Goal: Task Accomplishment & Management: Manage account settings

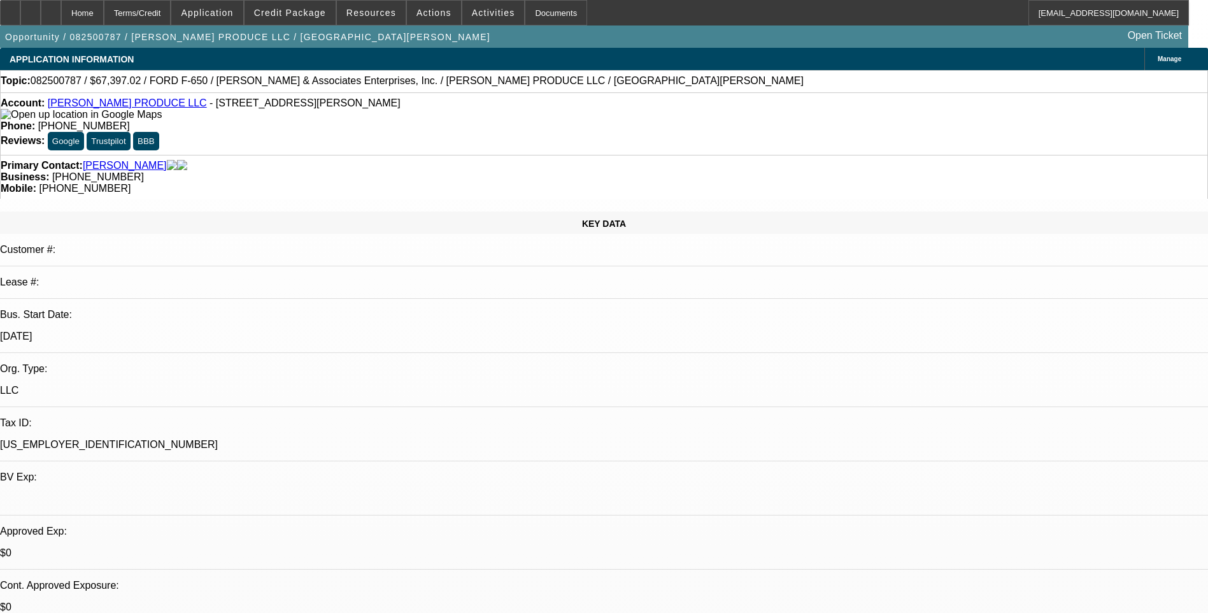
select select "0"
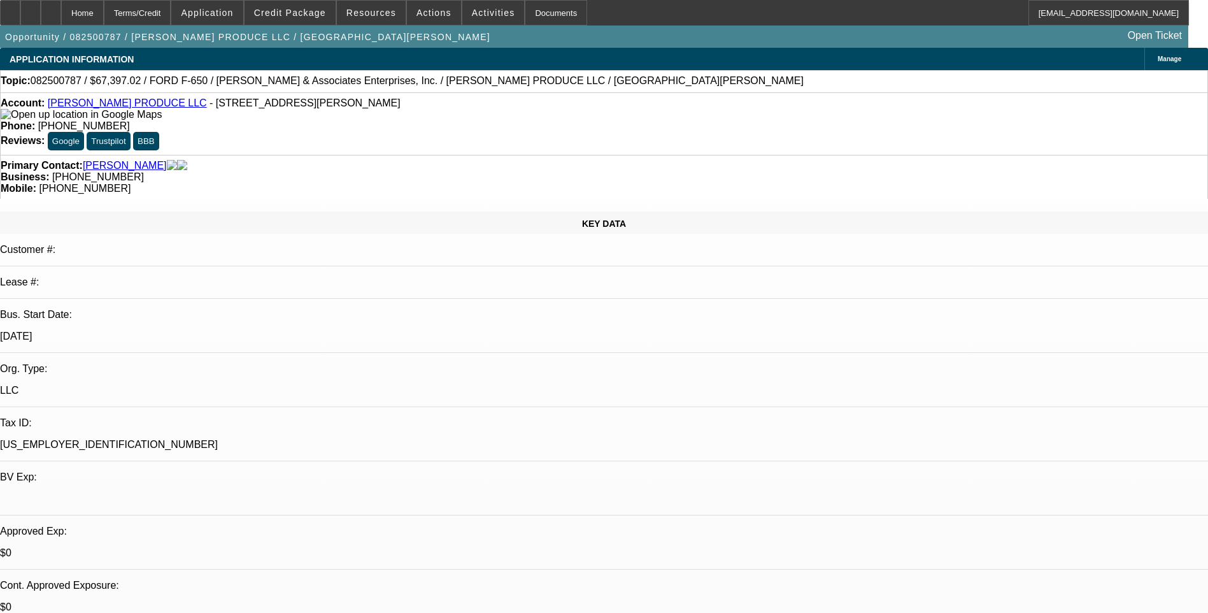
select select "0"
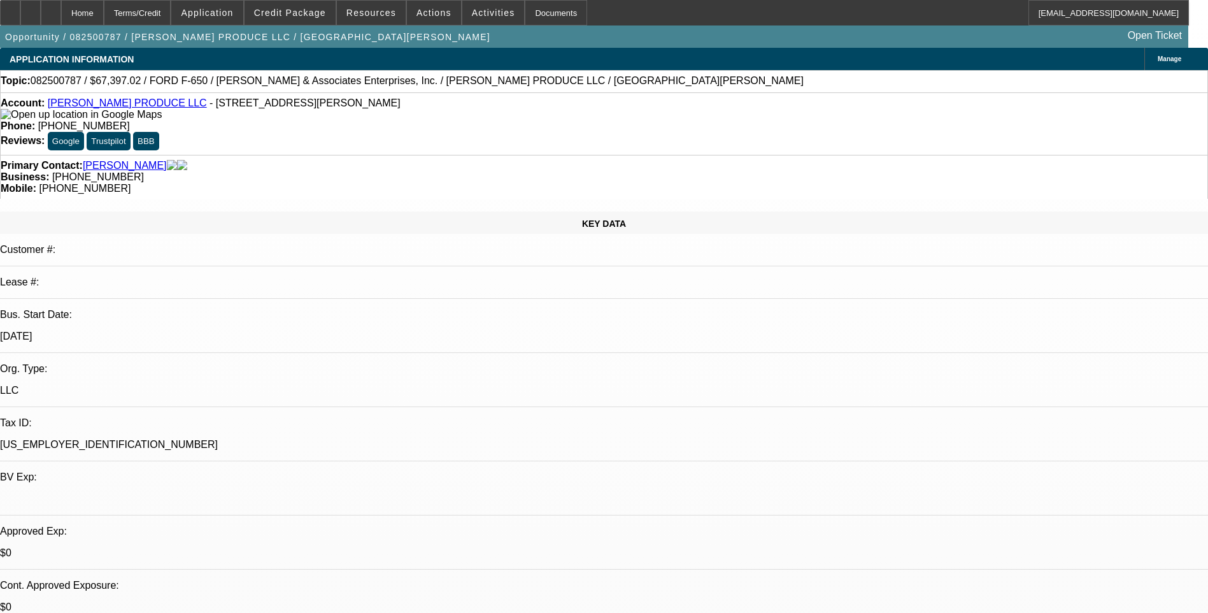
select select "0"
select select "1"
select select "6"
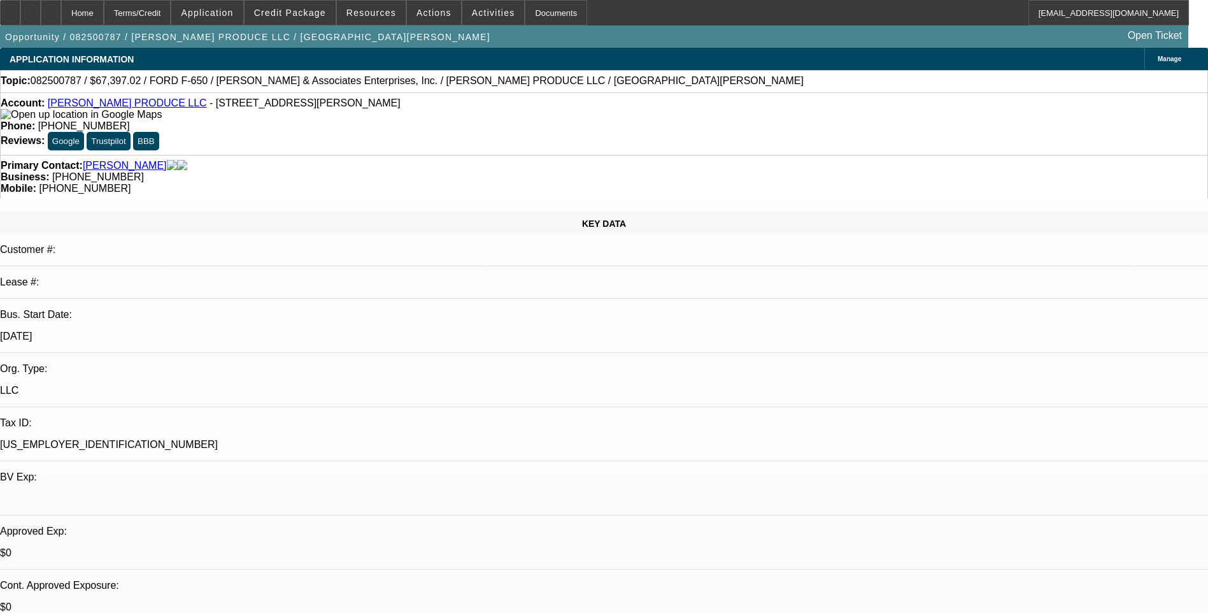
select select "1"
select select "6"
select select "1"
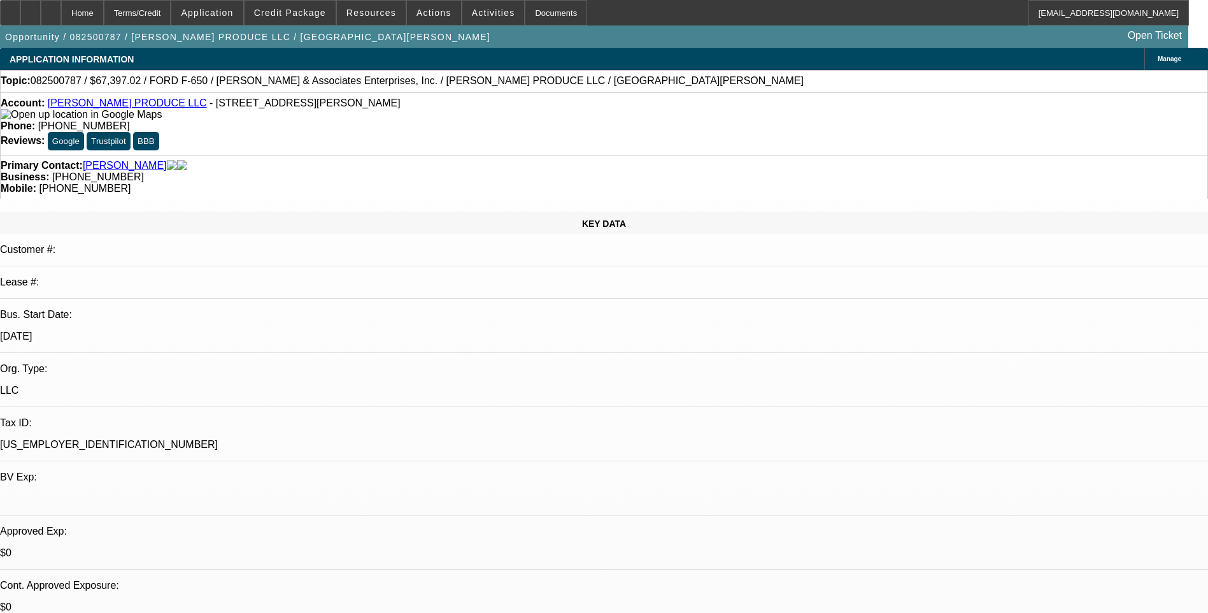
select select "6"
select select "1"
select select "6"
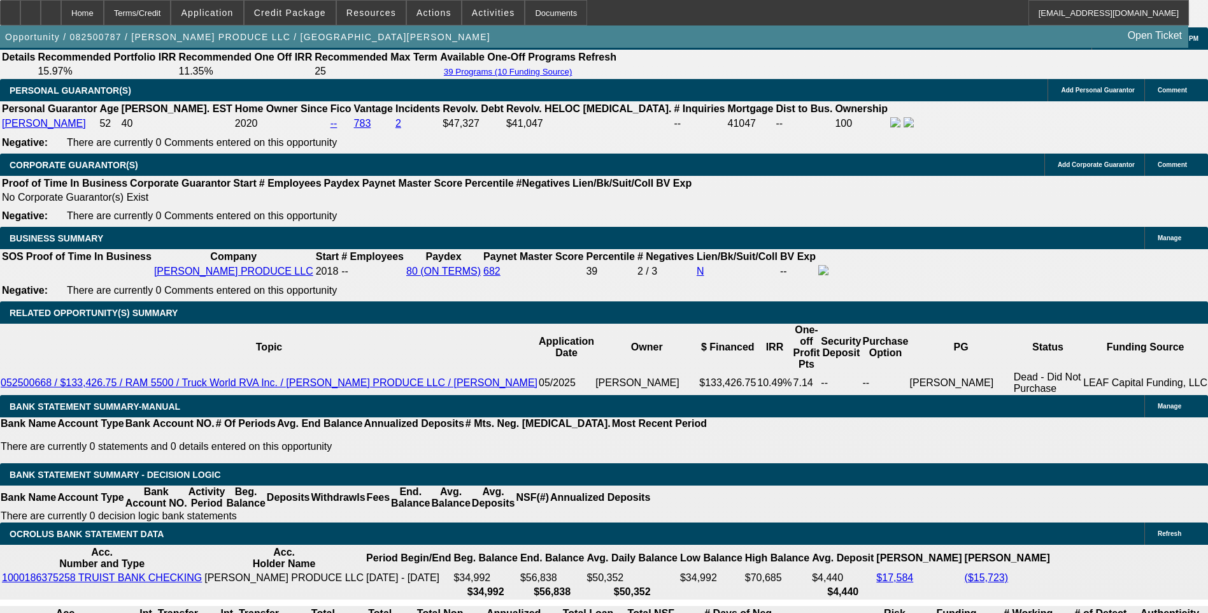
scroll to position [1847, 0]
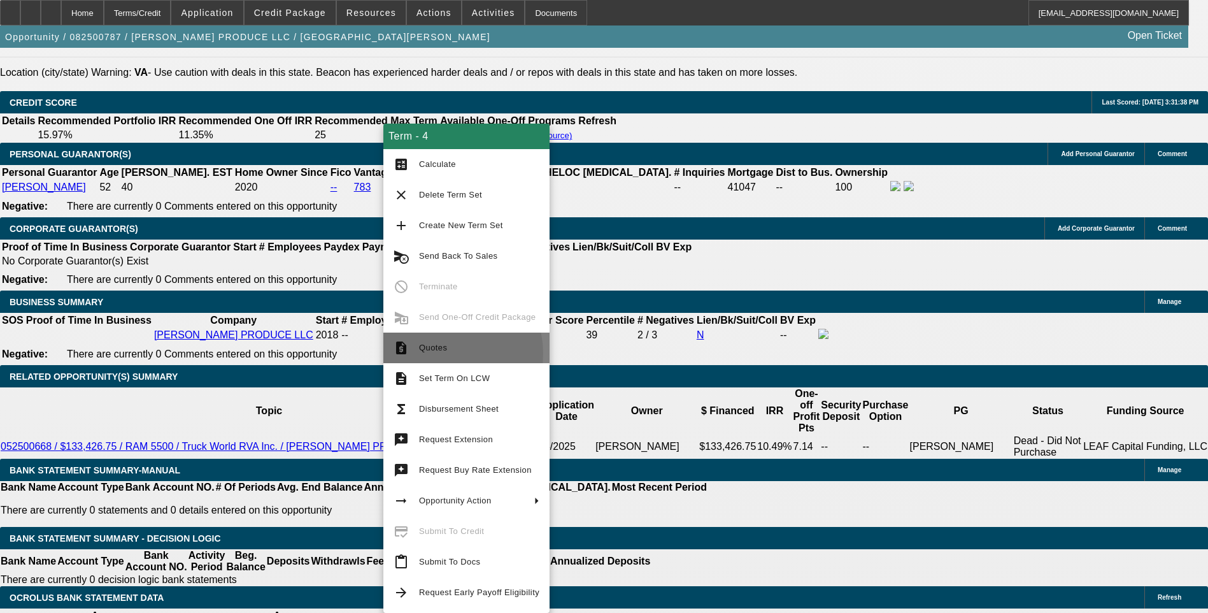
click at [440, 354] on span "Quotes" at bounding box center [479, 347] width 120 height 15
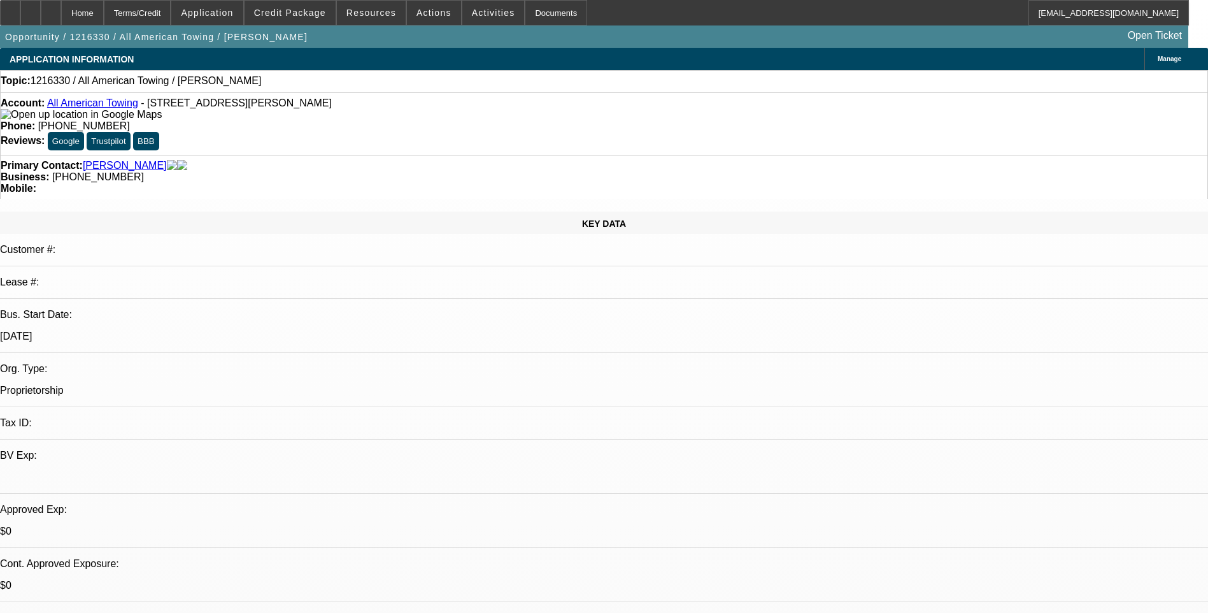
select select "0"
select select "1"
select select "2"
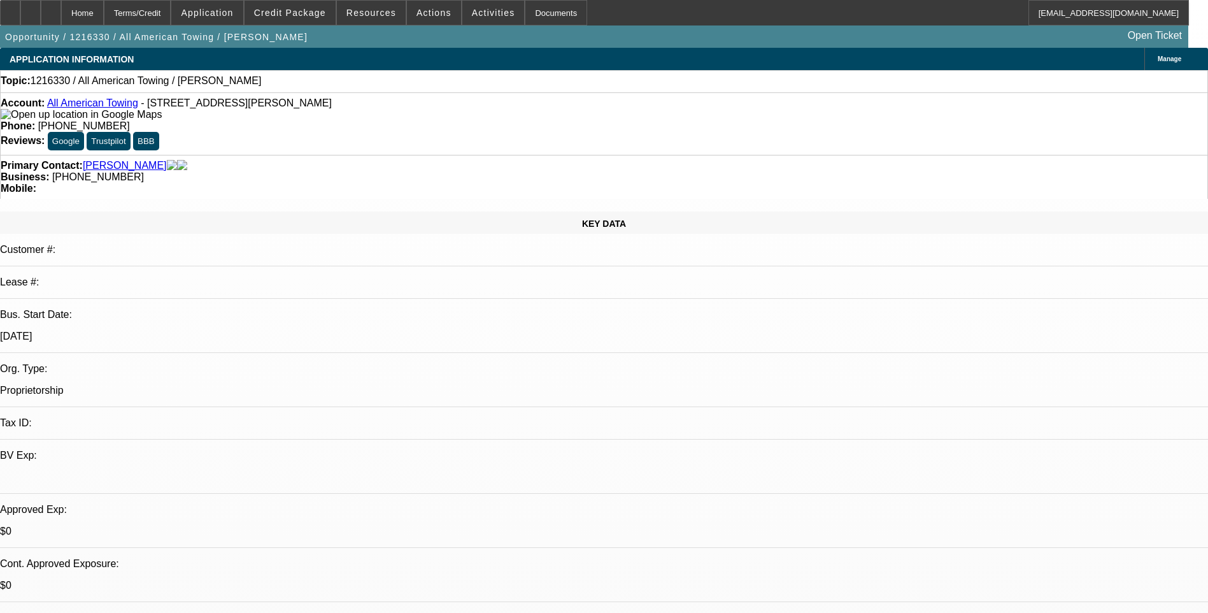
select select
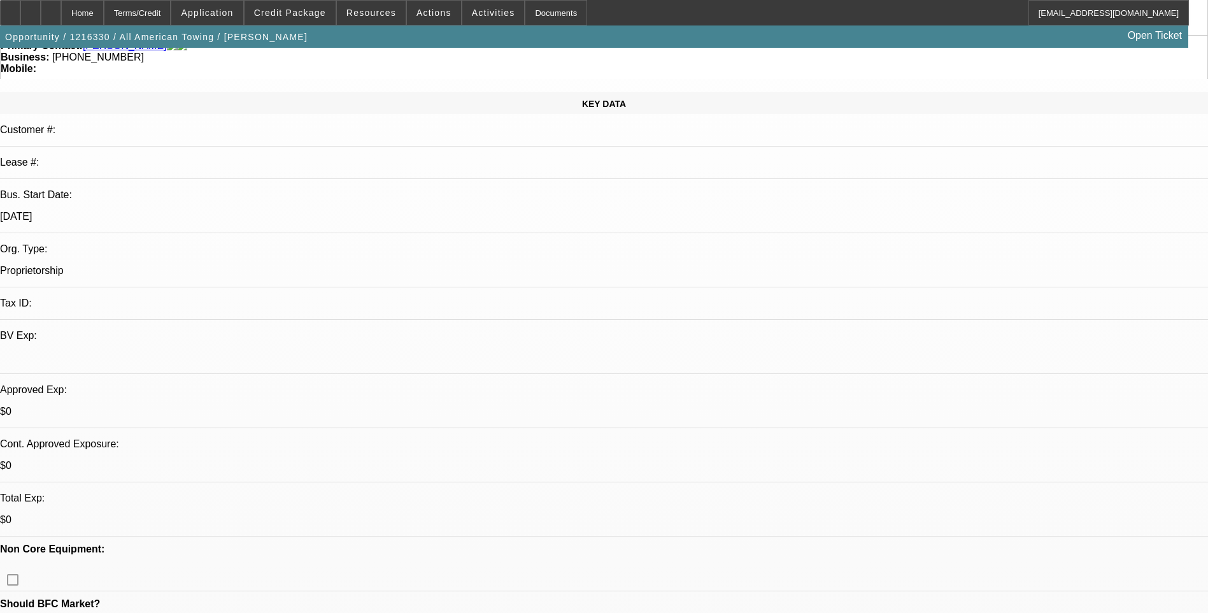
scroll to position [127, 0]
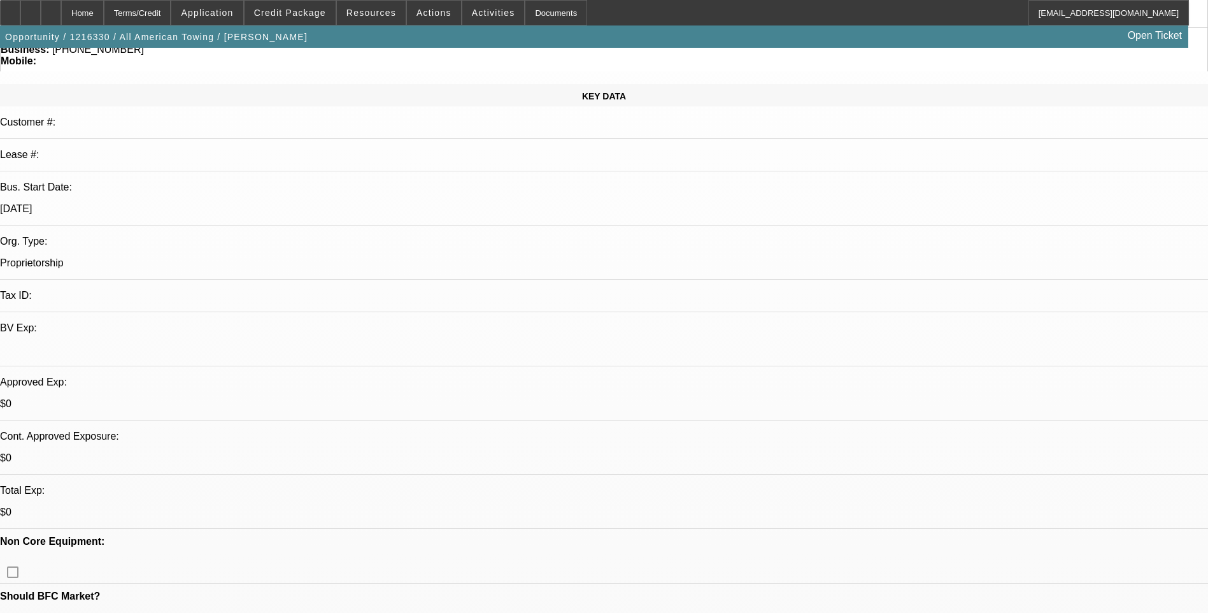
scroll to position [0, 0]
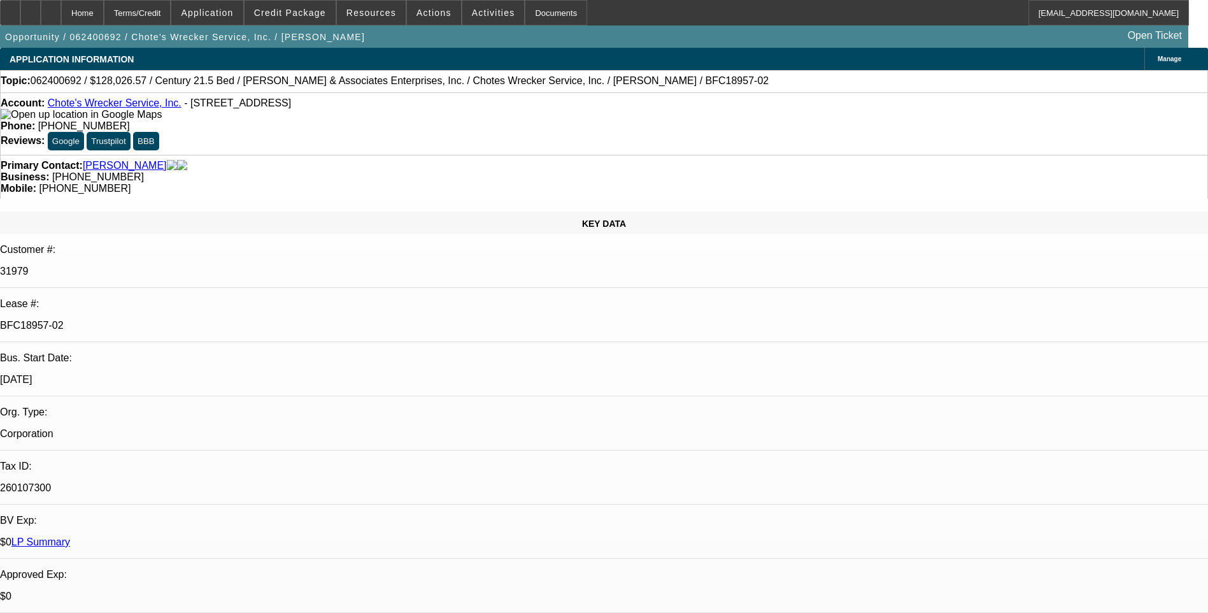
select select "0"
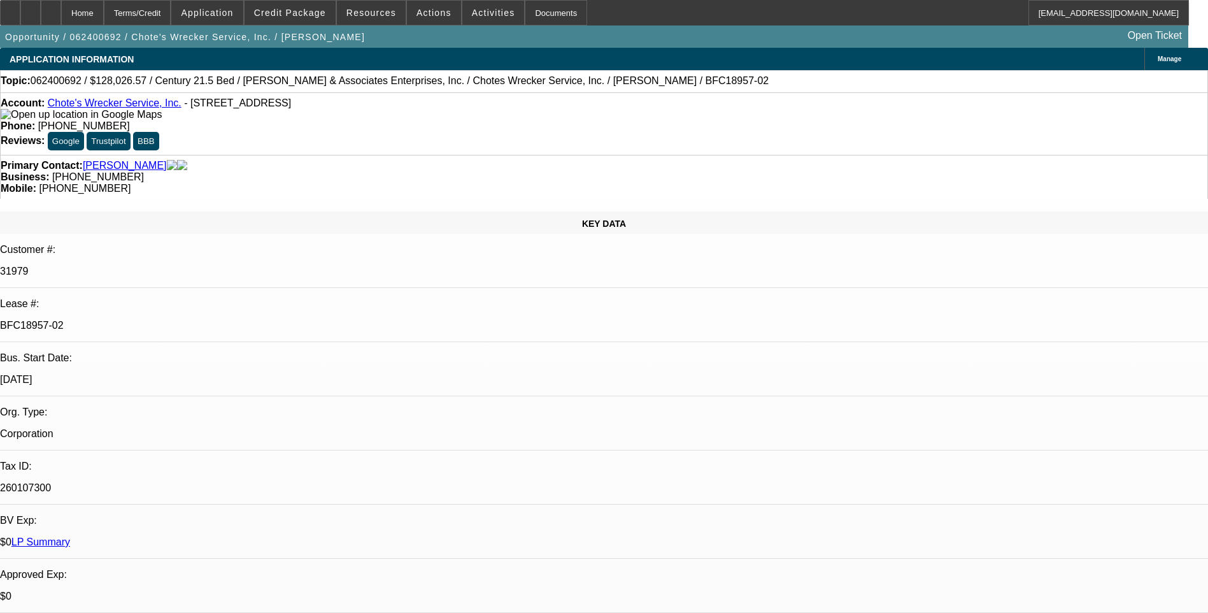
select select "0"
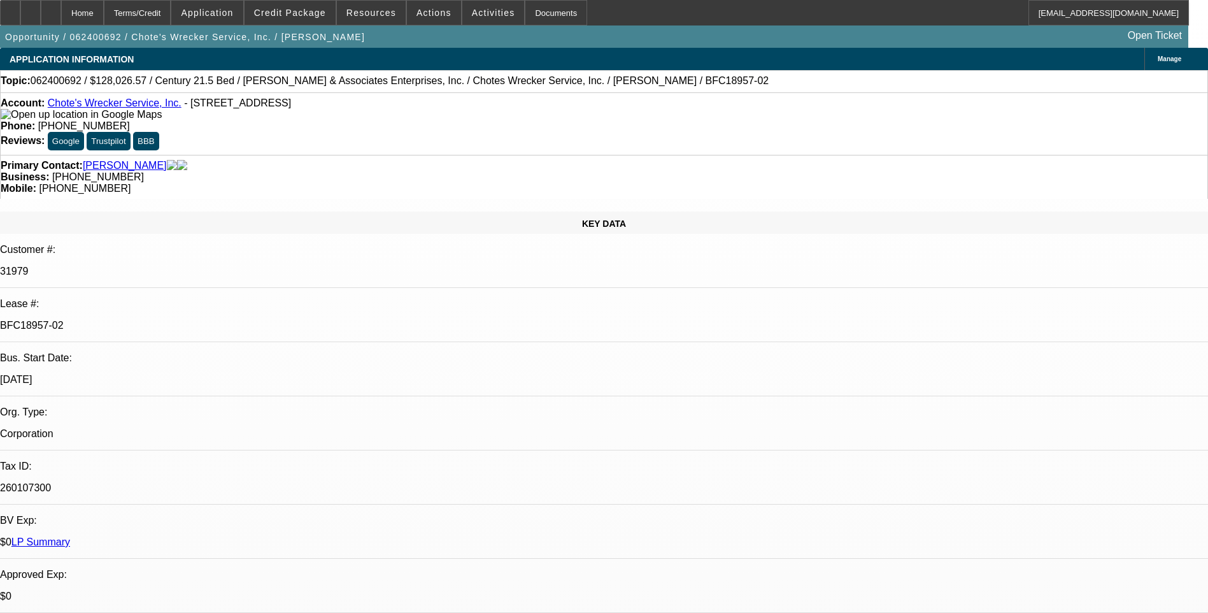
select select "0"
select select "1"
select select "3"
select select "6"
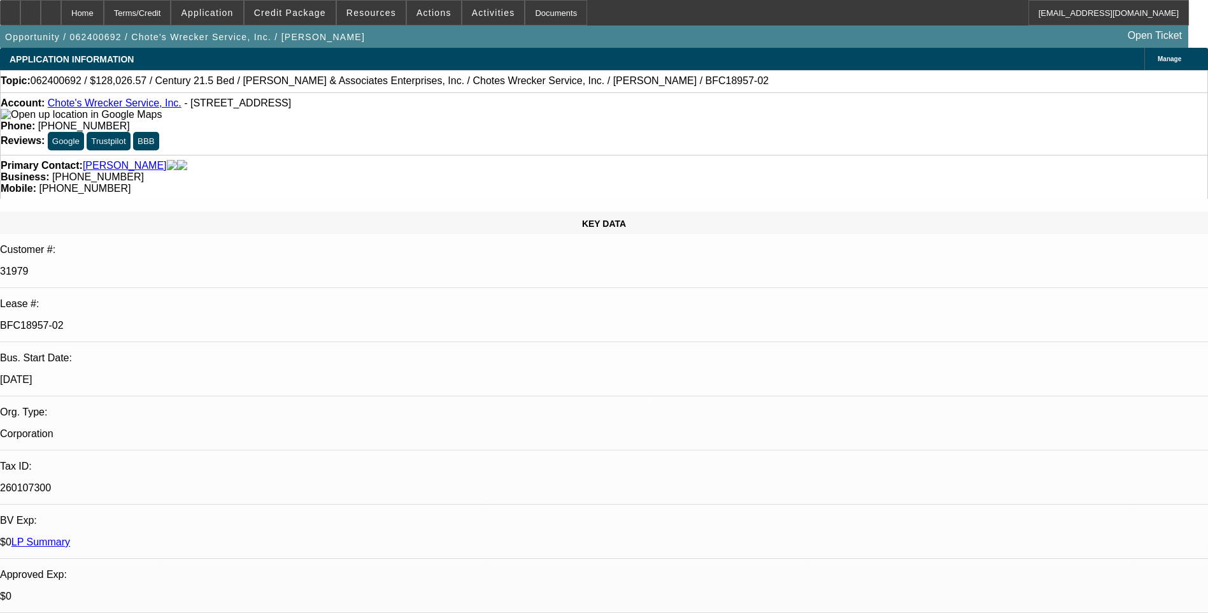
select select "1"
select select "3"
select select "6"
select select "1"
select select "3"
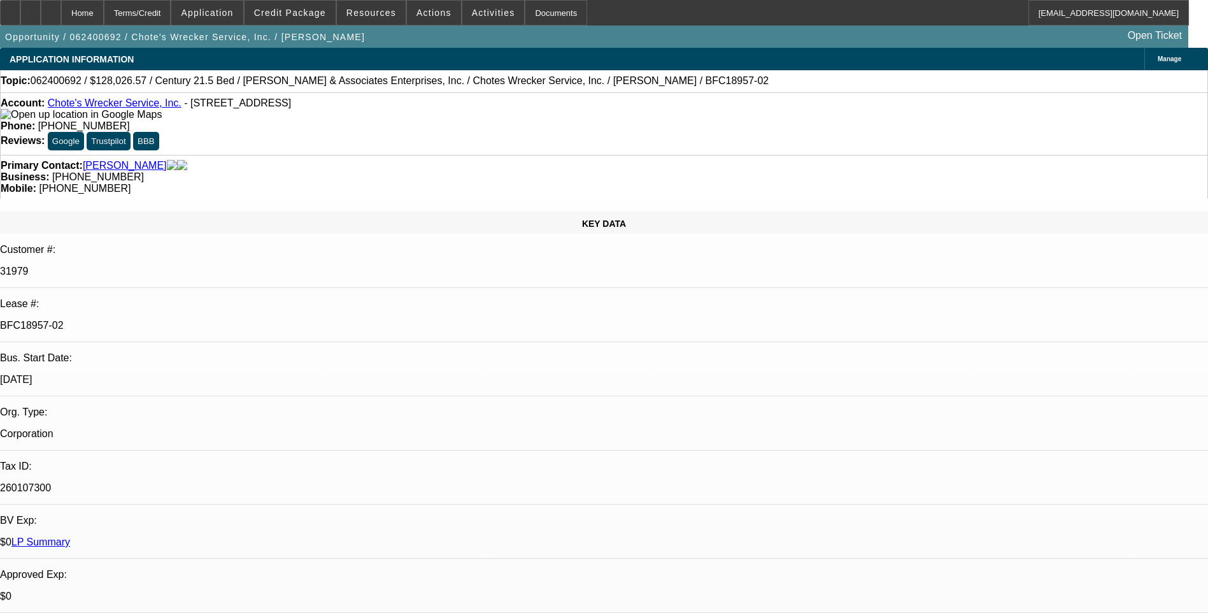
select select "6"
select select "1"
select select "6"
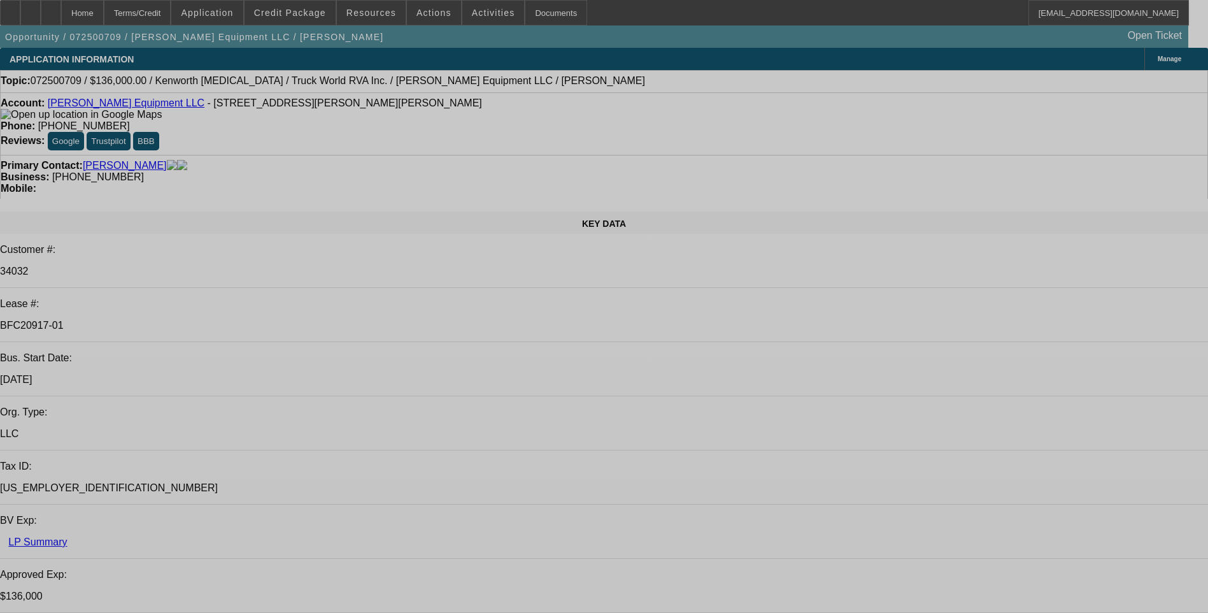
select select "0.15"
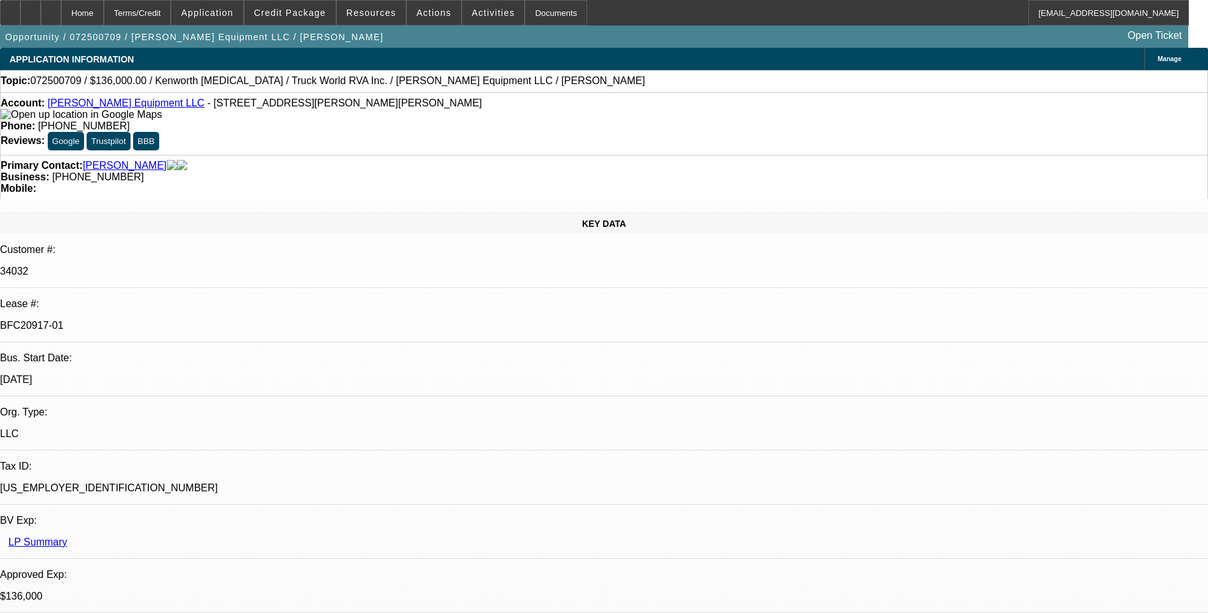
select select "2"
select select "0"
select select "0.15"
select select "2"
select select "0"
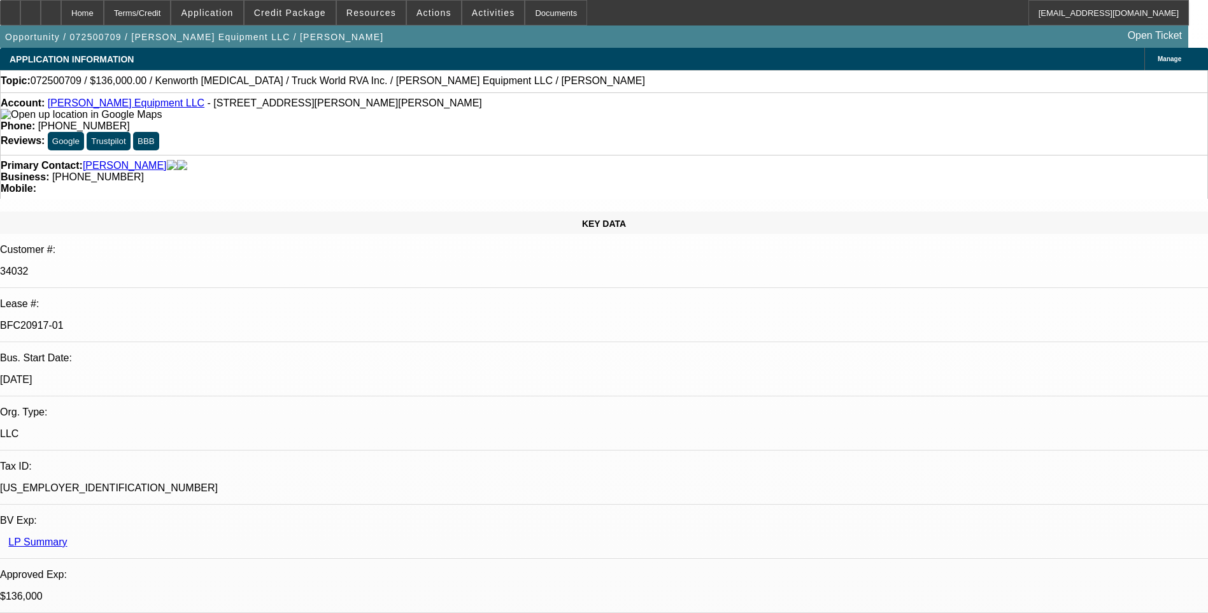
select select "0.15"
select select "2"
select select "0"
select select "2"
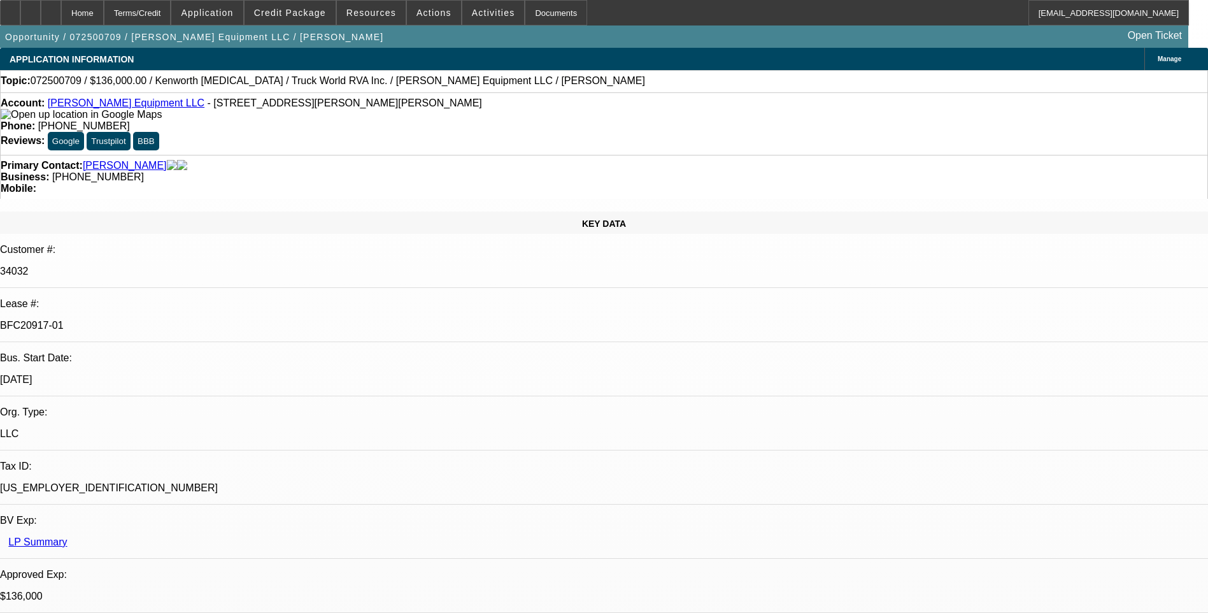
select select "0"
select select "1"
select select "2"
select select "6"
select select "1"
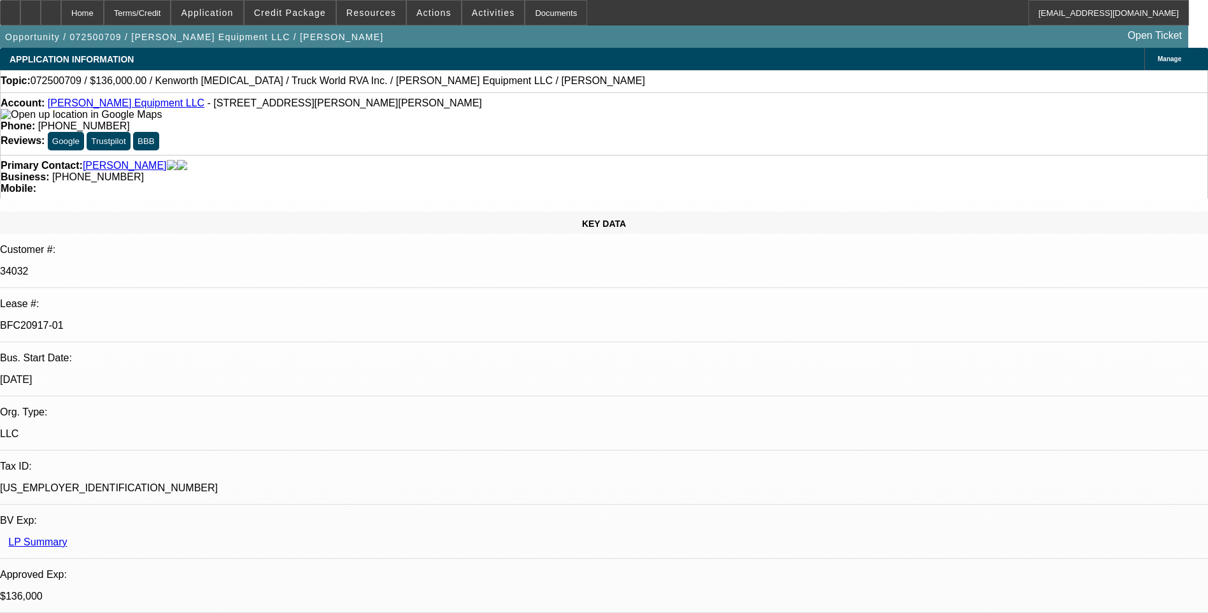
select select "2"
select select "6"
select select "1"
select select "2"
select select "6"
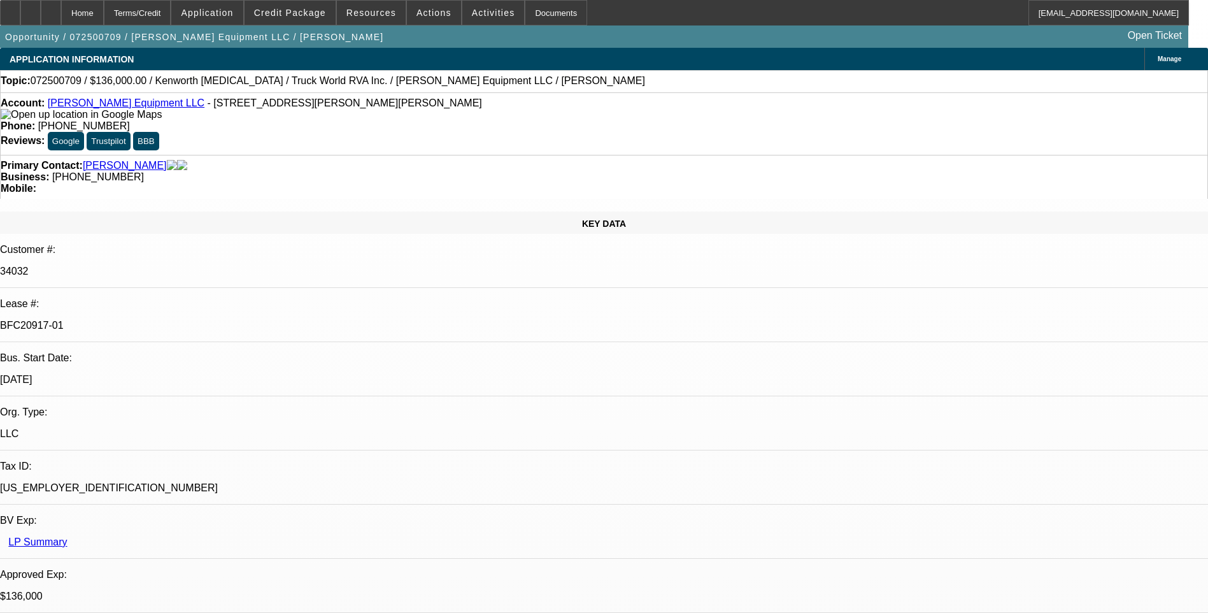
select select "1"
select select "2"
select select "6"
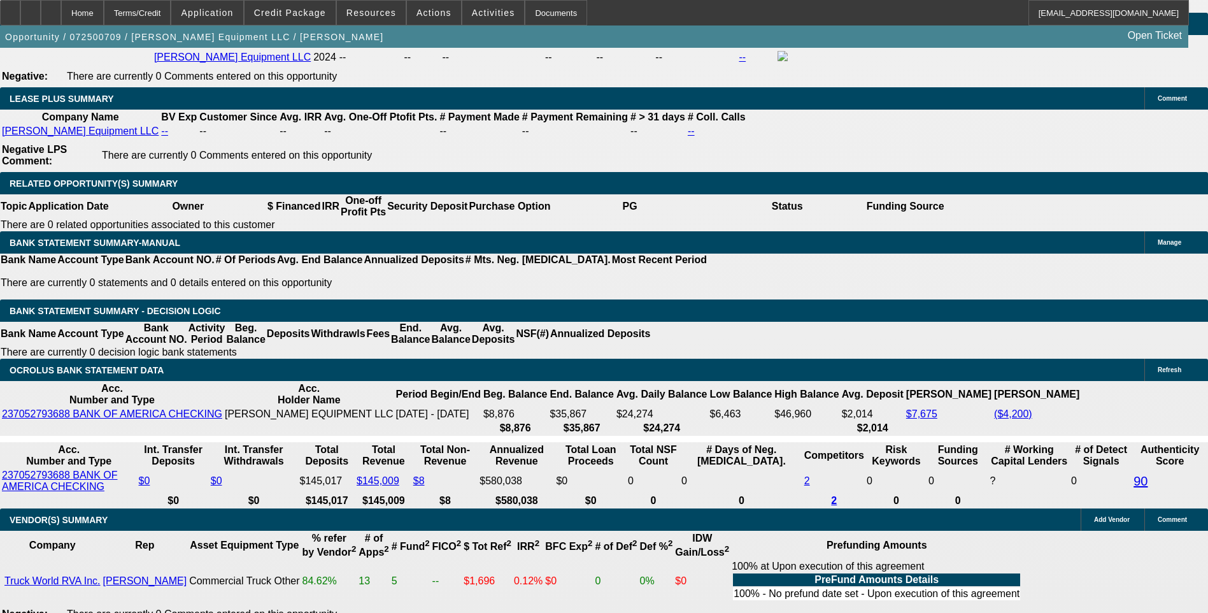
scroll to position [2038, 0]
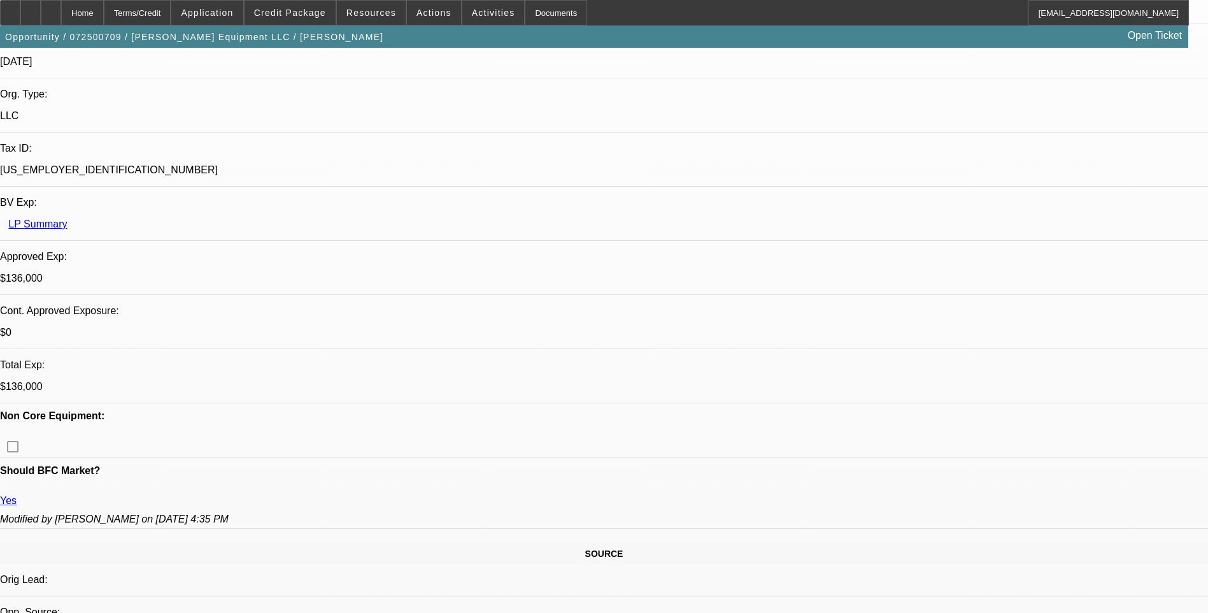
scroll to position [0, 0]
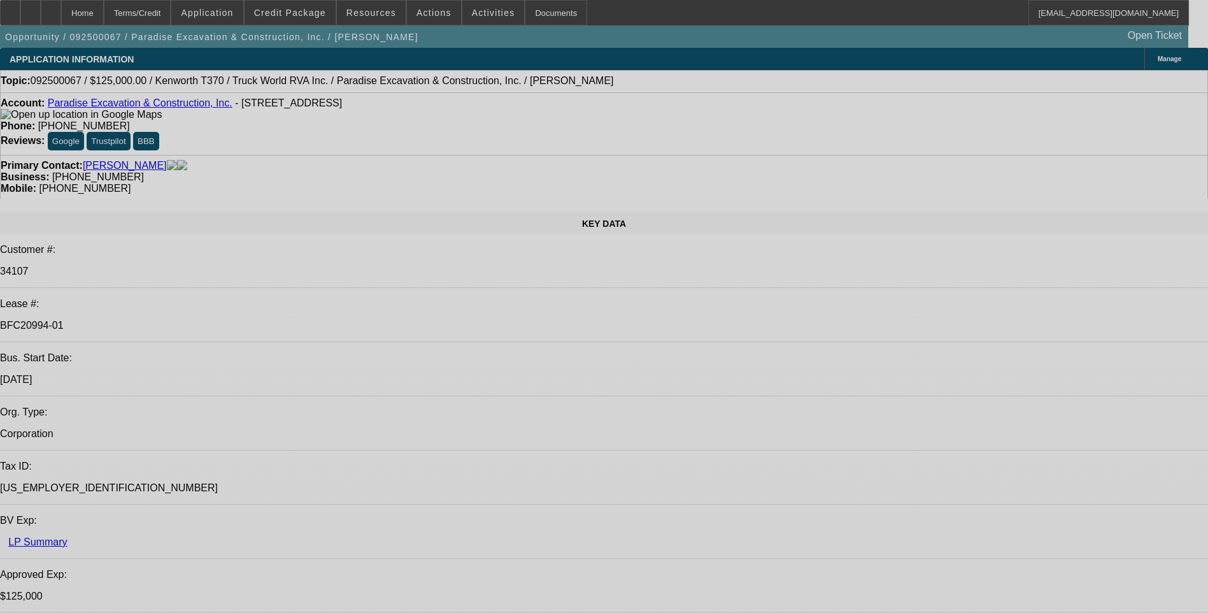
select select "0"
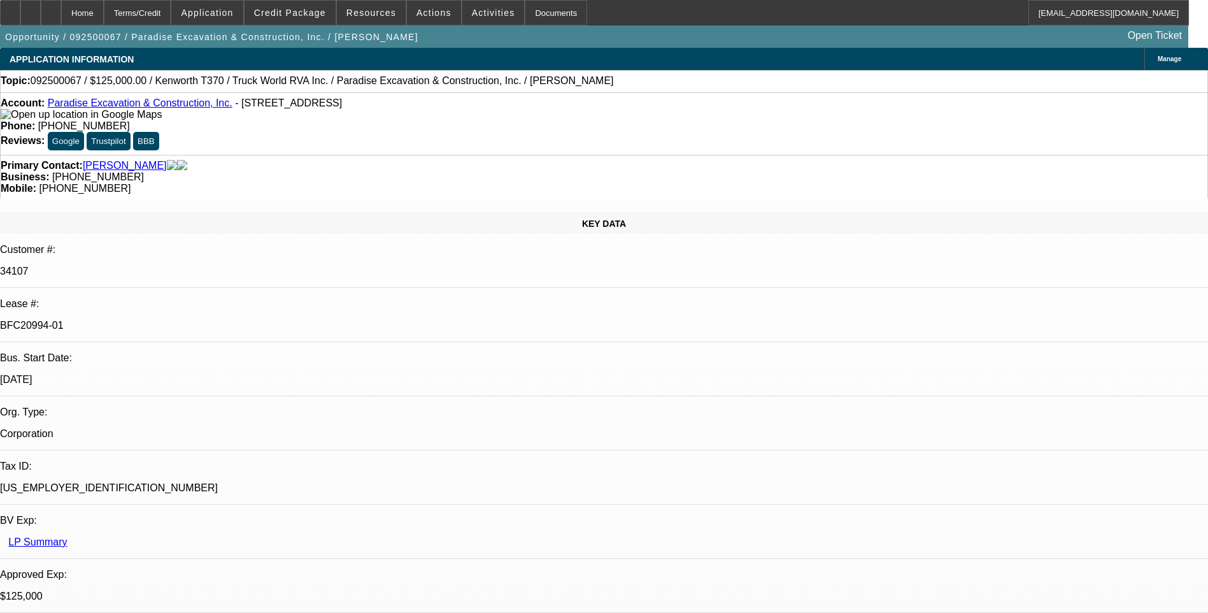
select select "0"
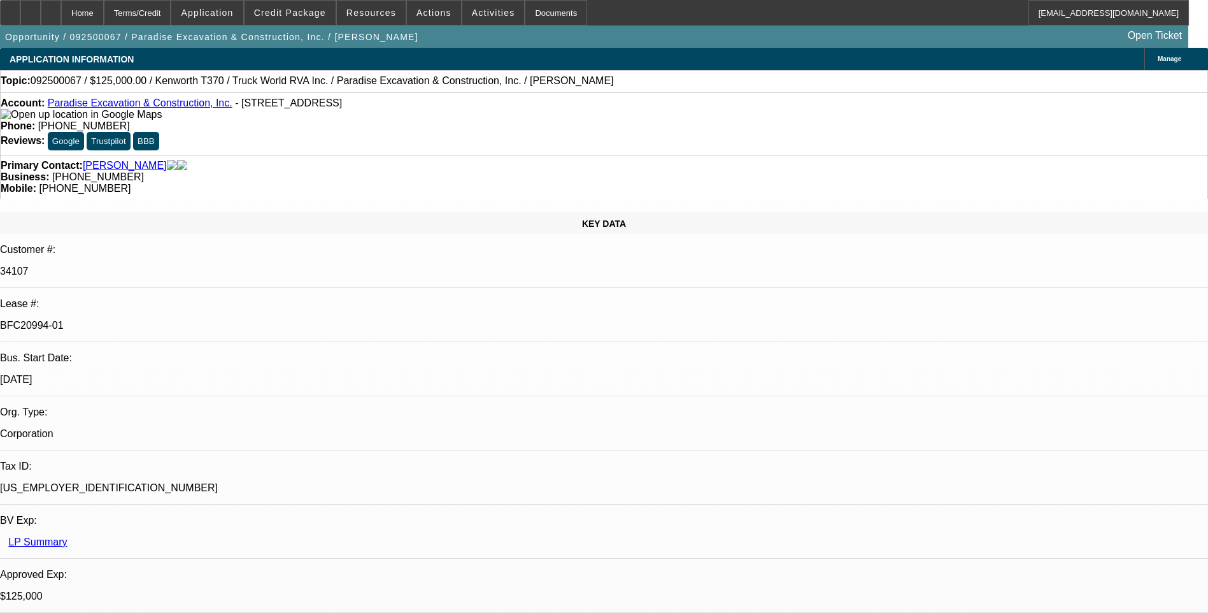
select select "0"
select select "1"
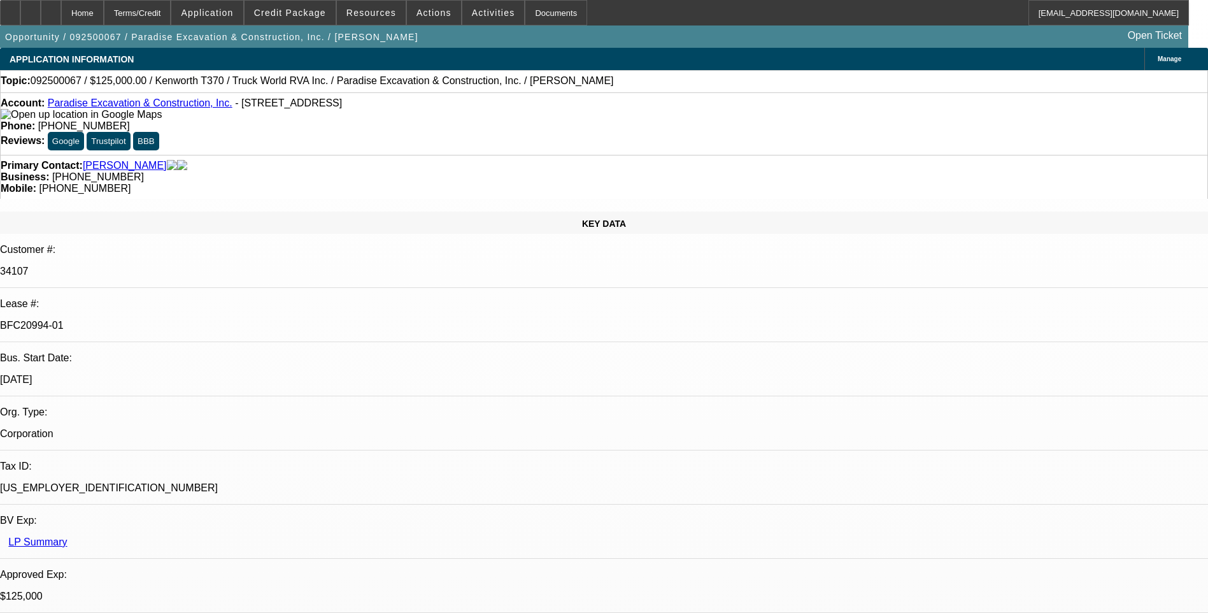
select select "6"
select select "1"
select select "6"
select select "1"
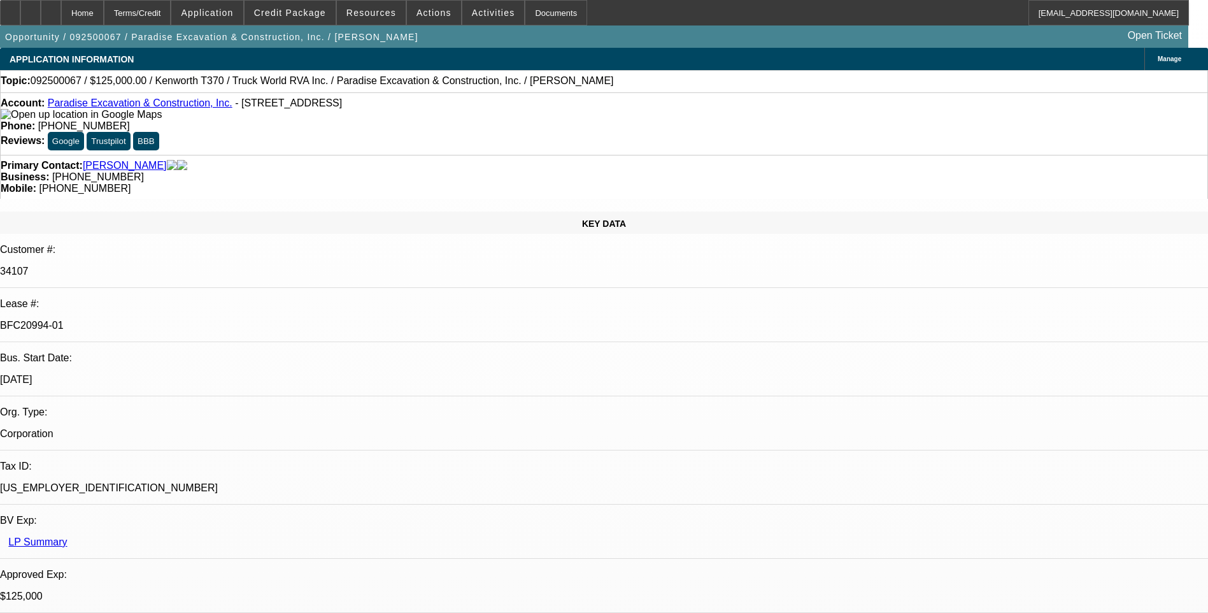
select select "1"
select select "6"
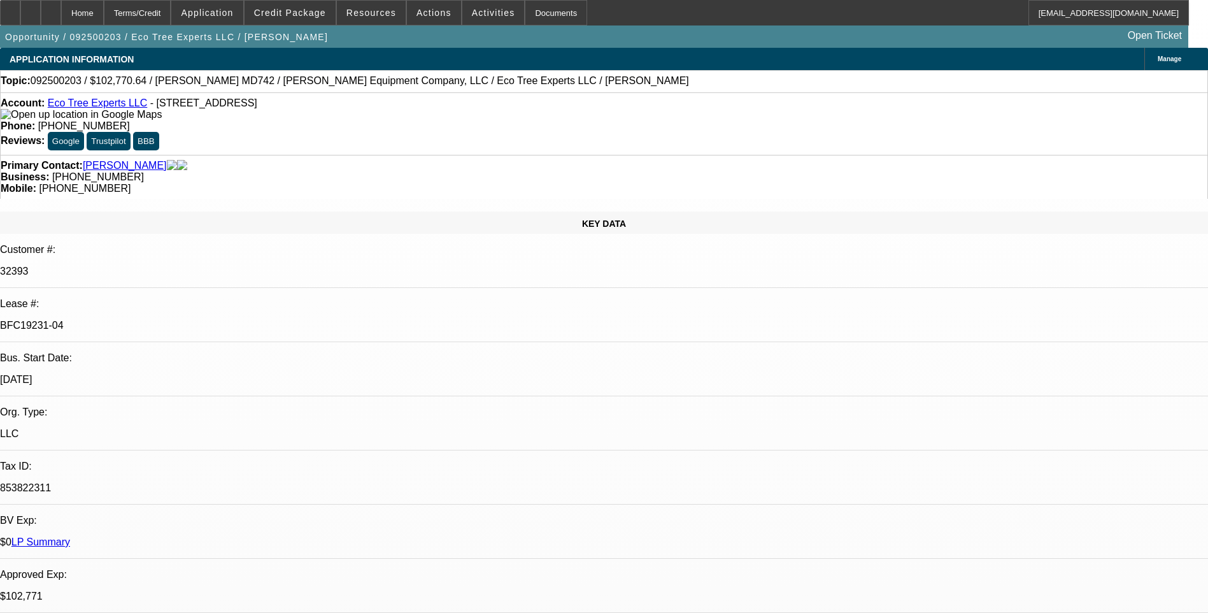
select select "0"
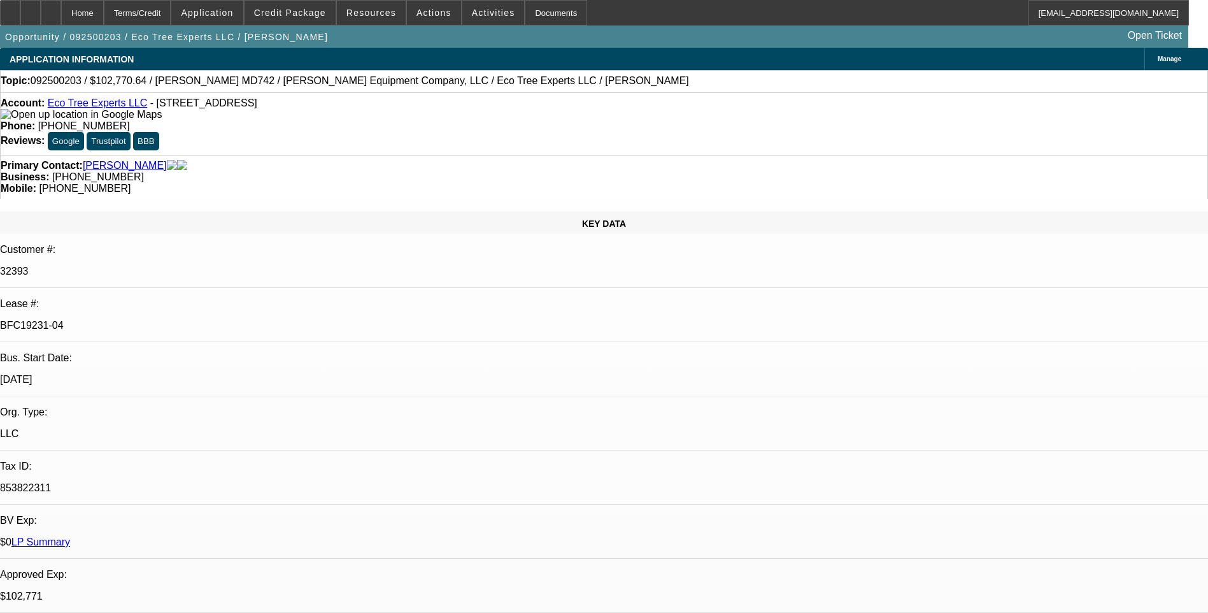
select select "0"
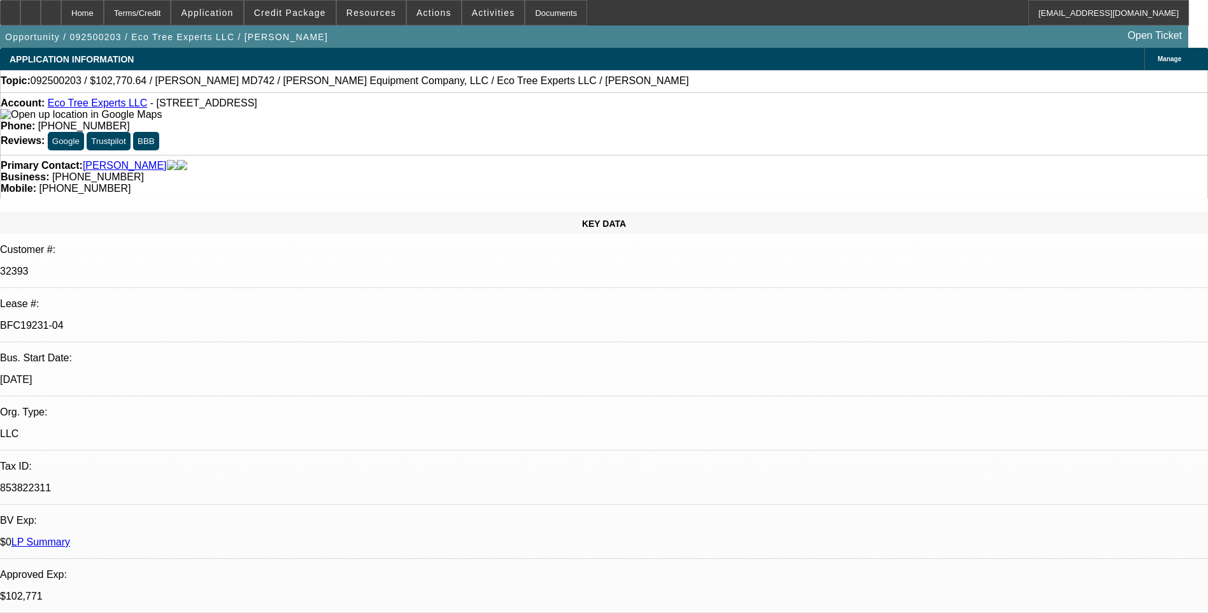
select select "0"
select select "1"
select select "6"
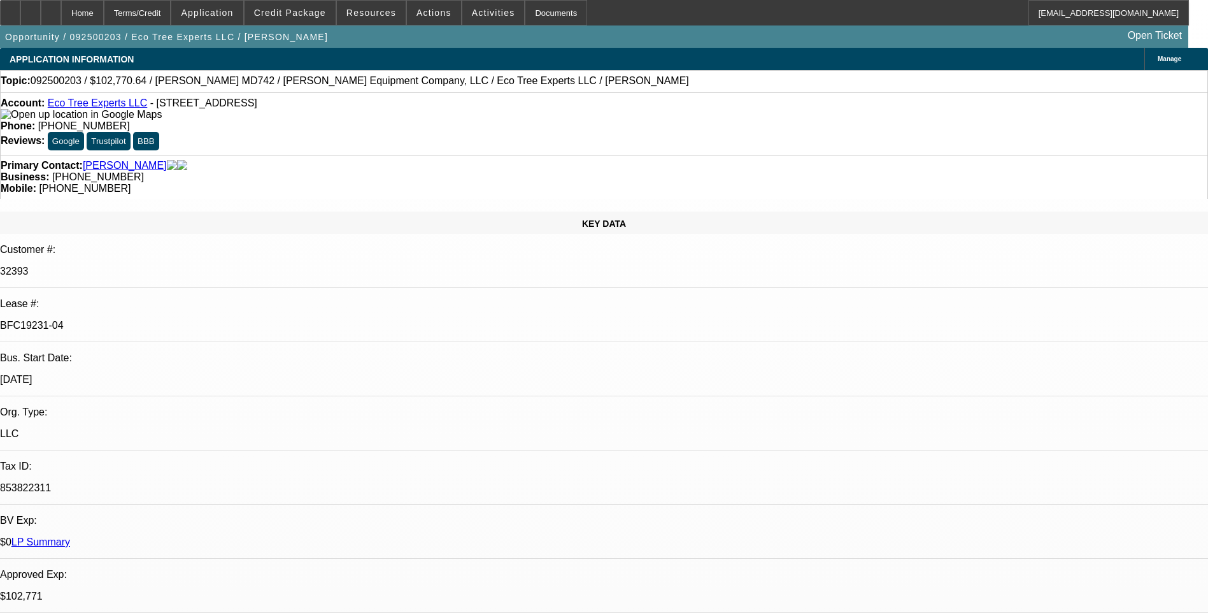
select select "1"
select select "6"
select select "1"
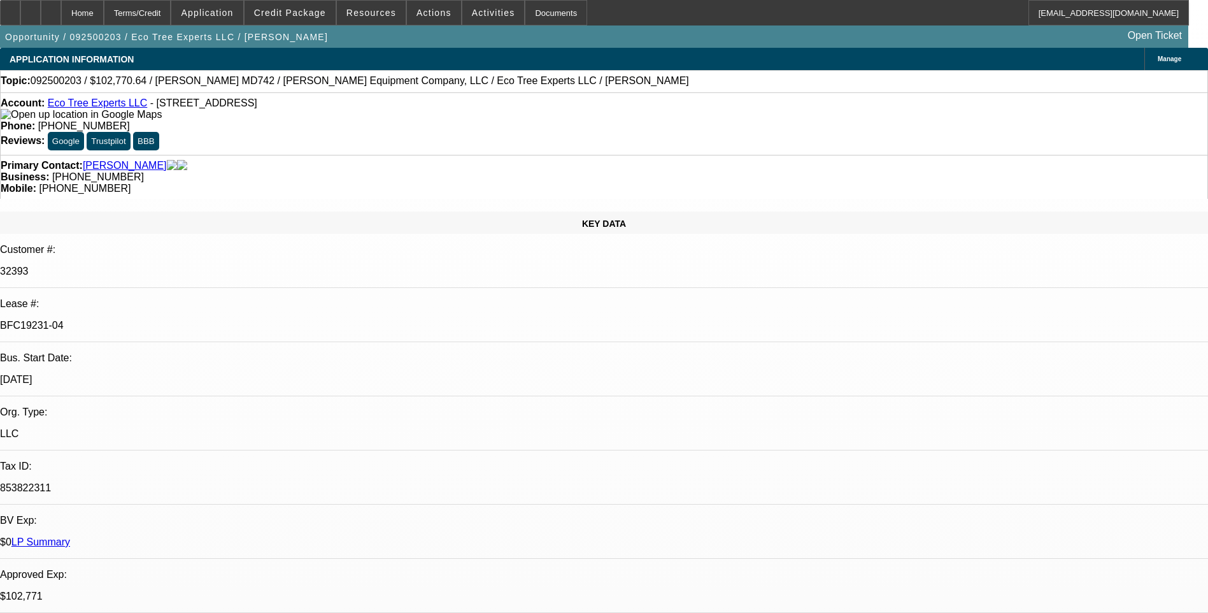
select select "6"
select select "1"
select select "6"
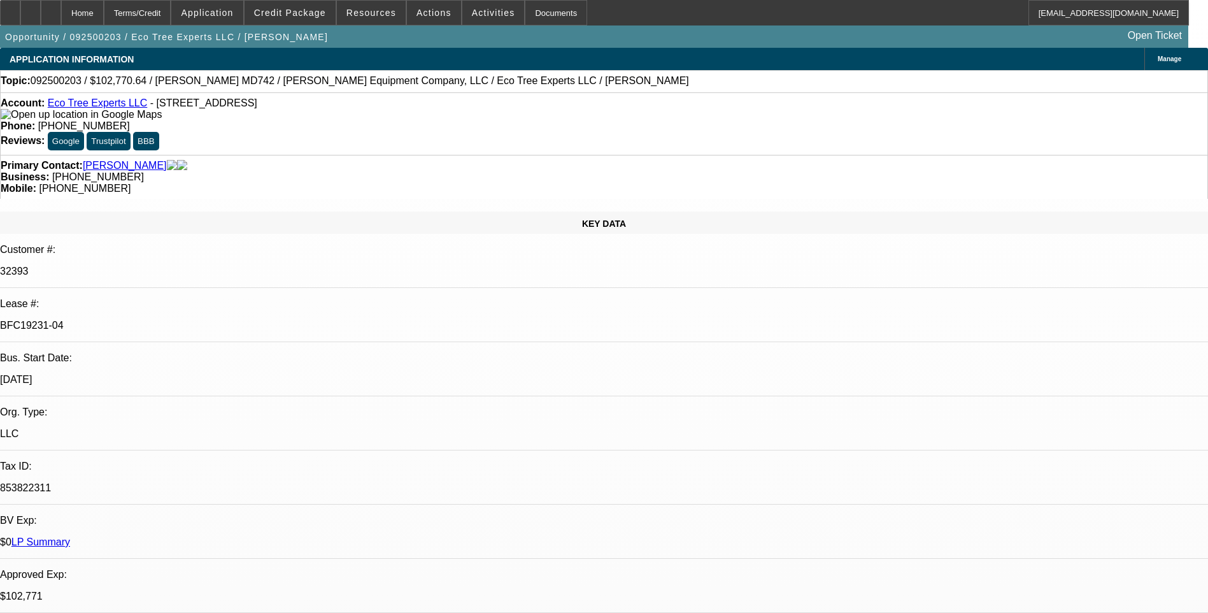
click at [796, 92] on div "Topic: 092500203 / $102,770.64 / Mack MD742 / Scott Equipment Company, LLC / Ec…" at bounding box center [604, 81] width 1208 height 22
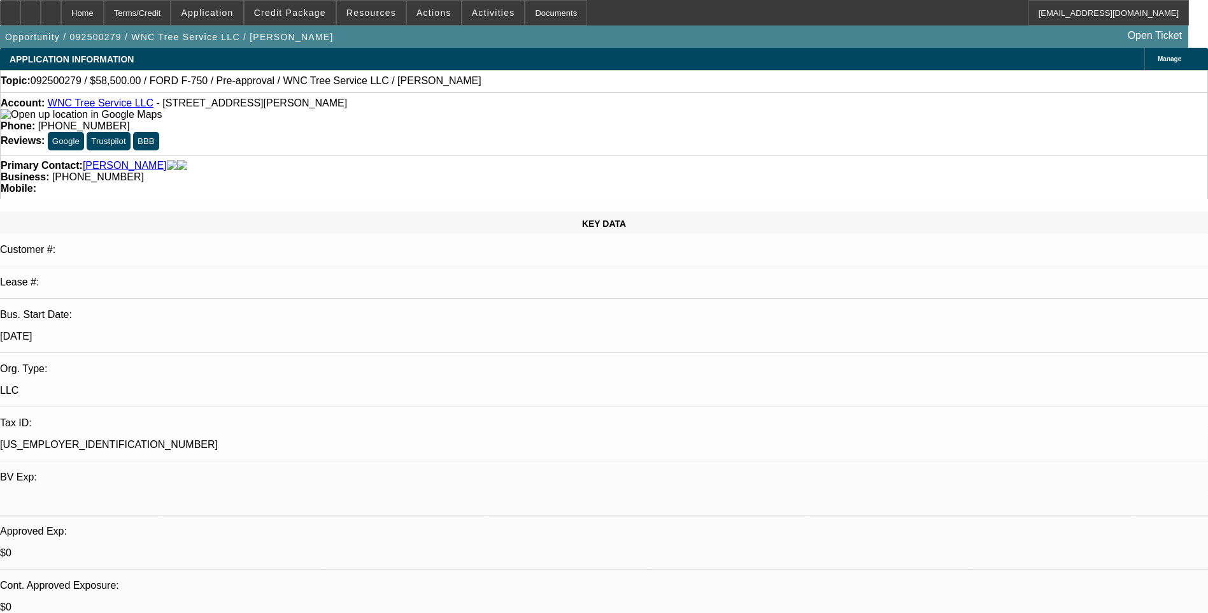
select select "0.1"
select select "2"
select select "0"
select select "6"
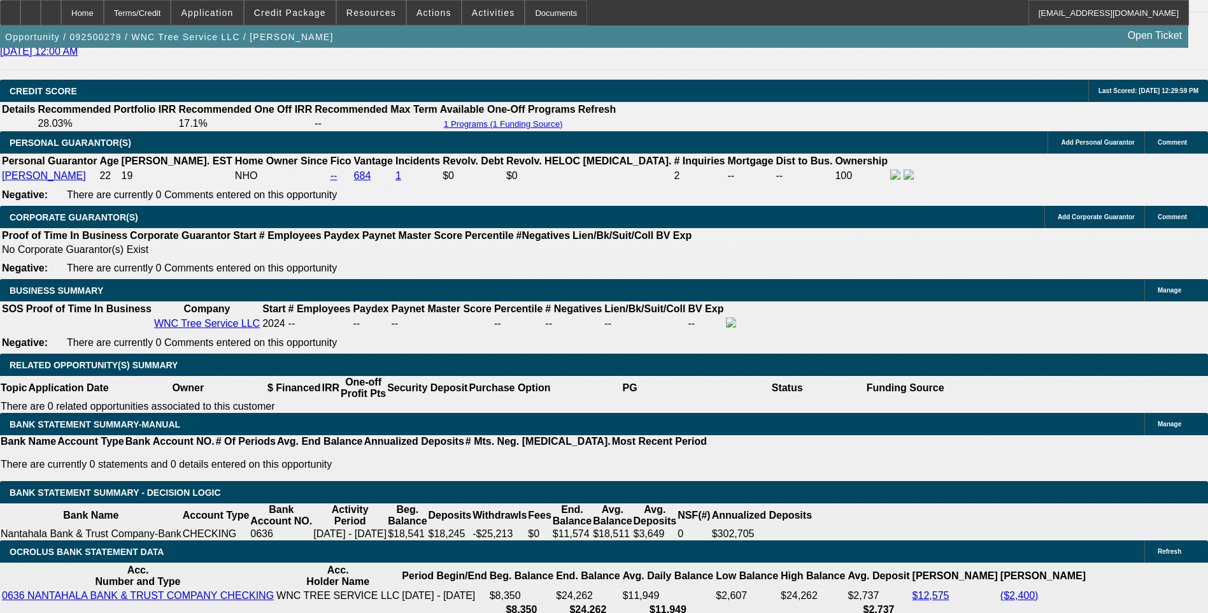
scroll to position [1911, 0]
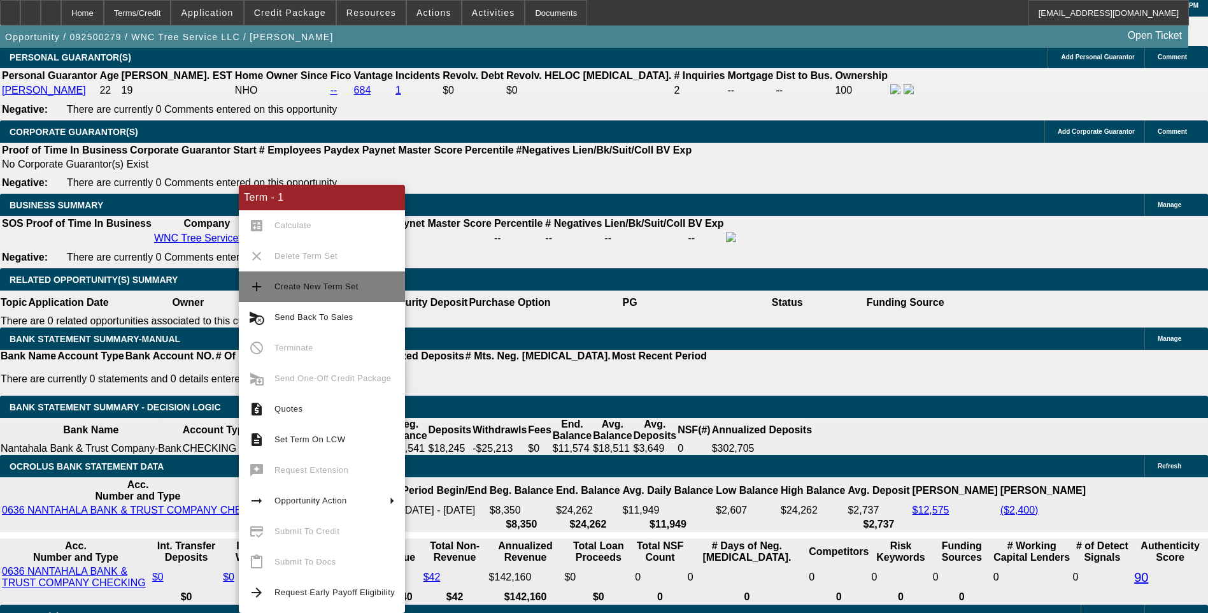
click at [352, 288] on span "Create New Term Set" at bounding box center [317, 287] width 84 height 10
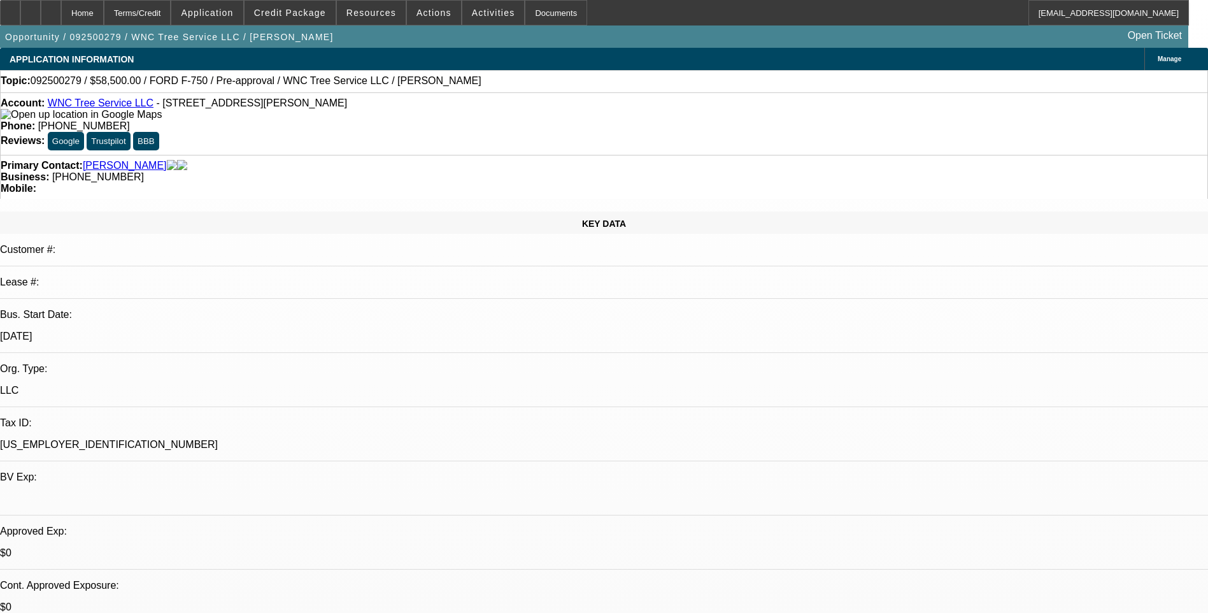
select select "0.1"
select select "2"
select select "0"
select select "0.1"
select select "2"
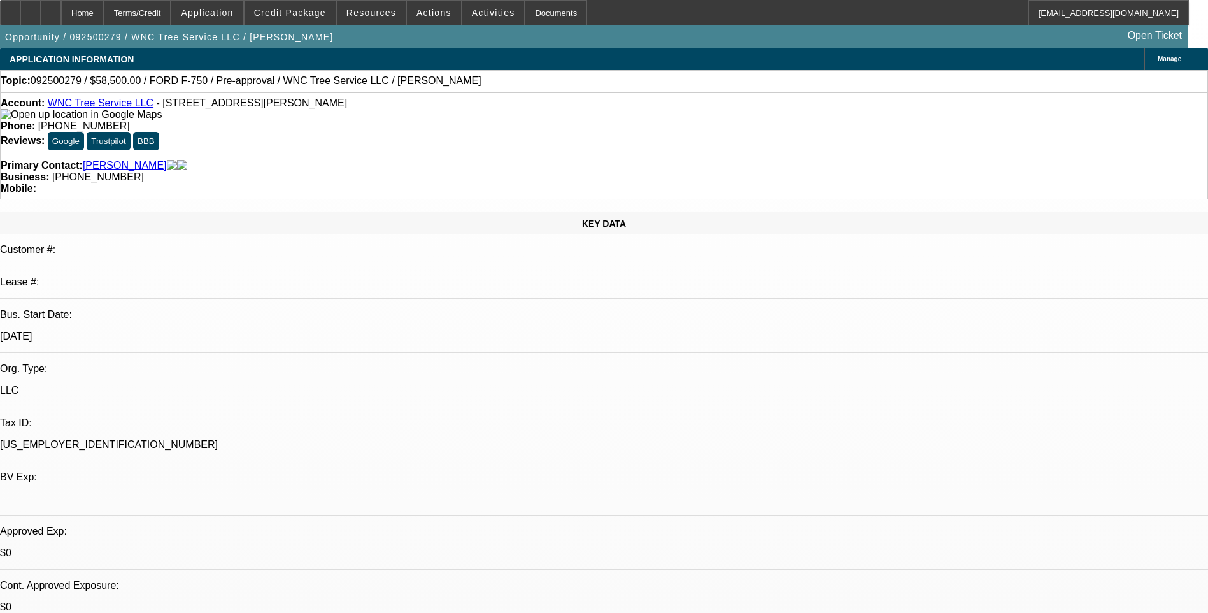
select select "0"
select select "1"
select select "2"
select select "6"
select select "1"
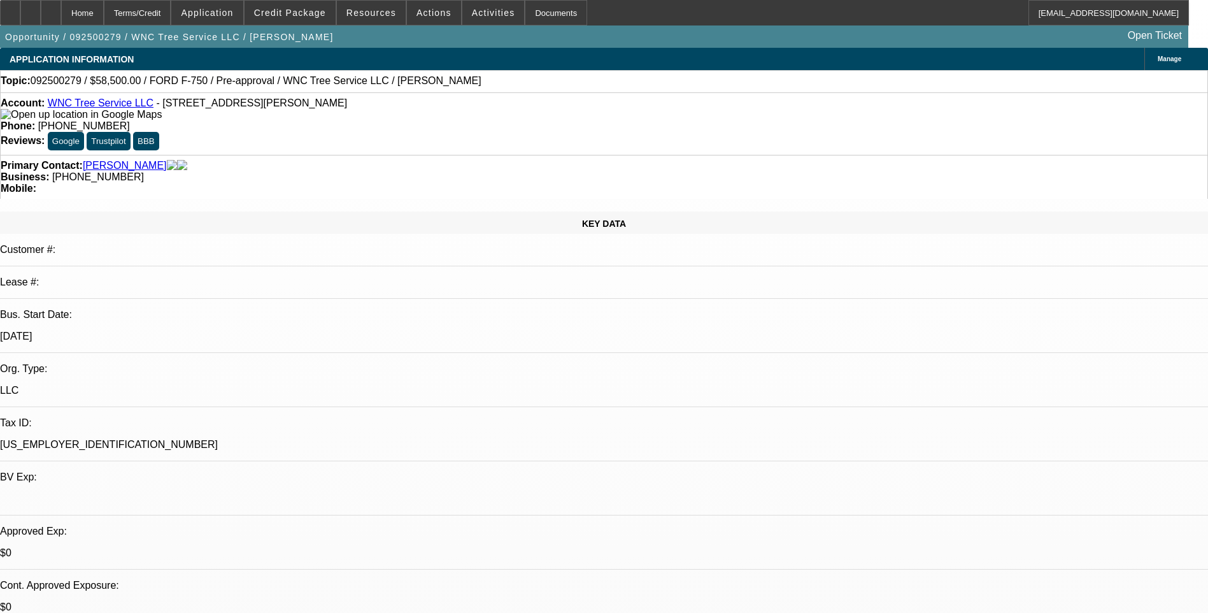
select select "2"
select select "6"
click at [171, 15] on div "Terms/Credit" at bounding box center [138, 12] width 68 height 25
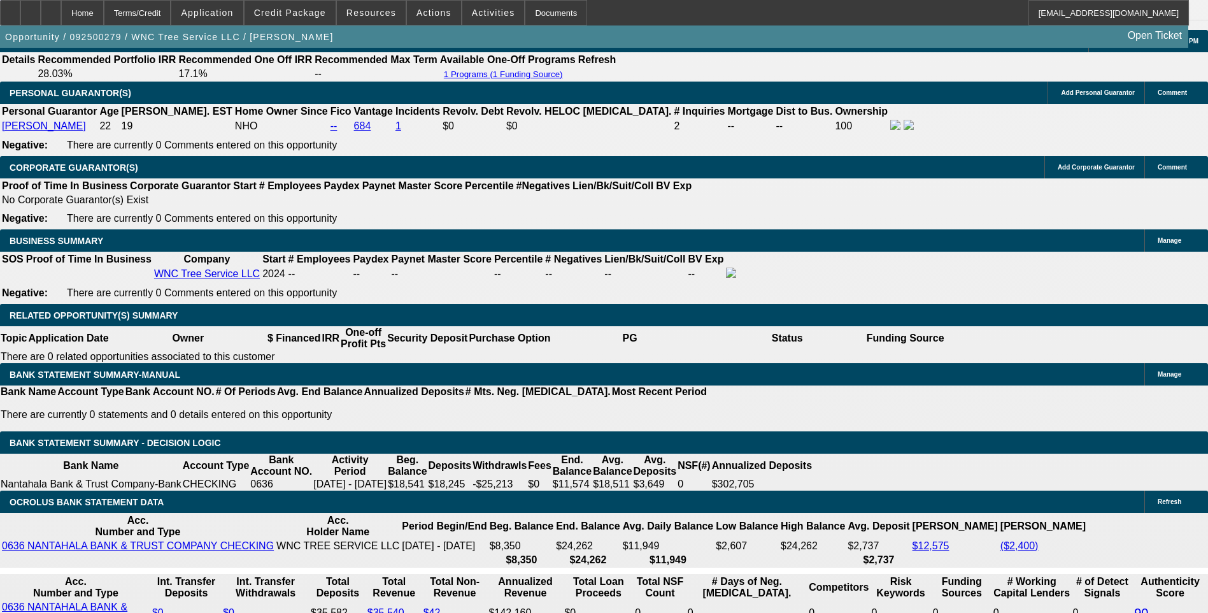
scroll to position [1875, 0]
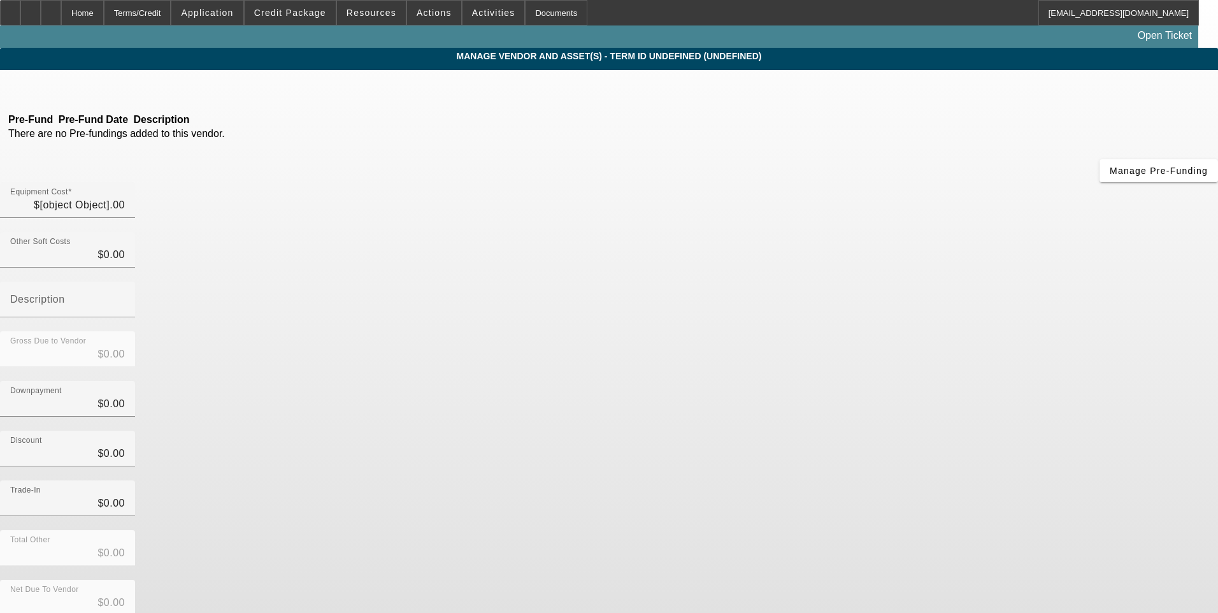
type input "$65,000.00"
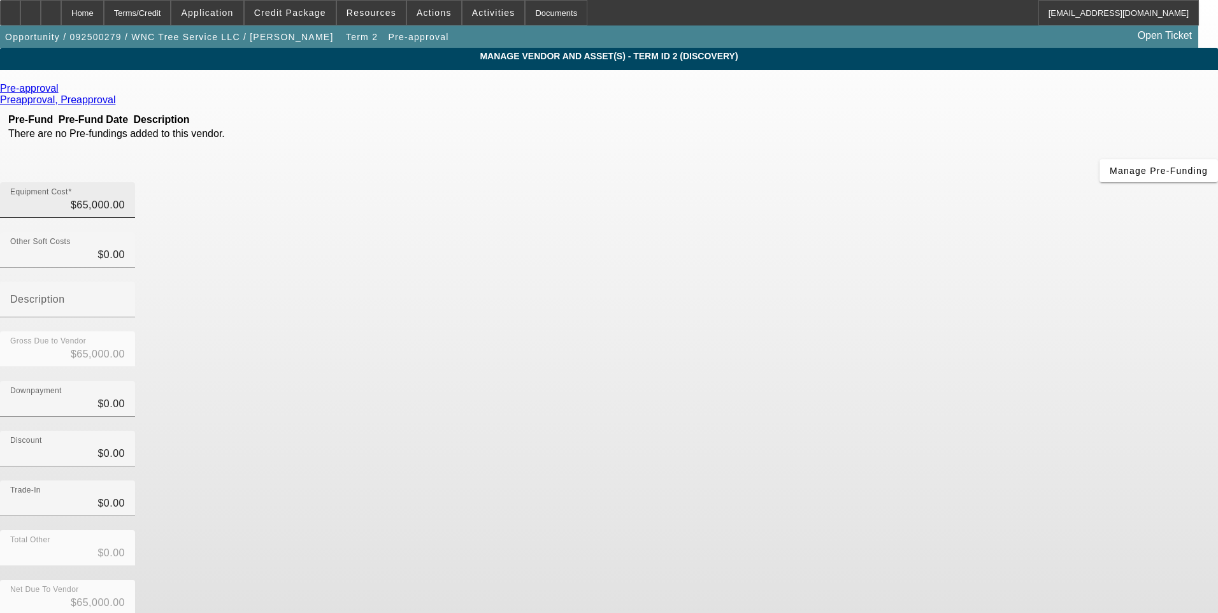
type input "65000"
click at [125, 197] on input "65000" at bounding box center [67, 204] width 115 height 15
type input "$0.00"
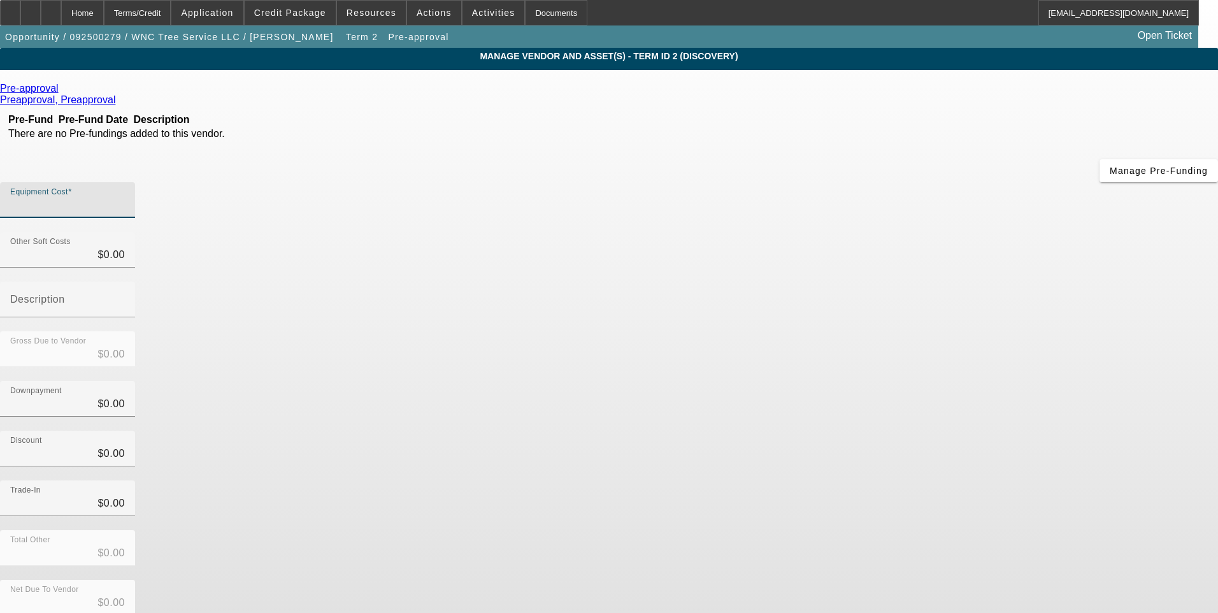
type input "5"
type input "$5.00"
type input "58"
type input "$58.00"
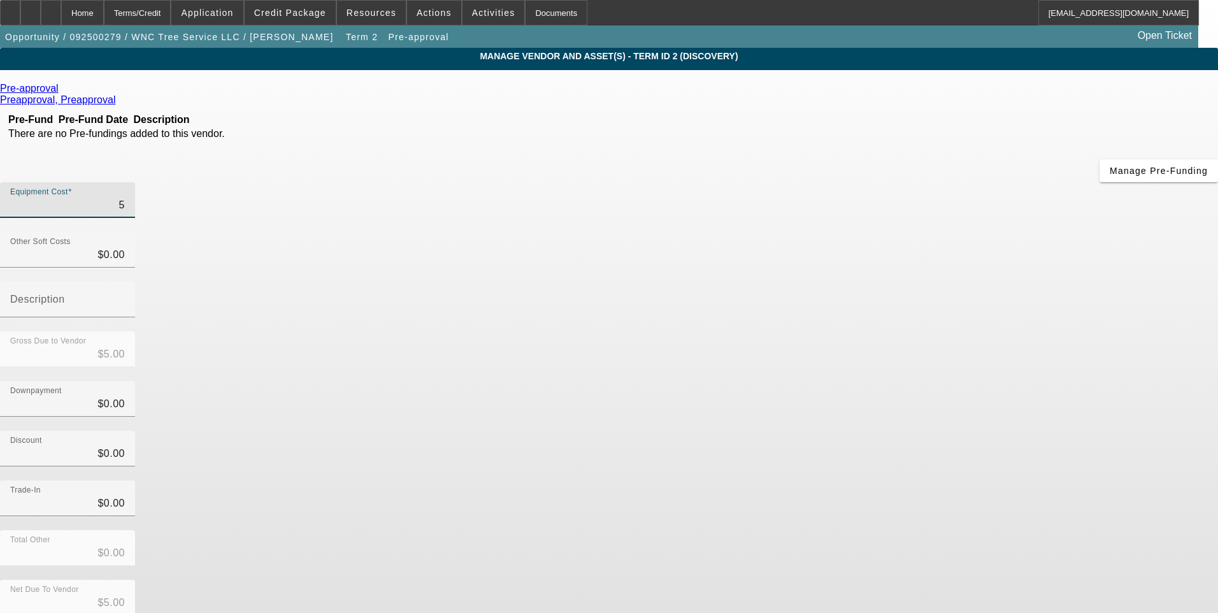
type input "$58.00"
type input "580"
type input "$580.00"
type input "5800"
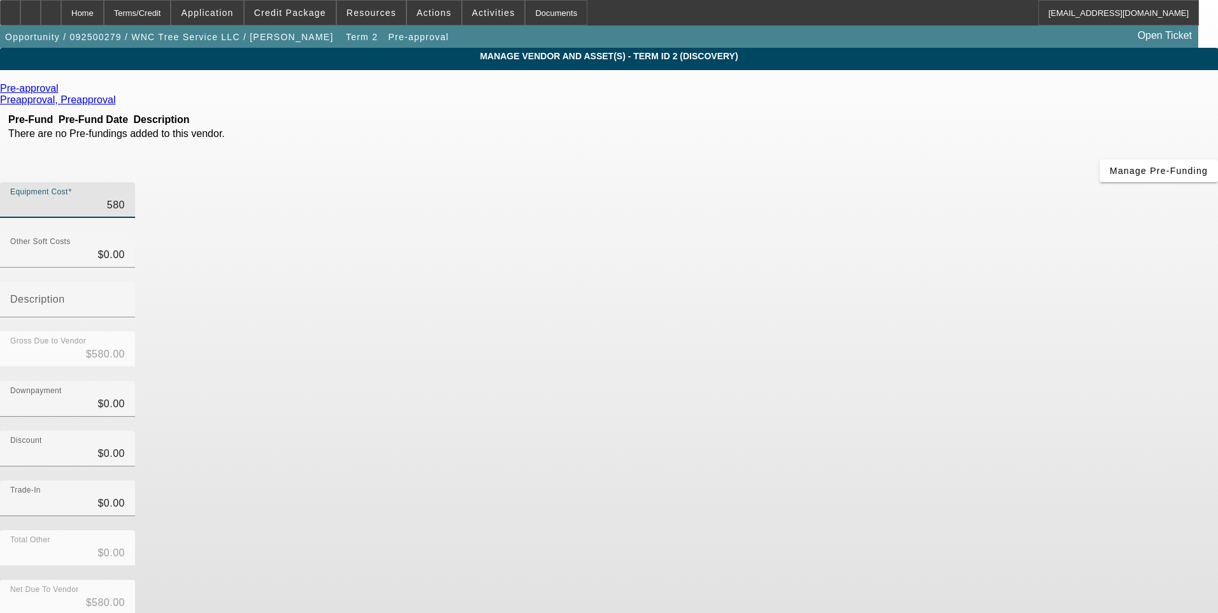
type input "$5,800.00"
type input "58000"
type input "$58,000.00"
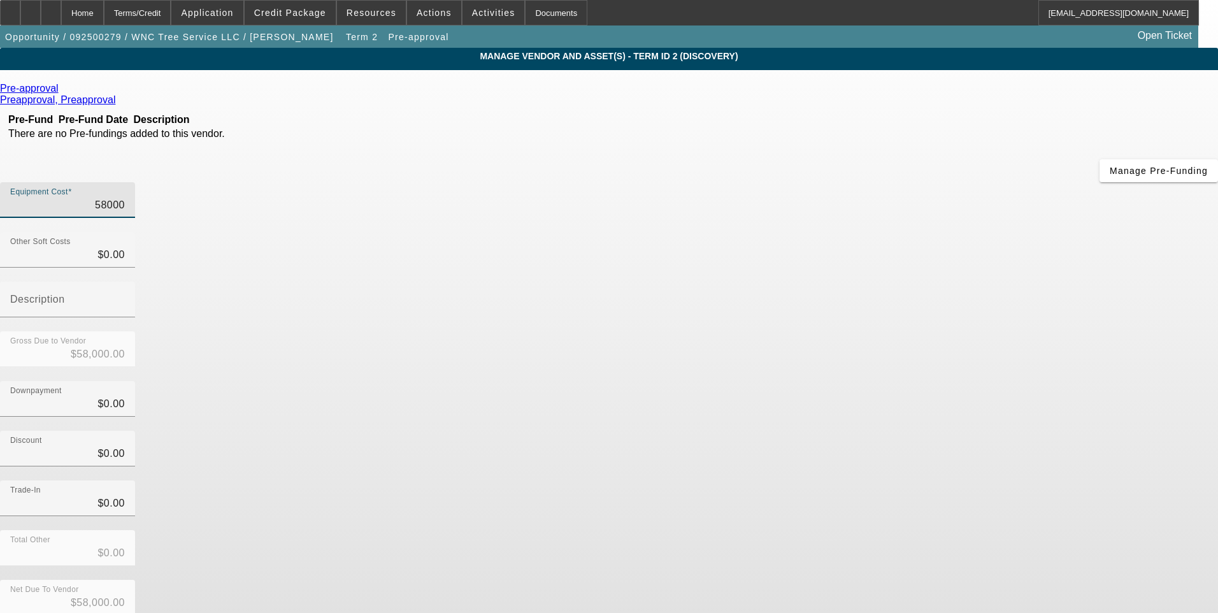
type input "$58,000.00"
click at [892, 431] on div "Discount $0.00" at bounding box center [609, 456] width 1218 height 50
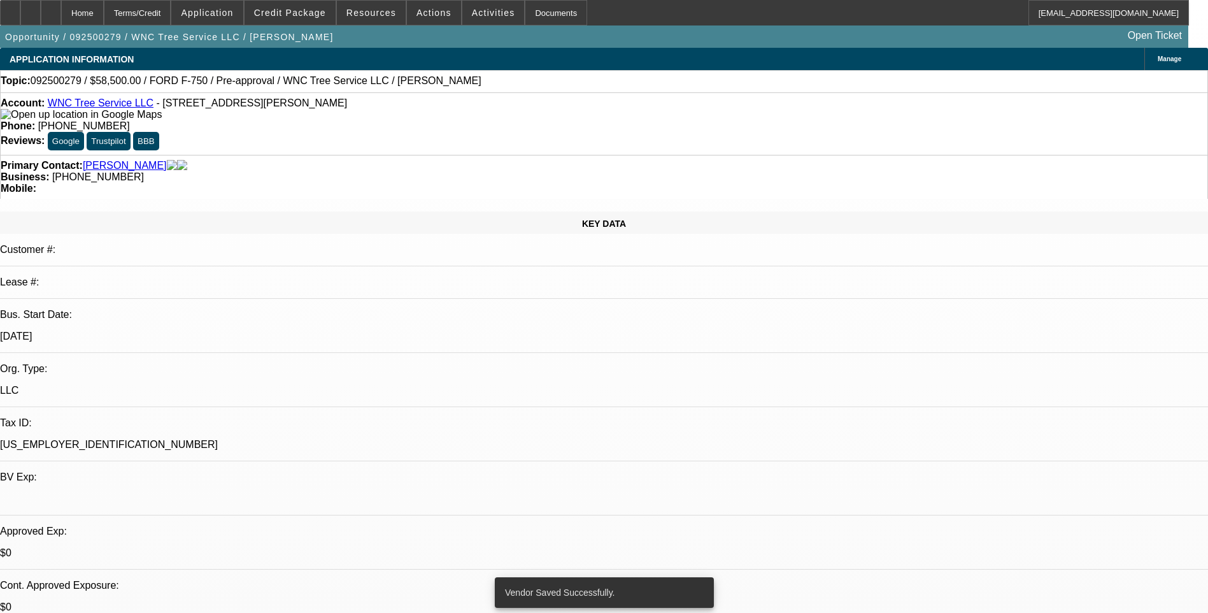
select select "0.1"
select select "2"
select select "0"
select select "6"
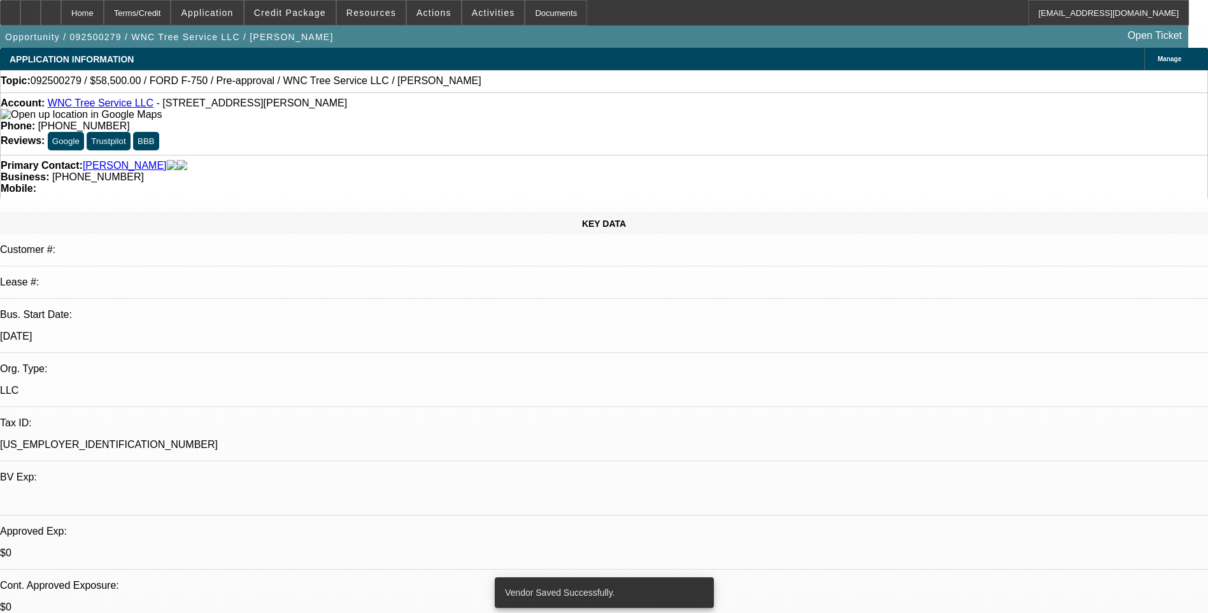
select select "0.1"
select select "2"
select select "0"
select select "6"
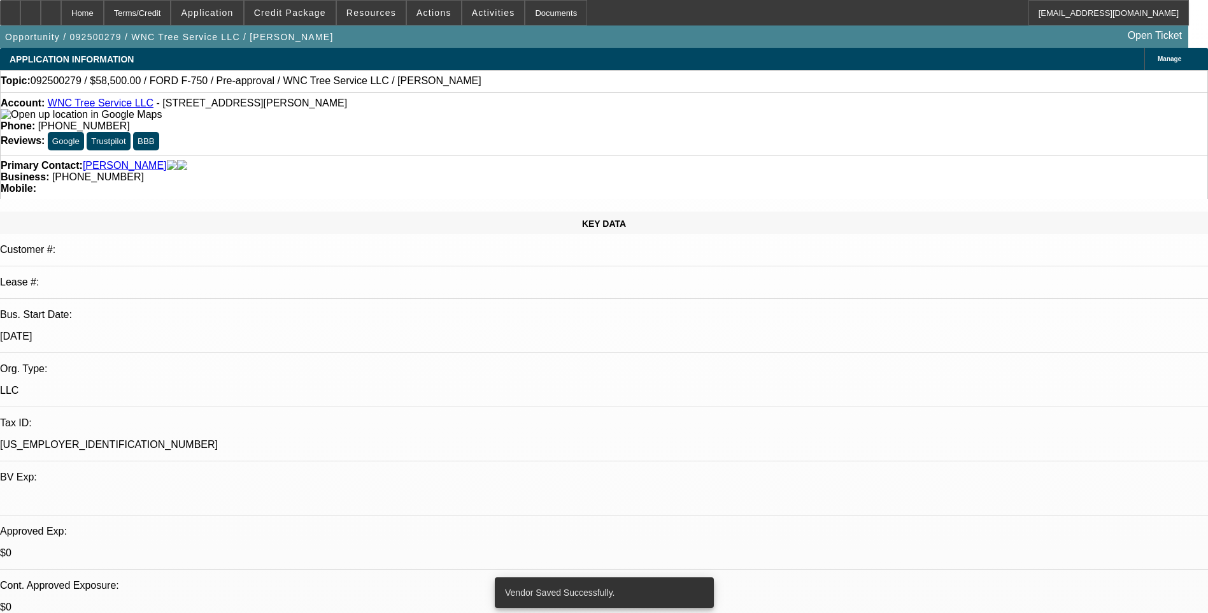
click at [164, 16] on div "Terms/Credit" at bounding box center [138, 12] width 68 height 25
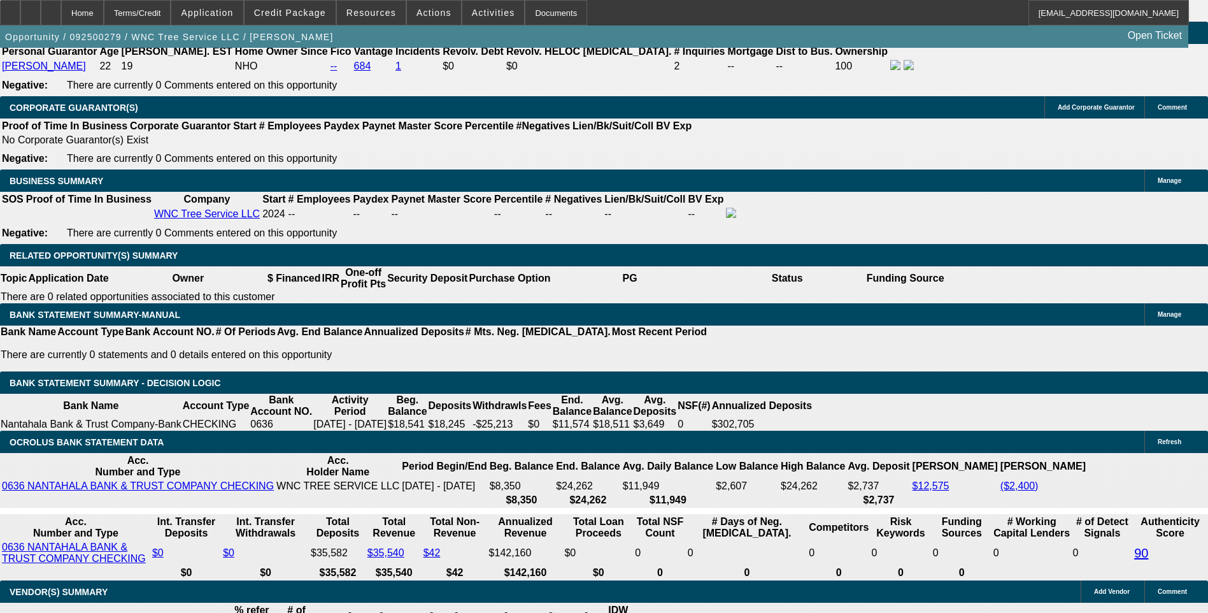
scroll to position [1938, 0]
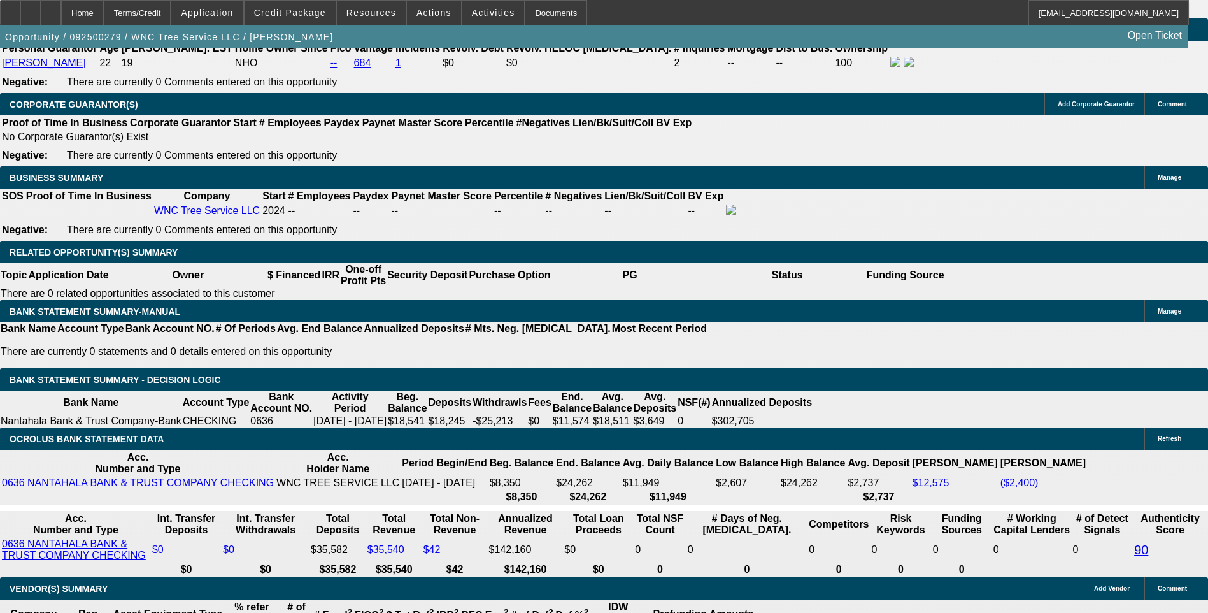
type input "1552.6"
type input "$3,105.20"
type input "UNKNOWN"
type input "1552"
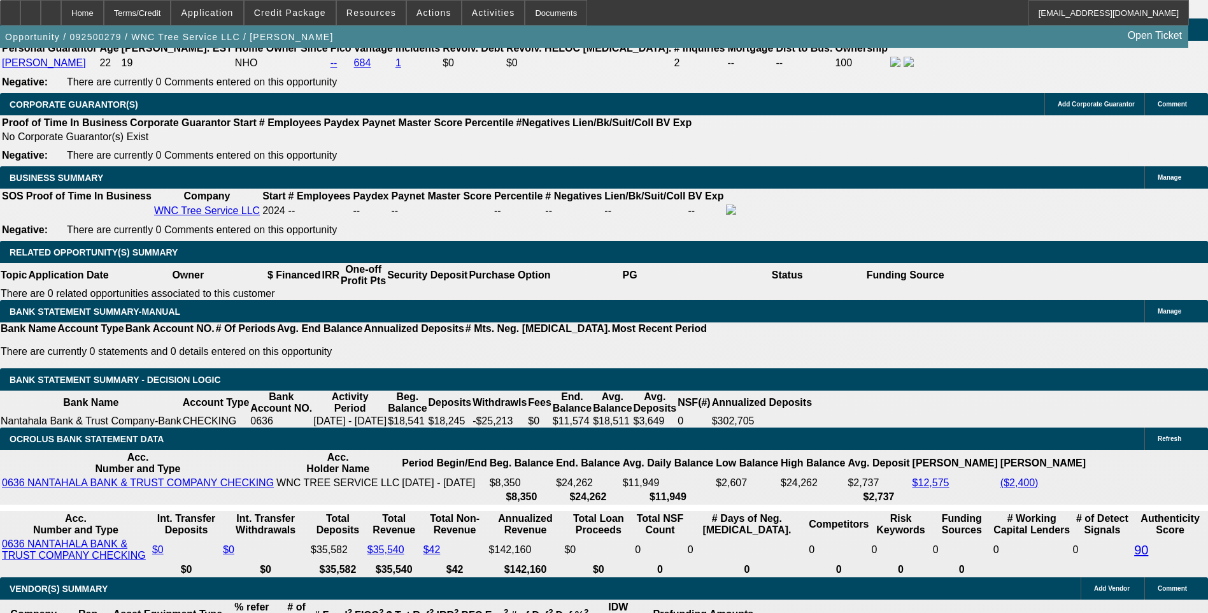
type input "$3,104.00"
type input "155"
type input "$310.00"
type input "1560"
type input "19"
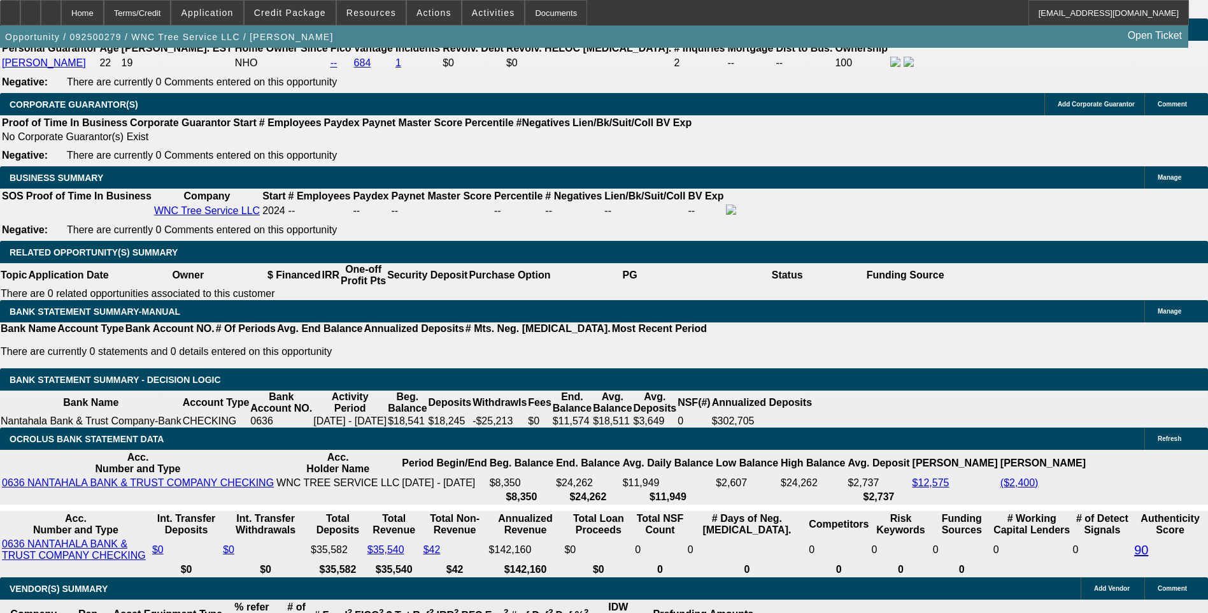
type input "$3,120.00"
type input "$1,560.00"
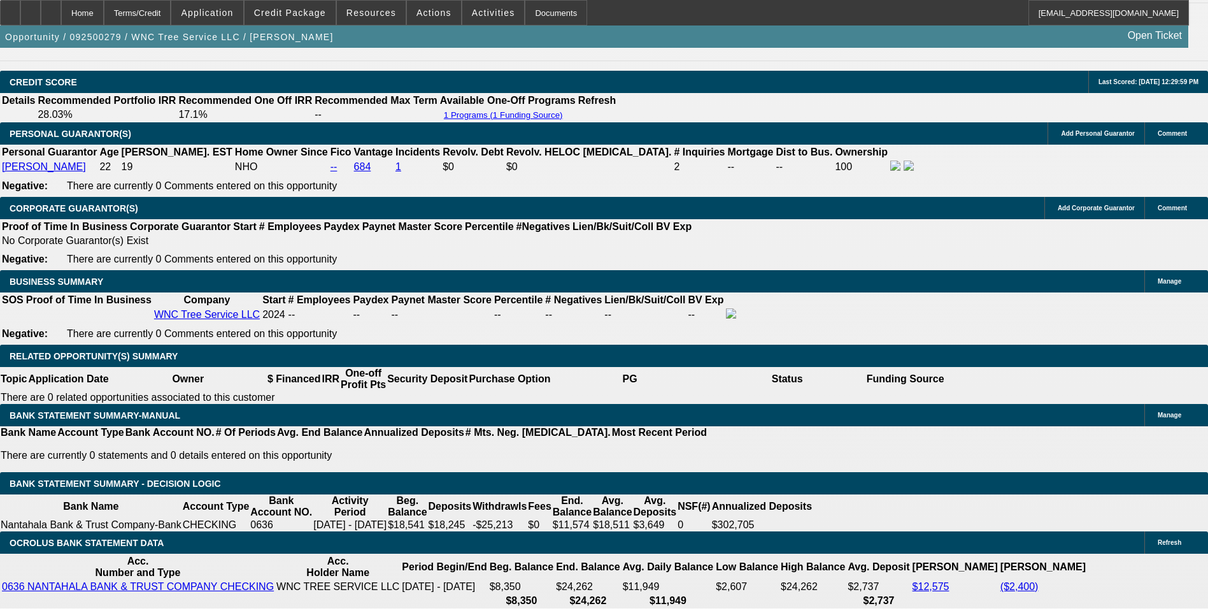
scroll to position [1811, 0]
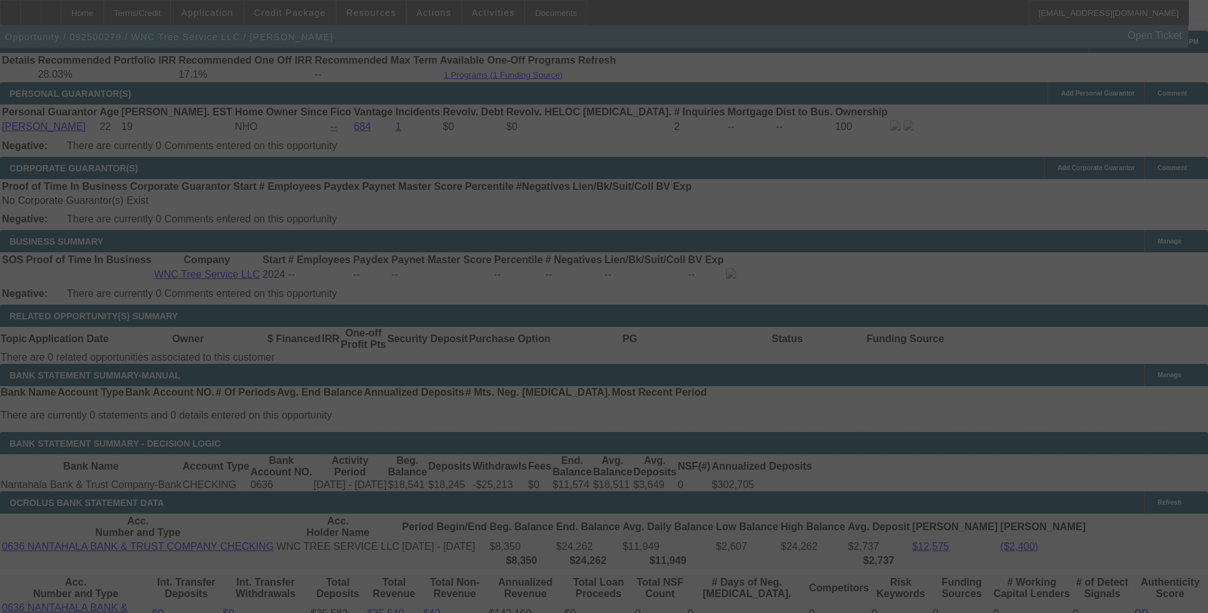
scroll to position [1938, 0]
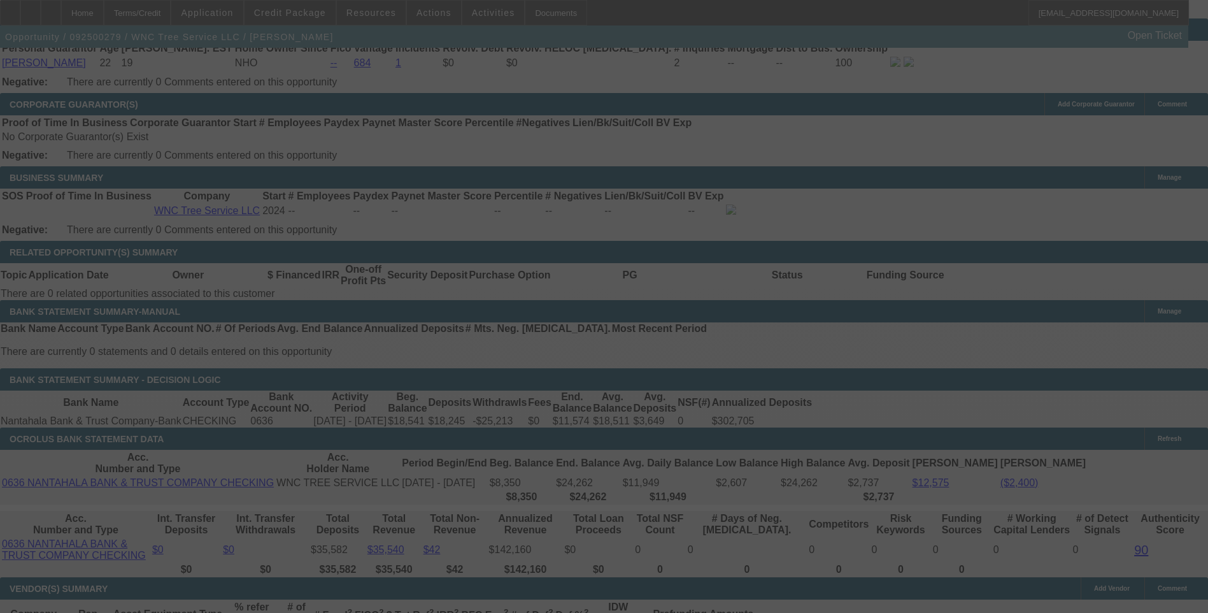
select select "0.1"
select select "2"
select select "0"
select select "6"
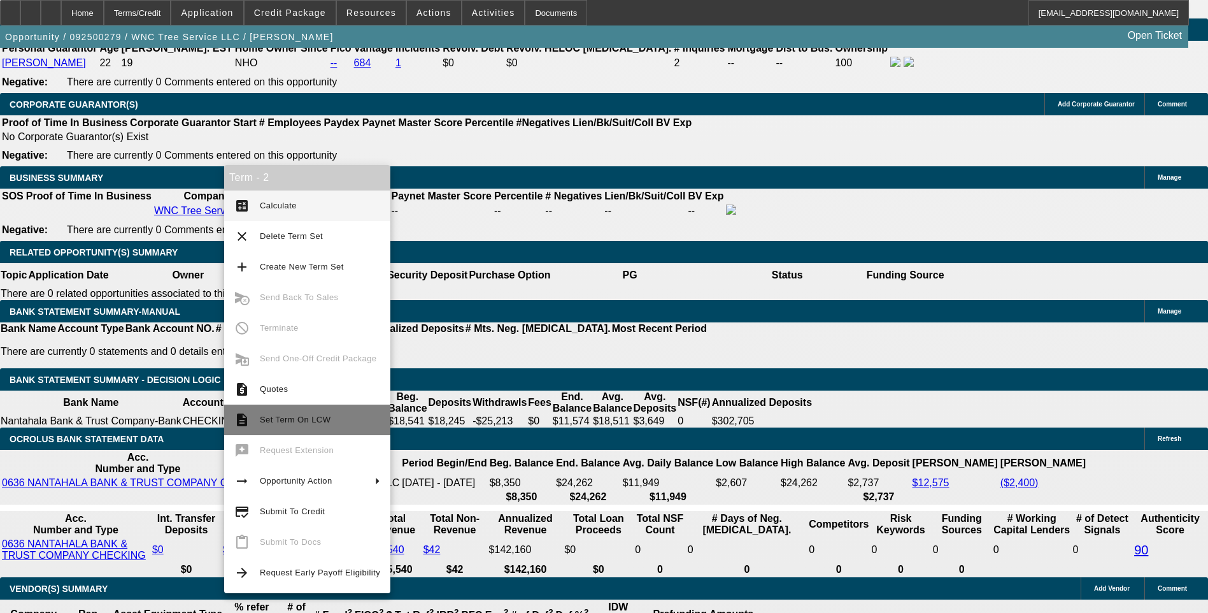
click at [278, 417] on span "Set Term On LCW" at bounding box center [295, 420] width 71 height 10
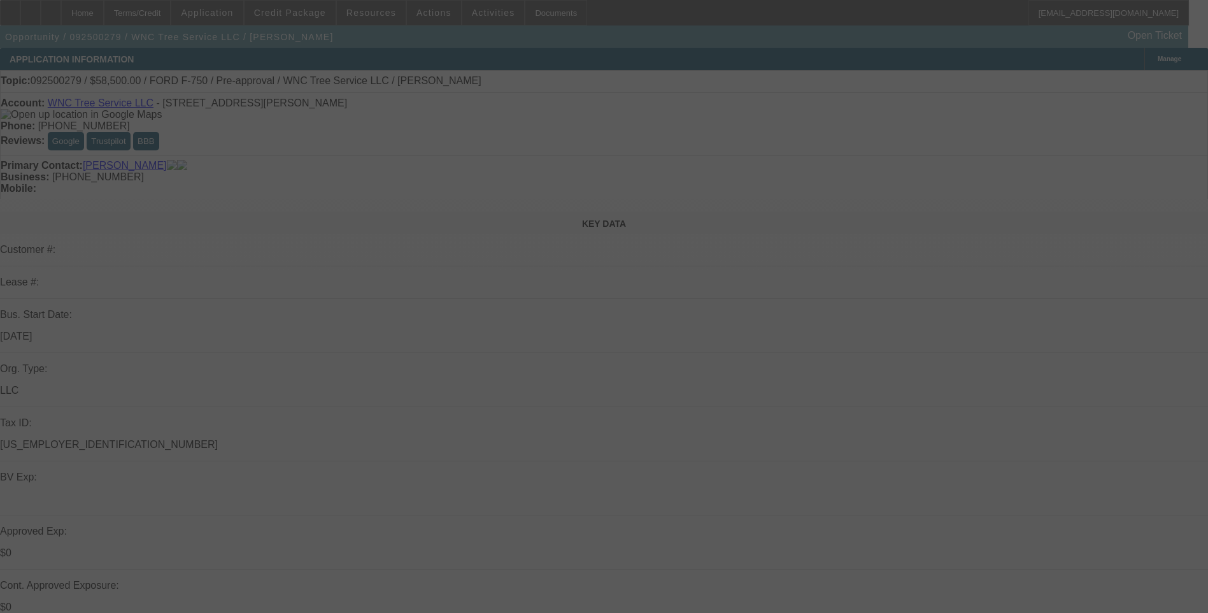
select select "0.1"
select select "2"
select select "0"
select select "6"
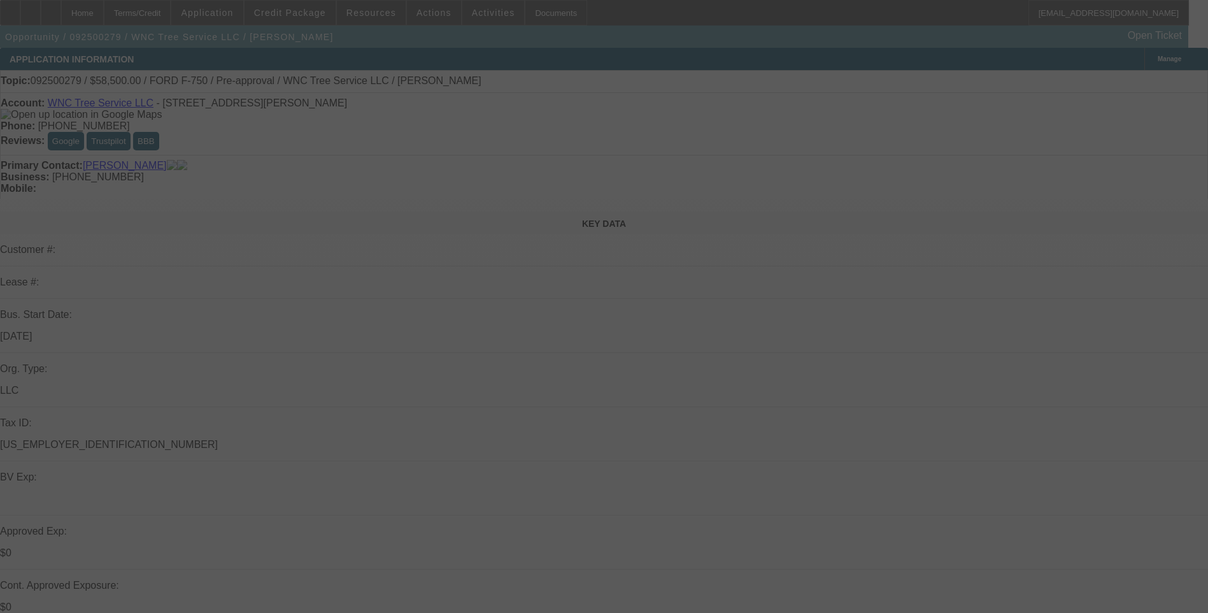
select select "0.1"
select select "2"
select select "0"
select select "6"
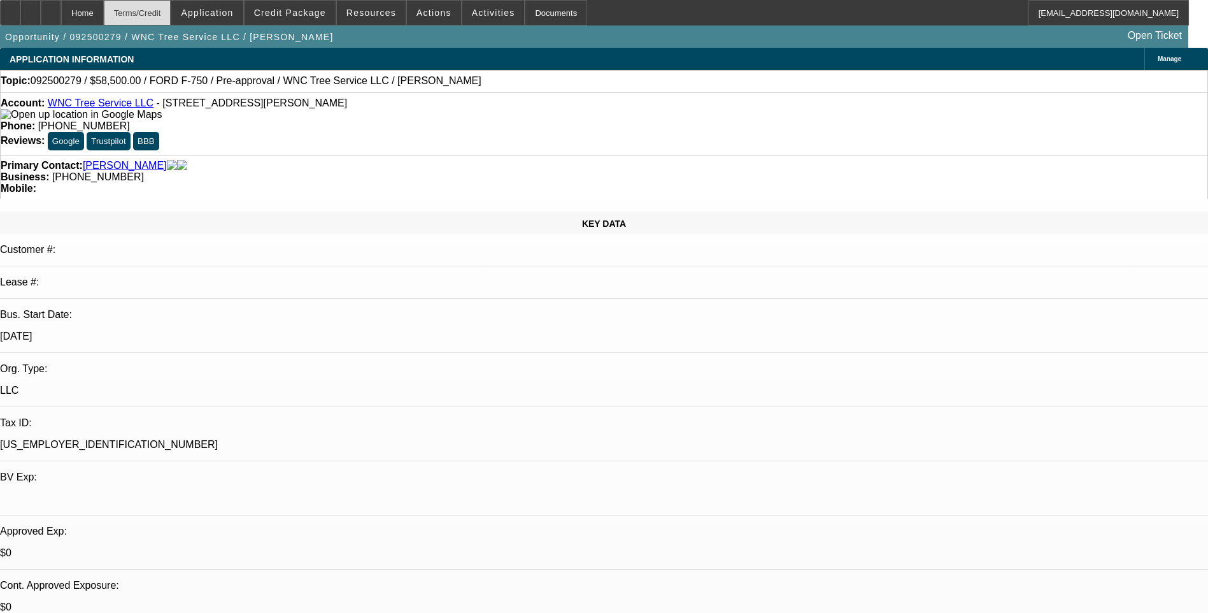
click at [171, 14] on div "Terms/Credit" at bounding box center [138, 12] width 68 height 25
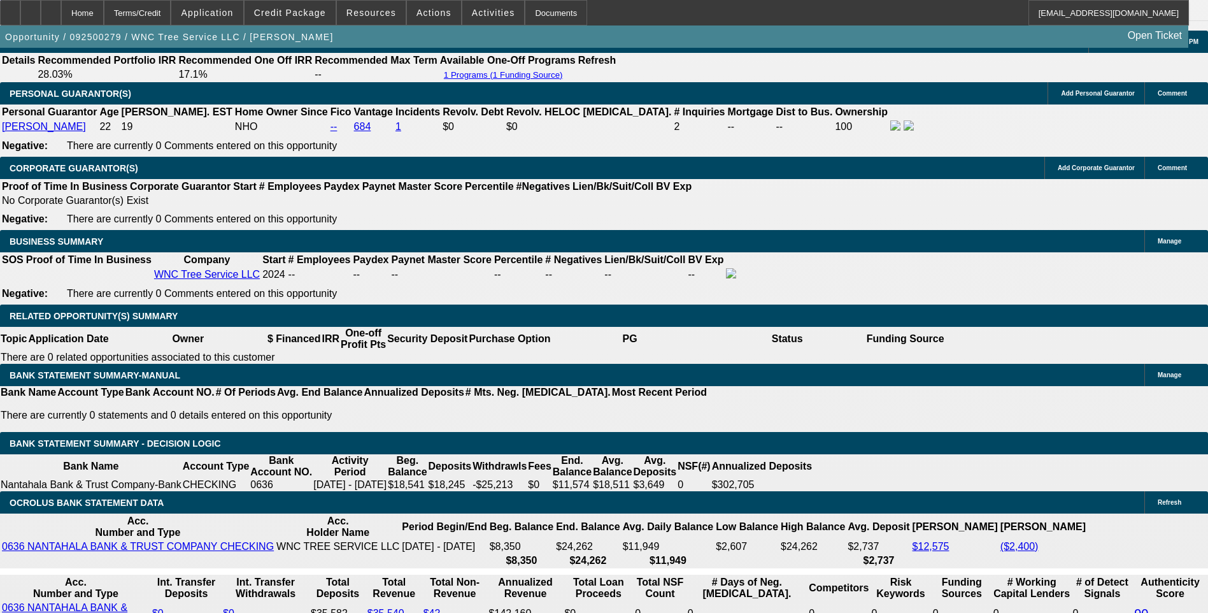
scroll to position [1938, 0]
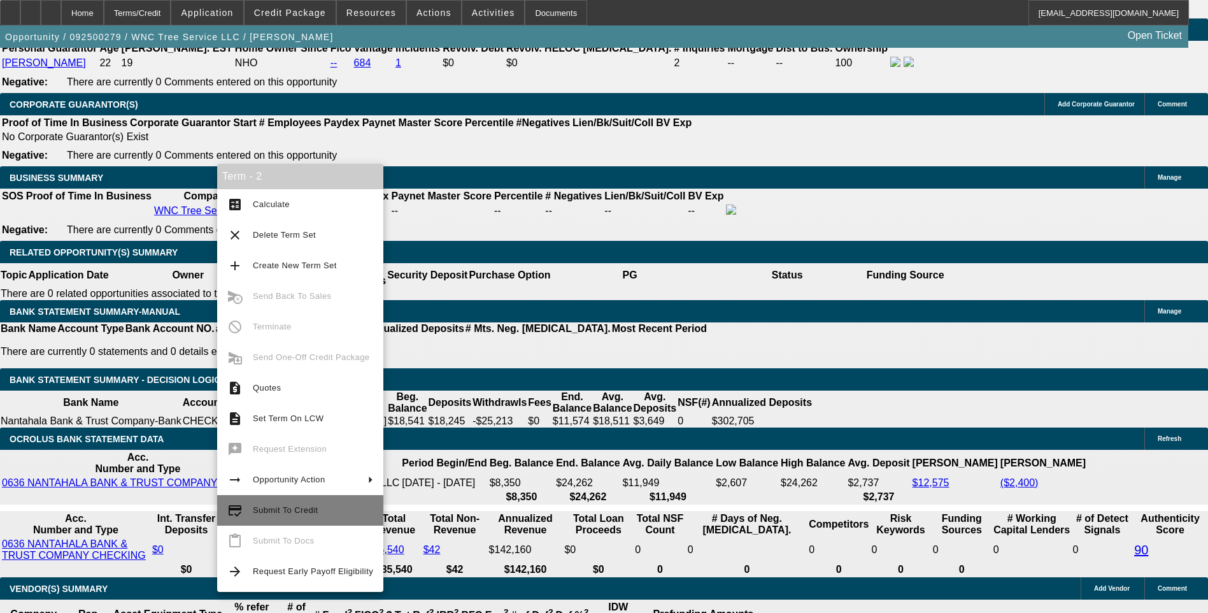
click at [300, 508] on span "Submit To Credit" at bounding box center [285, 510] width 65 height 10
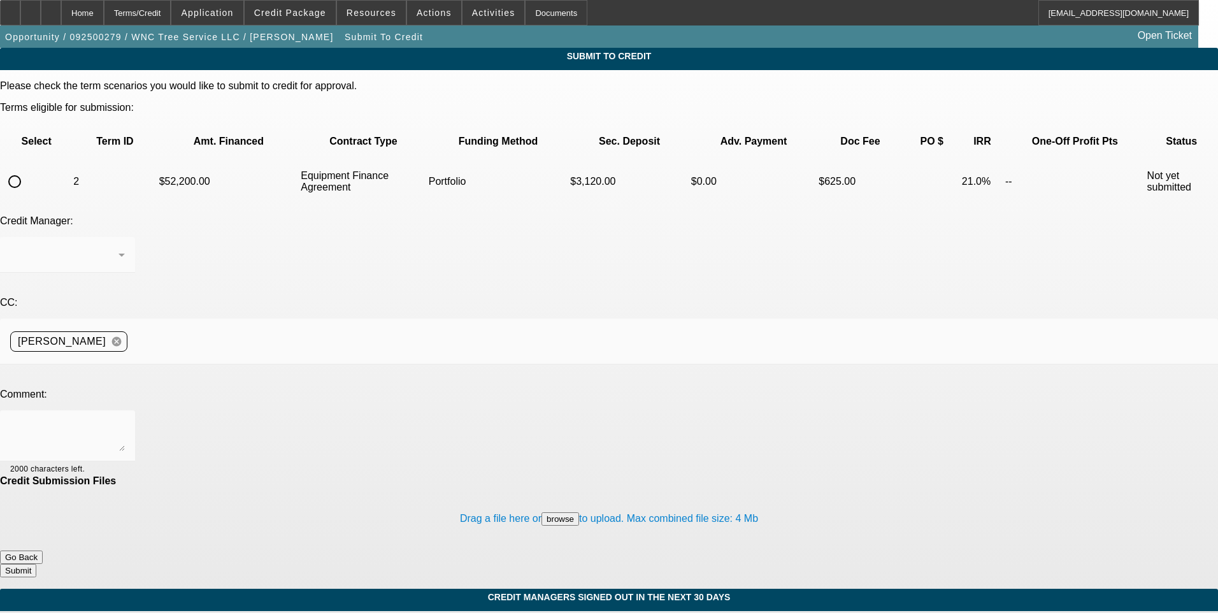
click at [27, 169] on input "radio" at bounding box center [14, 181] width 25 height 25
radio input "true"
click at [118, 247] on div "[PERSON_NAME]" at bounding box center [64, 254] width 108 height 15
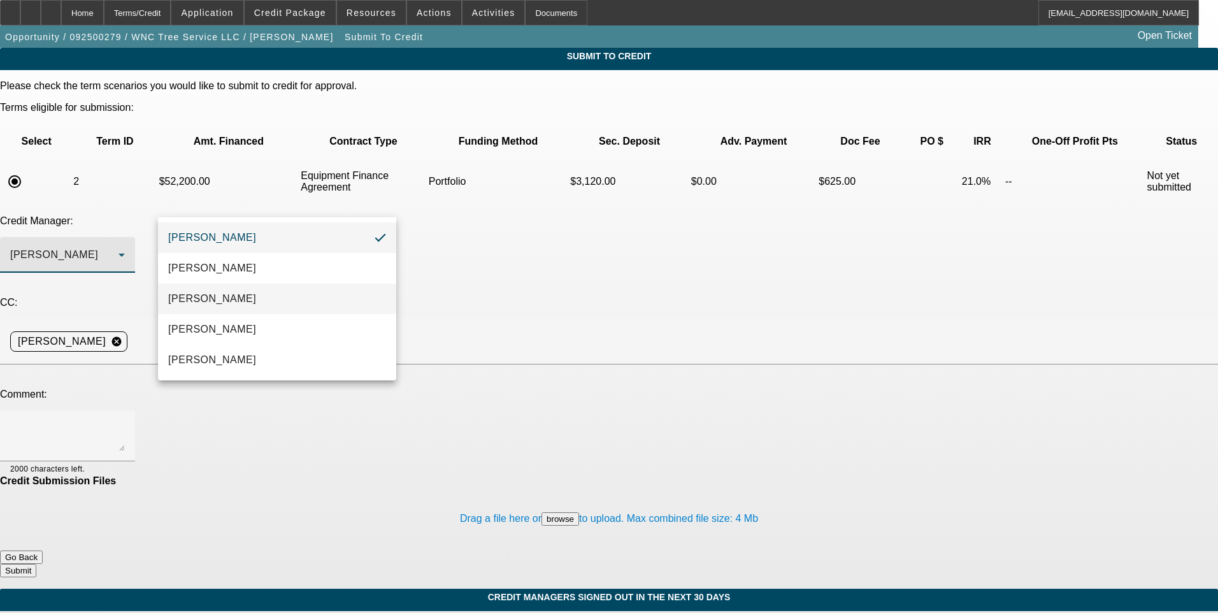
click at [303, 298] on mat-option "Arida, Michael" at bounding box center [277, 298] width 238 height 31
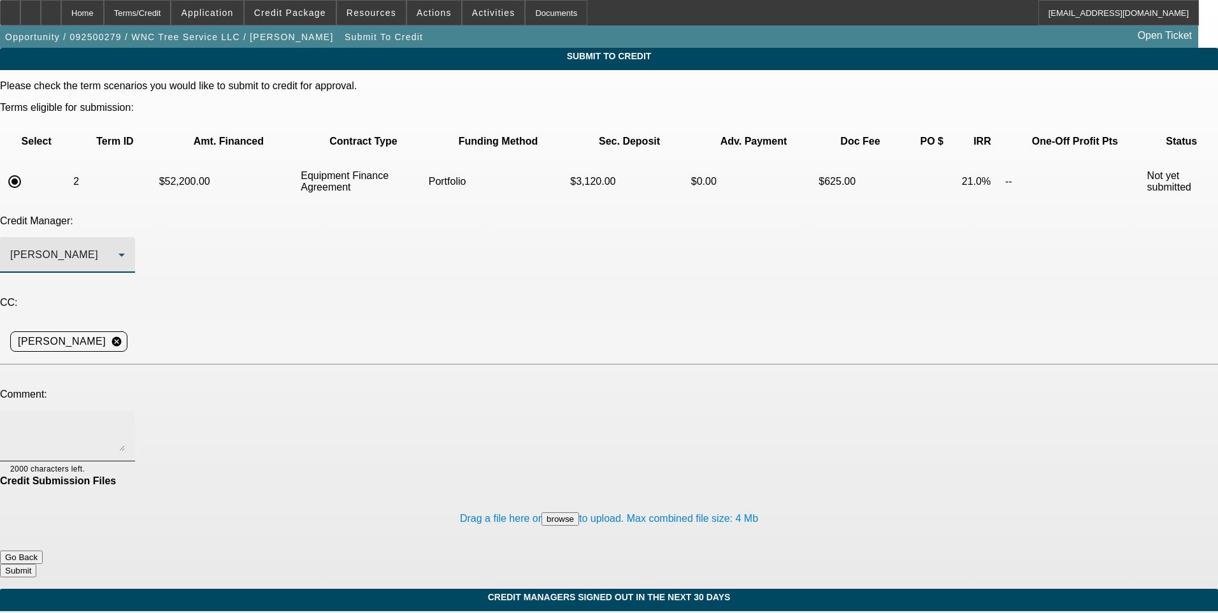
click at [125, 420] on textarea at bounding box center [67, 435] width 115 height 31
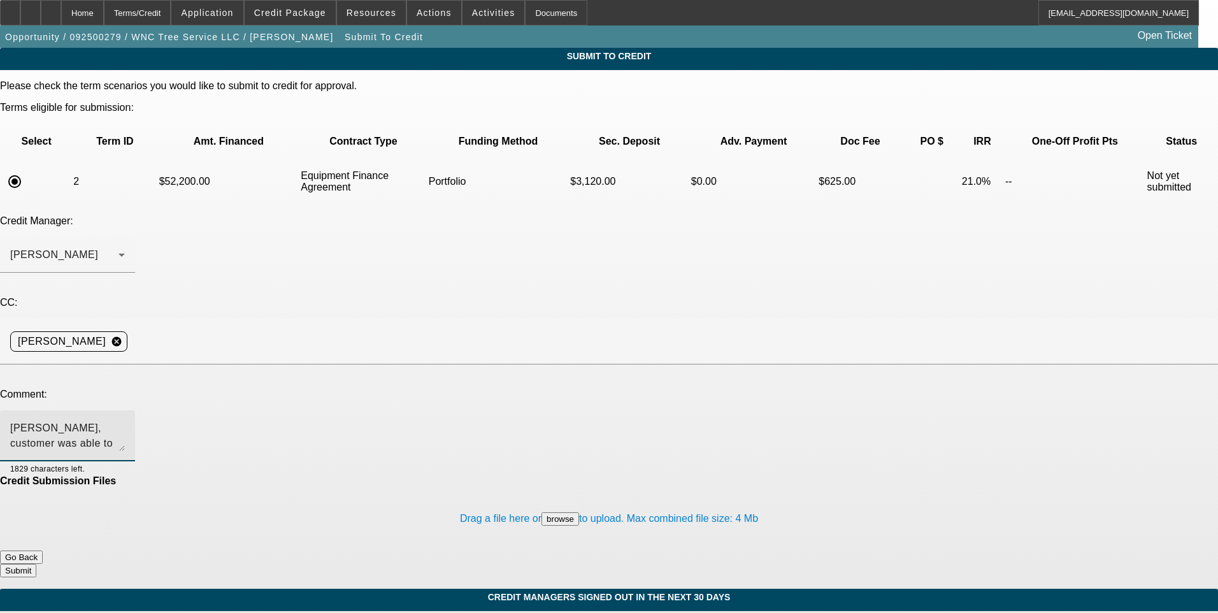
type textarea "Michael, customer was able to negotiate the price down to $58K. Would you consi…"
click at [36, 564] on button "Submit" at bounding box center [18, 570] width 36 height 13
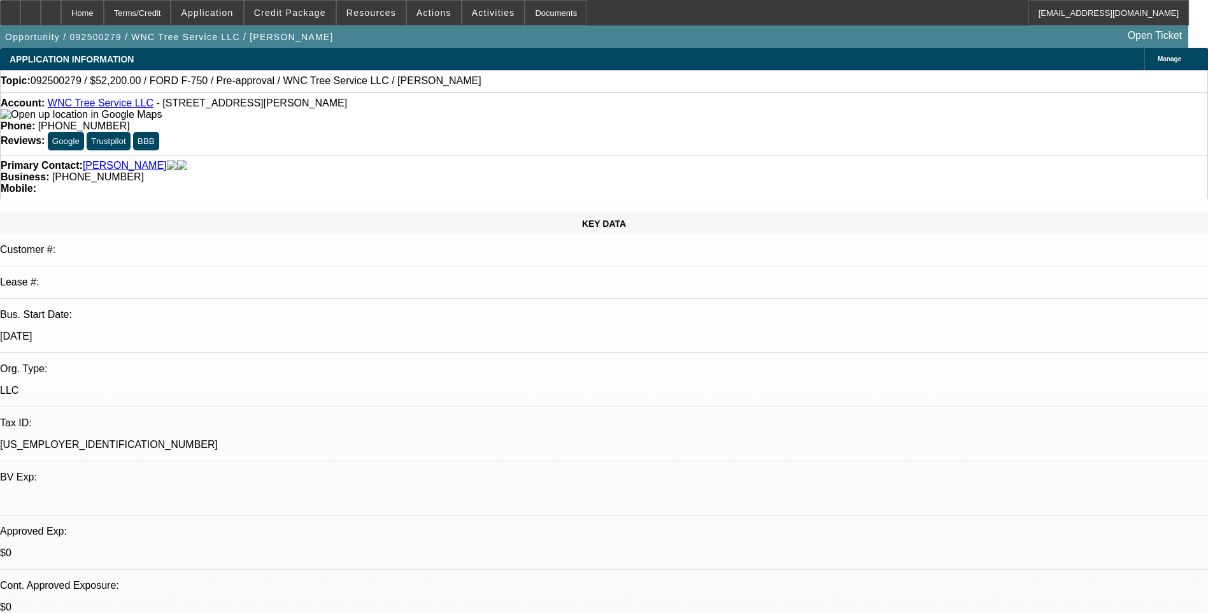
select select "0.1"
select select "2"
select select "0"
select select "6"
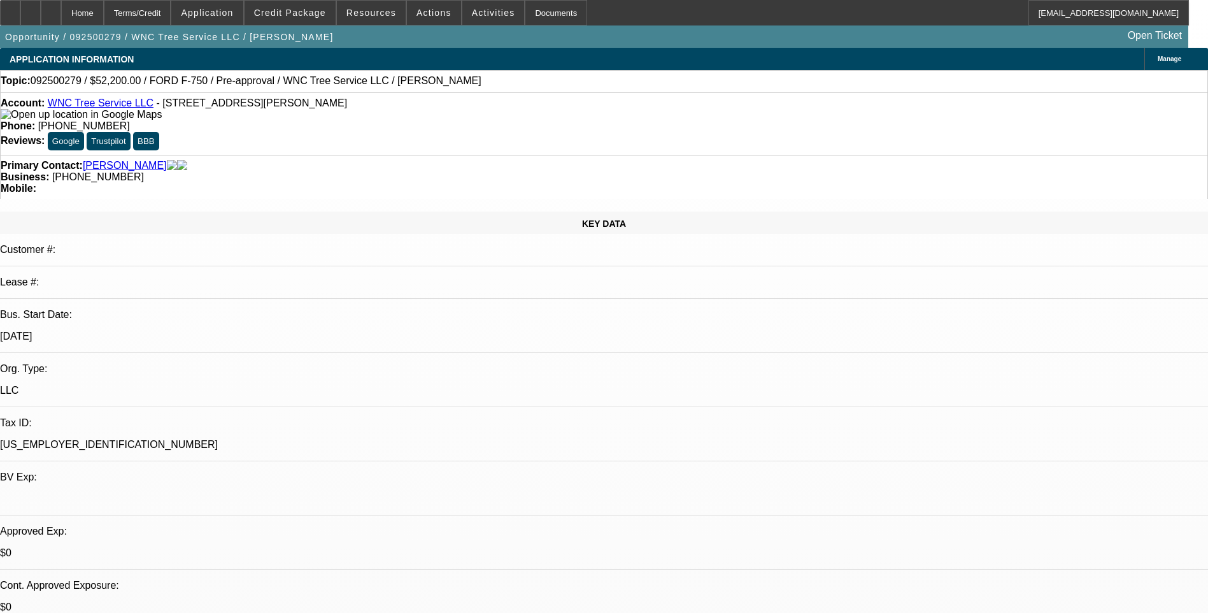
select select "0.1"
select select "2"
select select "0"
select select "6"
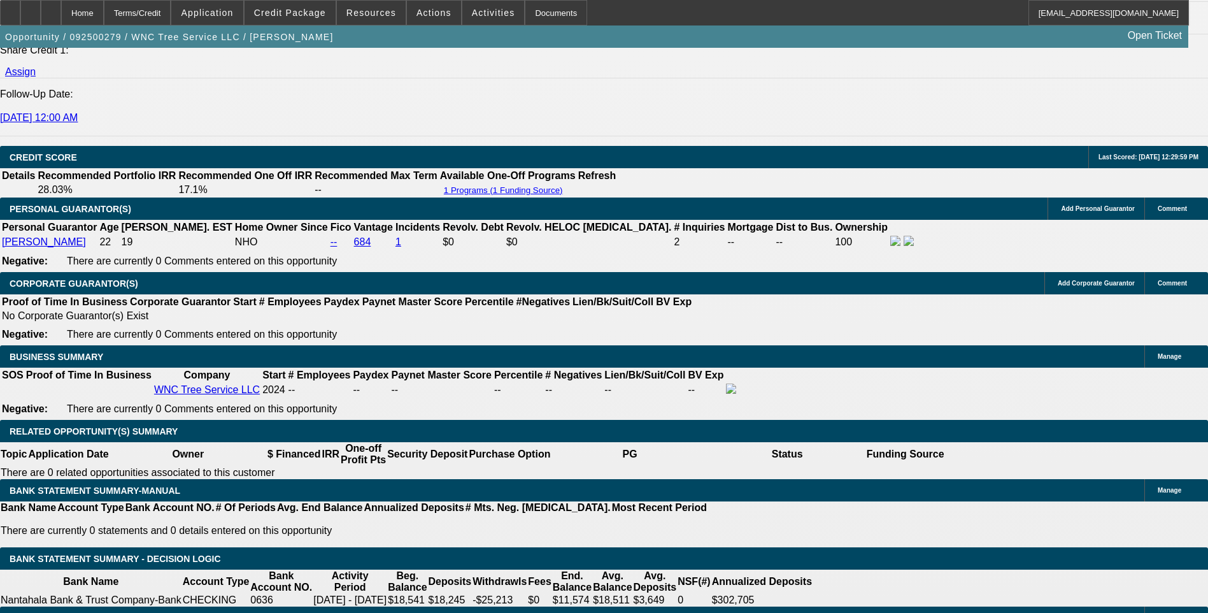
scroll to position [1784, 0]
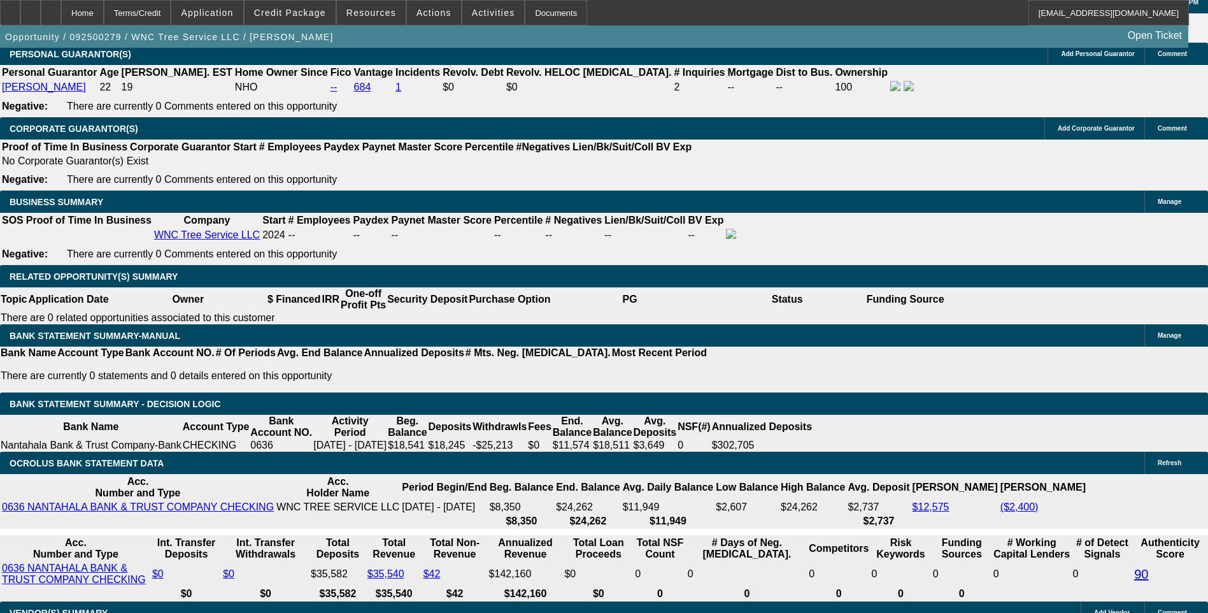
scroll to position [1911, 0]
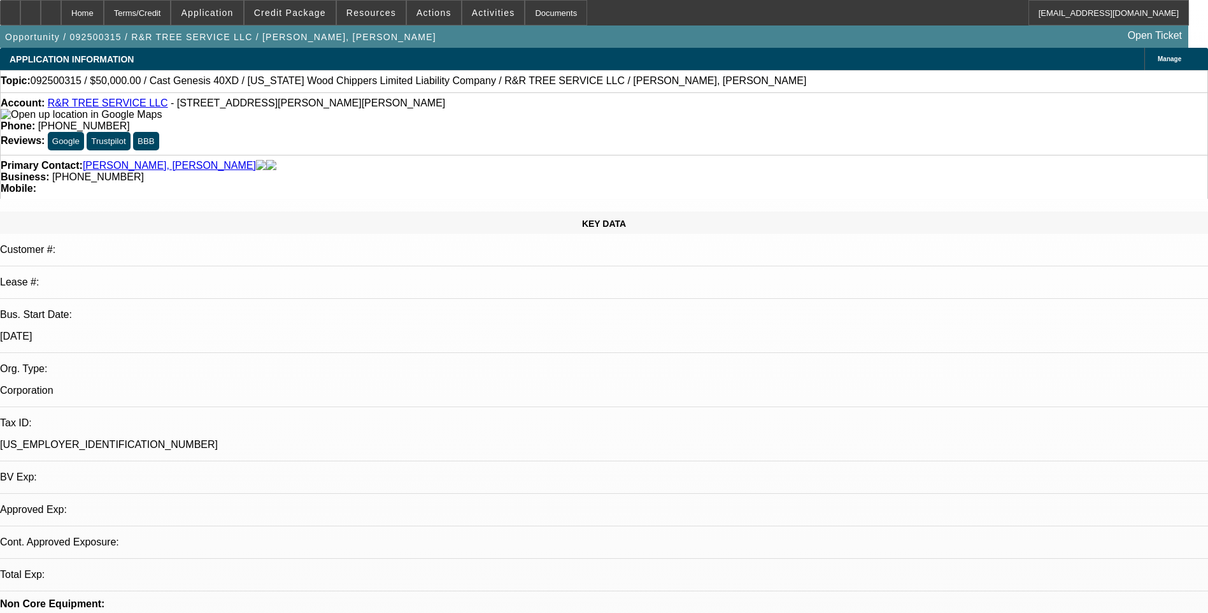
select select "0"
select select "6"
click at [171, 16] on div "Terms/Credit" at bounding box center [138, 12] width 68 height 25
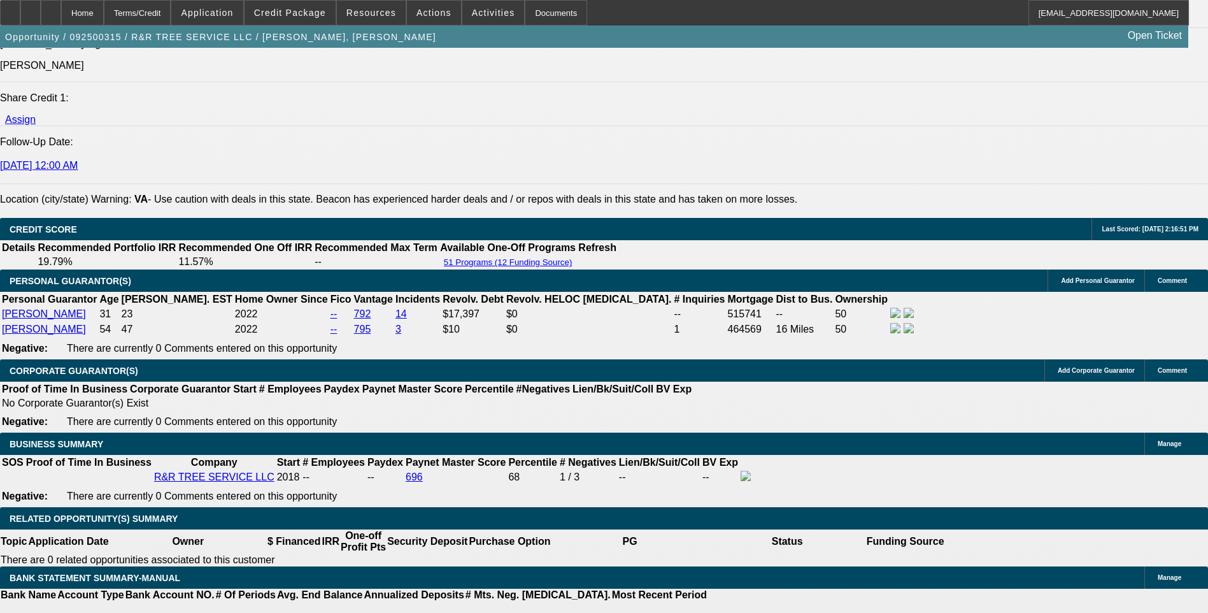
scroll to position [1756, 0]
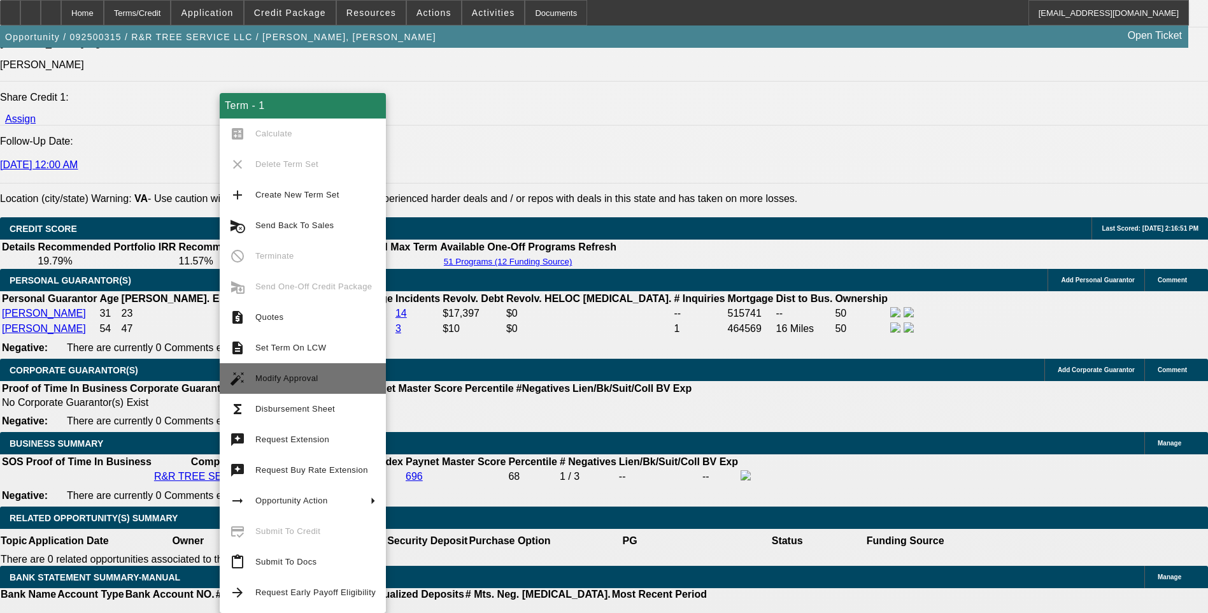
click at [312, 383] on span "Modify Approval" at bounding box center [315, 378] width 120 height 15
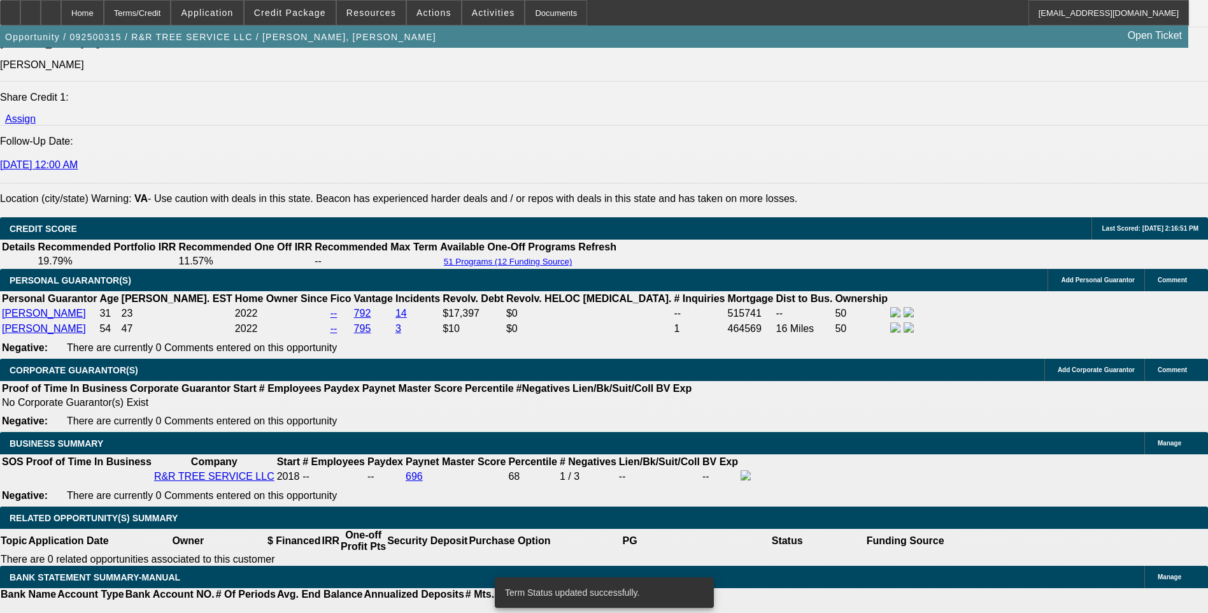
select select "0"
select select "6"
select select "0"
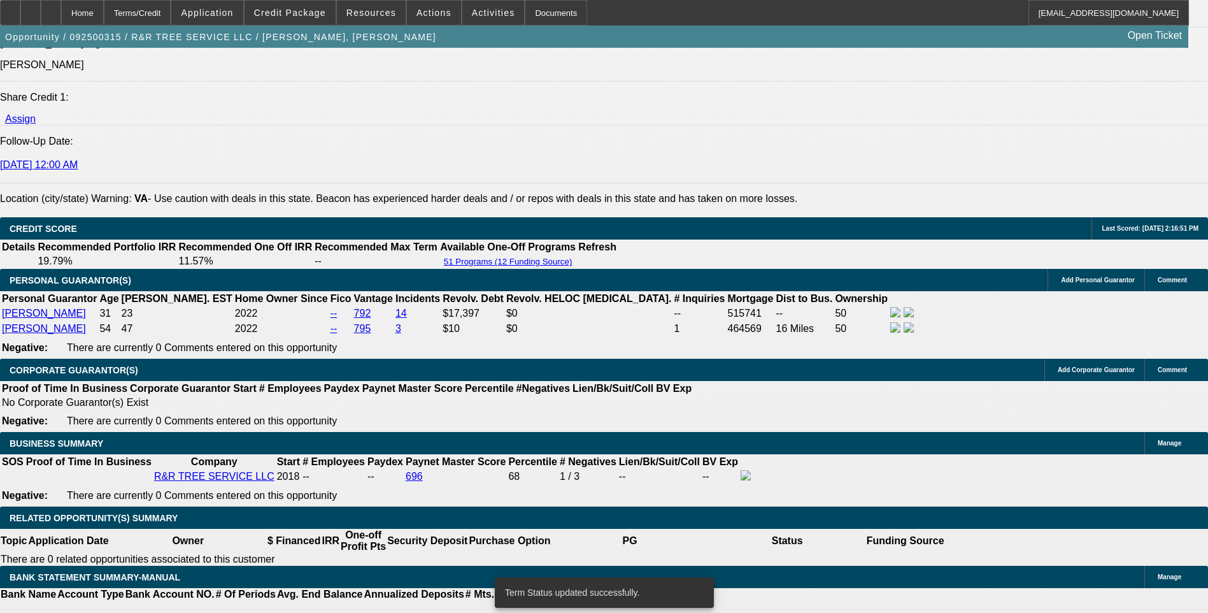
select select "0"
select select "6"
type input "UNKNOWN"
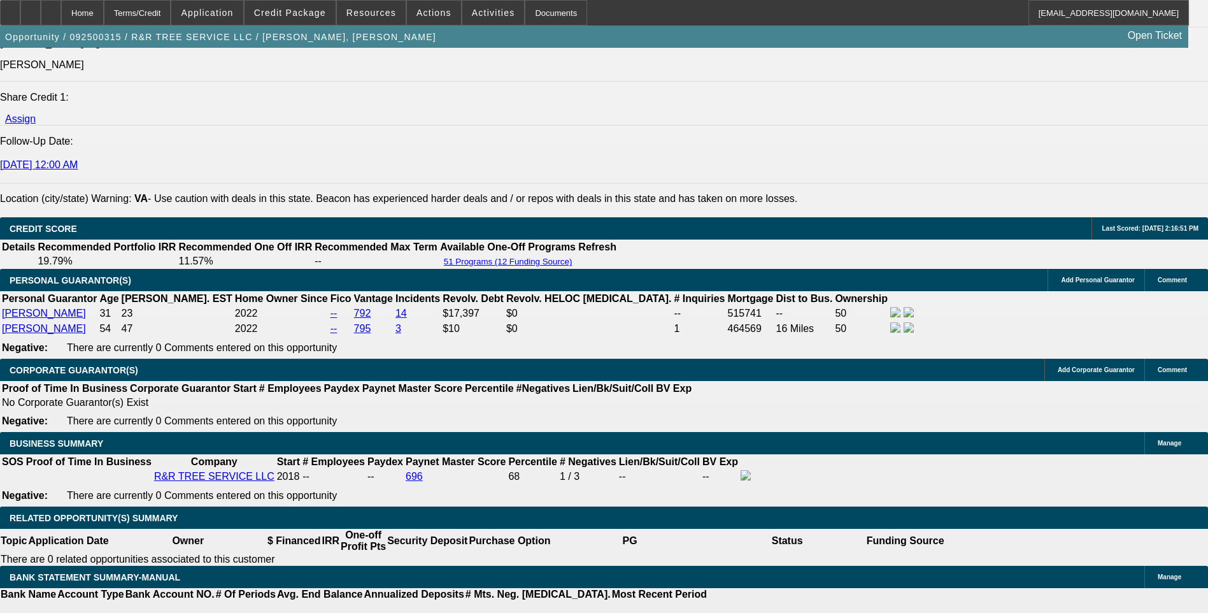
type input "6"
type input "54"
type input "$8,550.49"
type input "54"
type input "$1,126.59"
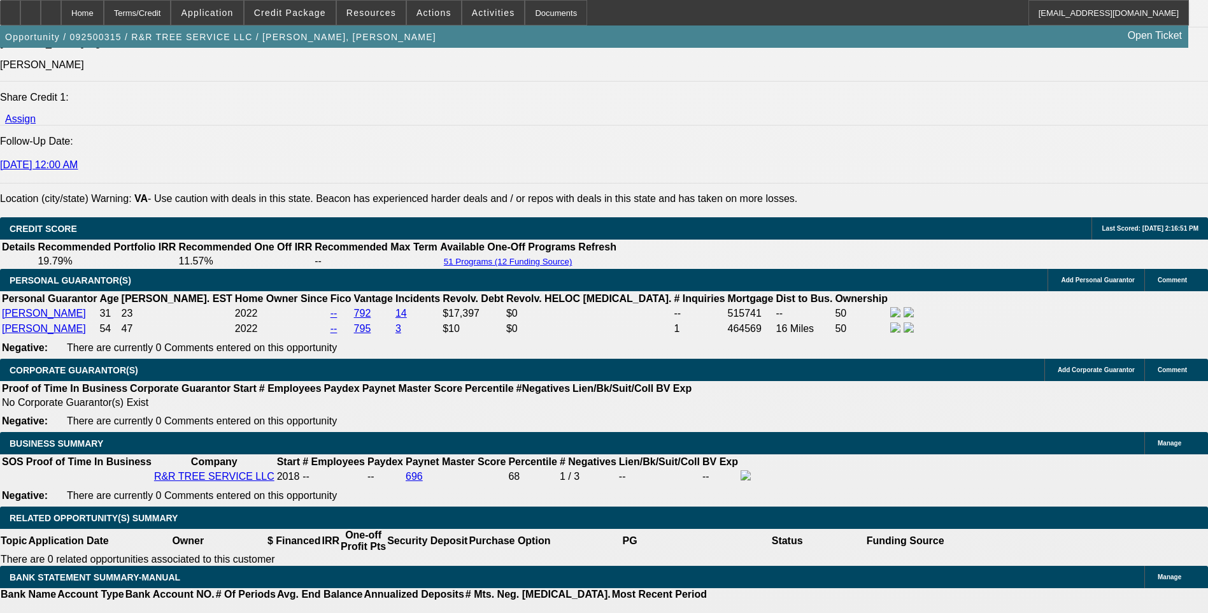
type input "$10,223.09"
type input "8"
type input "$1,105.62"
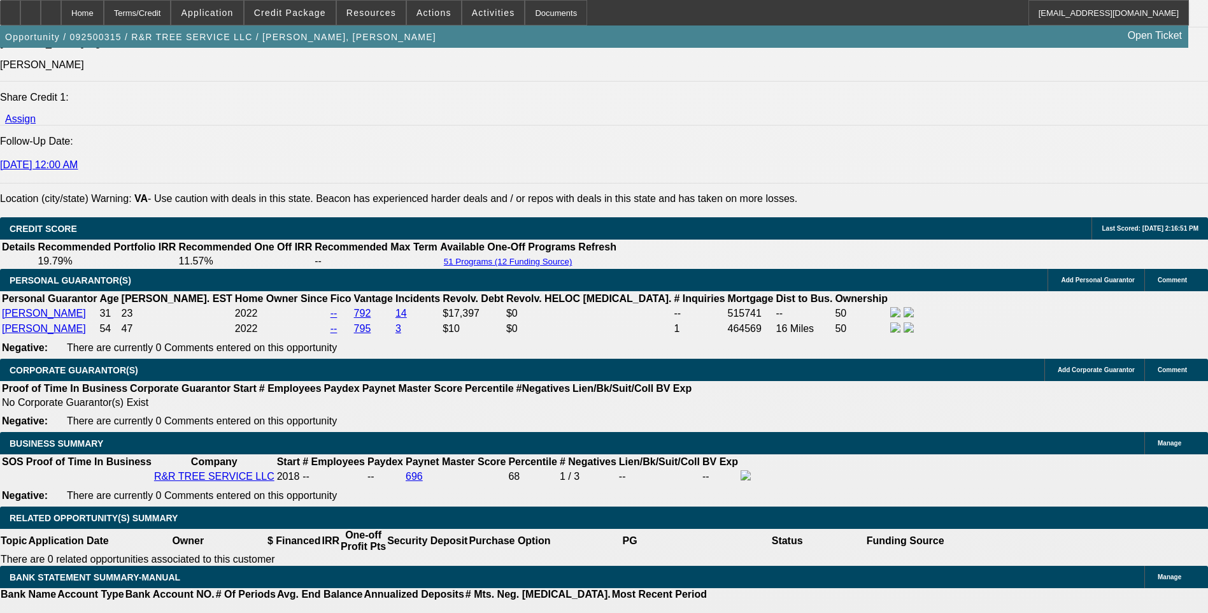
type input "8.9"
type input "$1,127.07"
type input "8.9"
type input "112"
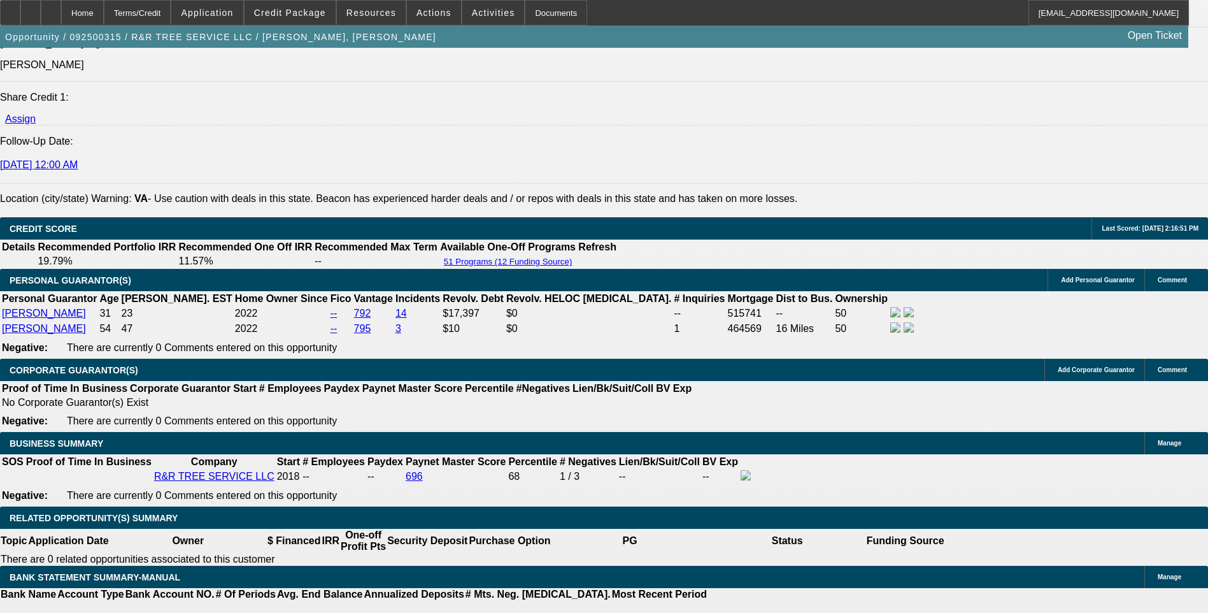
type input "1125"
type input "8.8"
type input "112"
type input "1130"
type input "9"
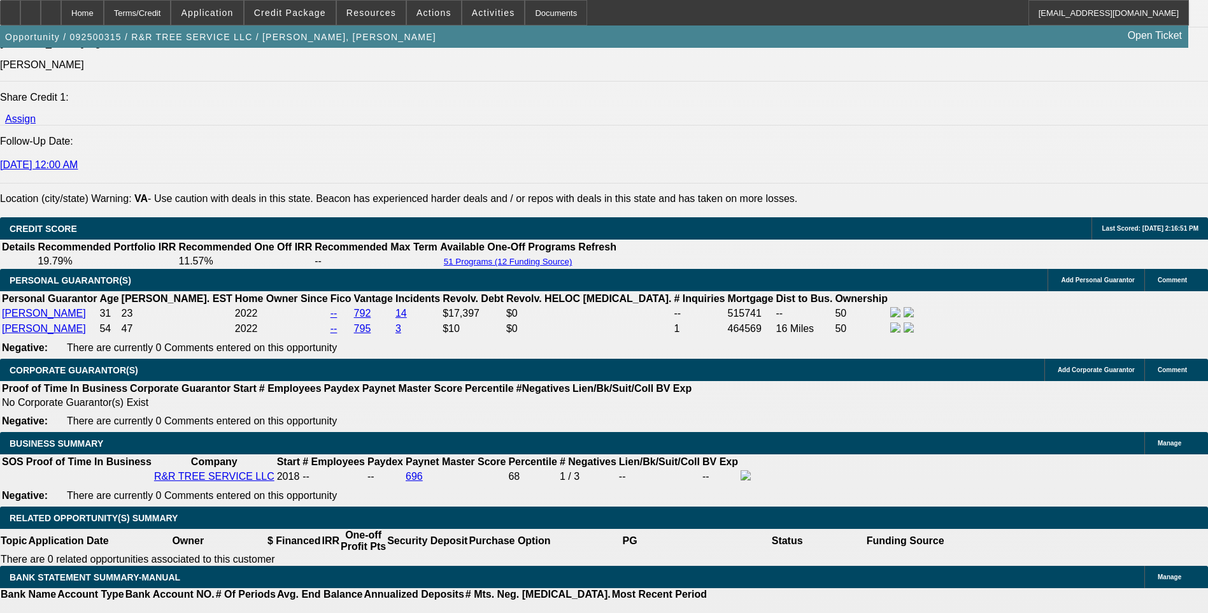
type input "$1,130.00"
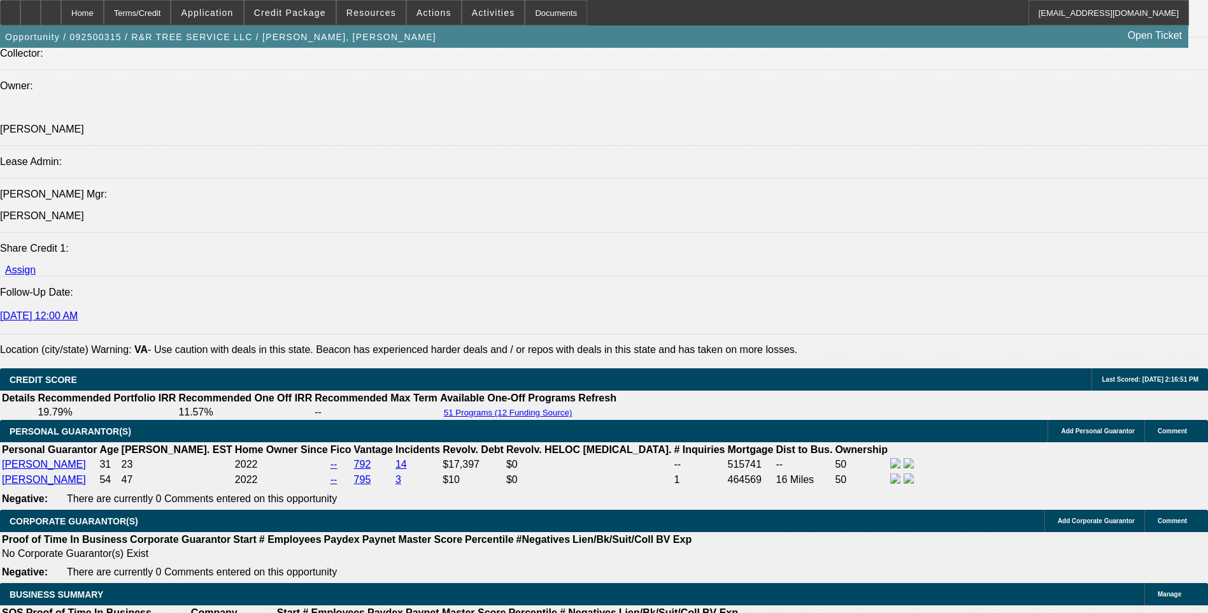
scroll to position [1564, 0]
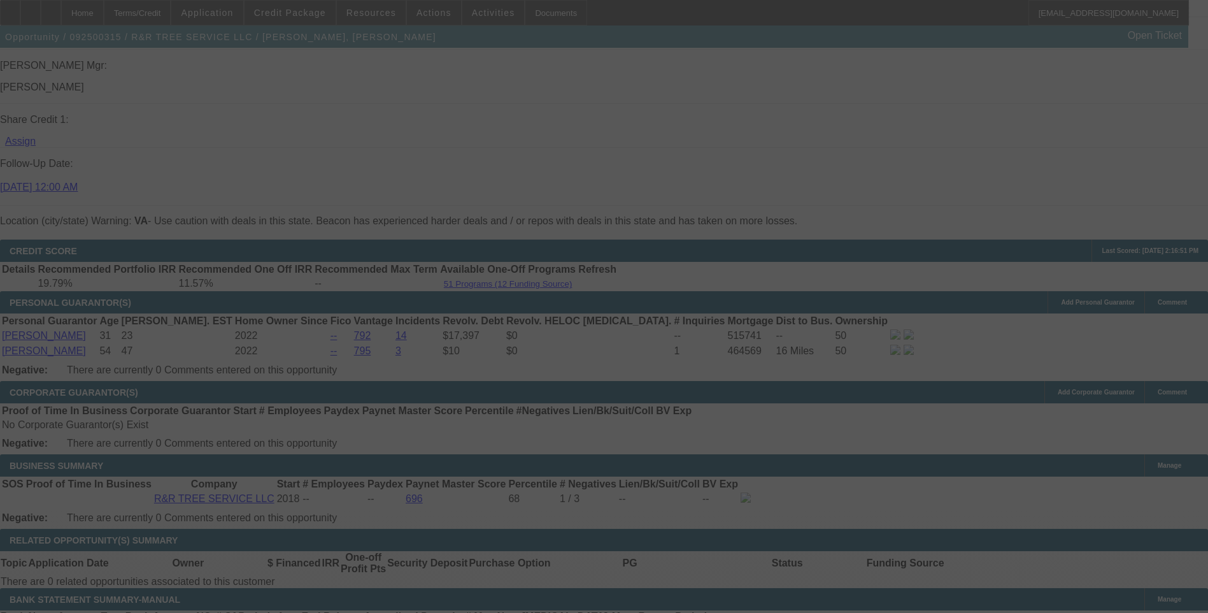
scroll to position [1756, 0]
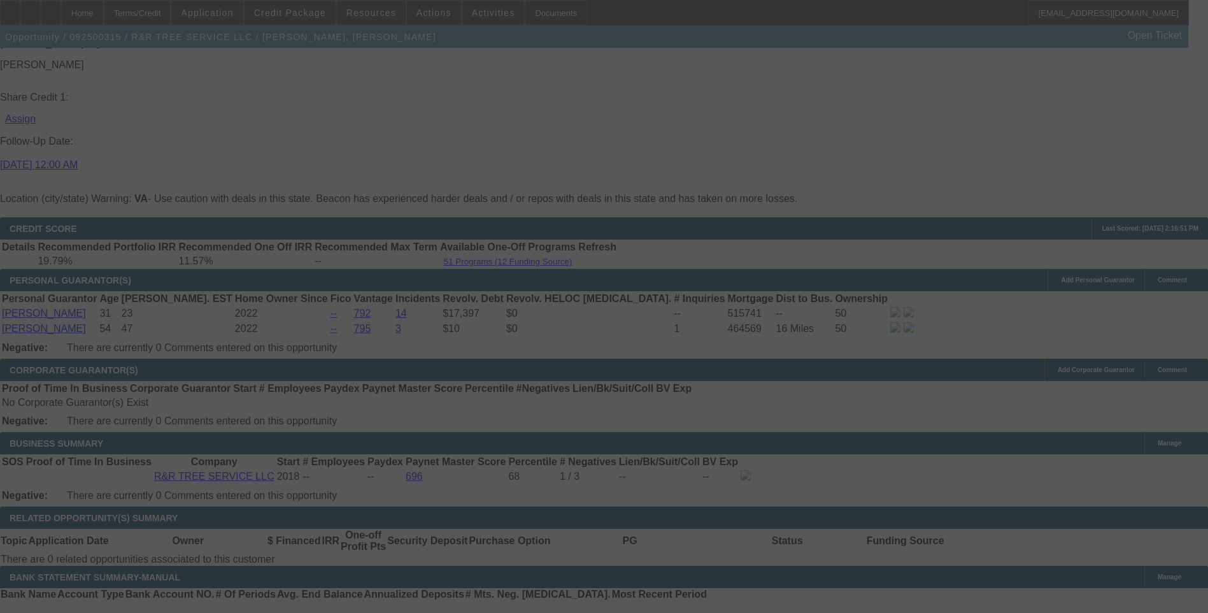
select select "0"
select select "6"
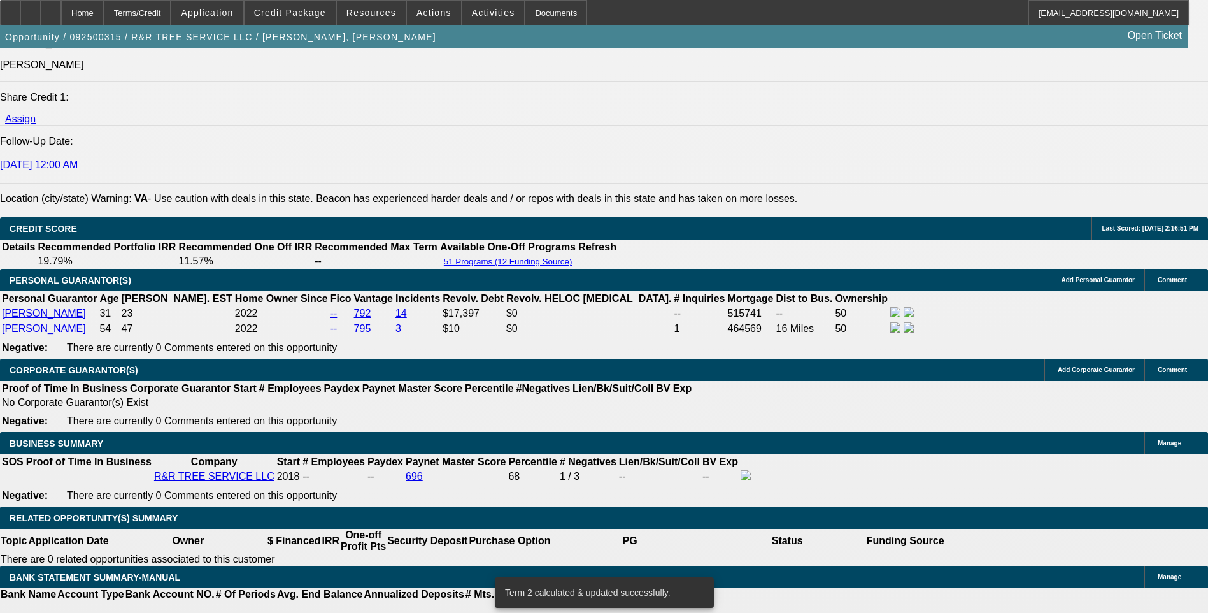
scroll to position [1628, 0]
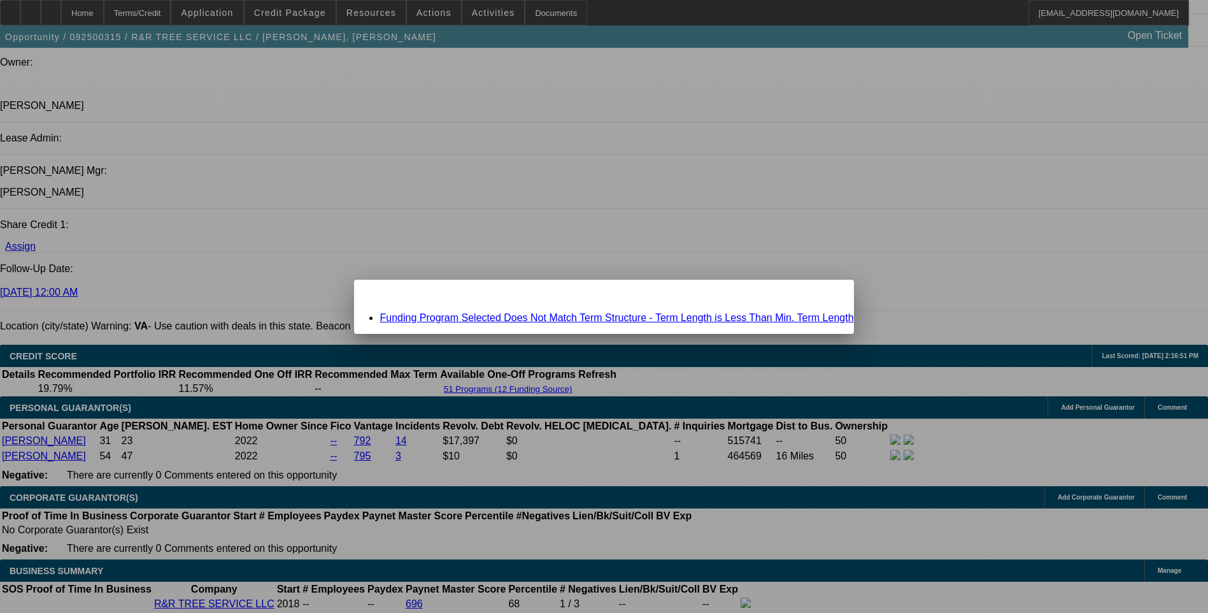
scroll to position [0, 0]
click at [548, 318] on link "Funding Program Selected Does Not Match Term Structure - Term Length is Less Th…" at bounding box center [617, 317] width 474 height 11
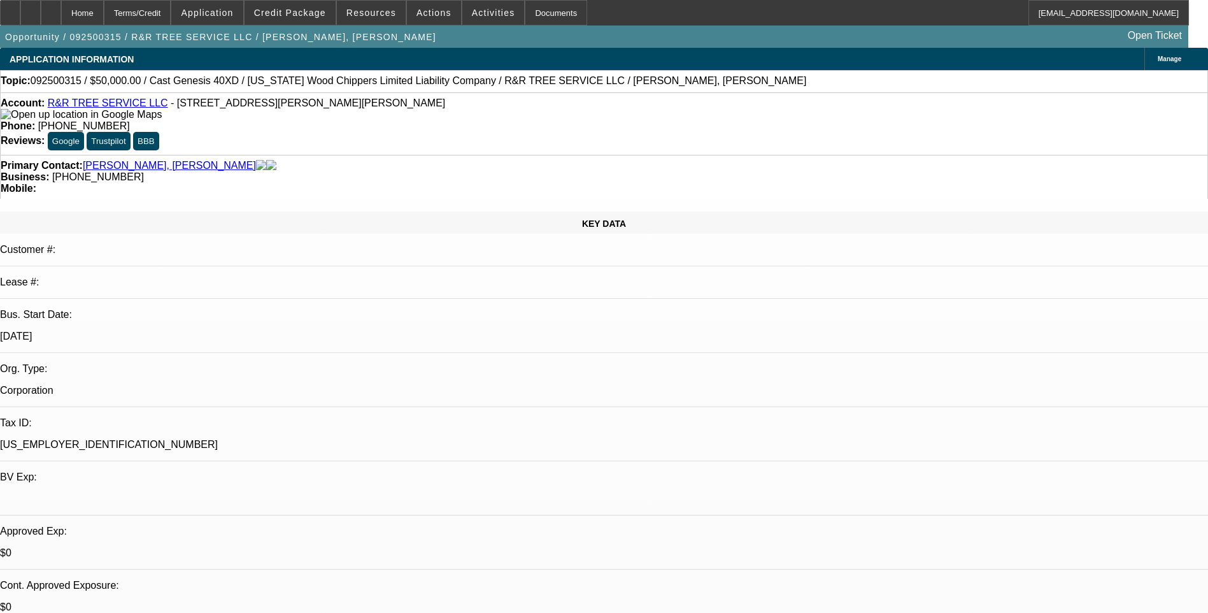
scroll to position [1628, 0]
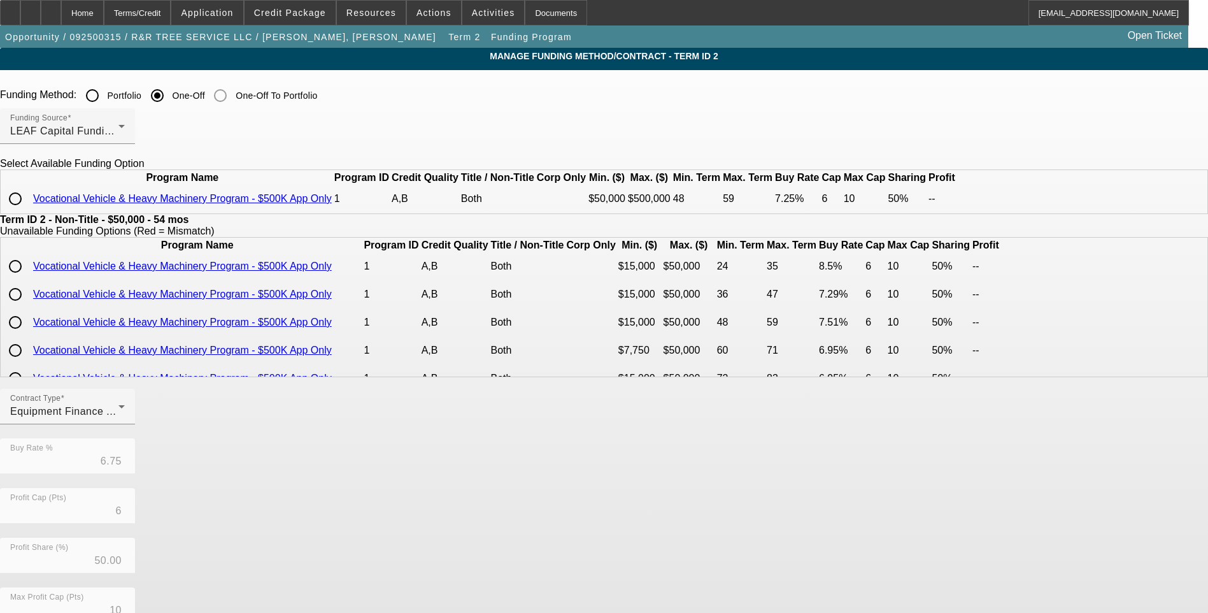
click at [28, 211] on input "radio" at bounding box center [15, 198] width 25 height 25
radio input "true"
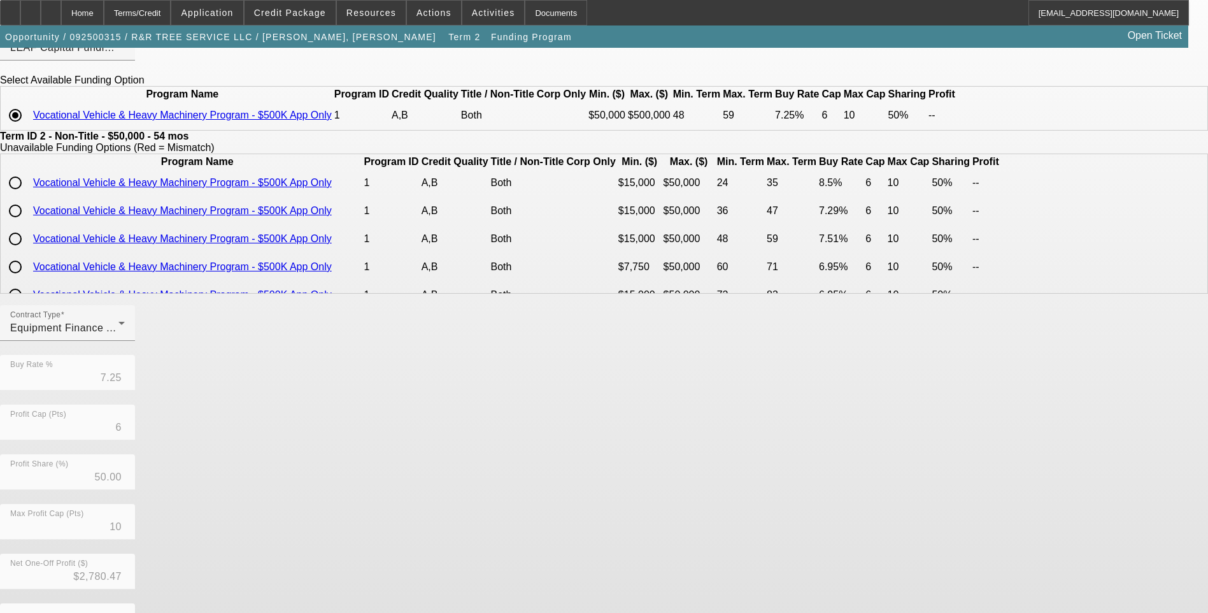
scroll to position [194, 0]
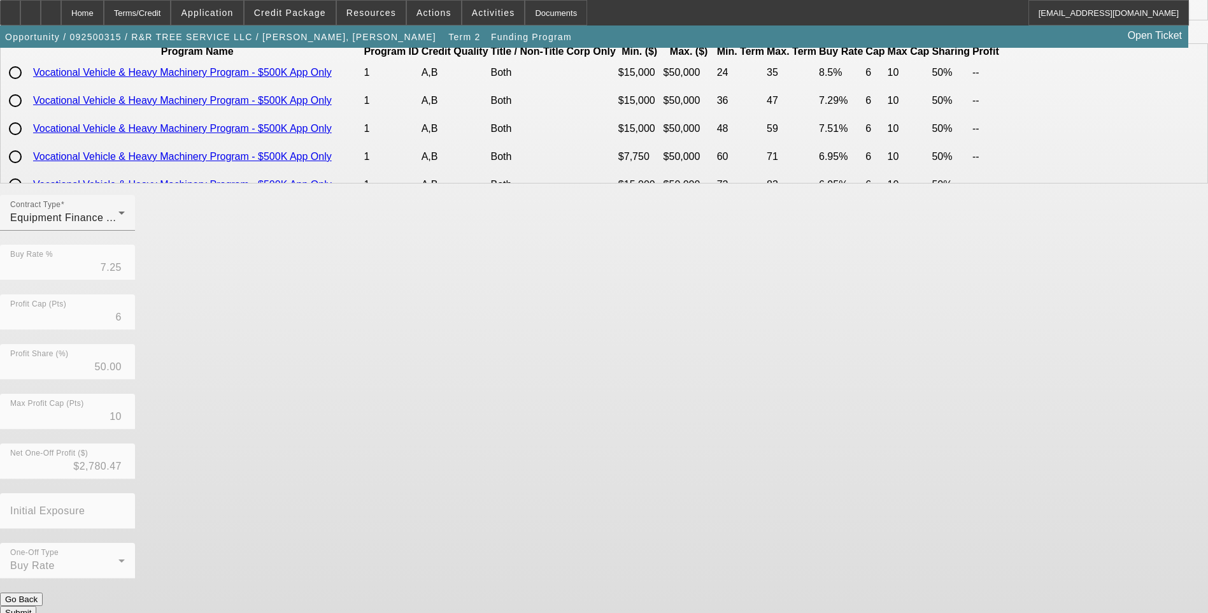
click at [36, 606] on button "Submit" at bounding box center [18, 612] width 36 height 13
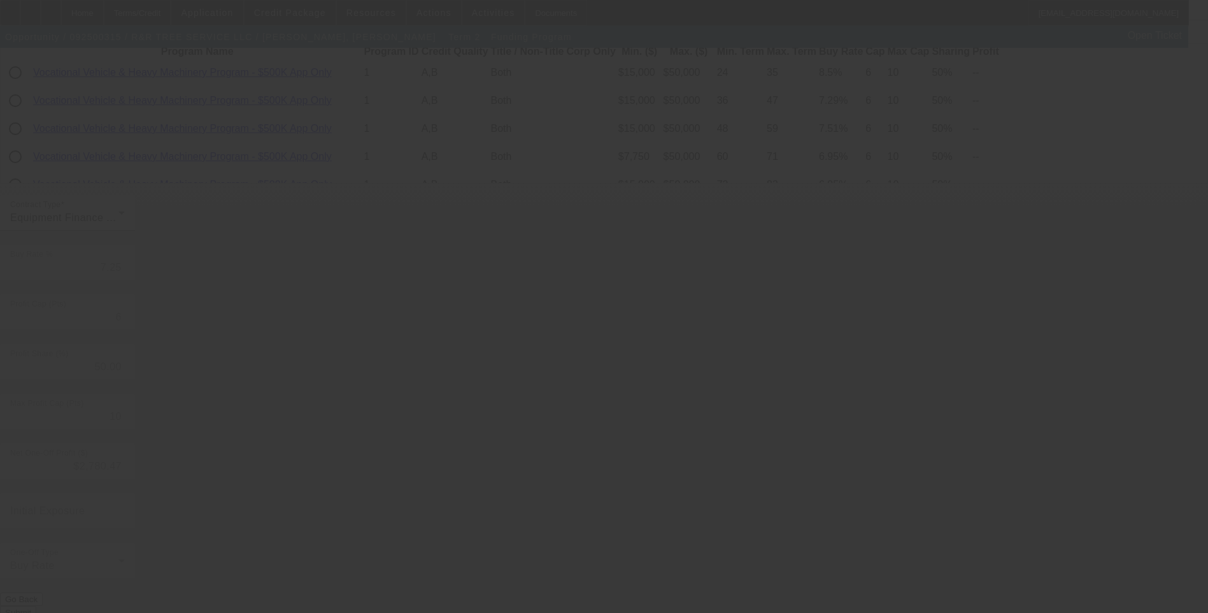
type input "6.75"
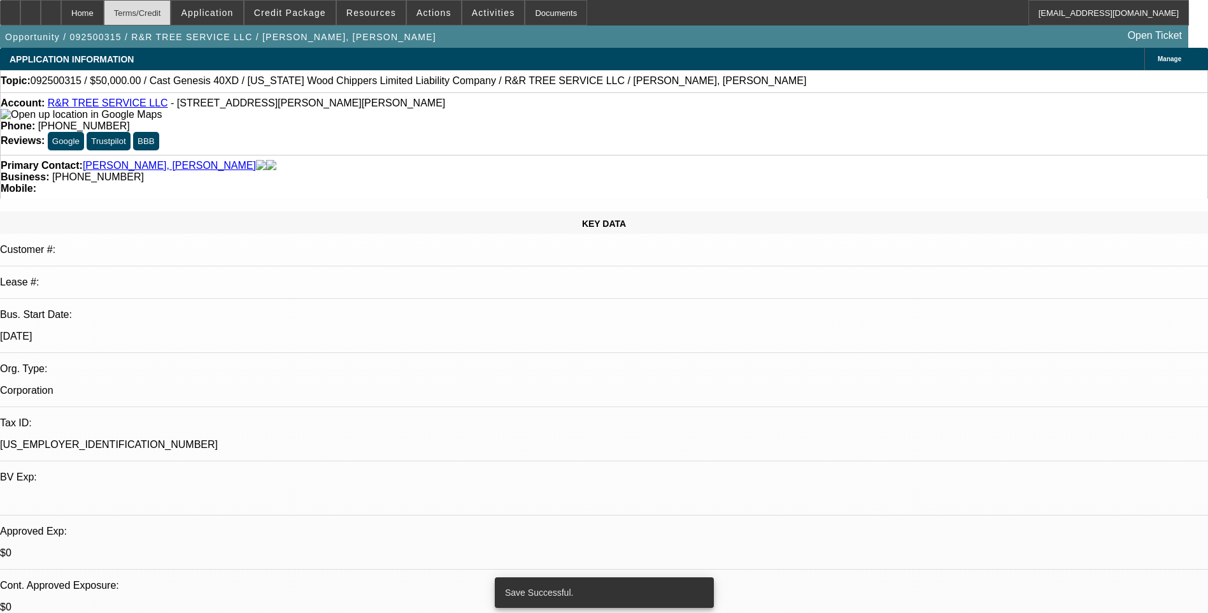
select select "0"
select select "6"
select select "0"
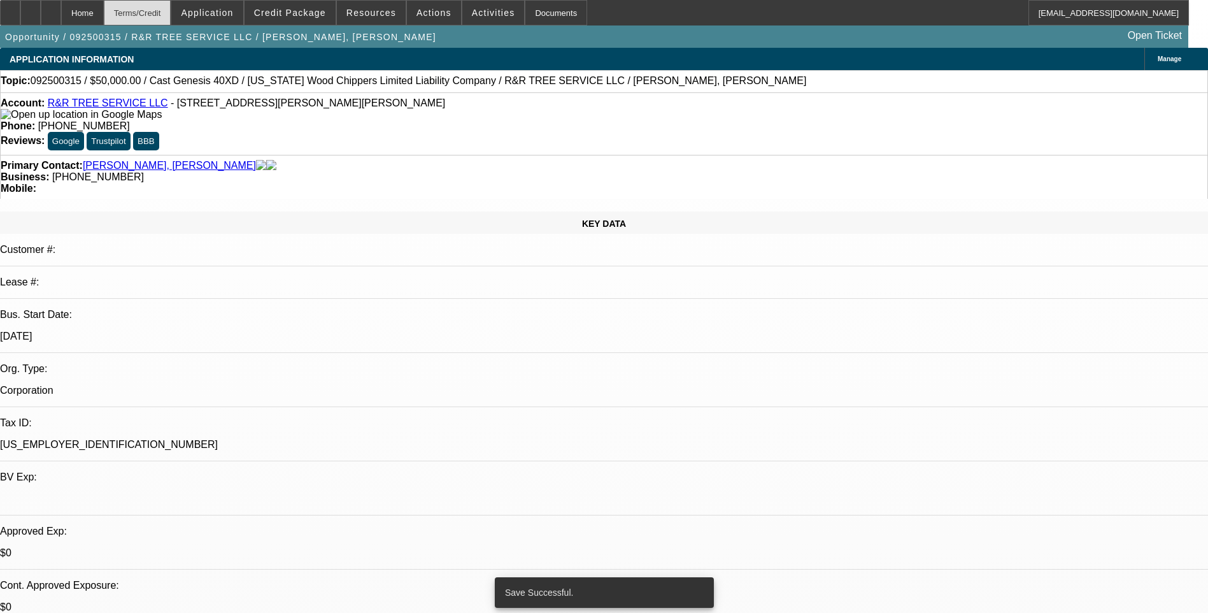
select select "0"
select select "6"
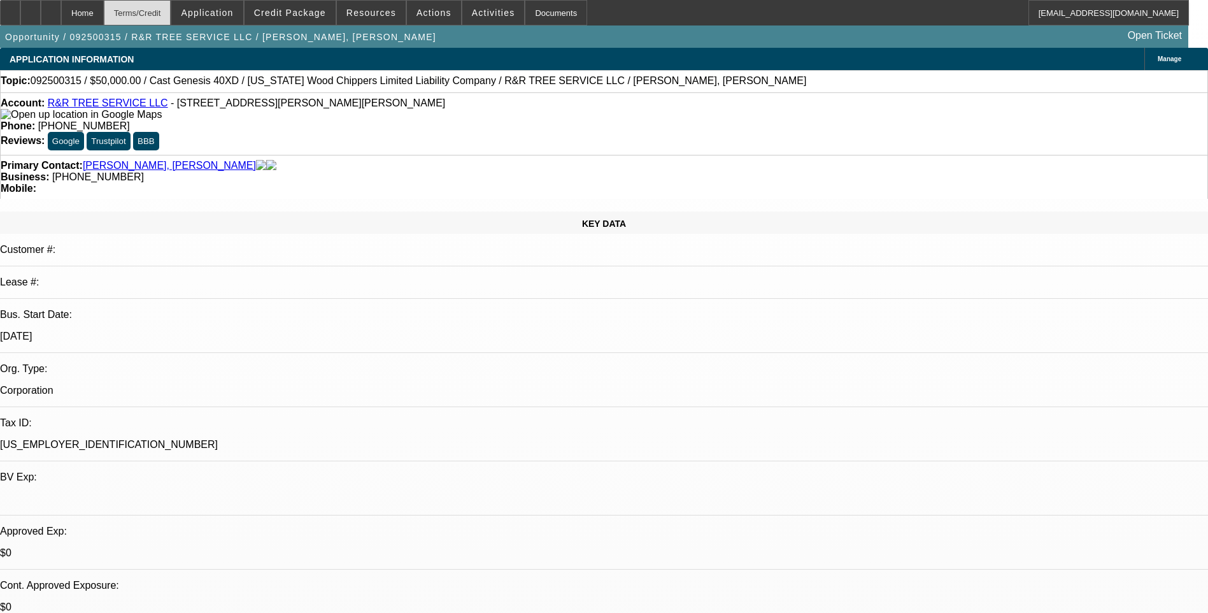
click at [171, 13] on div "Terms/Credit" at bounding box center [138, 12] width 68 height 25
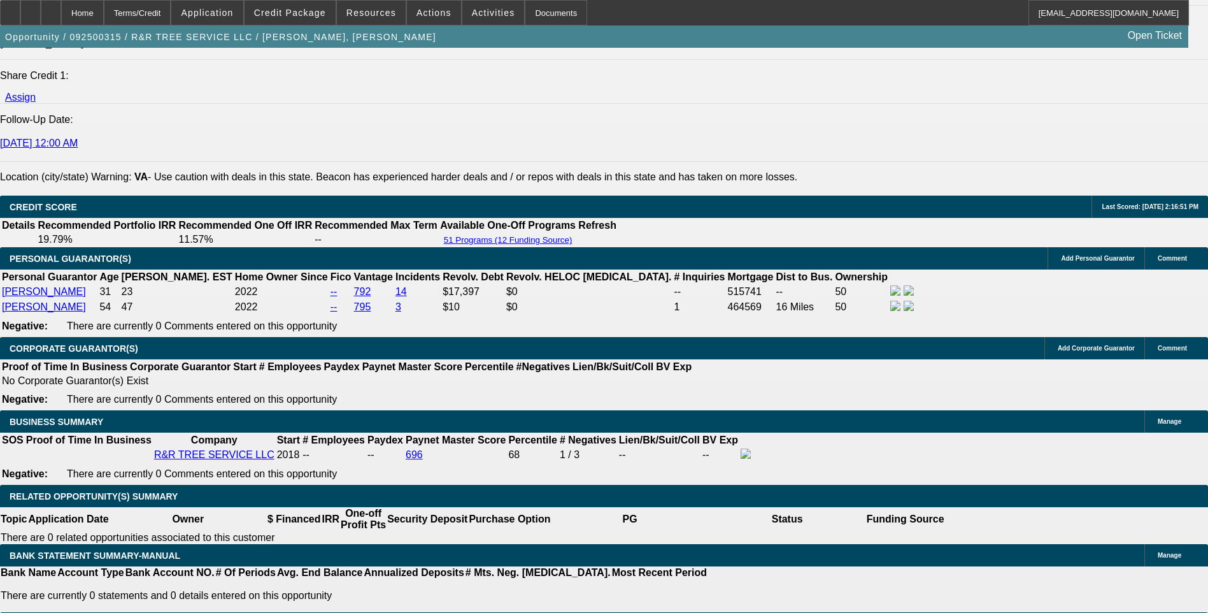
scroll to position [1756, 0]
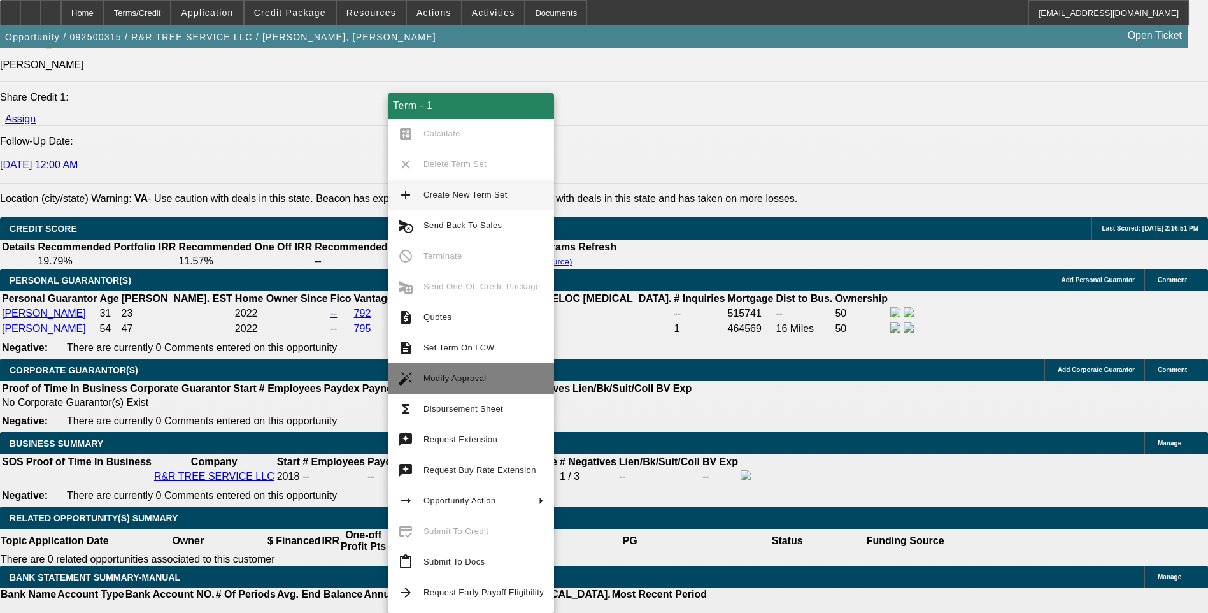
click at [477, 383] on span "Modify Approval" at bounding box center [484, 378] width 120 height 15
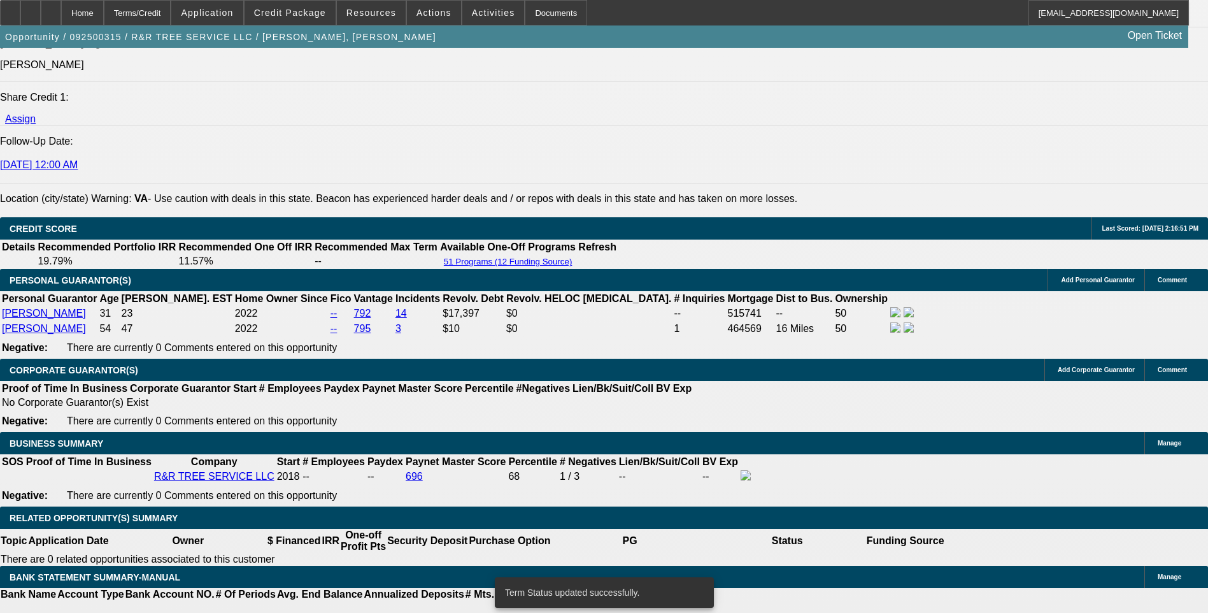
select select "0"
select select "6"
select select "0"
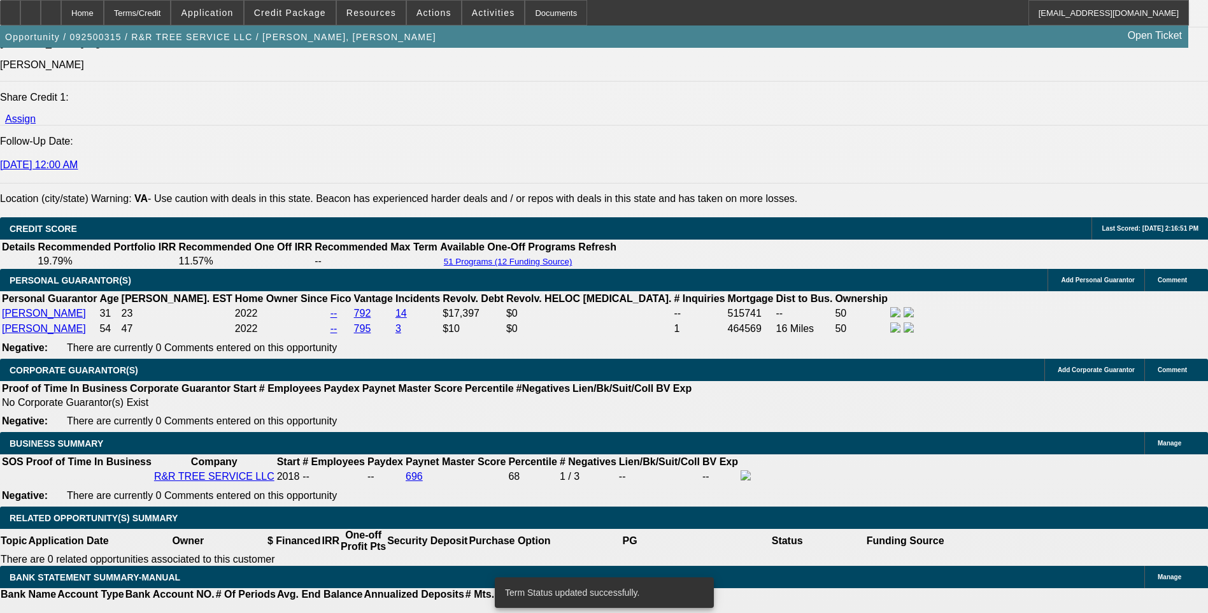
select select "0"
select select "6"
select select "0"
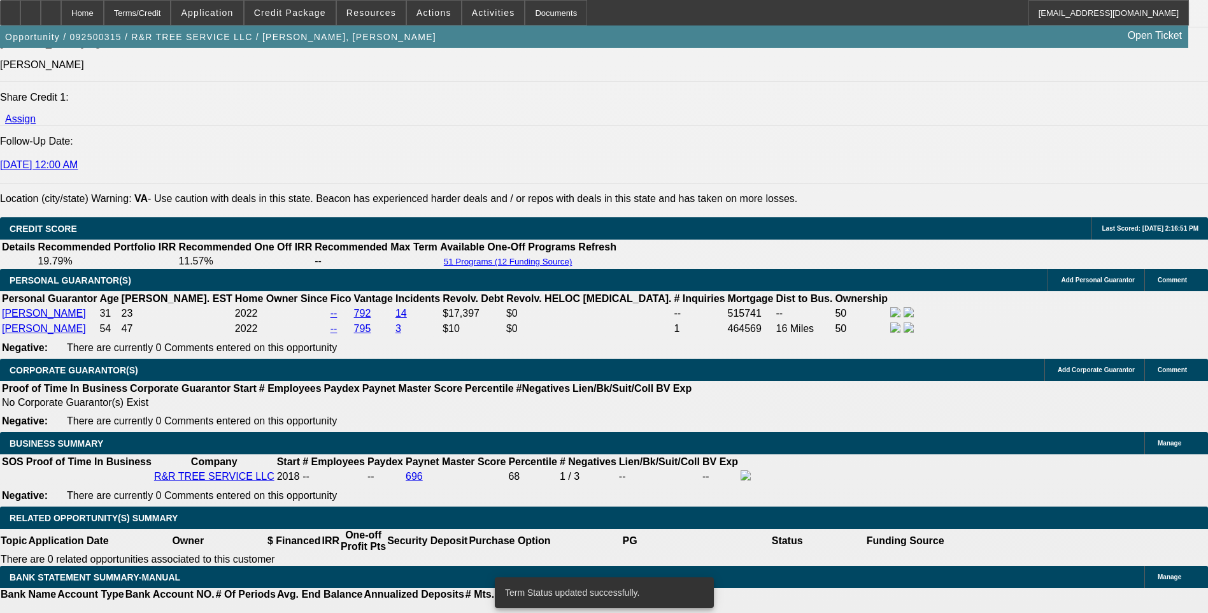
select select "0"
select select "6"
type input "6"
type input "UNKNOWN"
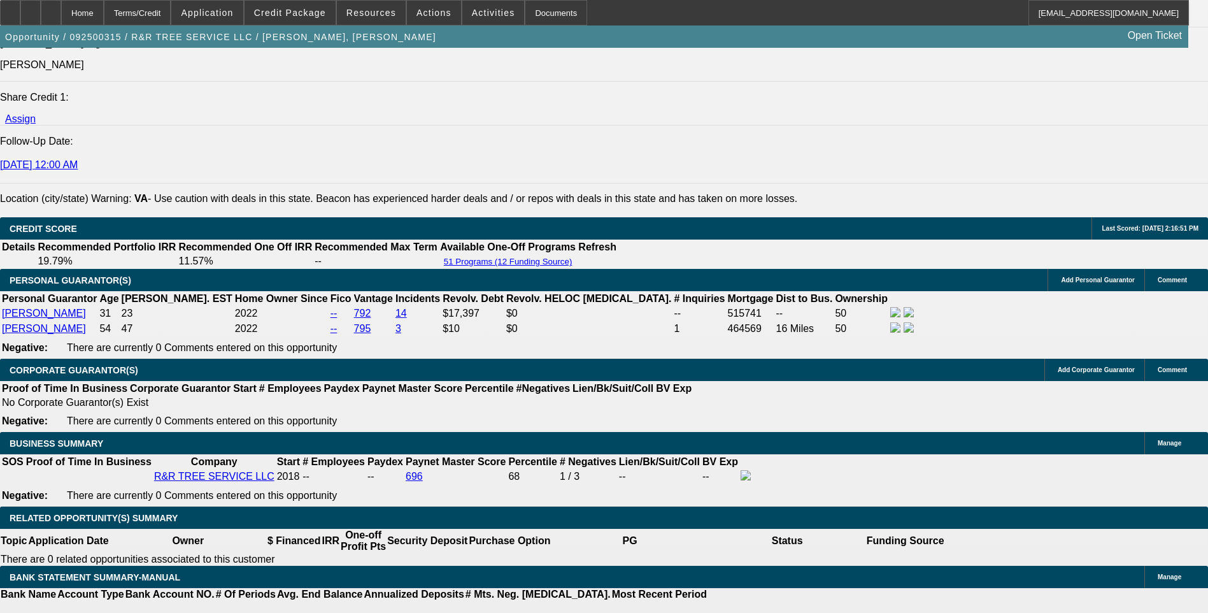
type input "$8,550.49"
type input "48"
type input "$2.05"
type input "48"
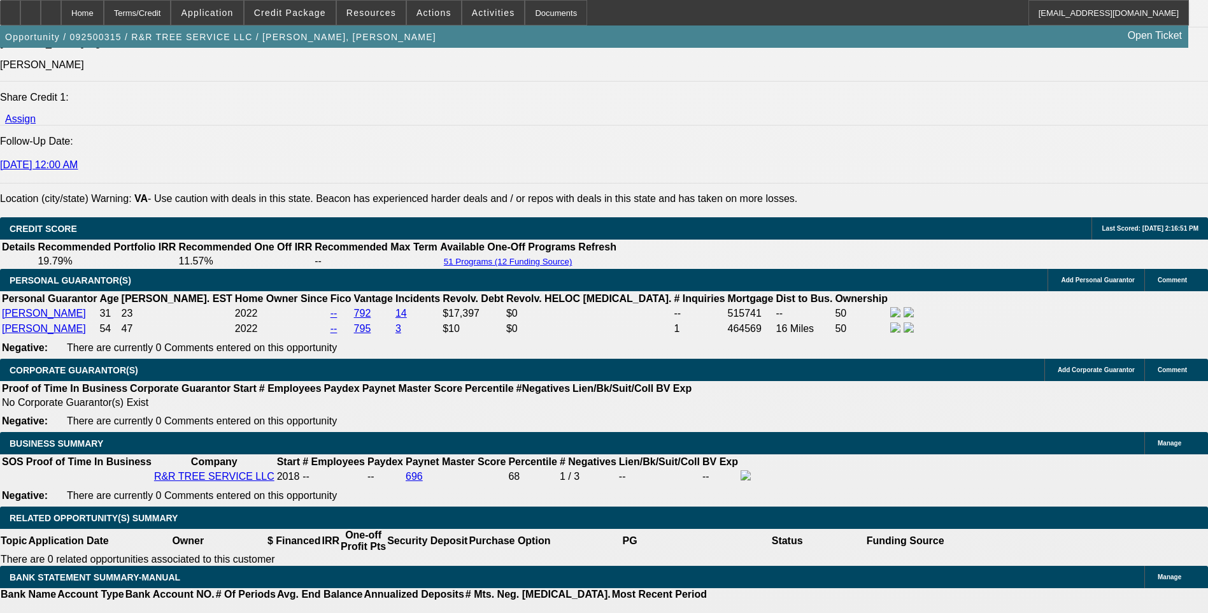
type input "9"
type input "$1,244.25"
type input "9"
type input "124"
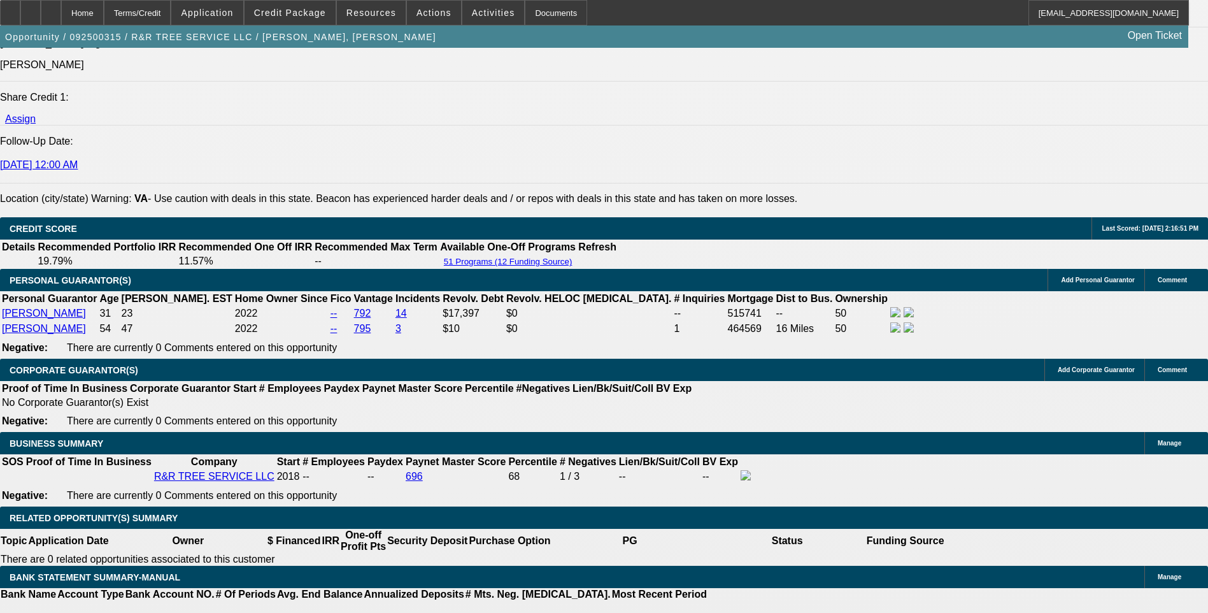
type input "1245"
type input "9"
type input "$1,245.00"
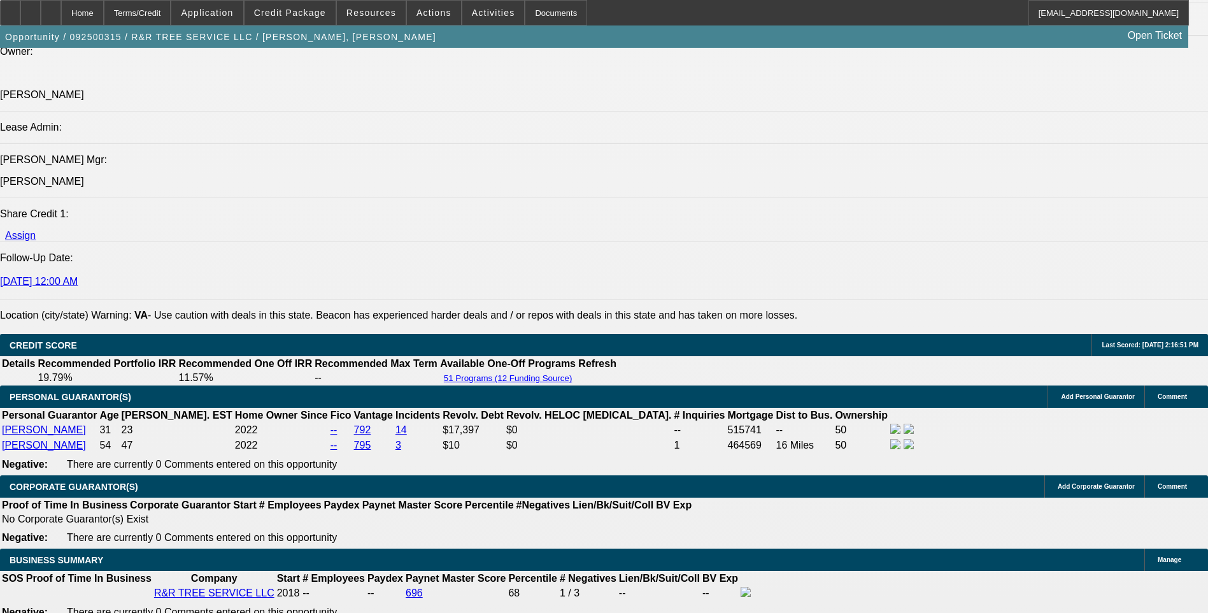
scroll to position [1628, 0]
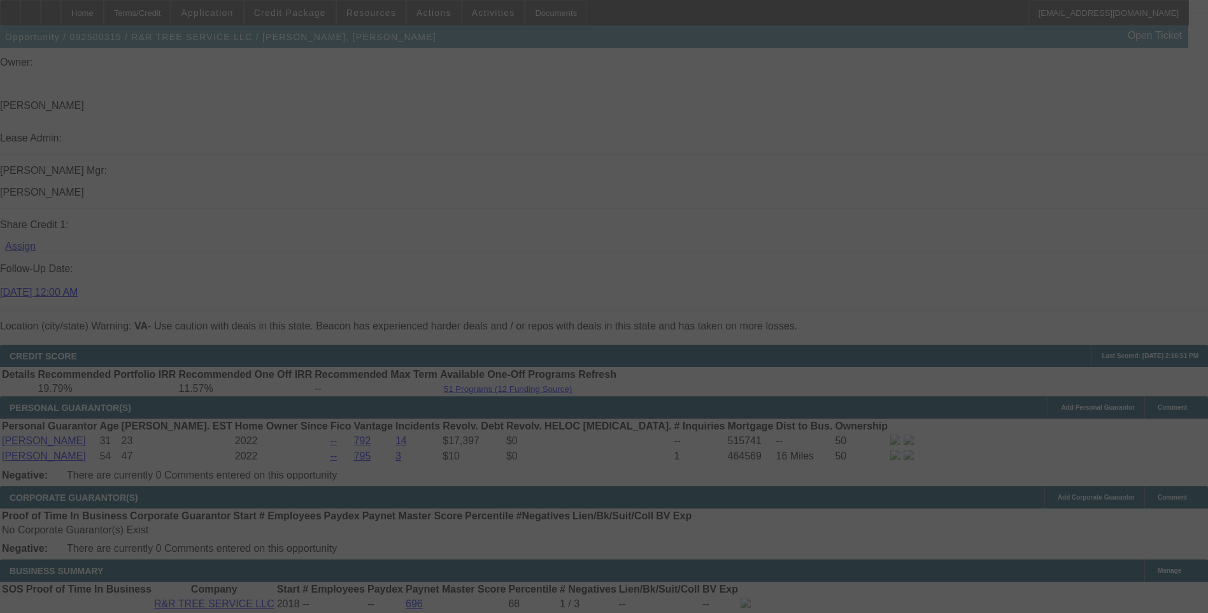
select select "0"
select select "6"
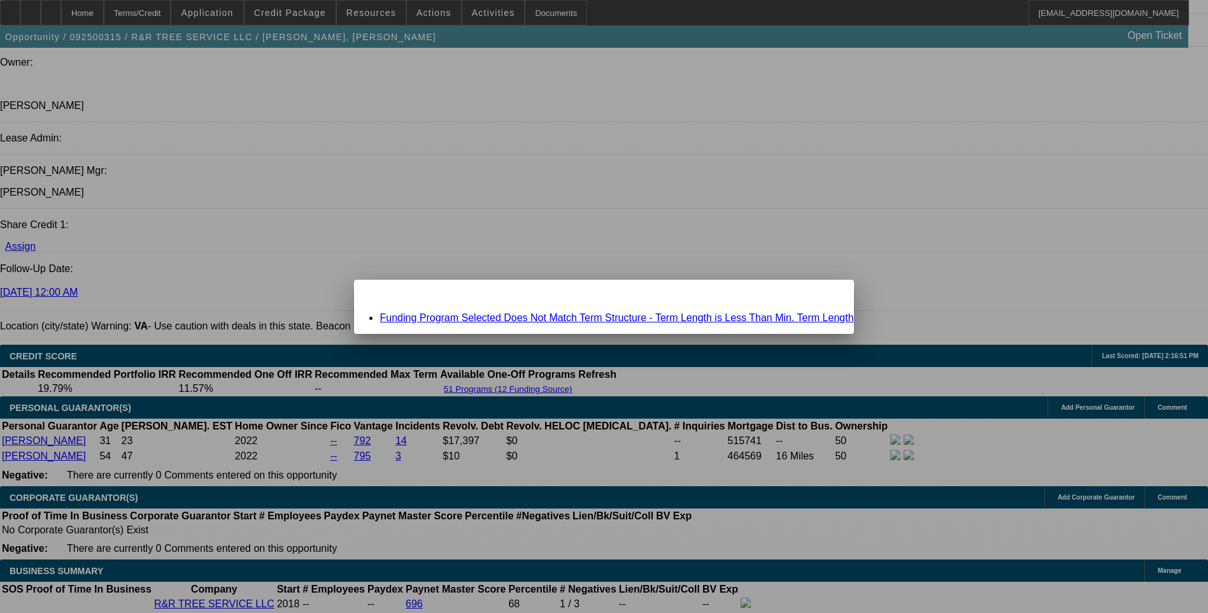
scroll to position [0, 0]
click at [592, 318] on link "Funding Program Selected Does Not Match Term Structure - Term Length is Less Th…" at bounding box center [617, 317] width 474 height 11
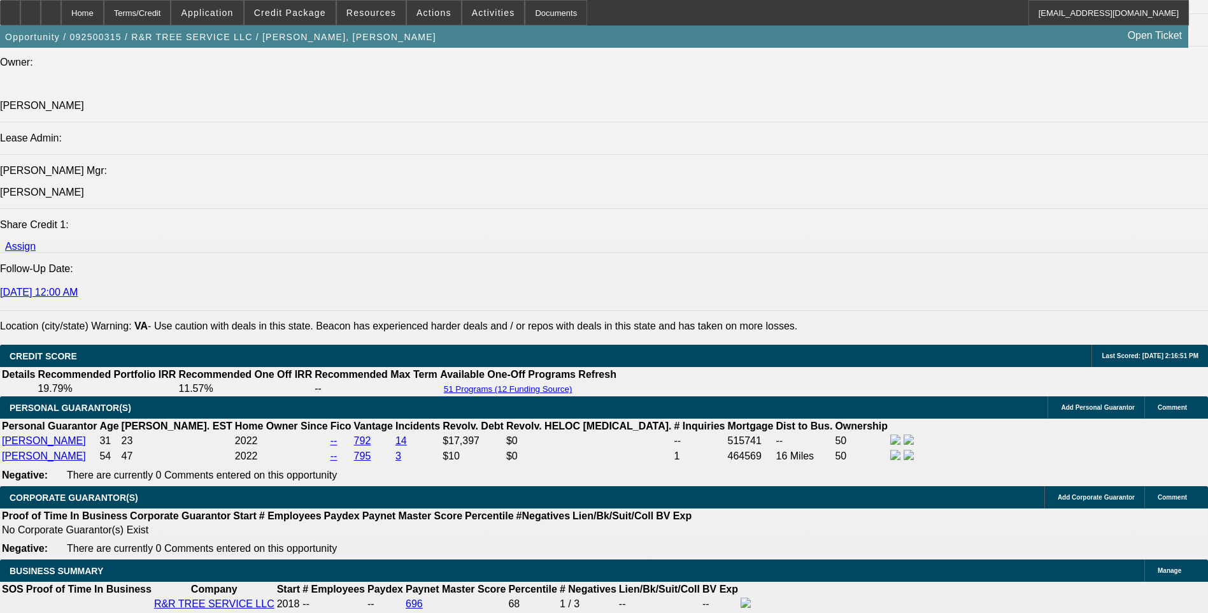
scroll to position [1628, 0]
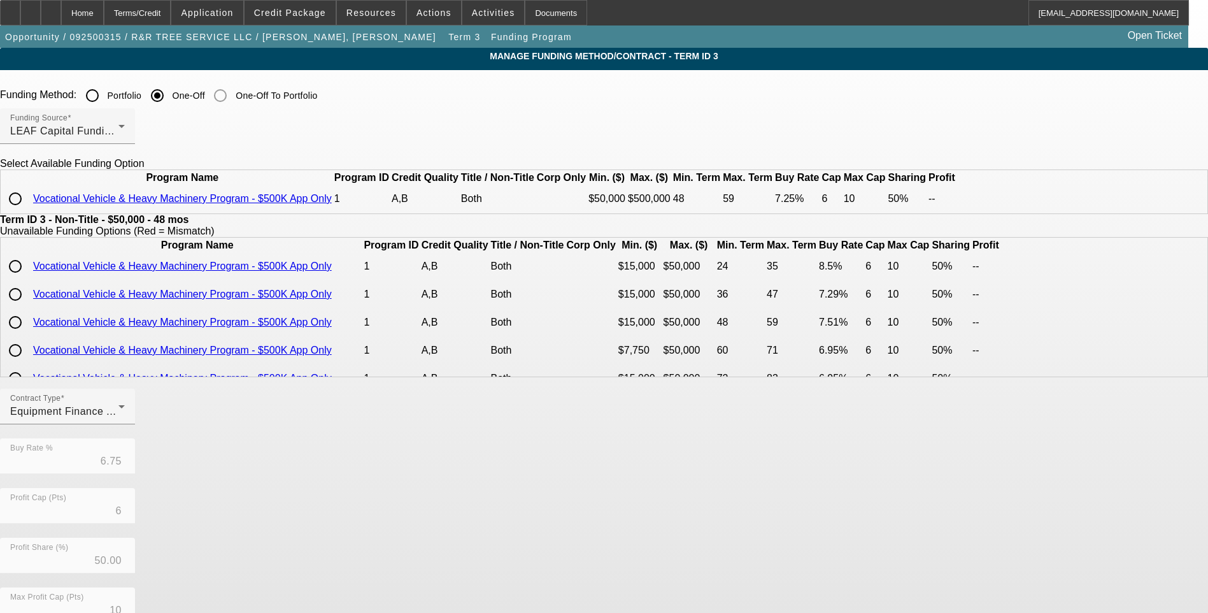
click at [28, 211] on input "radio" at bounding box center [15, 198] width 25 height 25
radio input "true"
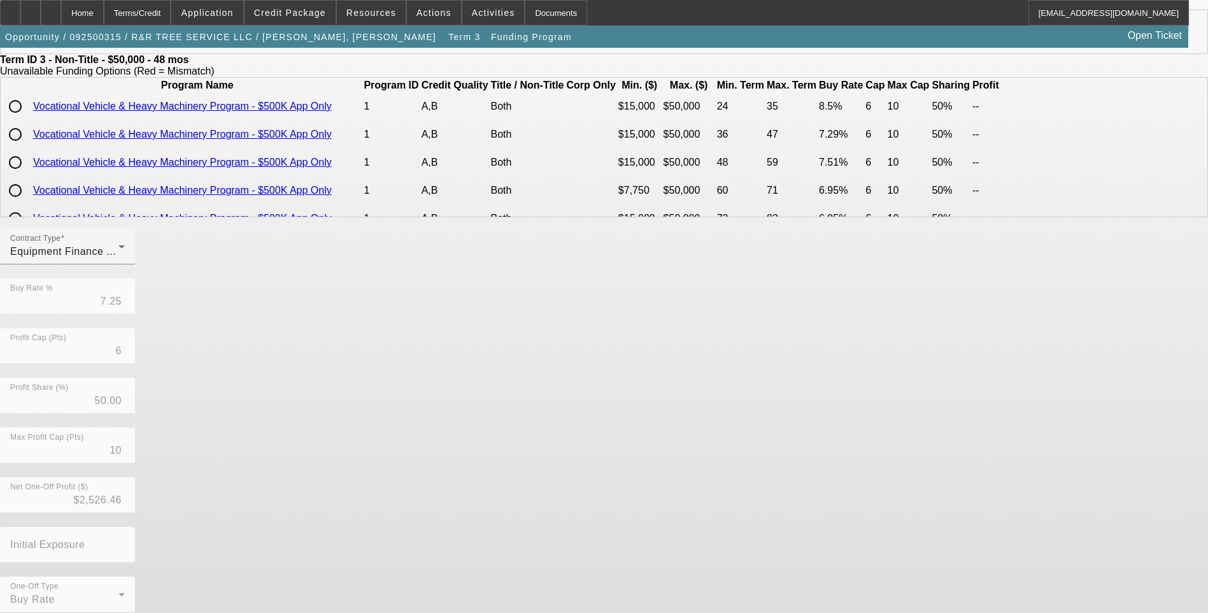
scroll to position [194, 0]
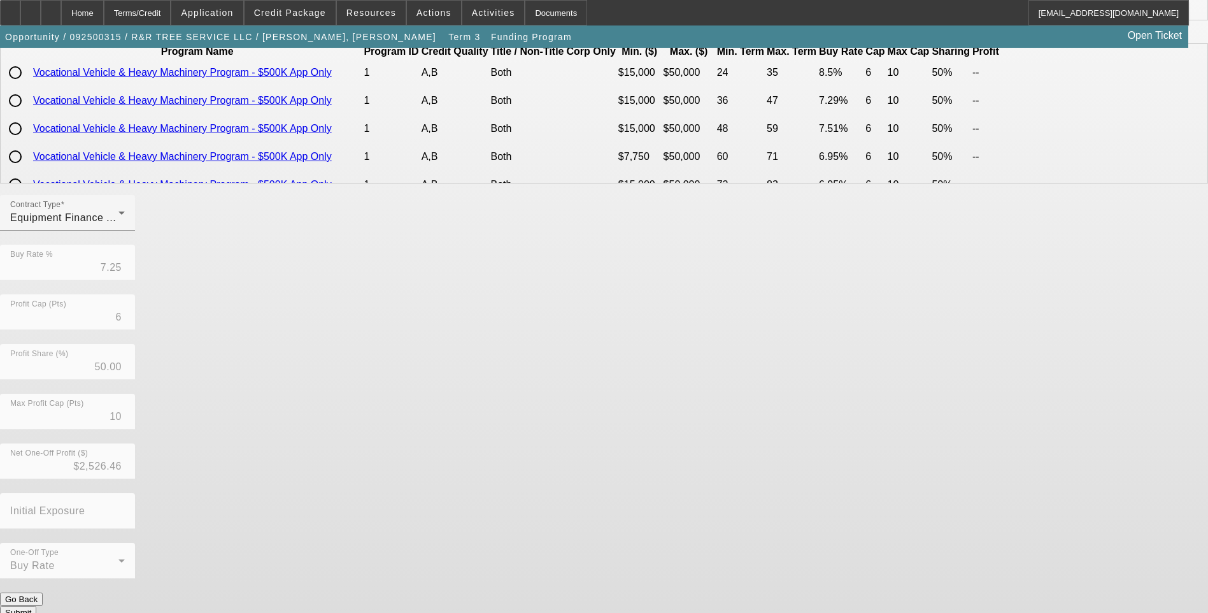
click at [36, 606] on button "Submit" at bounding box center [18, 612] width 36 height 13
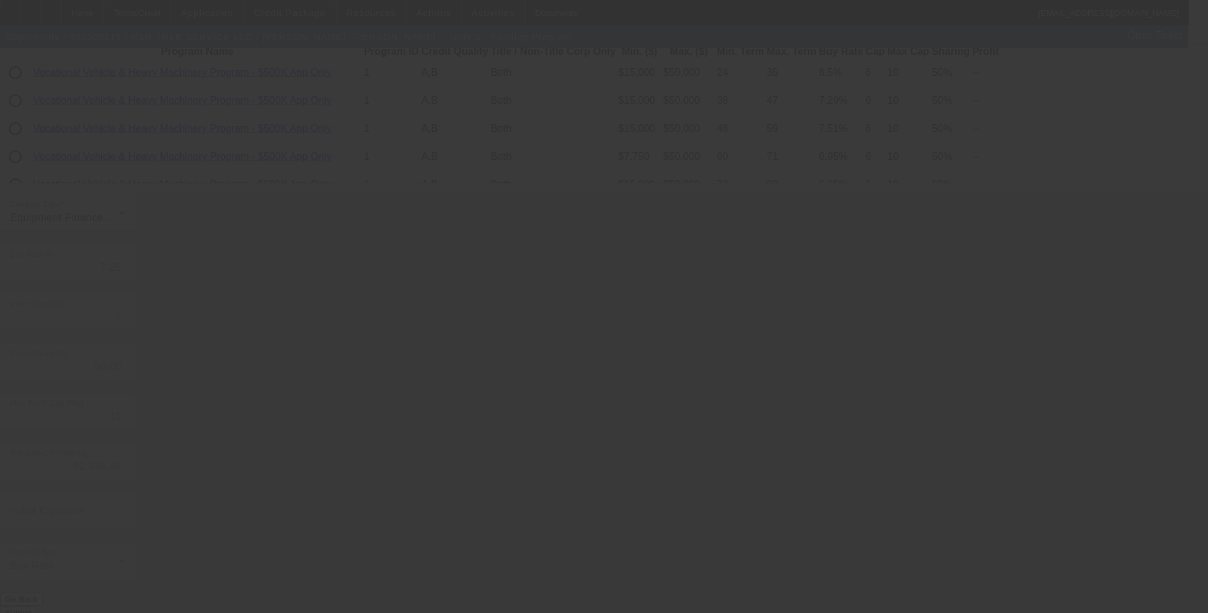
type input "6.75"
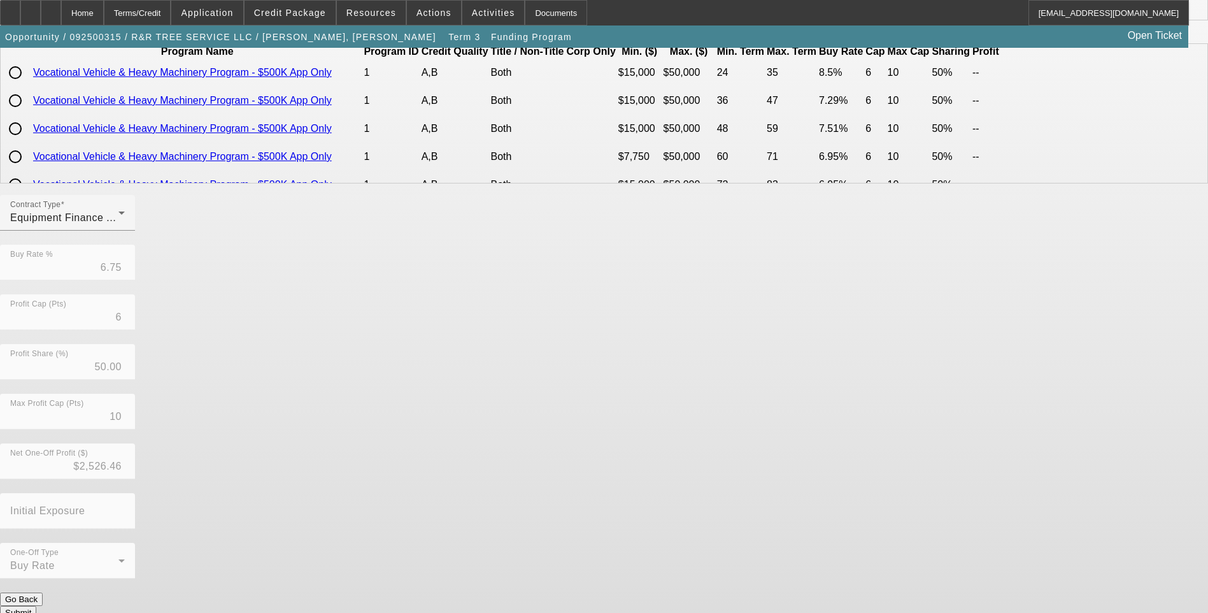
scroll to position [0, 0]
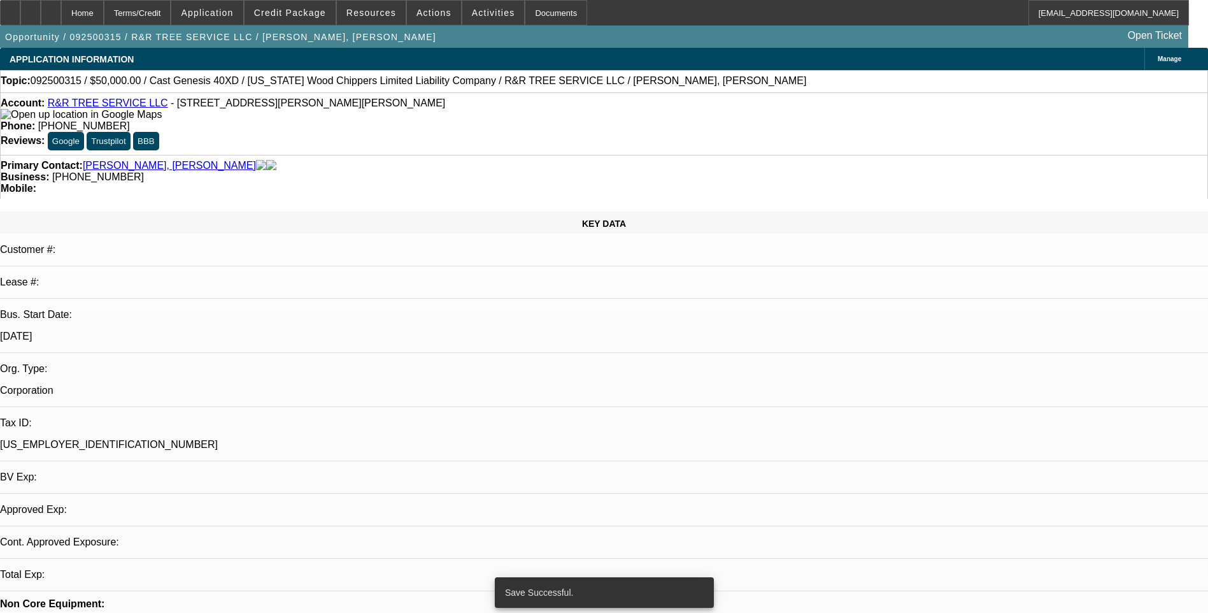
select select "0"
select select "6"
select select "0"
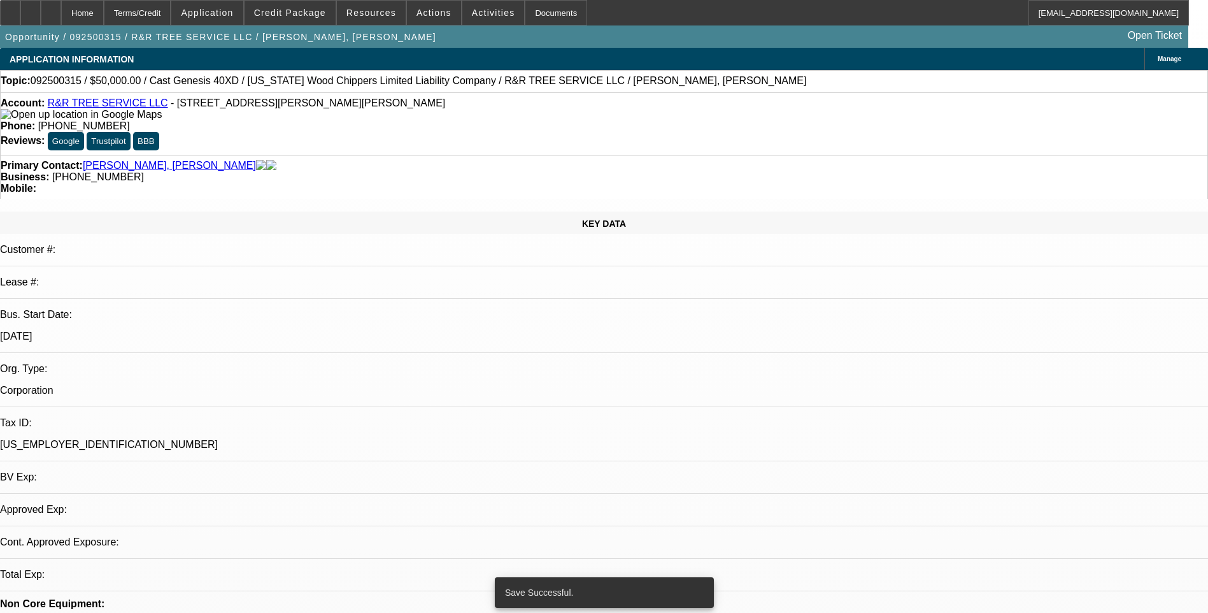
select select "0"
select select "6"
select select "0"
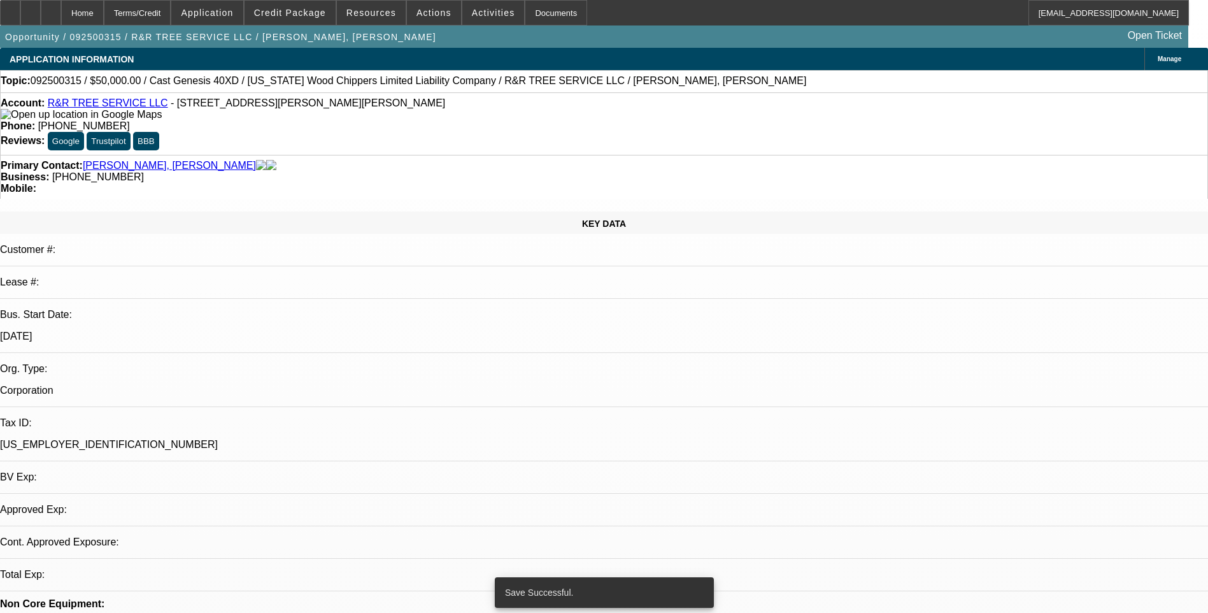
select select "0"
select select "6"
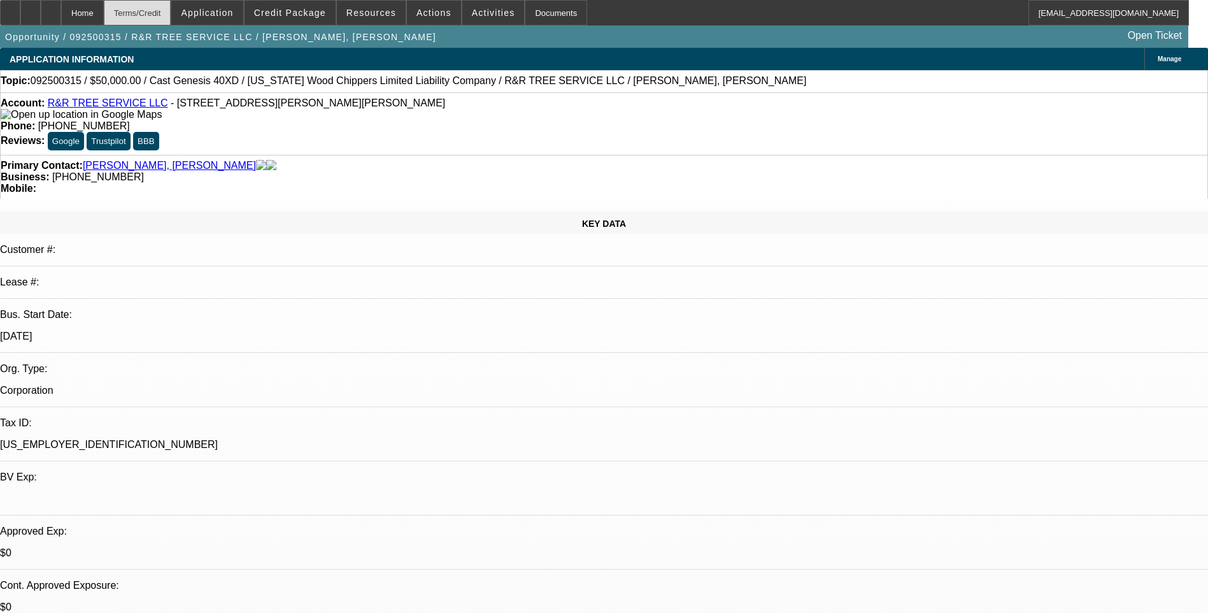
click at [165, 18] on div "Terms/Credit" at bounding box center [138, 12] width 68 height 25
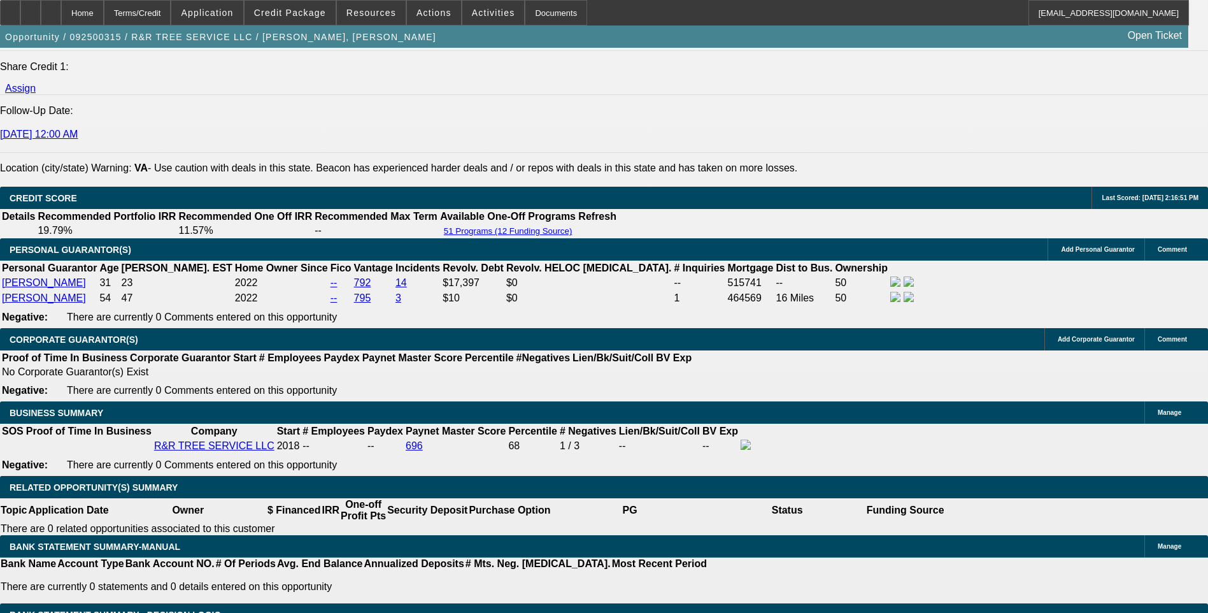
scroll to position [1756, 0]
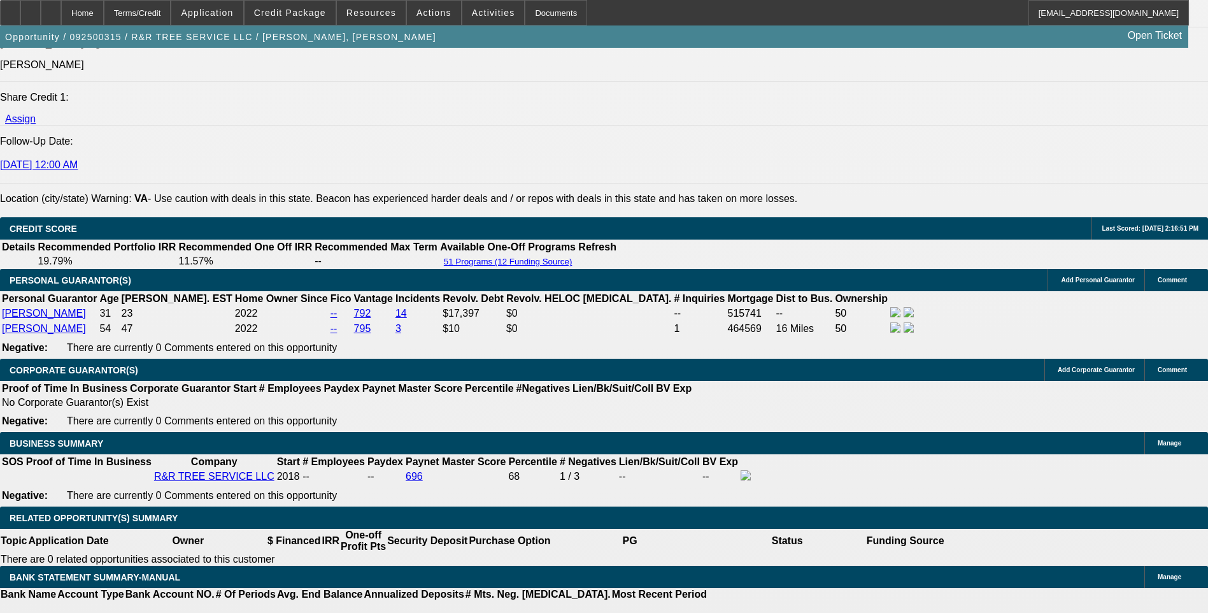
type input "9."
type input "UNKNOWN"
type input "9.2"
type input "$1,249.01"
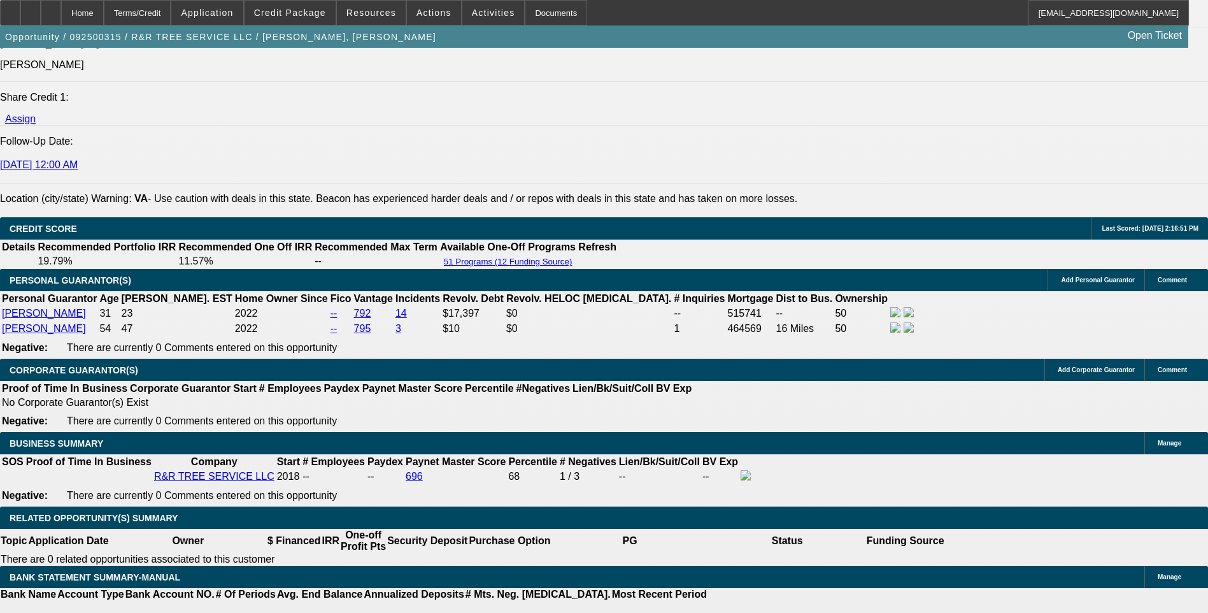
type input "9.25"
type input "$1,250.20"
type input "9.25"
type input "1250.2"
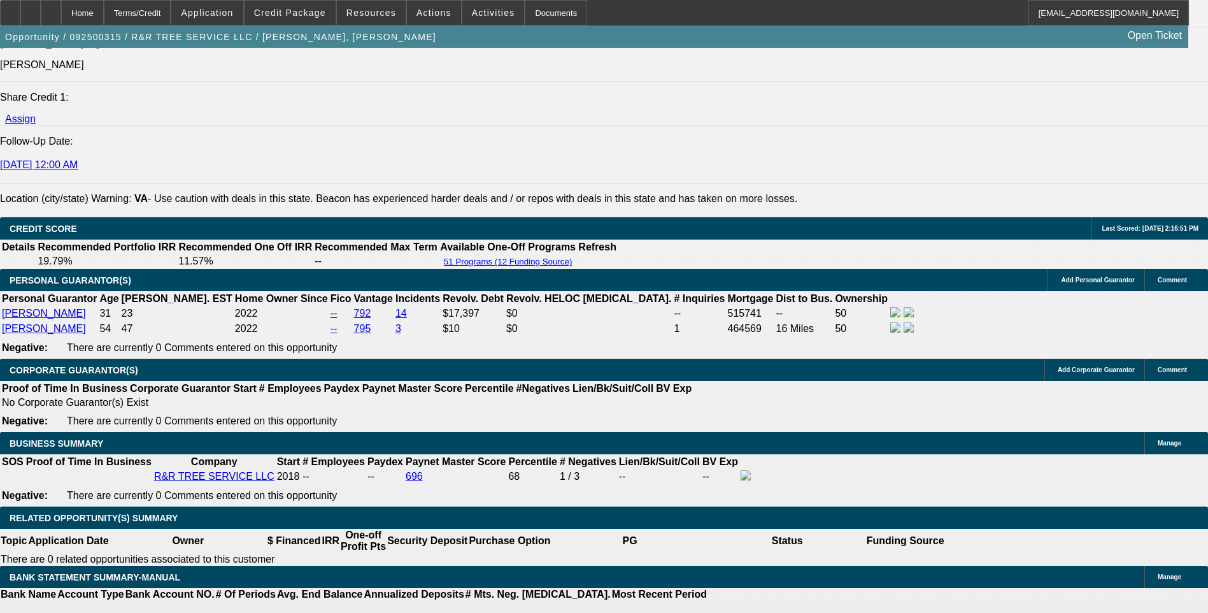
type input "9.3"
type input "1250."
type input "9.2"
type input "$1,250.00"
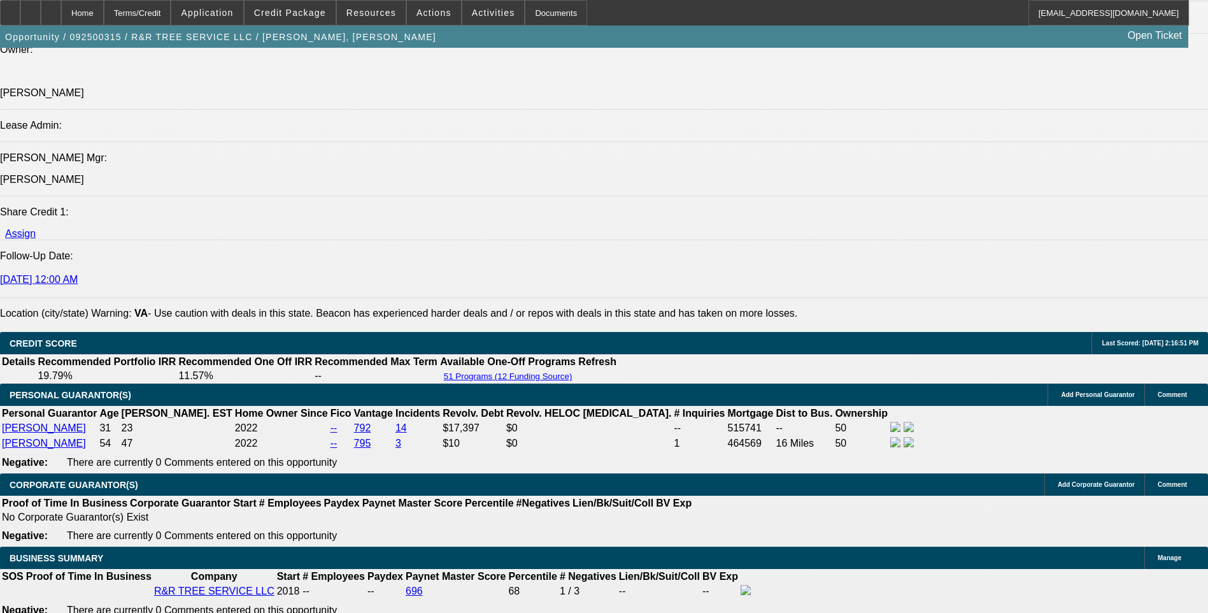
scroll to position [1628, 0]
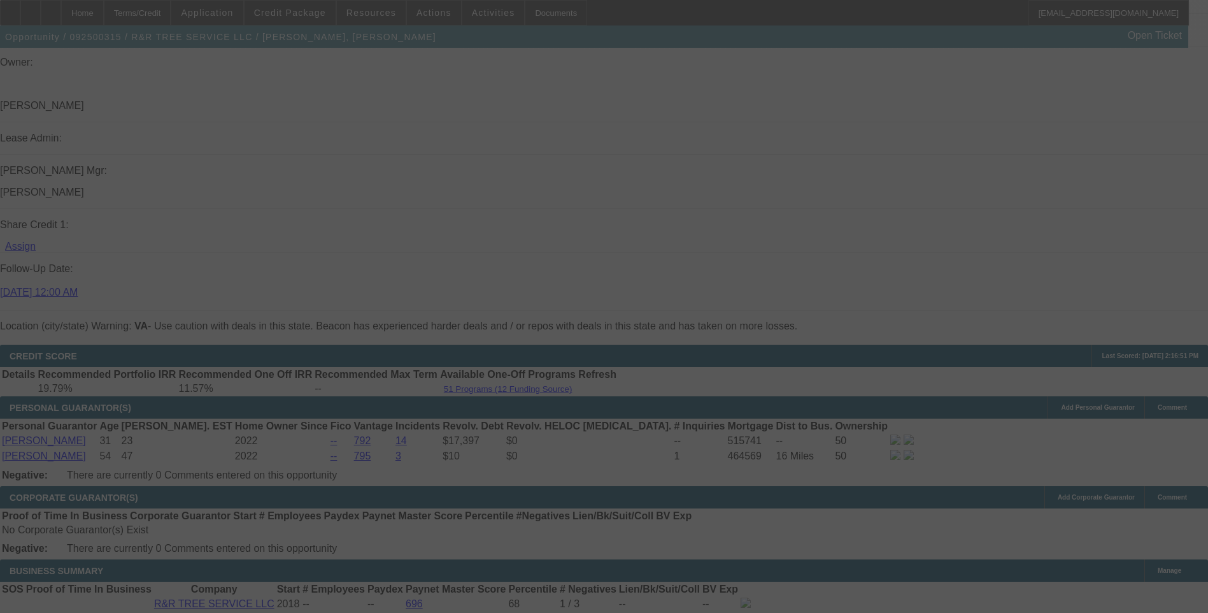
select select "0"
select select "6"
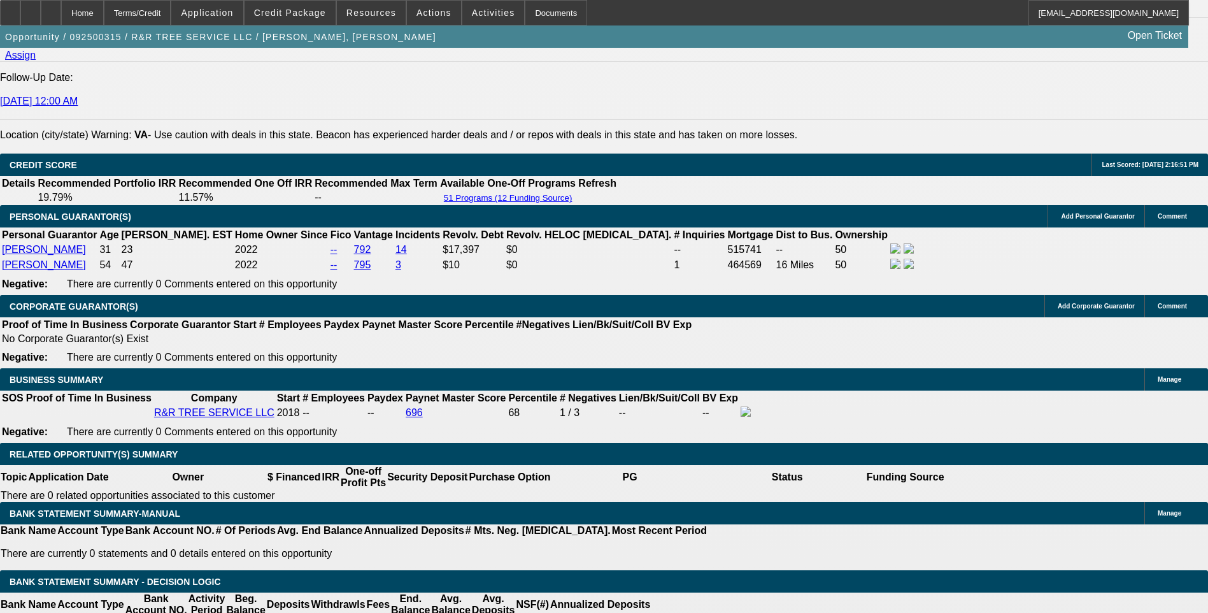
scroll to position [1756, 0]
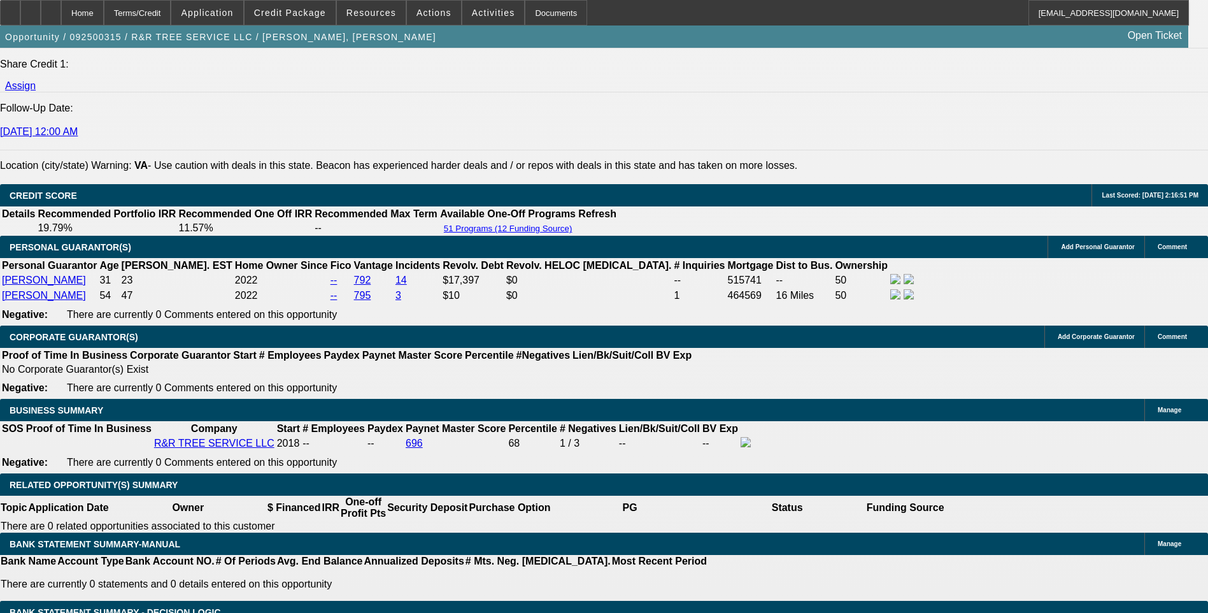
scroll to position [1819, 0]
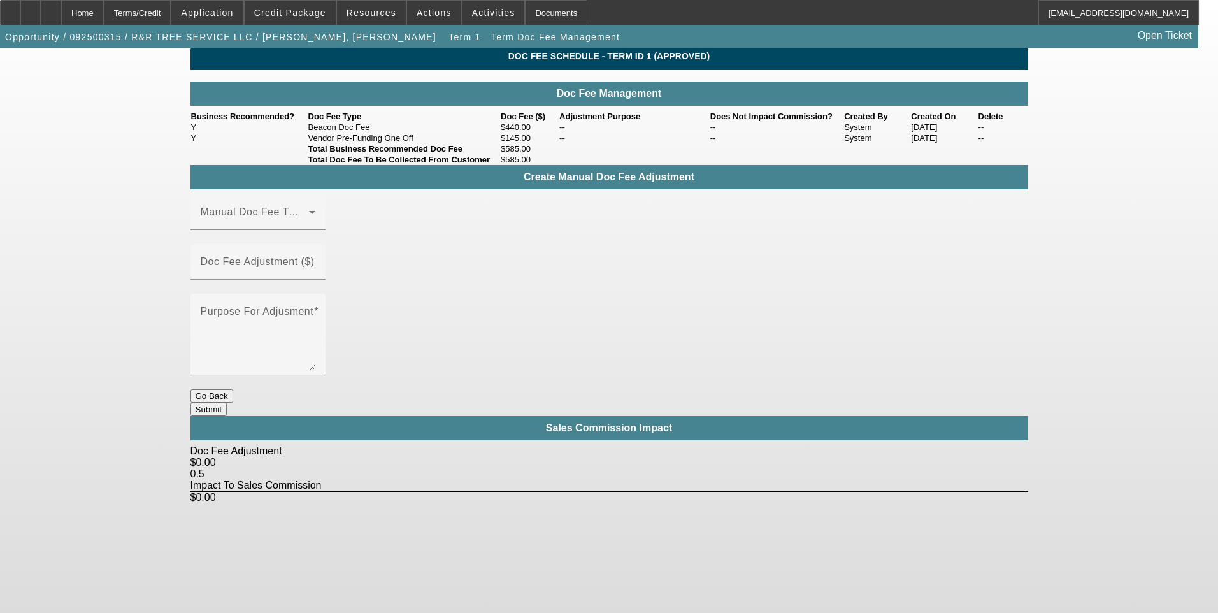
click at [233, 389] on button "Go Back" at bounding box center [211, 395] width 43 height 13
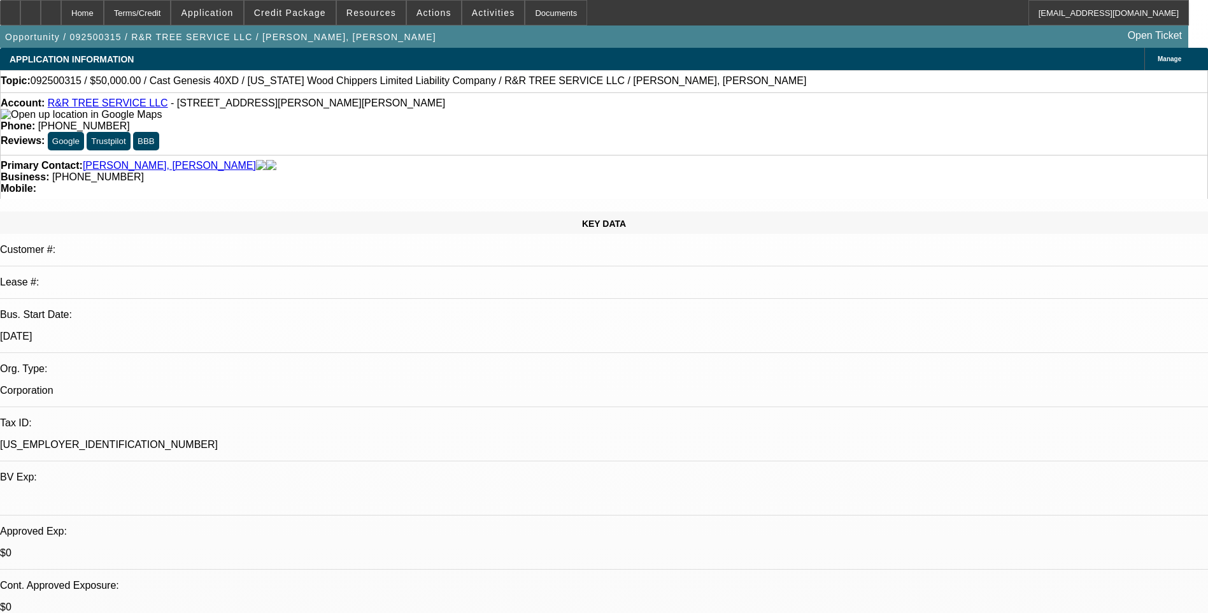
select select "0"
select select "6"
select select "0"
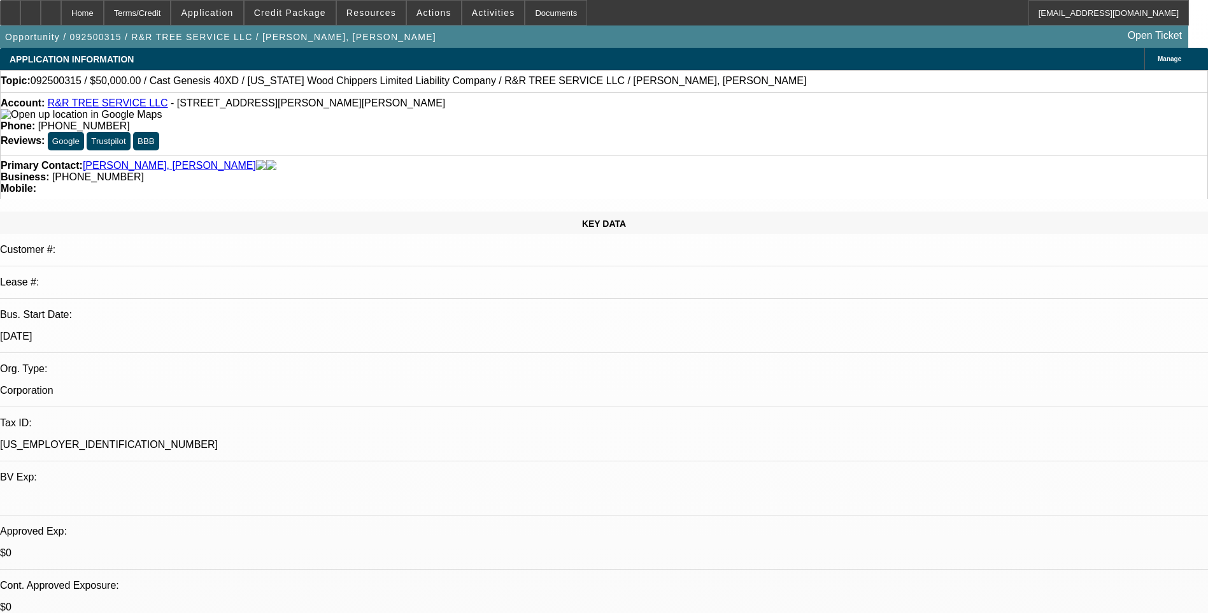
select select "0"
select select "6"
select select "0"
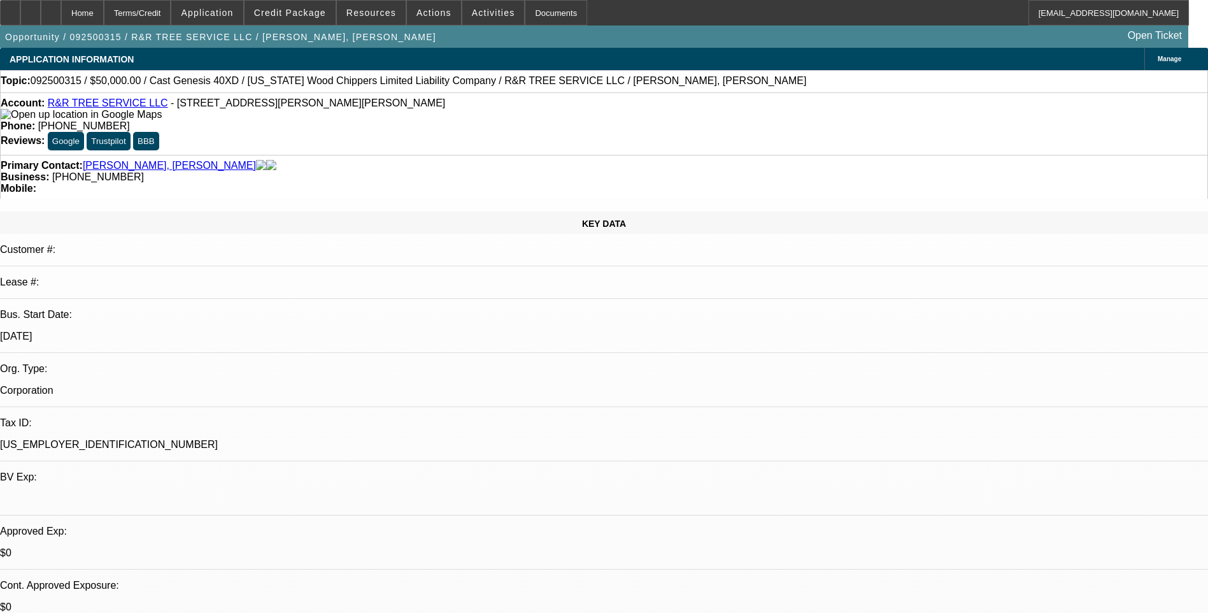
select select "0"
select select "6"
click at [171, 12] on div "Terms/Credit" at bounding box center [138, 12] width 68 height 25
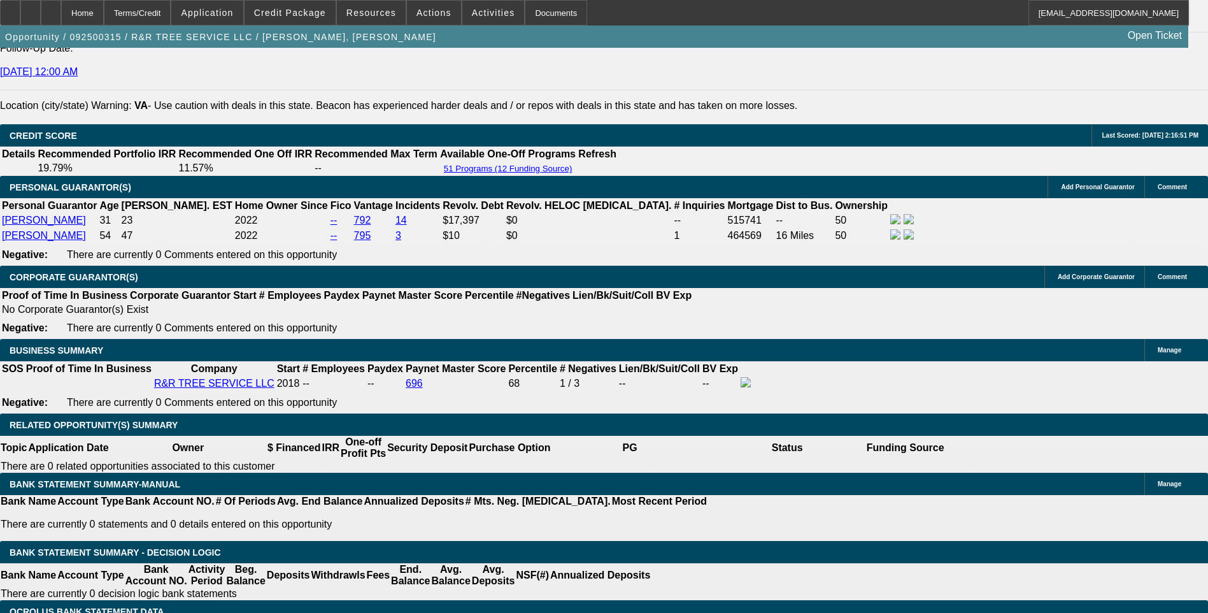
scroll to position [1756, 0]
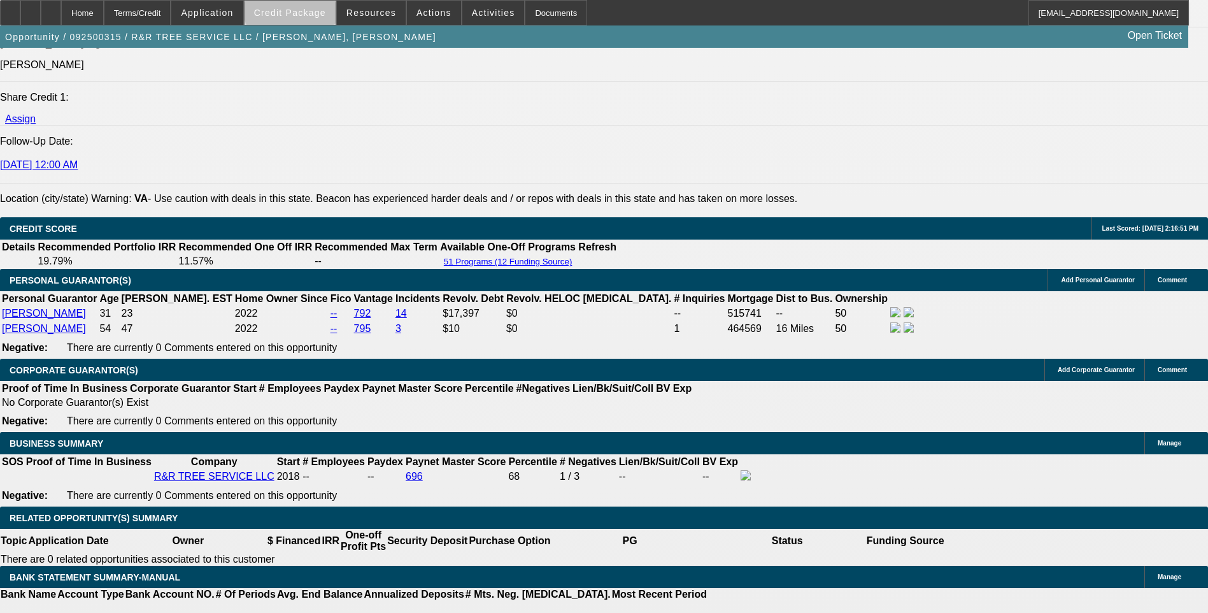
click at [318, 6] on span at bounding box center [290, 12] width 91 height 31
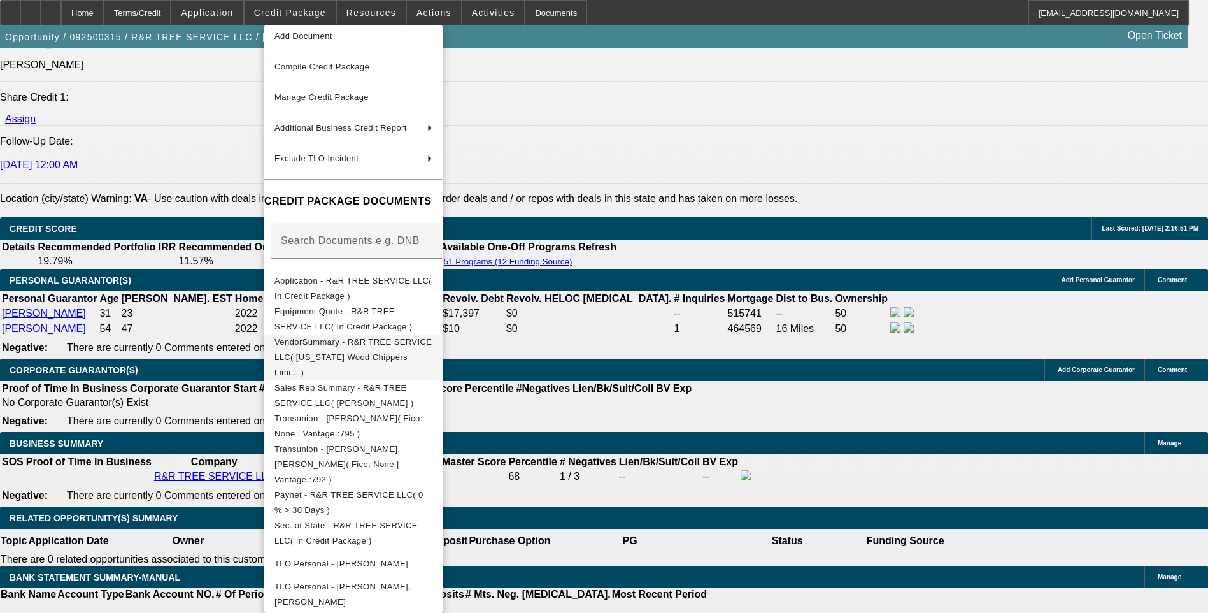
scroll to position [68, 0]
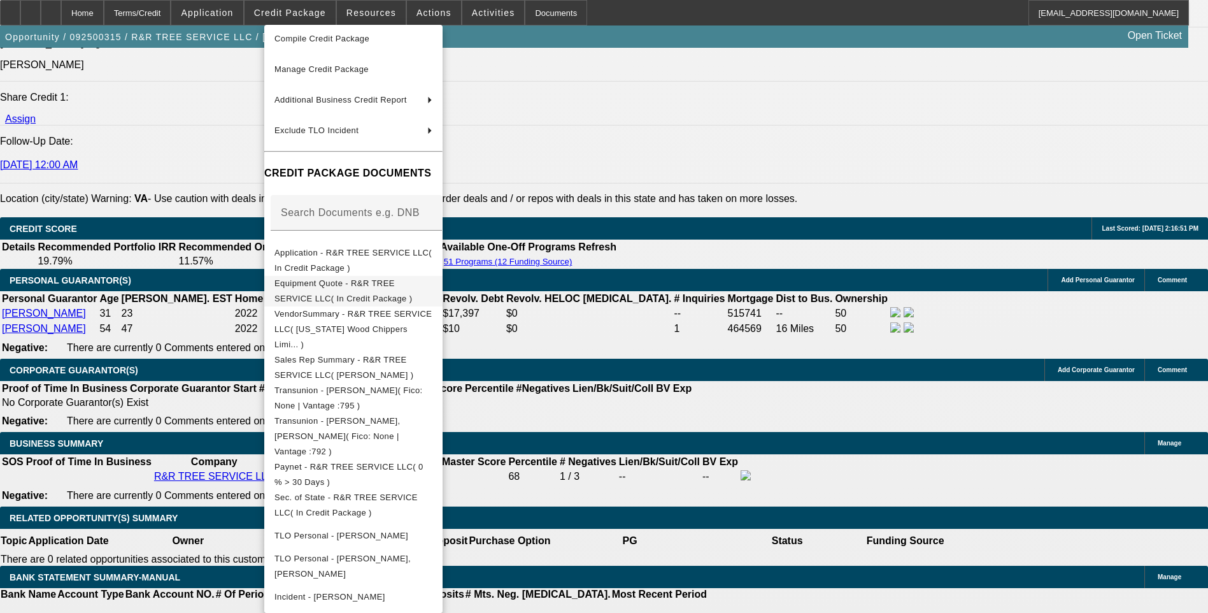
click at [427, 292] on span "Equipment Quote - R&R TREE SERVICE LLC( In Credit Package )" at bounding box center [354, 291] width 158 height 31
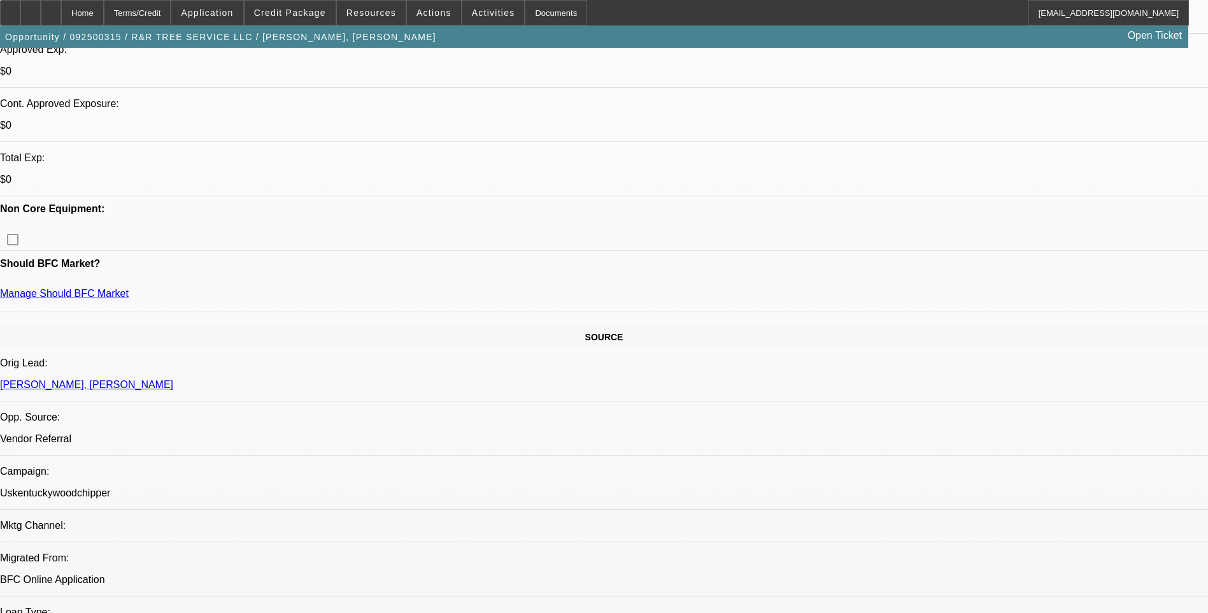
scroll to position [0, 0]
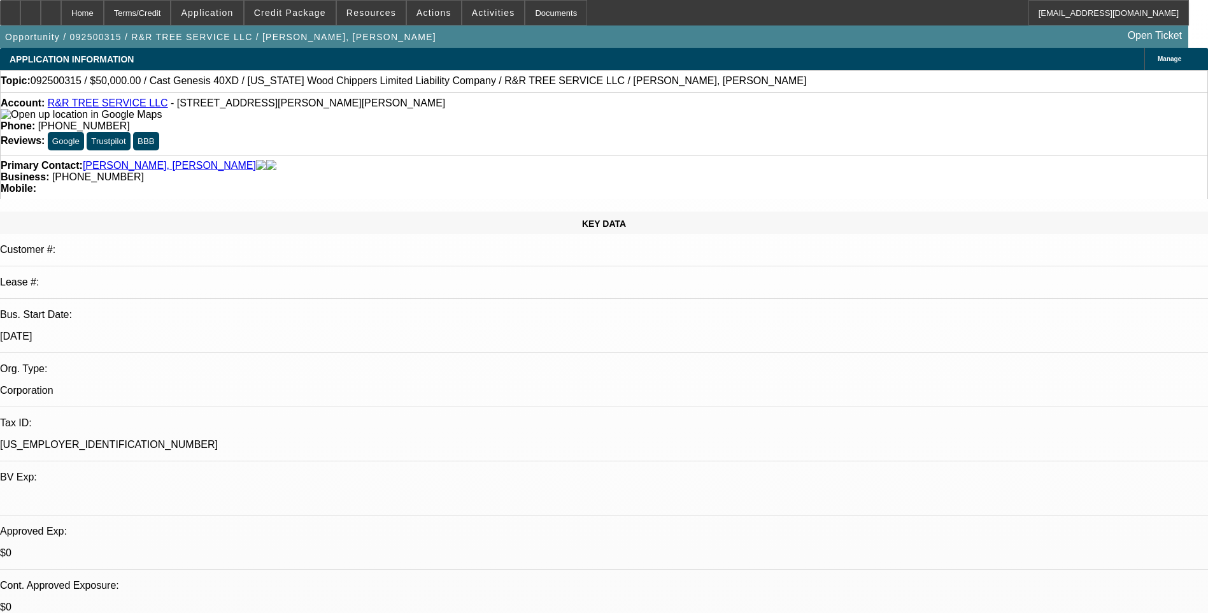
click at [171, 20] on div "Terms/Credit" at bounding box center [138, 12] width 68 height 25
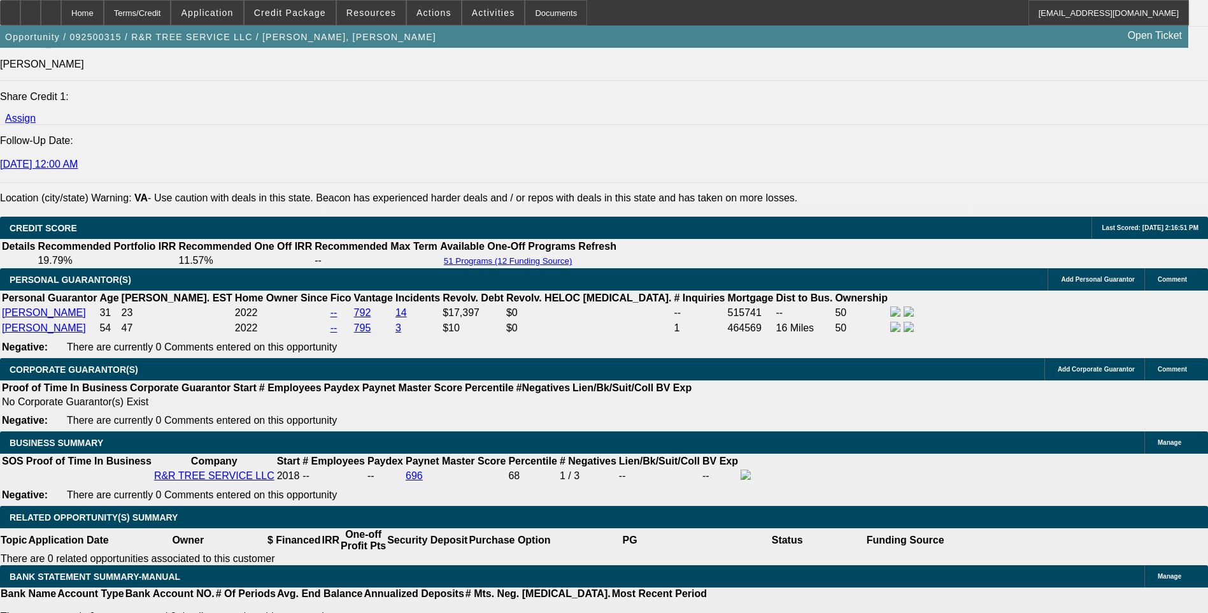
scroll to position [1756, 0]
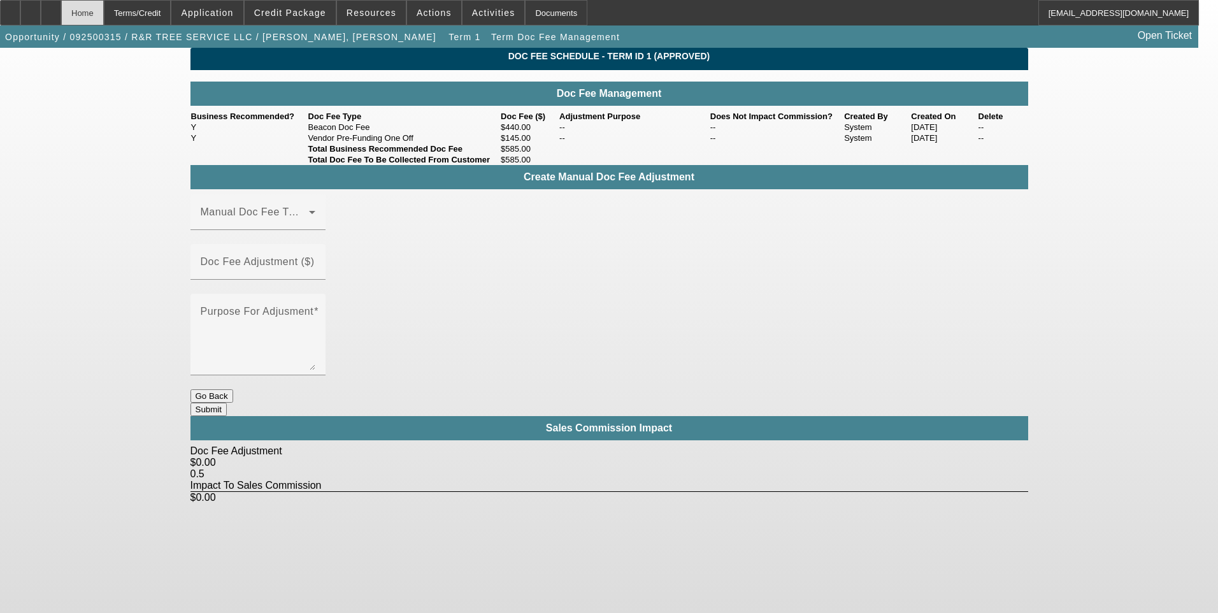
click at [104, 13] on div "Home" at bounding box center [82, 12] width 43 height 25
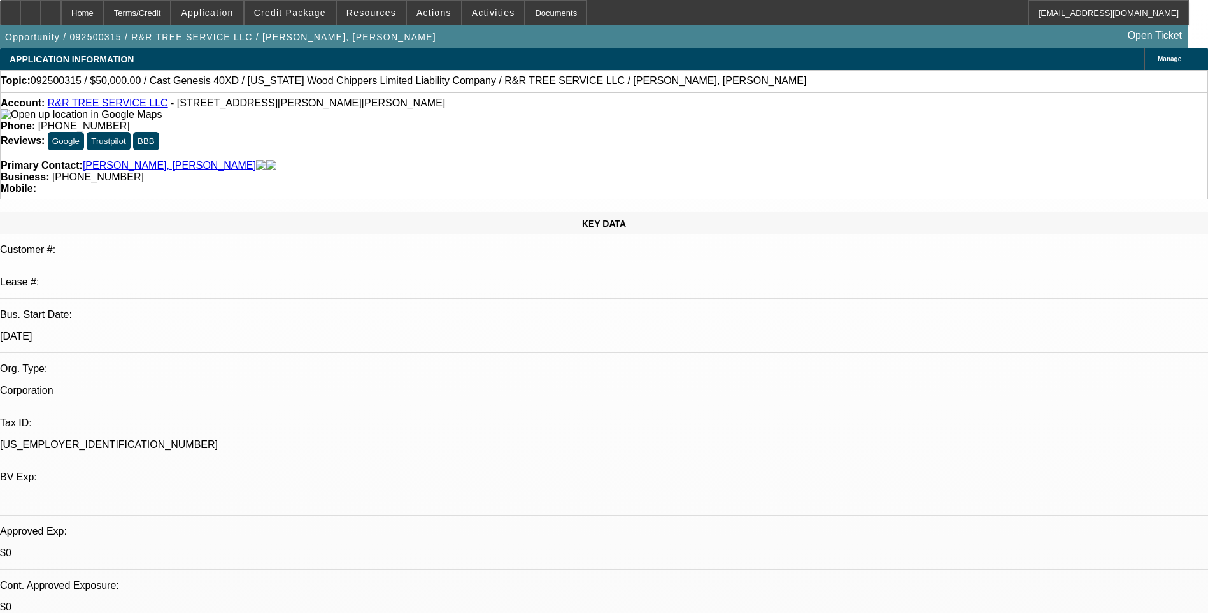
select select "0"
select select "6"
select select "0"
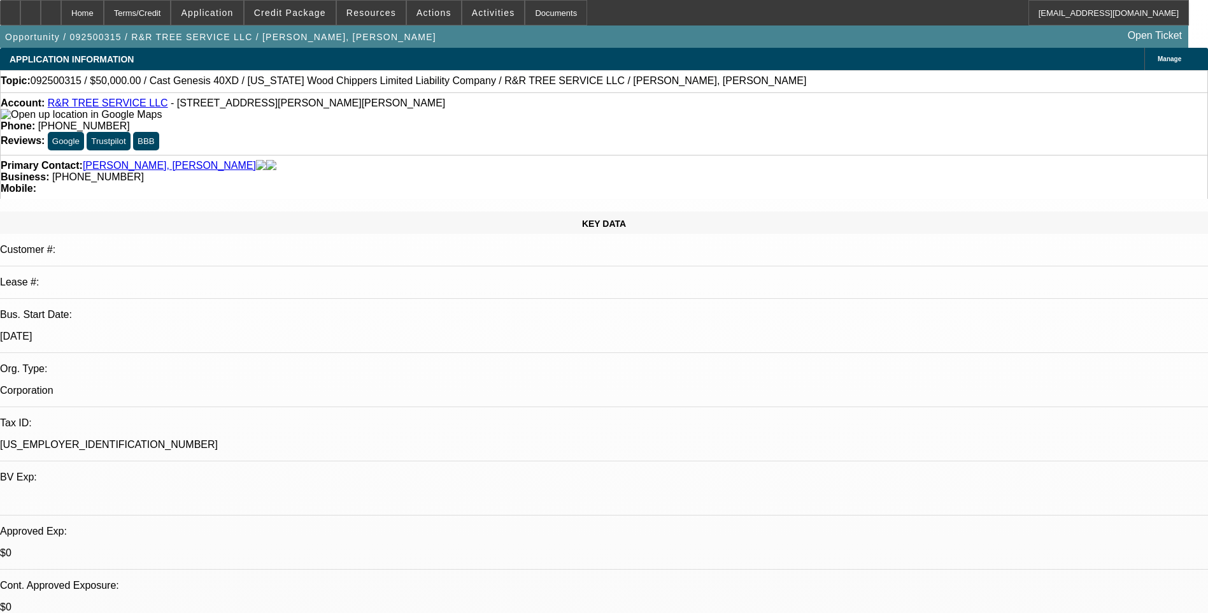
select select "0"
select select "6"
select select "0"
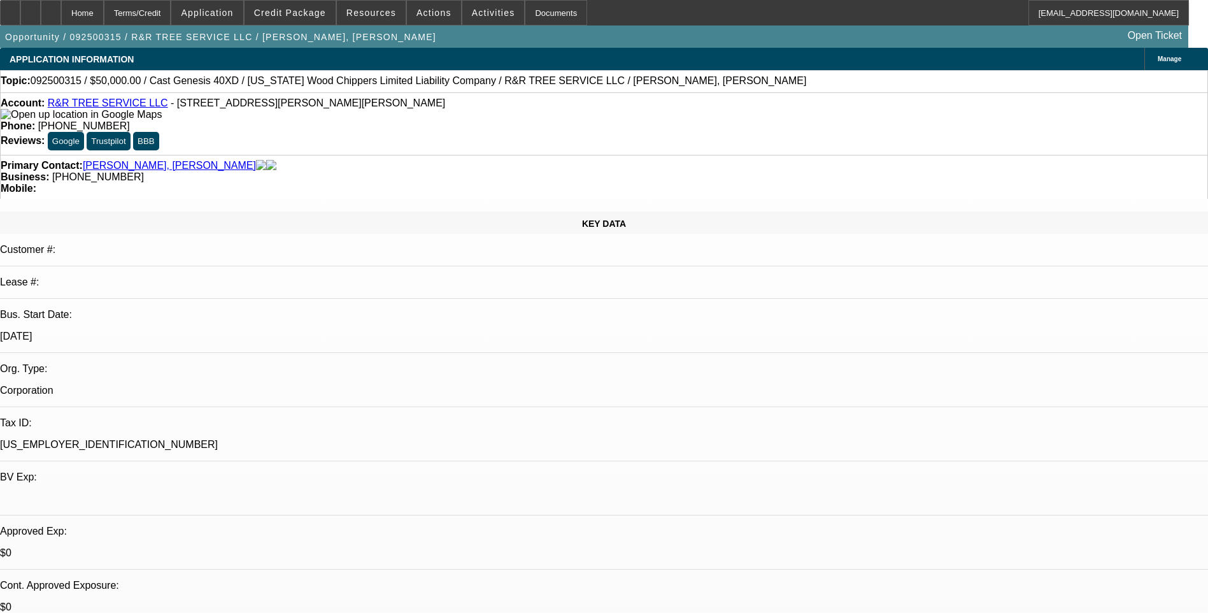
select select "0"
select select "6"
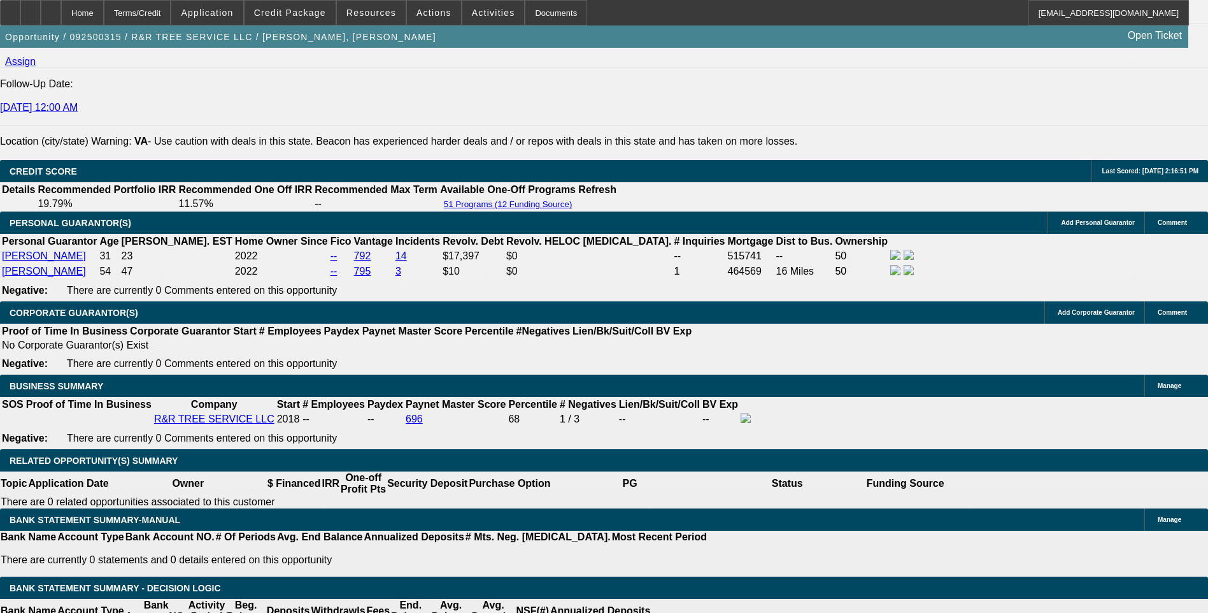
scroll to position [1784, 0]
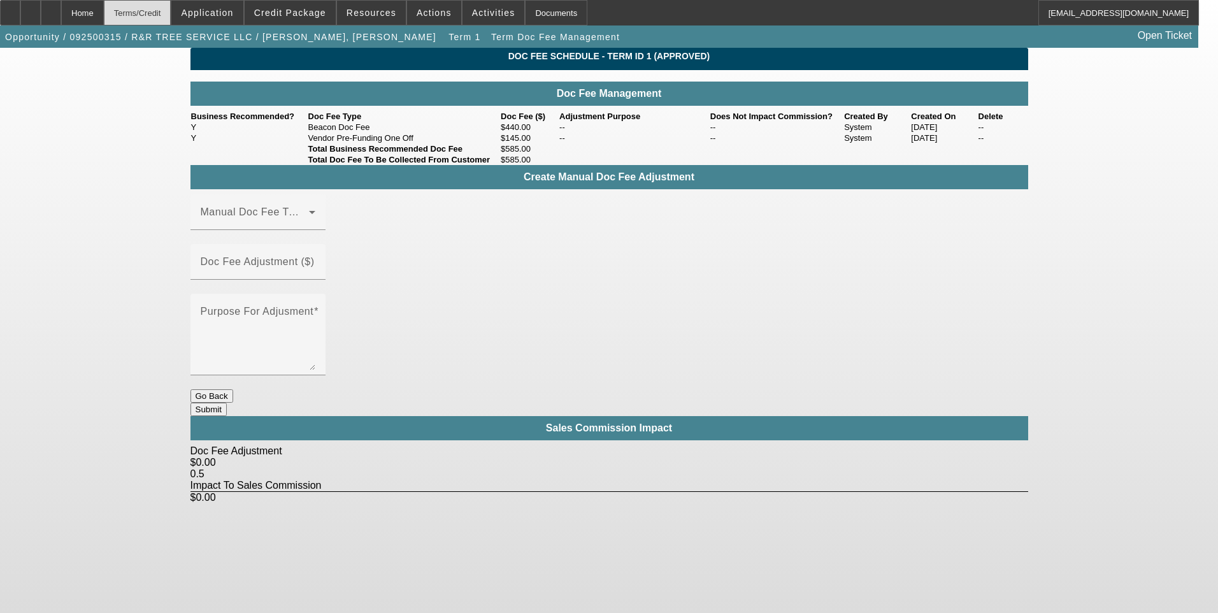
click at [171, 21] on div "Terms/Credit" at bounding box center [138, 12] width 68 height 25
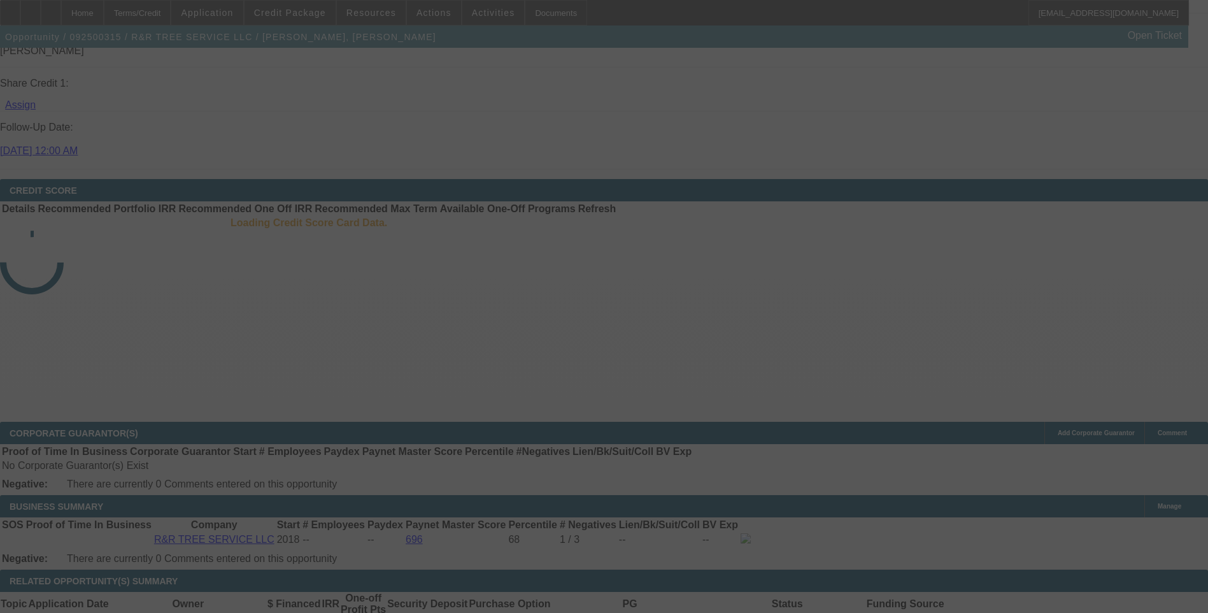
scroll to position [1591, 0]
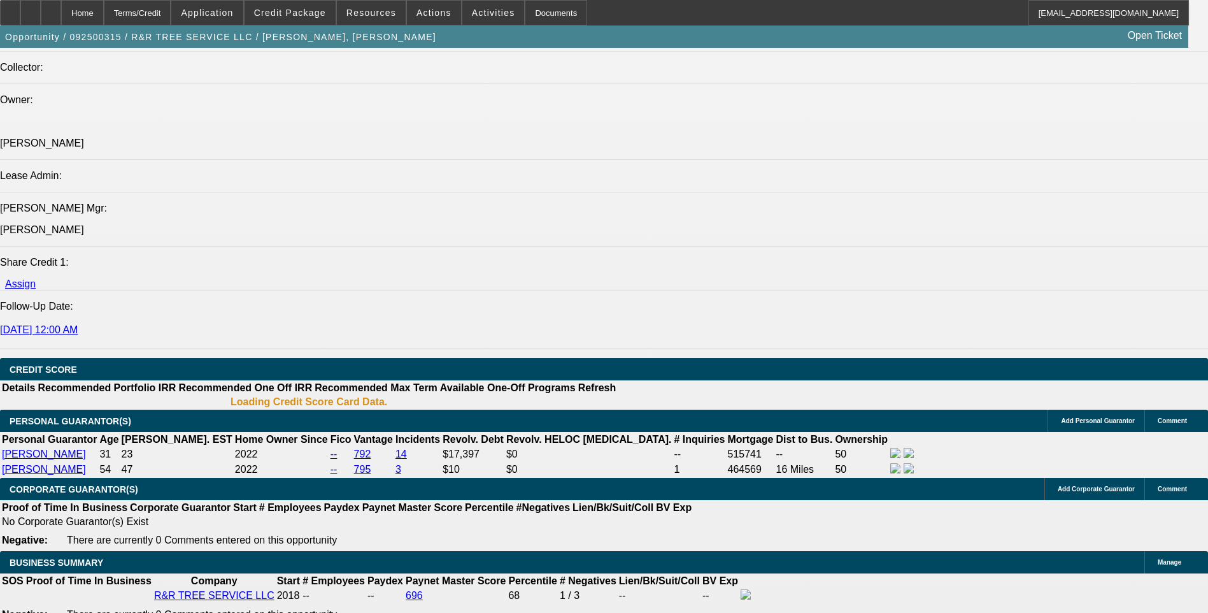
select select "0"
select select "6"
select select "0"
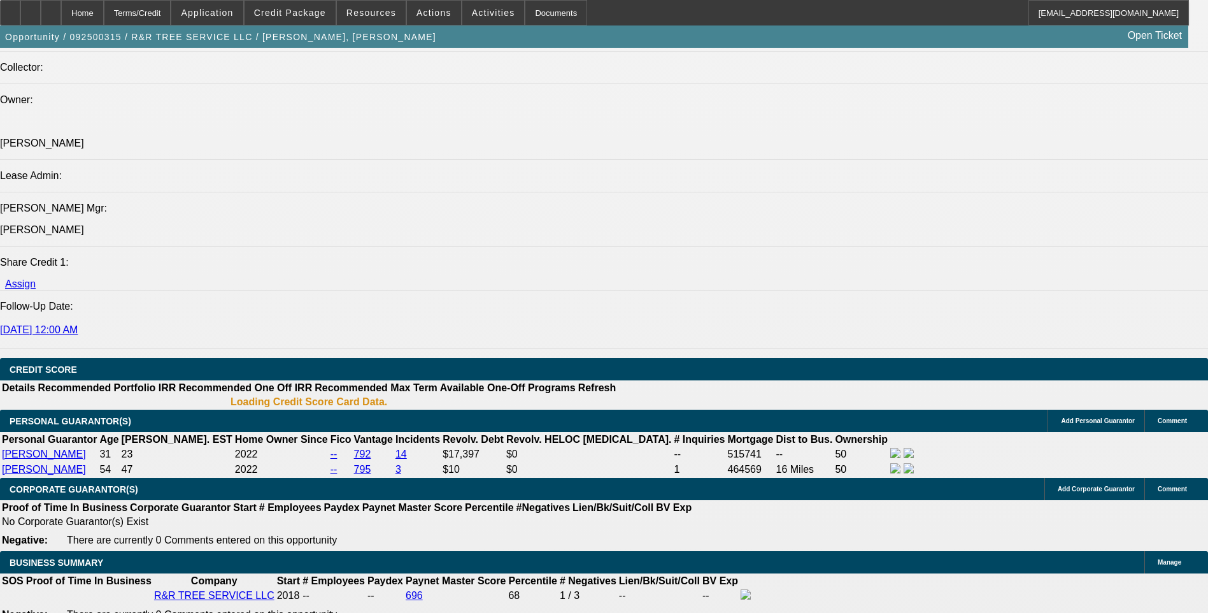
select select "0"
select select "6"
select select "0"
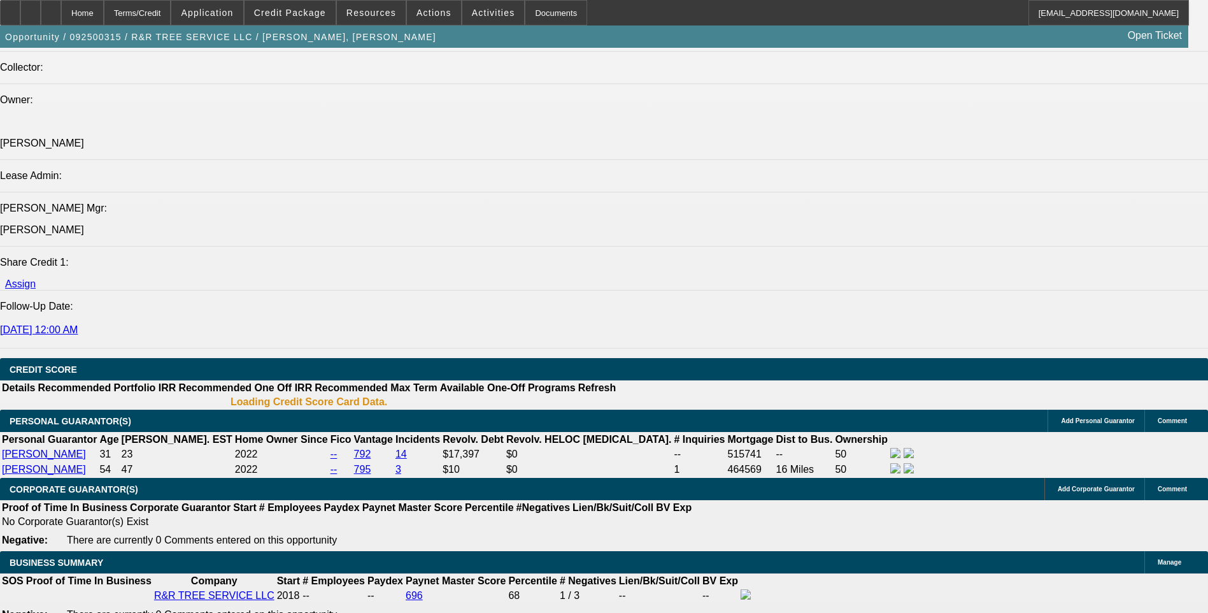
select select "0"
select select "6"
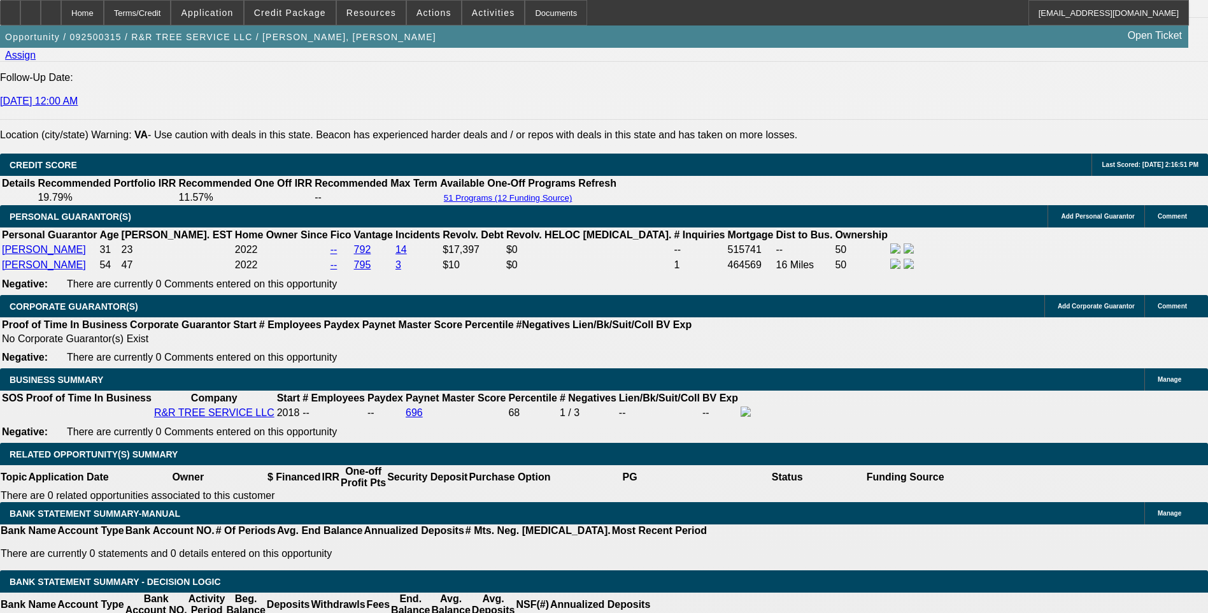
scroll to position [1756, 0]
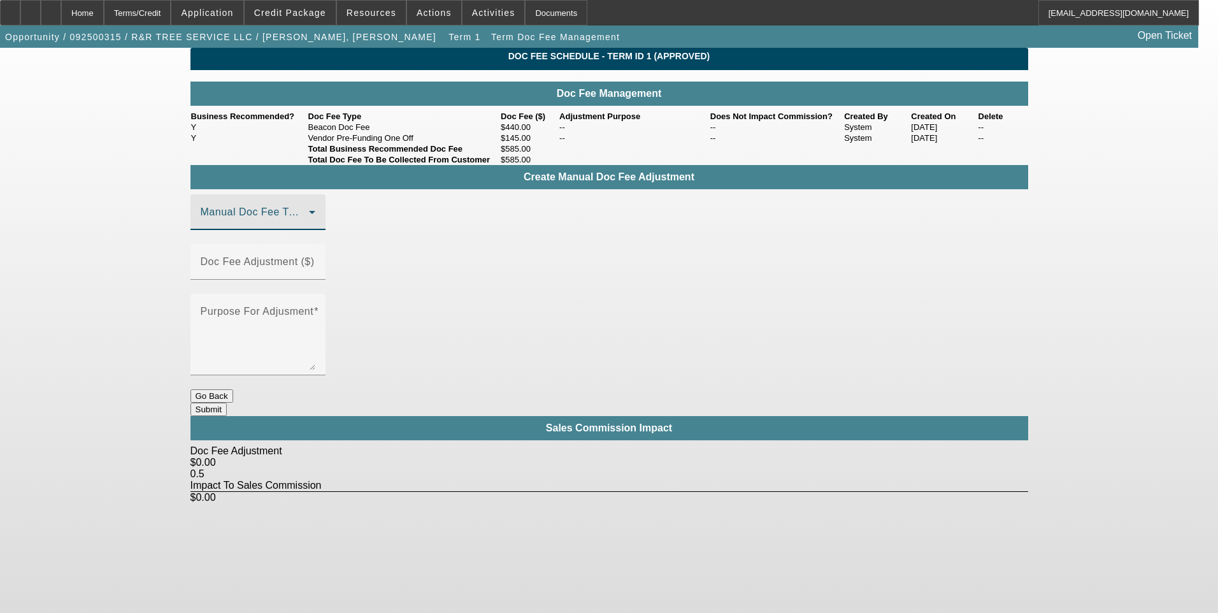
click at [320, 220] on icon at bounding box center [311, 211] width 15 height 15
drag, startPoint x: 323, startPoint y: 313, endPoint x: 409, endPoint y: 294, distance: 88.1
click at [324, 313] on mat-option "Beacon Doc Fee" at bounding box center [276, 303] width 171 height 31
click at [315, 266] on mat-label "Doc Fee Adjustment ($)" at bounding box center [258, 261] width 114 height 11
click at [315, 266] on input "Doc Fee Adjustment ($)" at bounding box center [258, 266] width 115 height 15
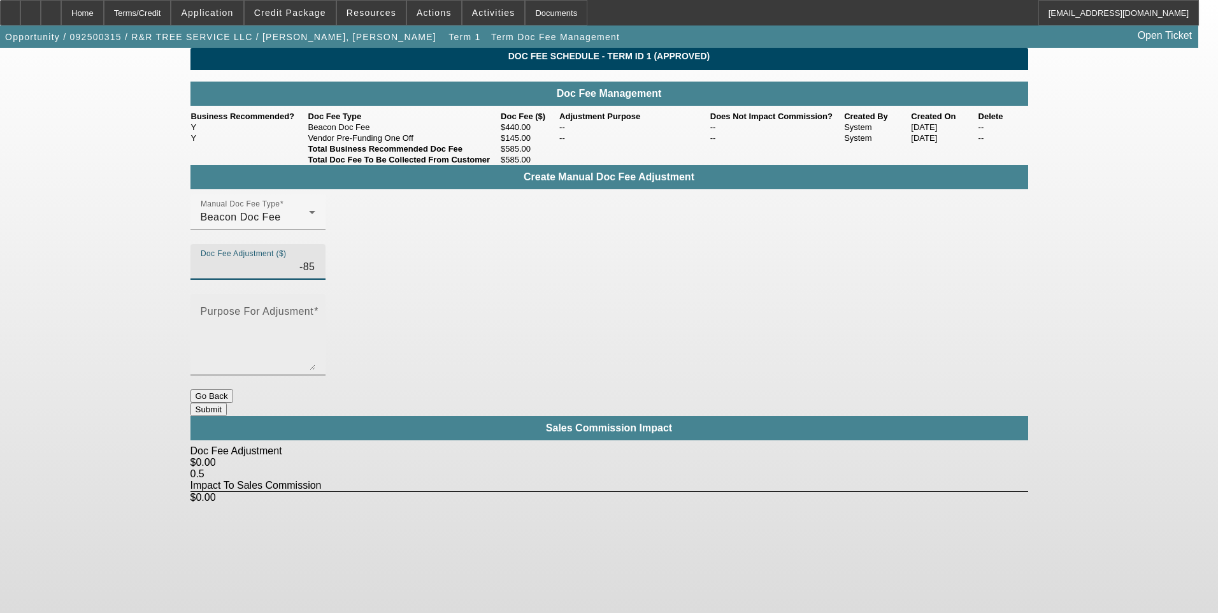
type input "($85.00)"
click at [315, 309] on textarea "Purpose For Adjusment" at bounding box center [258, 339] width 115 height 61
type textarea "."
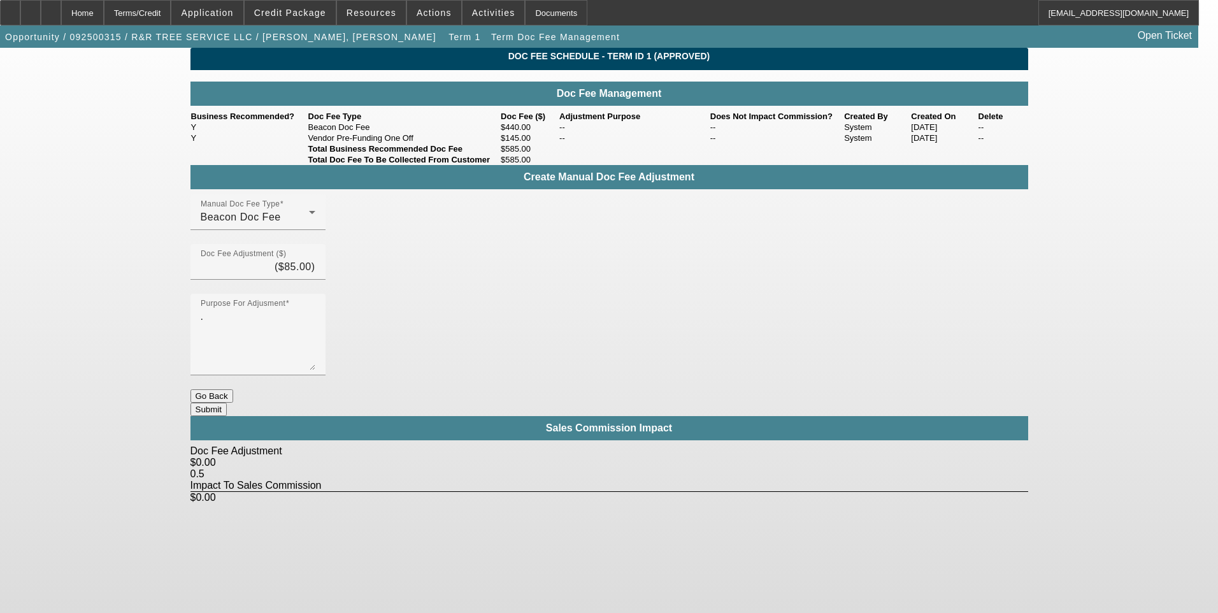
drag, startPoint x: 592, startPoint y: 550, endPoint x: 634, endPoint y: 497, distance: 67.5
click at [603, 536] on body "Home Terms/Credit Application Credit Package Resources Actions Activities Docum…" at bounding box center [609, 306] width 1218 height 613
click at [227, 403] on button "Submit" at bounding box center [208, 409] width 36 height 13
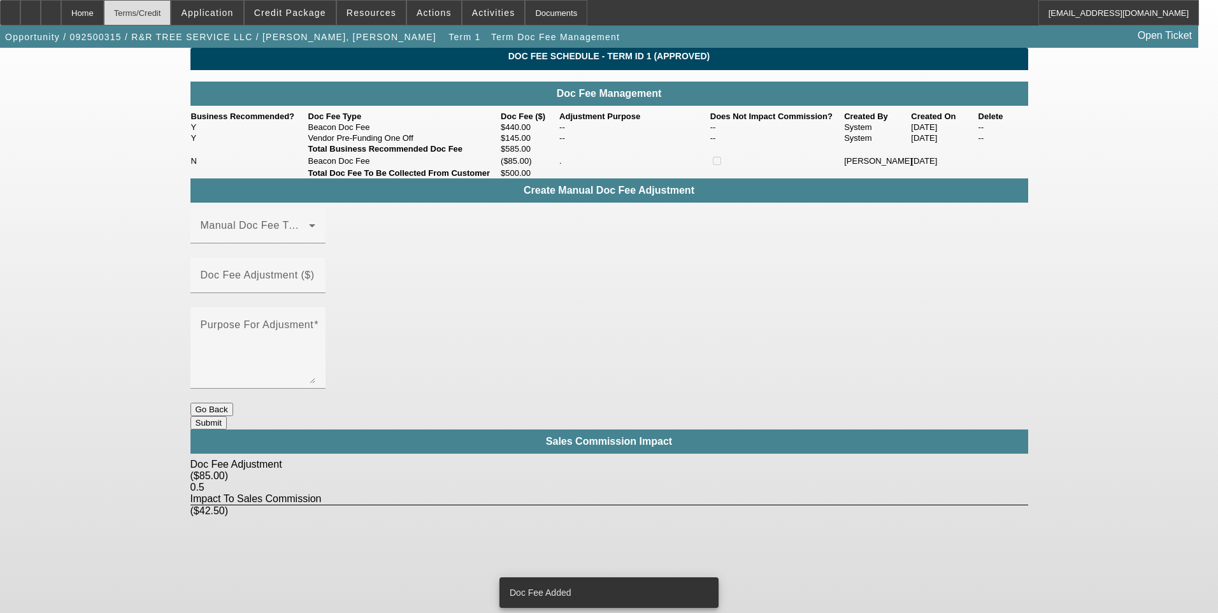
click at [171, 18] on div "Terms/Credit" at bounding box center [138, 12] width 68 height 25
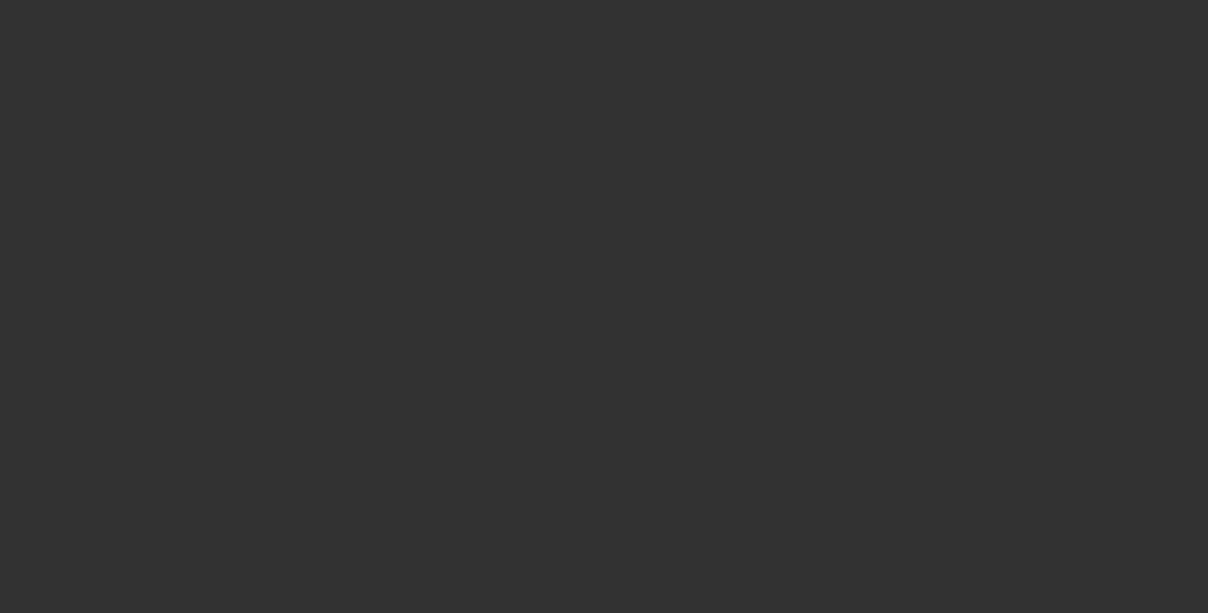
scroll to position [1582, 0]
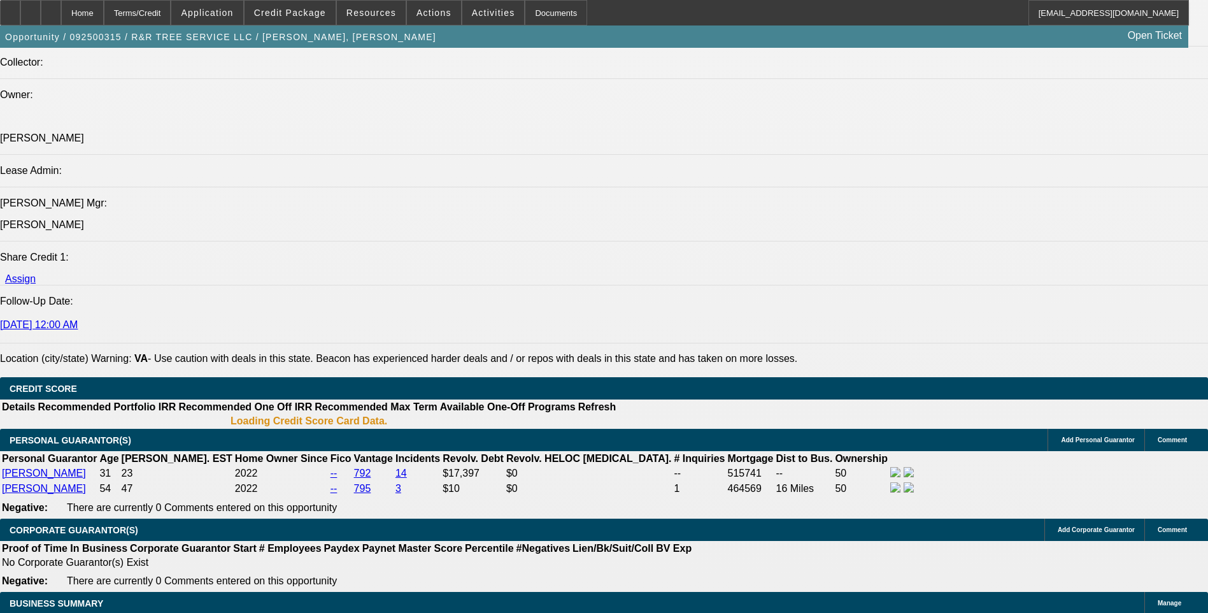
select select "0"
select select "6"
select select "0"
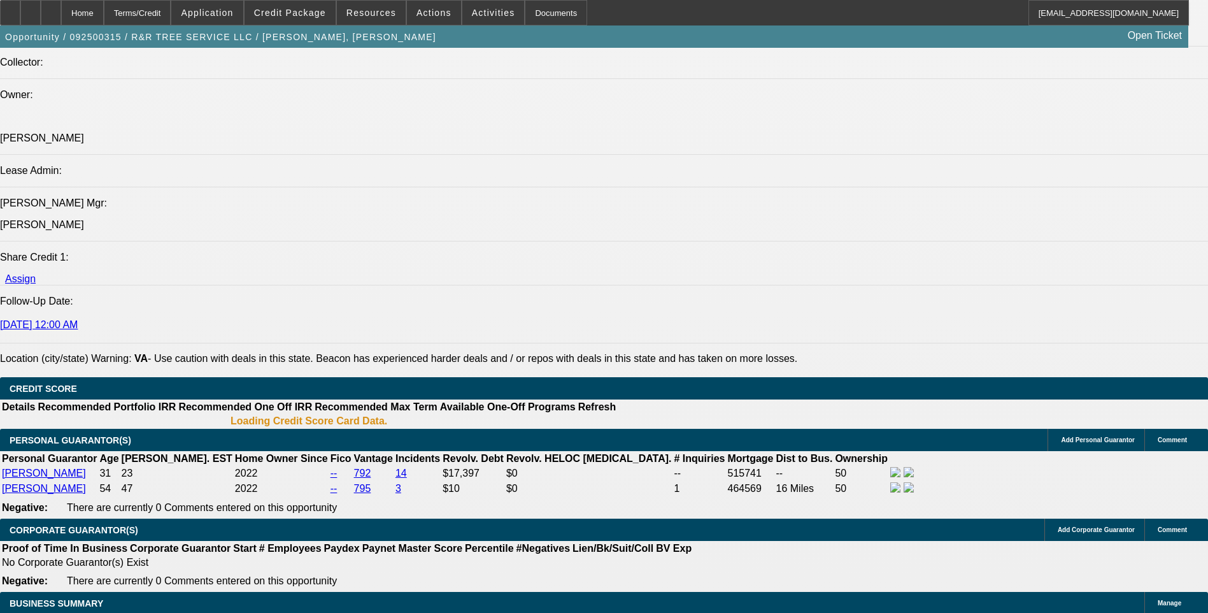
select select "0"
select select "6"
select select "0"
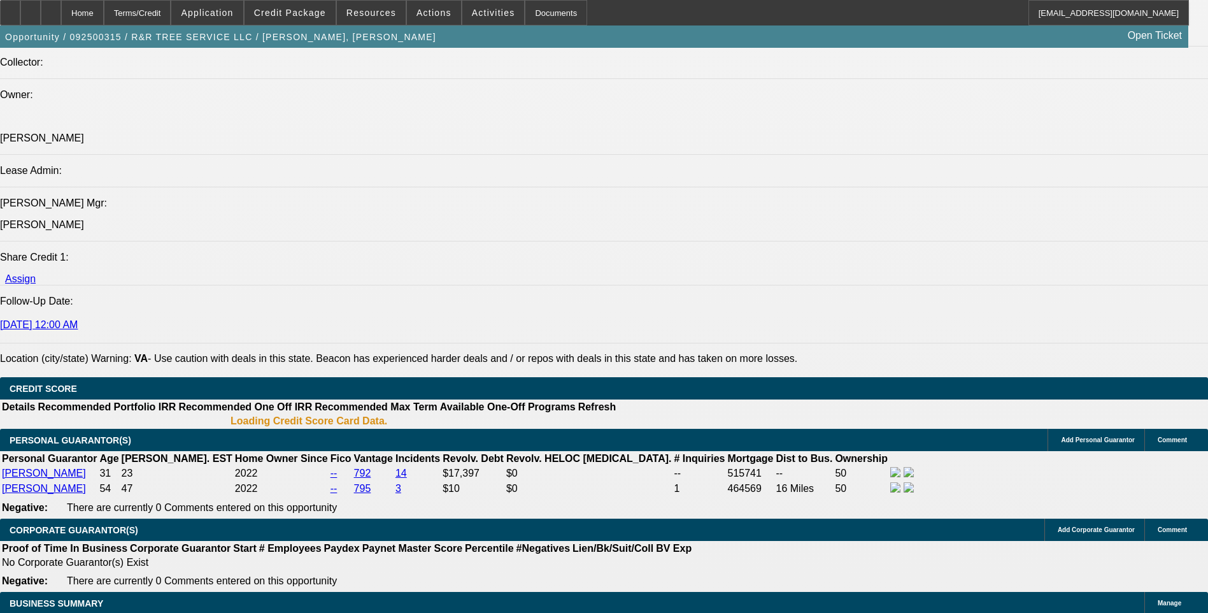
select select "0"
select select "6"
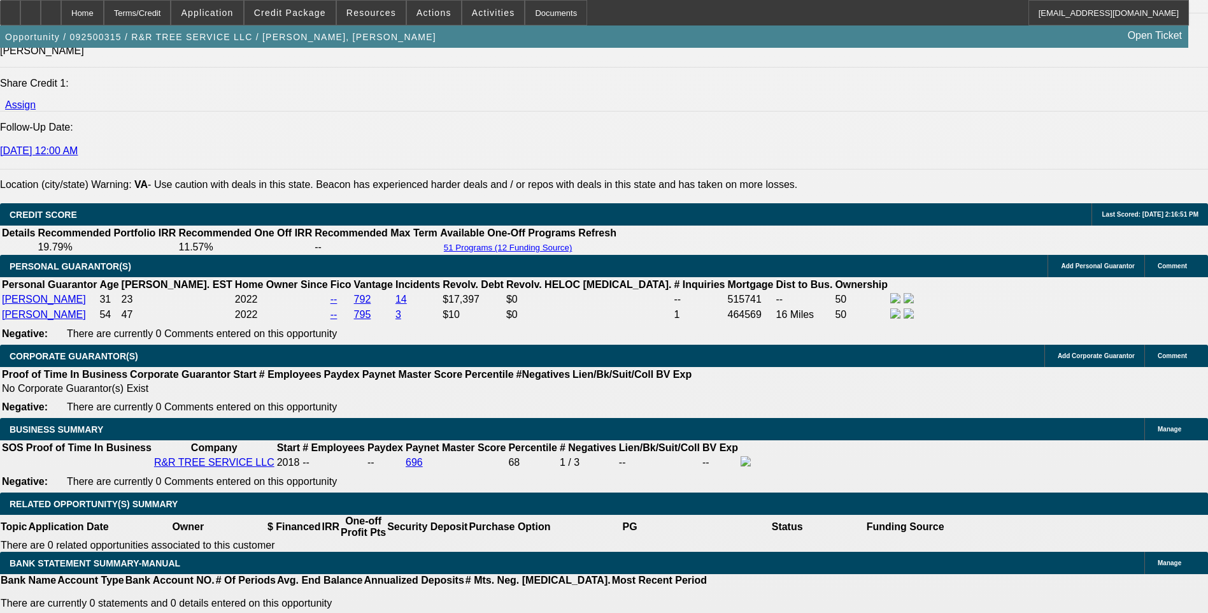
scroll to position [1782, 0]
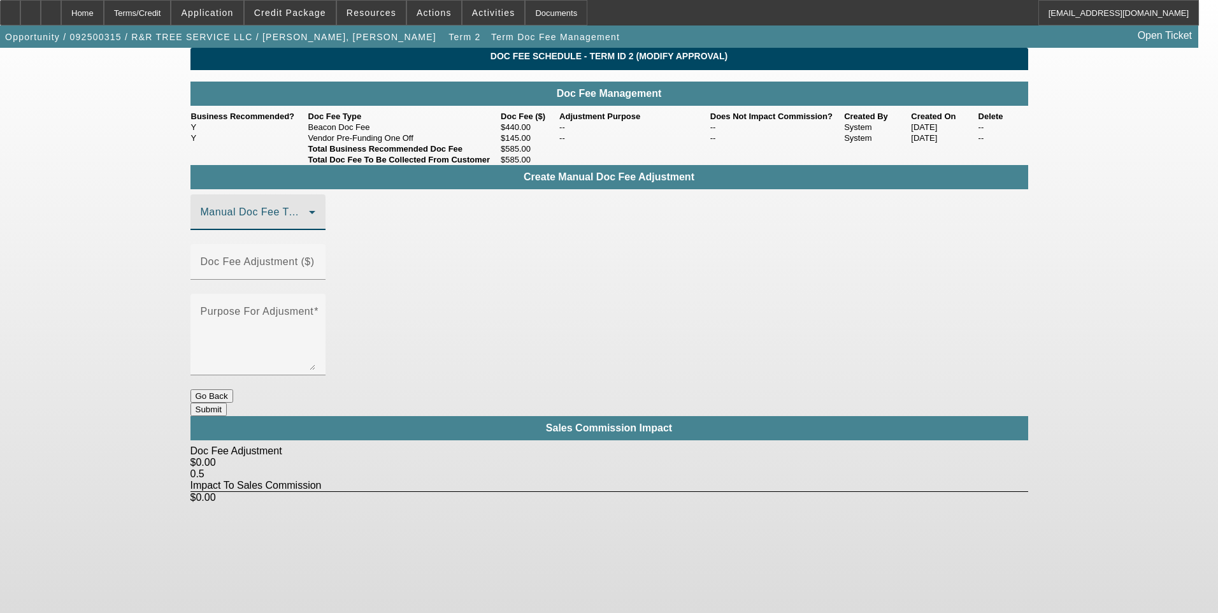
click at [315, 225] on mat-select at bounding box center [258, 217] width 115 height 15
click at [326, 308] on mat-option "Beacon Doc Fee" at bounding box center [276, 303] width 171 height 31
click at [315, 262] on mat-label "Doc Fee Adjustment ($)" at bounding box center [258, 261] width 114 height 11
click at [315, 262] on input "Doc Fee Adjustment ($)" at bounding box center [258, 266] width 115 height 15
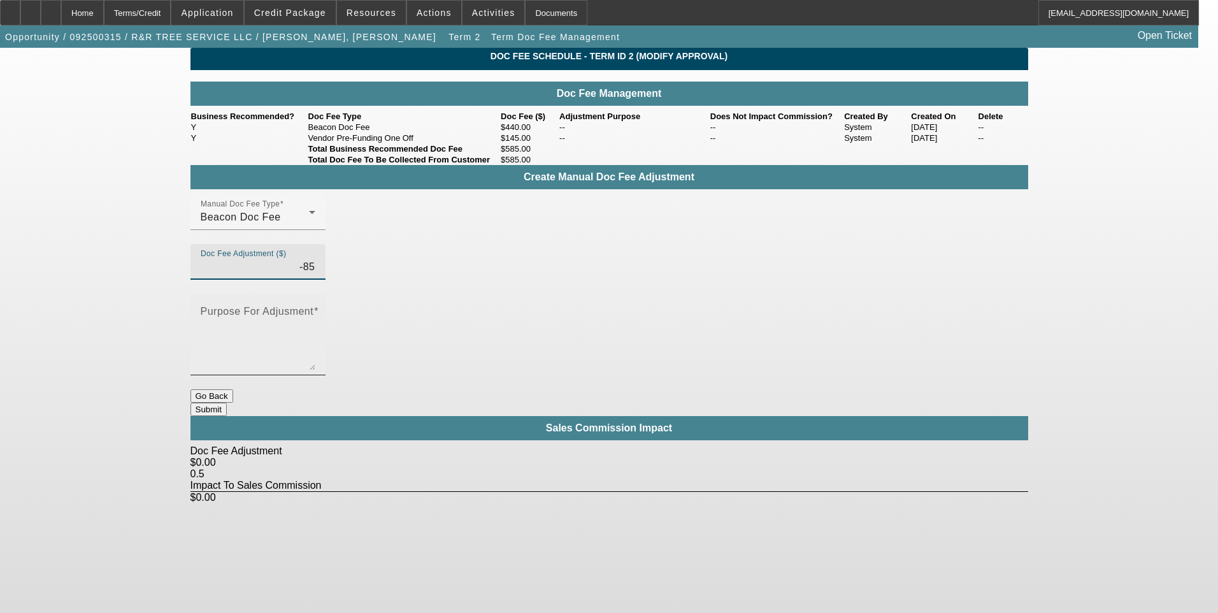
type input "($85.00)"
click at [315, 309] on textarea "Purpose For Adjusment" at bounding box center [258, 339] width 115 height 61
type textarea "."
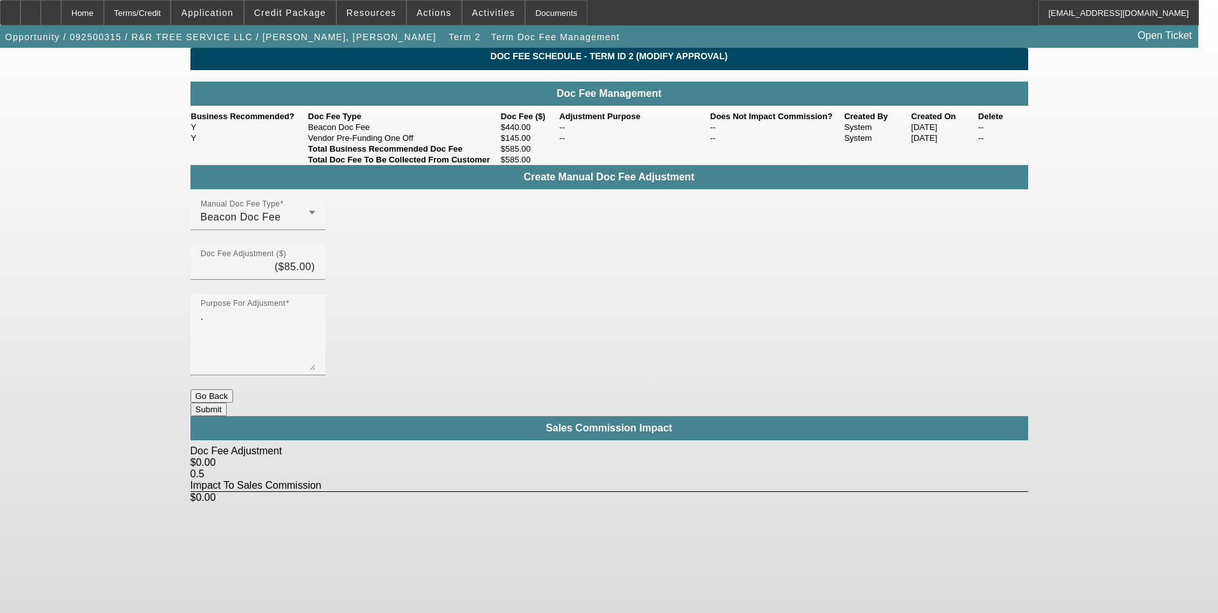
click at [636, 482] on body "Home Terms/Credit Application Credit Package Resources Actions Activities Docum…" at bounding box center [609, 306] width 1218 height 613
click at [227, 403] on button "Submit" at bounding box center [208, 409] width 36 height 13
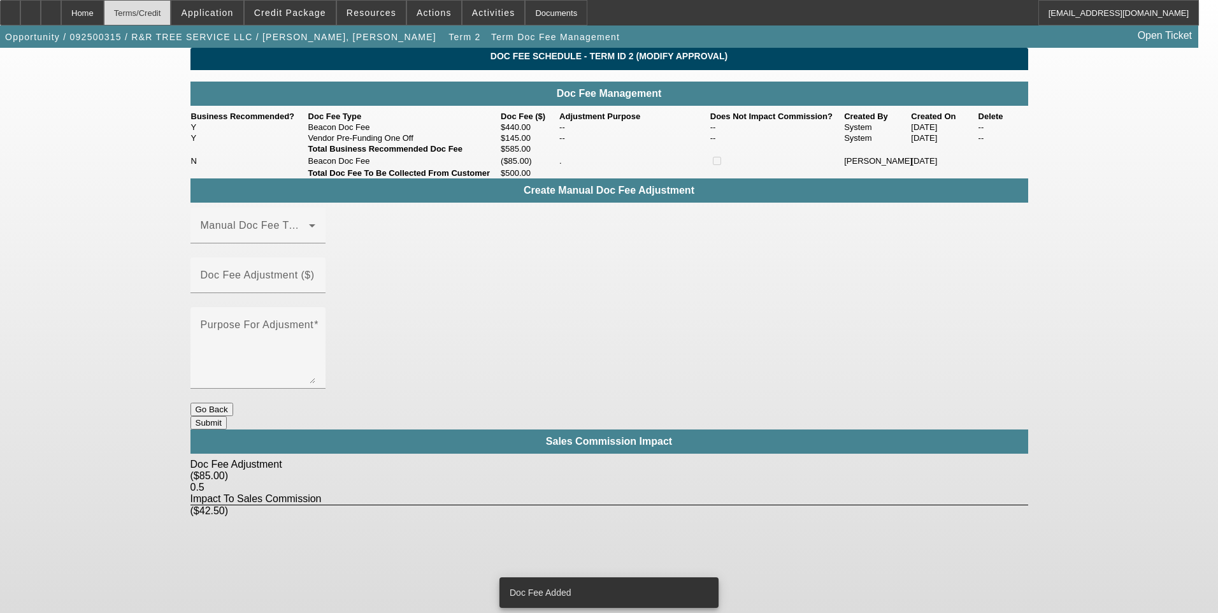
click at [160, 14] on div "Terms/Credit" at bounding box center [138, 12] width 68 height 25
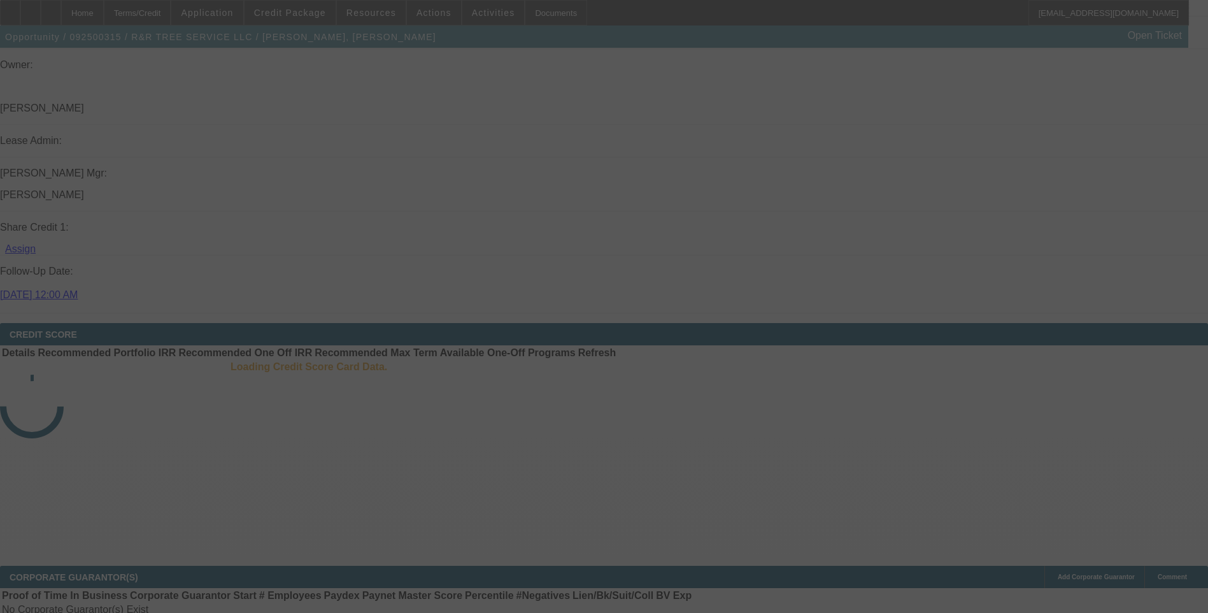
scroll to position [1637, 0]
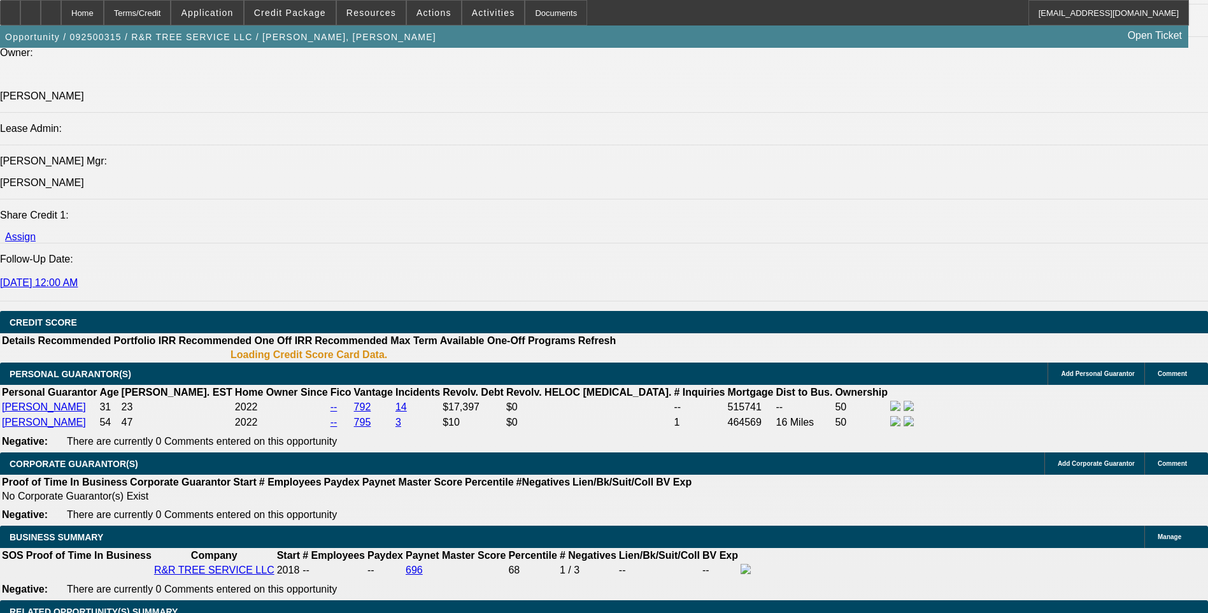
select select "0"
select select "6"
select select "0"
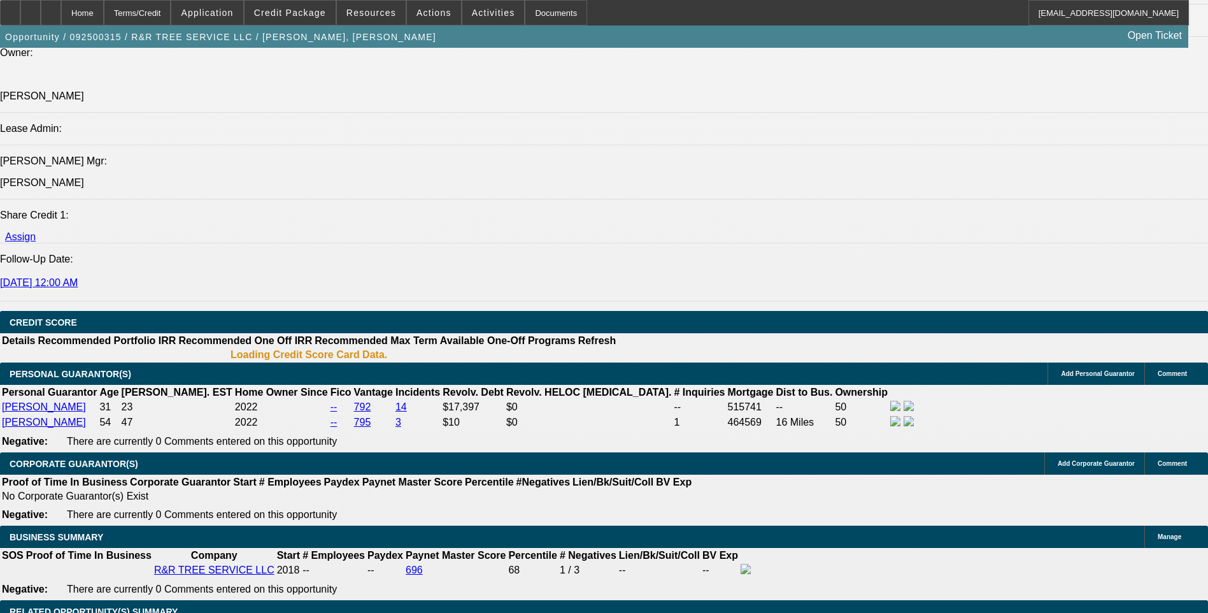
select select "0"
select select "6"
select select "0"
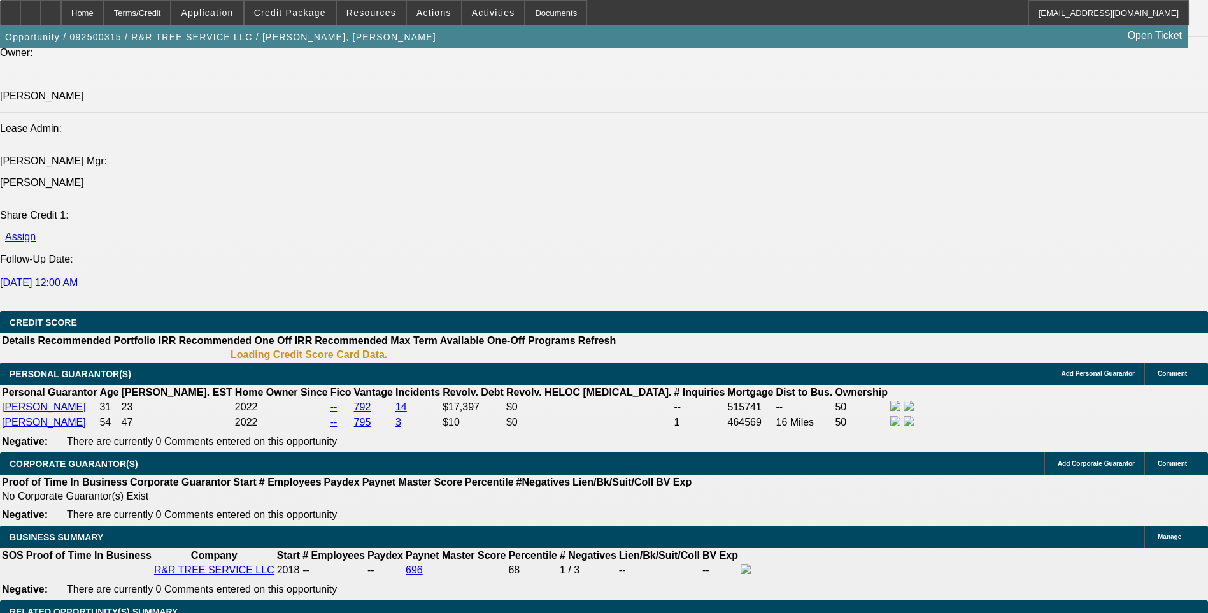
select select "0"
select select "6"
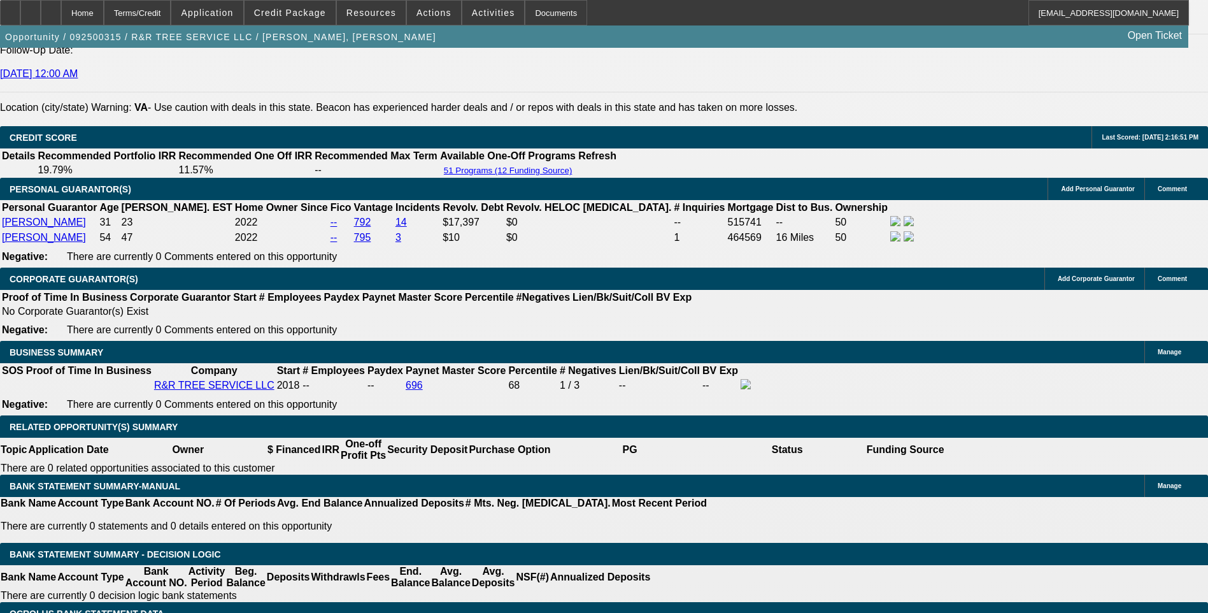
scroll to position [1782, 0]
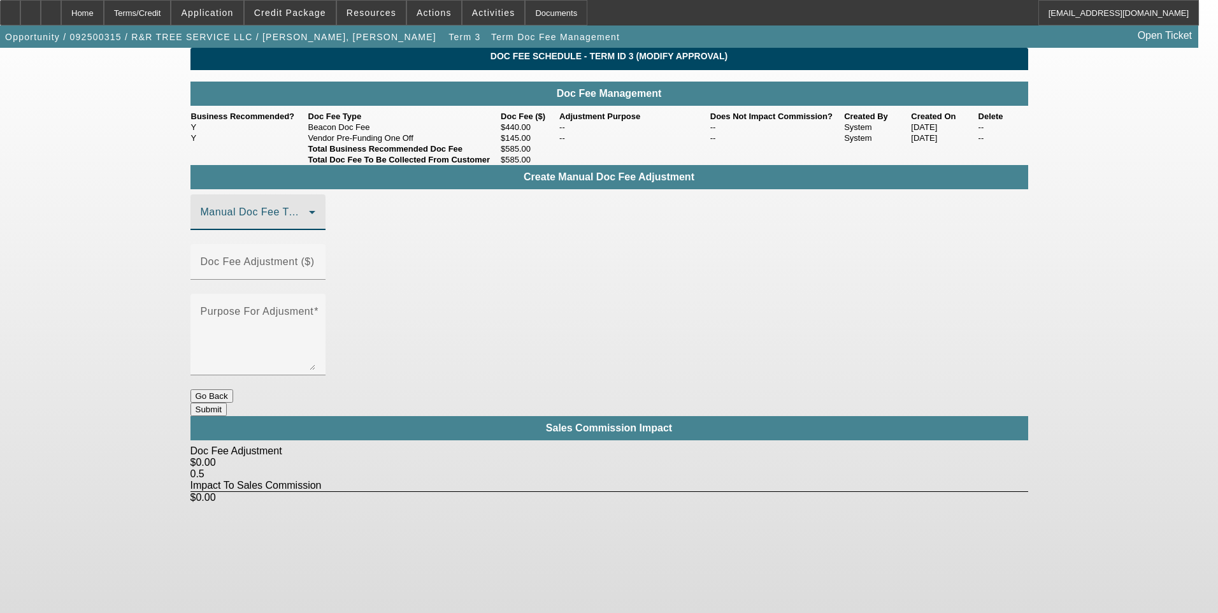
click at [289, 225] on span at bounding box center [255, 217] width 108 height 15
click at [299, 311] on mat-option "Beacon Doc Fee" at bounding box center [276, 303] width 171 height 31
click at [315, 267] on mat-label "Doc Fee Adjustment ($)" at bounding box center [258, 261] width 114 height 11
click at [315, 269] on input "Doc Fee Adjustment ($)" at bounding box center [258, 266] width 115 height 15
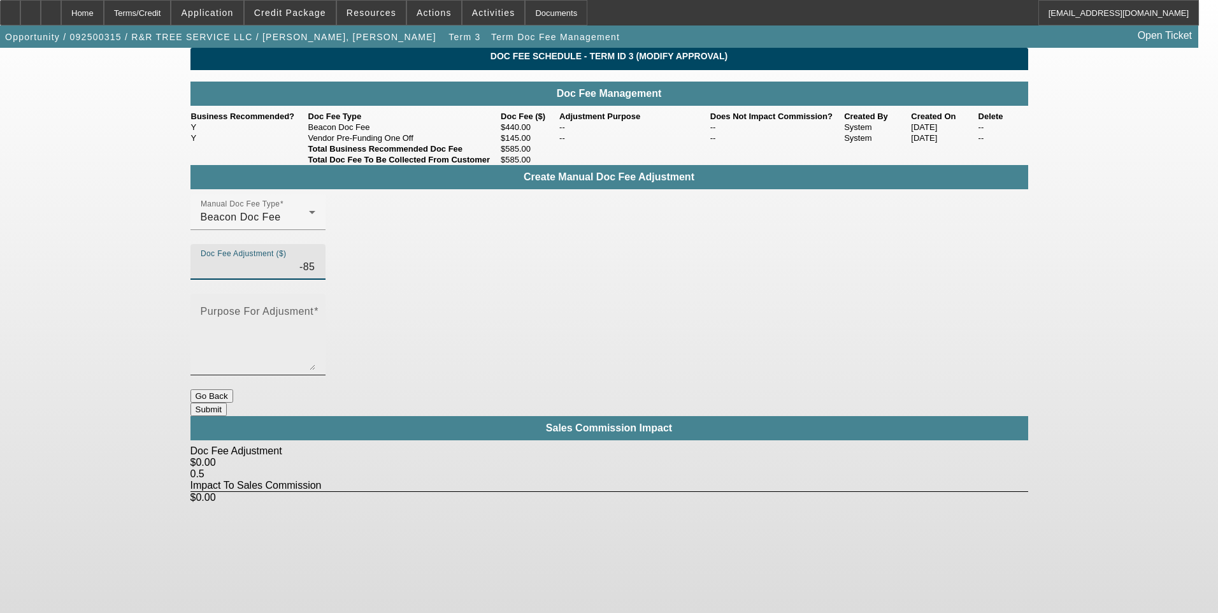
type input "($85.00)"
click at [315, 309] on textarea "Purpose For Adjusment" at bounding box center [258, 339] width 115 height 61
type textarea "."
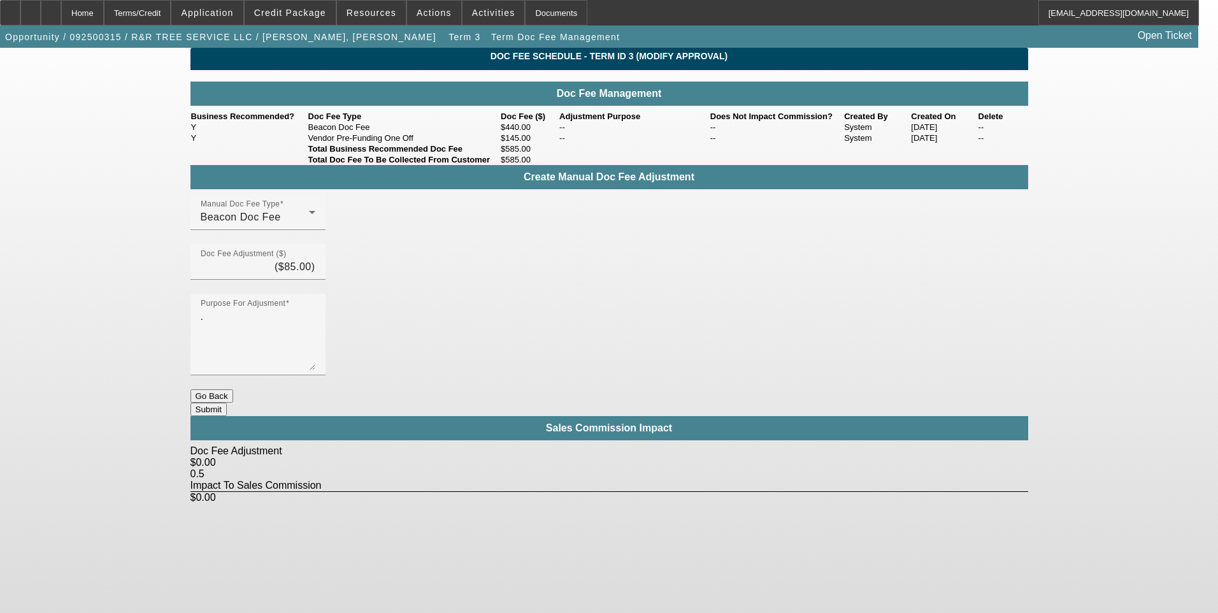
drag, startPoint x: 646, startPoint y: 462, endPoint x: 668, endPoint y: 444, distance: 28.1
click at [647, 462] on body "Home Terms/Credit Application Credit Package Resources Actions Activities Docum…" at bounding box center [609, 306] width 1218 height 613
click at [227, 403] on button "Submit" at bounding box center [208, 409] width 36 height 13
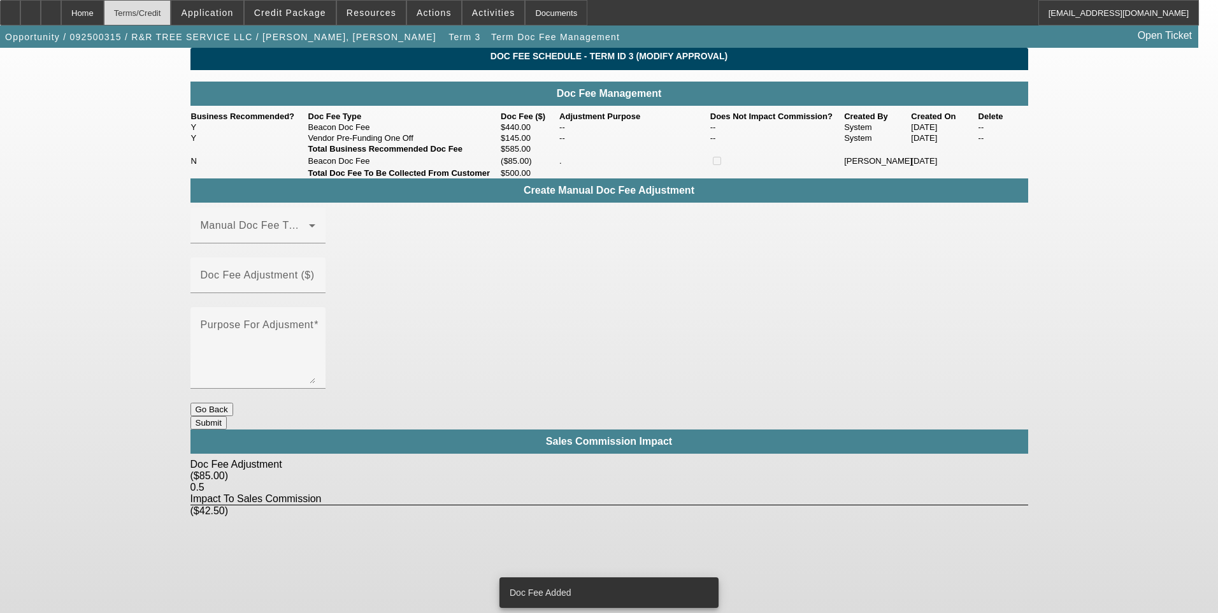
click at [171, 17] on div "Terms/Credit" at bounding box center [138, 12] width 68 height 25
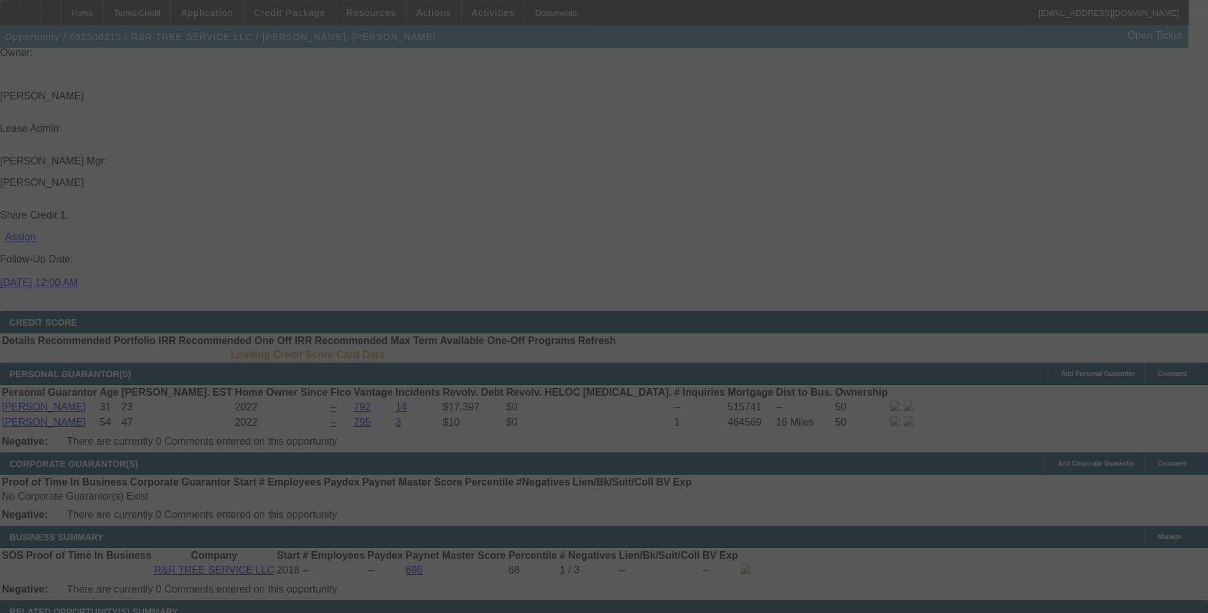
scroll to position [1591, 0]
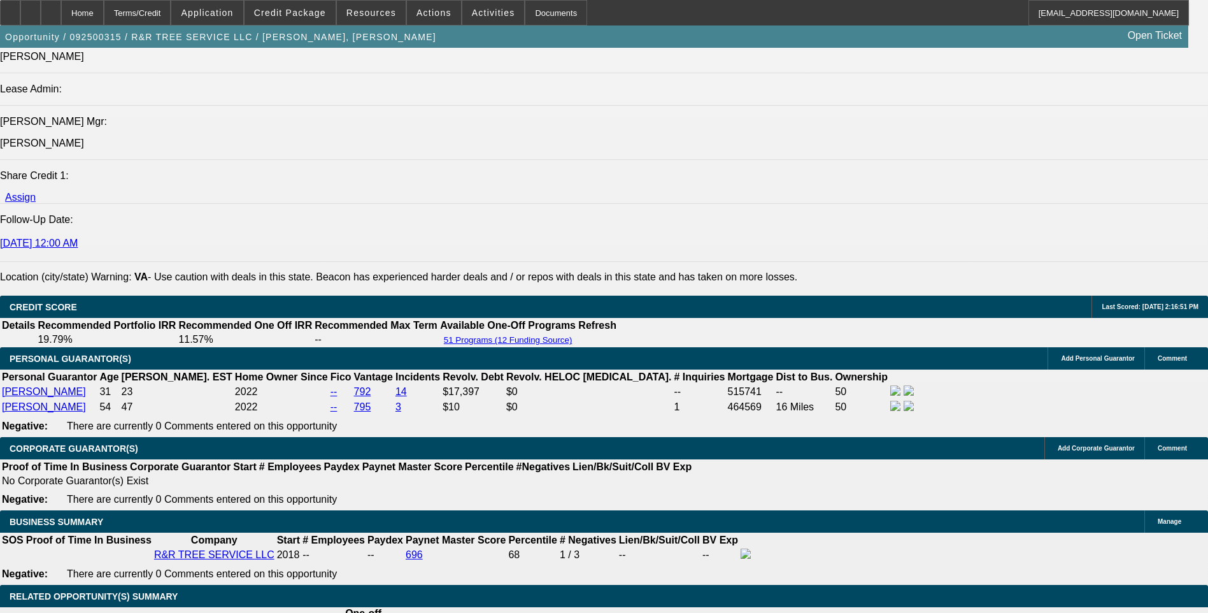
select select "0"
select select "6"
select select "0"
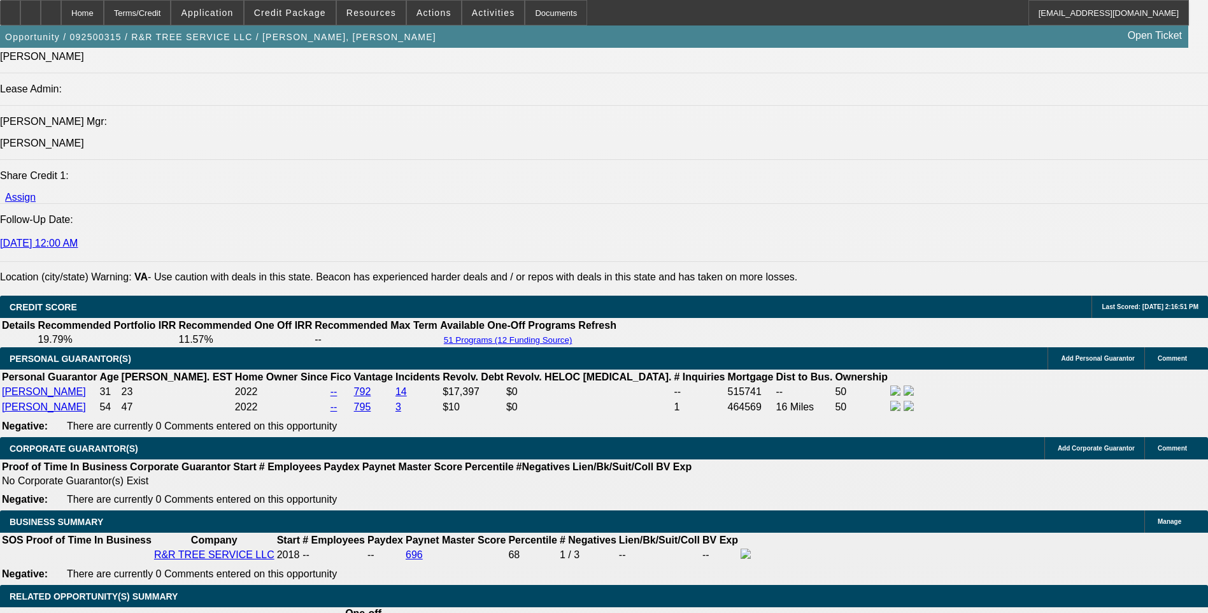
select select "0"
select select "6"
select select "0"
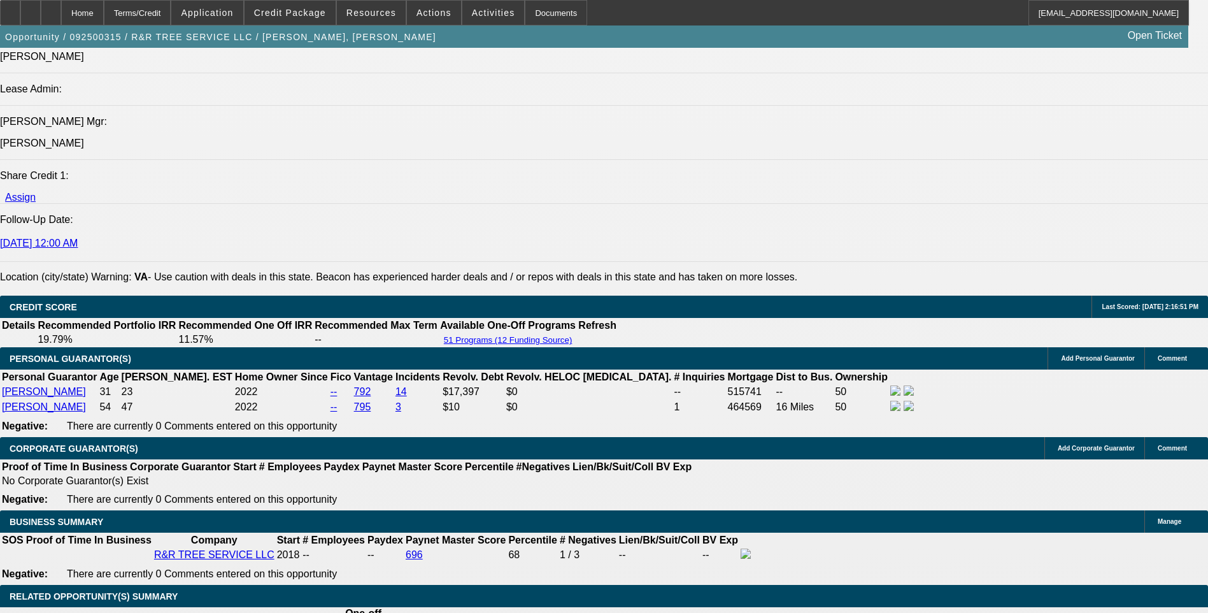
select select "0"
select select "6"
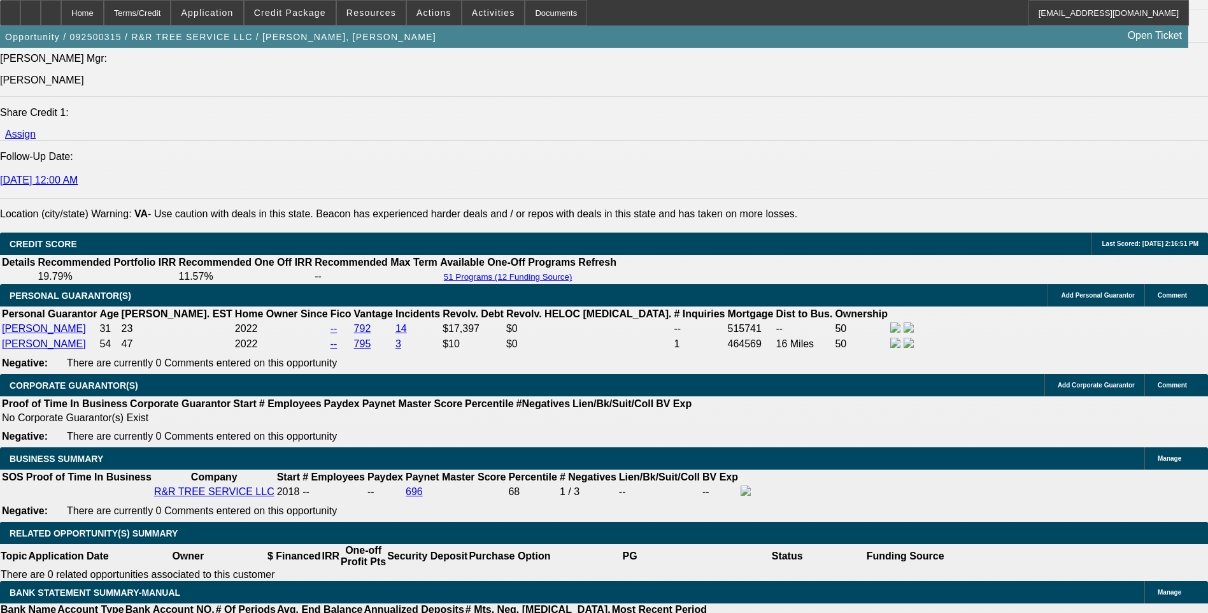
scroll to position [1782, 0]
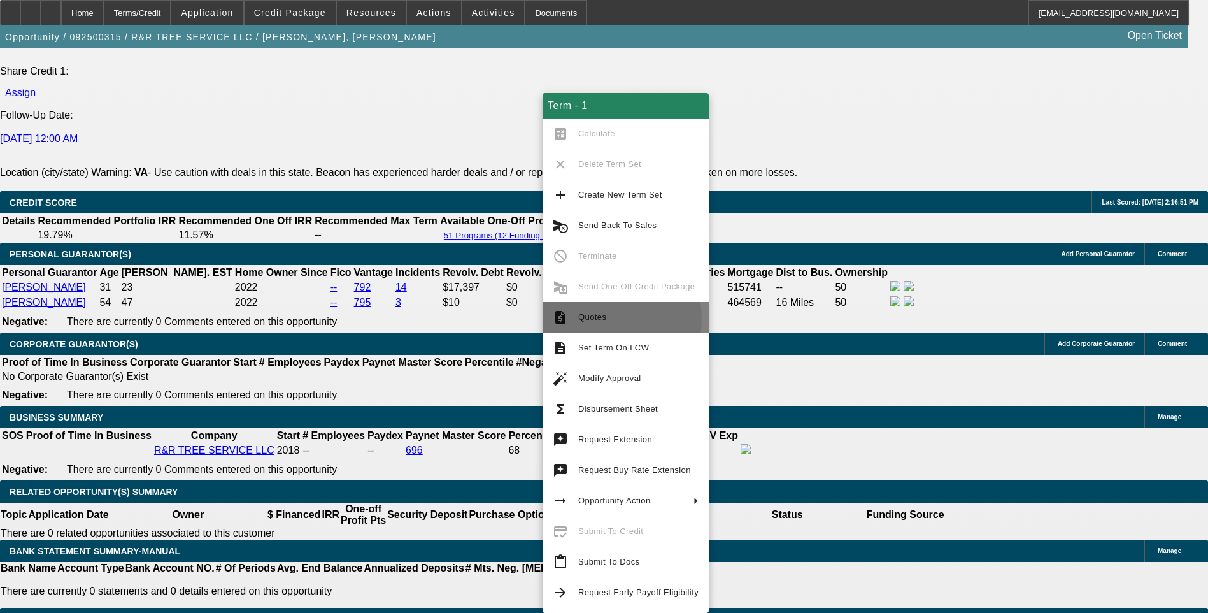
click at [596, 319] on span "Quotes" at bounding box center [592, 317] width 28 height 10
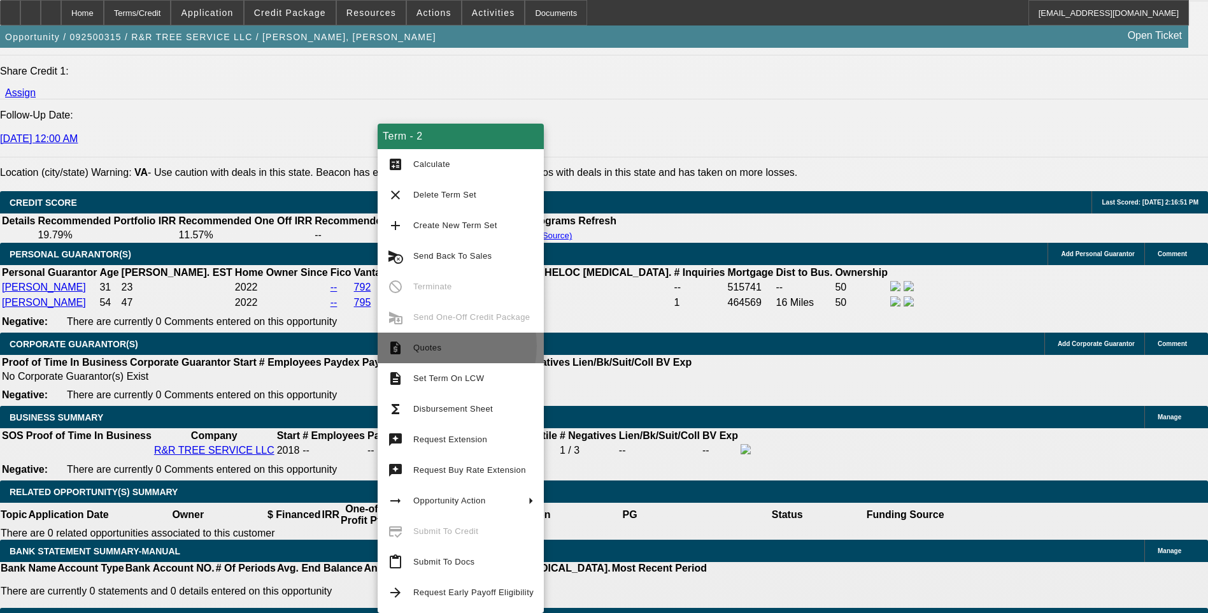
click at [440, 347] on span "Quotes" at bounding box center [427, 348] width 28 height 10
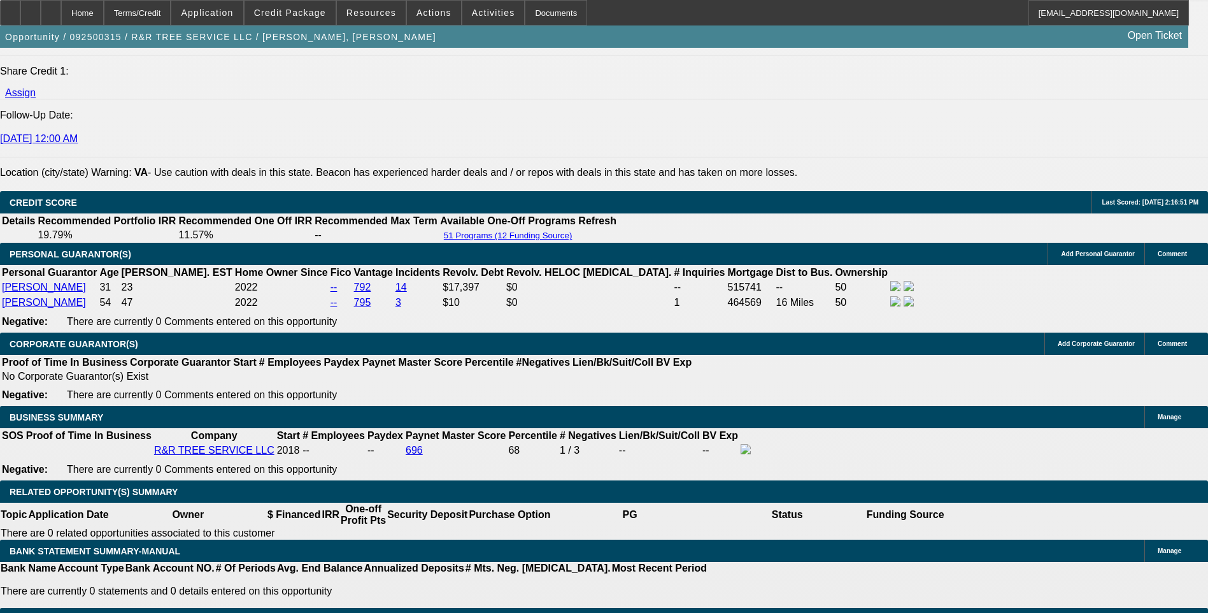
scroll to position [1718, 0]
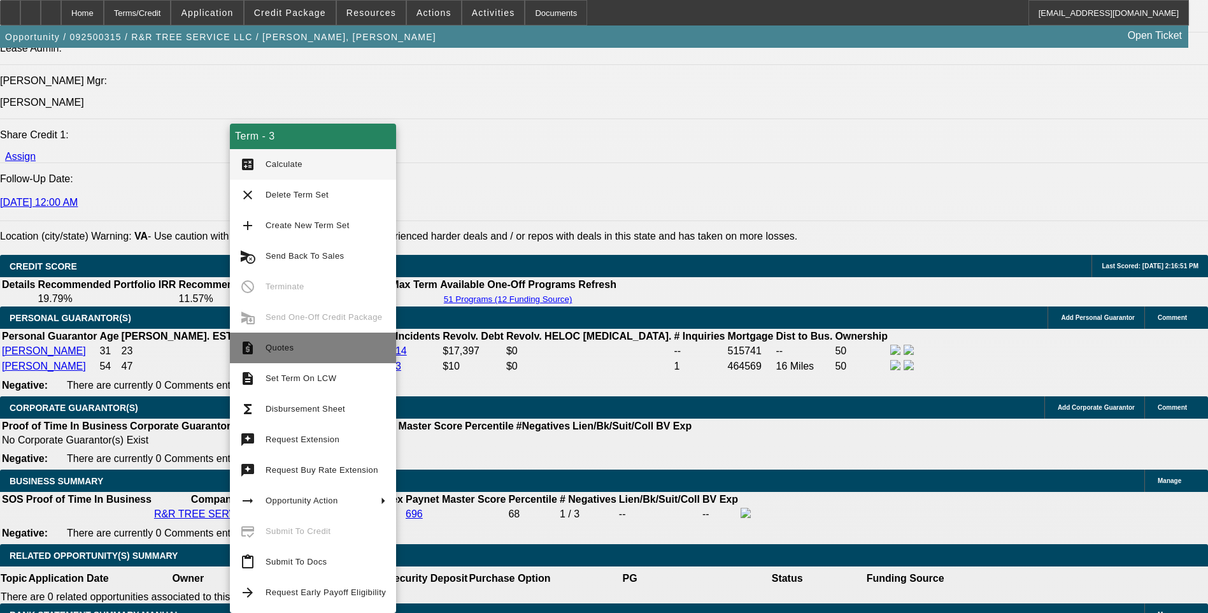
click at [293, 351] on span "Quotes" at bounding box center [326, 347] width 120 height 15
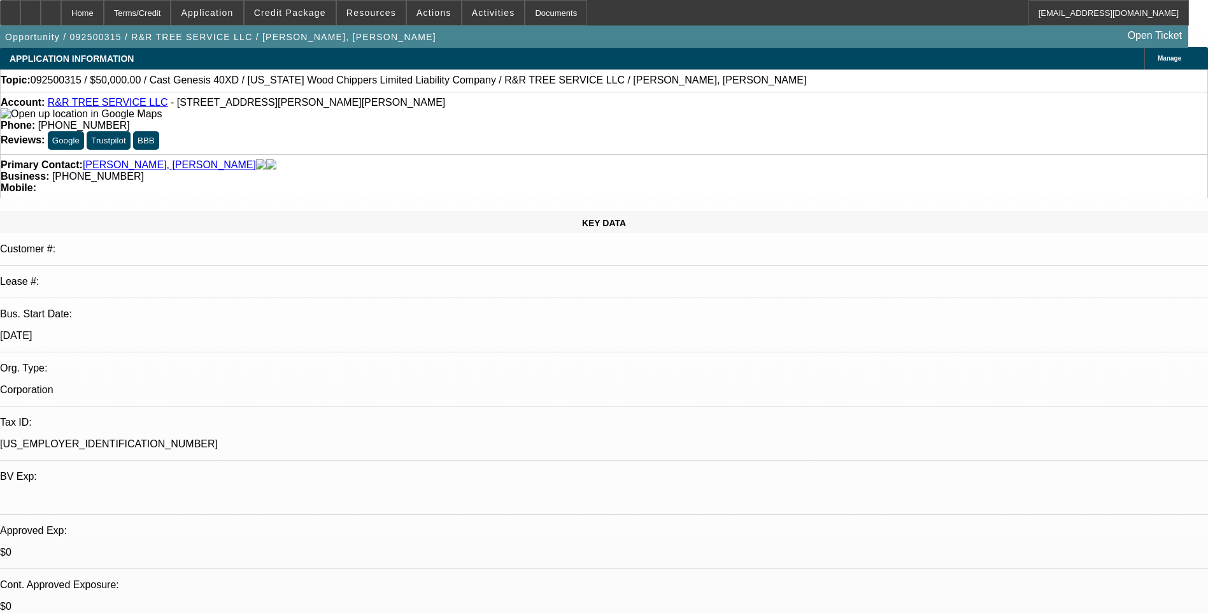
scroll to position [0, 0]
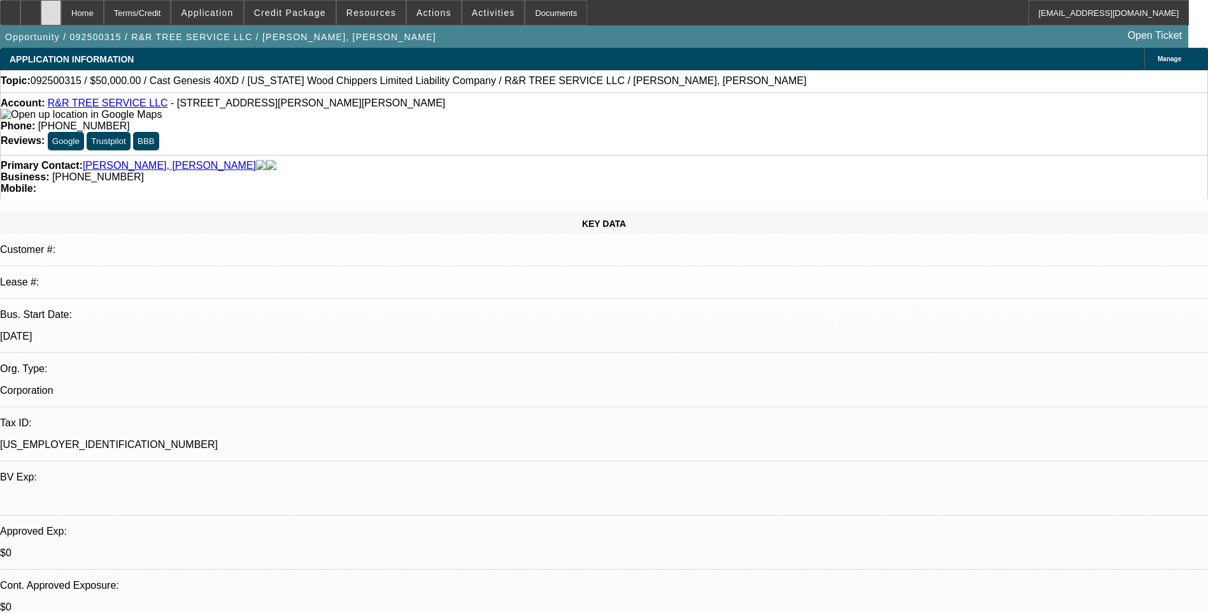
click at [61, 17] on div at bounding box center [51, 12] width 20 height 25
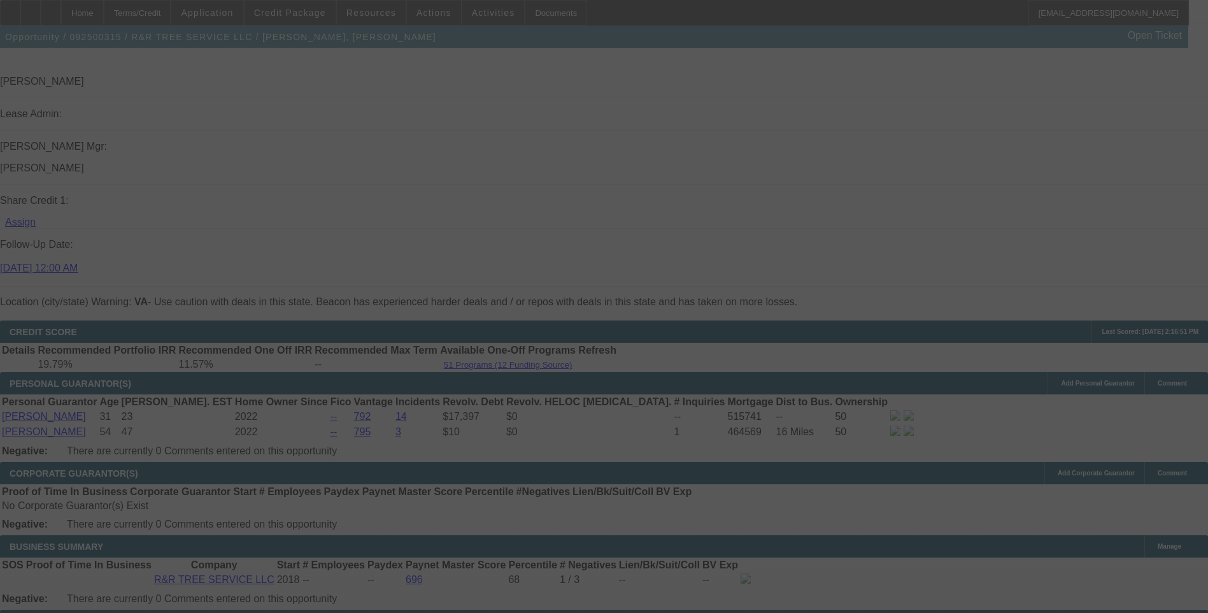
scroll to position [1692, 0]
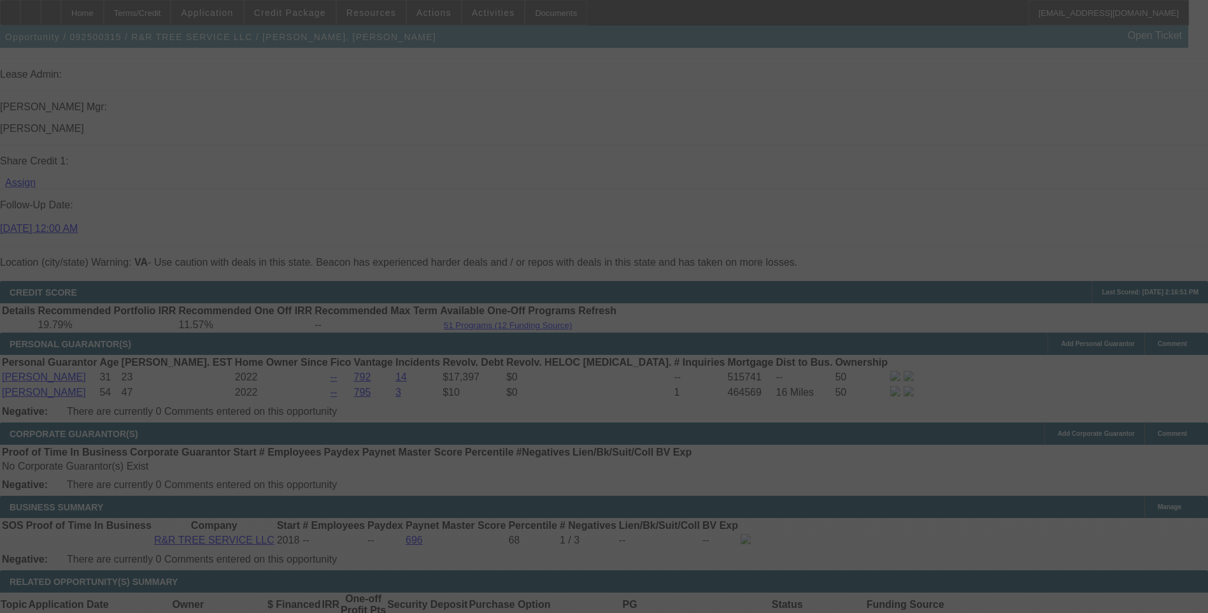
select select "0"
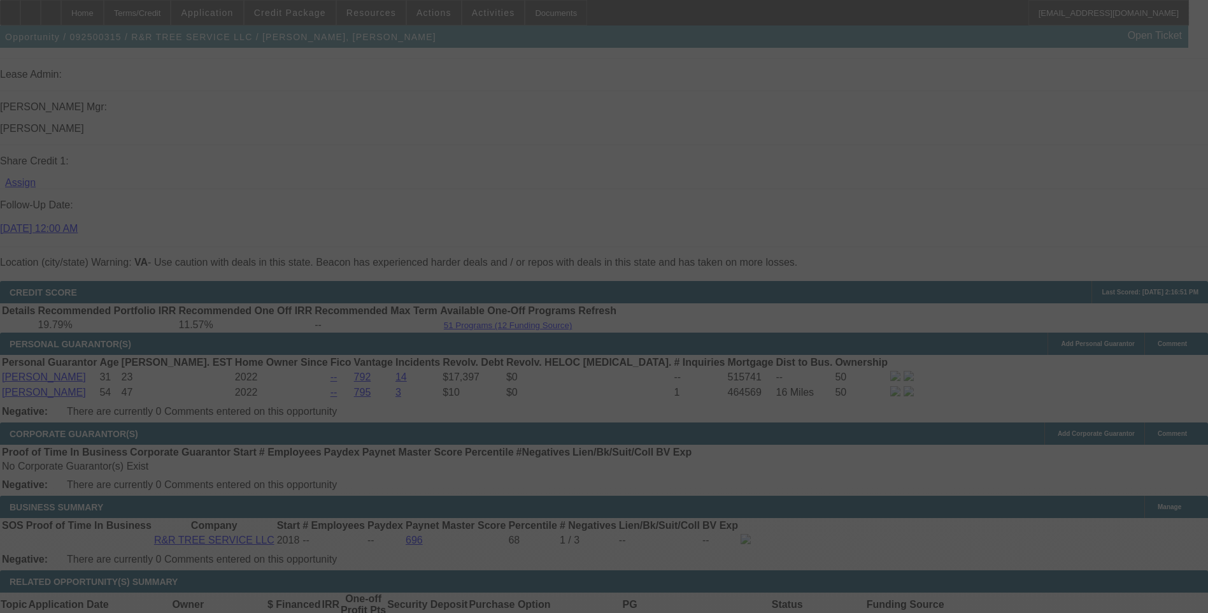
select select "0"
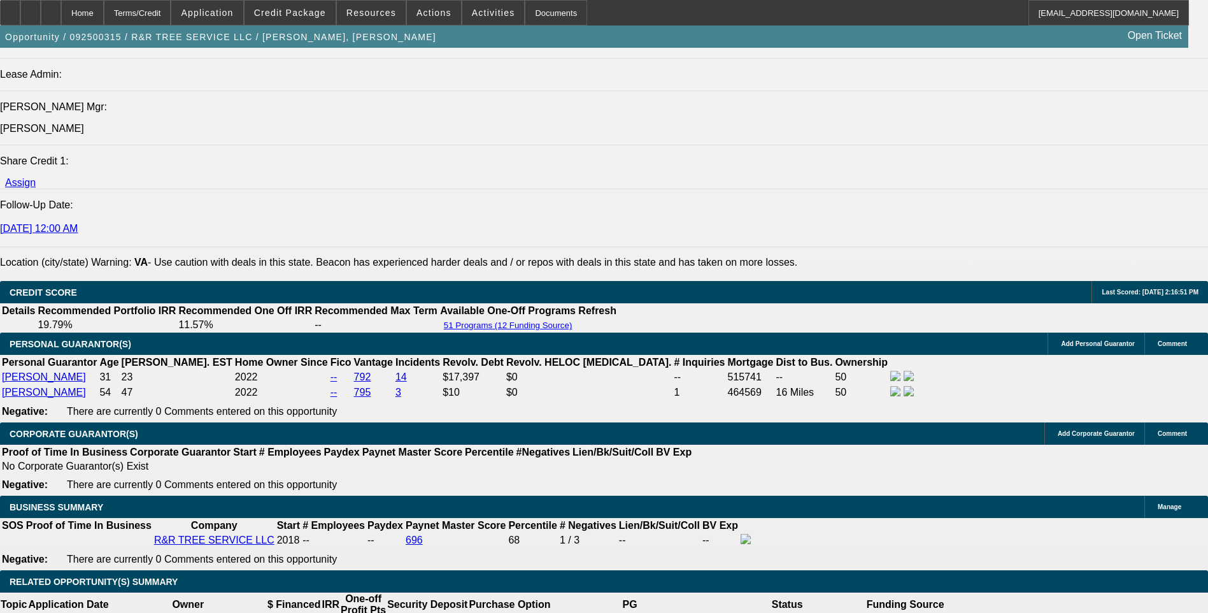
select select "1"
select select "6"
select select "1"
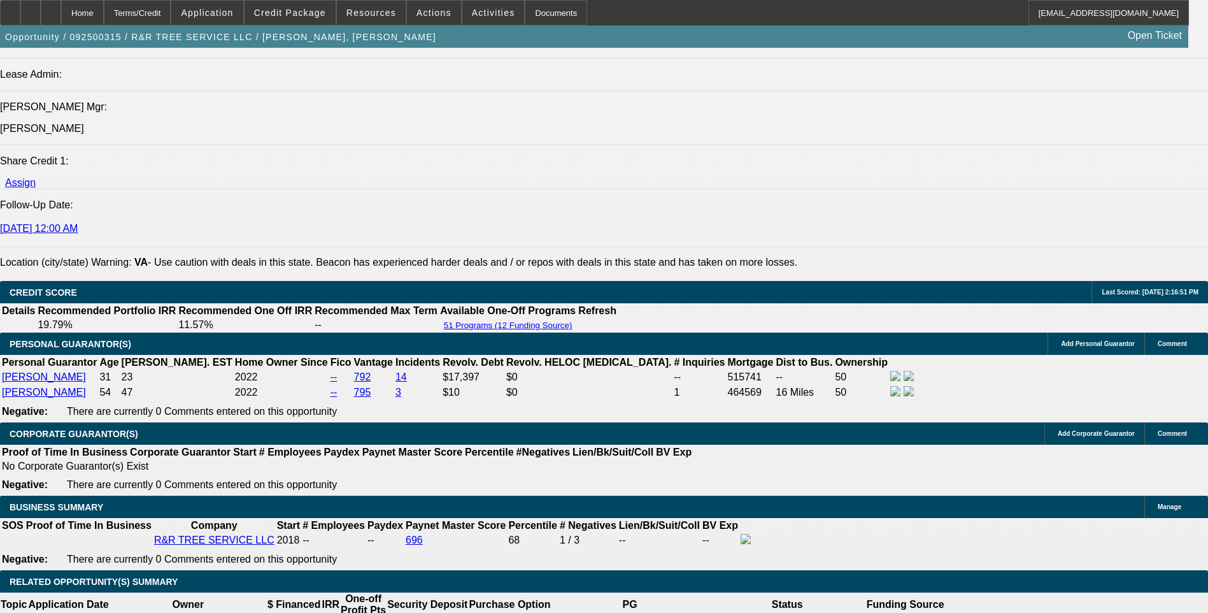
select select "6"
select select "1"
select select "6"
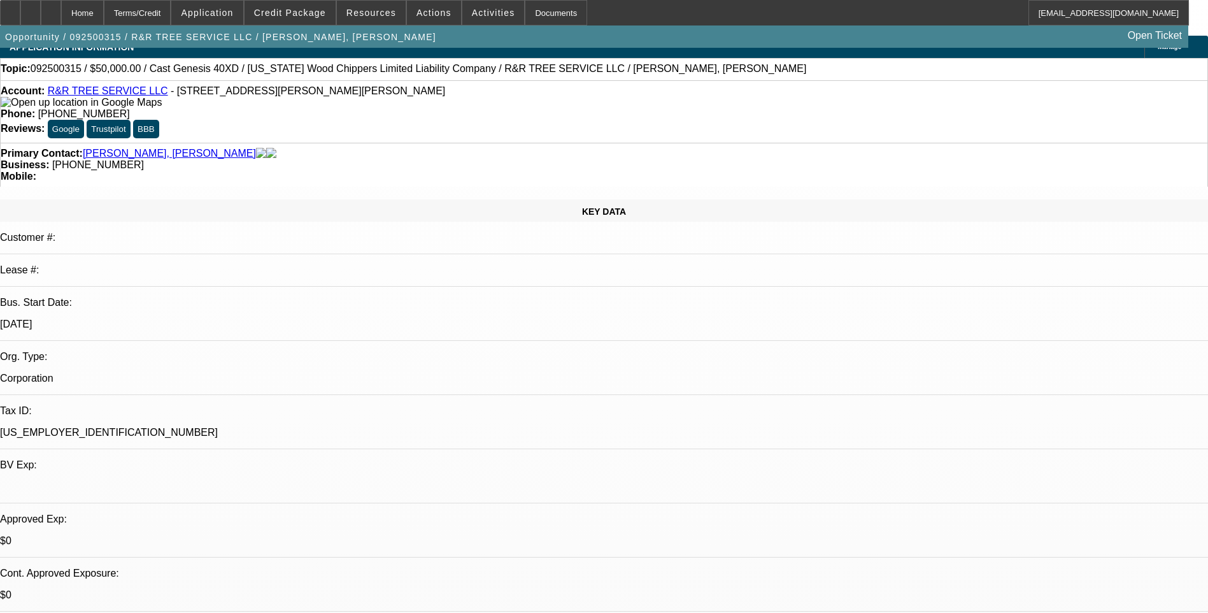
scroll to position [0, 0]
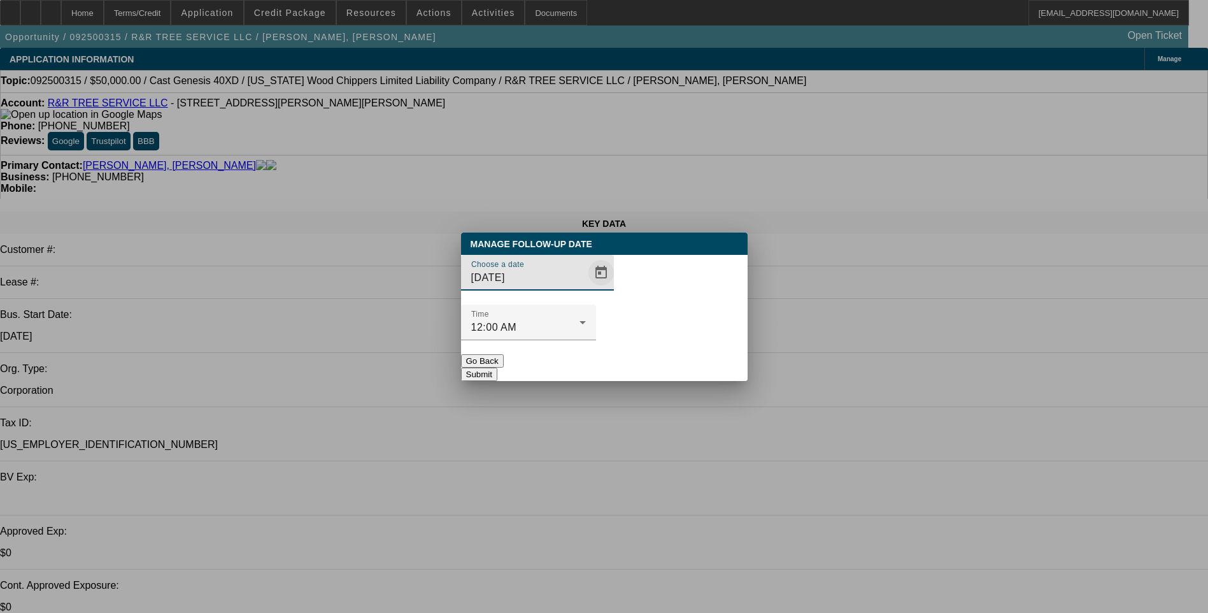
click at [586, 288] on span "Open calendar" at bounding box center [601, 272] width 31 height 31
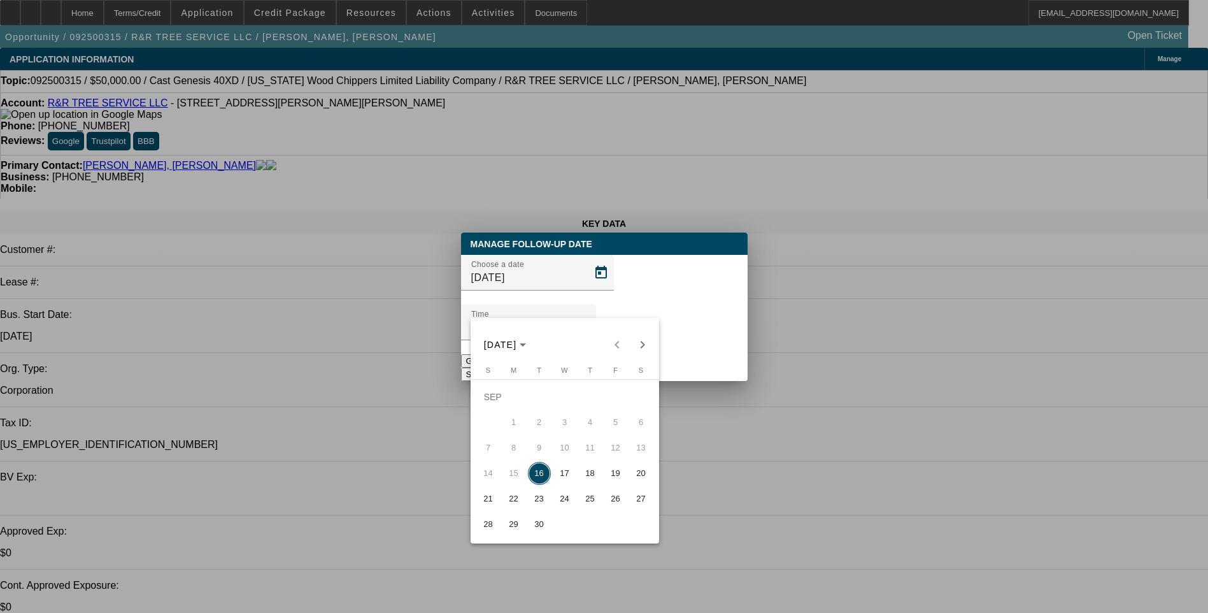
click at [561, 476] on span "17" at bounding box center [565, 473] width 23 height 23
type input "9/17/2025"
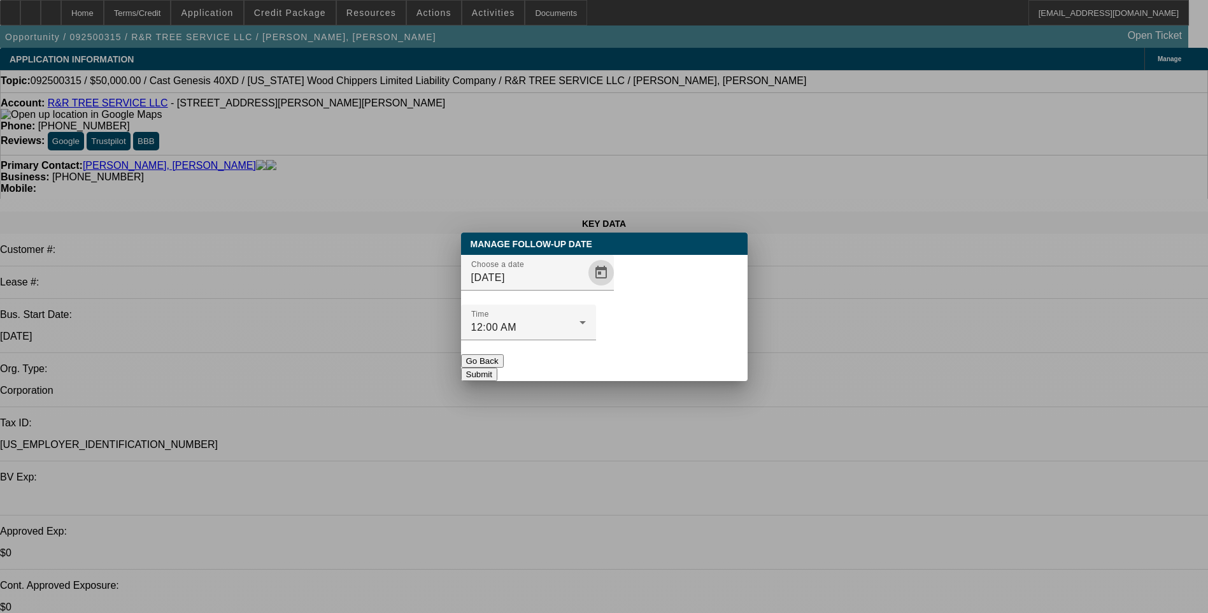
click at [497, 368] on button "Submit" at bounding box center [479, 374] width 36 height 13
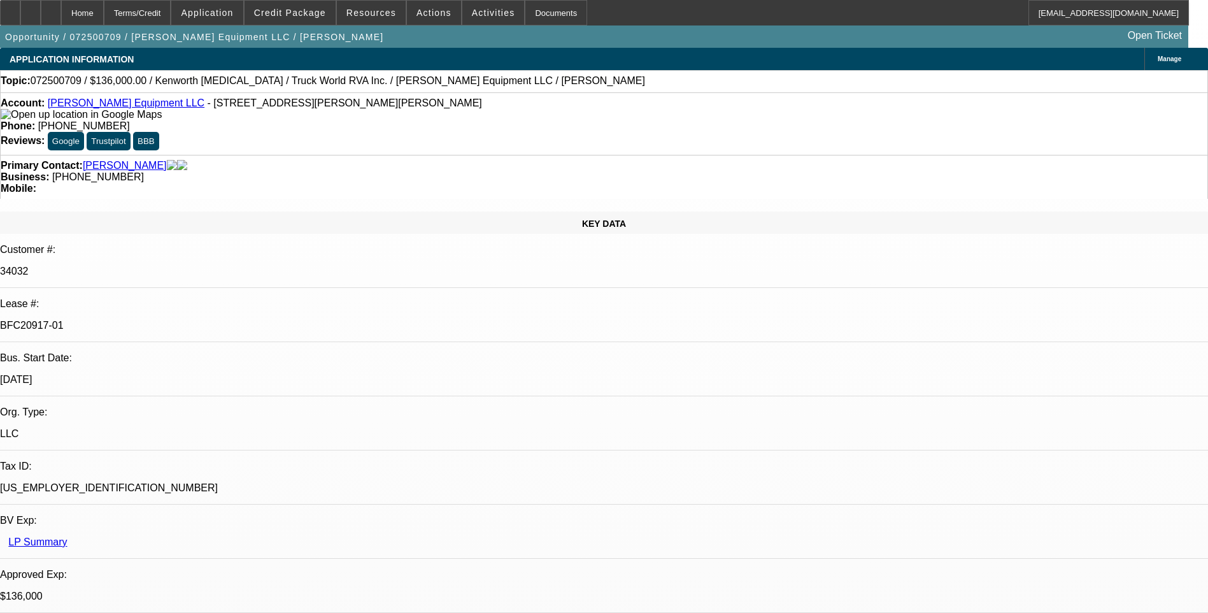
select select "0.15"
select select "2"
select select "0"
select select "0.15"
select select "2"
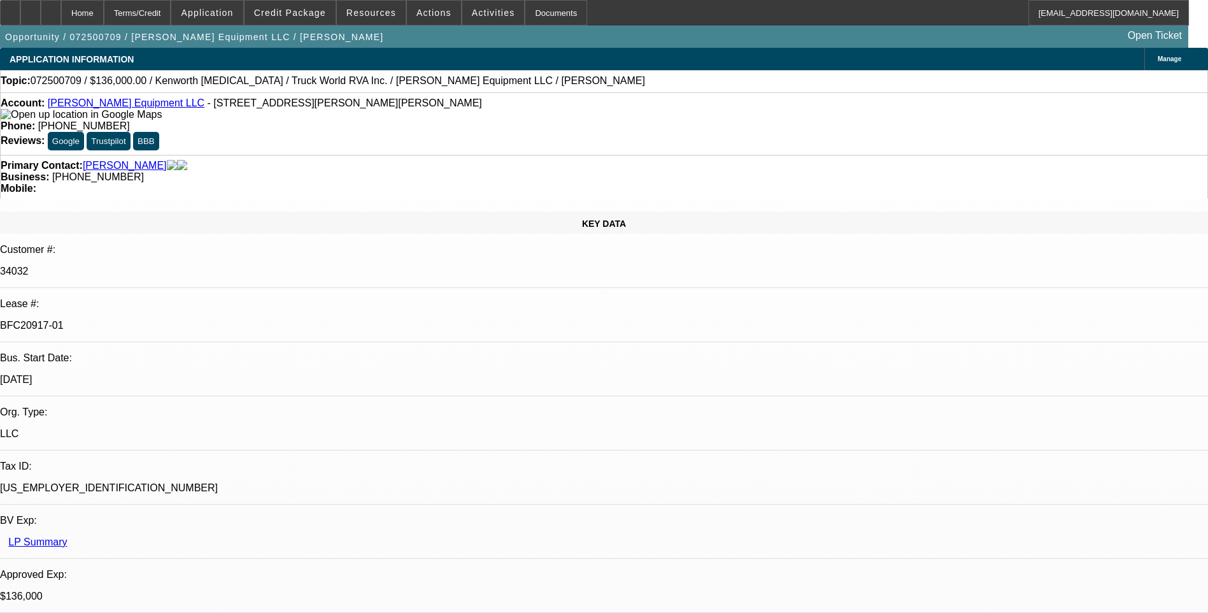
select select "0"
select select "0.15"
select select "2"
select select "0"
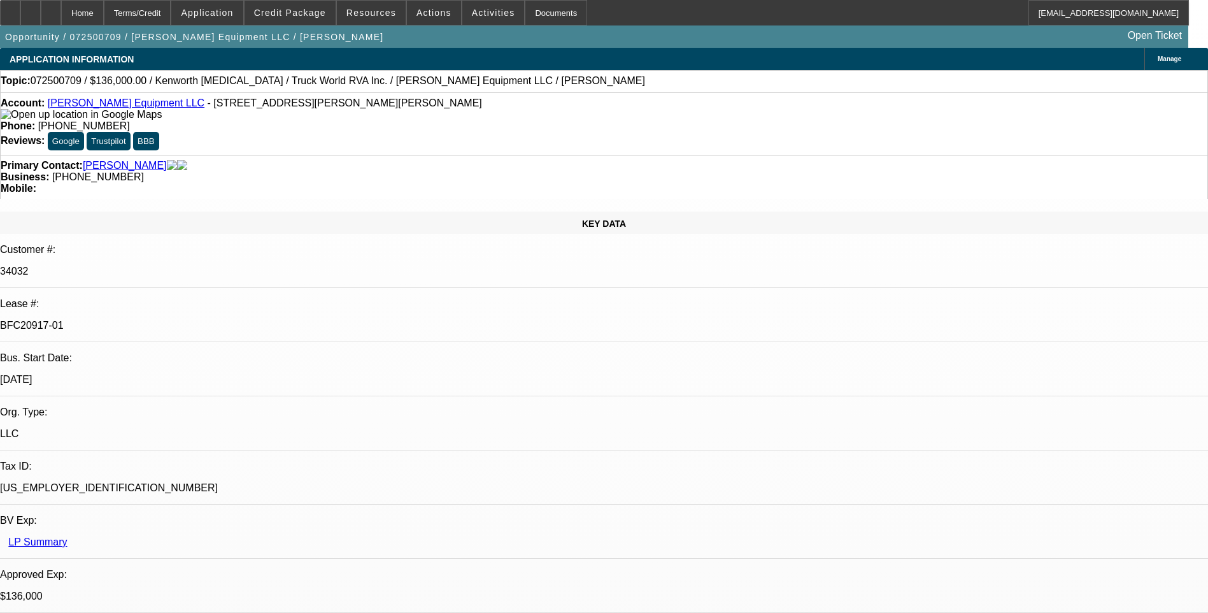
select select "2"
select select "0"
select select "1"
select select "2"
select select "6"
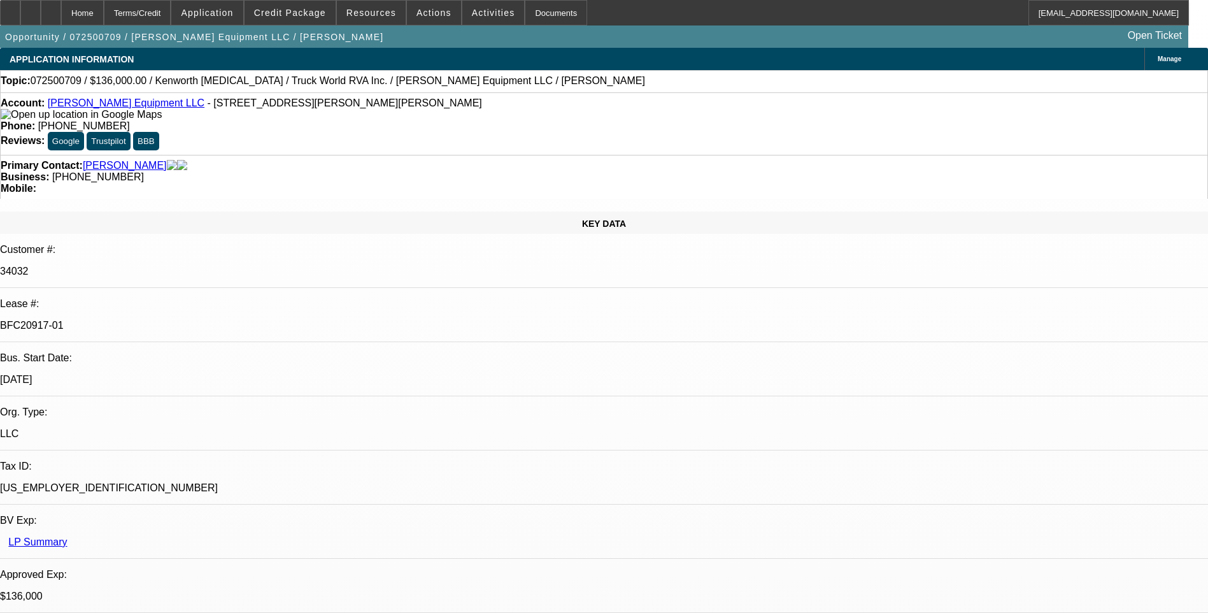
select select "1"
select select "2"
select select "6"
select select "1"
select select "2"
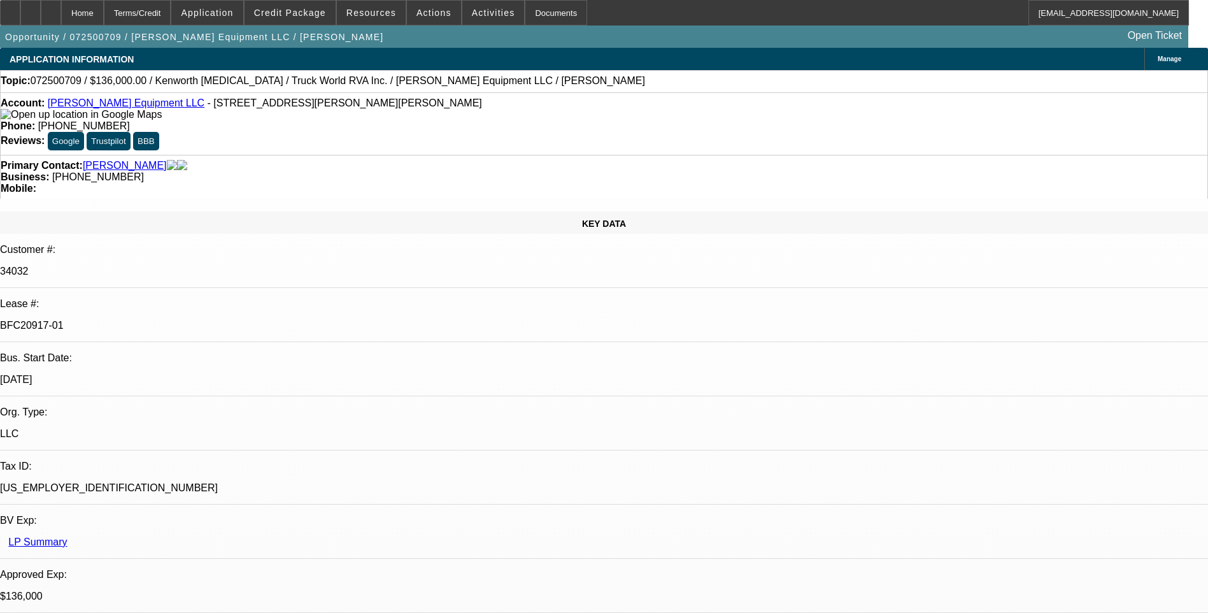
select select "6"
select select "1"
select select "2"
select select "6"
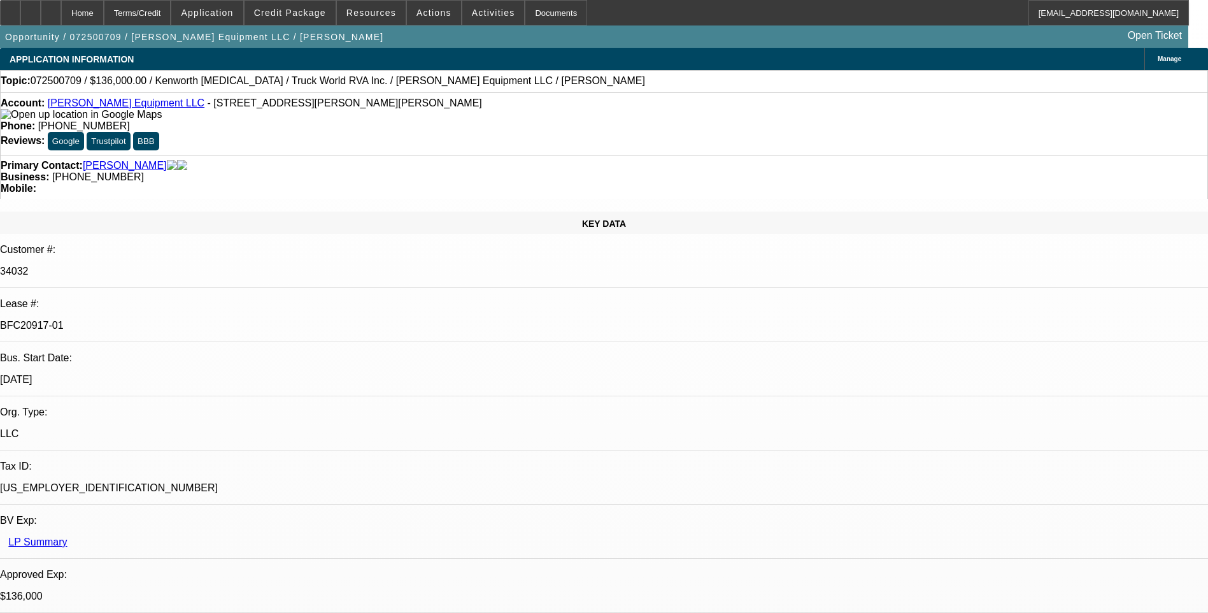
drag, startPoint x: 903, startPoint y: 412, endPoint x: 952, endPoint y: 430, distance: 52.8
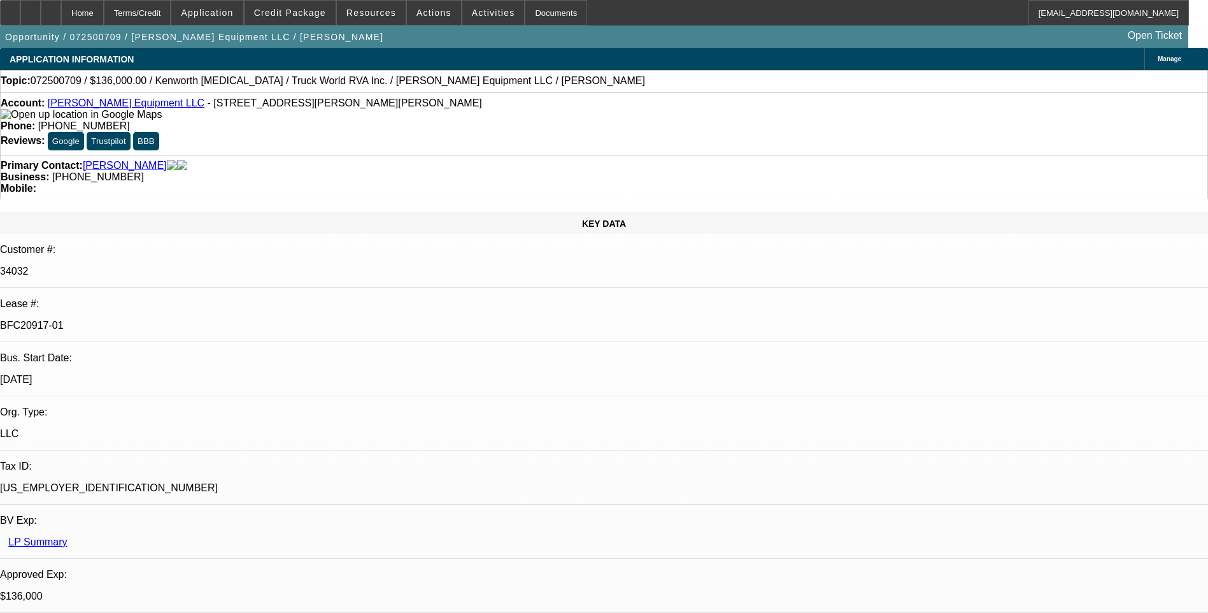
copy div "need $, Insurance, EPOA, GPS installed and response to title email"
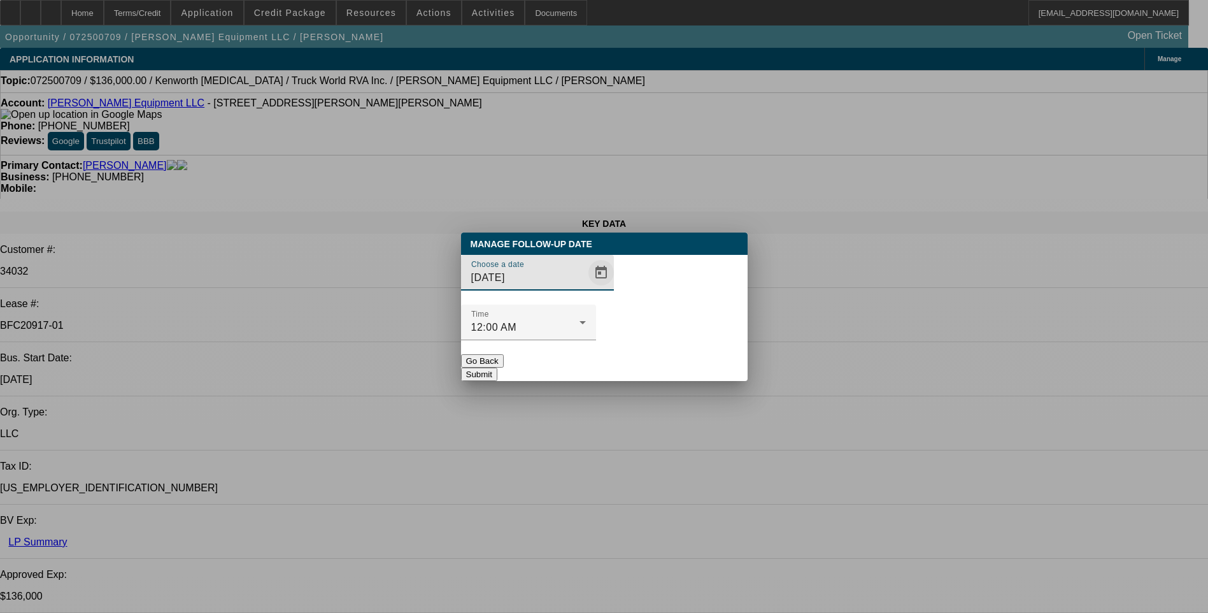
click at [586, 288] on span "Open calendar" at bounding box center [601, 272] width 31 height 31
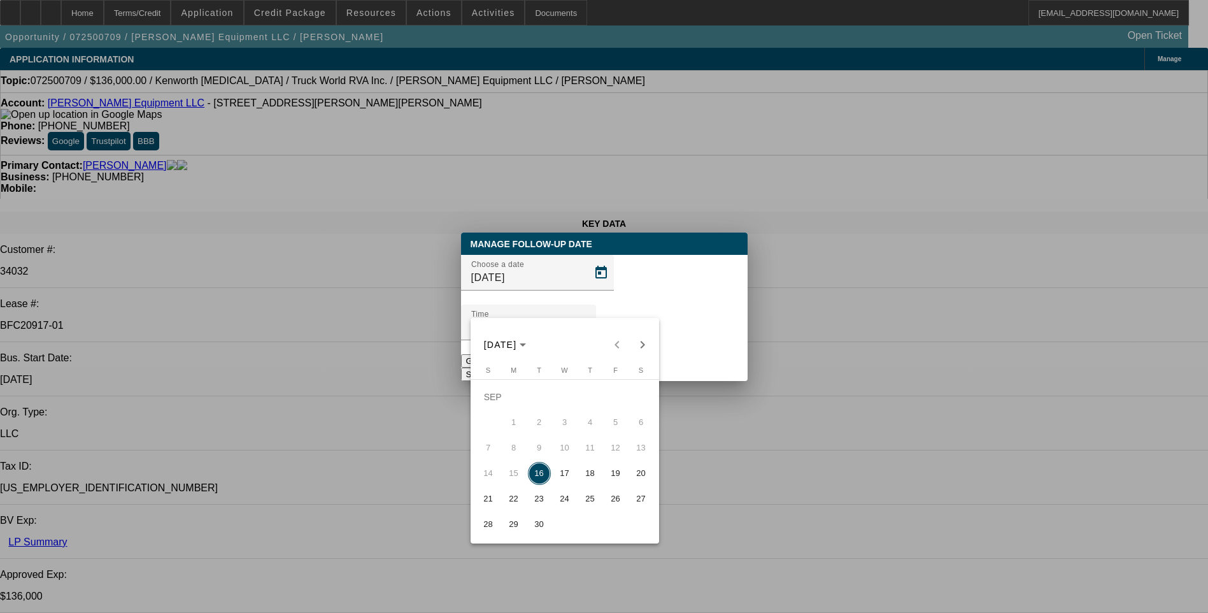
click at [568, 476] on span "17" at bounding box center [565, 473] width 23 height 23
type input "9/17/2025"
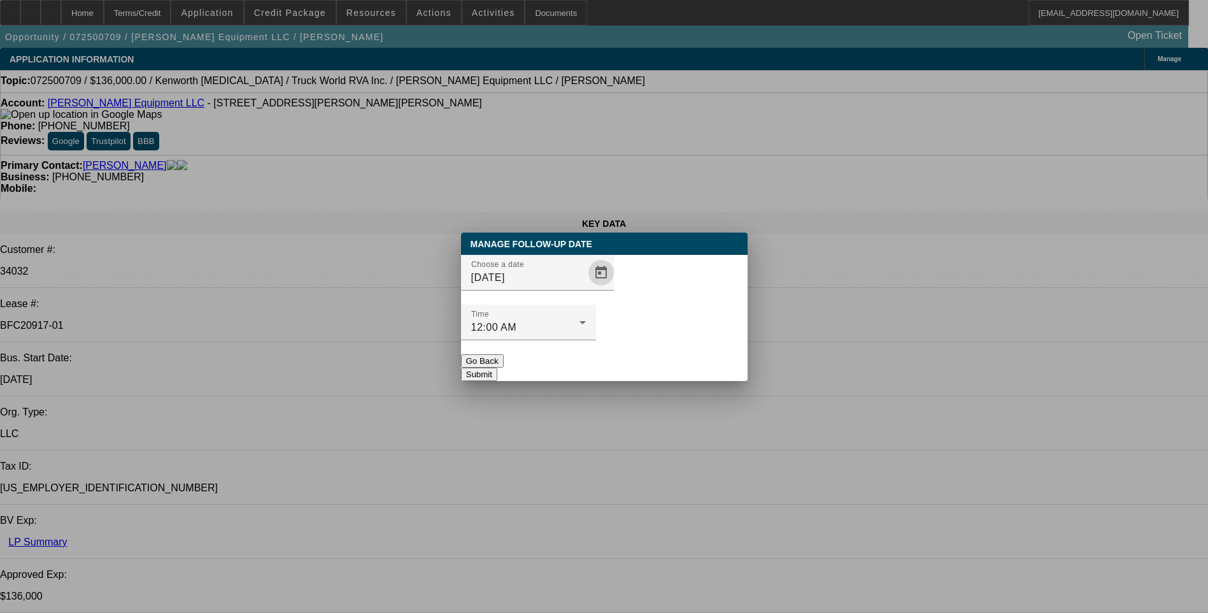
click at [497, 368] on button "Submit" at bounding box center [479, 374] width 36 height 13
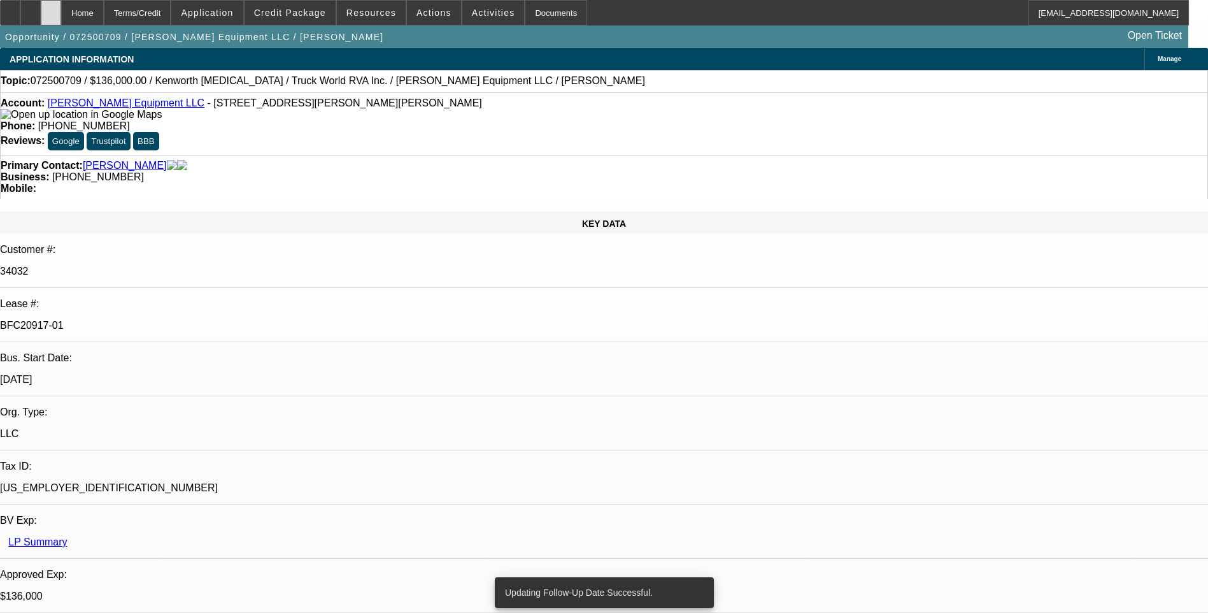
click at [61, 15] on div at bounding box center [51, 12] width 20 height 25
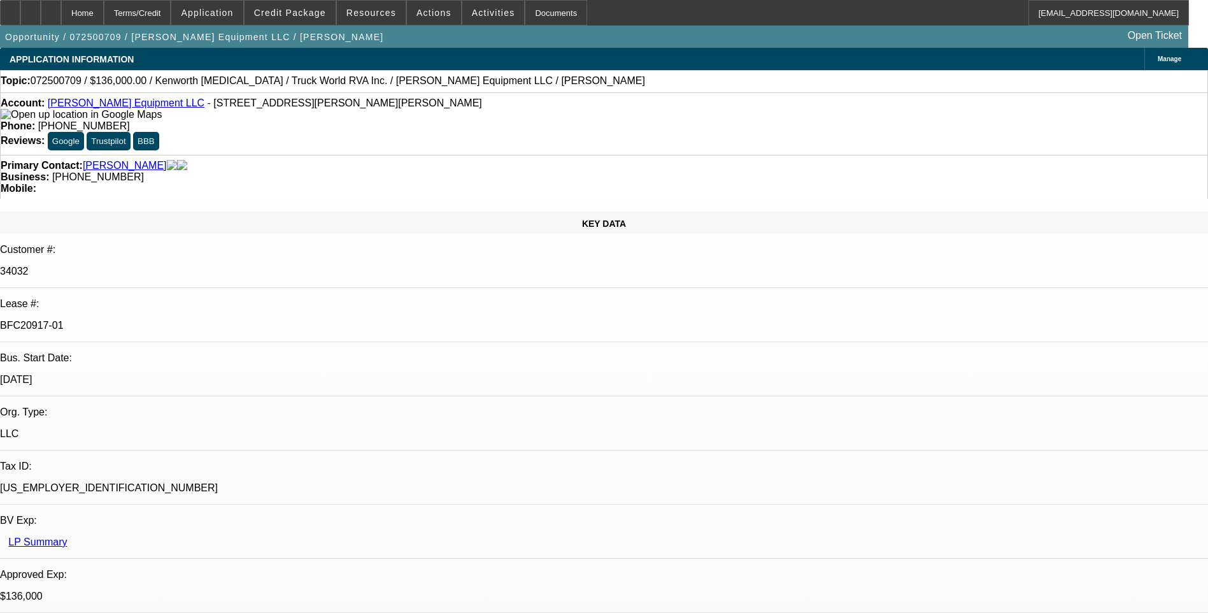
select select "0.15"
select select "2"
select select "0"
select select "0.15"
select select "2"
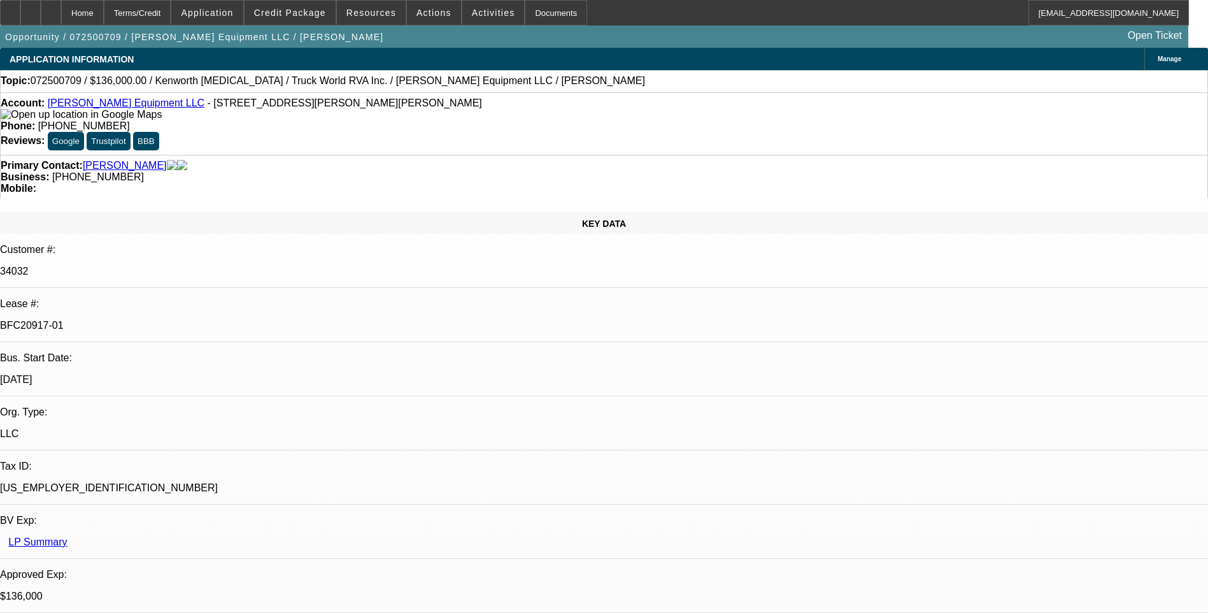
select select "0"
select select "0.15"
select select "2"
select select "0"
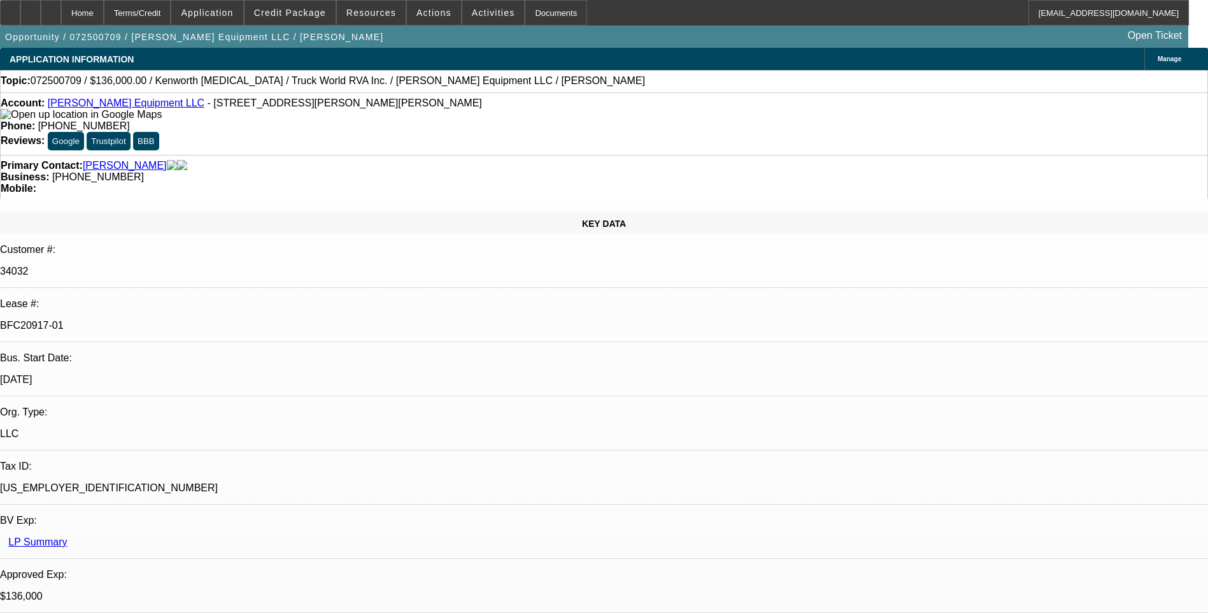
select select "2"
select select "0"
select select "1"
select select "2"
select select "6"
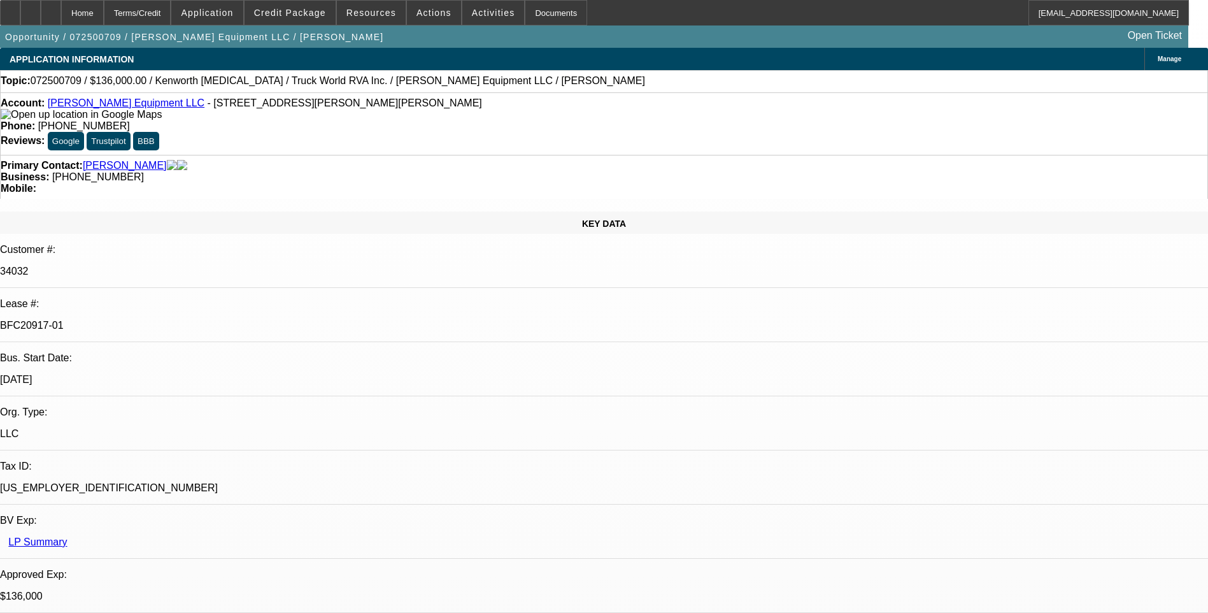
select select "1"
select select "2"
select select "6"
select select "1"
select select "2"
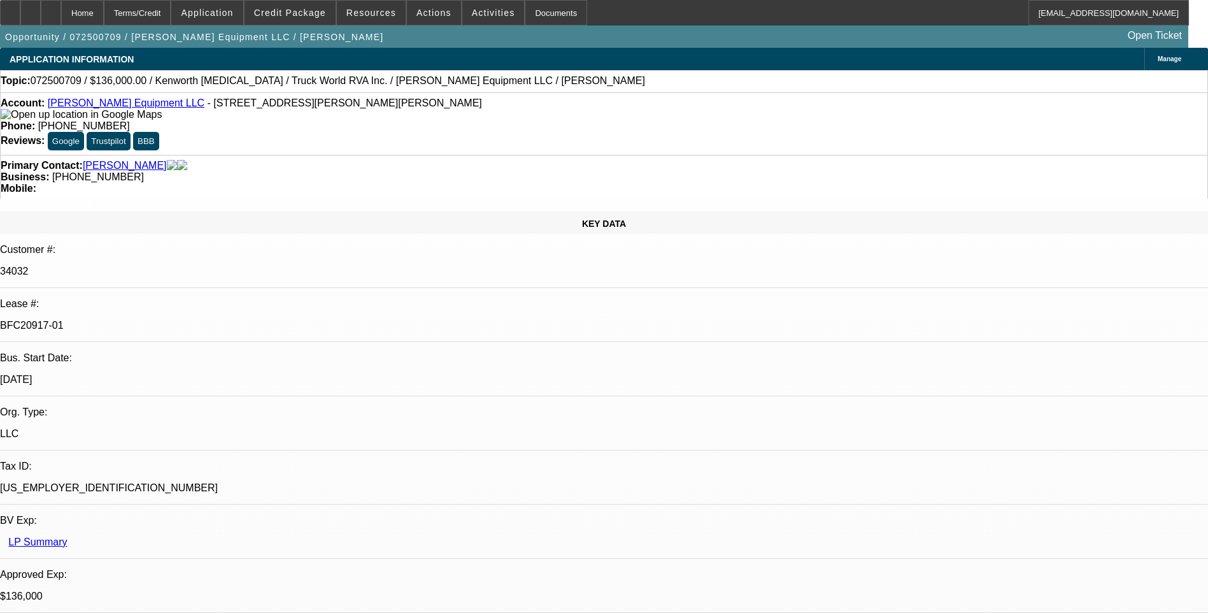
select select "6"
select select "1"
select select "2"
select select "6"
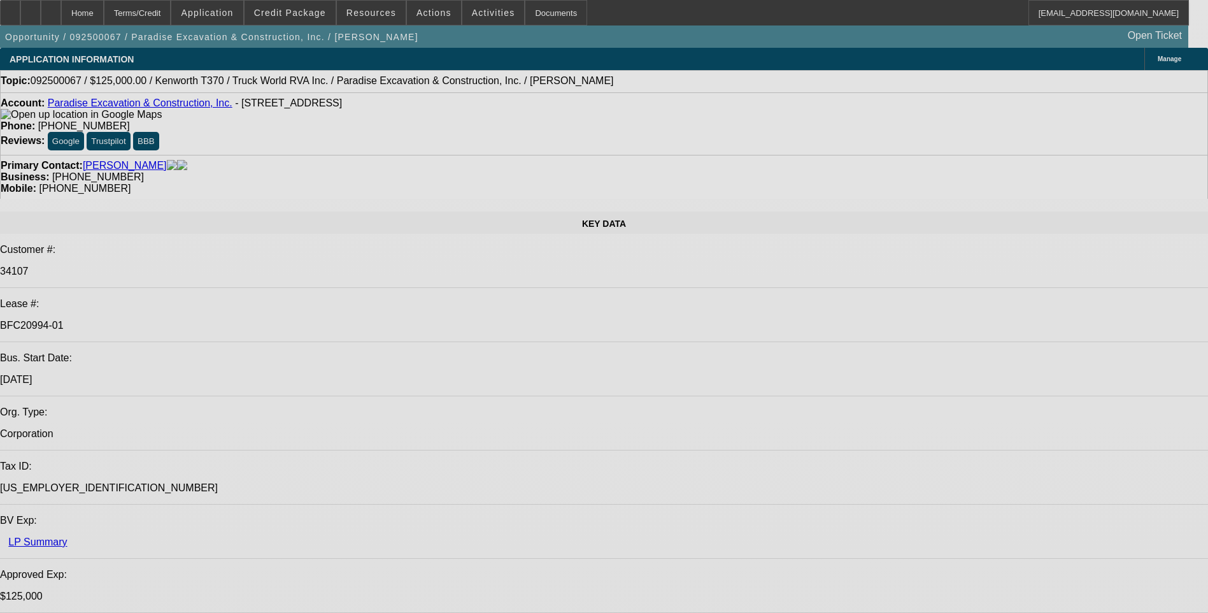
select select "0"
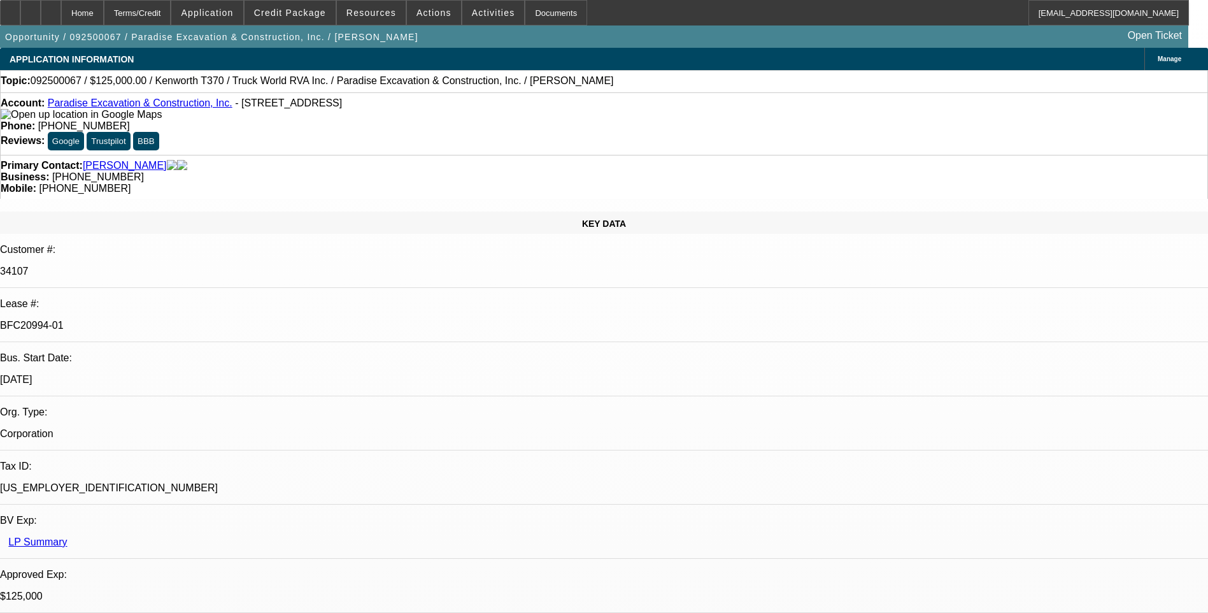
select select "0"
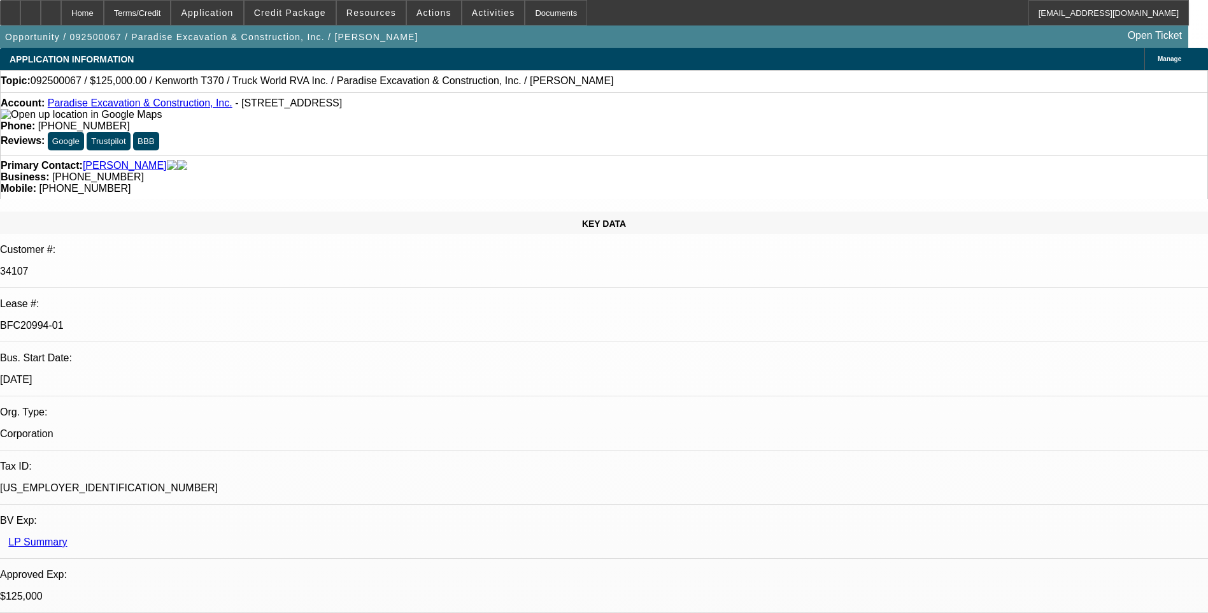
select select "0"
select select "1"
select select "6"
select select "1"
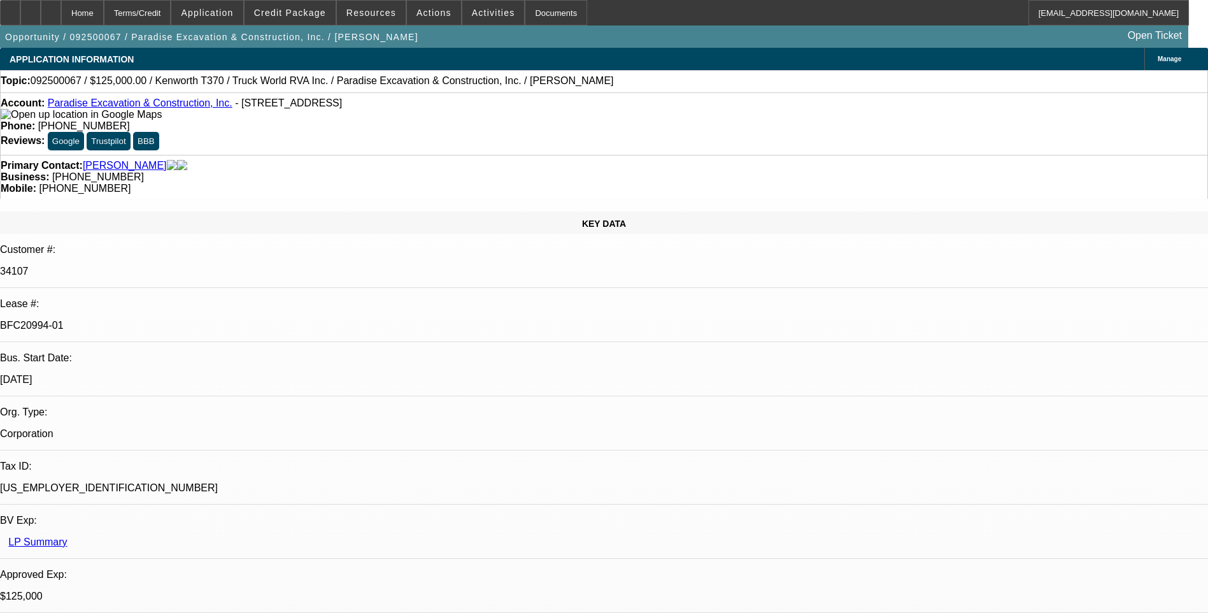
select select "1"
select select "6"
select select "1"
select select "6"
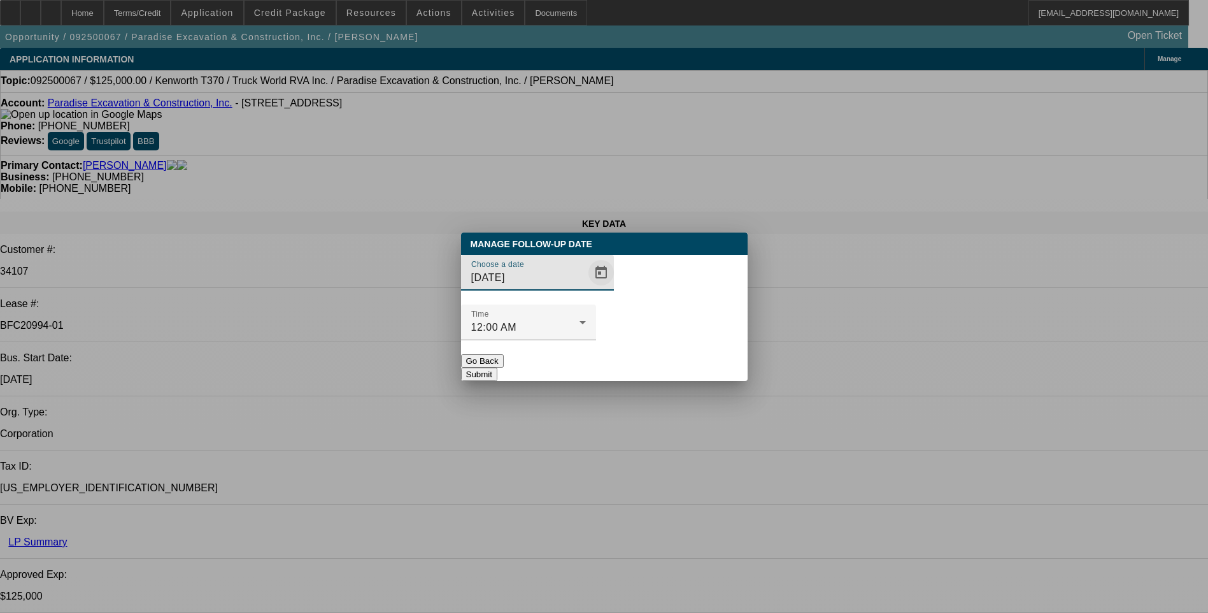
click at [586, 288] on span "Open calendar" at bounding box center [601, 272] width 31 height 31
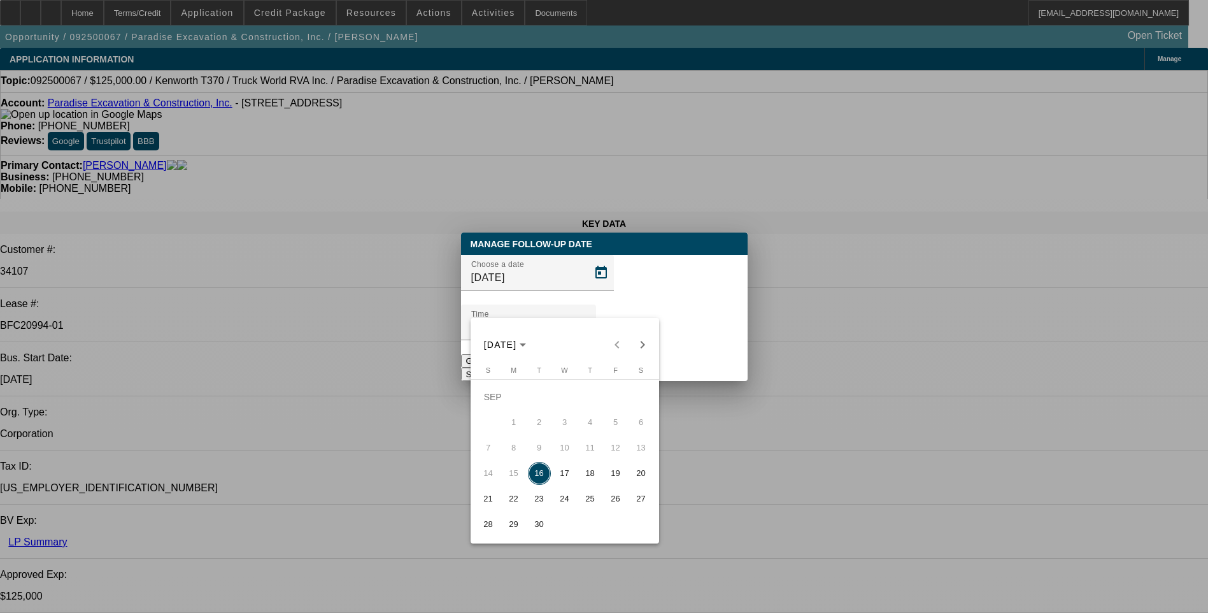
click at [566, 480] on span "17" at bounding box center [565, 473] width 23 height 23
type input "[DATE]"
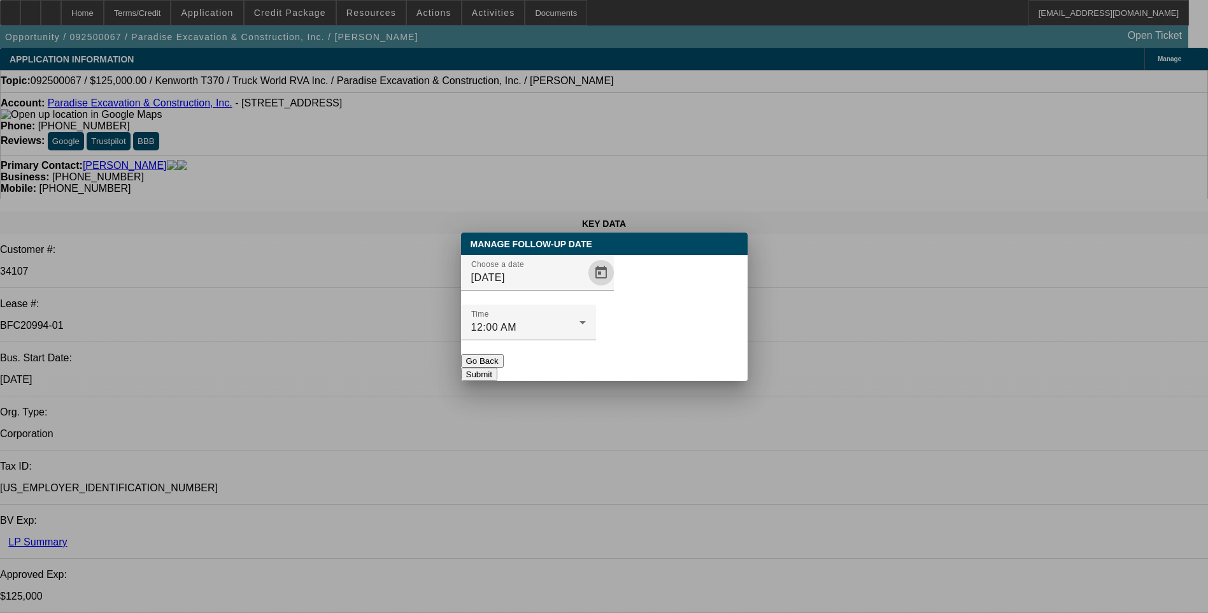
click at [497, 368] on button "Submit" at bounding box center [479, 374] width 36 height 13
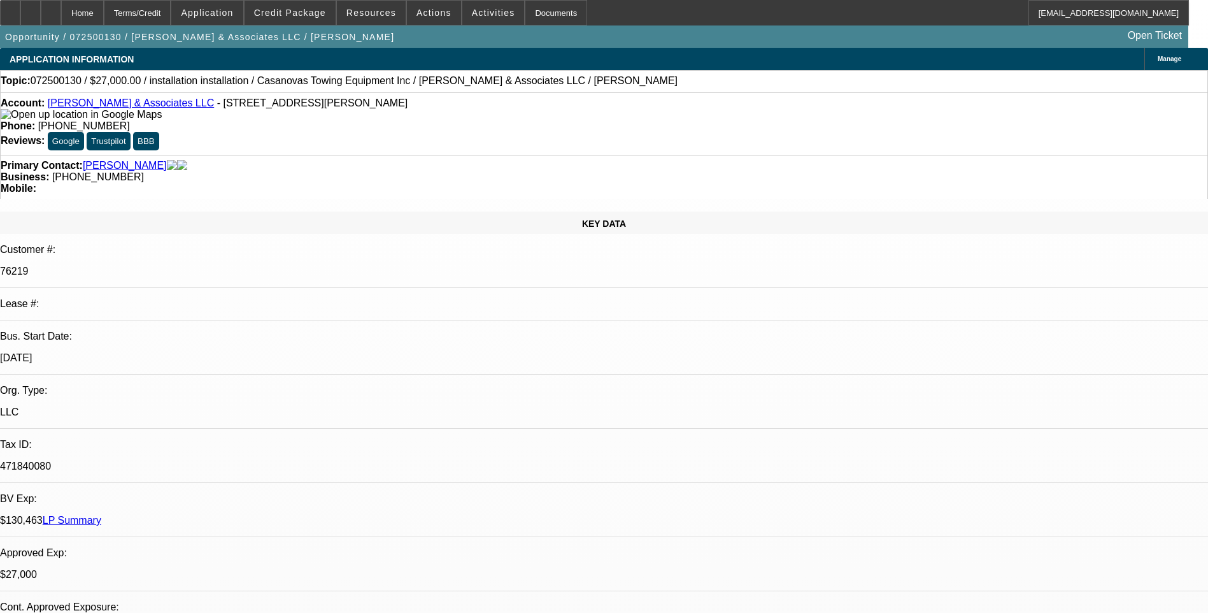
select select "0"
select select "2"
select select "0.1"
select select "0"
select select "2"
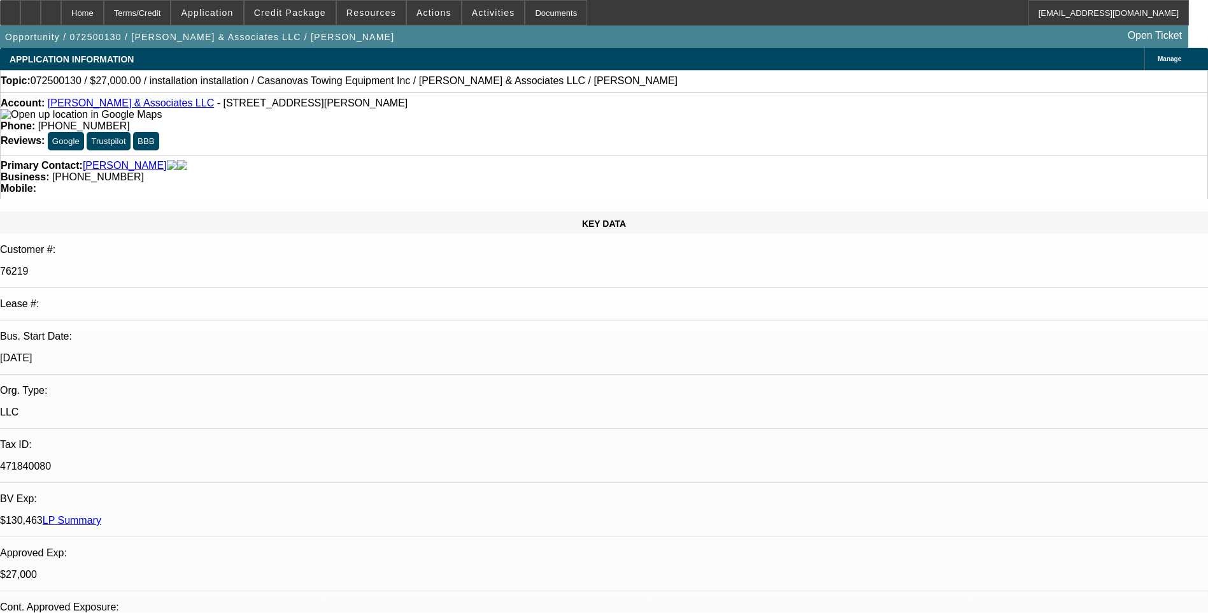
select select "0.1"
select select "0"
select select "2"
select select "0.1"
select select "0"
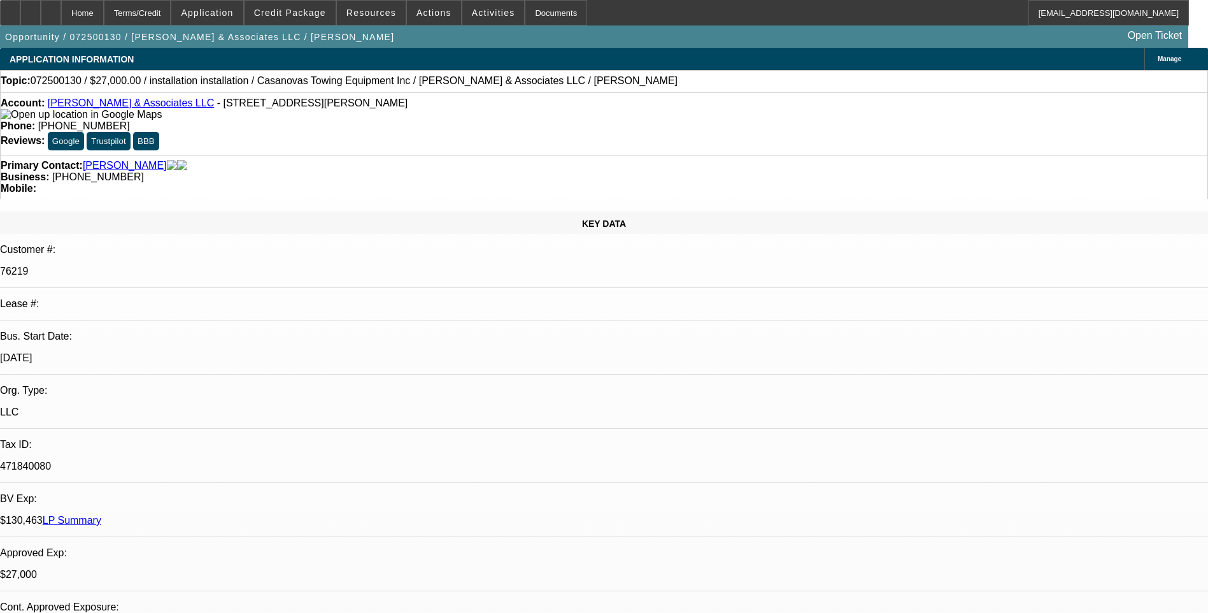
select select "2"
select select "0.1"
select select "1"
select select "2"
select select "4"
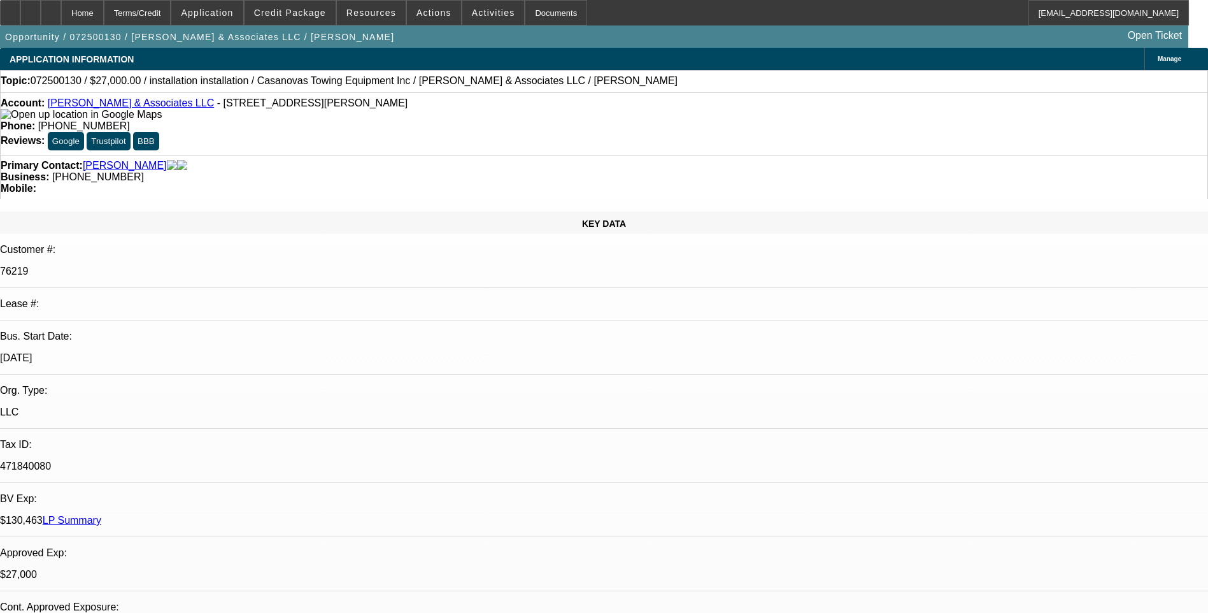
select select "1"
select select "2"
select select "4"
select select "1"
select select "2"
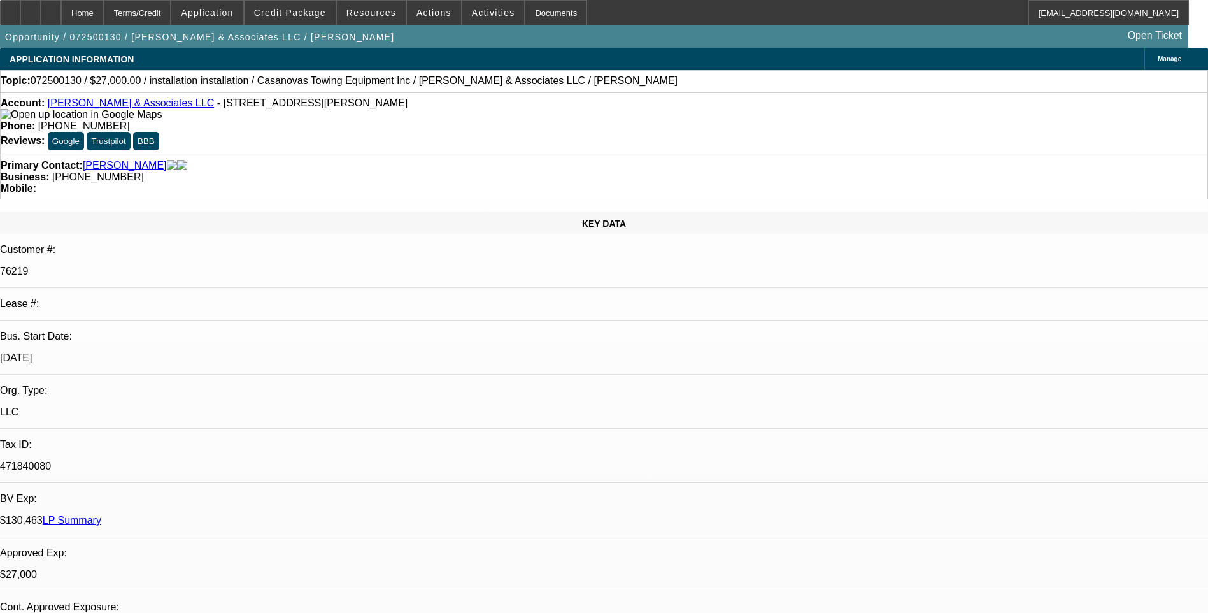
select select "4"
select select "1"
select select "2"
select select "4"
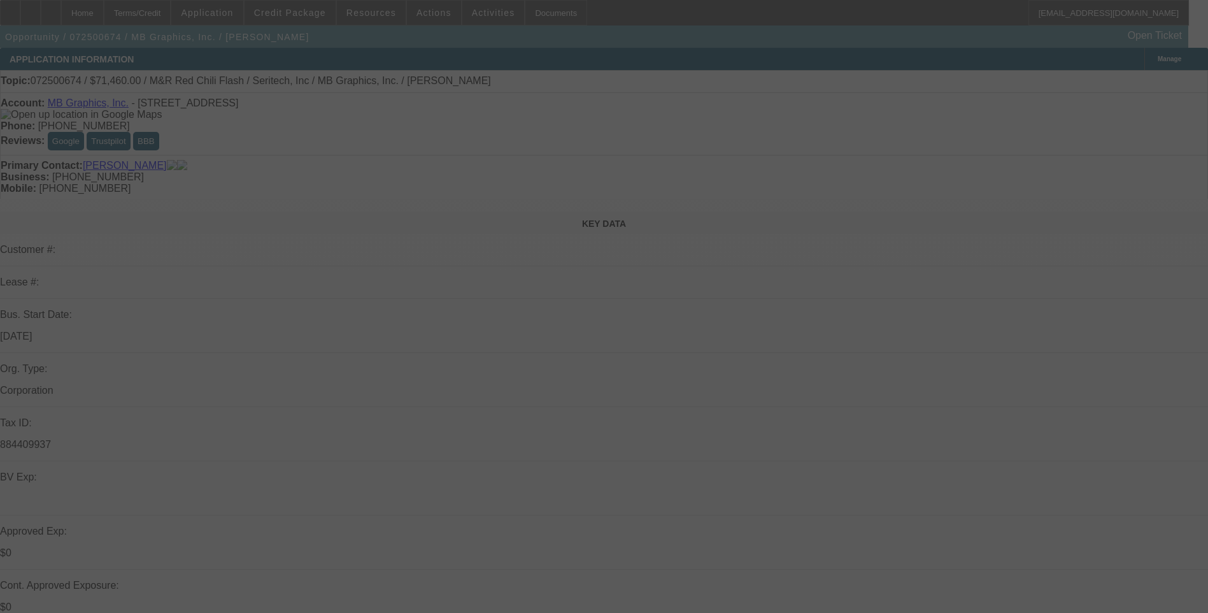
select select "0.1"
select select "0"
select select "0.1"
select select "0"
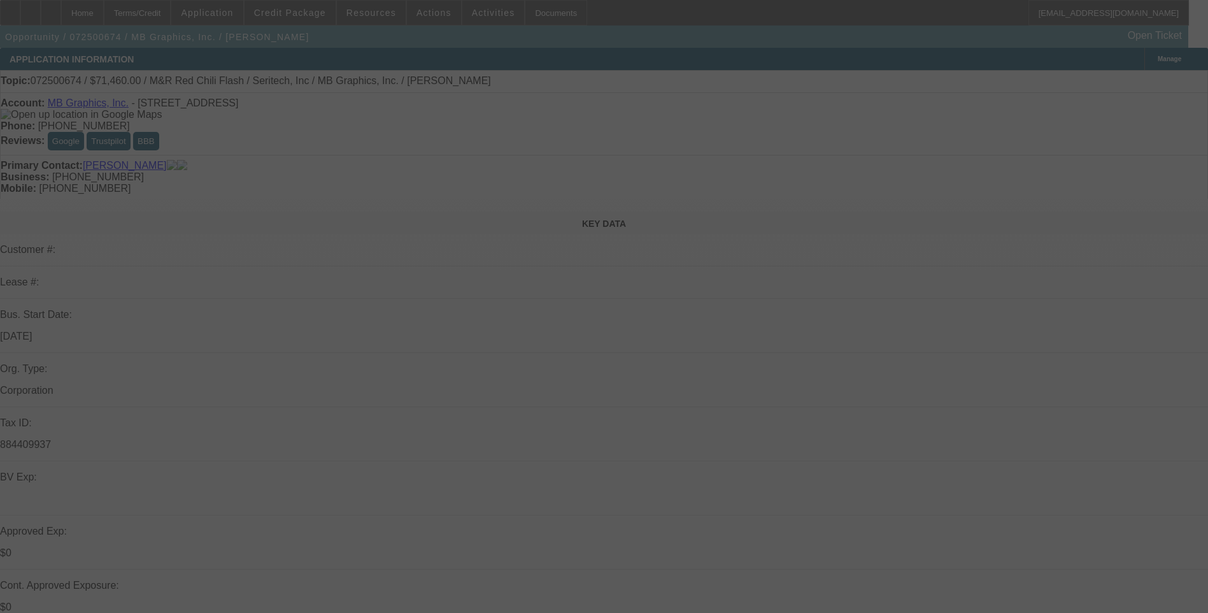
select select "0.1"
select select "0"
select select "0.1"
select select "0"
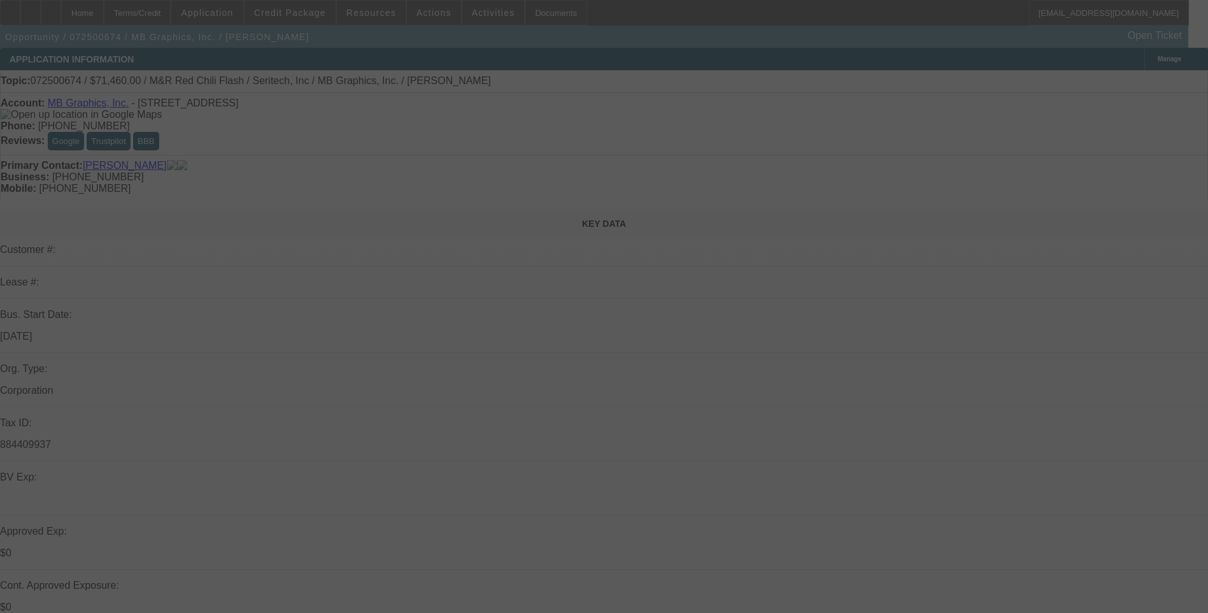
select select "0"
select select "0.1"
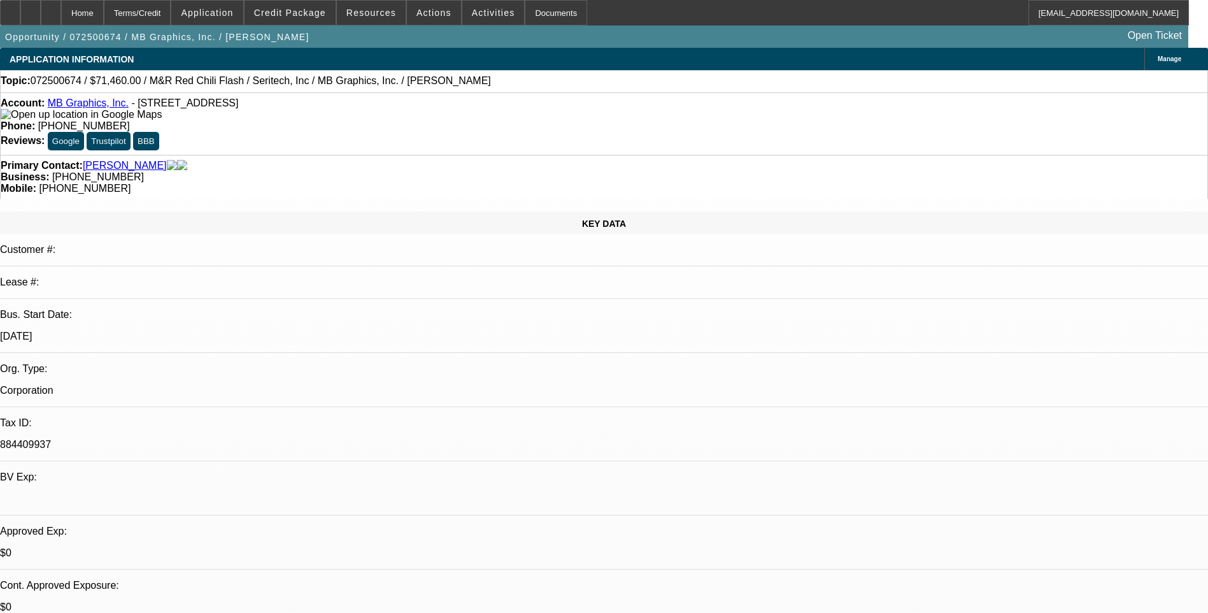
select select "1"
select select "5"
select select "1"
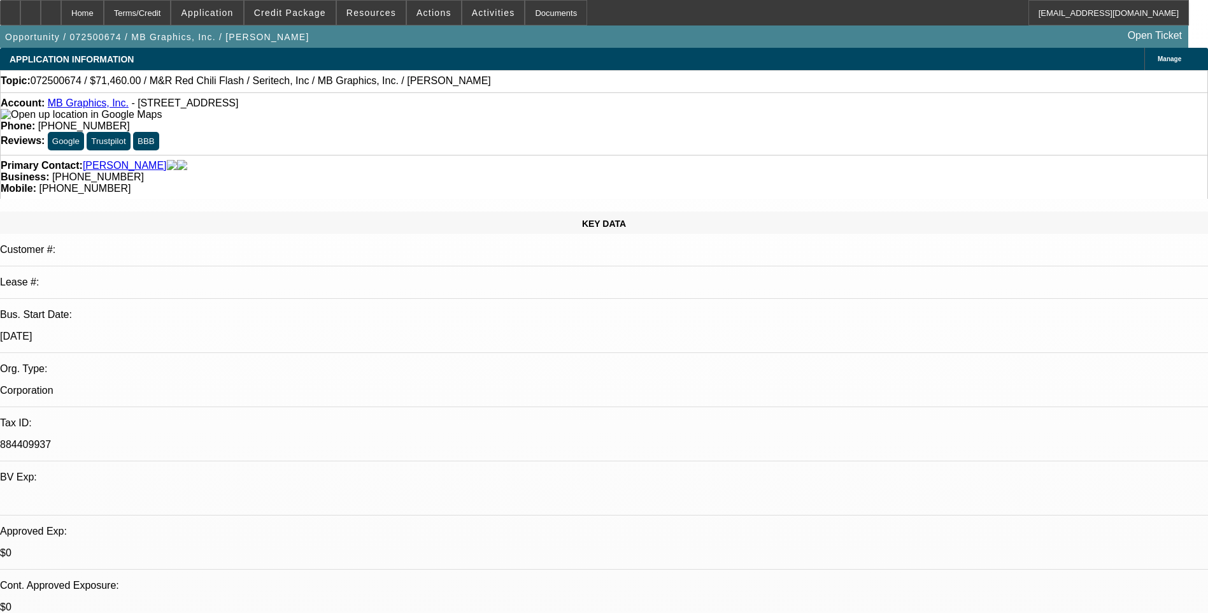
select select "5"
select select "1"
select select "5"
select select "1"
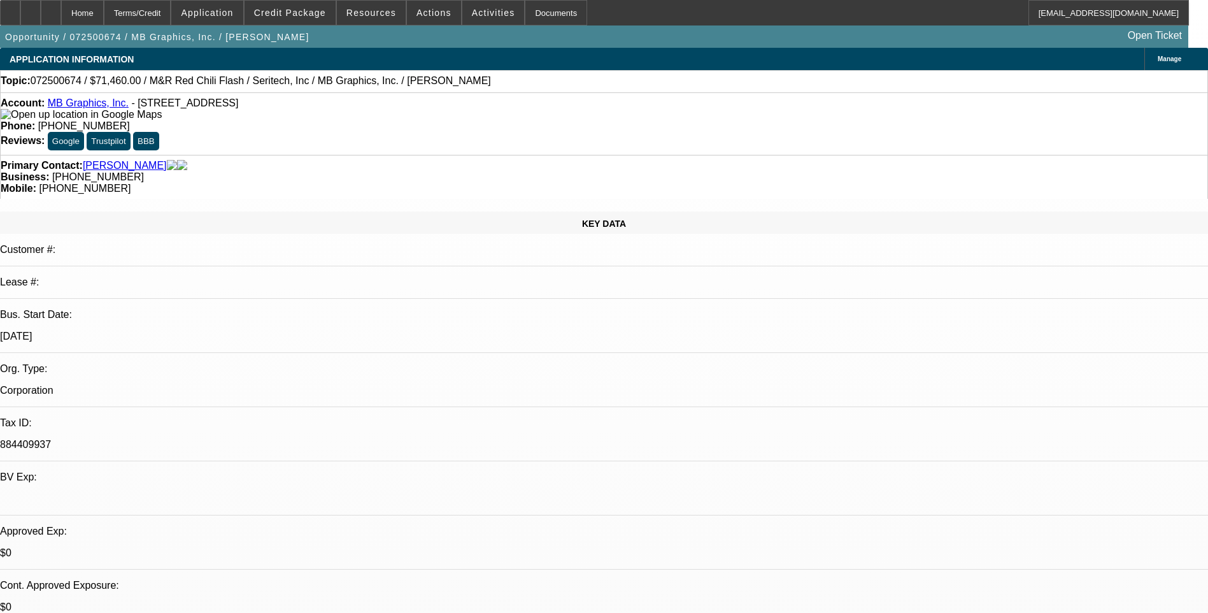
select select "1"
select select "5"
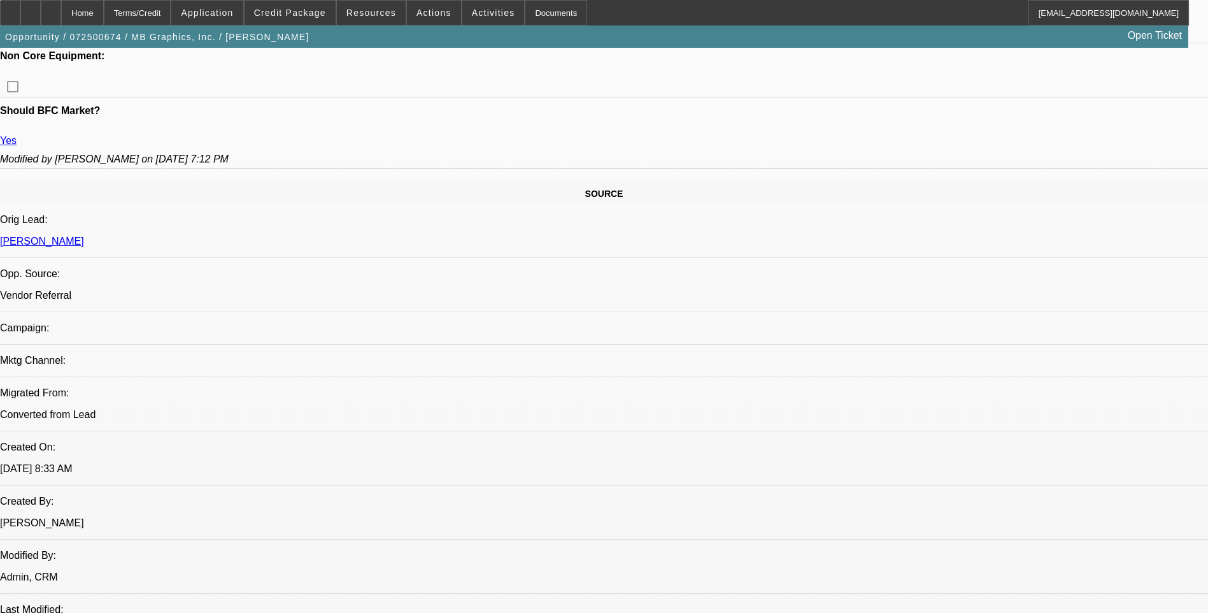
scroll to position [637, 0]
drag, startPoint x: 105, startPoint y: 31, endPoint x: 149, endPoint y: 74, distance: 61.7
drag, startPoint x: 149, startPoint y: 74, endPoint x: 441, endPoint y: 154, distance: 302.6
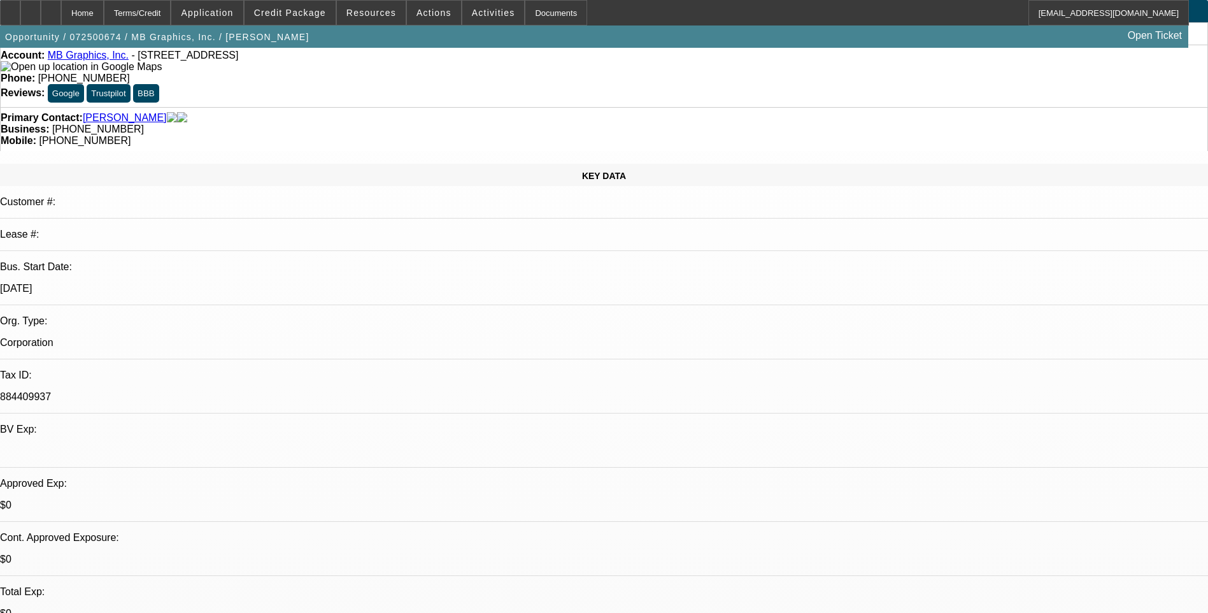
scroll to position [0, 0]
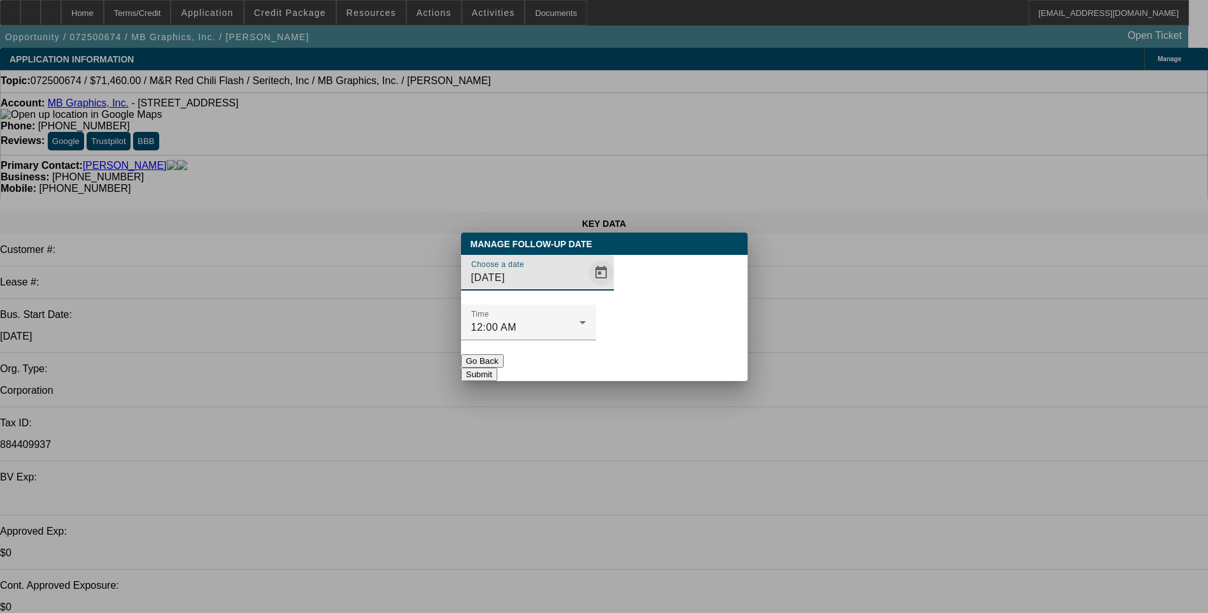
click at [586, 288] on span "Open calendar" at bounding box center [601, 272] width 31 height 31
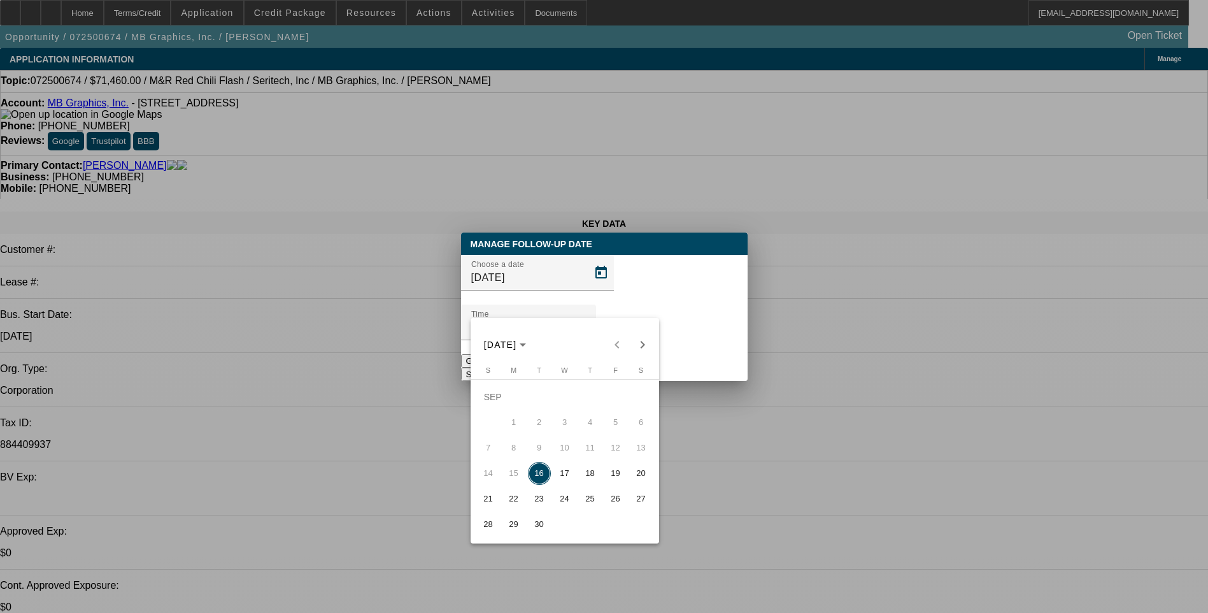
click at [566, 476] on span "17" at bounding box center [565, 473] width 23 height 23
type input "9/17/2025"
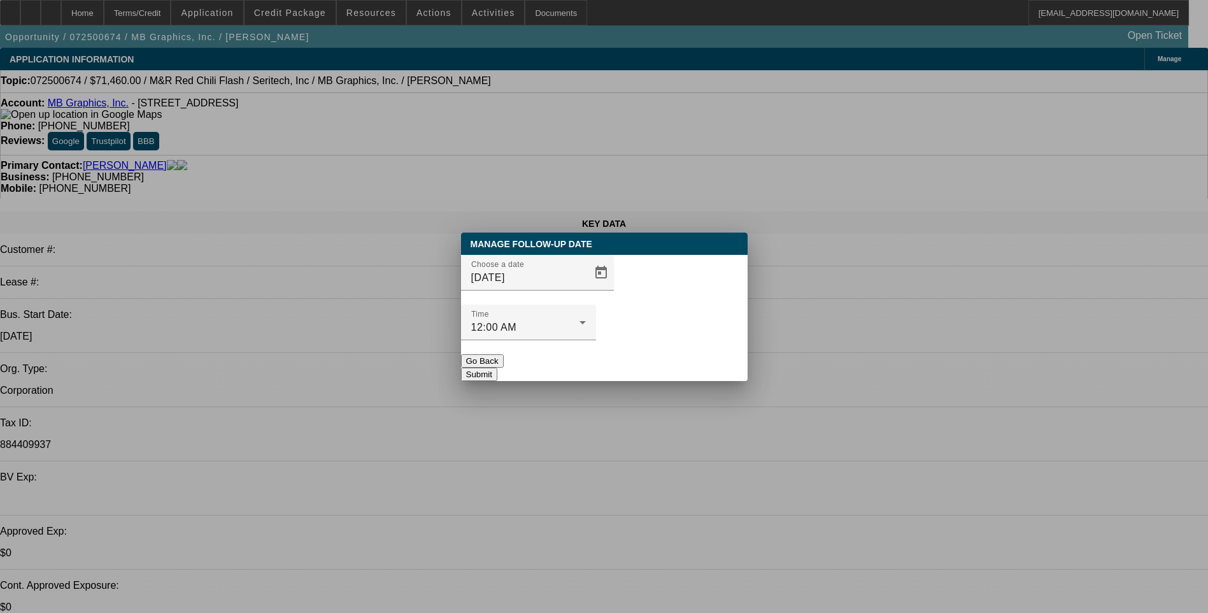
click at [497, 368] on button "Submit" at bounding box center [479, 374] width 36 height 13
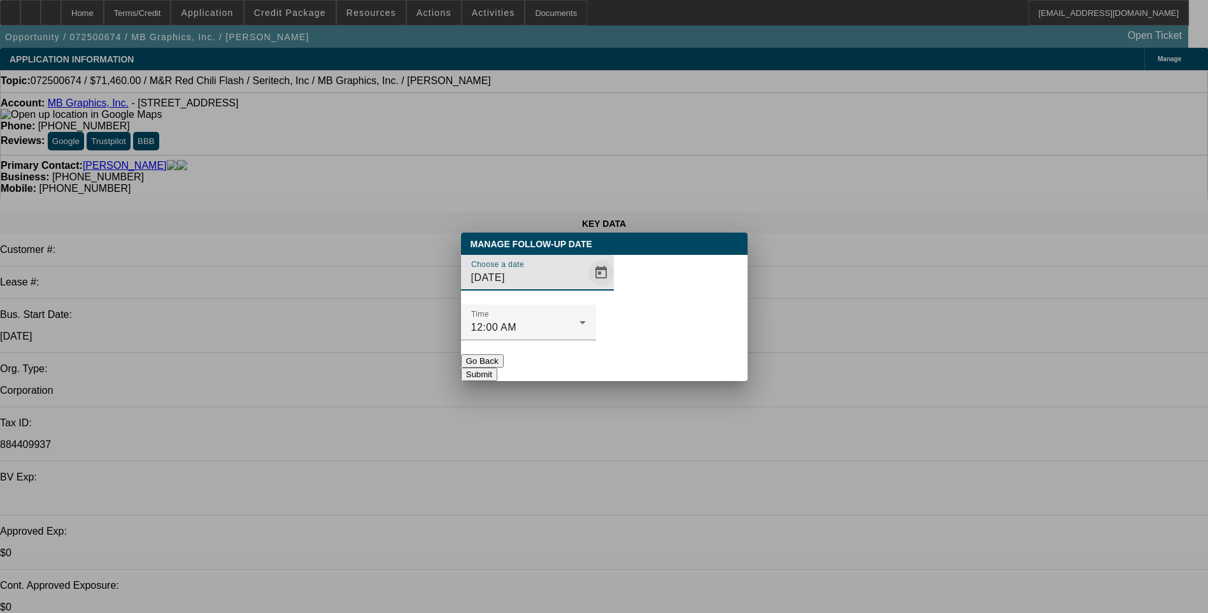
click at [586, 288] on span "Open calendar" at bounding box center [601, 272] width 31 height 31
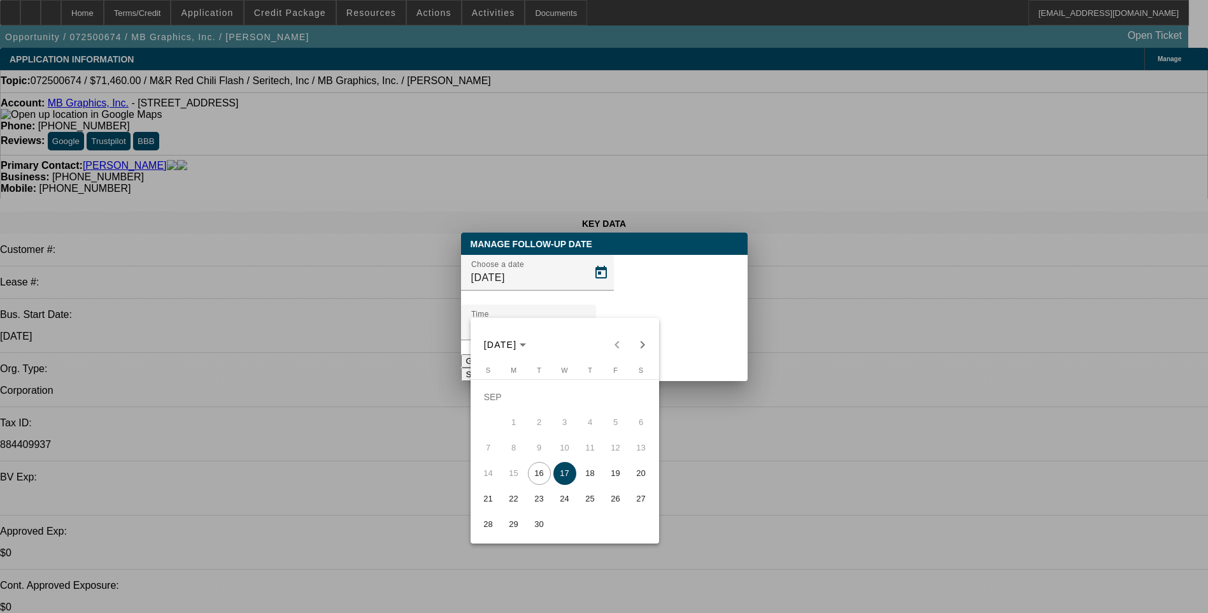
click at [591, 475] on span "18" at bounding box center [590, 473] width 23 height 23
type input "9/18/2025"
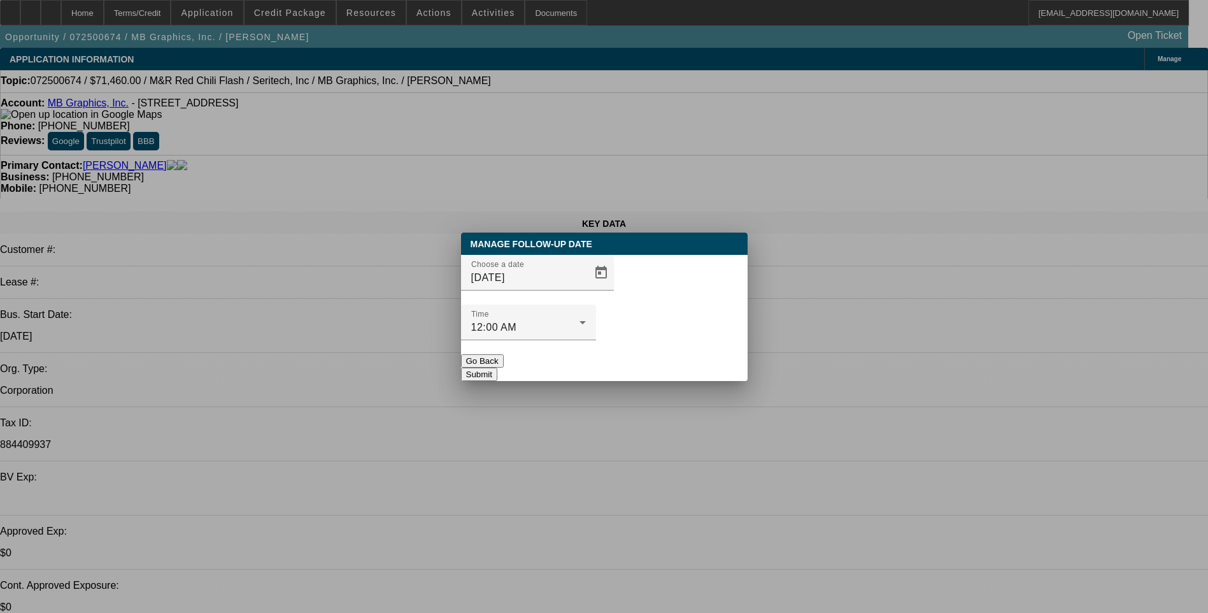
click at [497, 368] on button "Submit" at bounding box center [479, 374] width 36 height 13
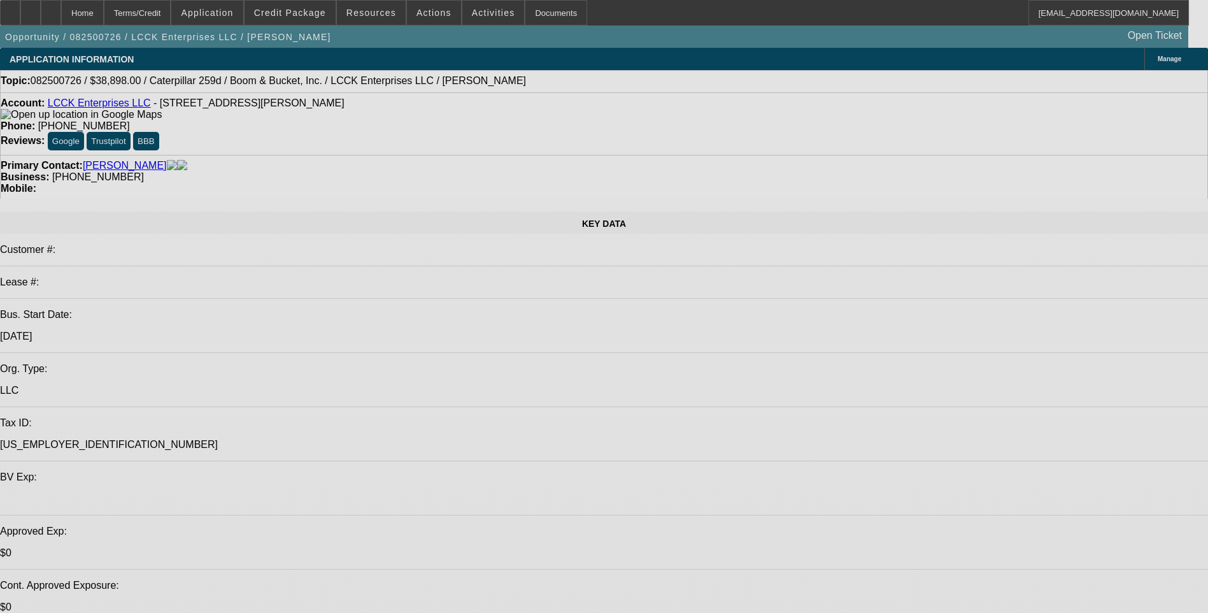
select select "0"
select select "0.1"
select select "0"
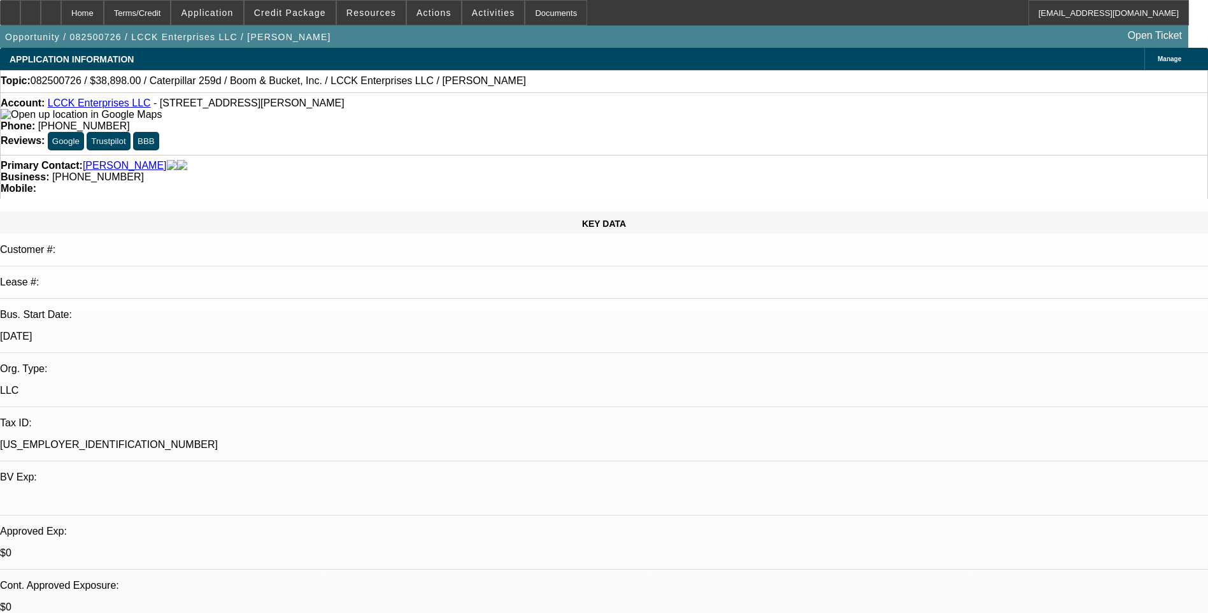
select select "0"
select select "0.1"
select select "0"
select select "0.1"
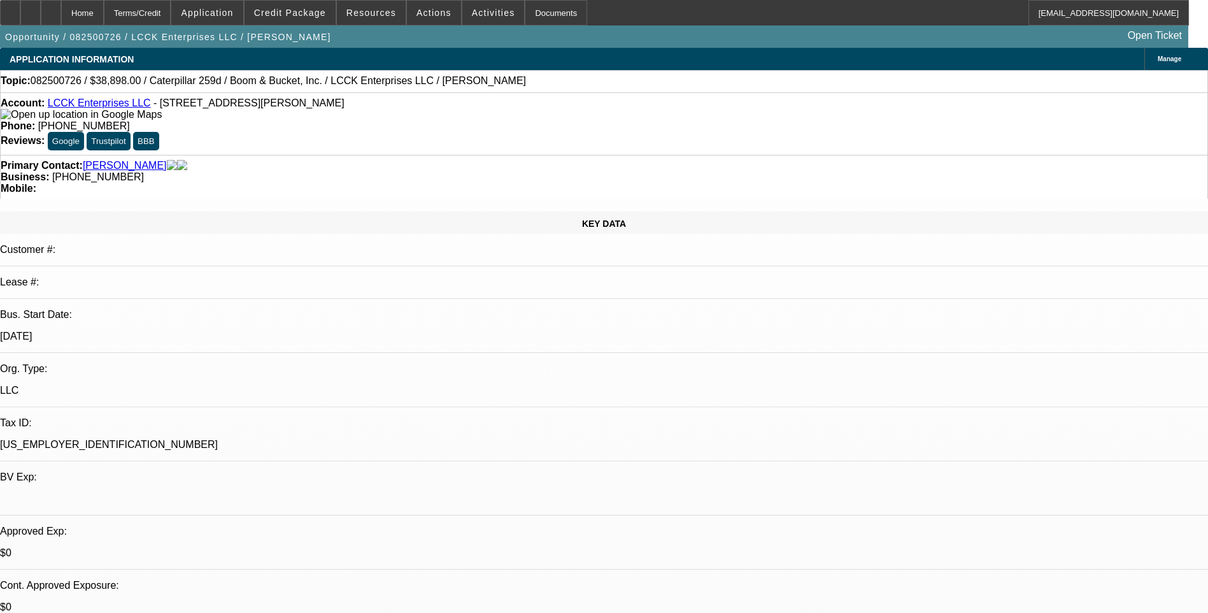
select select "0"
select select "2"
select select "0.1"
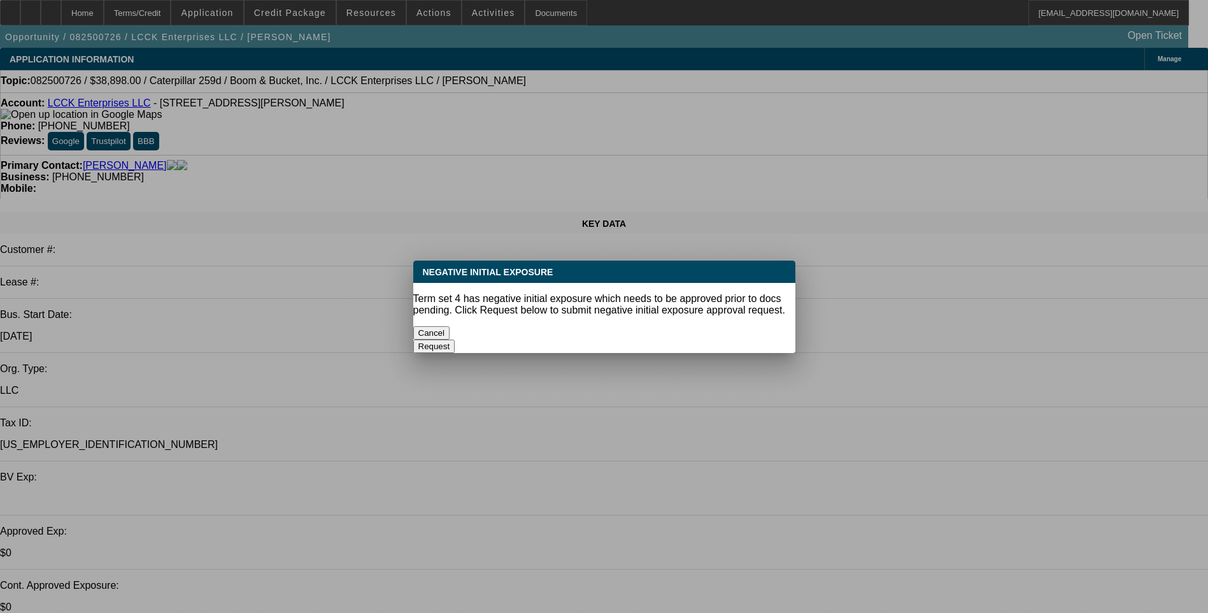
select select "1"
select select "4"
select select "1"
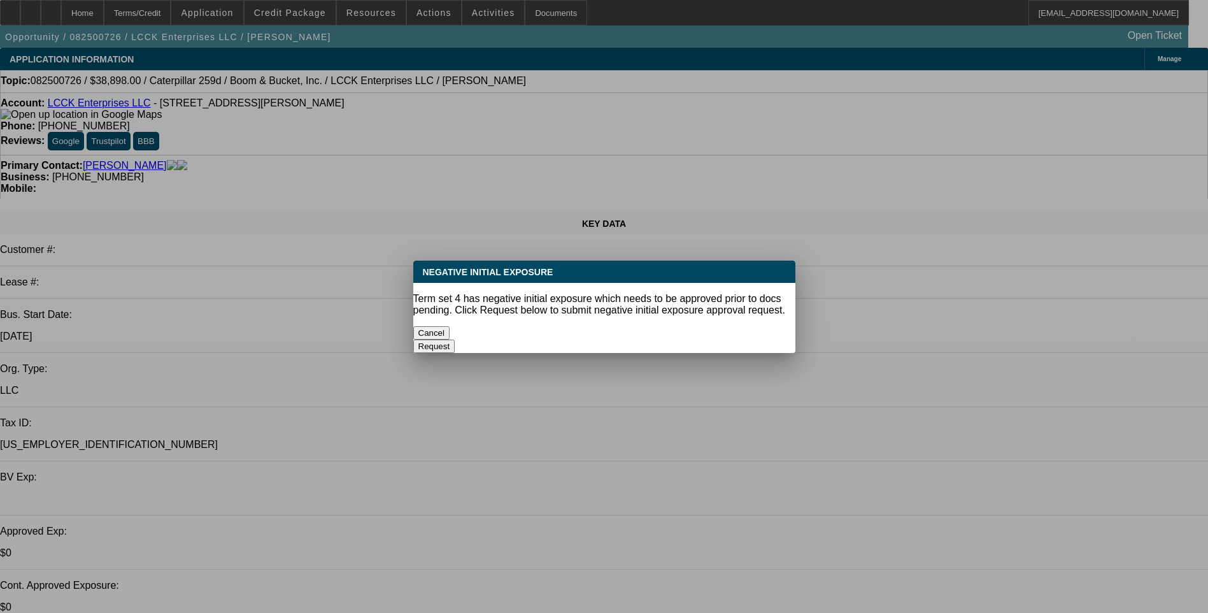
select select "4"
select select "1"
select select "4"
select select "1"
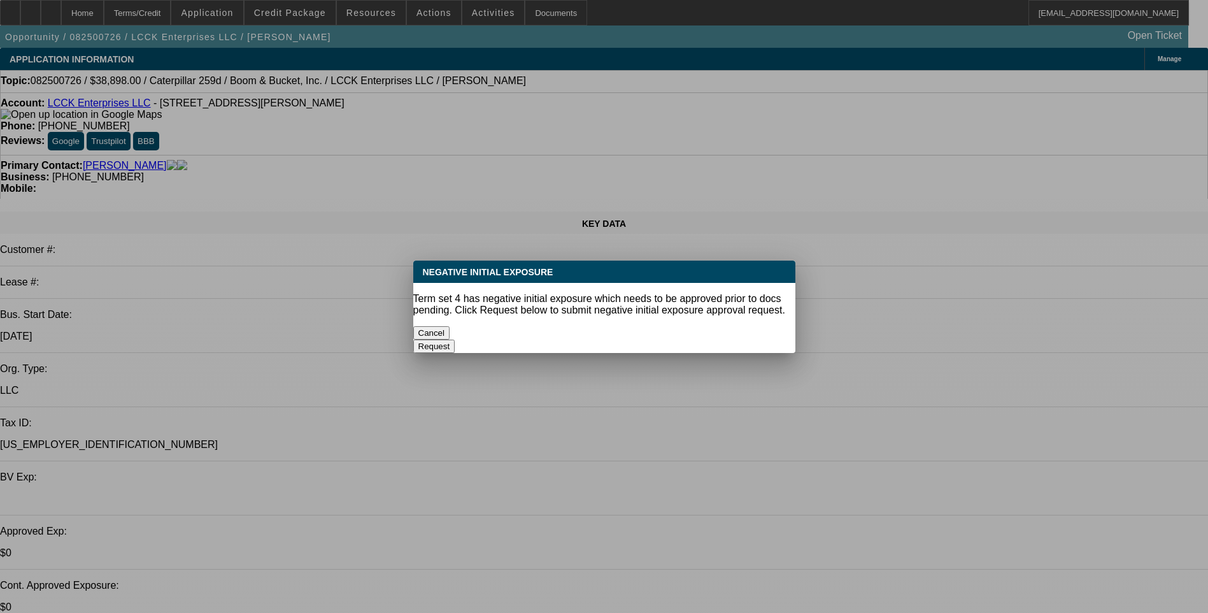
select select "2"
select select "4"
click at [450, 331] on button "Cancel" at bounding box center [431, 332] width 37 height 13
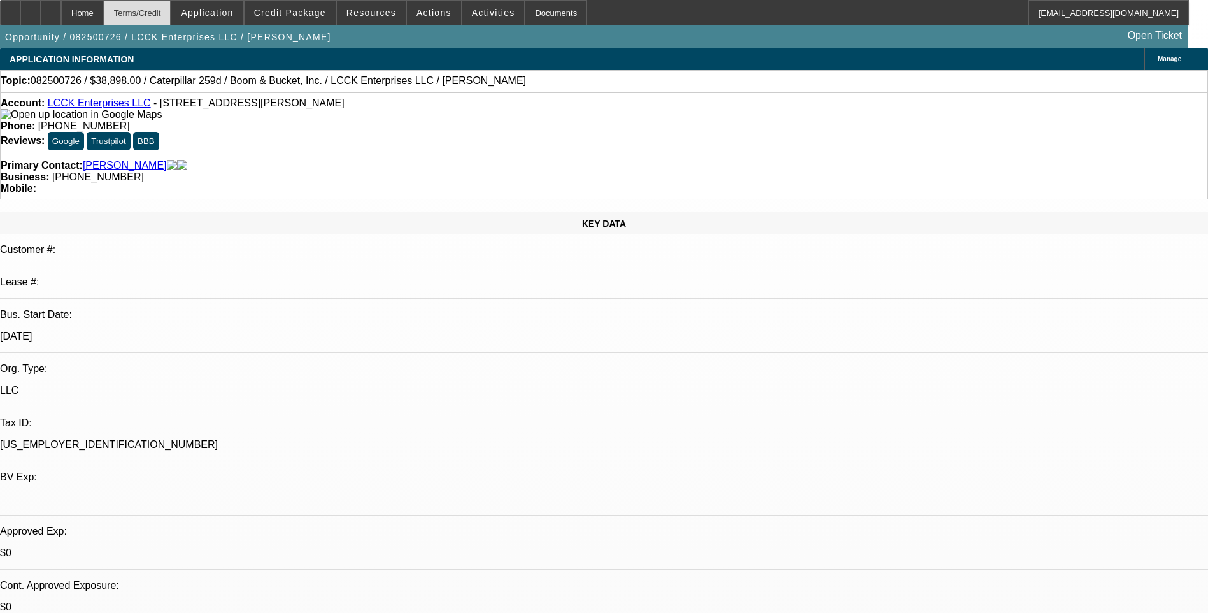
click at [157, 15] on div "Terms/Credit" at bounding box center [138, 12] width 68 height 25
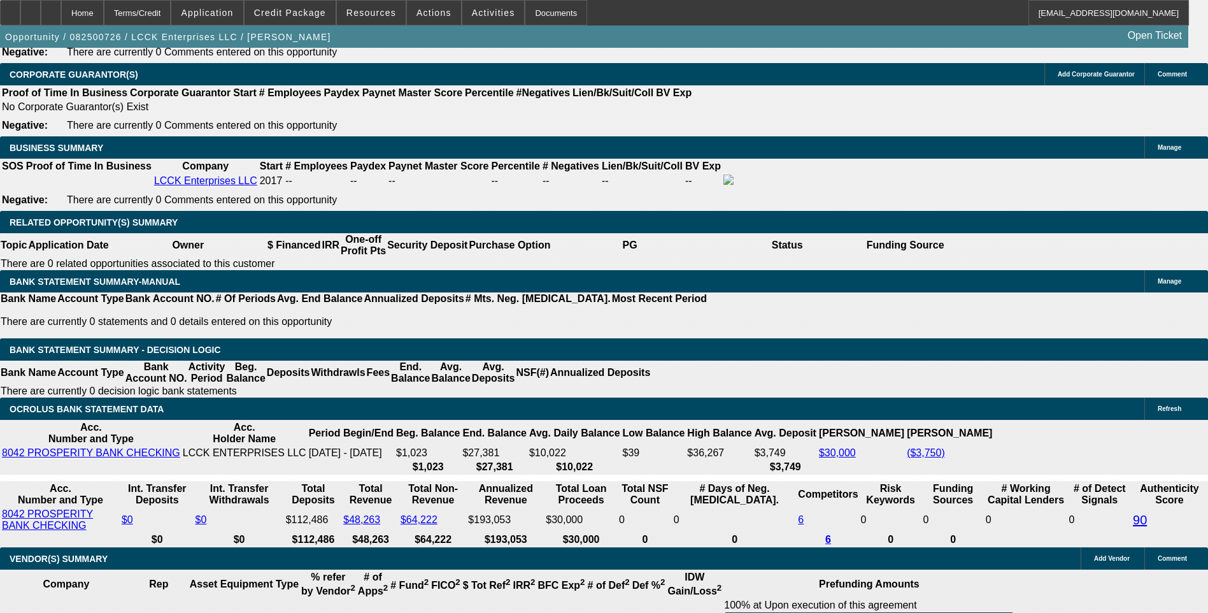
scroll to position [2062, 0]
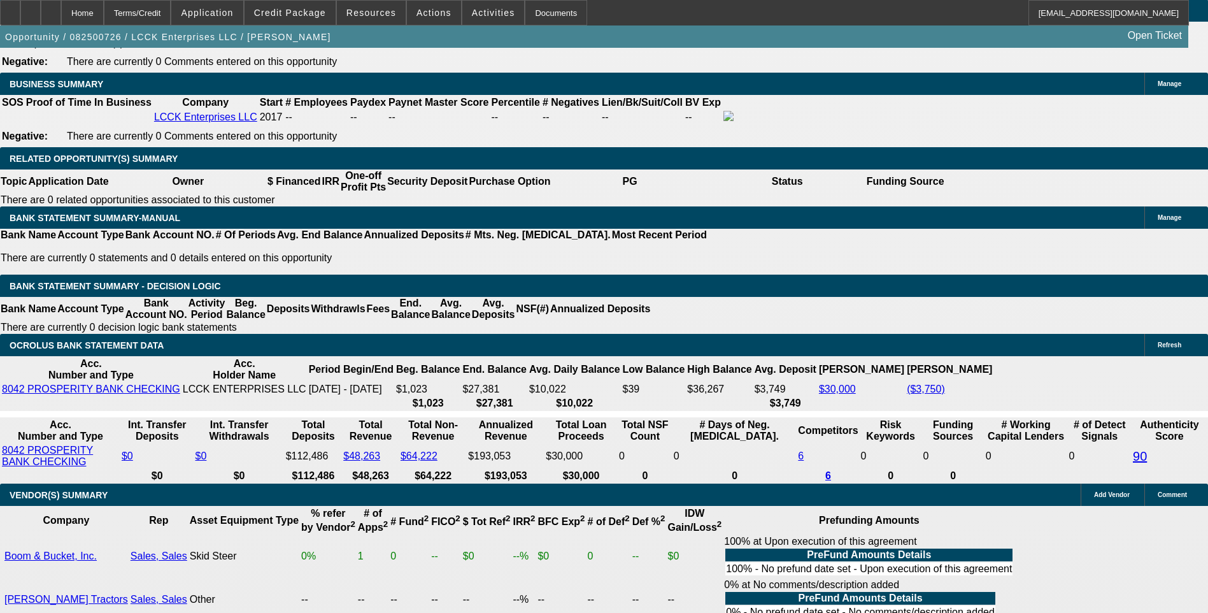
scroll to position [2126, 0]
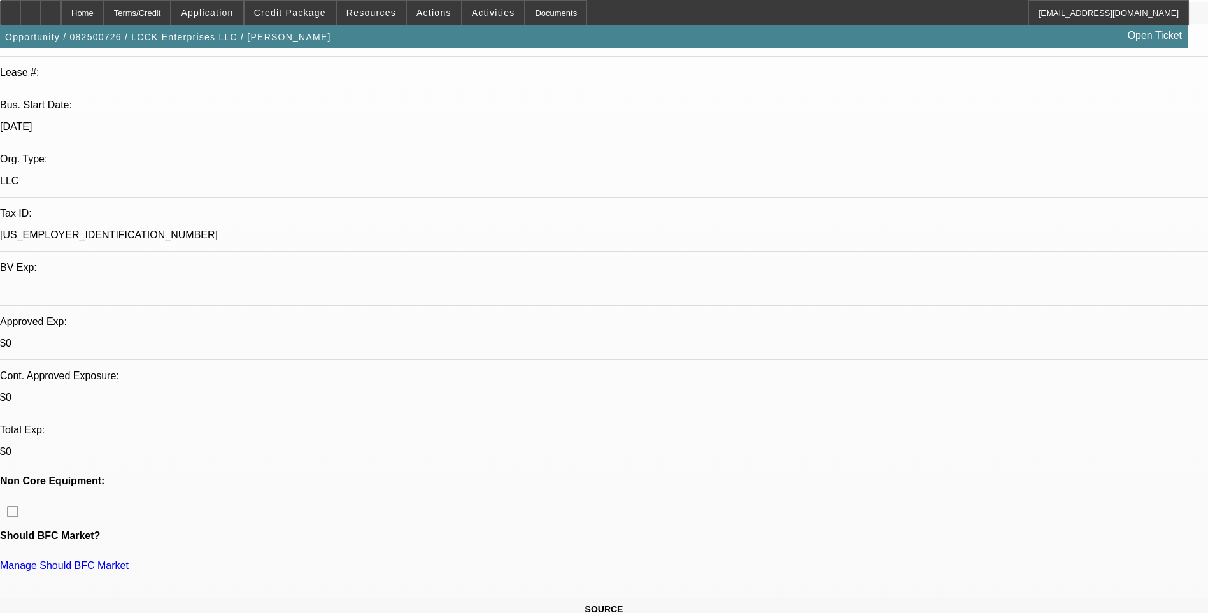
scroll to position [255, 0]
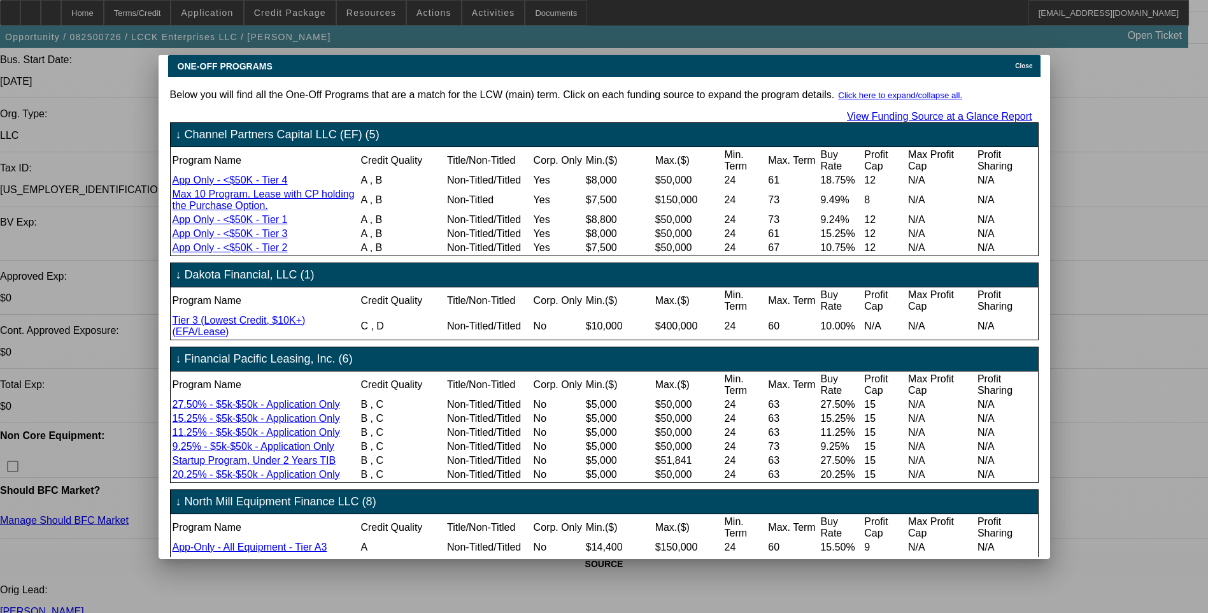
scroll to position [245, 0]
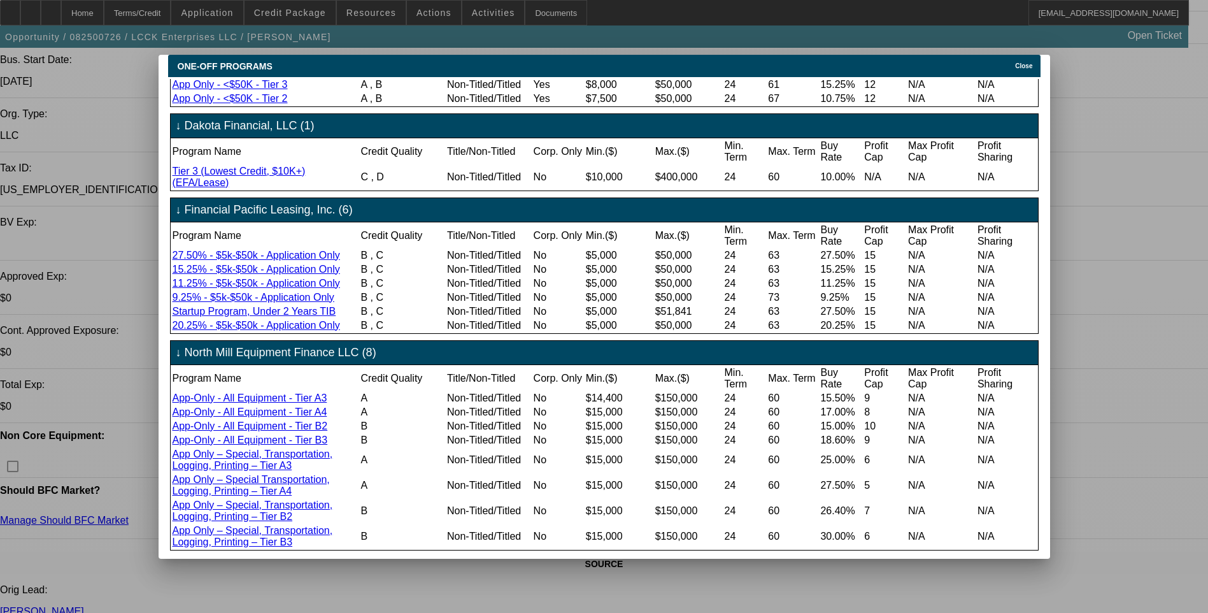
click at [1012, 62] on icon at bounding box center [1012, 65] width 0 height 7
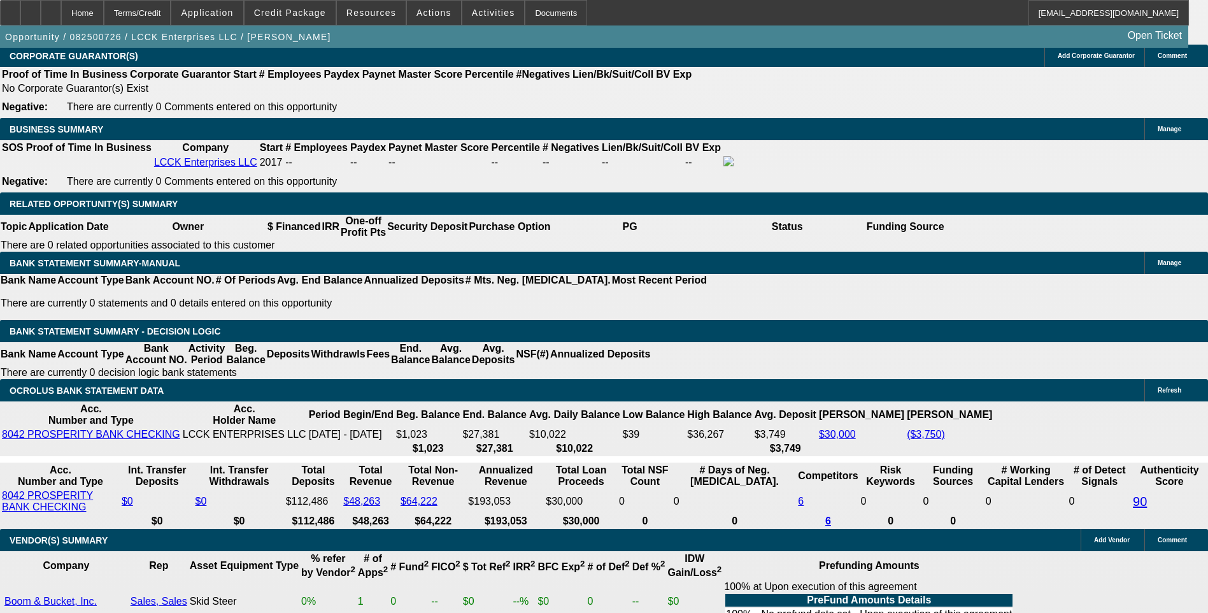
scroll to position [2038, 0]
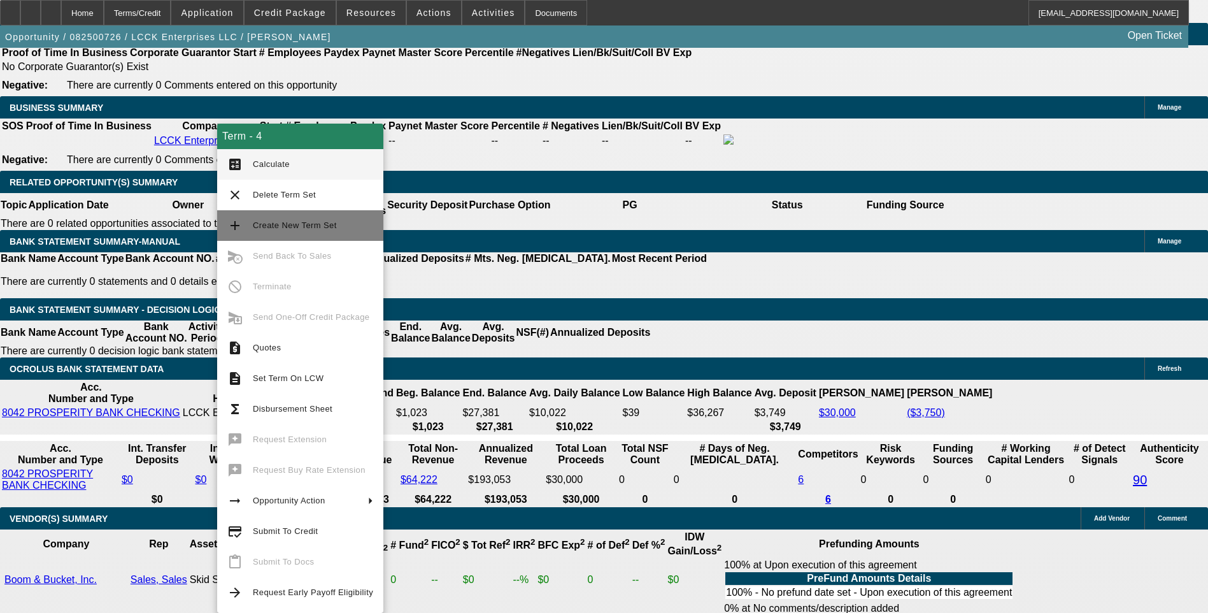
click at [311, 230] on span "Create New Term Set" at bounding box center [313, 225] width 120 height 15
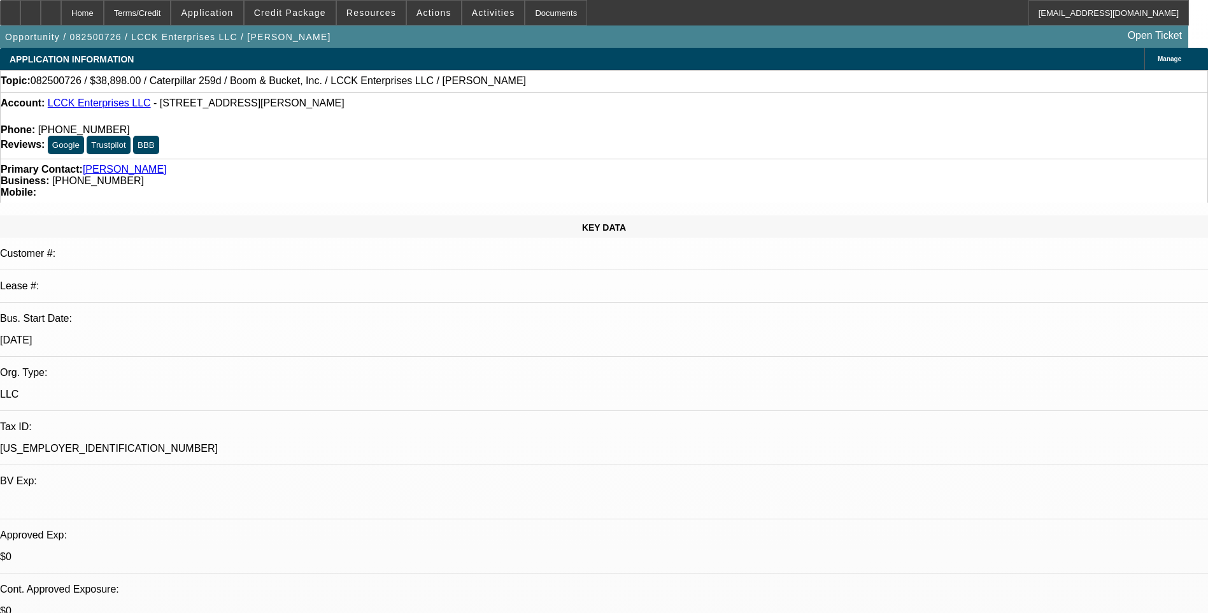
select select "0"
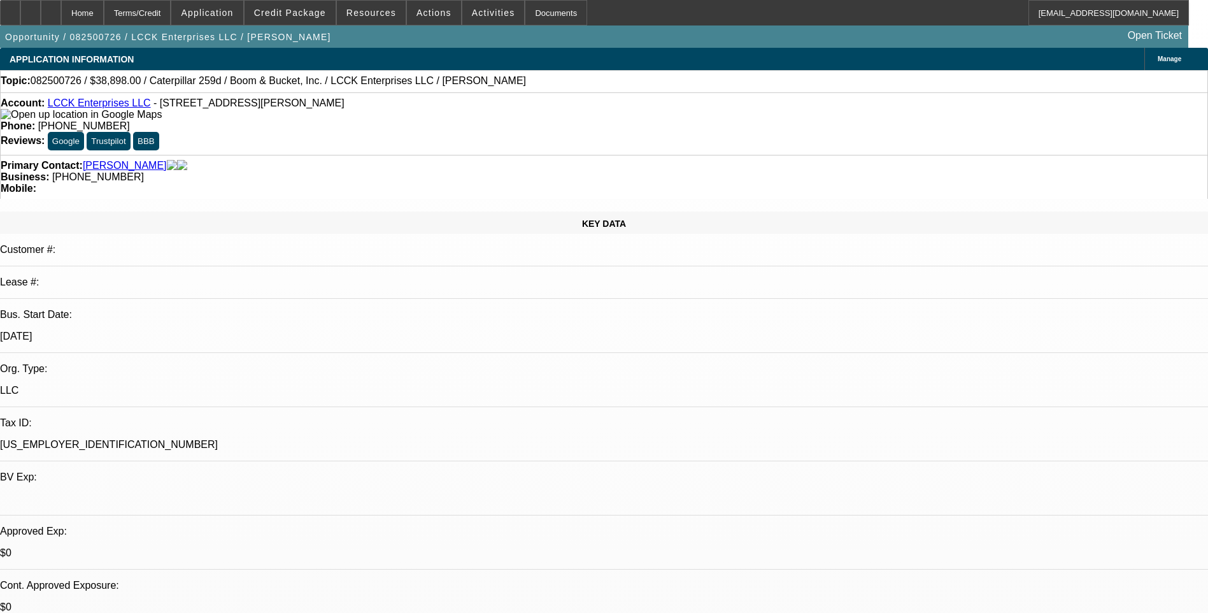
select select "0"
select select "0.1"
select select "0"
select select "0.1"
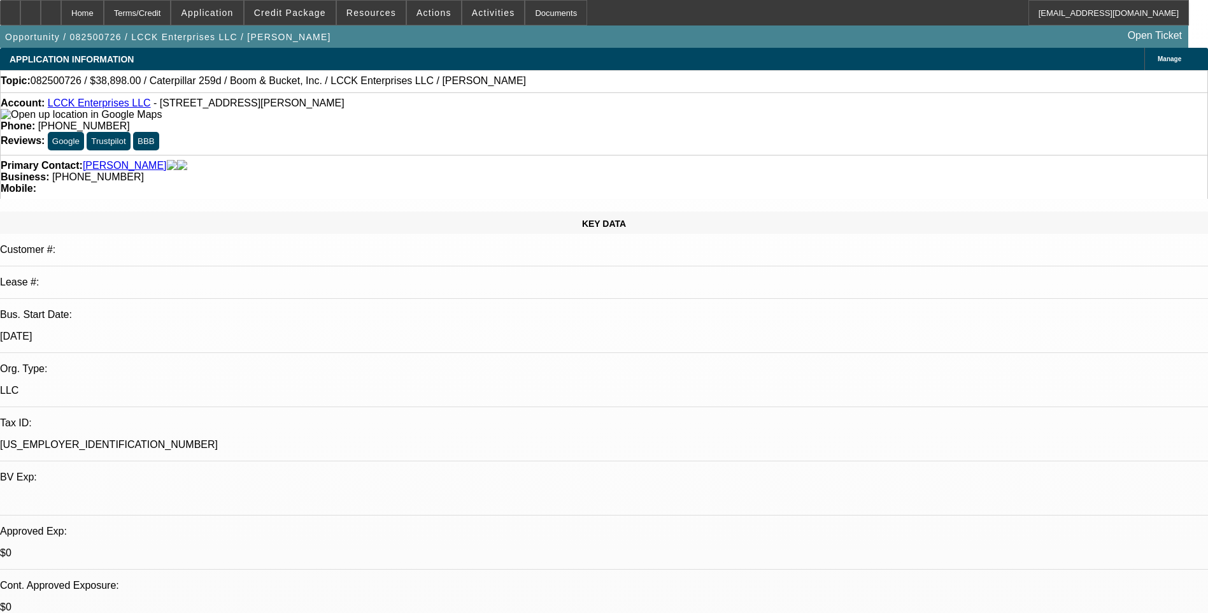
select select "0"
select select "0.1"
select select "0"
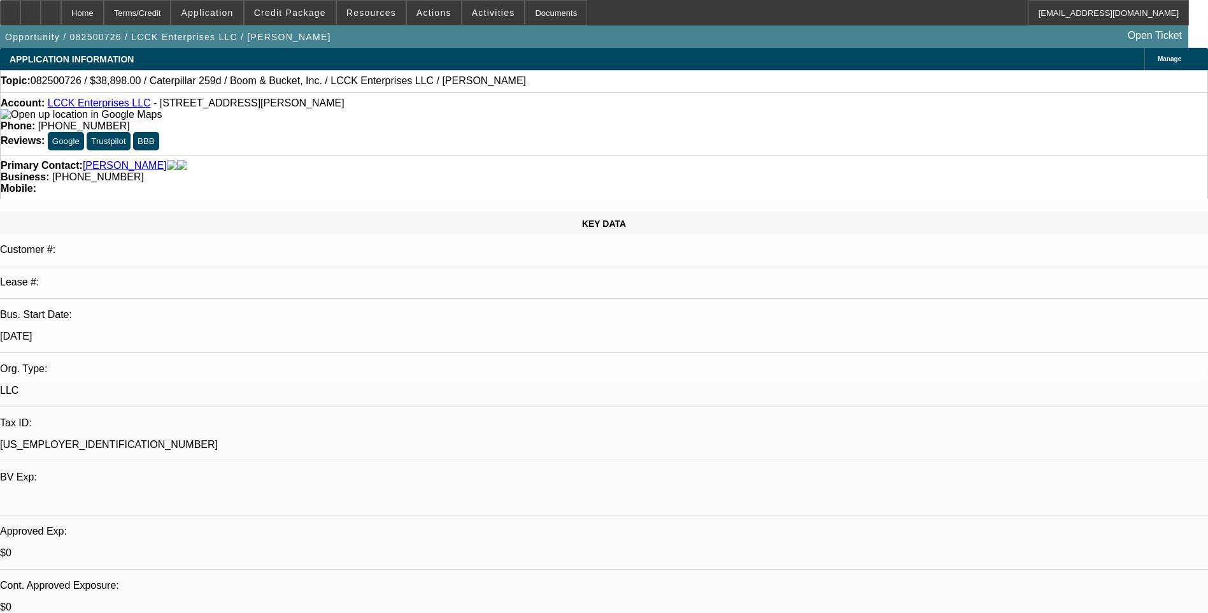
select select "0.1"
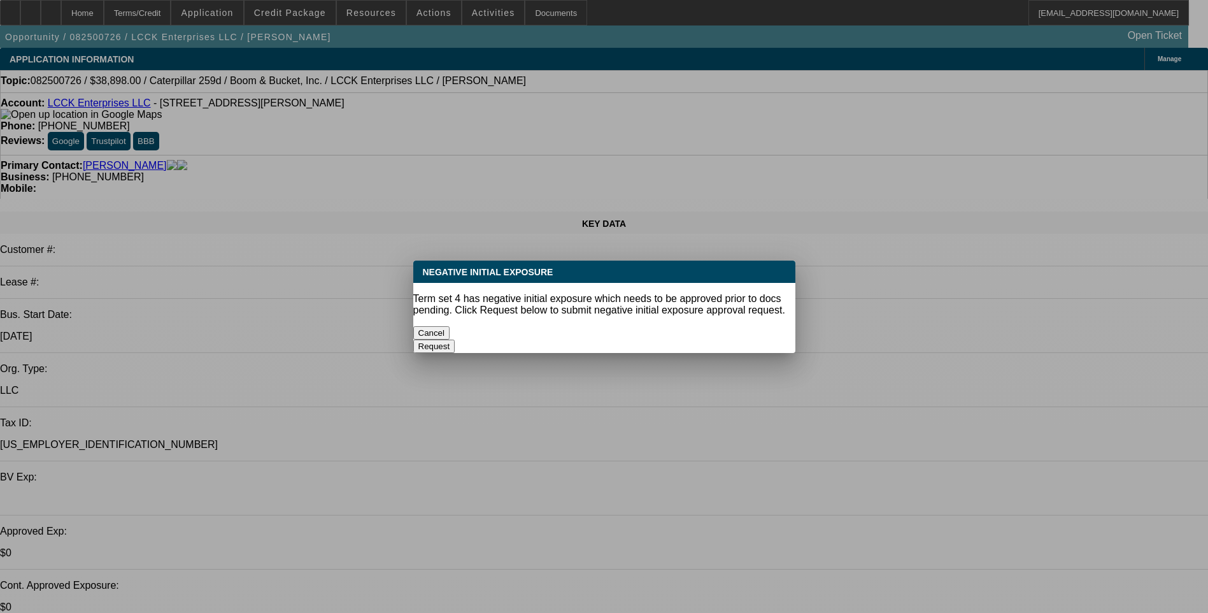
select select "1"
select select "4"
select select "1"
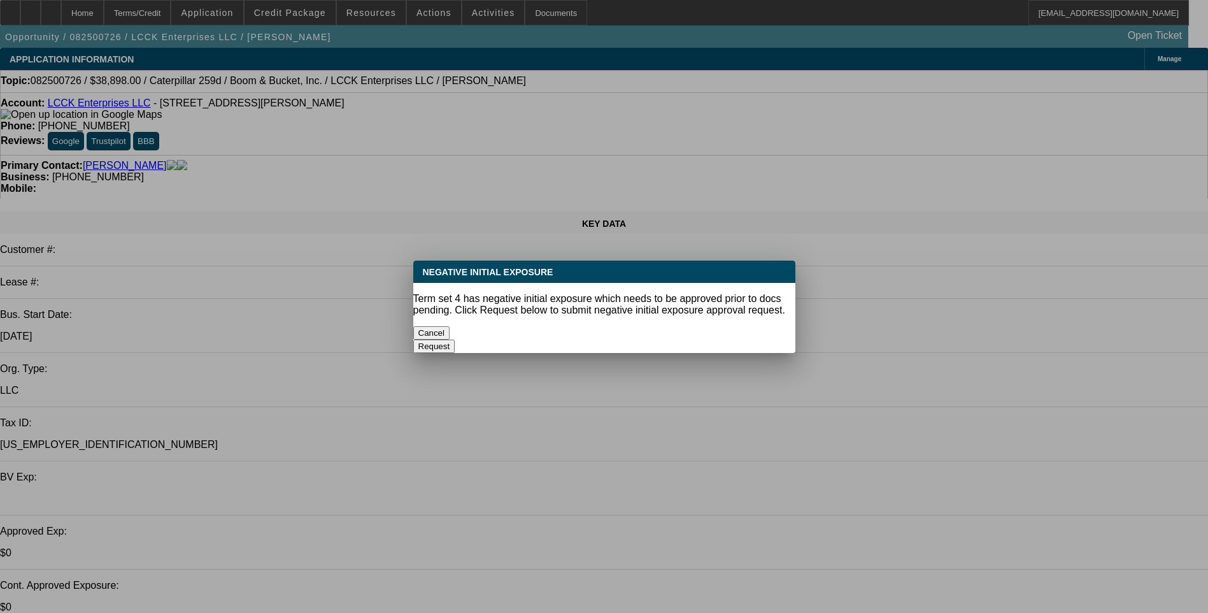
select select "4"
select select "1"
select select "4"
select select "1"
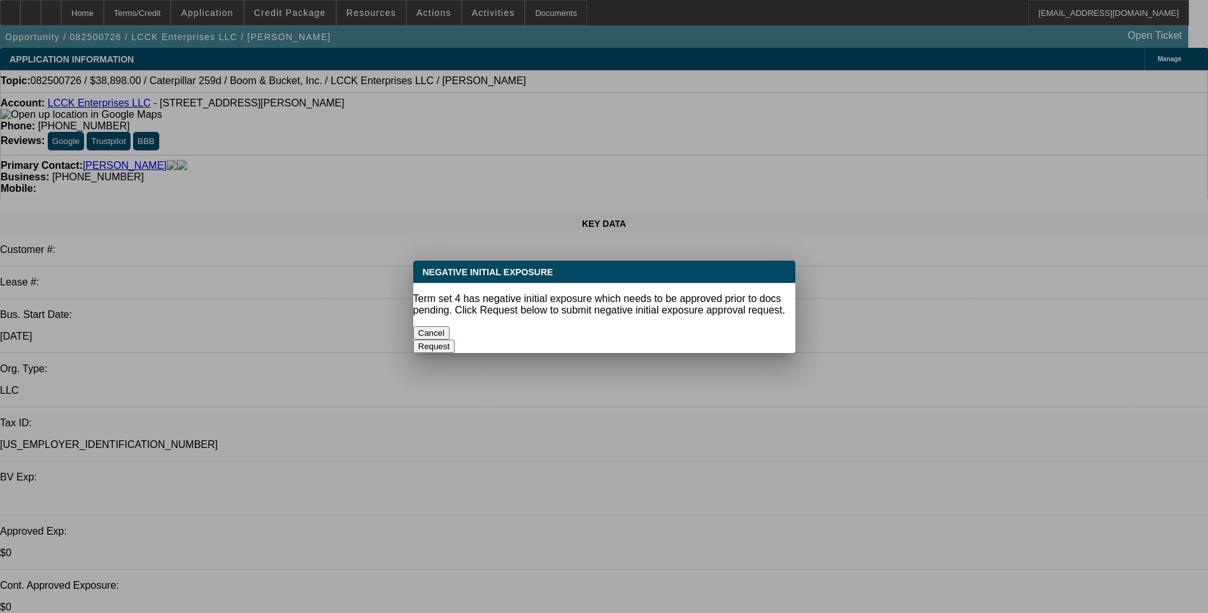
select select "1"
select select "4"
click at [167, 13] on div at bounding box center [604, 306] width 1208 height 613
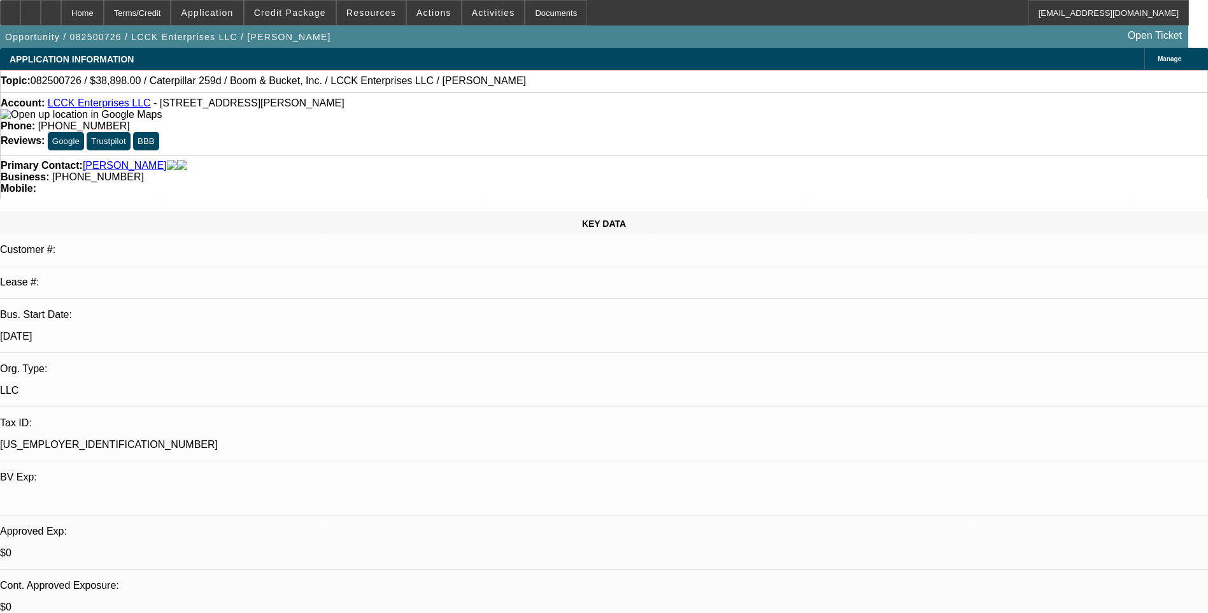
drag, startPoint x: 167, startPoint y: 15, endPoint x: 290, endPoint y: 243, distance: 259.9
click at [167, 14] on div "Terms/Credit" at bounding box center [138, 12] width 68 height 25
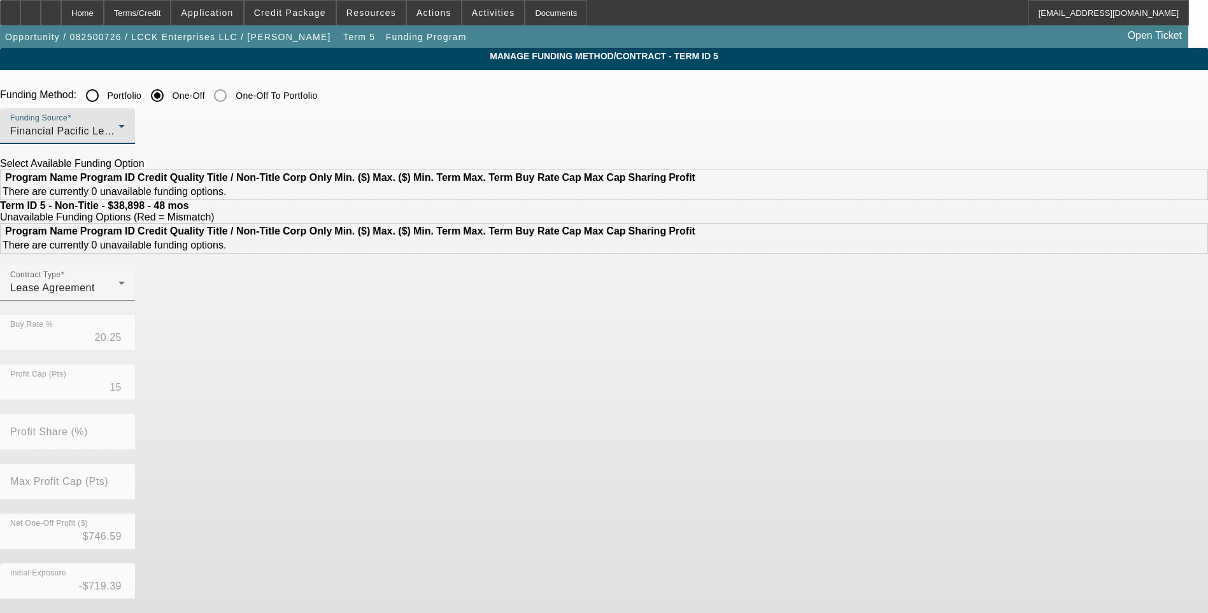
click at [118, 125] on div "Financial Pacific Leasing, Inc." at bounding box center [64, 131] width 108 height 15
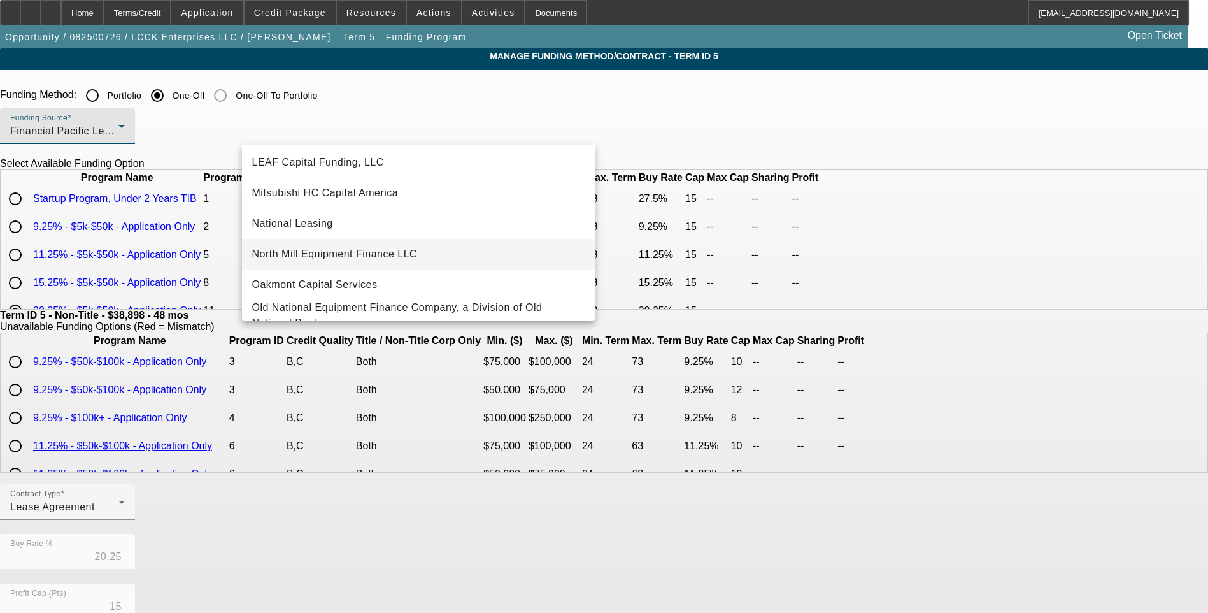
scroll to position [332, 0]
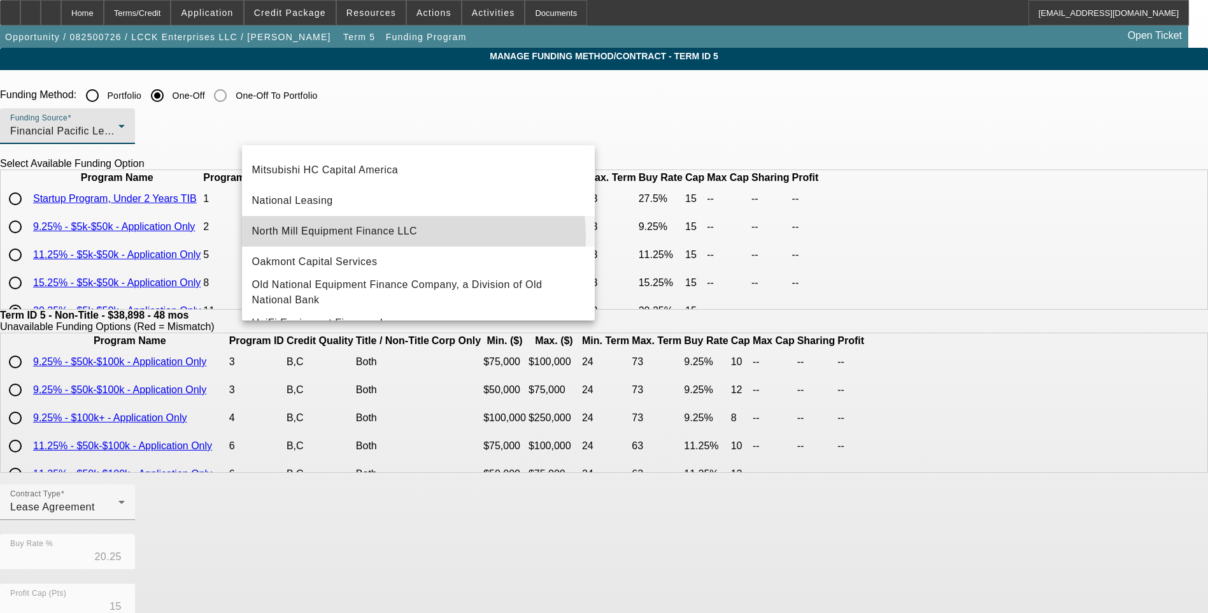
click at [375, 238] on span "North Mill Equipment Finance LLC" at bounding box center [335, 231] width 166 height 15
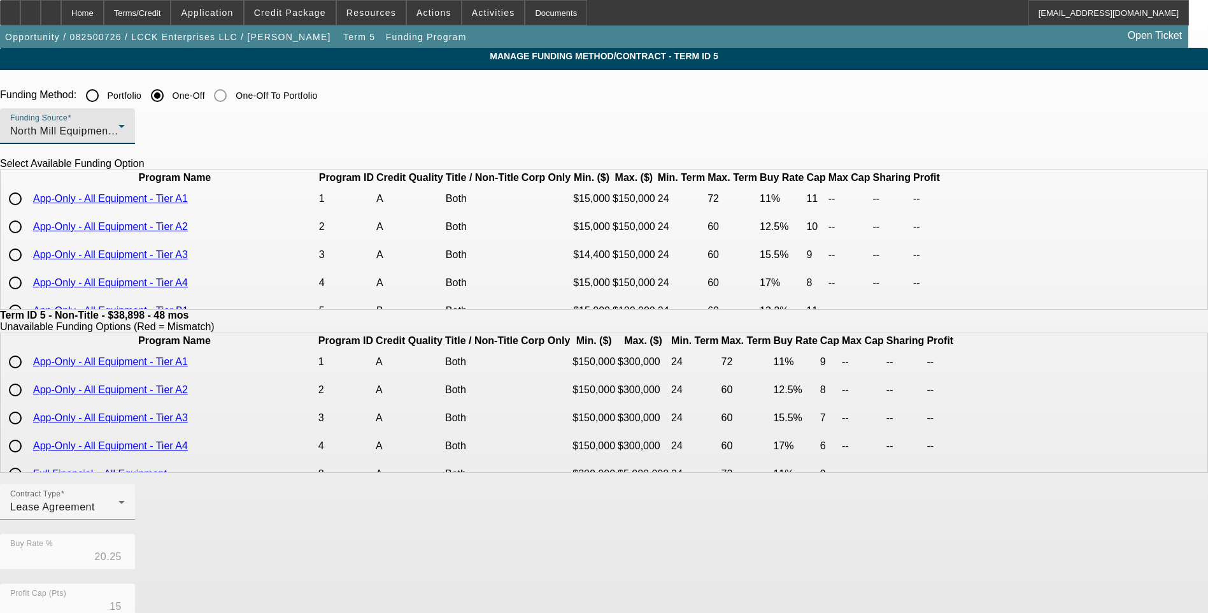
click at [28, 268] on input "radio" at bounding box center [15, 254] width 25 height 25
radio input "true"
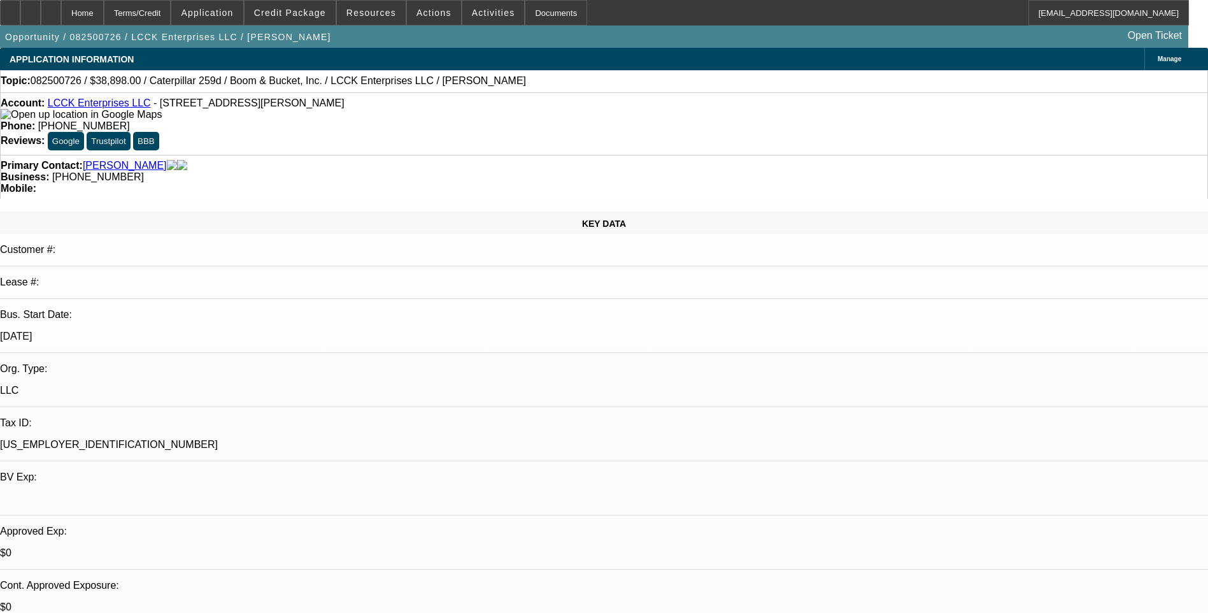
select select "0"
select select "0.1"
select select "0"
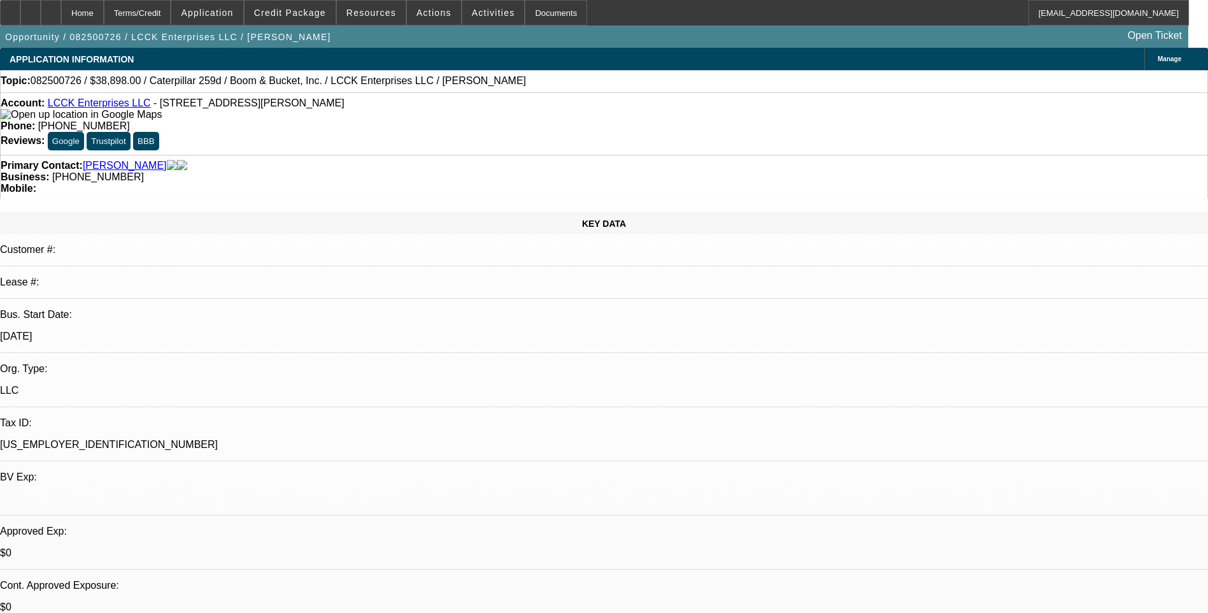
select select "0.1"
select select "0"
select select "0.1"
select select "0"
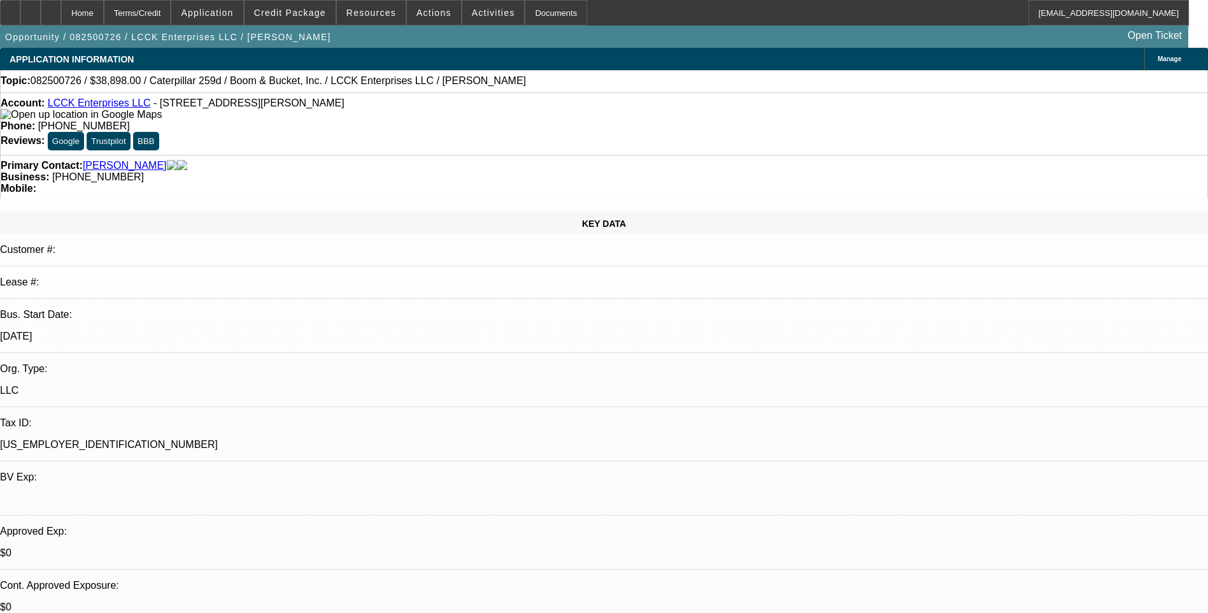
select select "0"
select select "0.1"
select select "1"
select select "4"
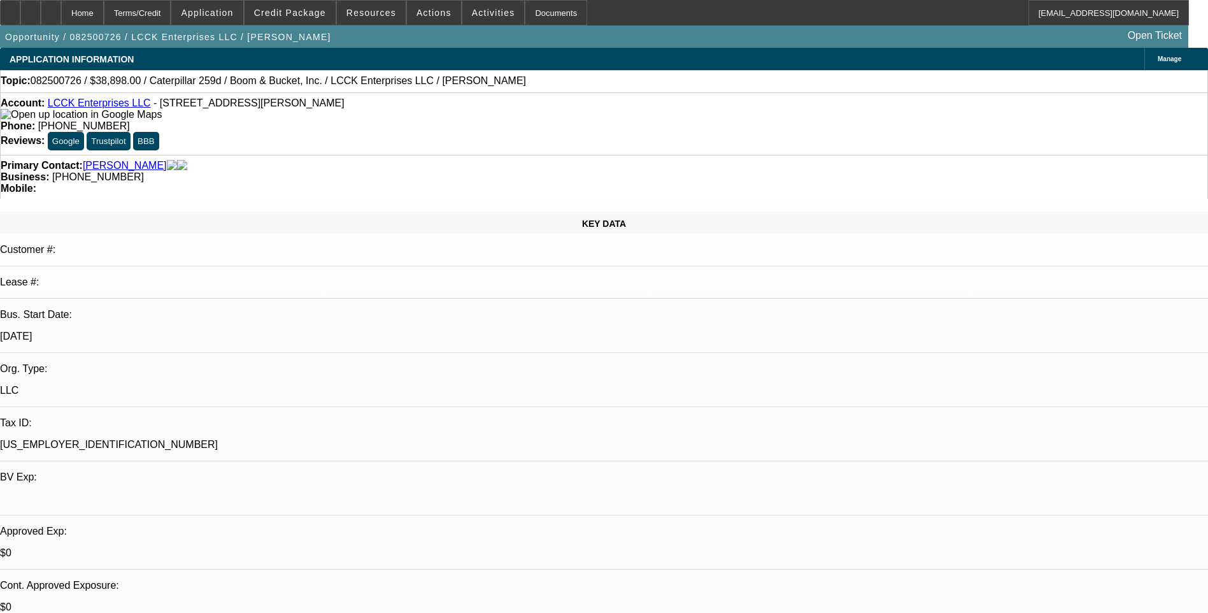
select select "1"
select select "4"
select select "1"
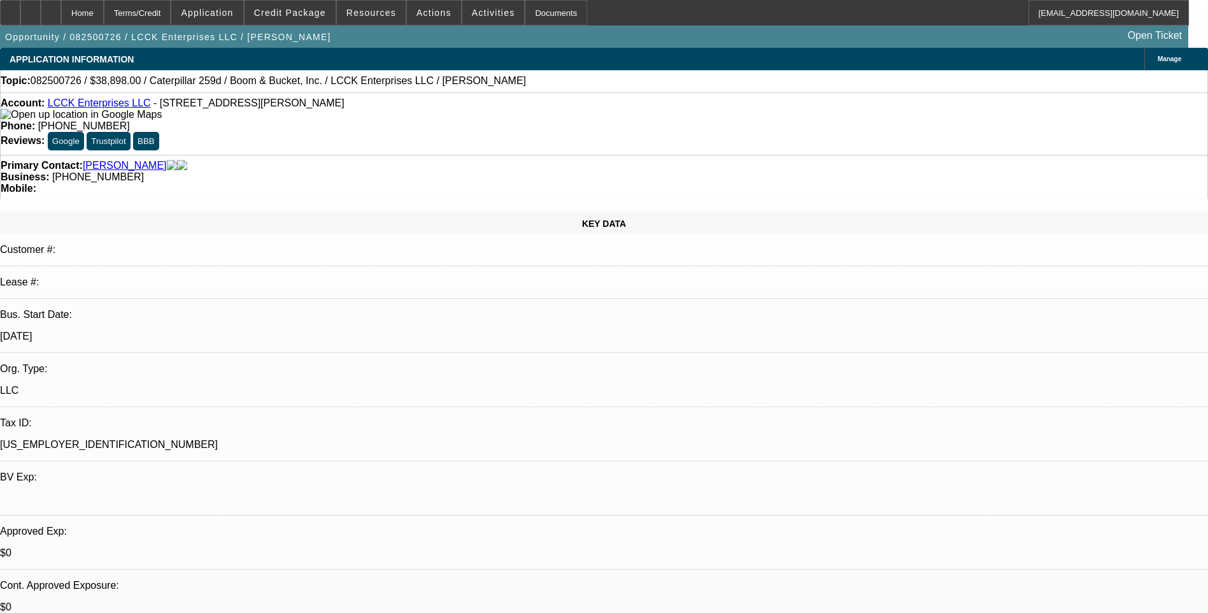
select select "4"
select select "1"
select select "4"
click at [171, 16] on div "Terms/Credit" at bounding box center [138, 12] width 68 height 25
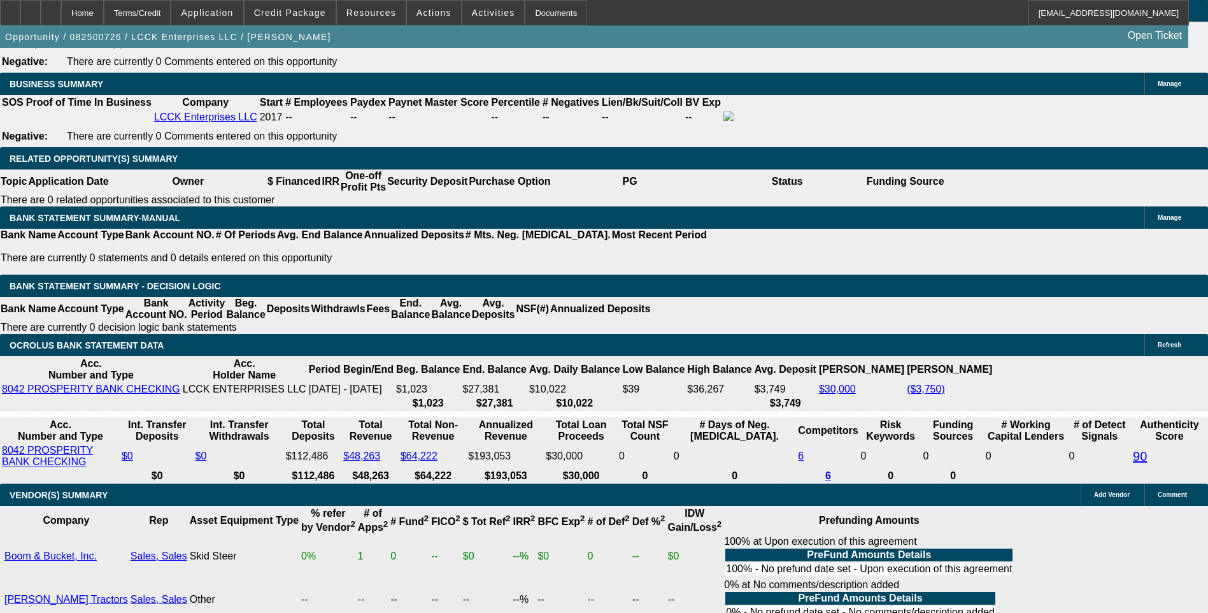
scroll to position [1998, 0]
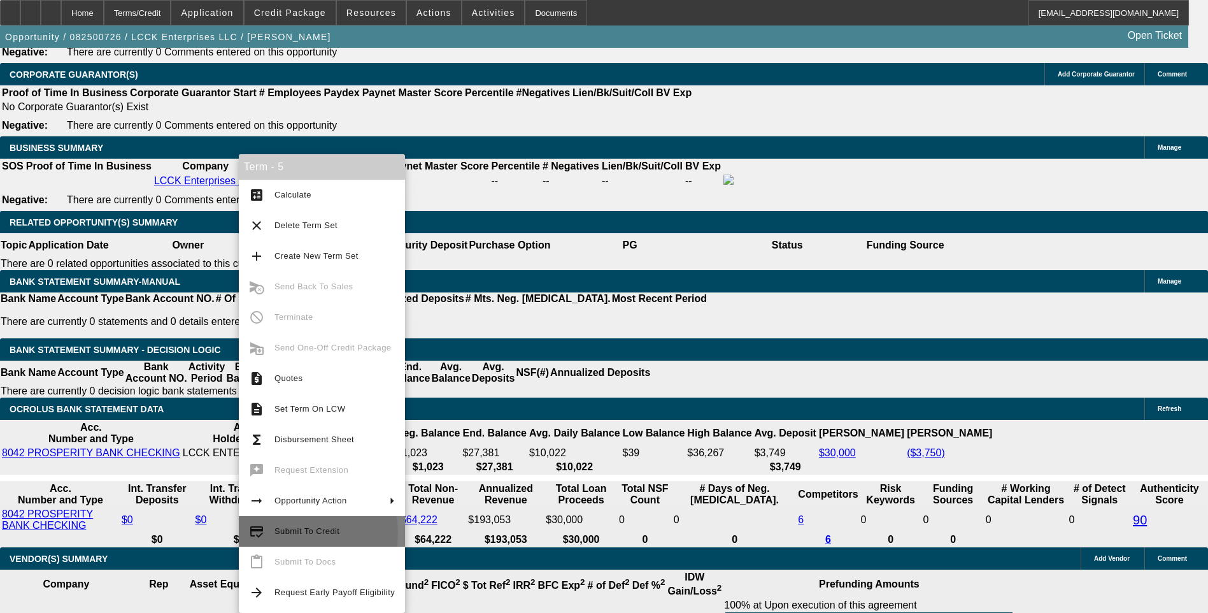
click at [286, 533] on span "Submit To Credit" at bounding box center [307, 531] width 65 height 10
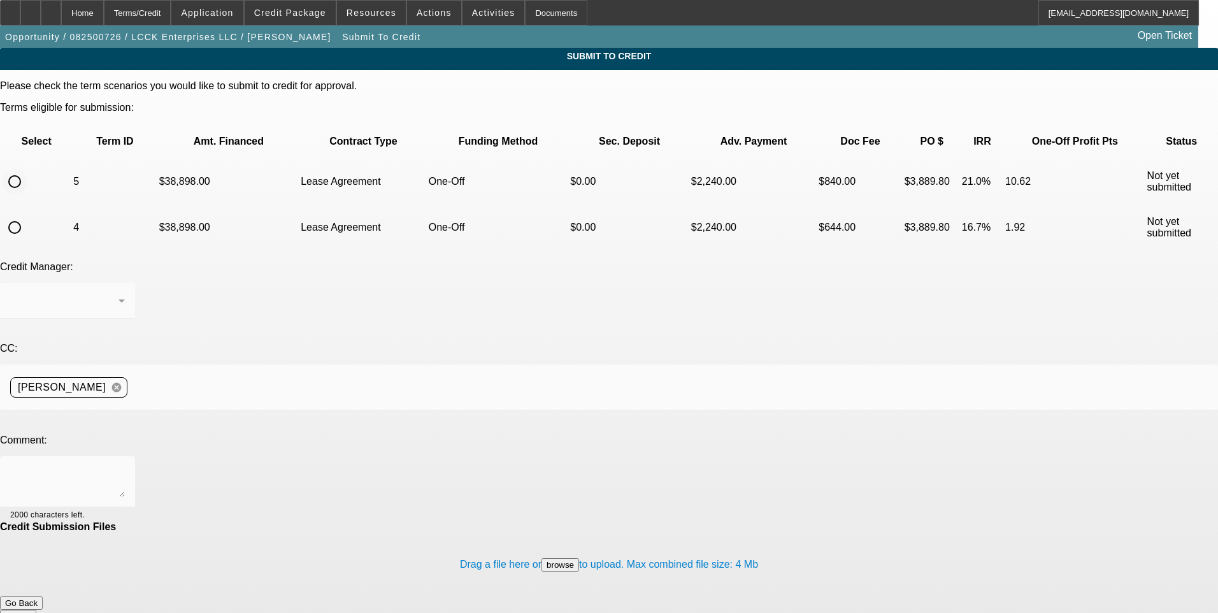
click at [27, 169] on input "radio" at bounding box center [14, 181] width 25 height 25
radio input "true"
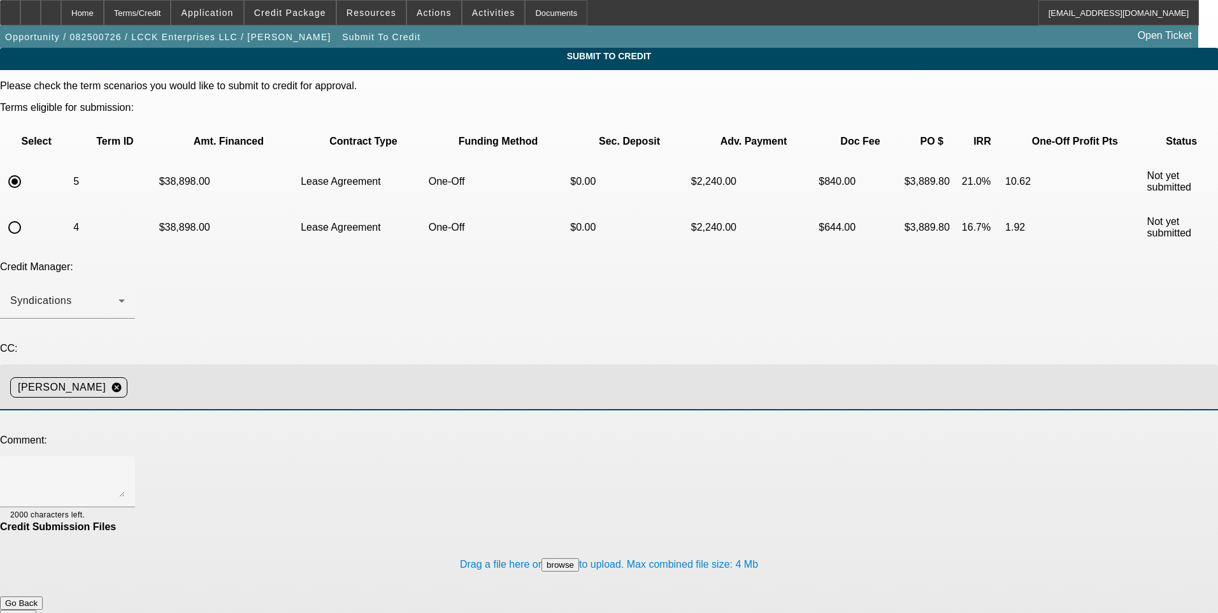
click at [314, 375] on input at bounding box center [667, 387] width 1070 height 25
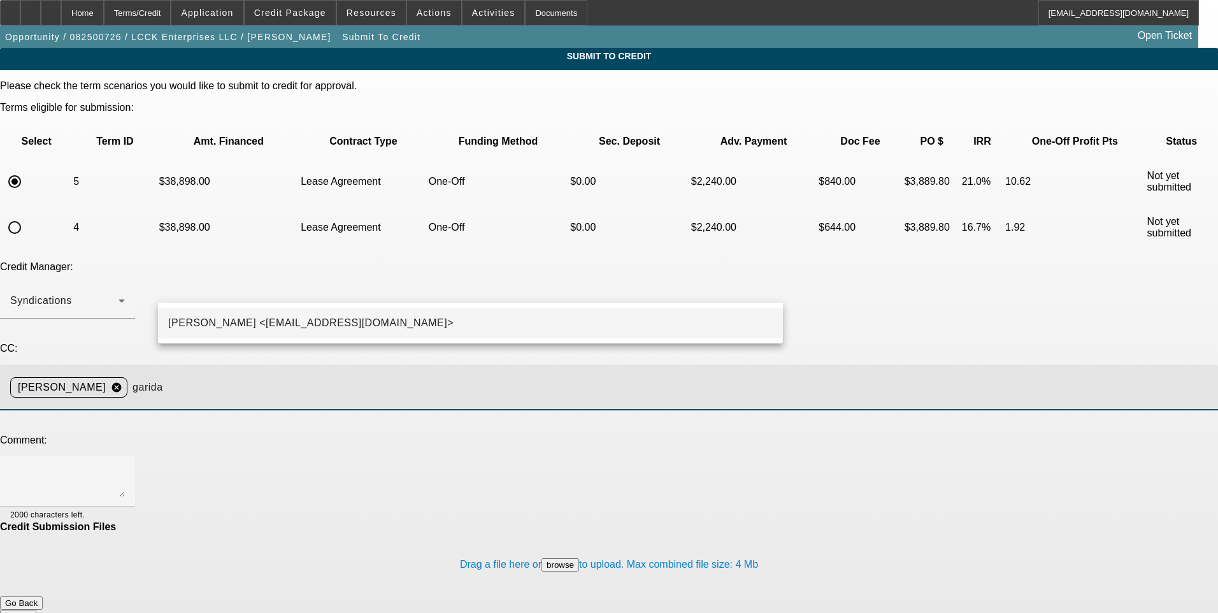
type input "garida"
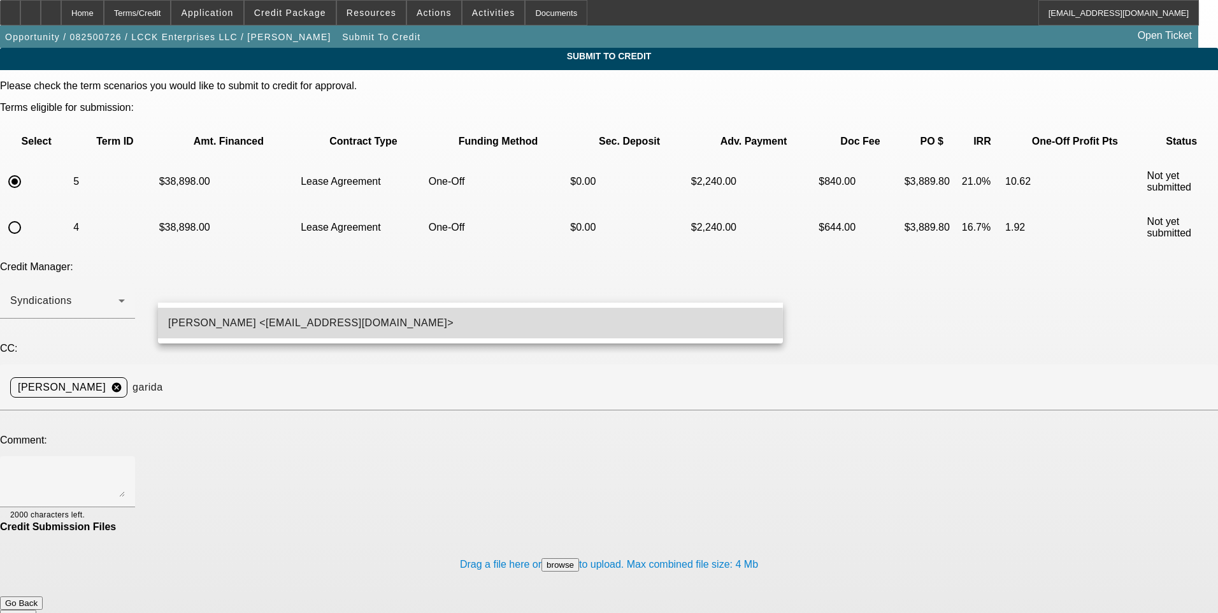
click at [271, 326] on span "George Arida <GArida@beaconfunding.com>" at bounding box center [310, 322] width 285 height 15
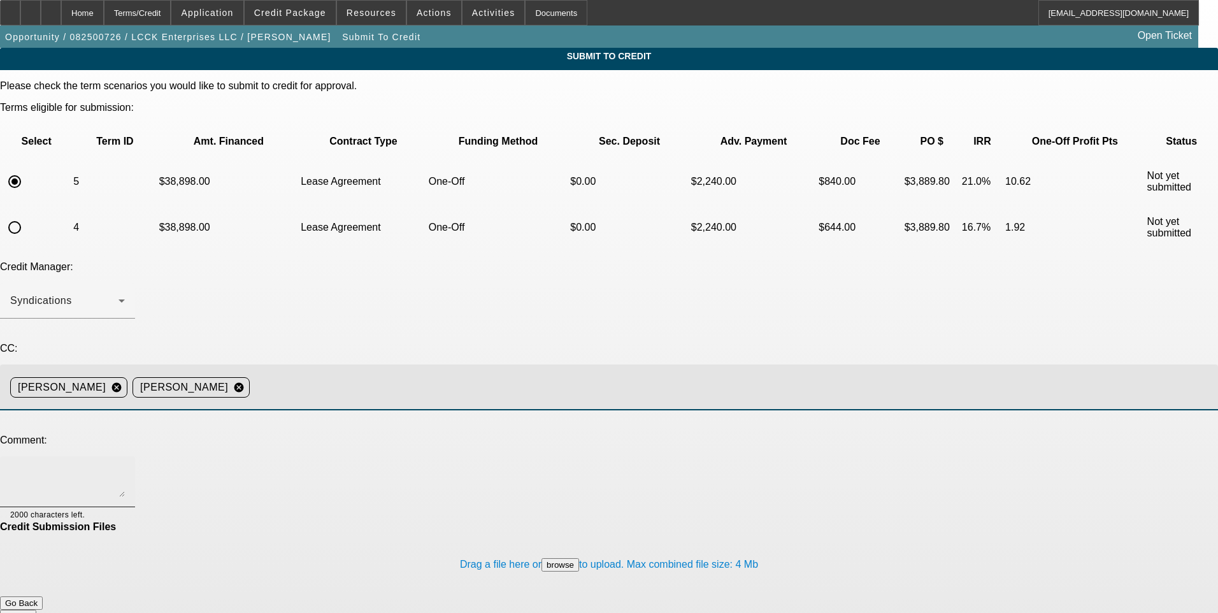
click at [125, 466] on textarea at bounding box center [67, 481] width 115 height 31
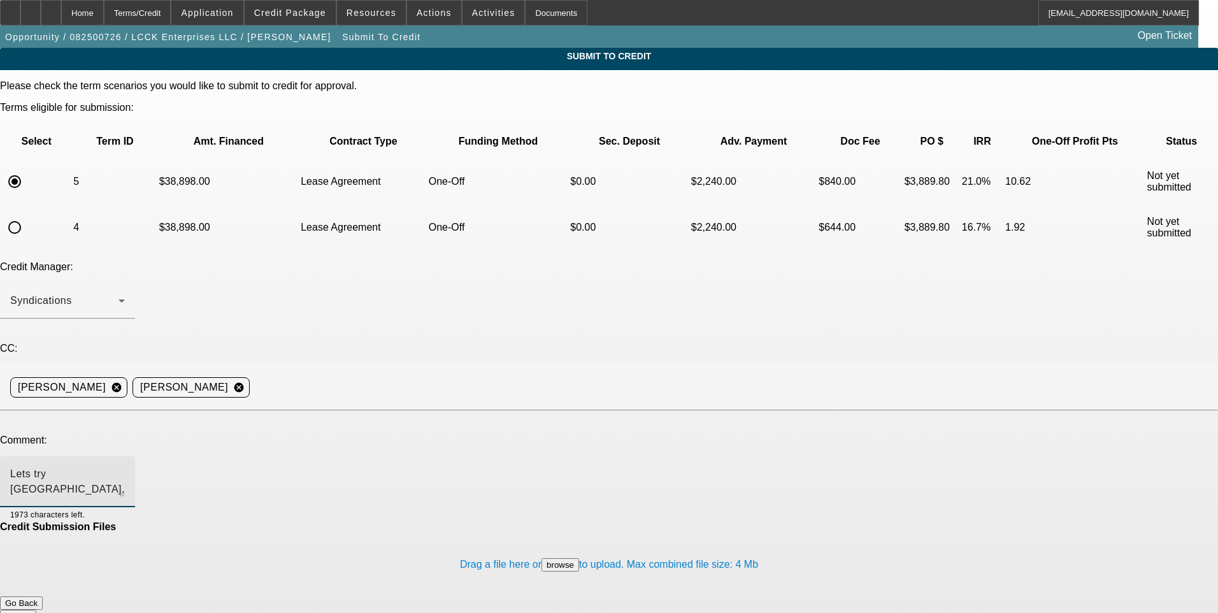
type textarea "Lets try North Mill. Thanks"
click at [36, 610] on button "Submit" at bounding box center [18, 616] width 36 height 13
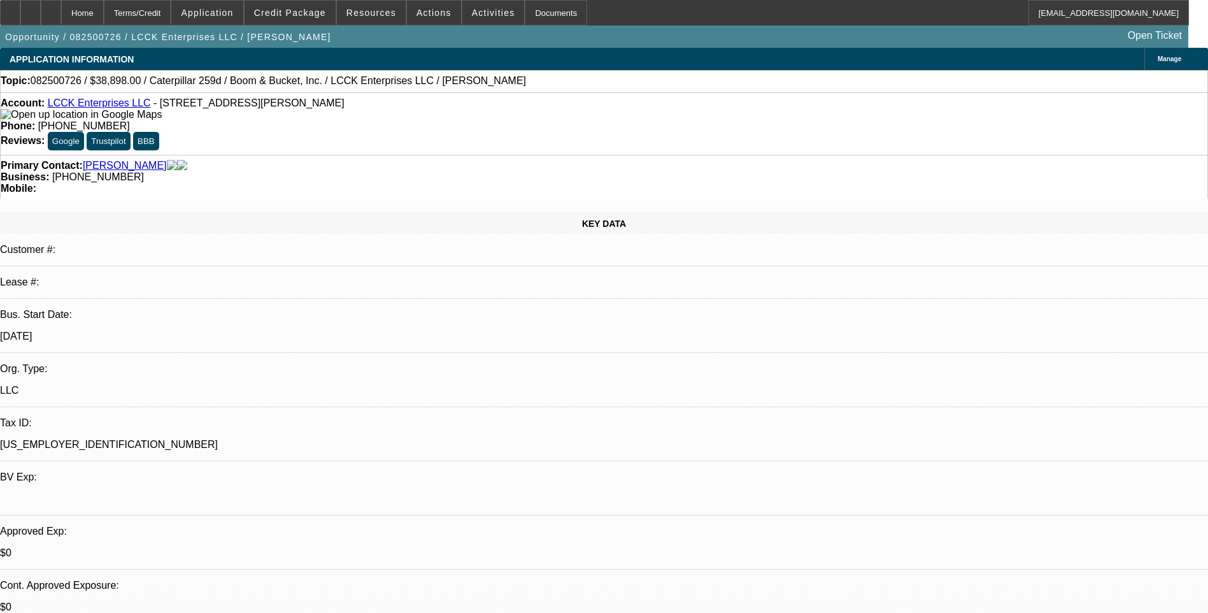
select select "0"
select select "0.1"
select select "4"
select select "0"
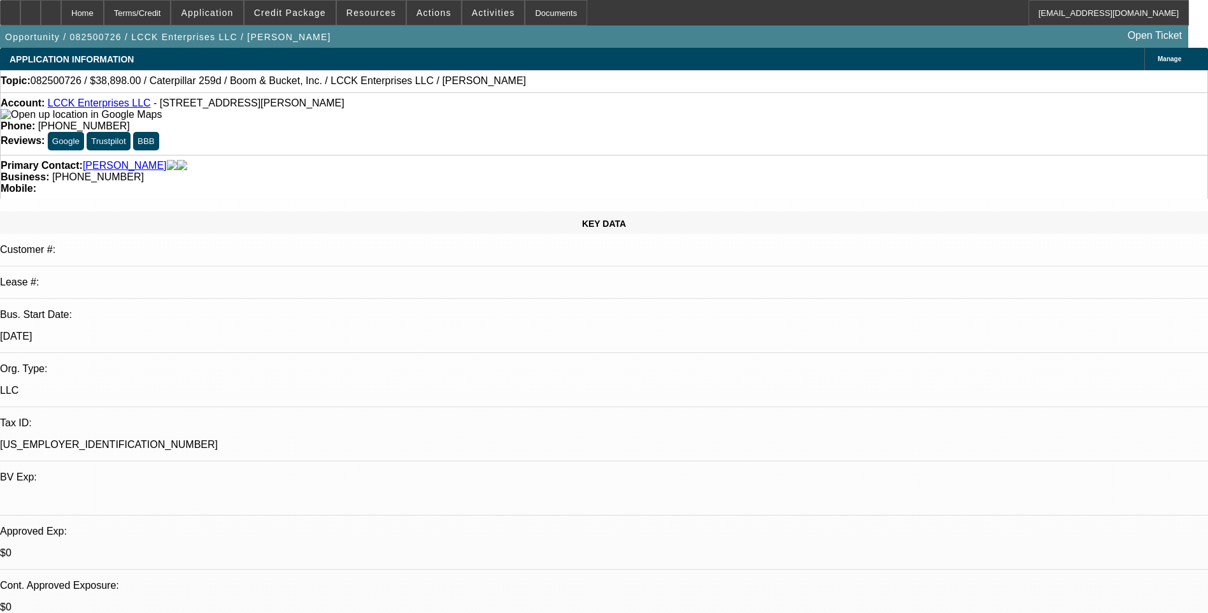
select select "0"
select select "0.1"
select select "4"
select select "0"
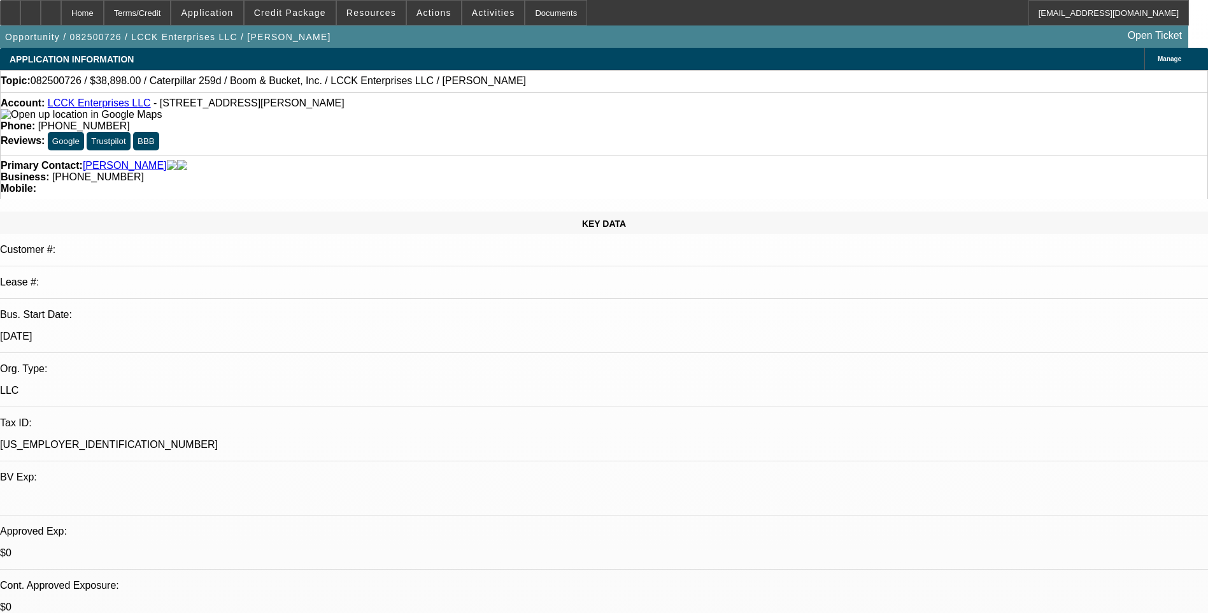
select select "0.1"
select select "4"
select select "0"
select select "0.1"
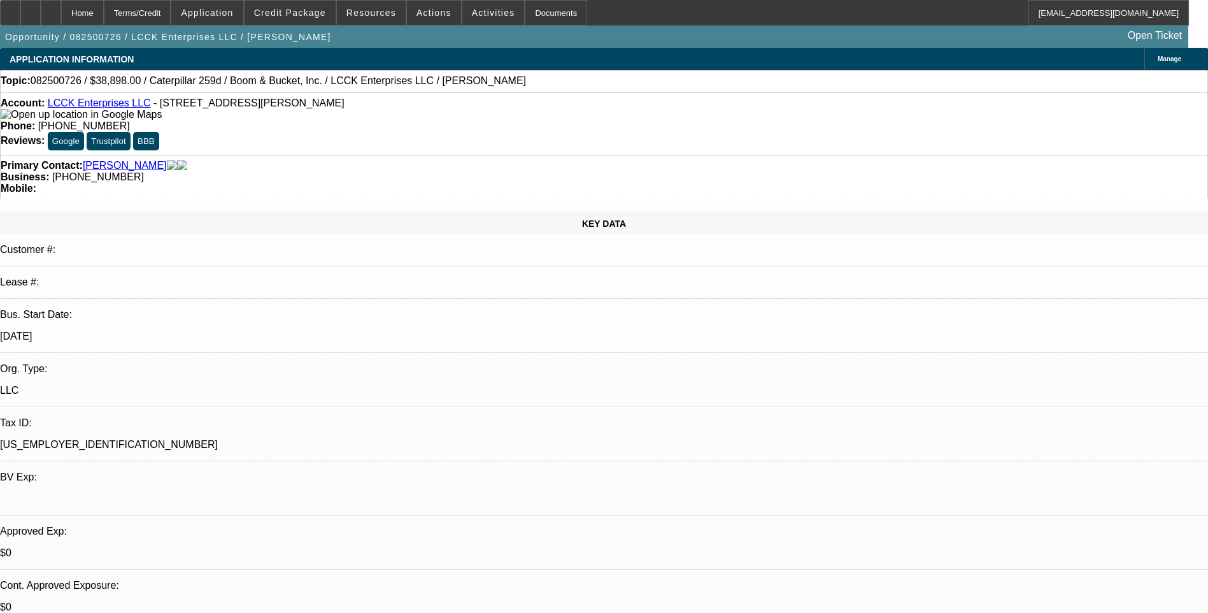
select select "4"
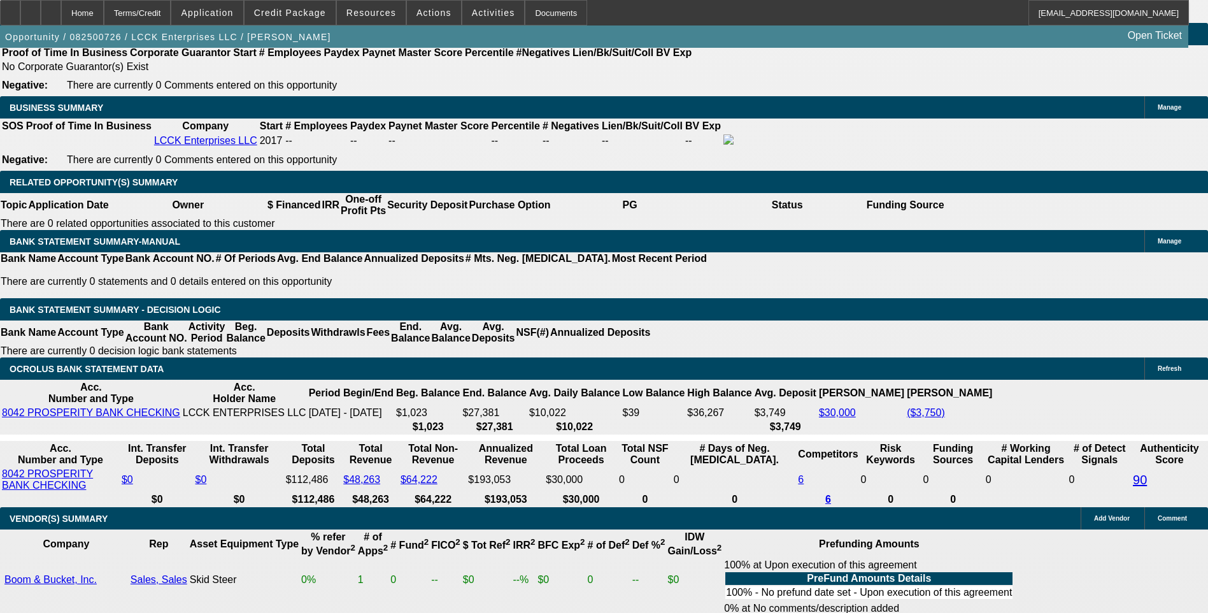
scroll to position [2102, 0]
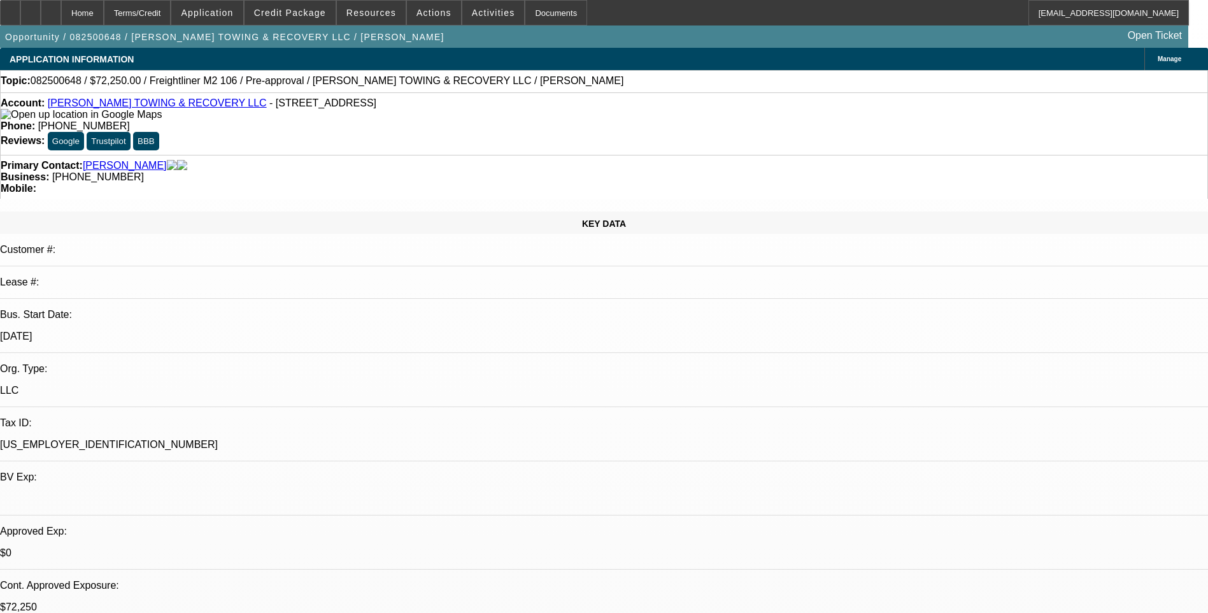
select select "0.15"
select select "2"
select select "0"
select select "0.15"
select select "2"
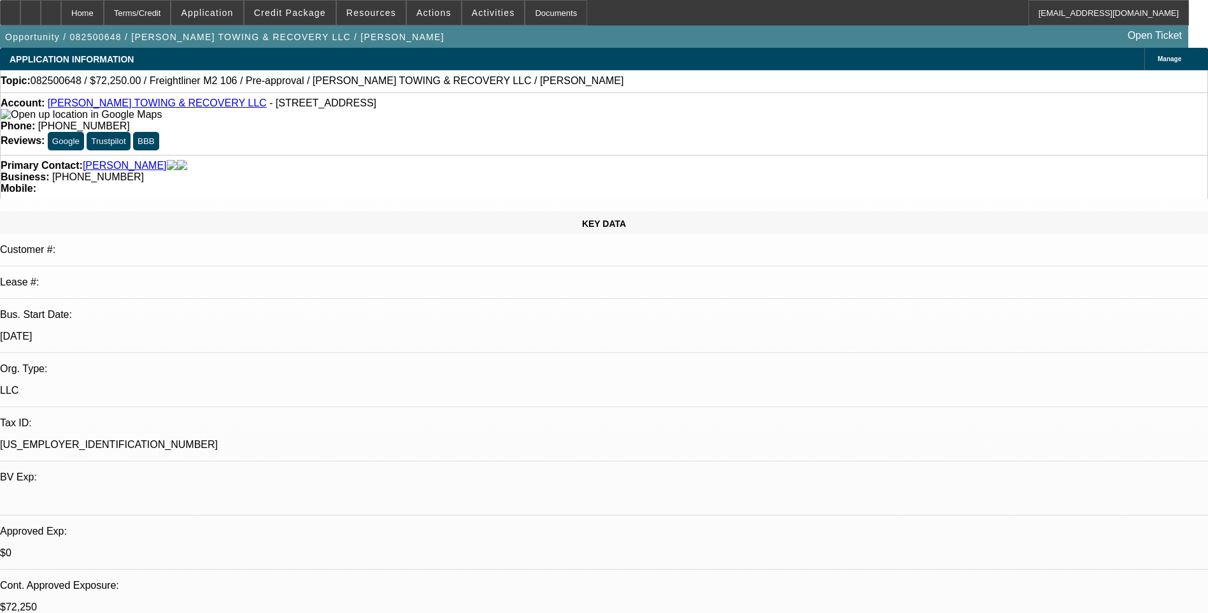
select select "0"
select select "0.15"
select select "2"
select select "0.1"
select select "1"
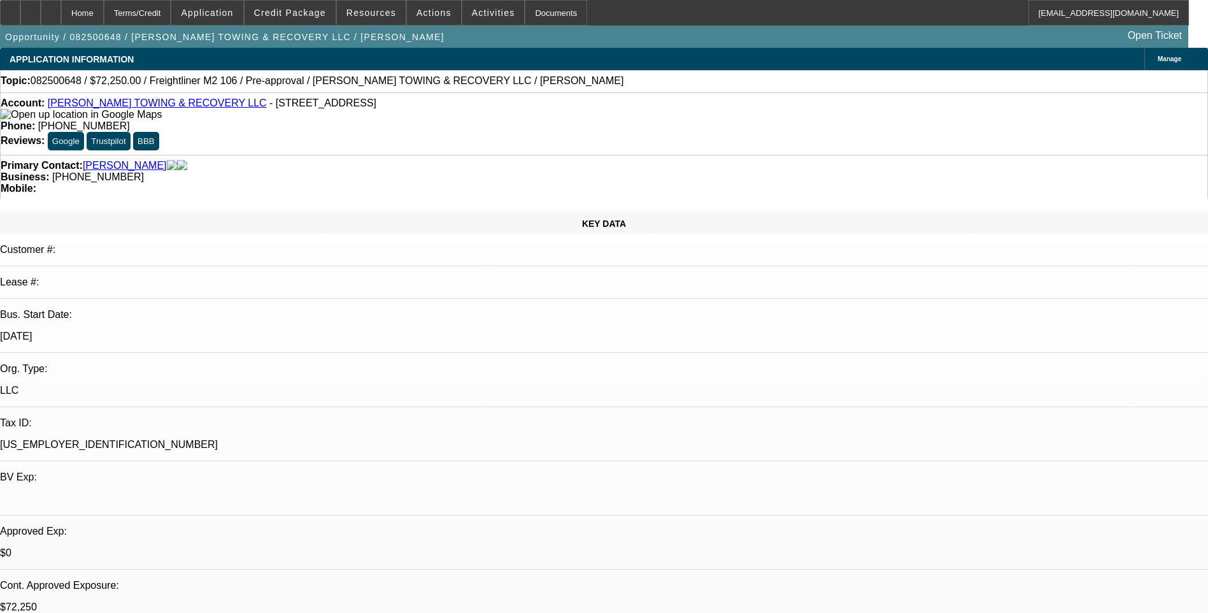
select select "2"
select select "6"
select select "1"
select select "2"
select select "6"
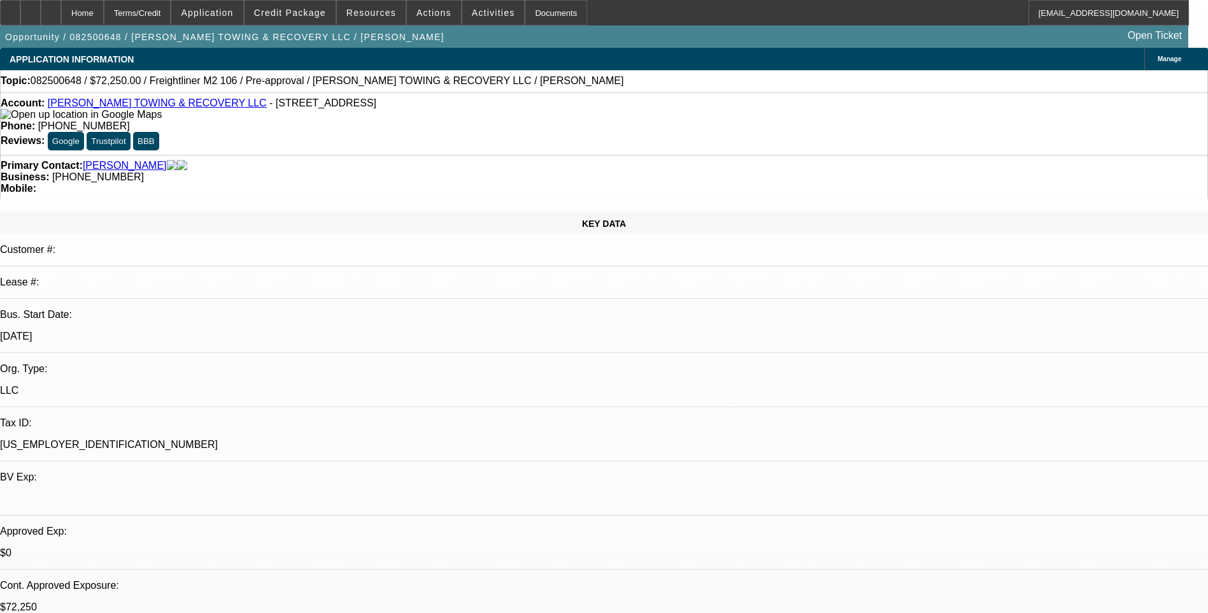
select select "1"
select select "2"
select select "4"
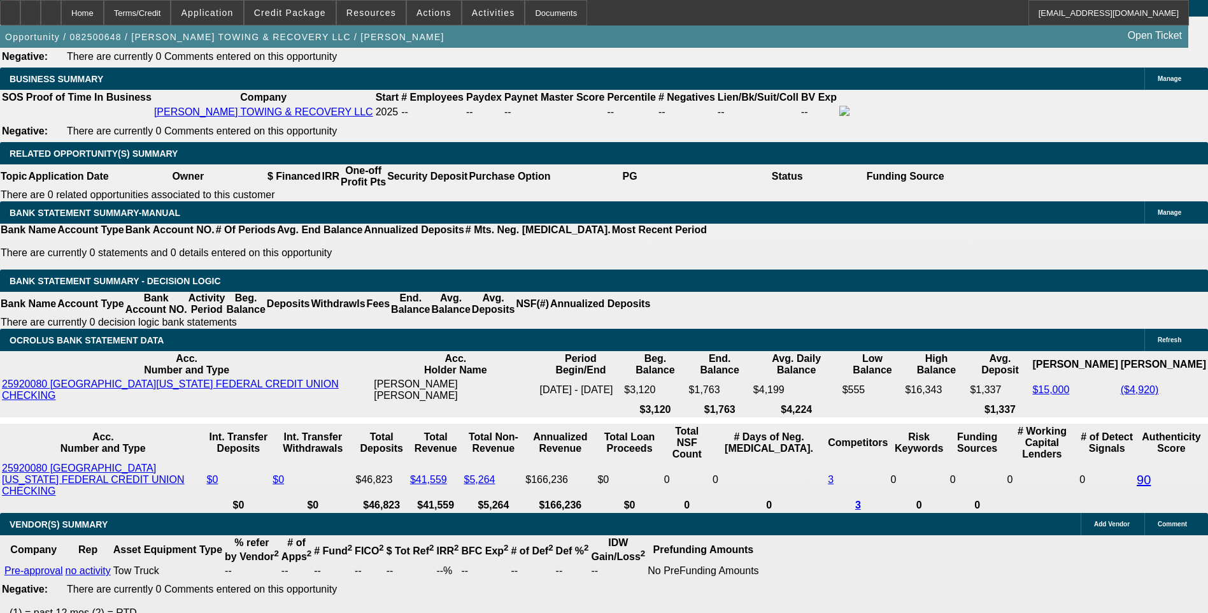
scroll to position [1975, 0]
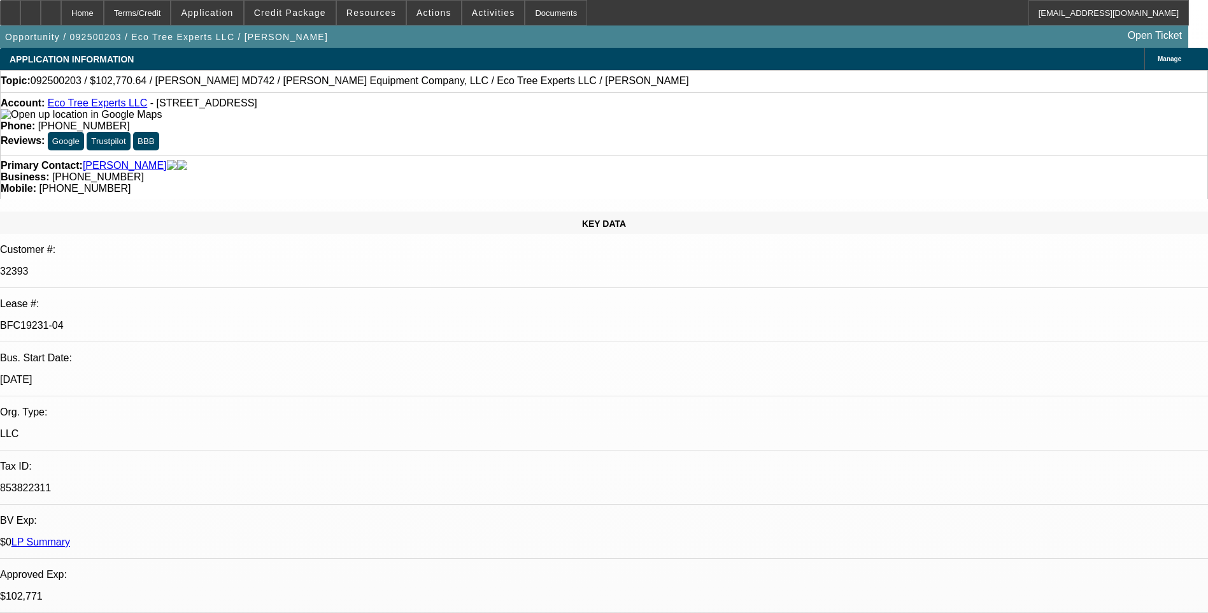
select select "0"
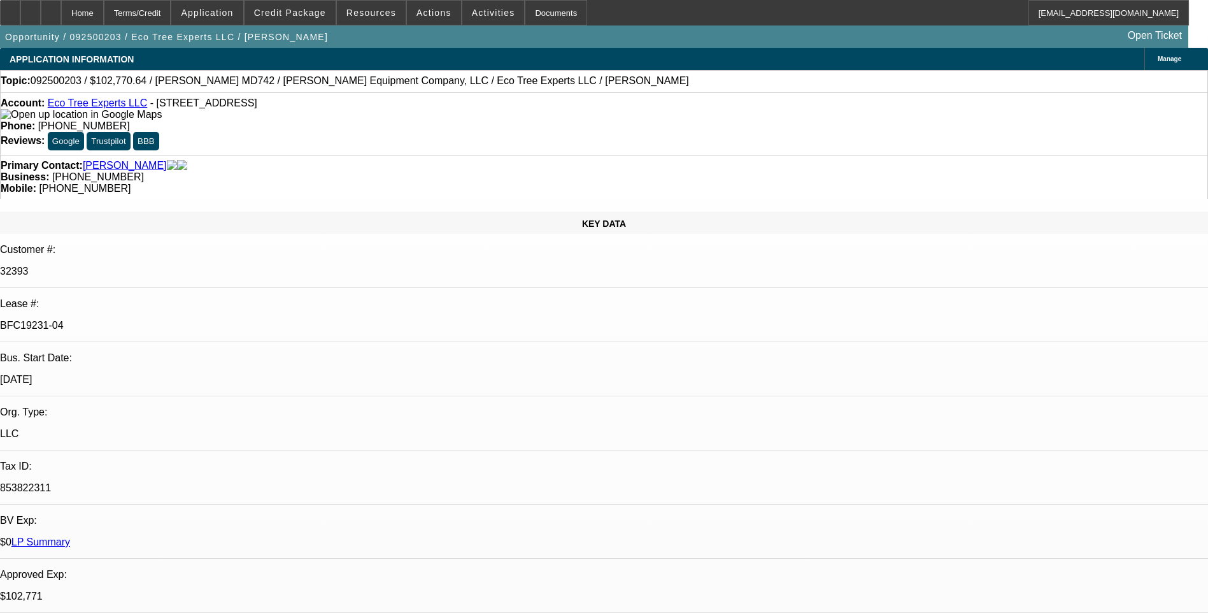
select select "0"
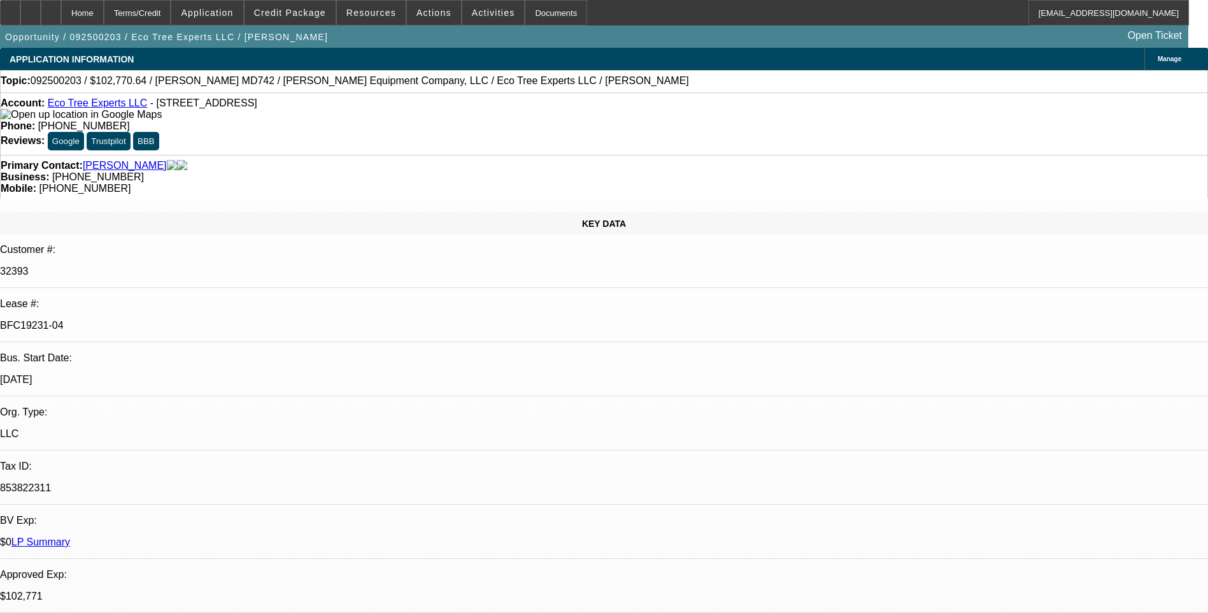
select select "0"
select select "1"
select select "6"
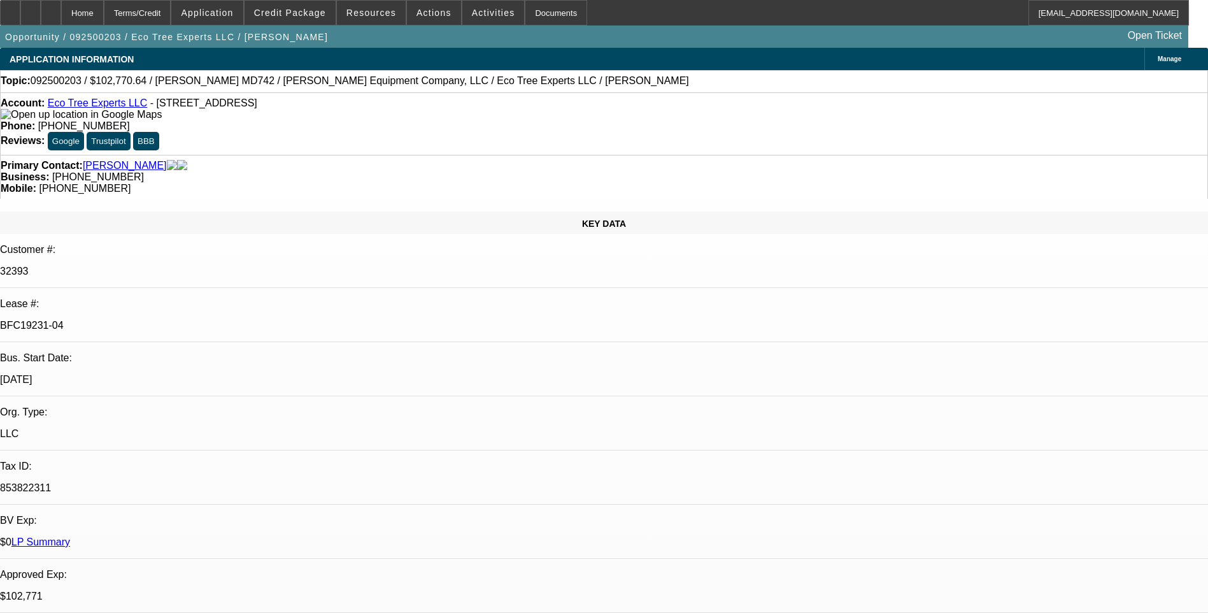
select select "1"
select select "6"
select select "1"
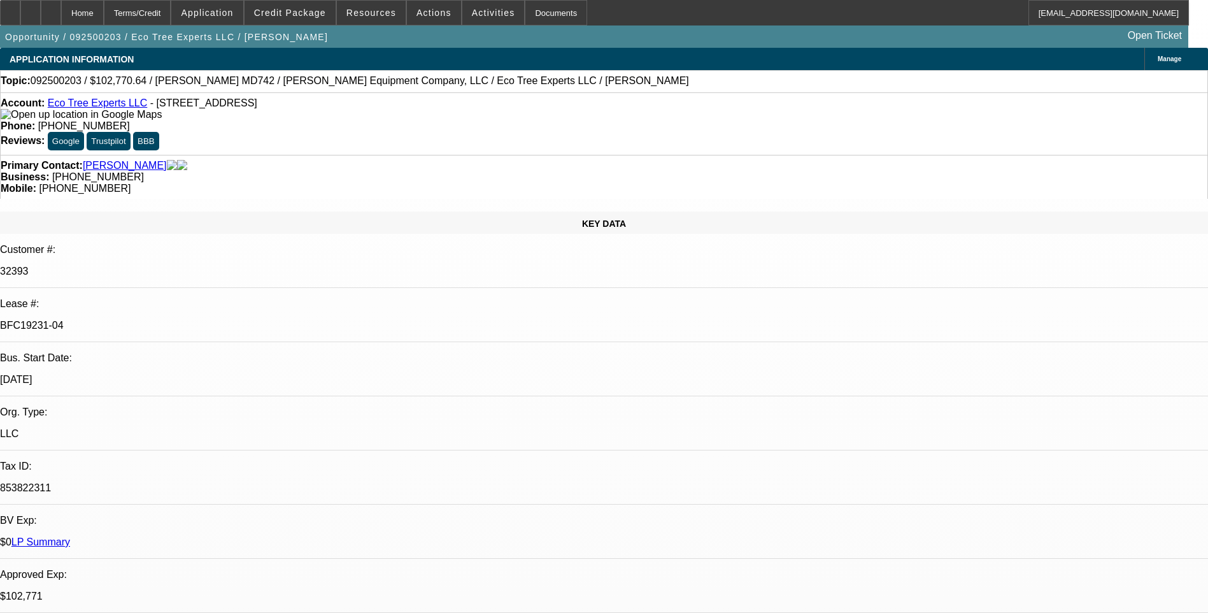
select select "6"
select select "1"
select select "6"
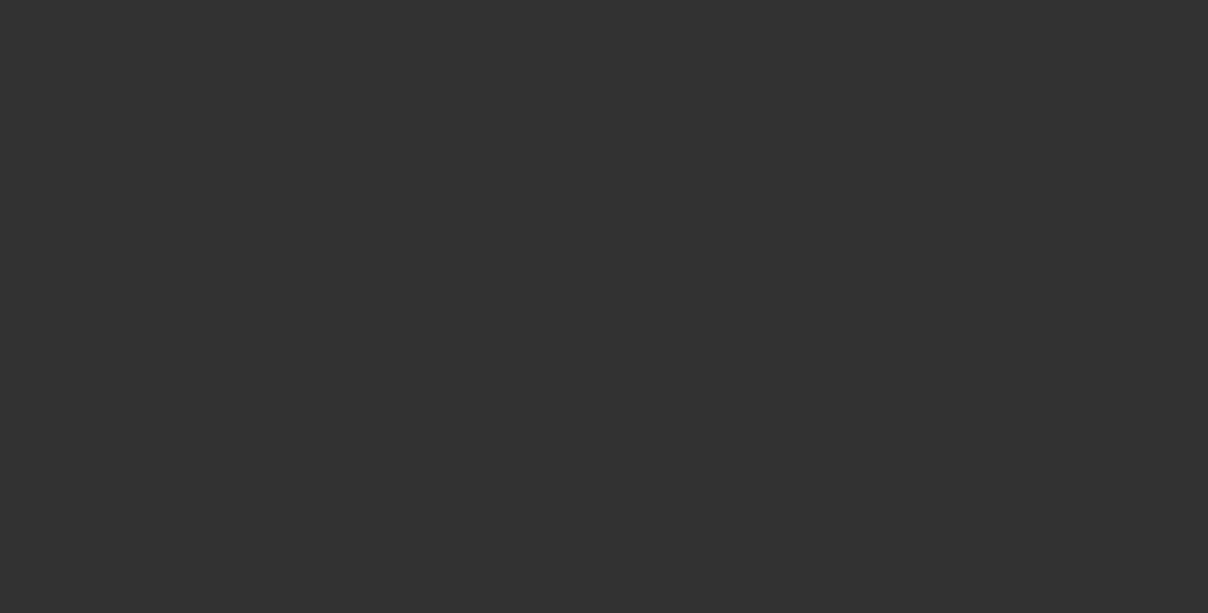
click at [586, 288] on span "Open calendar" at bounding box center [601, 272] width 31 height 31
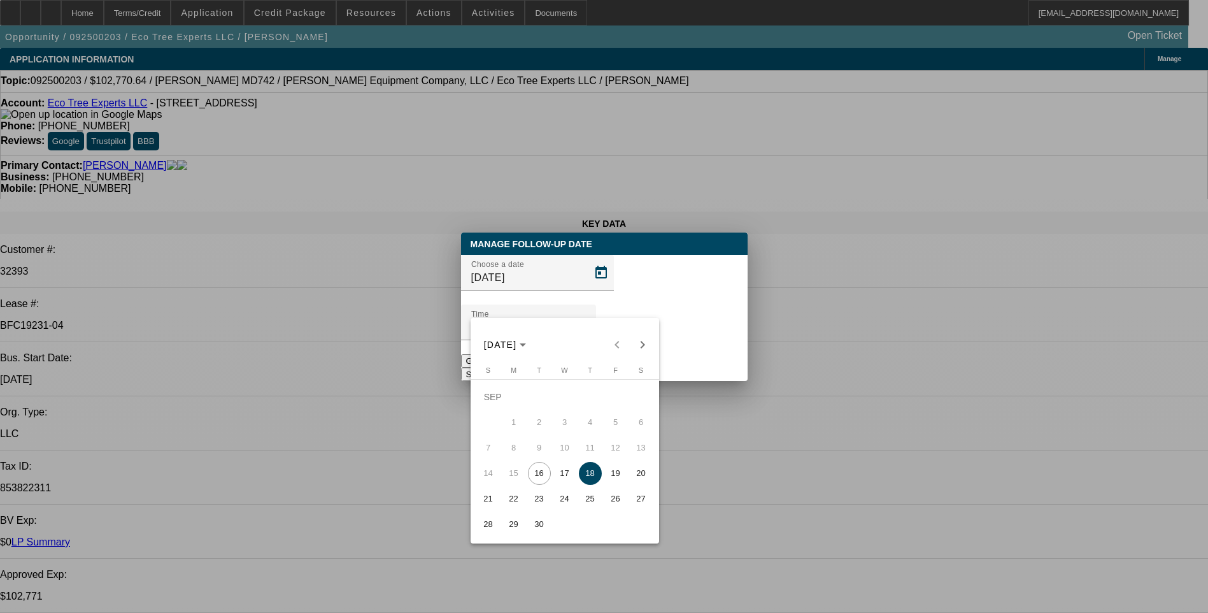
click at [567, 480] on span "17" at bounding box center [565, 473] width 23 height 23
type input "9/17/2025"
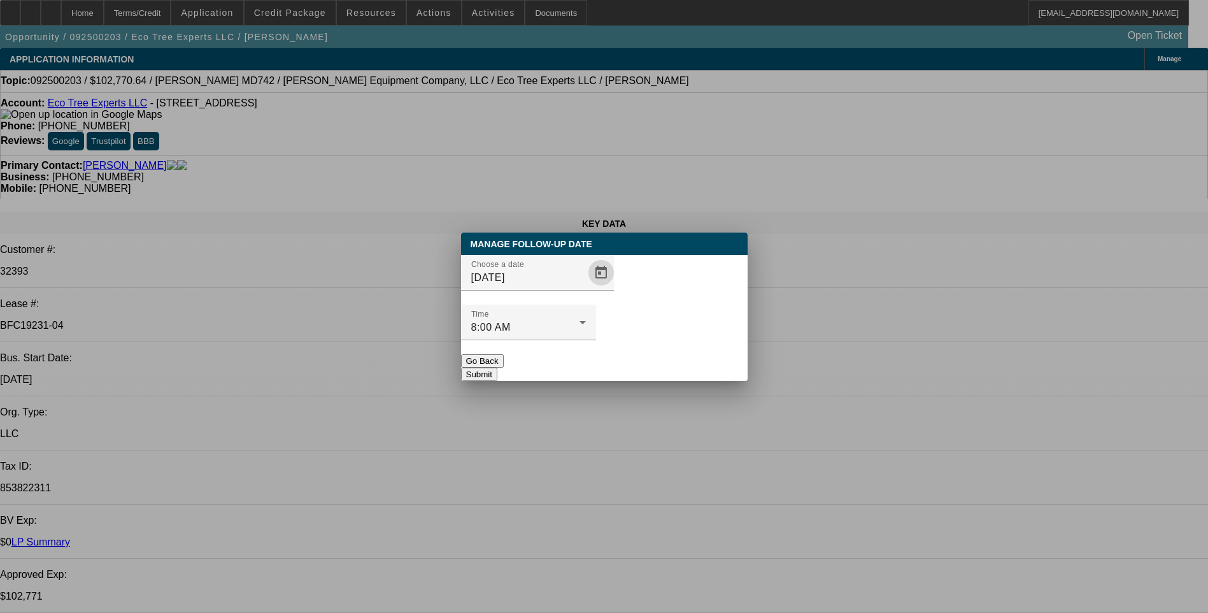
click at [497, 368] on button "Submit" at bounding box center [479, 374] width 36 height 13
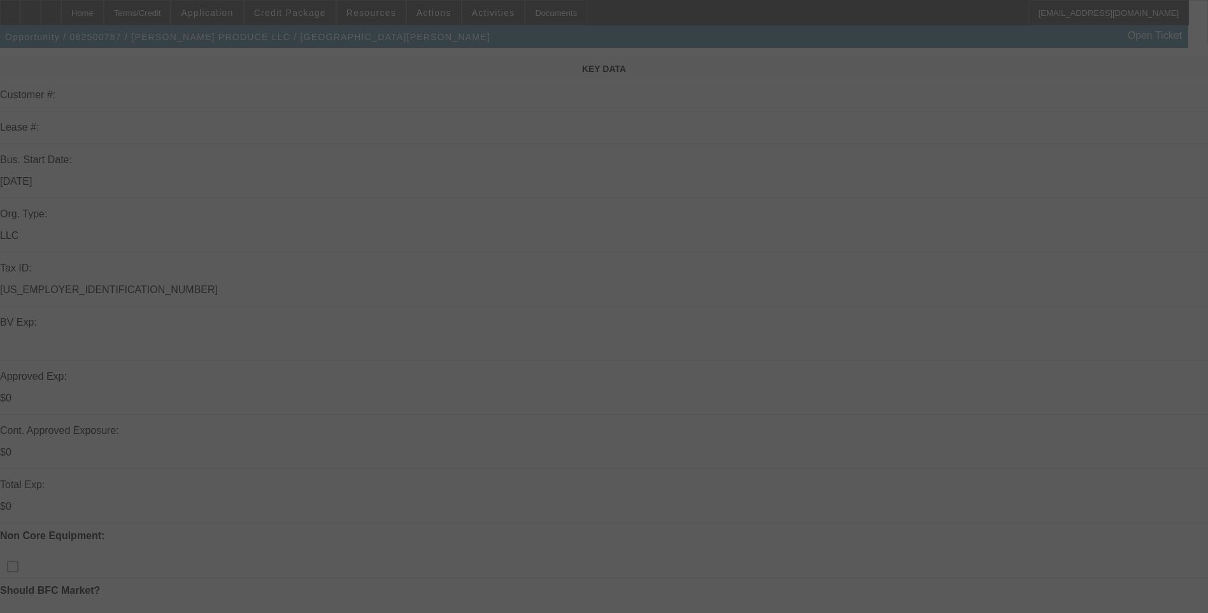
scroll to position [191, 0]
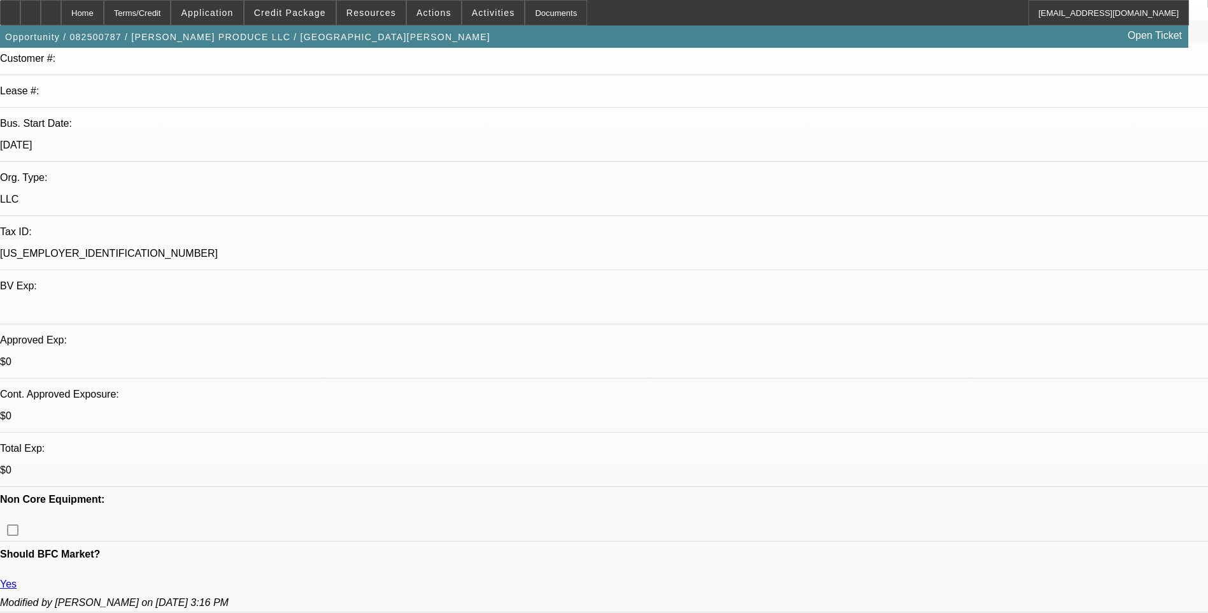
select select "0"
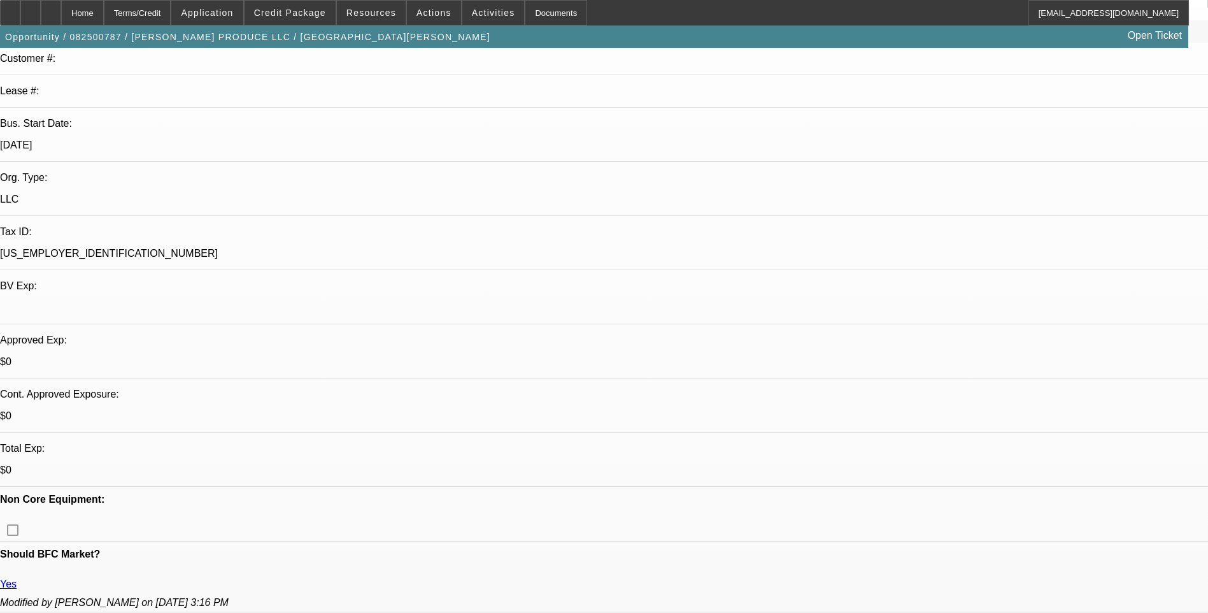
select select "0"
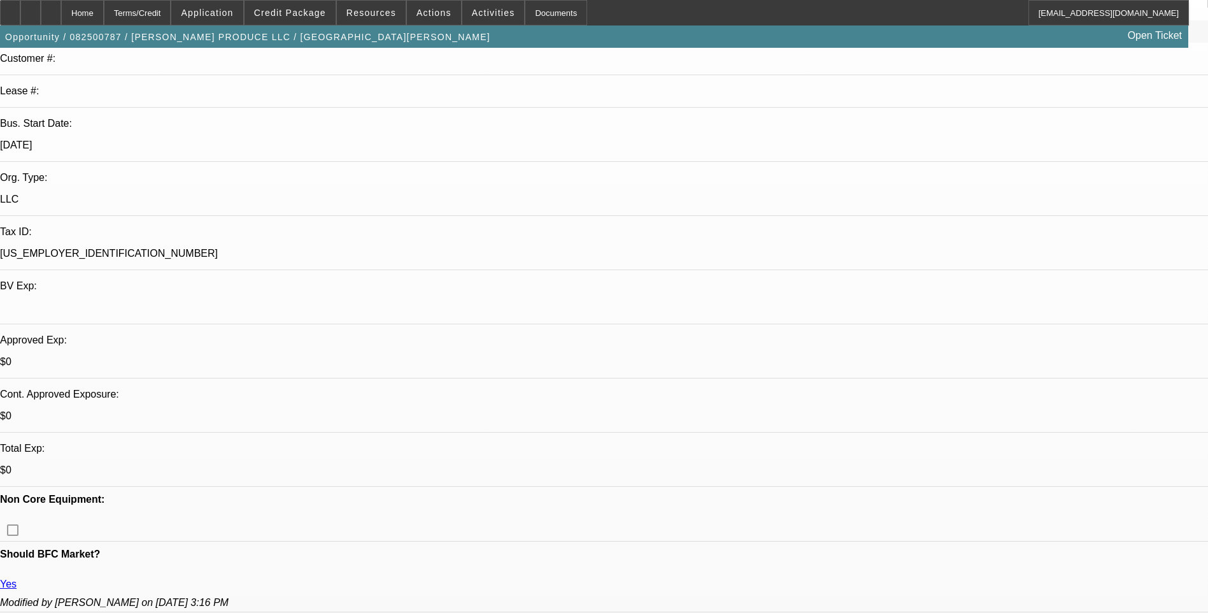
select select "0"
select select "1"
select select "6"
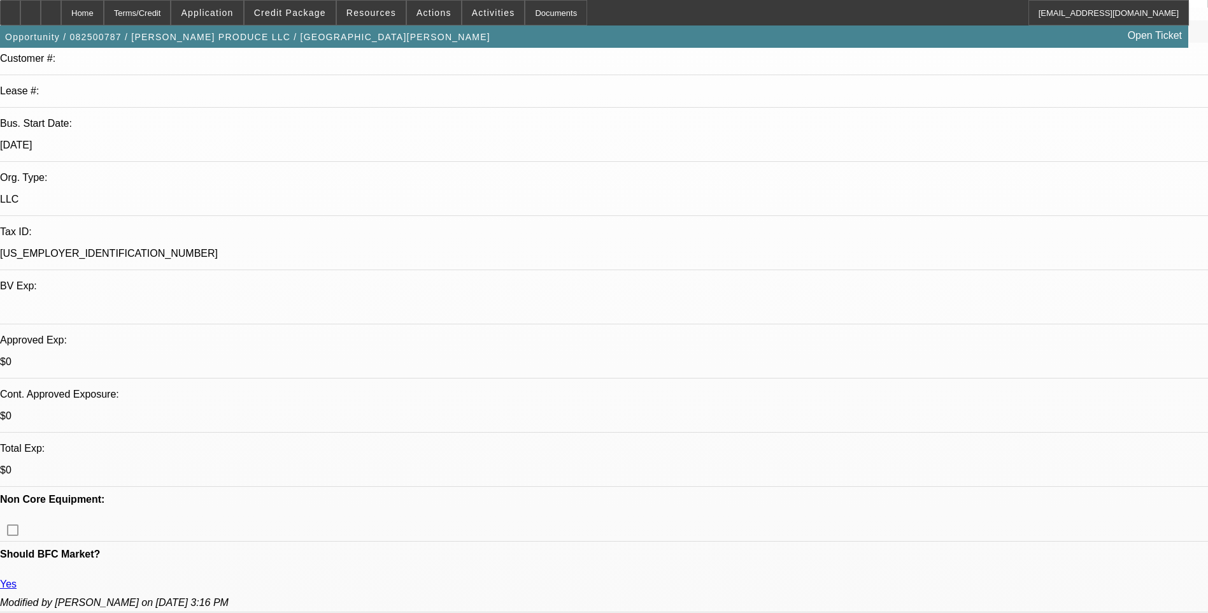
select select "1"
select select "6"
select select "1"
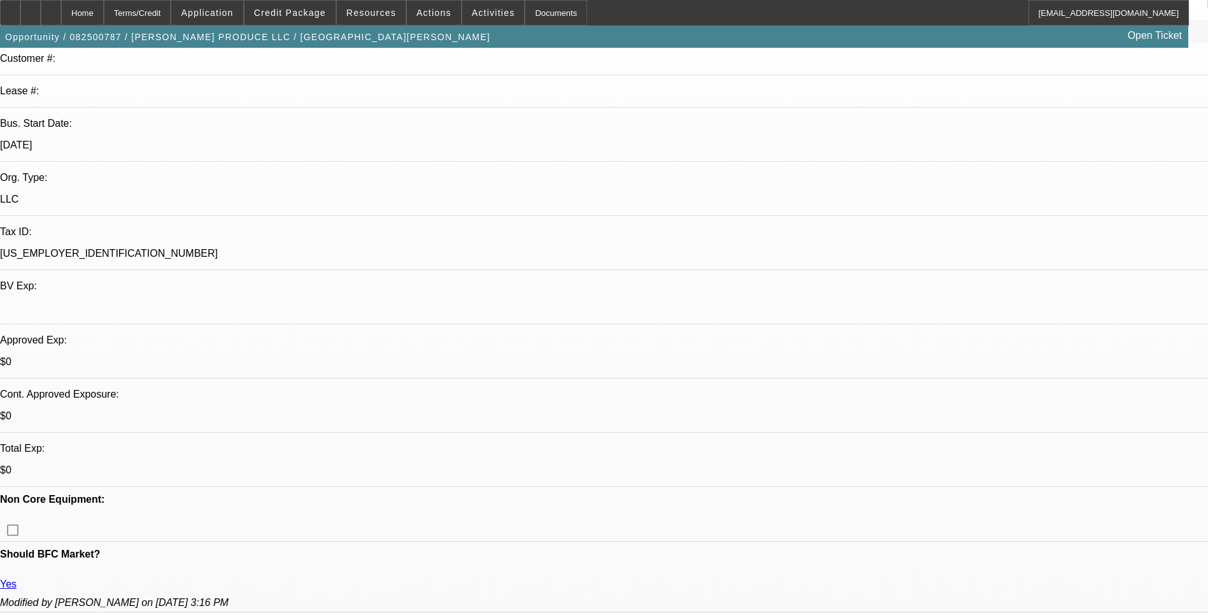
select select "6"
select select "1"
select select "6"
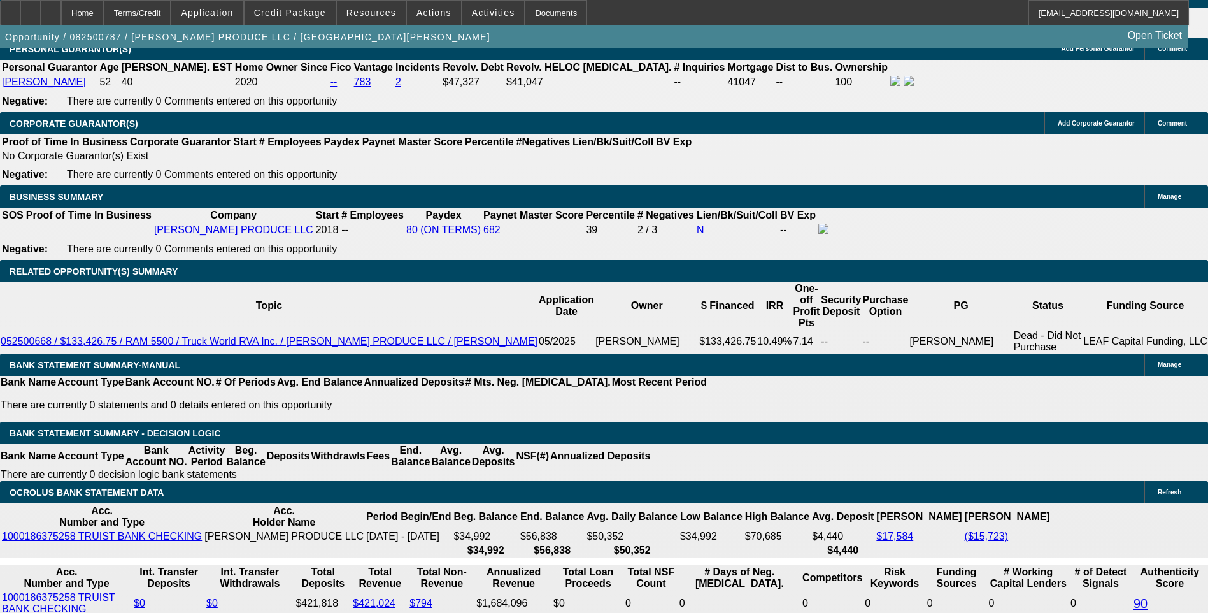
scroll to position [1975, 0]
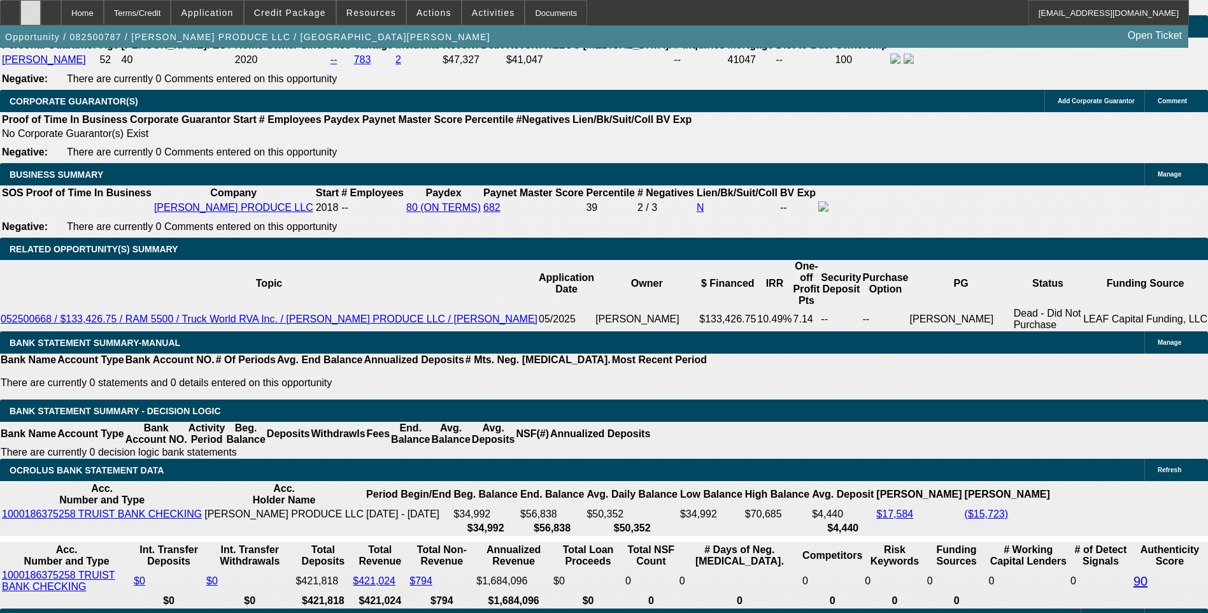
click at [41, 15] on div at bounding box center [30, 12] width 20 height 25
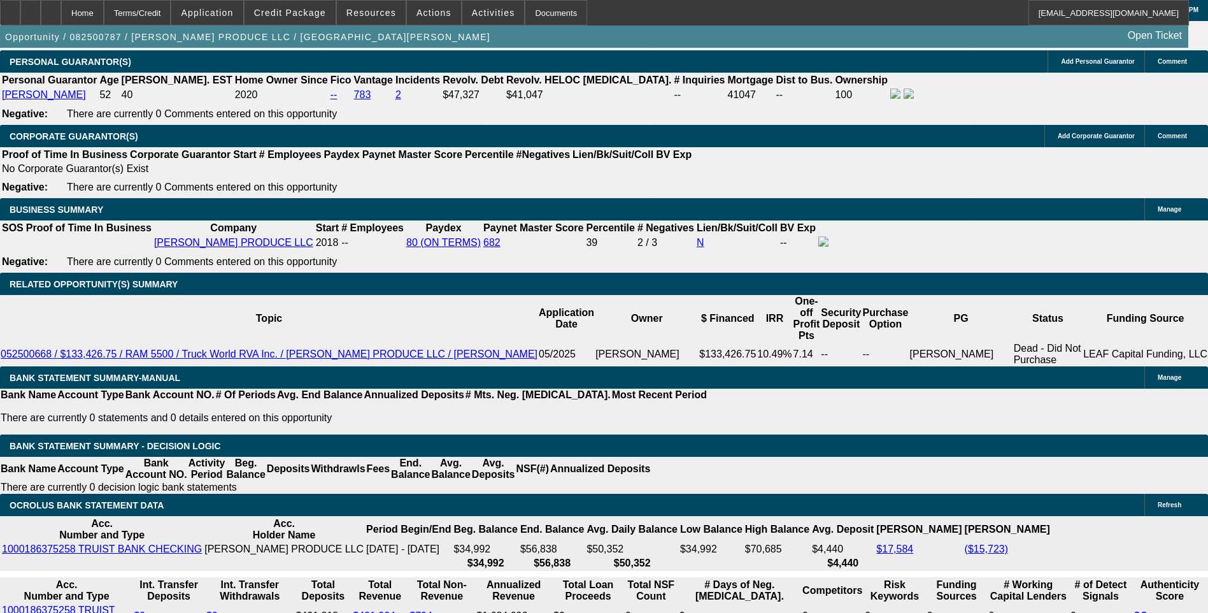
scroll to position [1911, 0]
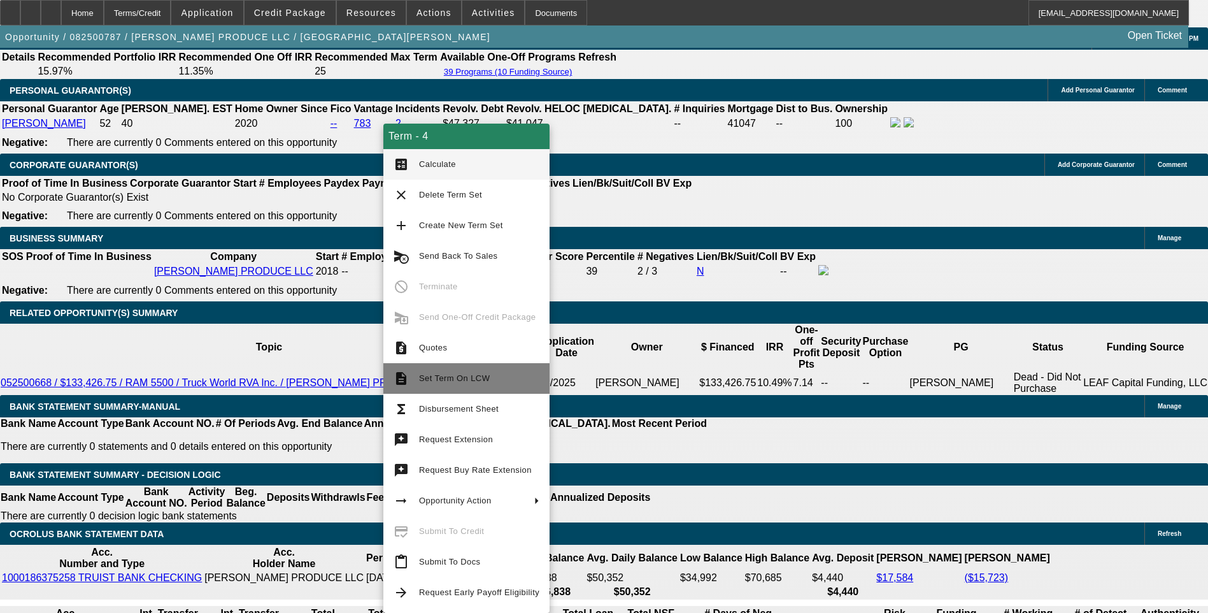
click at [454, 372] on span "Set Term On LCW" at bounding box center [479, 378] width 120 height 15
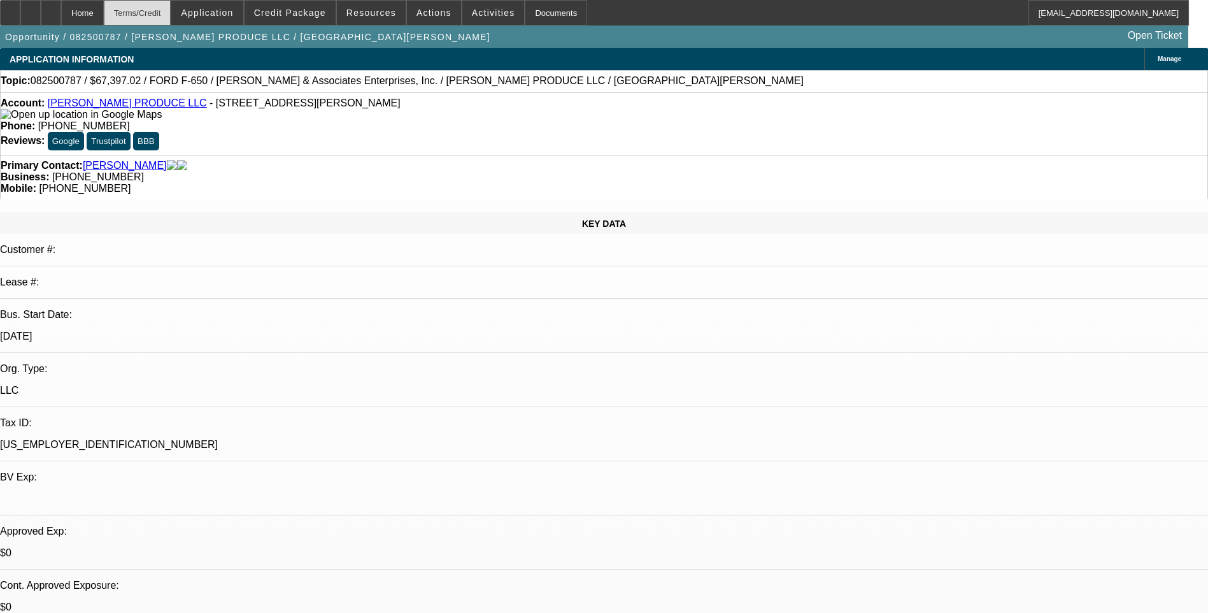
select select "0"
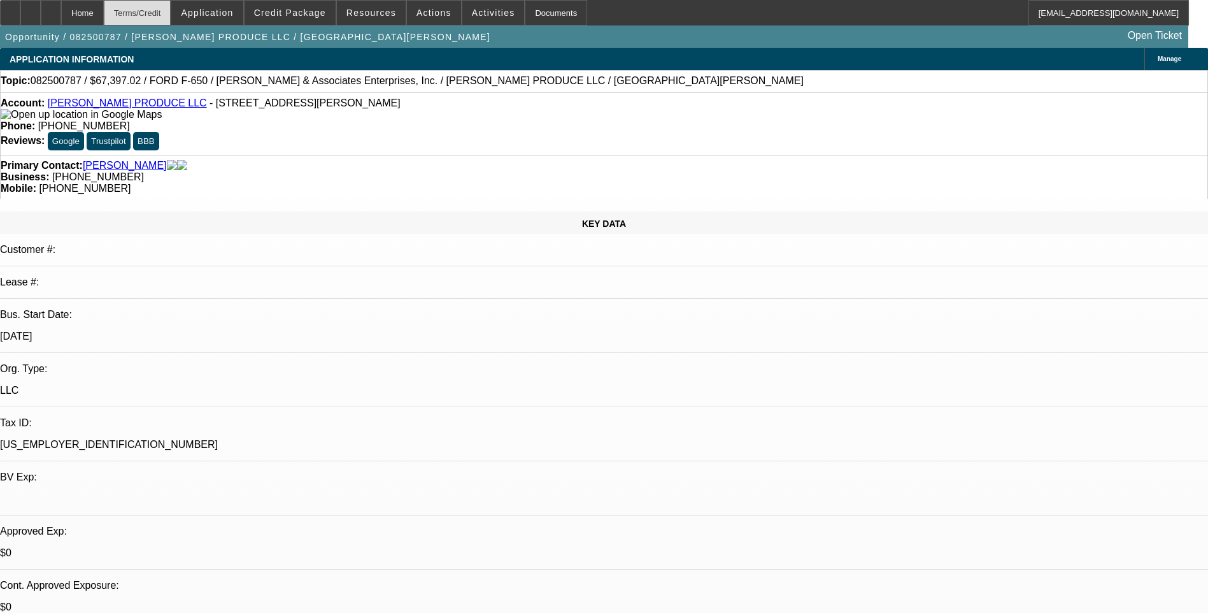
select select "0"
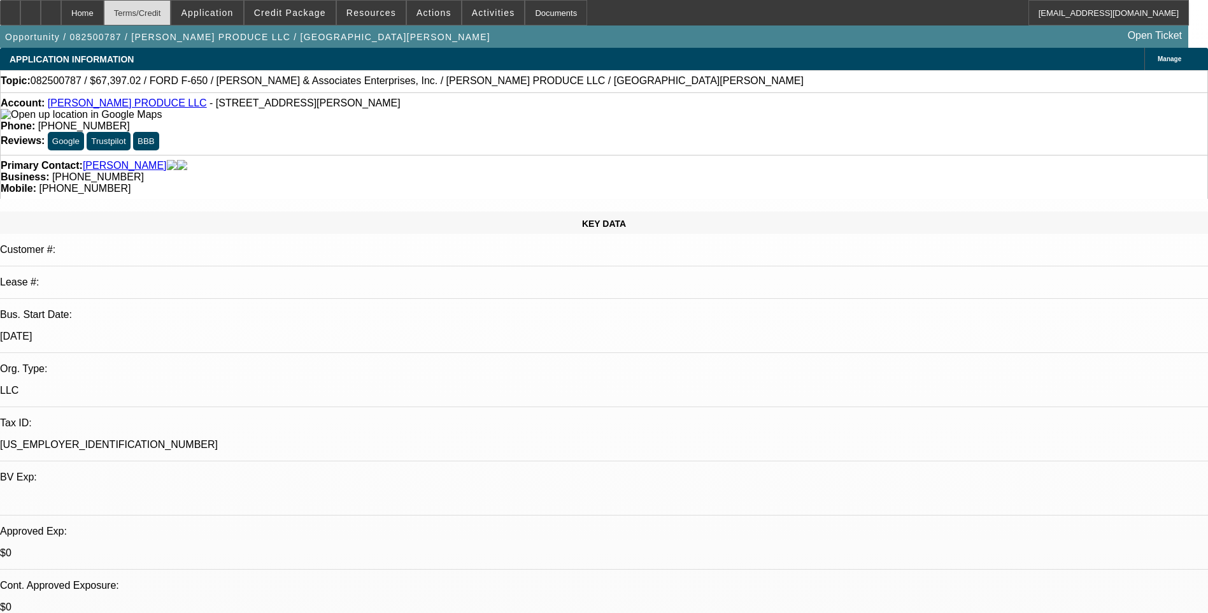
select select "0"
select select "1"
select select "6"
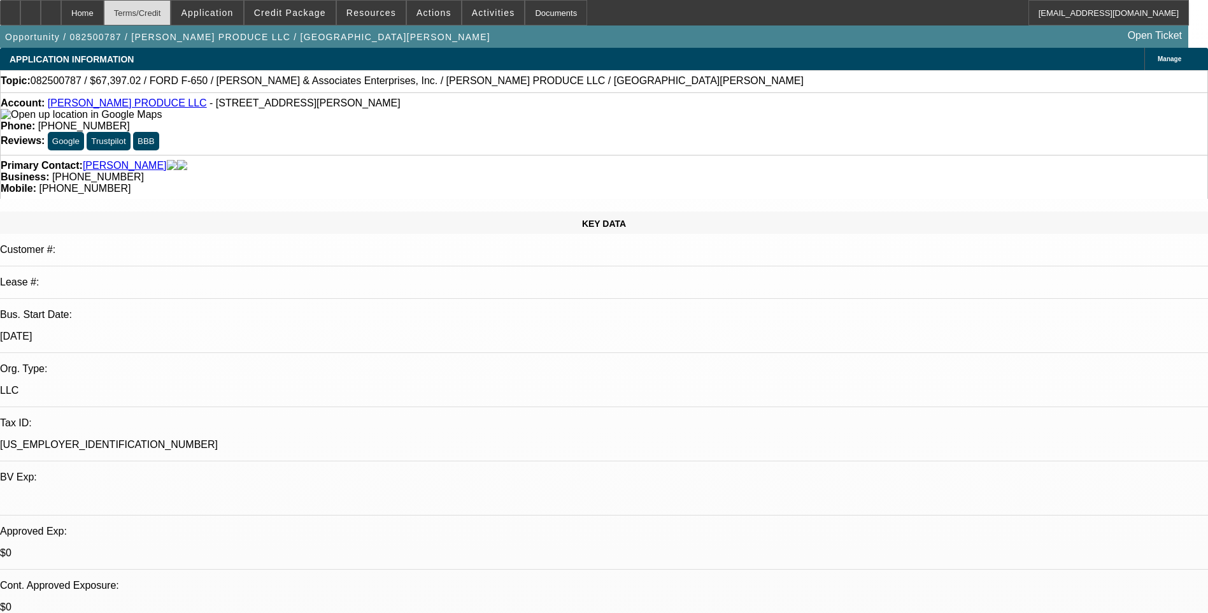
select select "1"
select select "6"
select select "1"
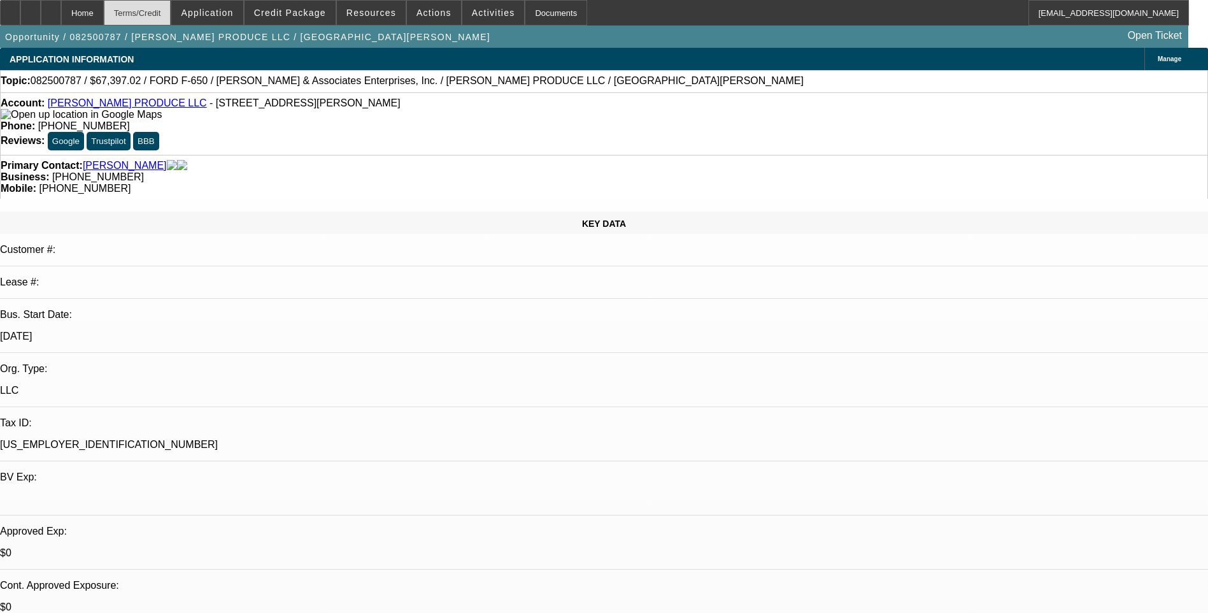
select select "6"
select select "1"
select select "6"
click at [171, 12] on div "Terms/Credit" at bounding box center [138, 12] width 68 height 25
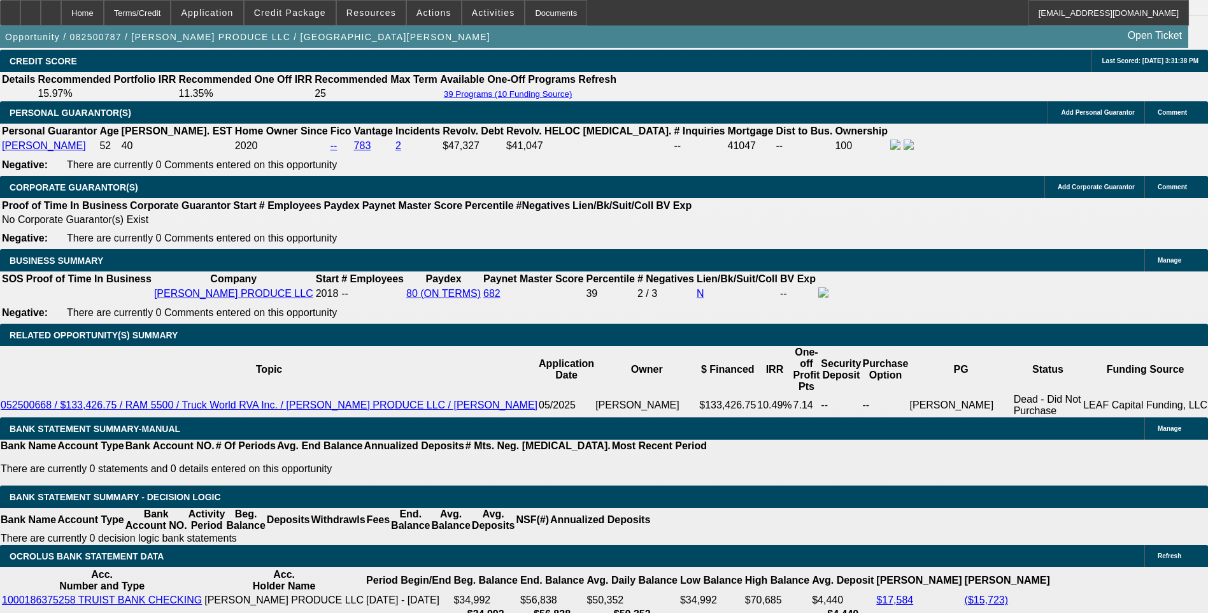
scroll to position [1911, 0]
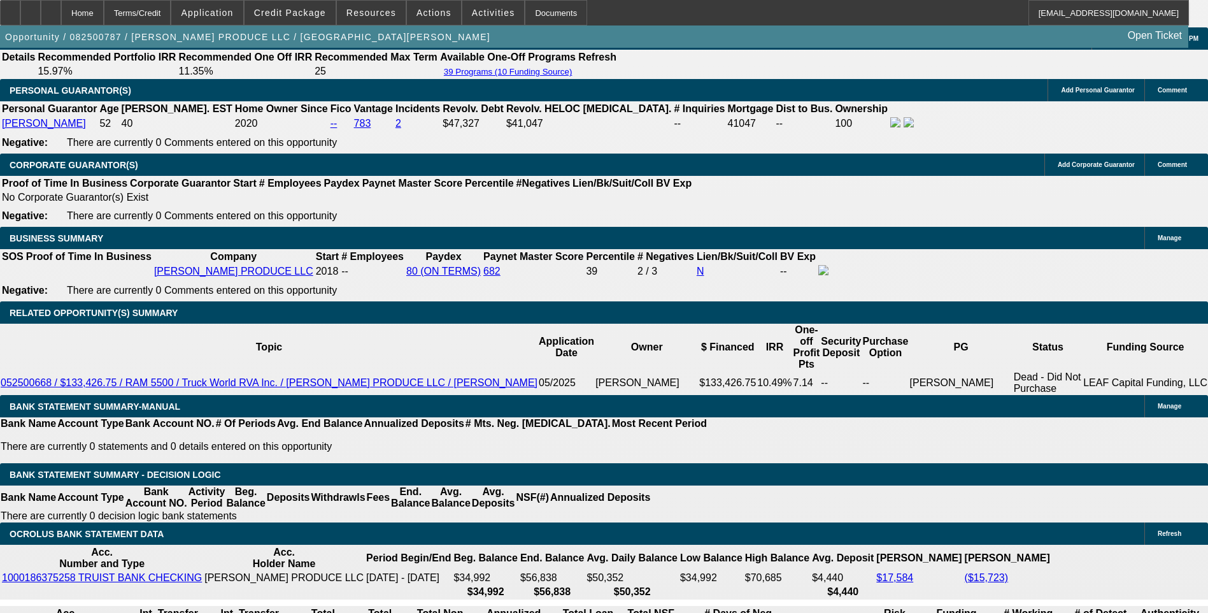
drag, startPoint x: 283, startPoint y: 8, endPoint x: 288, endPoint y: 15, distance: 7.8
click at [283, 8] on span "Credit Package" at bounding box center [290, 13] width 72 height 10
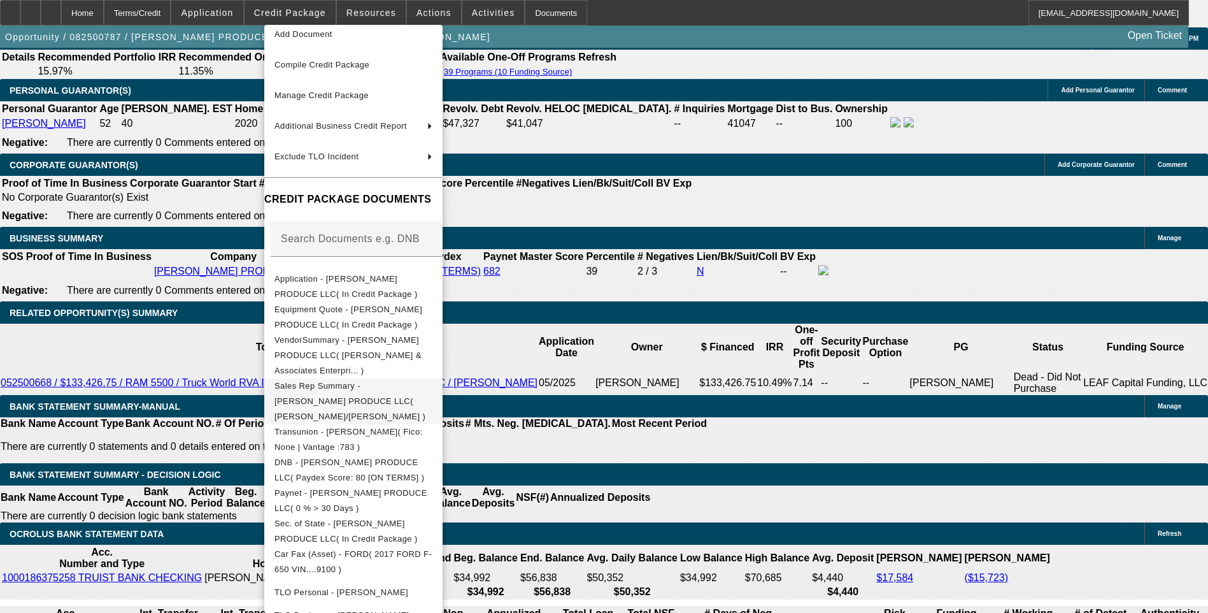
scroll to position [159, 0]
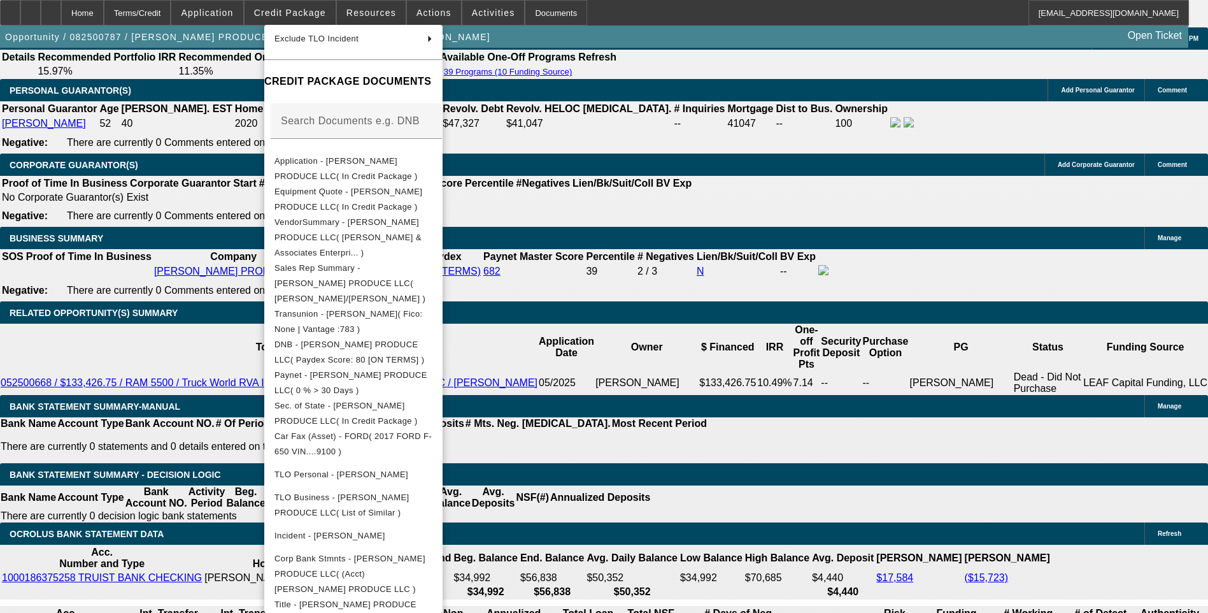
click at [196, 176] on div at bounding box center [604, 306] width 1208 height 613
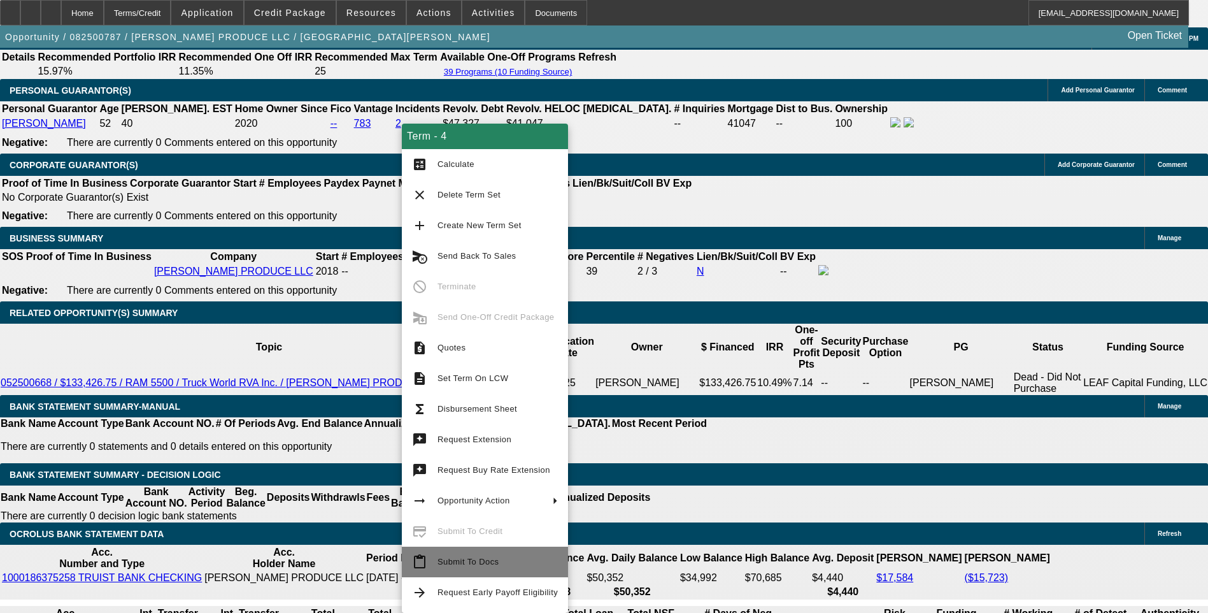
click at [466, 562] on span "Submit To Docs" at bounding box center [468, 562] width 61 height 10
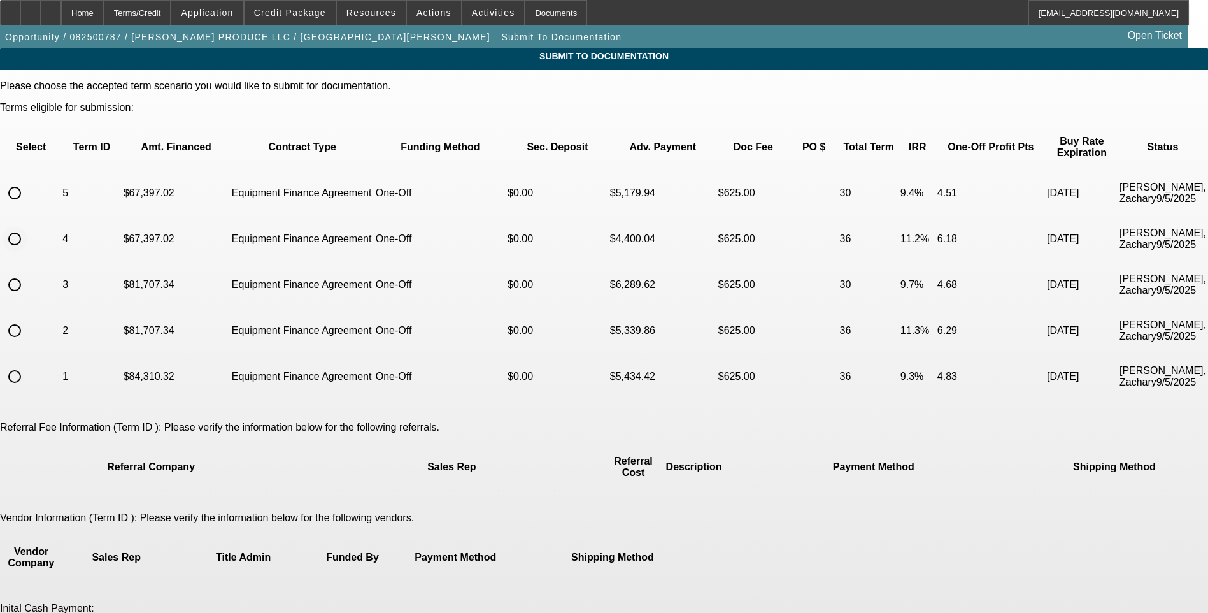
click at [27, 226] on input "radio" at bounding box center [14, 238] width 25 height 25
radio input "true"
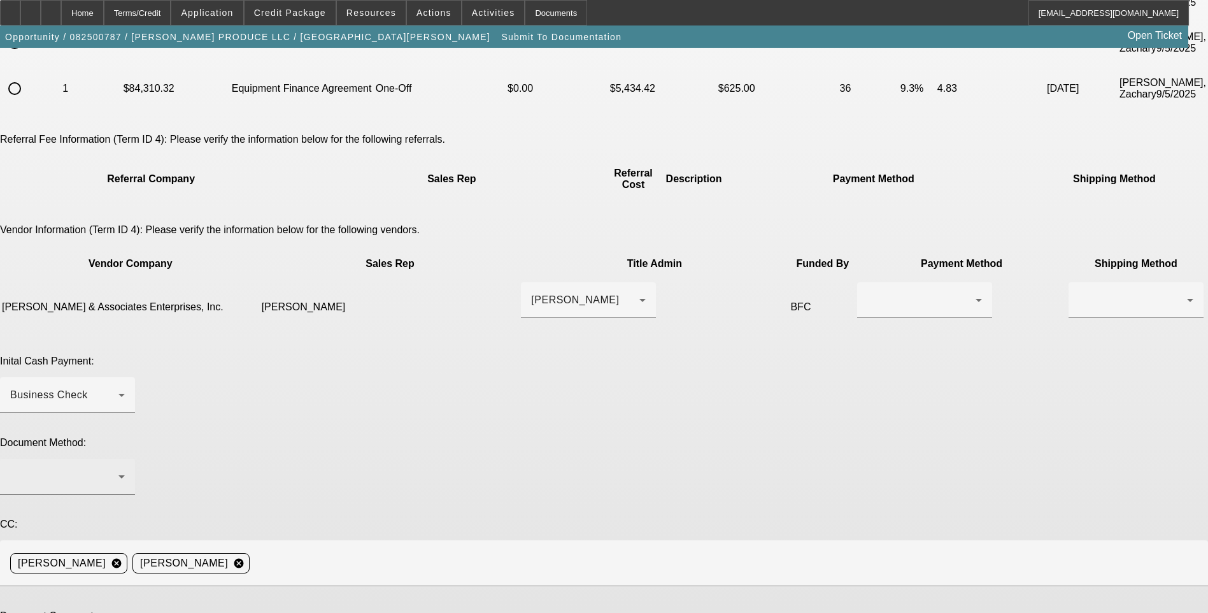
scroll to position [302, 0]
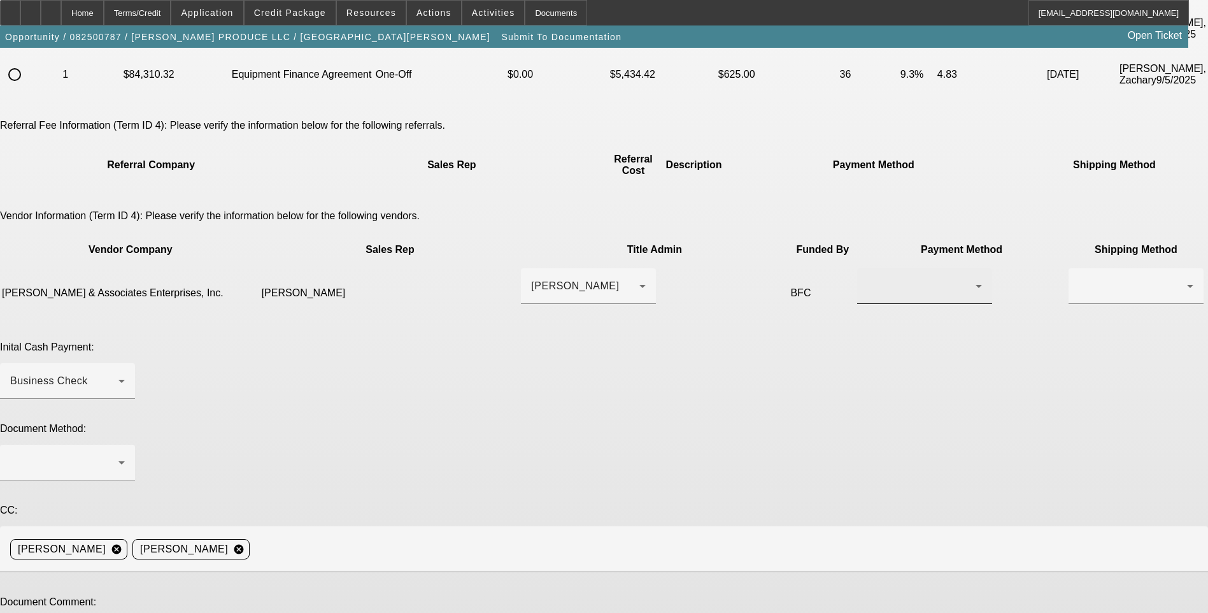
click at [868, 268] on div at bounding box center [925, 286] width 115 height 36
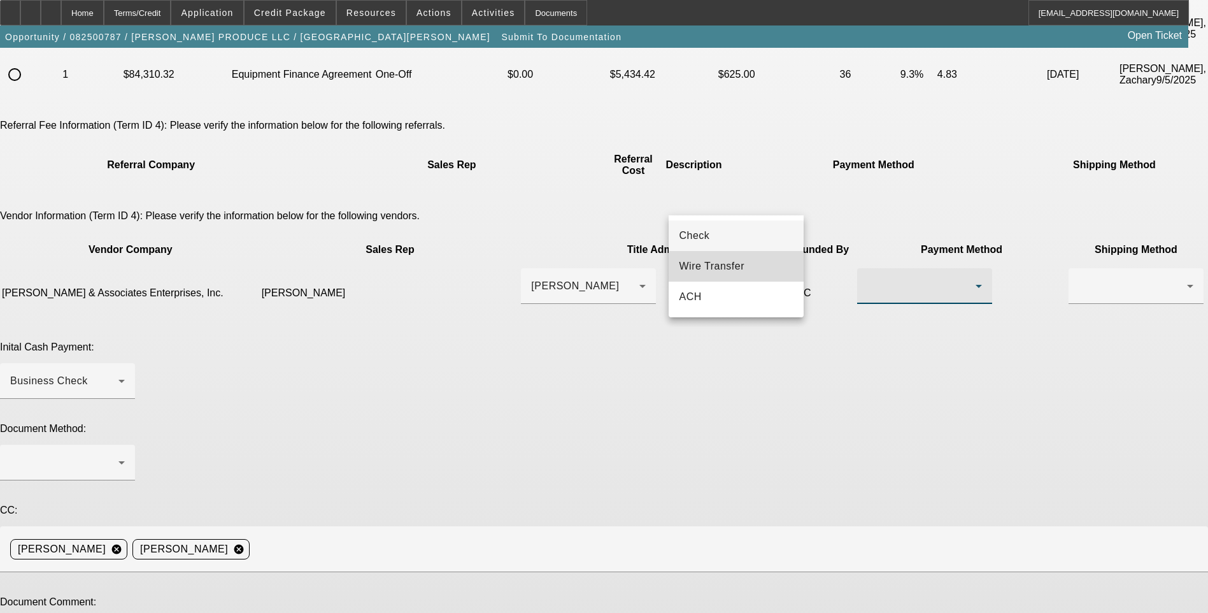
click at [737, 269] on span "Wire Transfer" at bounding box center [712, 266] width 66 height 15
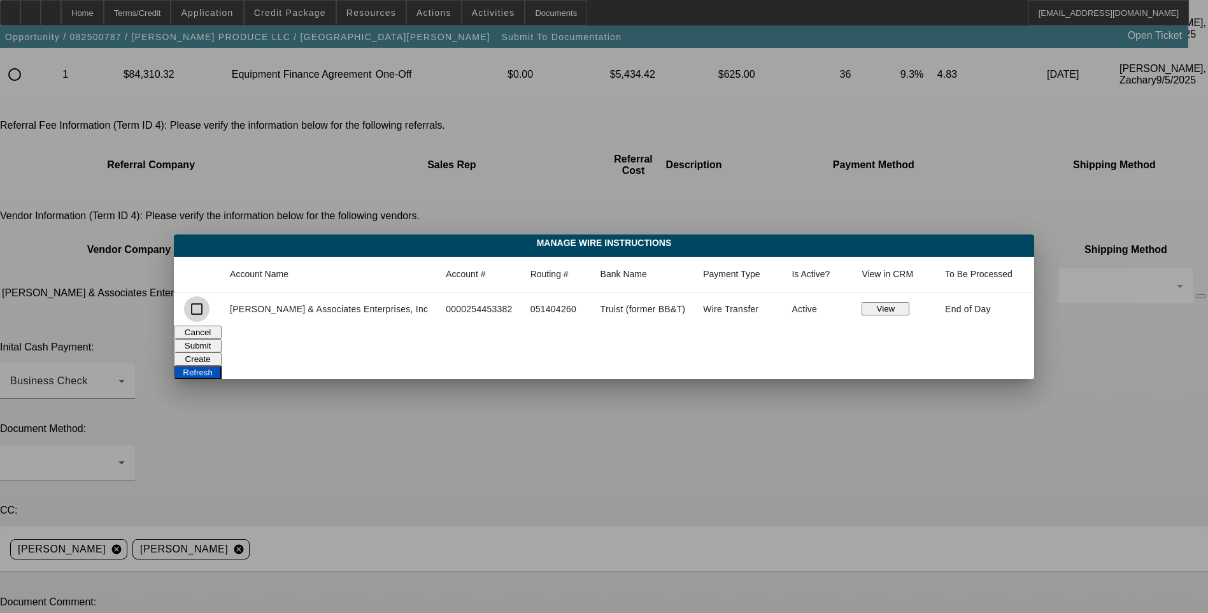
click at [210, 306] on input "checkbox" at bounding box center [196, 308] width 25 height 25
checkbox input "true"
click at [222, 344] on button "Submit" at bounding box center [198, 345] width 48 height 13
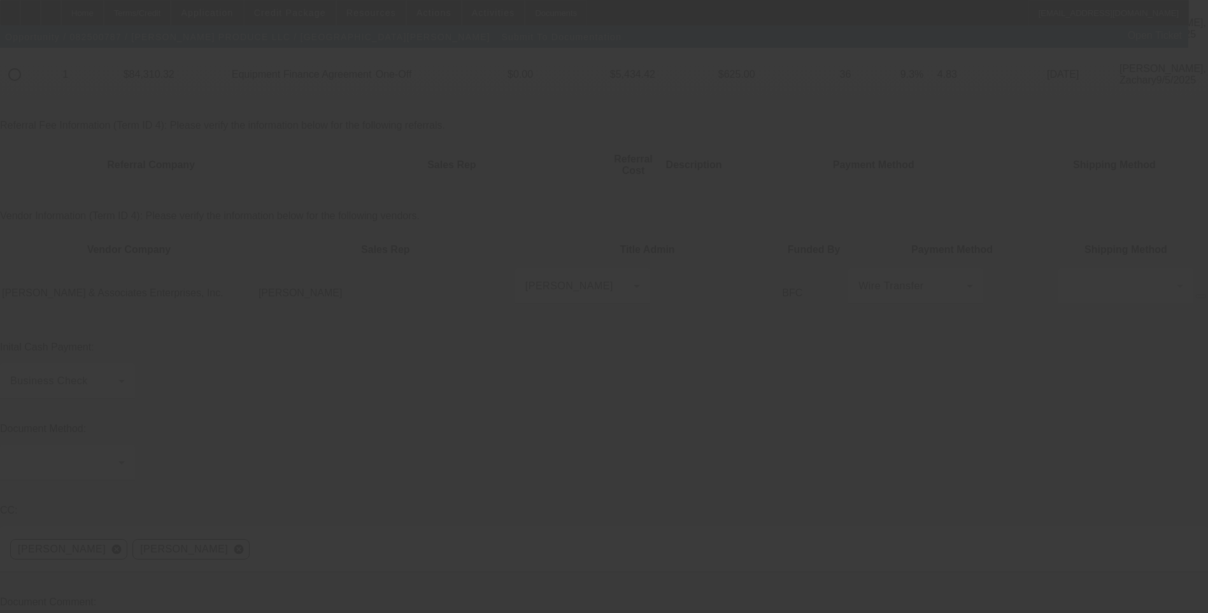
scroll to position [302, 0]
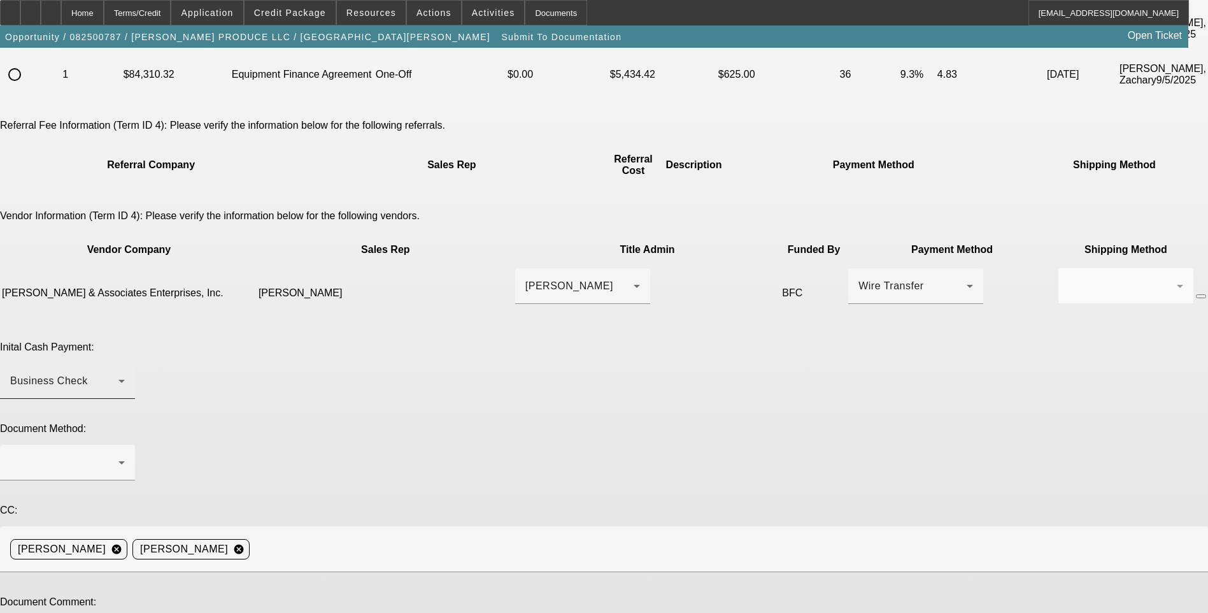
click at [125, 363] on div "Business Check" at bounding box center [67, 381] width 115 height 36
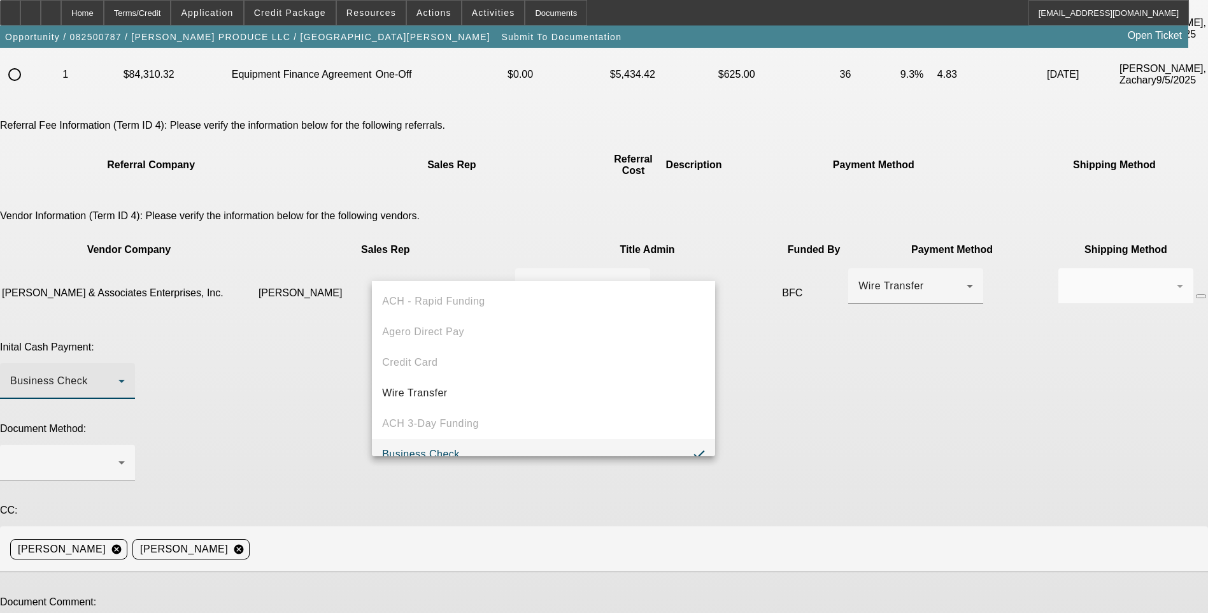
scroll to position [13, 0]
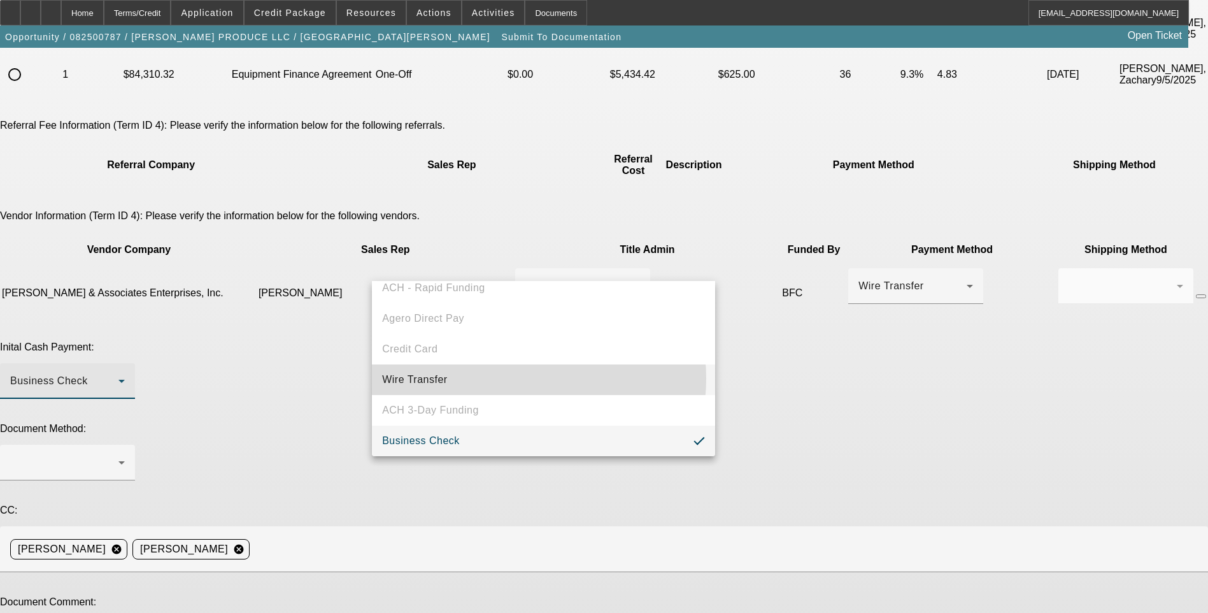
click at [506, 378] on mat-option "Wire Transfer" at bounding box center [543, 379] width 343 height 31
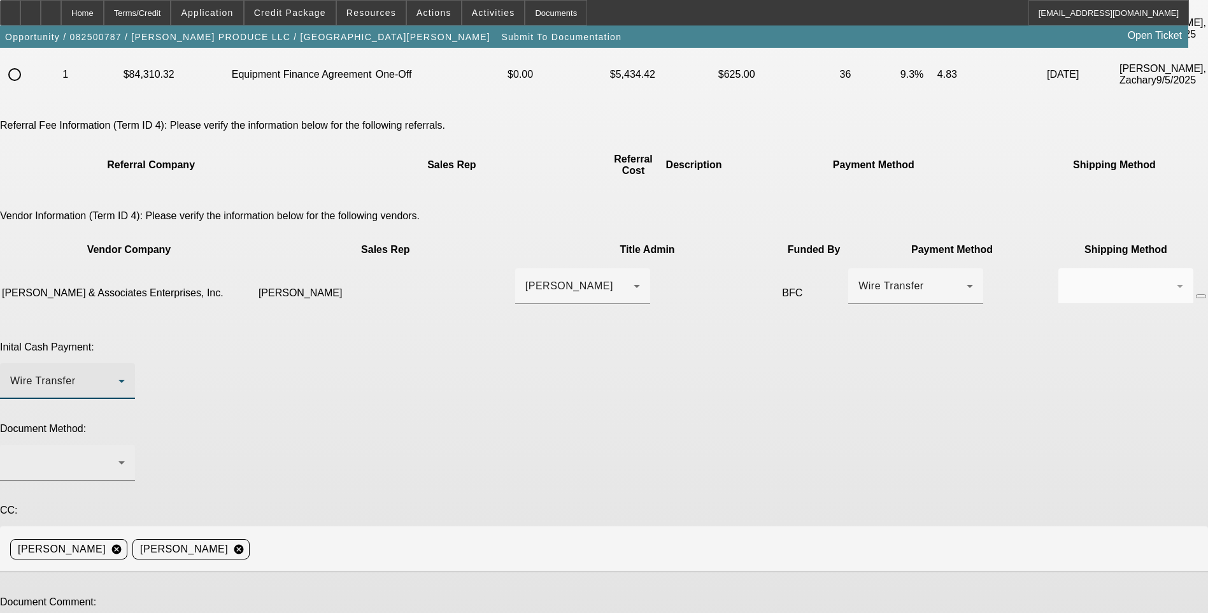
click at [118, 455] on div at bounding box center [64, 462] width 108 height 15
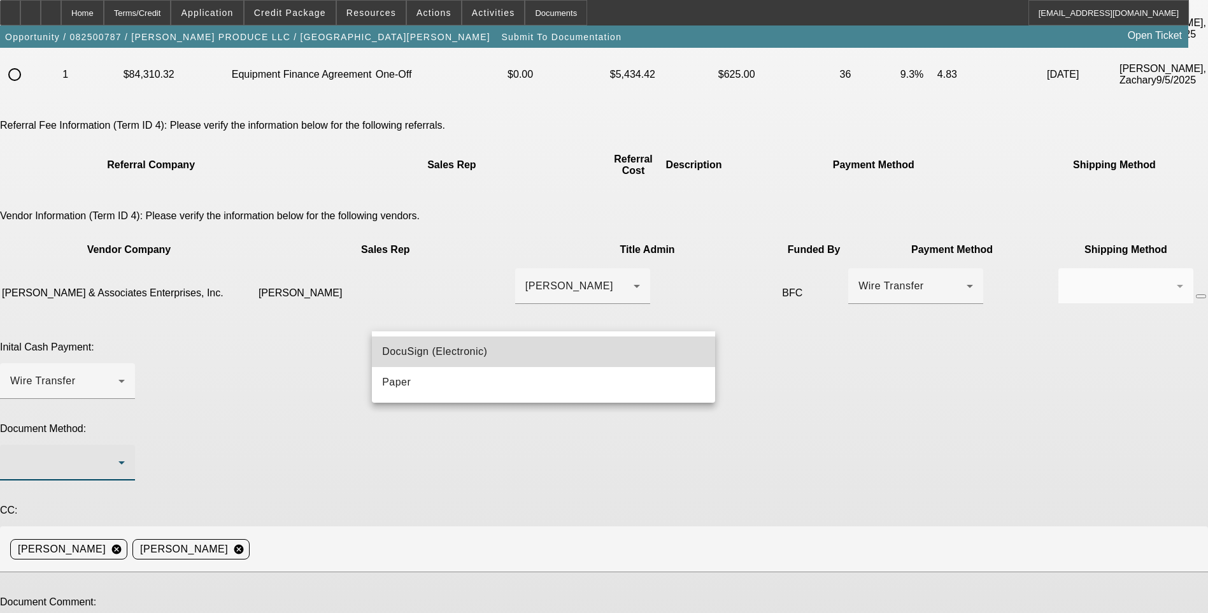
click at [499, 353] on mat-option "DocuSign (Electronic)" at bounding box center [543, 351] width 343 height 31
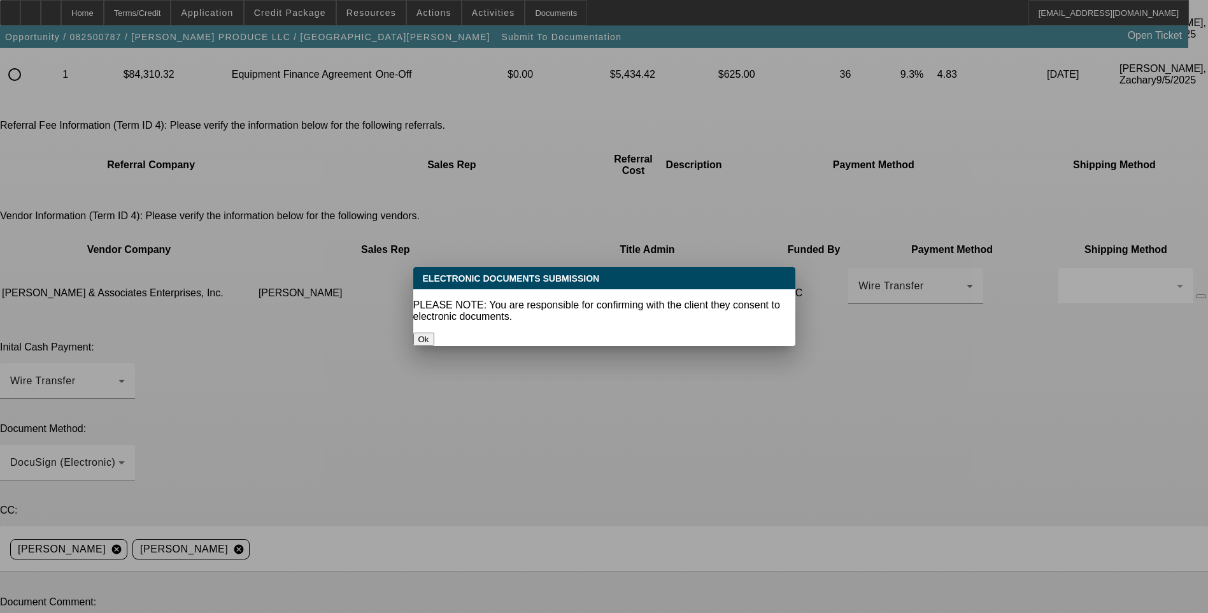
click at [434, 333] on button "Ok" at bounding box center [423, 339] width 21 height 13
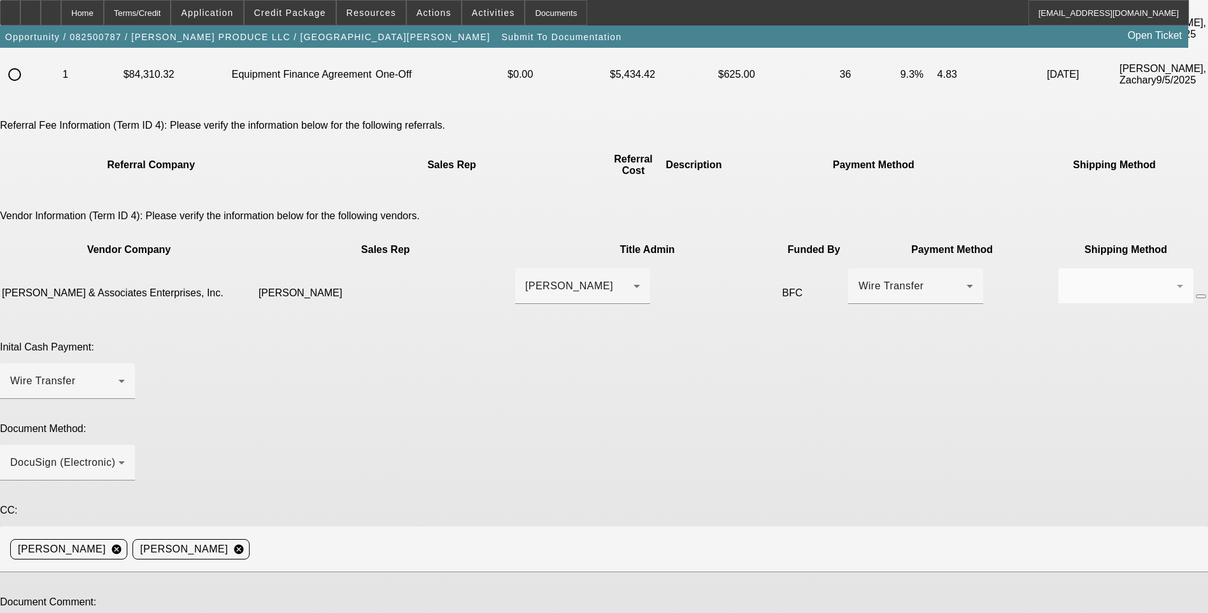
drag, startPoint x: 454, startPoint y: 427, endPoint x: 502, endPoint y: 421, distance: 48.7
type textarea "P"
paste textarea "clementesifuentes73@gmail.com"
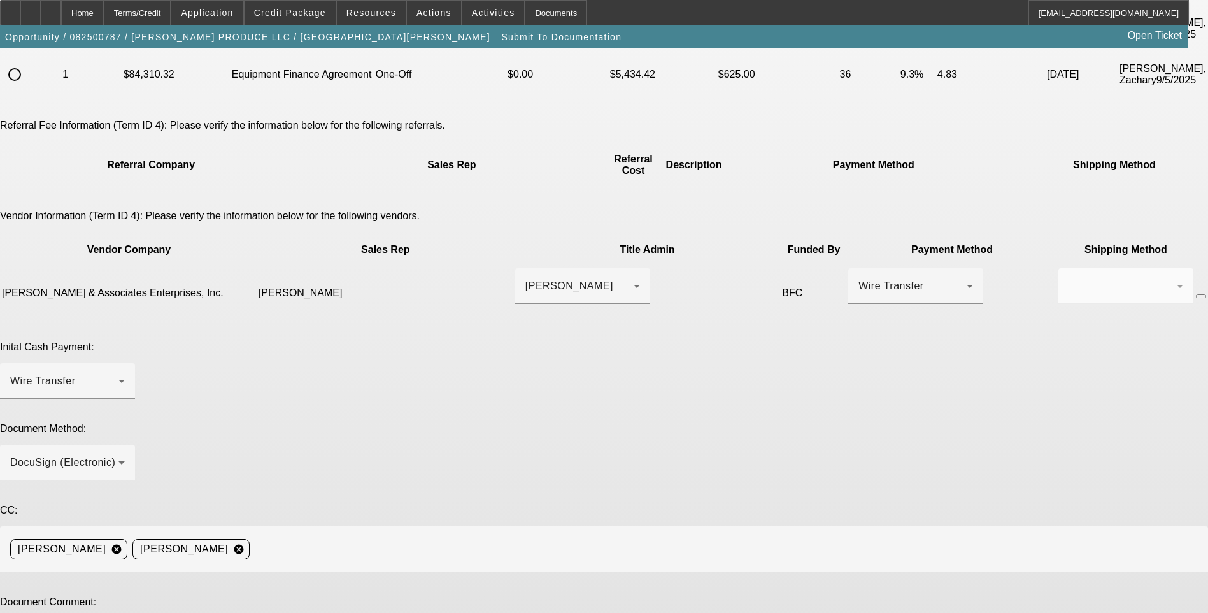
drag, startPoint x: 710, startPoint y: 436, endPoint x: 674, endPoint y: 438, distance: 36.4
paste textarea "gail@davisautosales.com"
type textarea "Customer's first language is Spanish so Spanish speaking admin would be helpful…"
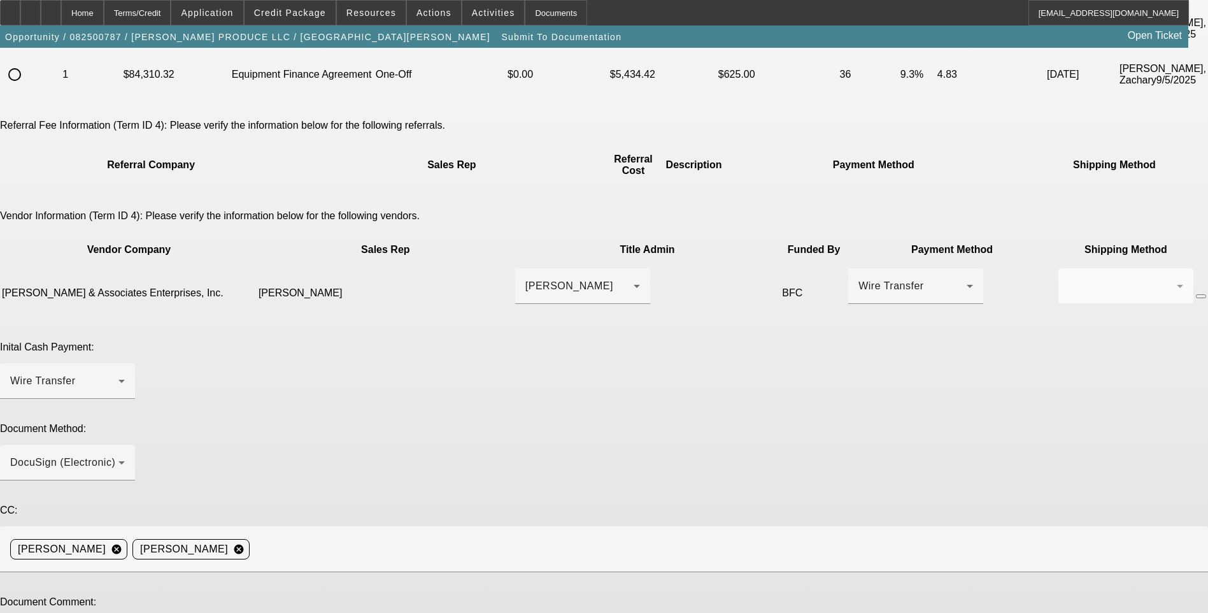
type textarea "Adjusted terms."
type textarea "Customer's first language is Spanish so Spanish speaking admin would be helpful…"
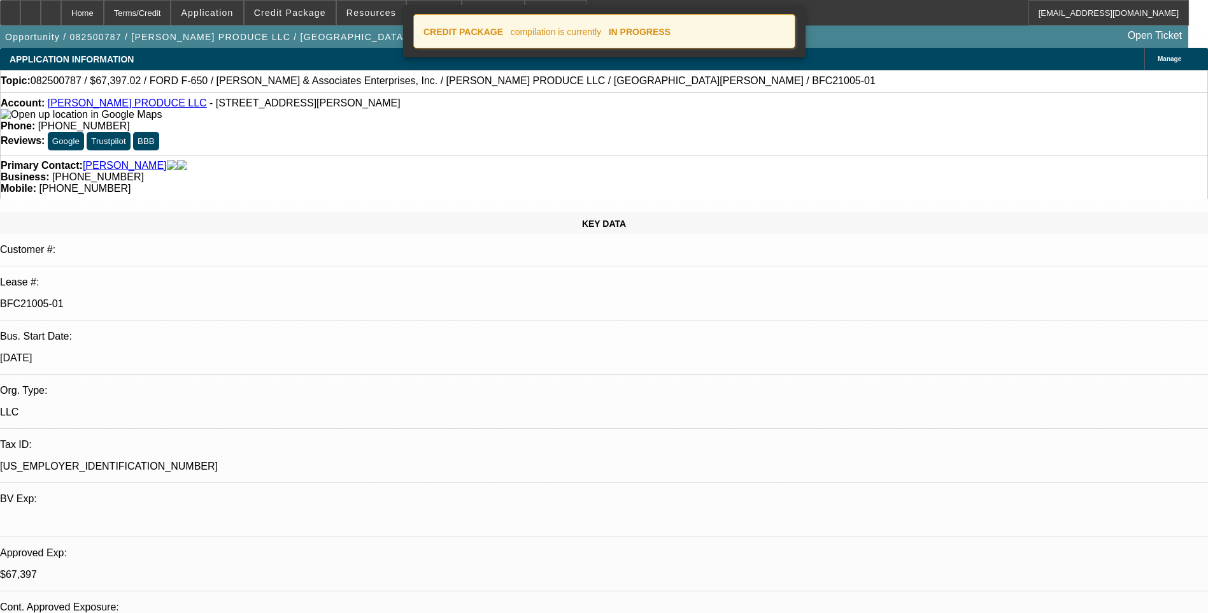
select select "0"
select select "6"
select select "0"
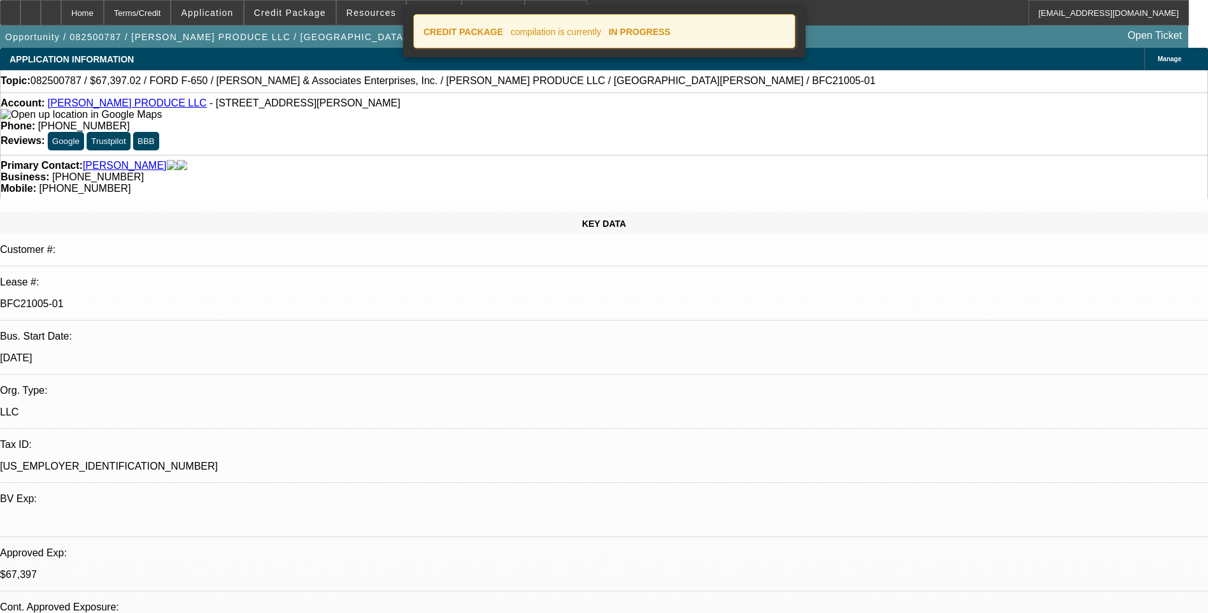
select select "0"
select select "6"
select select "0"
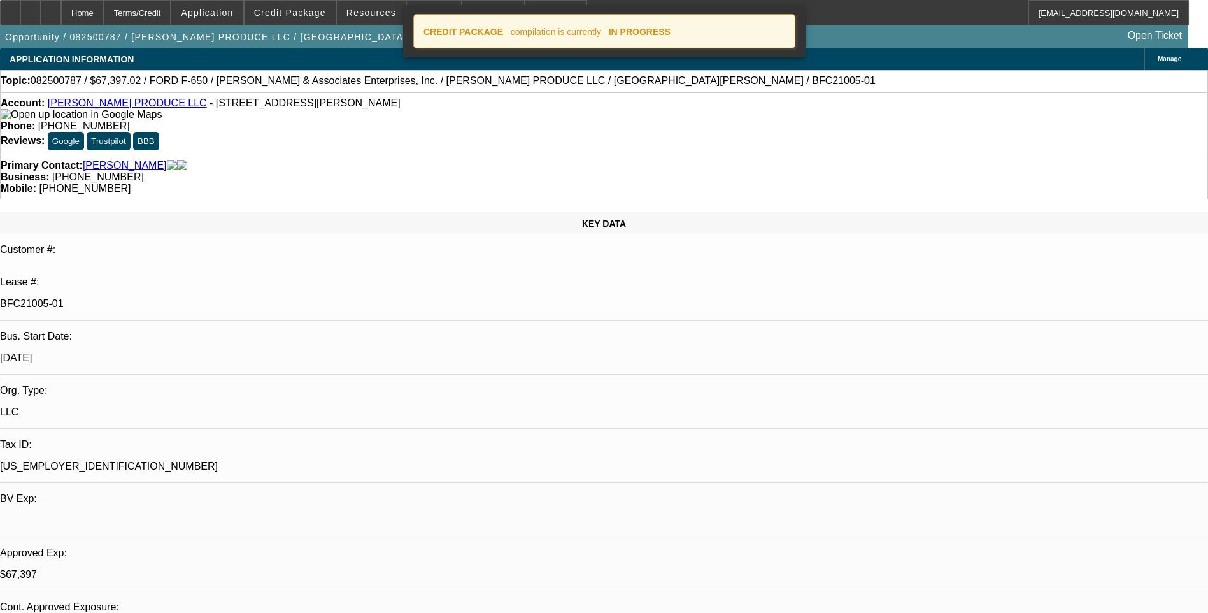
select select "0"
select select "6"
select select "0"
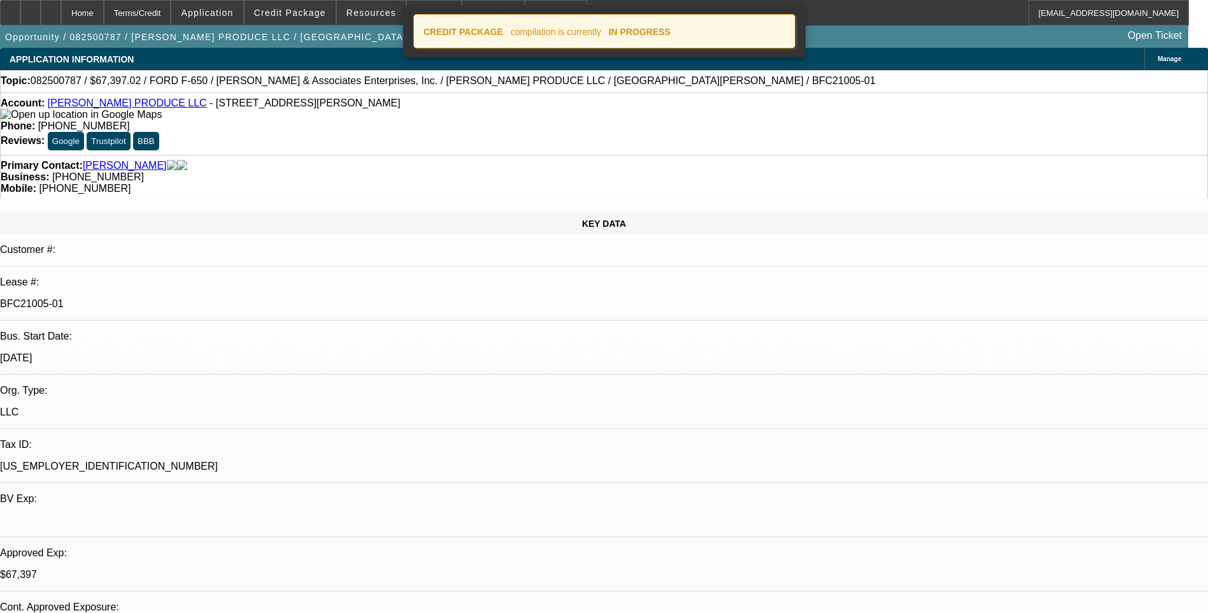
select select "6"
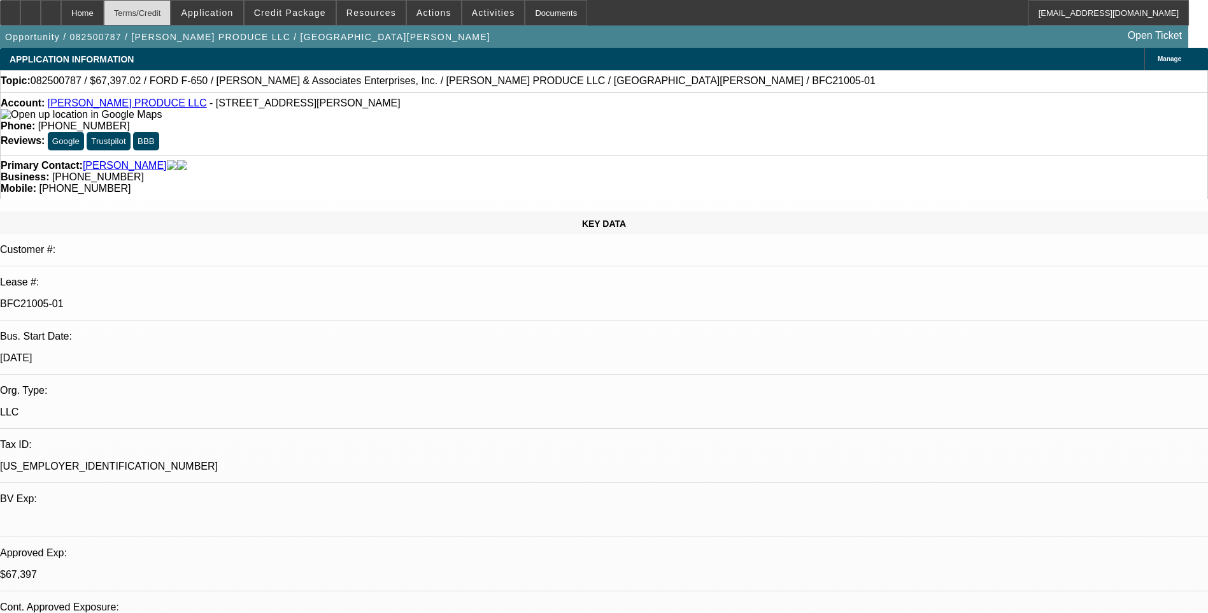
click at [169, 16] on div "Terms/Credit" at bounding box center [138, 12] width 68 height 25
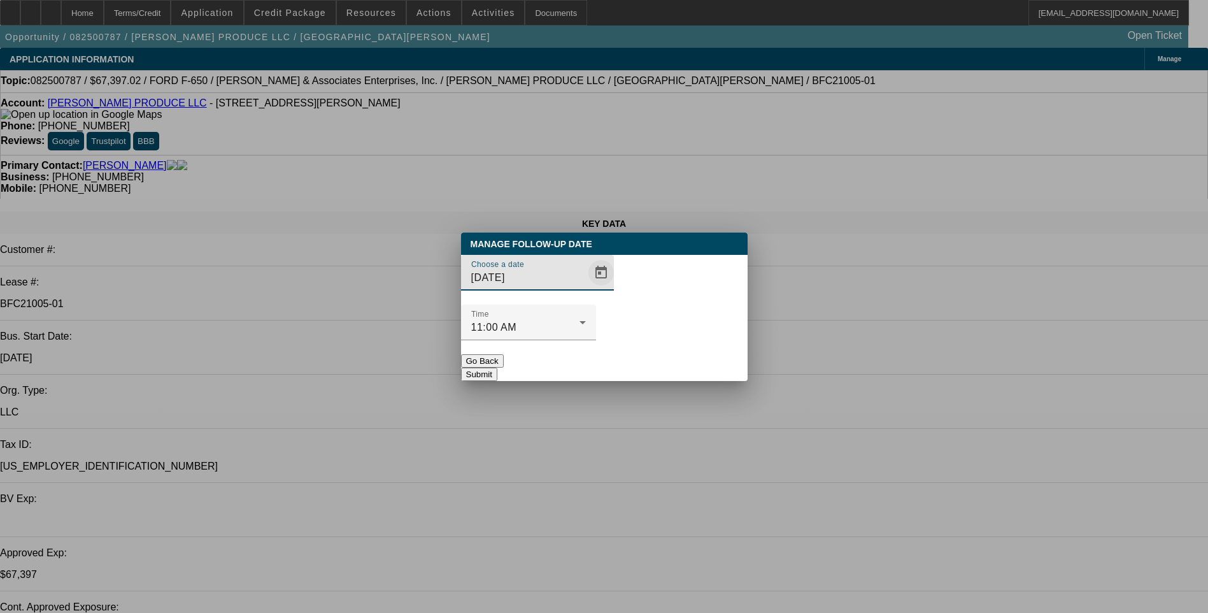
click at [586, 288] on span "Open calendar" at bounding box center [601, 272] width 31 height 31
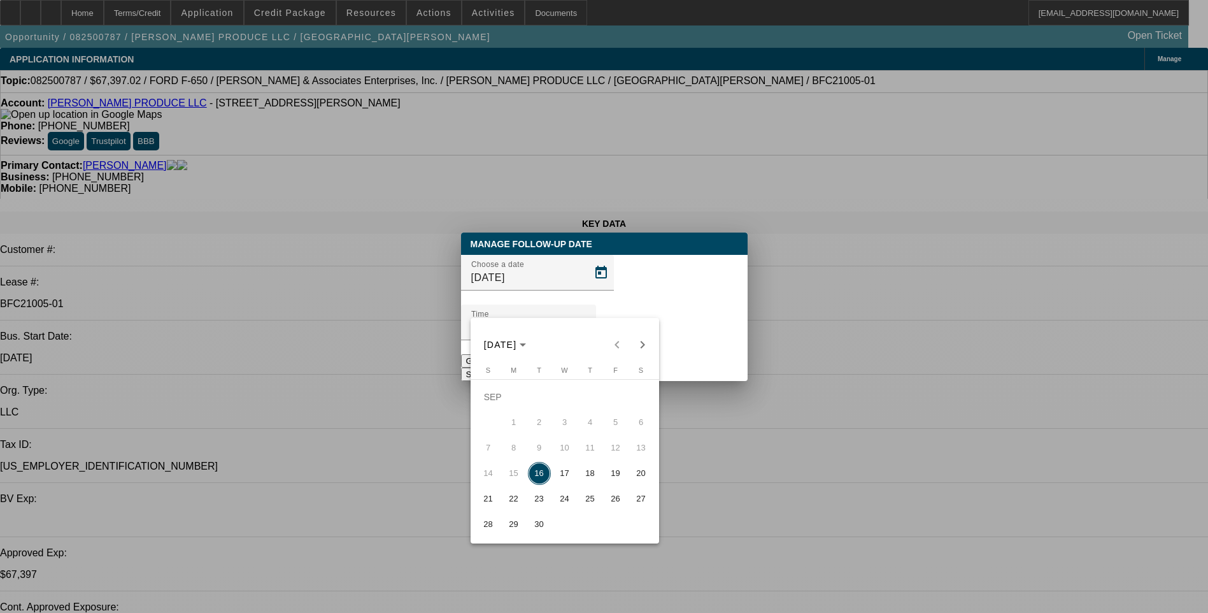
click at [562, 478] on span "17" at bounding box center [565, 473] width 23 height 23
type input "9/17/2025"
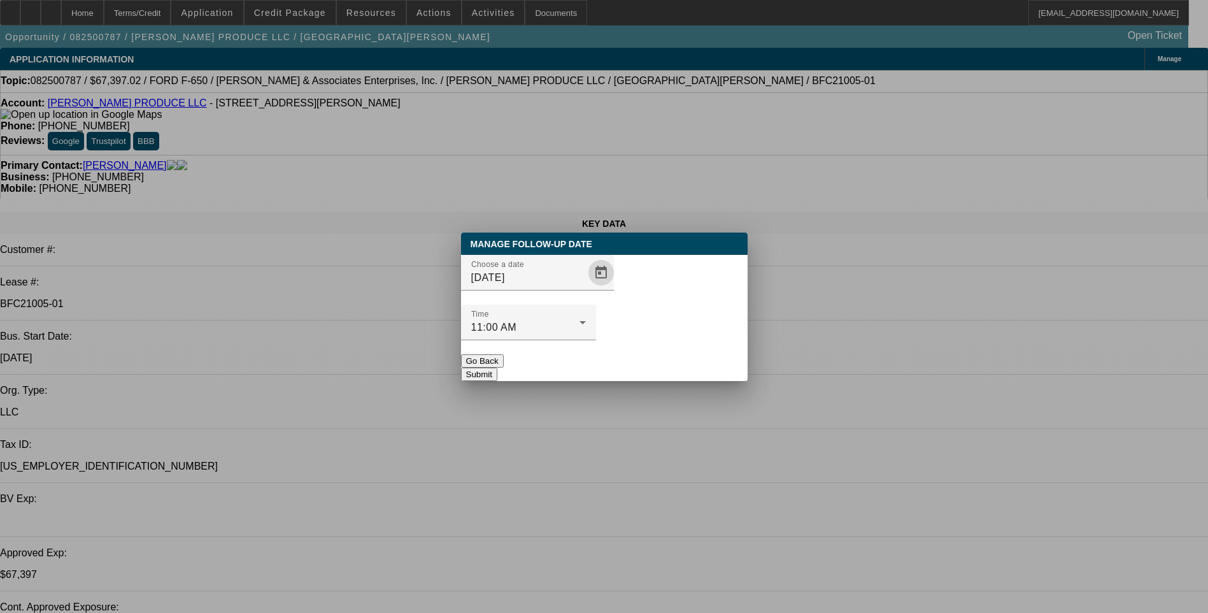
click at [497, 368] on button "Submit" at bounding box center [479, 374] width 36 height 13
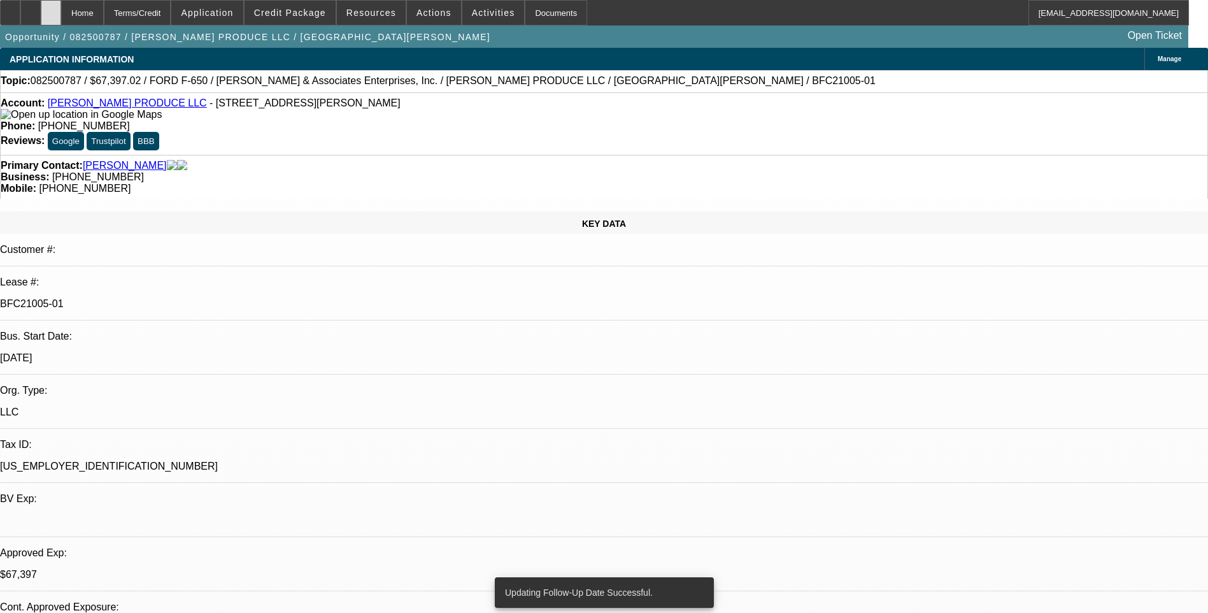
click at [51, 8] on icon at bounding box center [51, 8] width 0 height 0
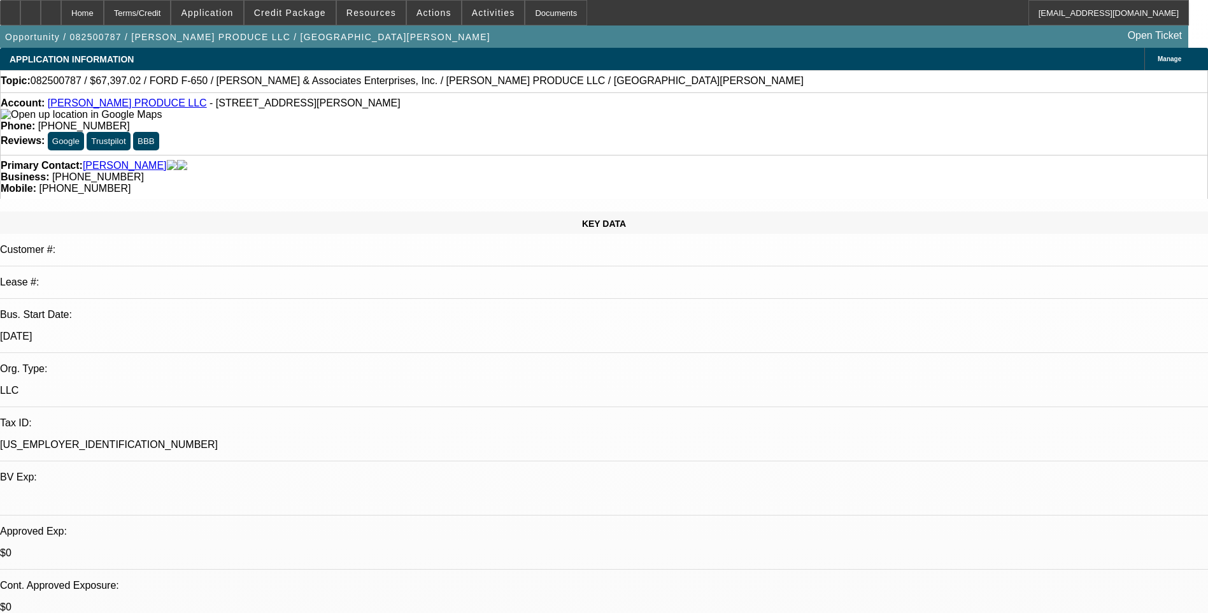
select select "0"
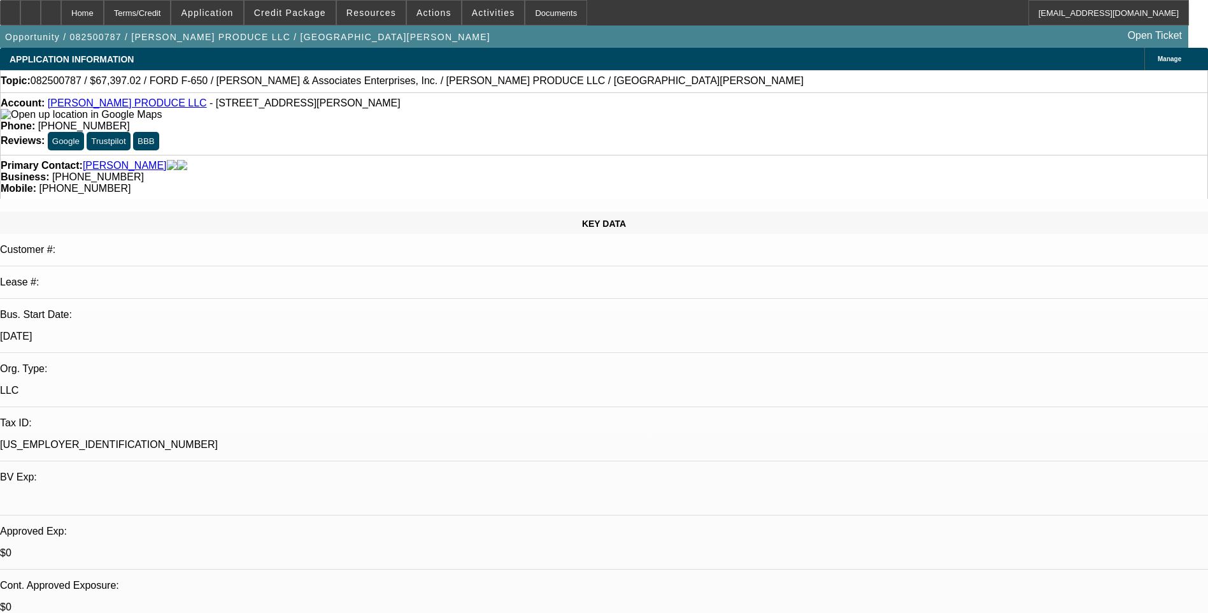
select select "0"
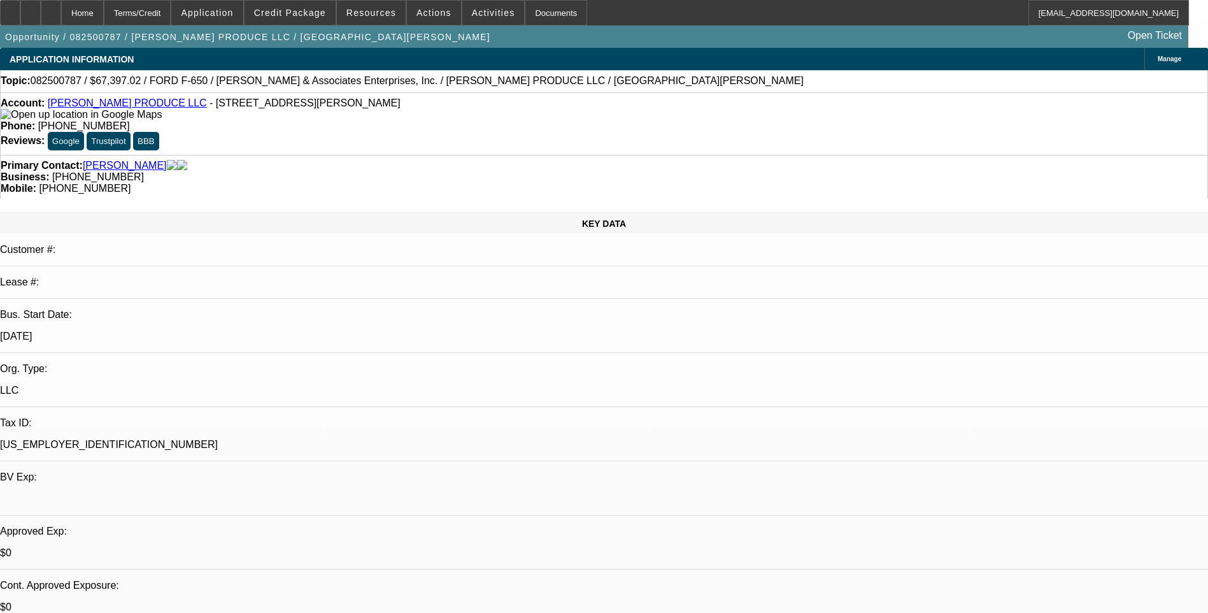
select select "0"
select select "1"
select select "6"
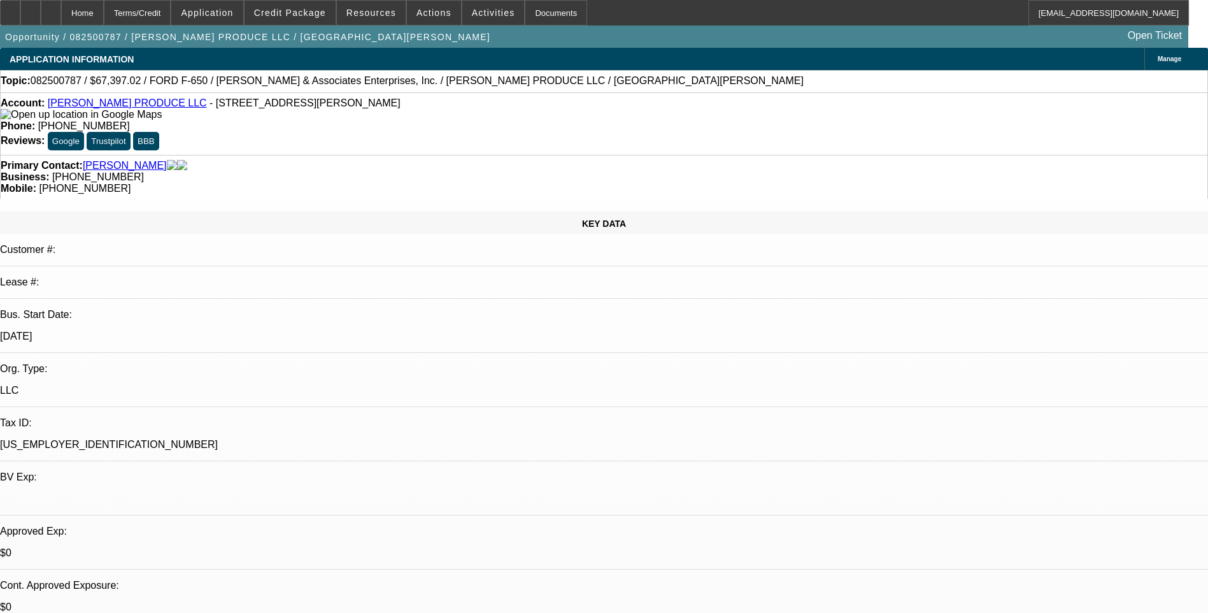
select select "1"
select select "6"
select select "1"
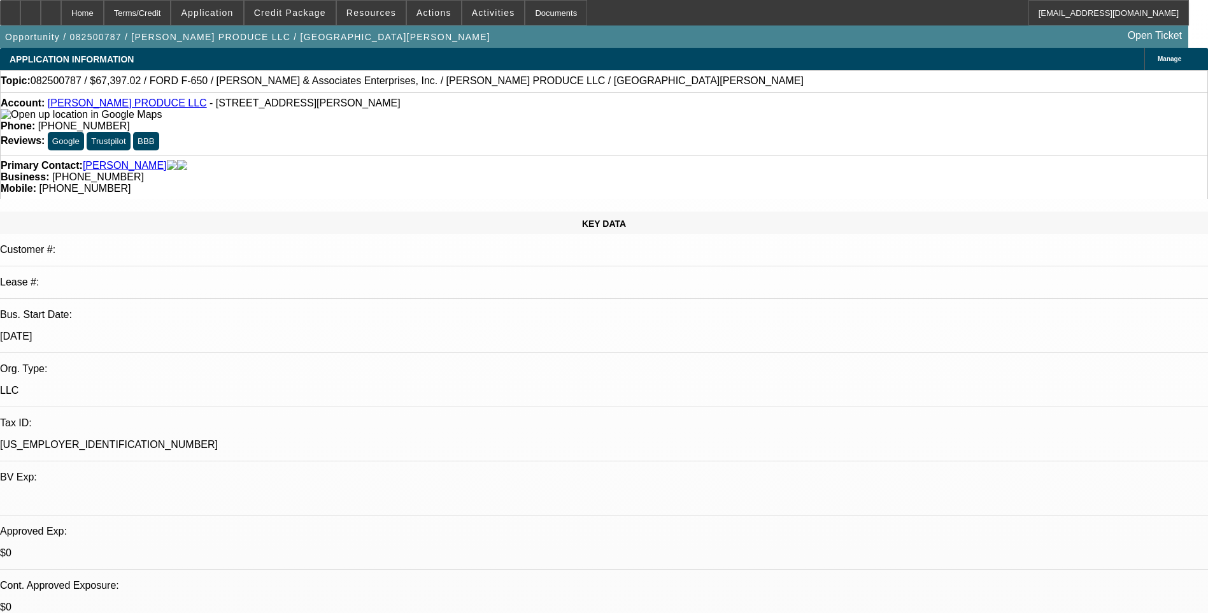
select select "6"
select select "1"
select select "6"
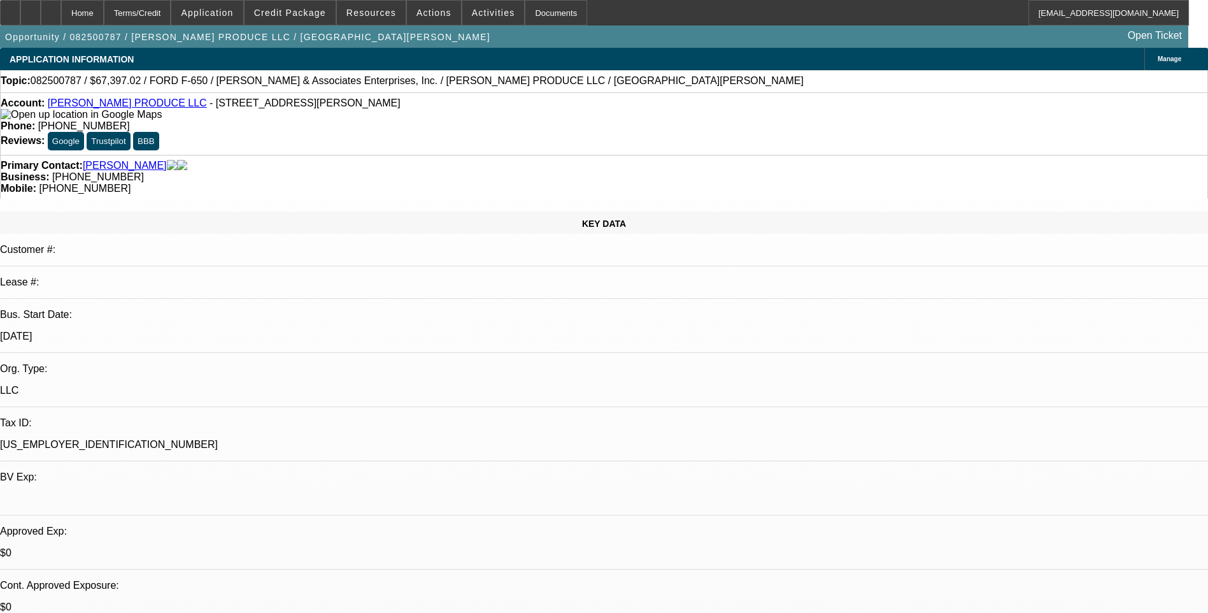
click at [295, 21] on span at bounding box center [290, 12] width 91 height 31
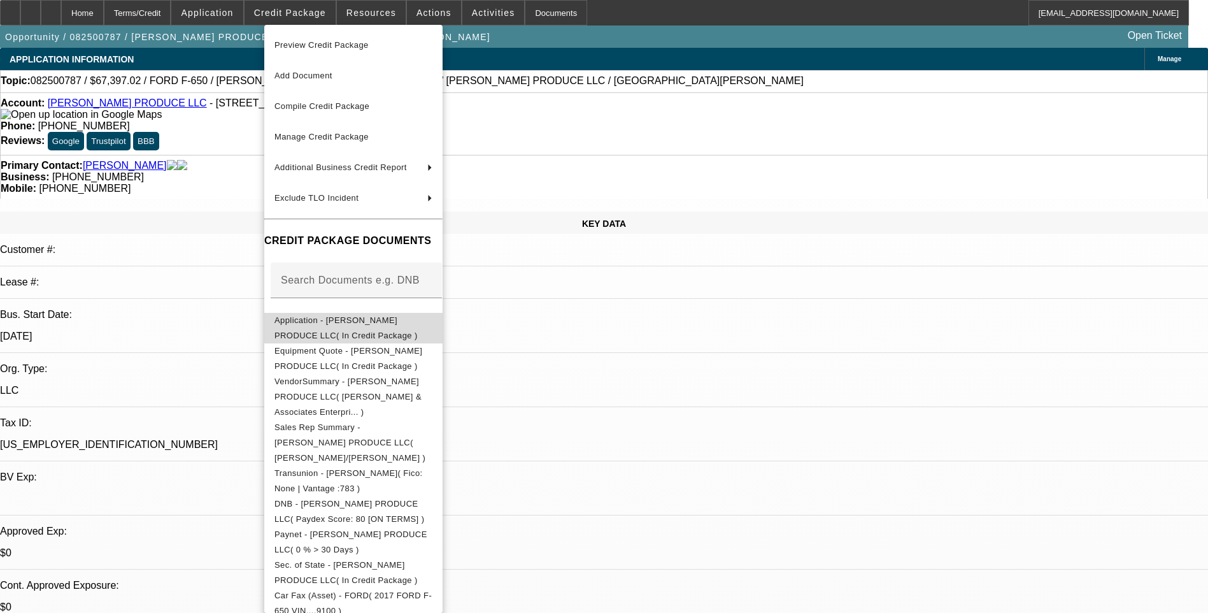
click at [377, 334] on button "Application - [PERSON_NAME] PRODUCE LLC( In Credit Package )" at bounding box center [353, 328] width 178 height 31
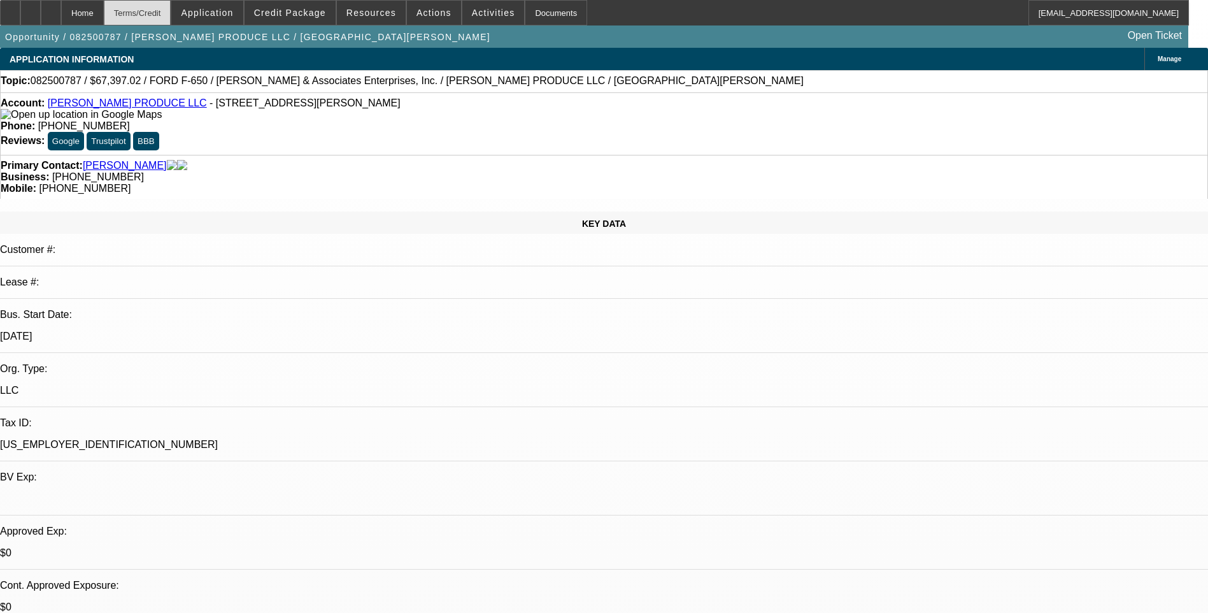
click at [171, 19] on div "Terms/Credit" at bounding box center [138, 12] width 68 height 25
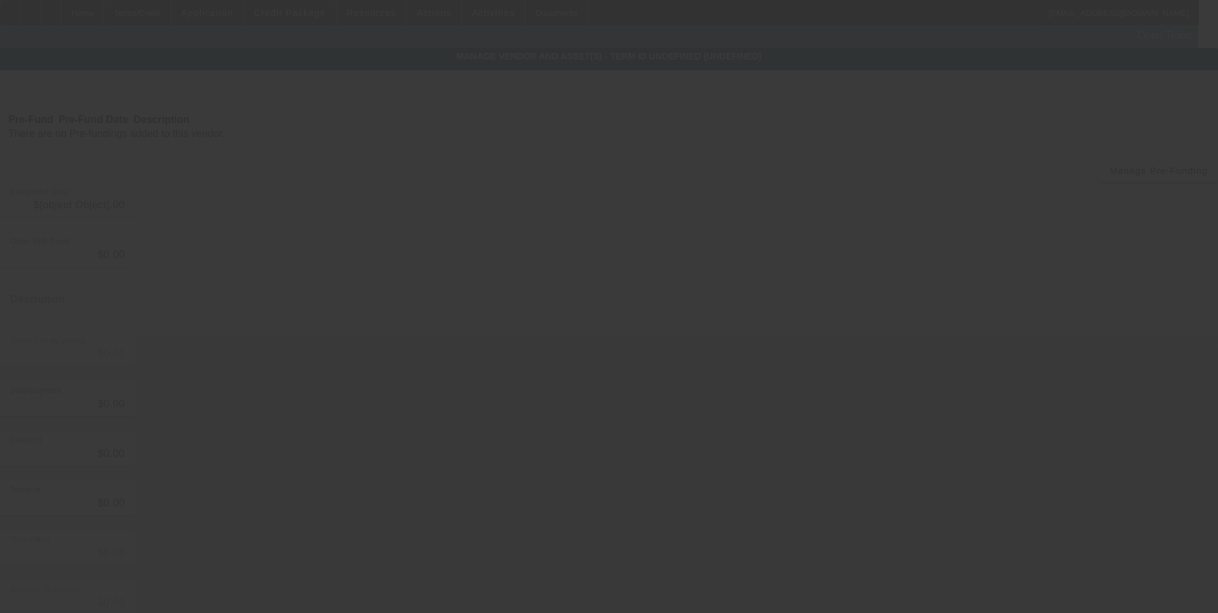
type input "$77,500.00"
type input "$4,207.34"
type input "TT&L"
type input "$81,707.34"
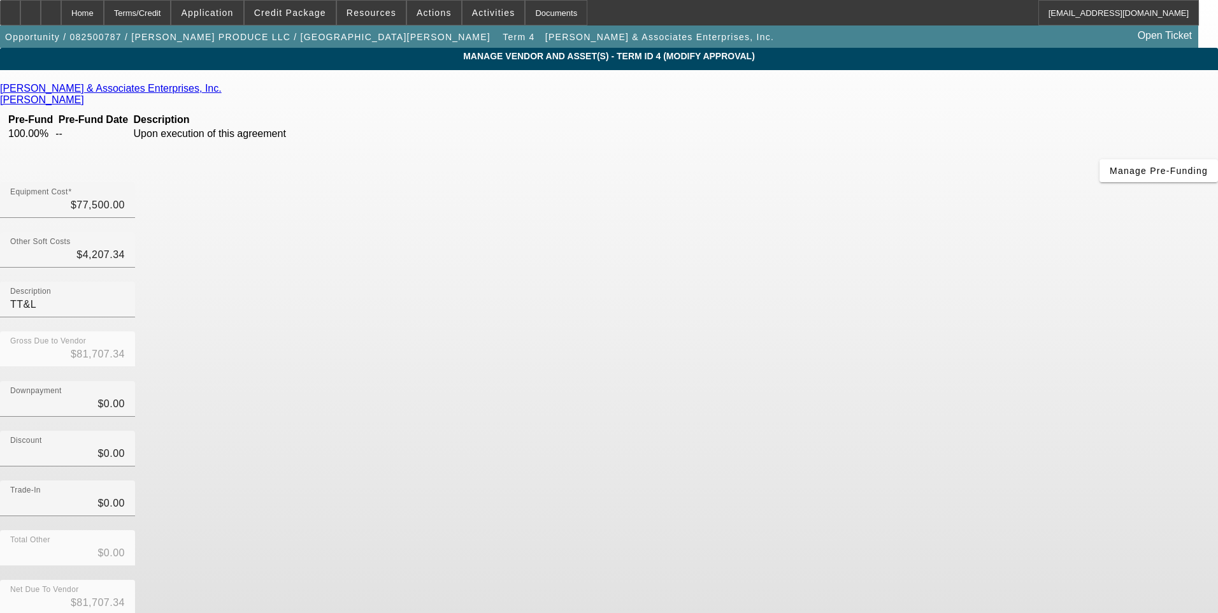
click at [222, 92] on link "[PERSON_NAME] & Associates Enterprises, Inc." at bounding box center [111, 88] width 222 height 11
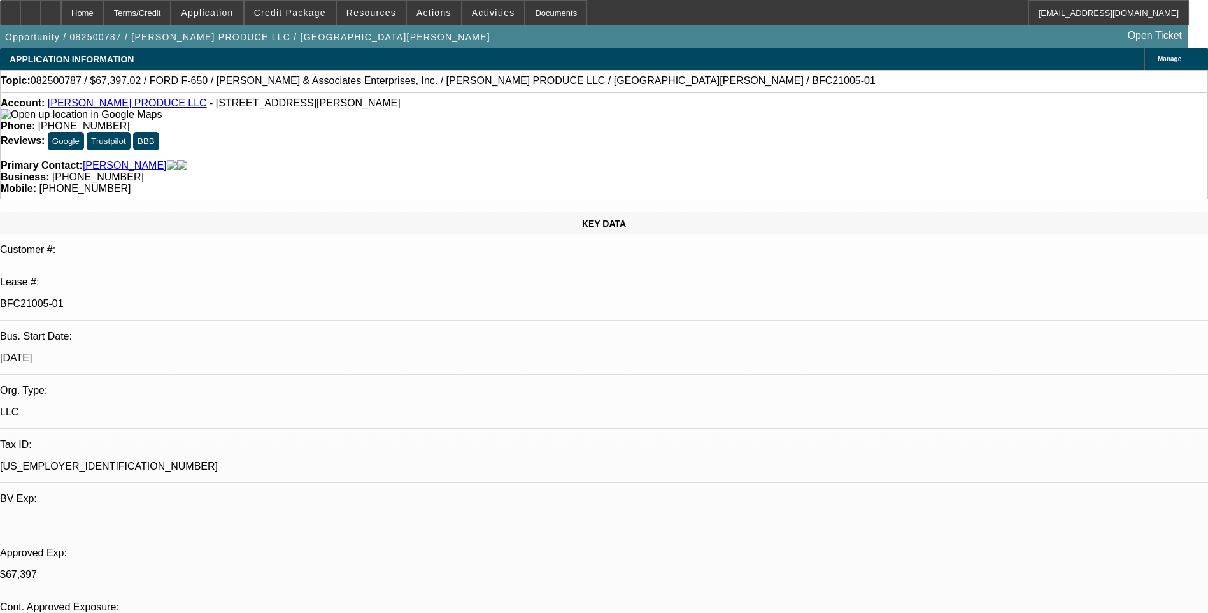
select select "0"
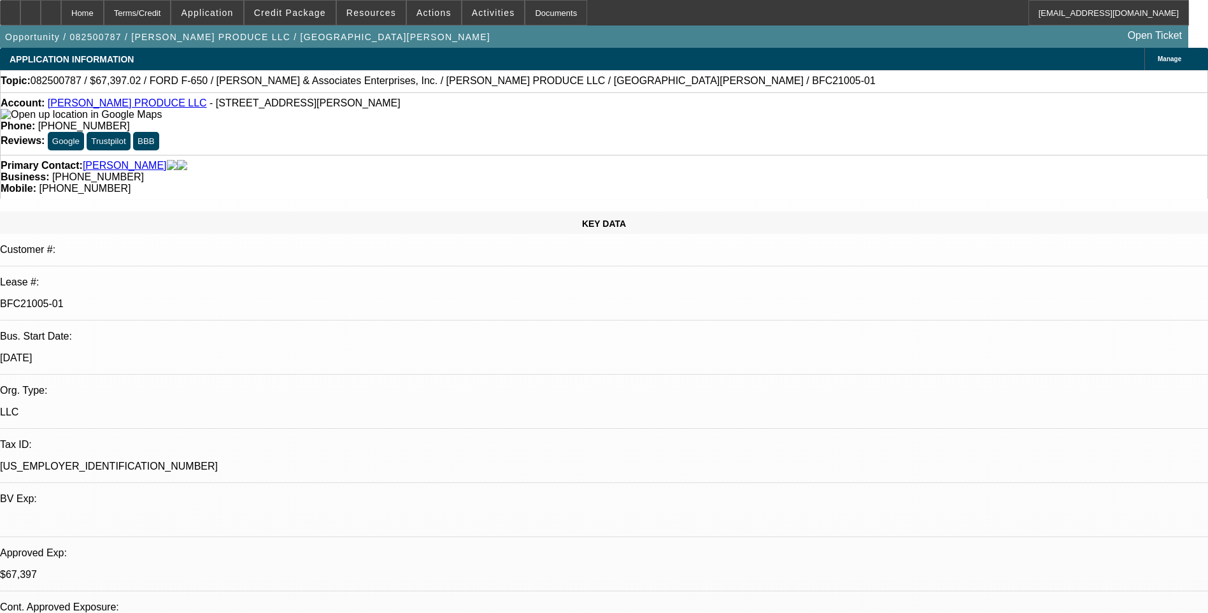
select select "0"
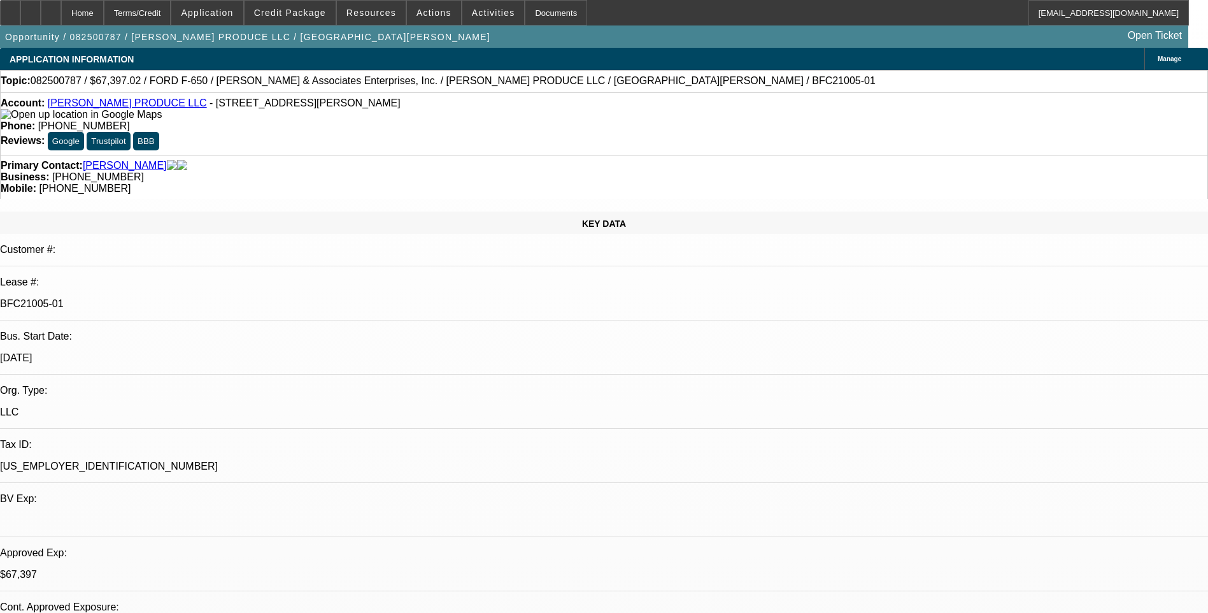
select select "0"
select select "1"
select select "6"
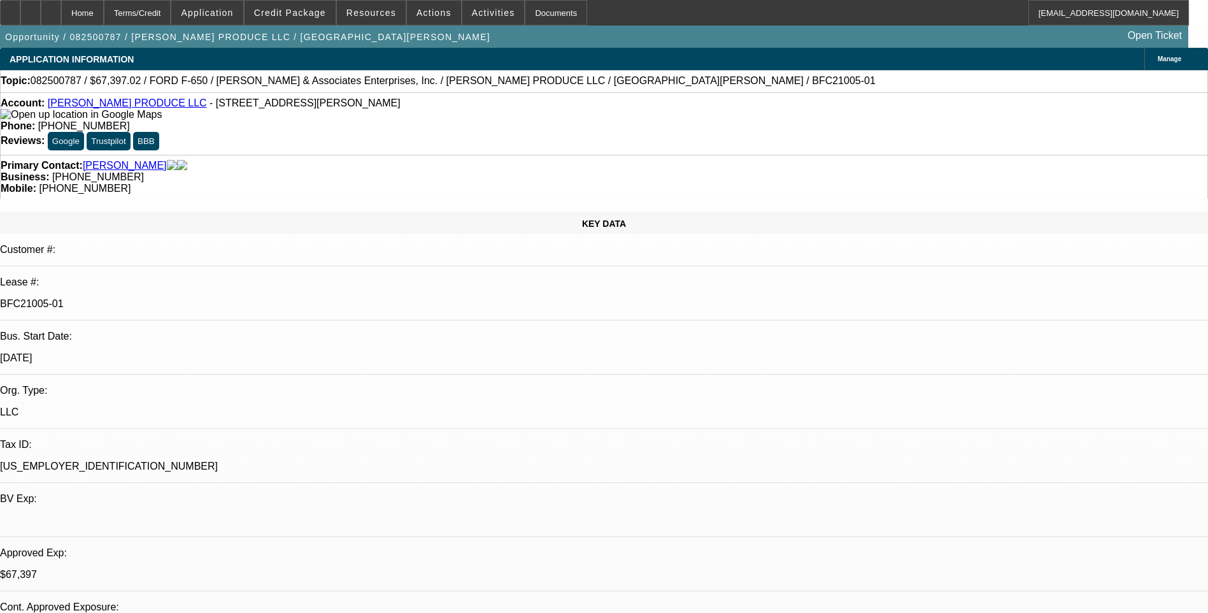
select select "1"
select select "6"
select select "1"
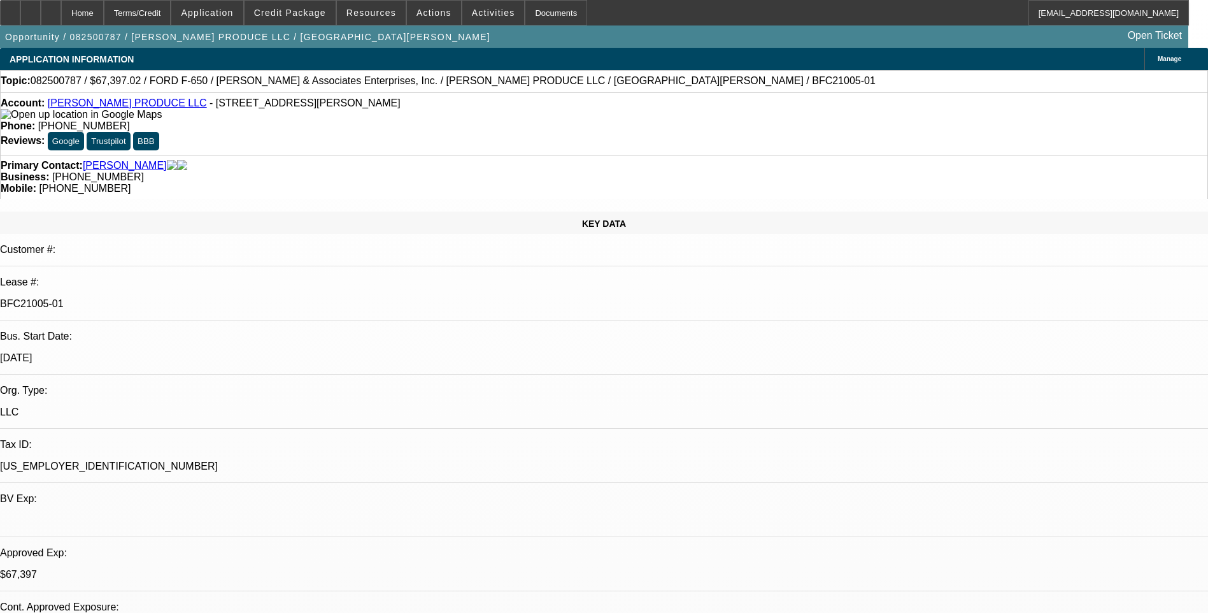
select select "6"
select select "1"
select select "6"
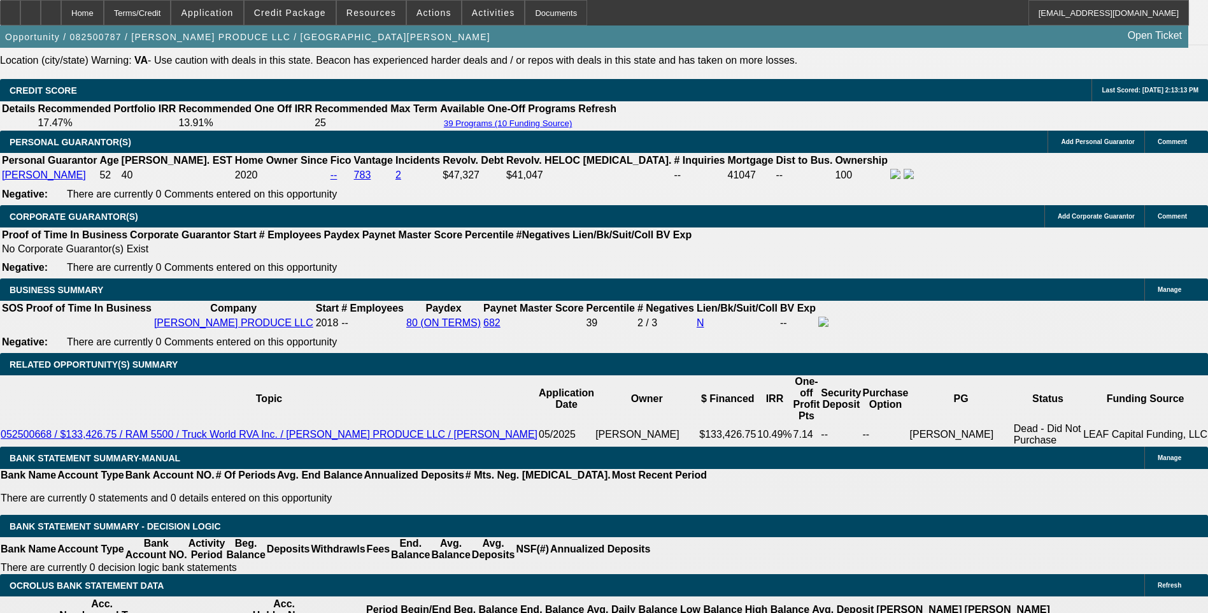
scroll to position [1911, 0]
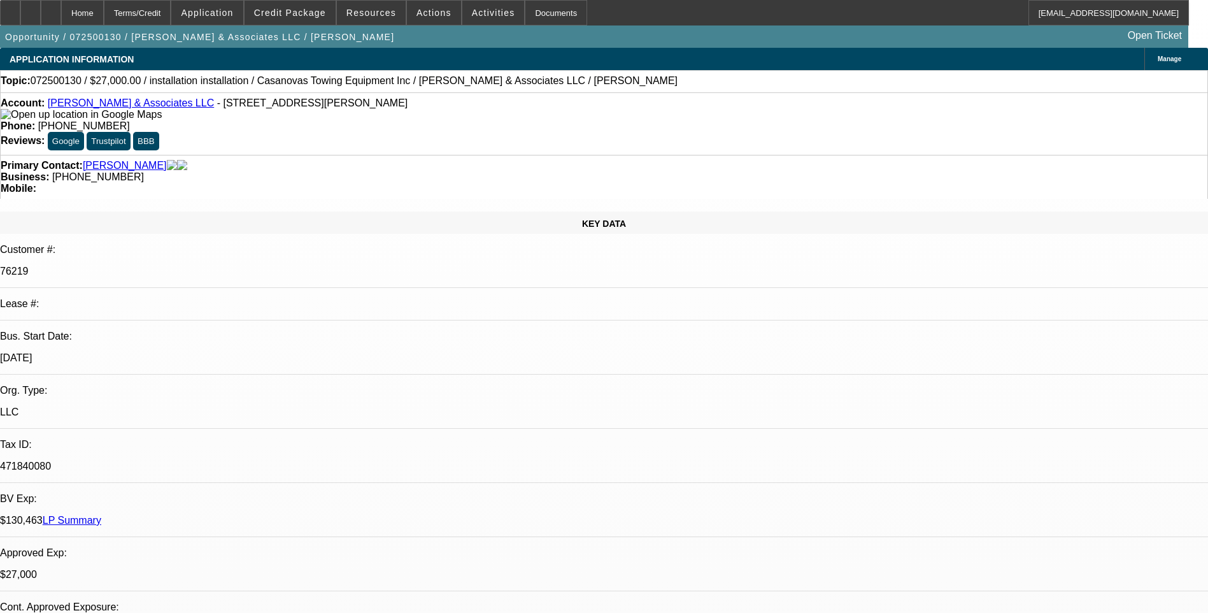
select select "0"
select select "2"
select select "0.1"
select select "4"
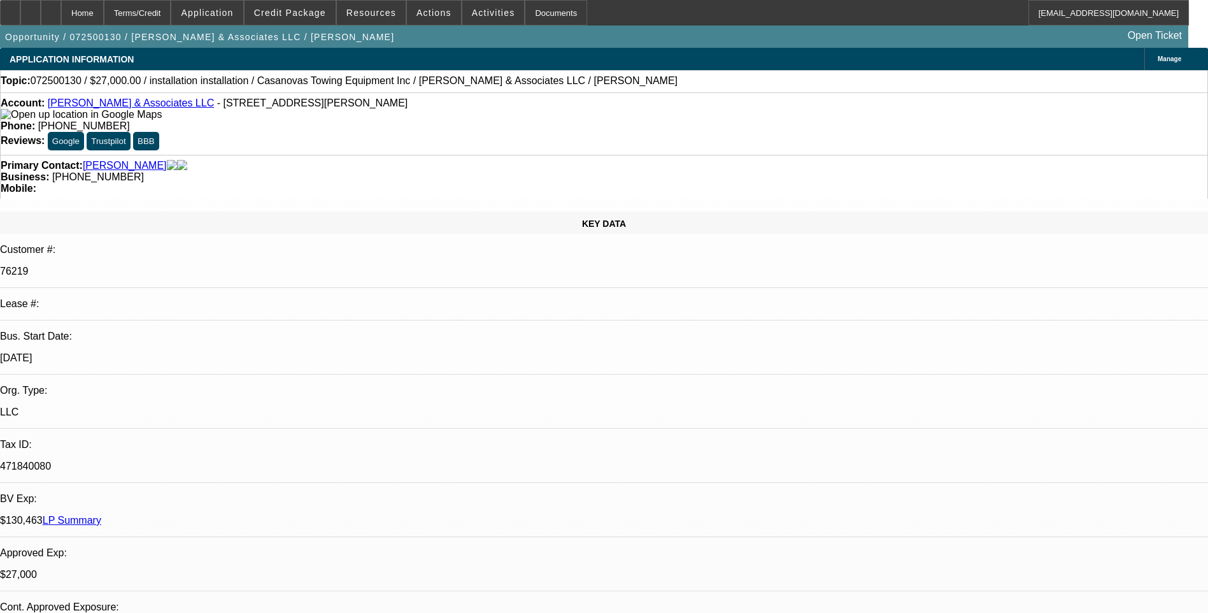
select select "0"
select select "2"
select select "0.1"
select select "4"
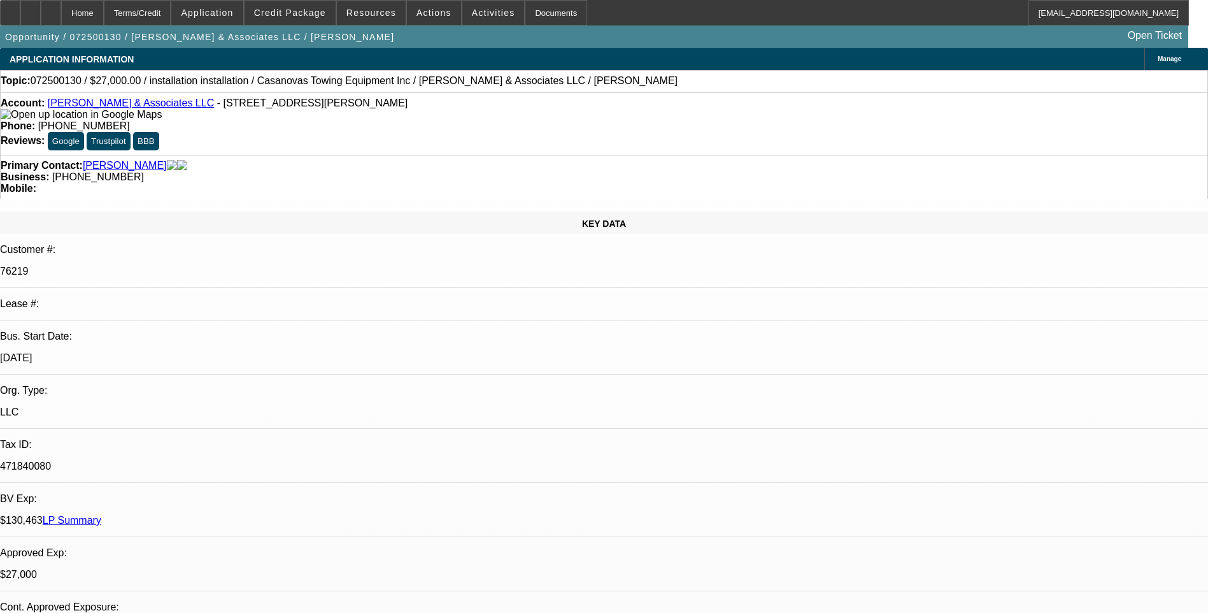
select select "0"
select select "2"
select select "0.1"
select select "4"
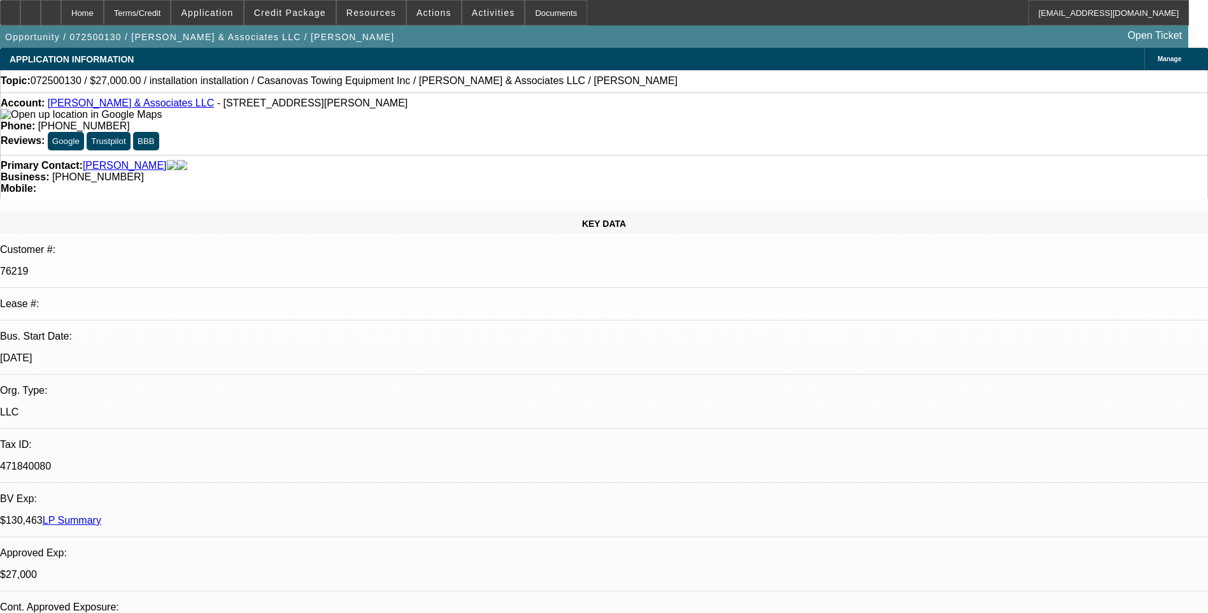
select select "0"
select select "2"
select select "0.1"
select select "4"
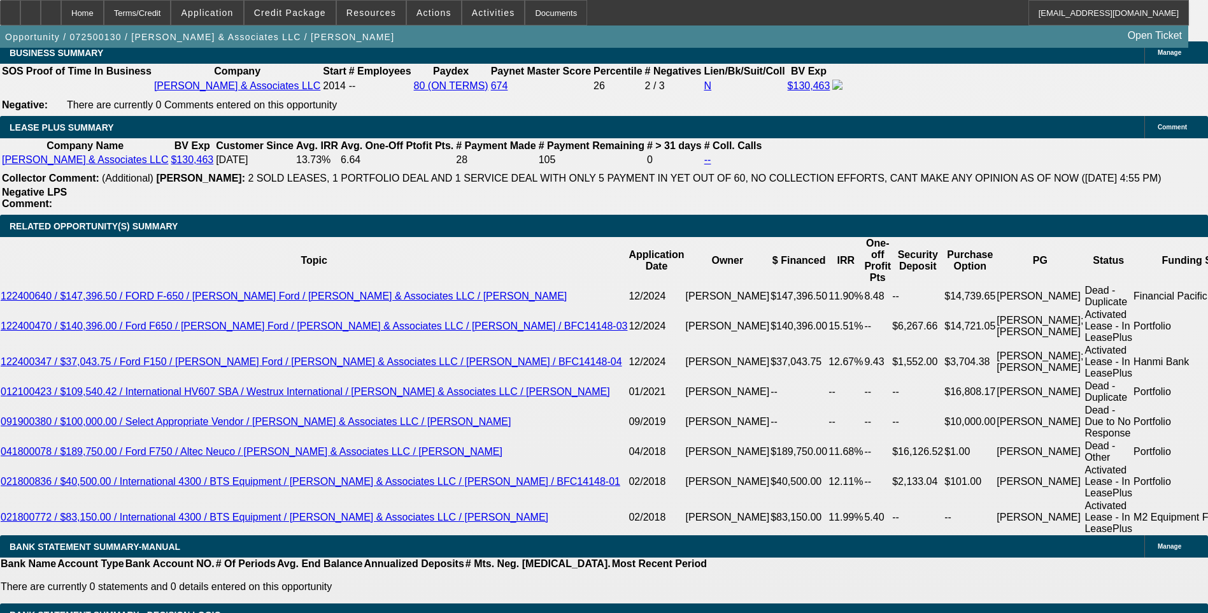
scroll to position [2038, 0]
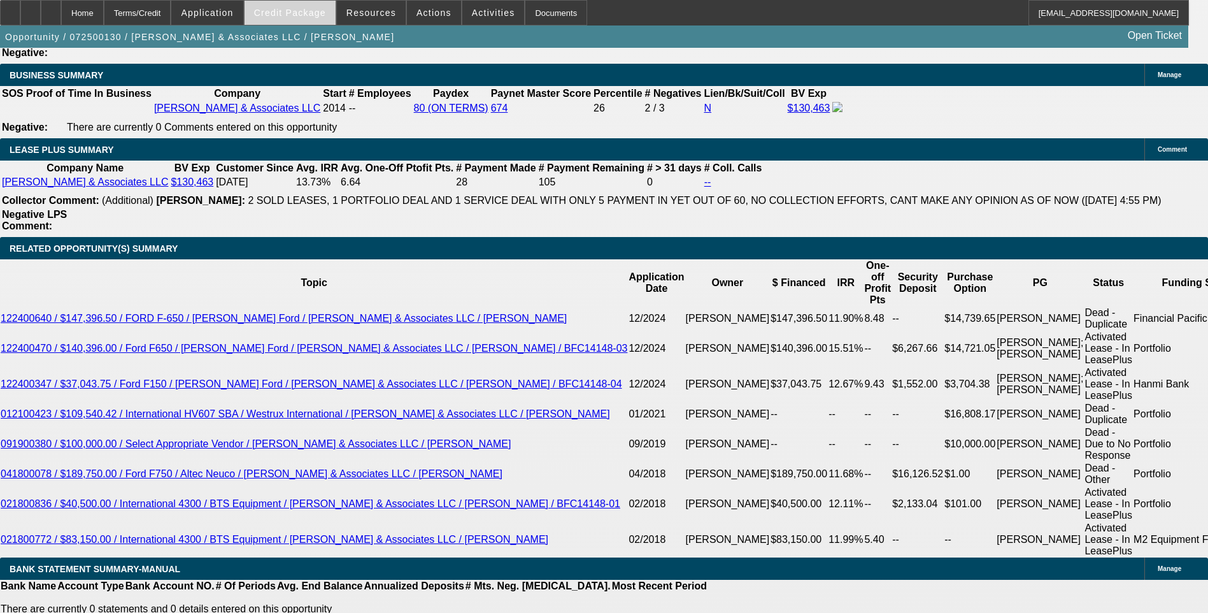
click at [314, 17] on span "Credit Package" at bounding box center [290, 13] width 72 height 10
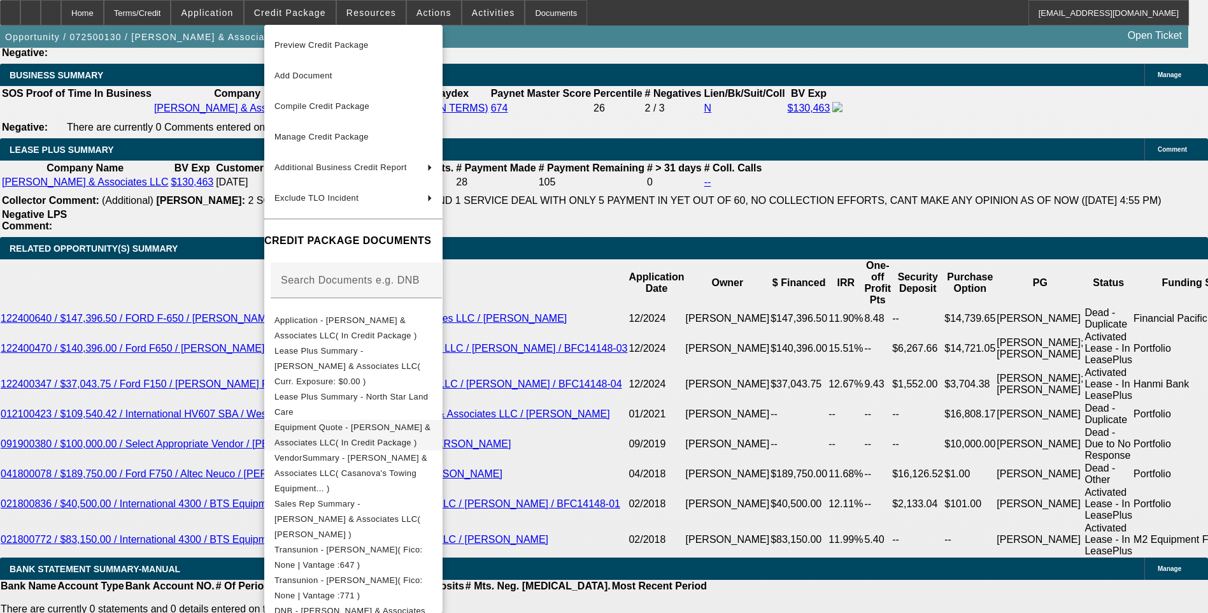
click at [397, 422] on span "Equipment Quote - Sotelo & Associates LLC( In Credit Package )" at bounding box center [354, 435] width 158 height 31
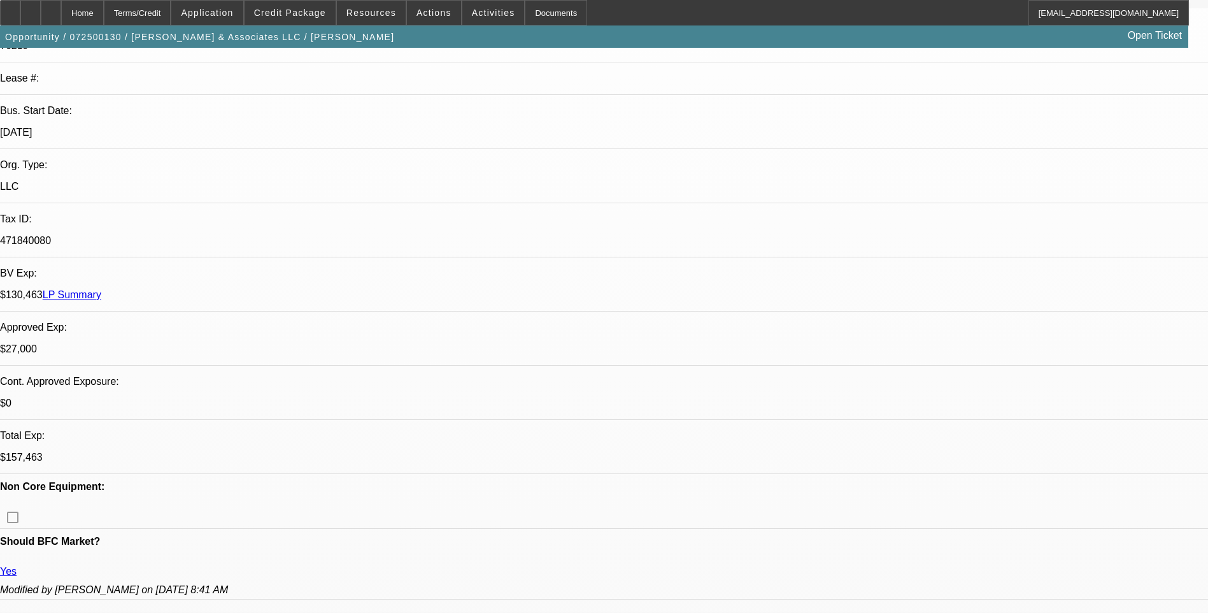
scroll to position [0, 0]
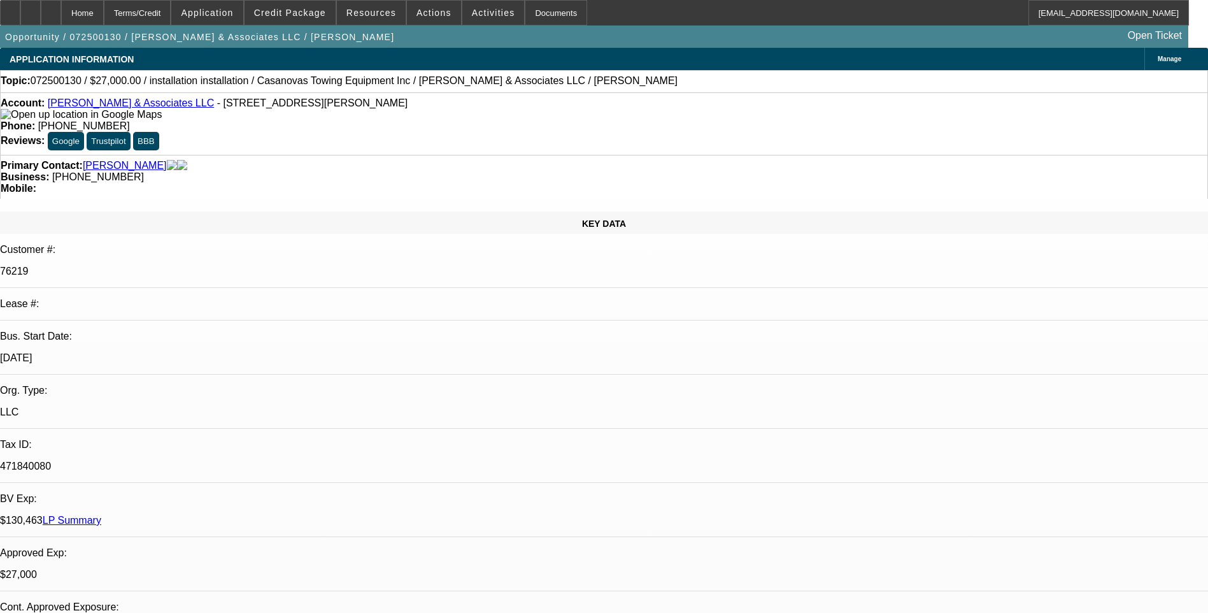
click at [794, 118] on div "Account: Sotelo & Associates LLC - 10831 Downey Ave, Downey, CA 90241 Phone: (3…" at bounding box center [604, 123] width 1208 height 62
click at [796, 155] on div "Primary Contact: Sotelo, Juan Business: (323) 707-5125 Mobile:" at bounding box center [604, 177] width 1208 height 44
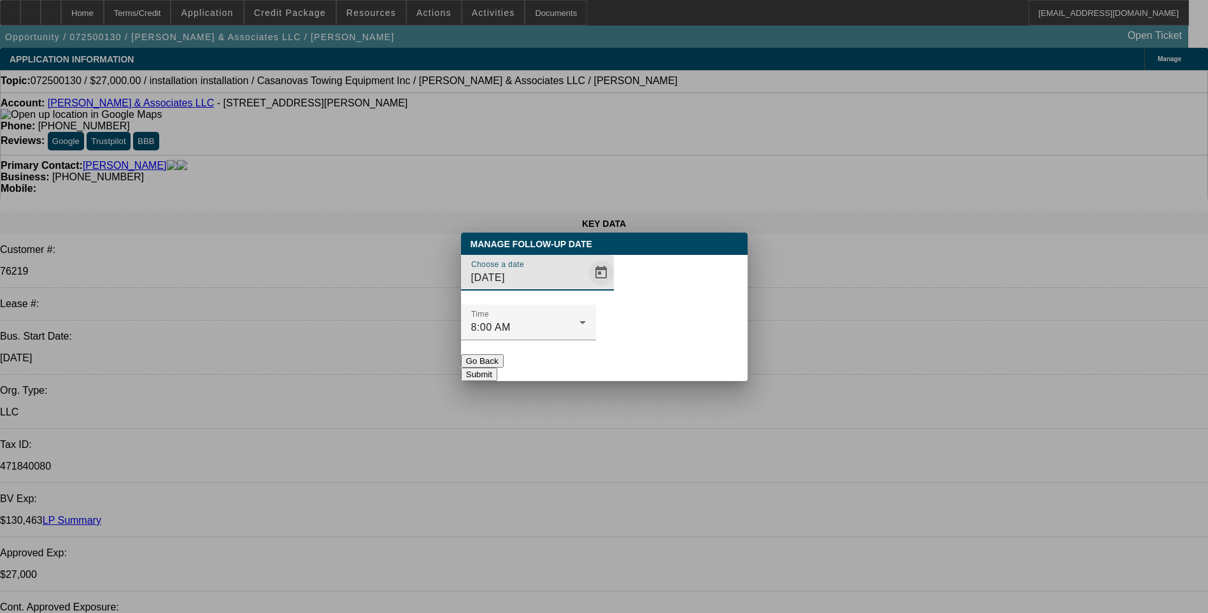
click at [586, 288] on span "Open calendar" at bounding box center [601, 272] width 31 height 31
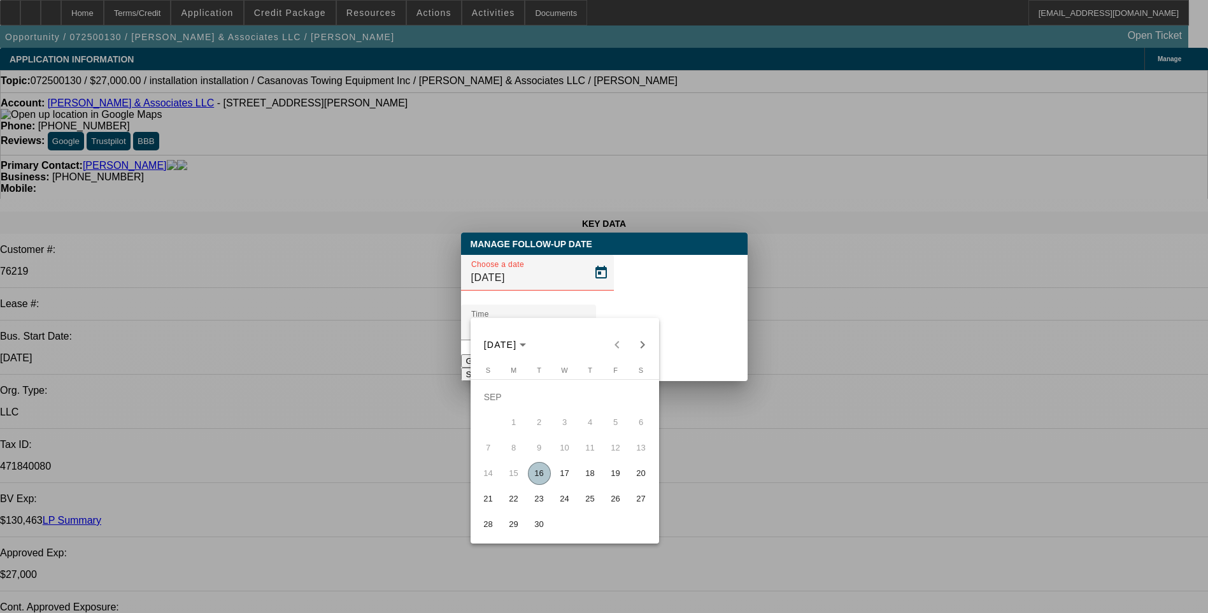
click at [568, 476] on span "17" at bounding box center [565, 473] width 23 height 23
type input "[DATE]"
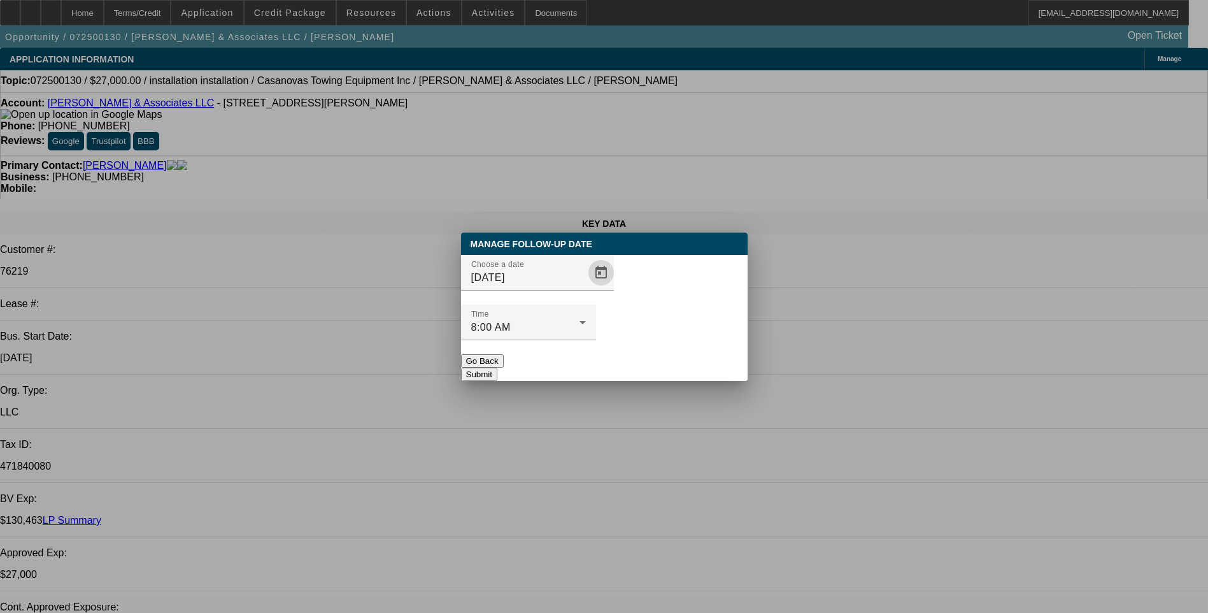
click at [497, 368] on button "Submit" at bounding box center [479, 374] width 36 height 13
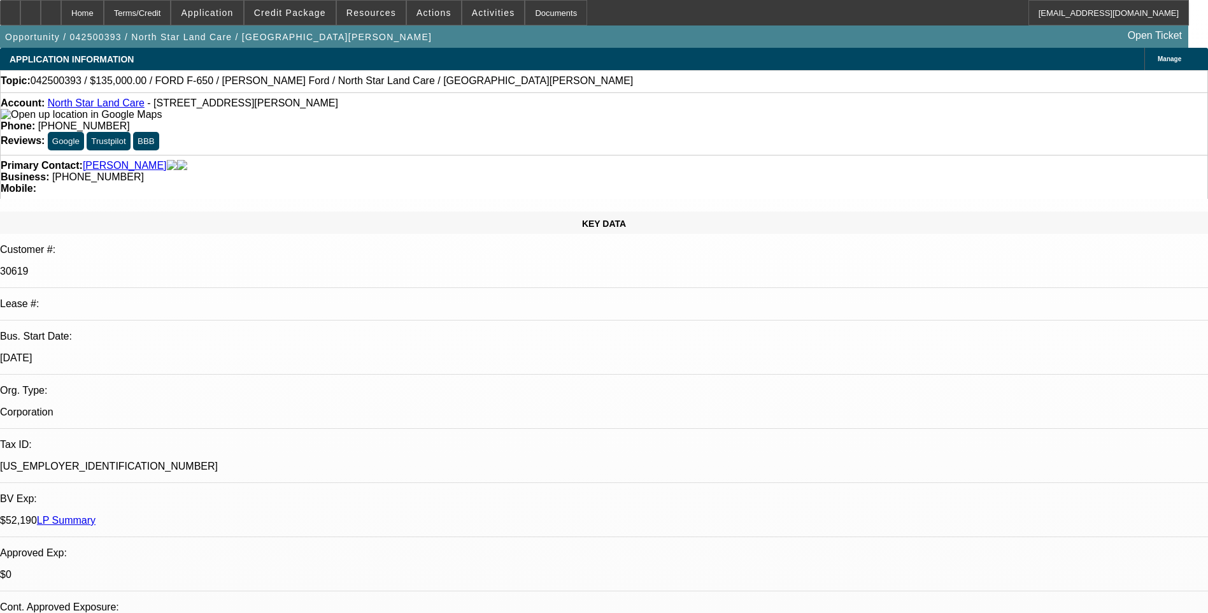
select select "0"
select select "0.1"
select select "0"
select select "0.1"
select select "0"
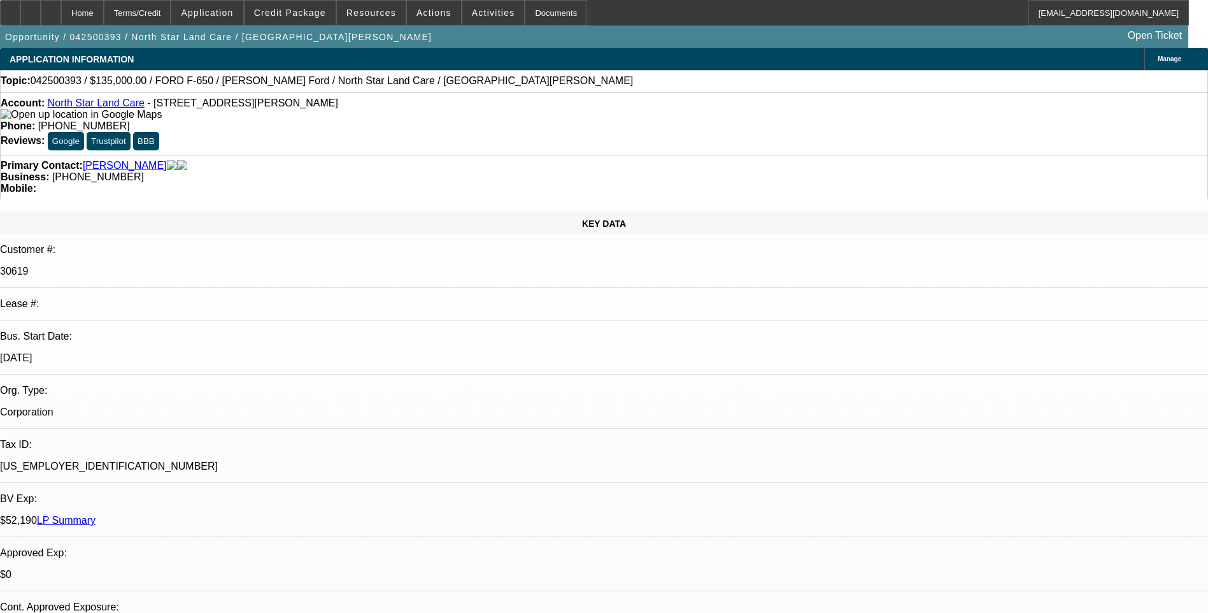
select select "0.1"
select select "1"
select select "2"
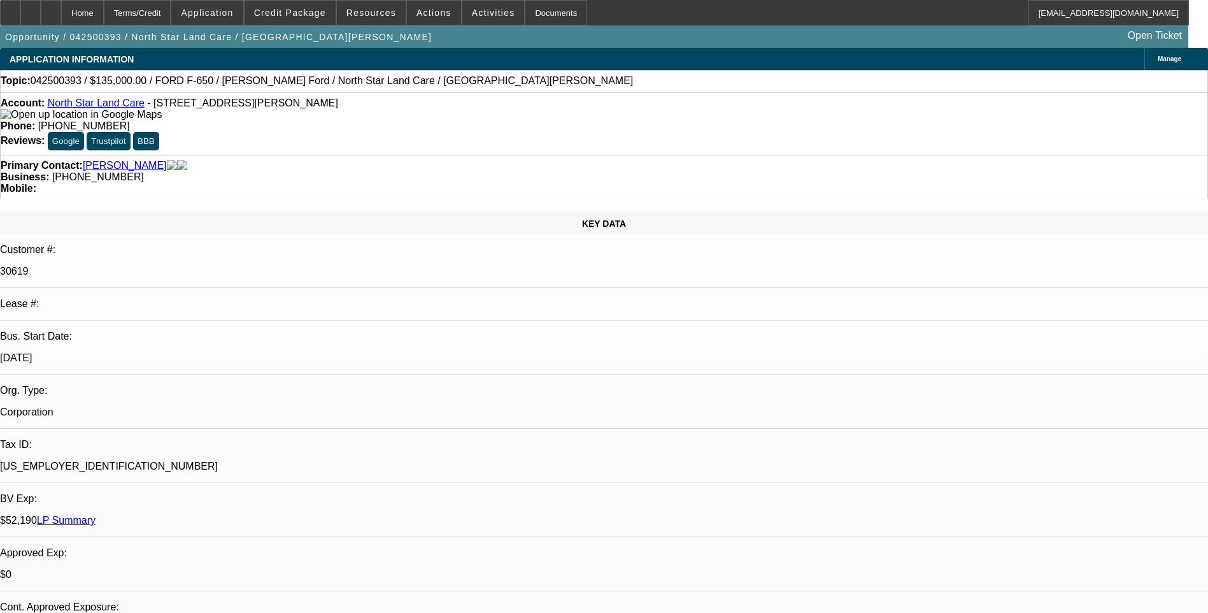
select select "4"
select select "1"
select select "2"
select select "4"
select select "1"
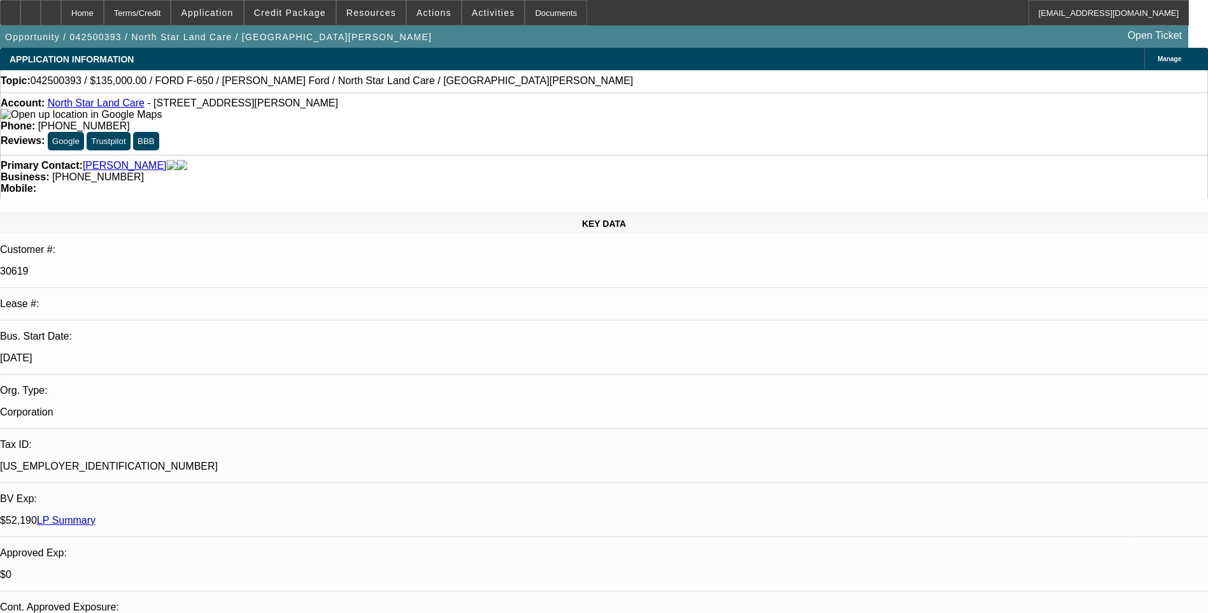
select select "2"
select select "4"
select select "1"
select select "2"
select select "4"
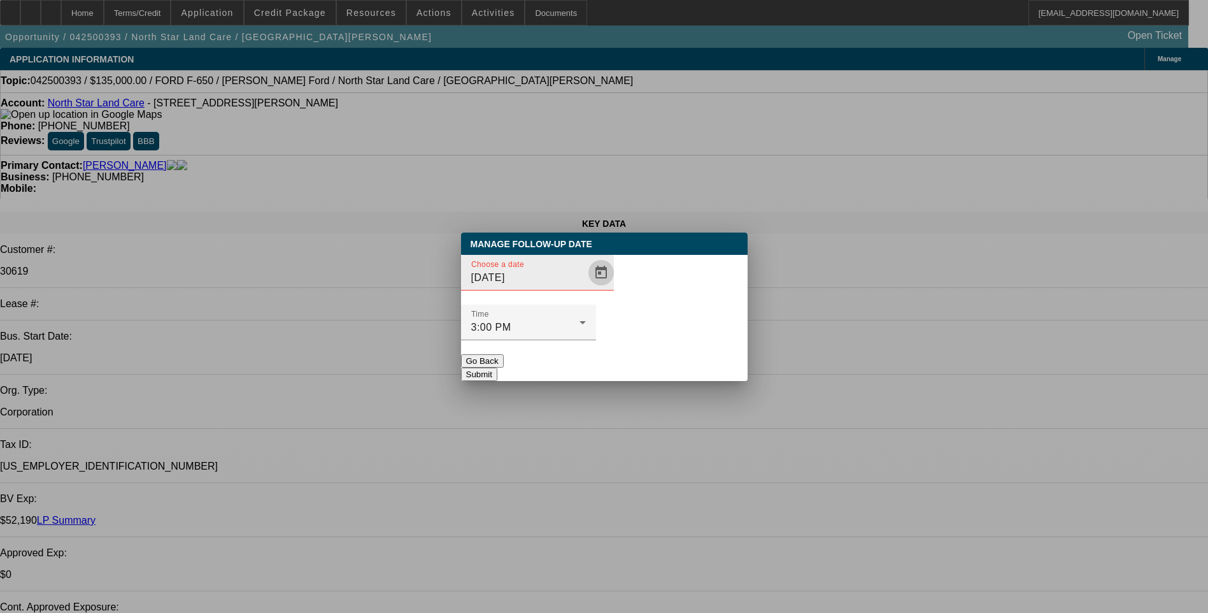
click at [586, 288] on span "Open calendar" at bounding box center [601, 272] width 31 height 31
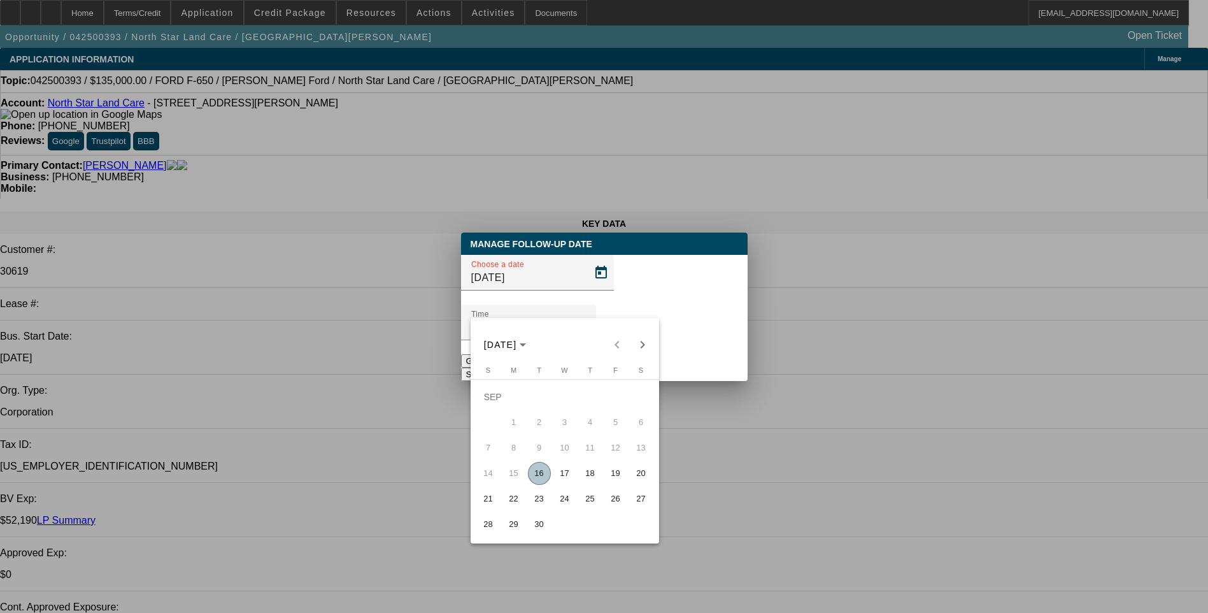
click at [557, 476] on span "17" at bounding box center [565, 473] width 23 height 23
type input "9/17/2025"
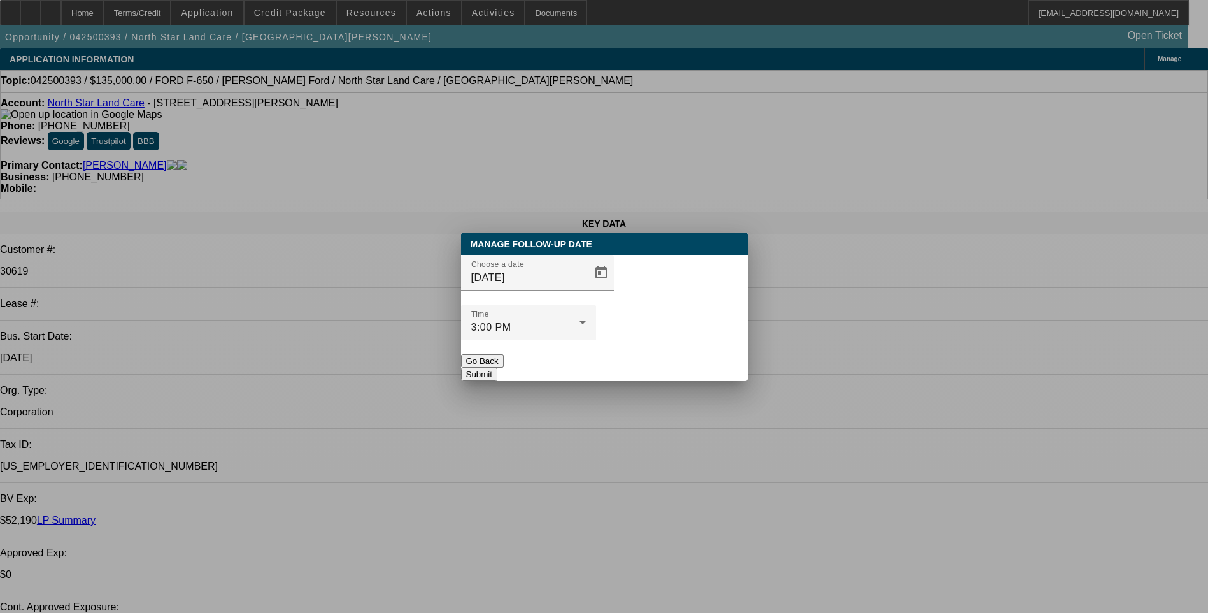
click at [497, 368] on button "Submit" at bounding box center [479, 374] width 36 height 13
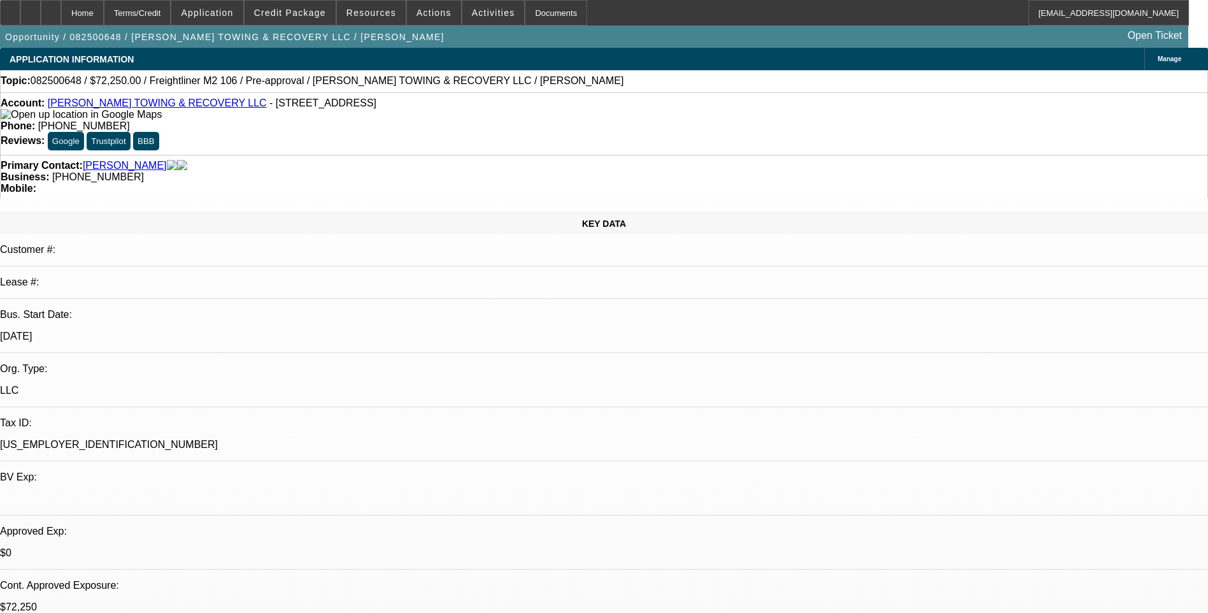
select select "0.15"
select select "2"
select select "0"
select select "0.15"
select select "2"
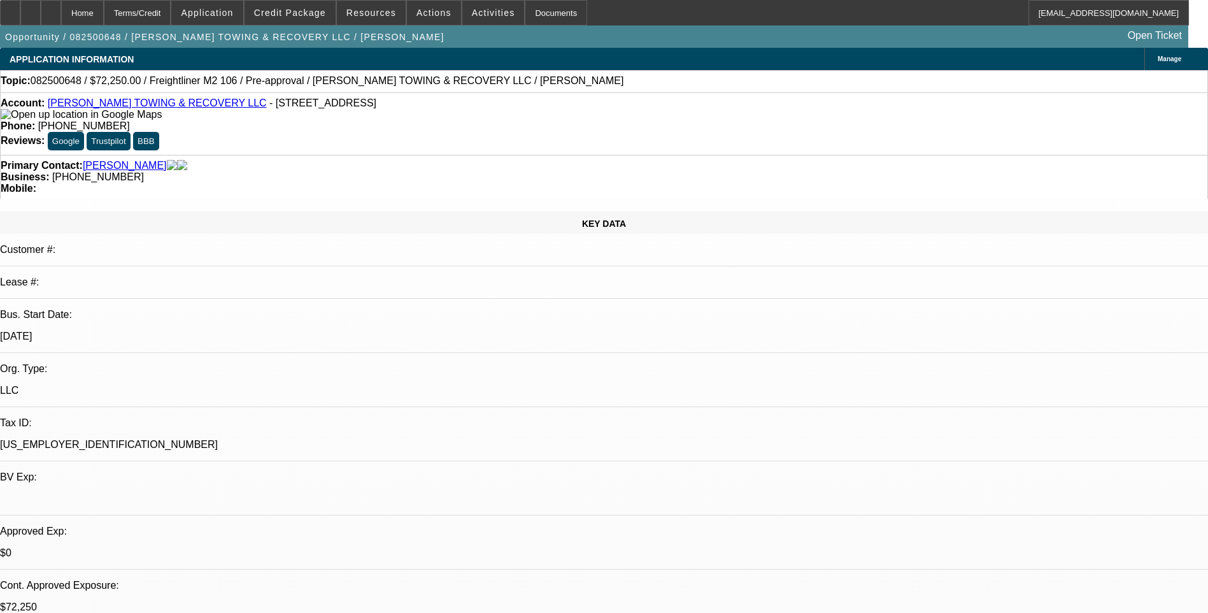
select select "0"
select select "0.15"
select select "2"
select select "0.1"
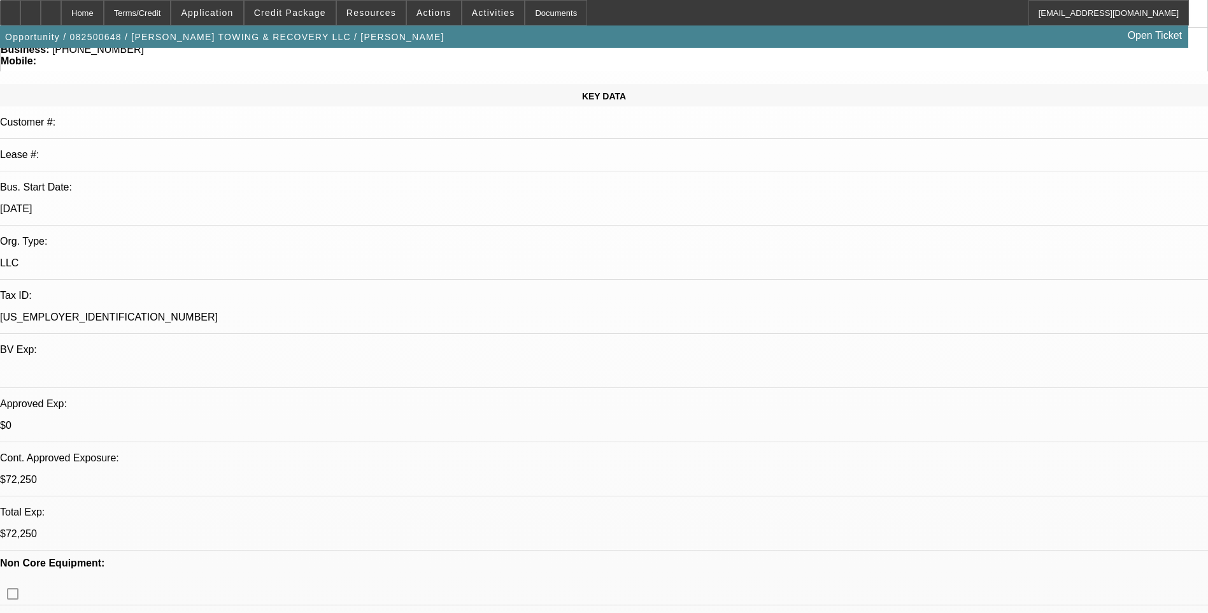
select select "1"
select select "2"
select select "6"
select select "1"
select select "2"
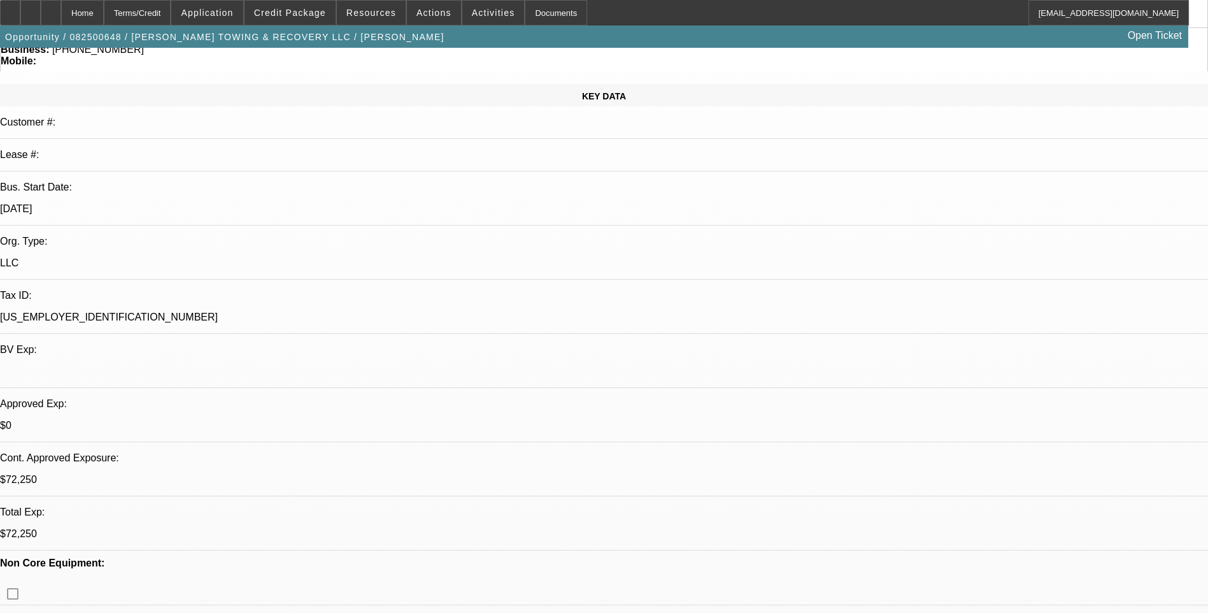
select select "6"
select select "1"
select select "2"
select select "4"
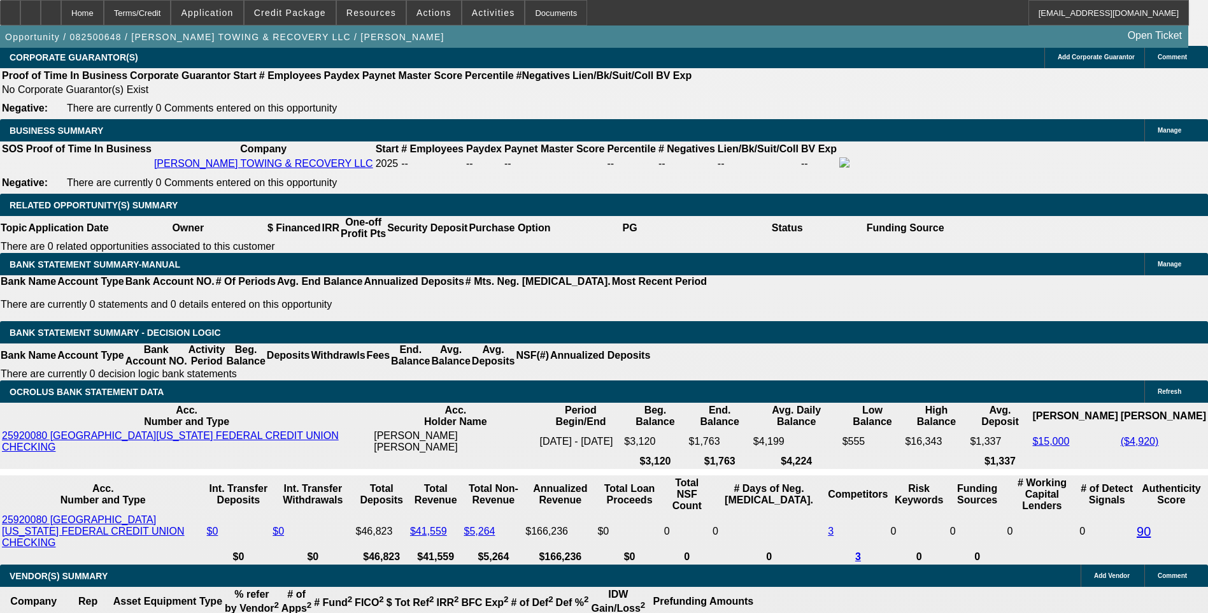
scroll to position [1975, 0]
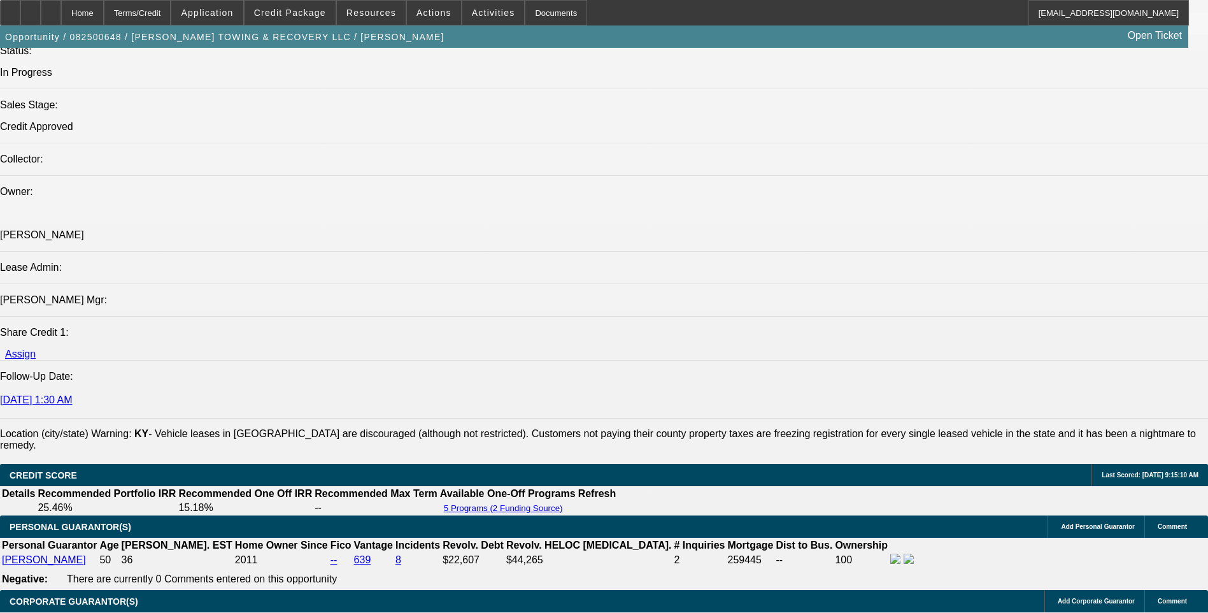
scroll to position [64, 0]
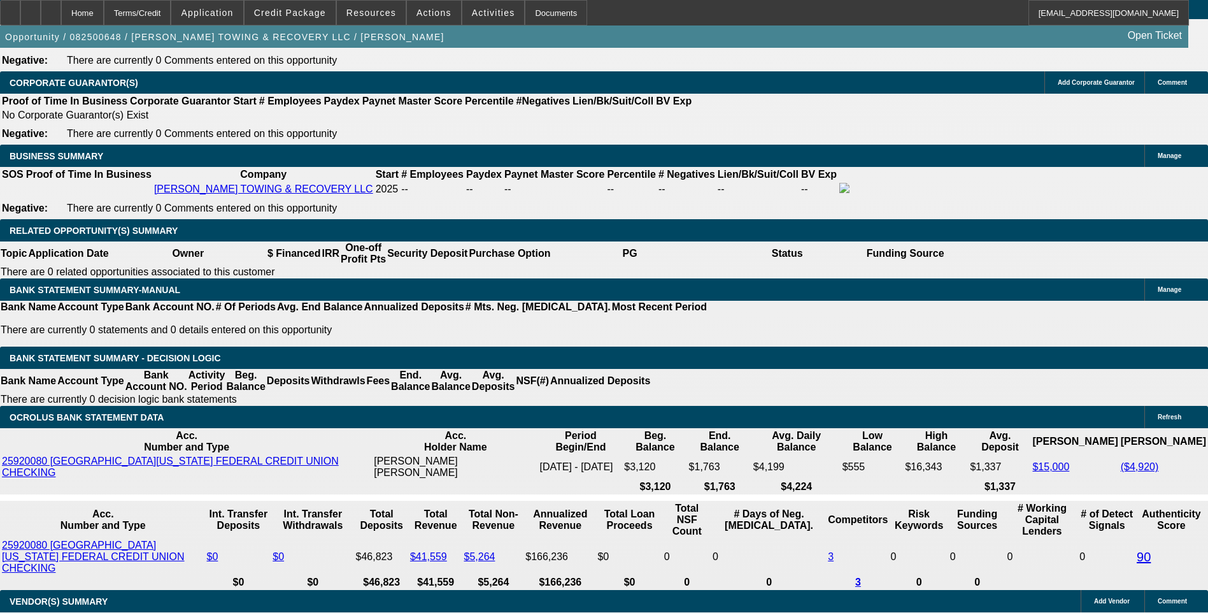
scroll to position [1899, 0]
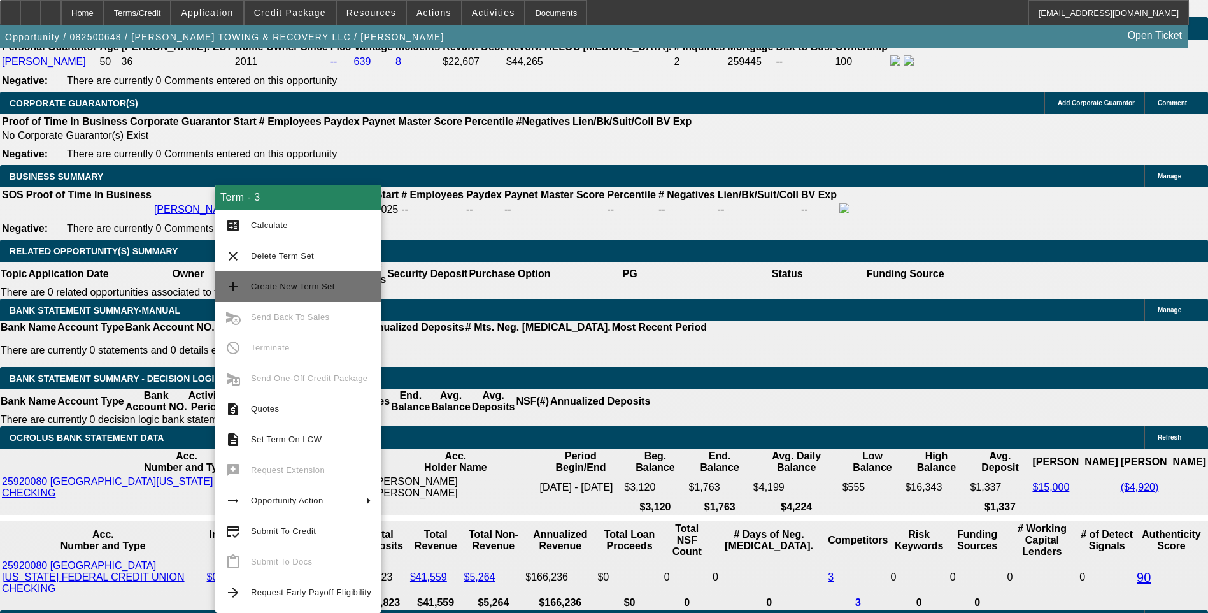
click at [300, 285] on span "Create New Term Set" at bounding box center [293, 287] width 84 height 10
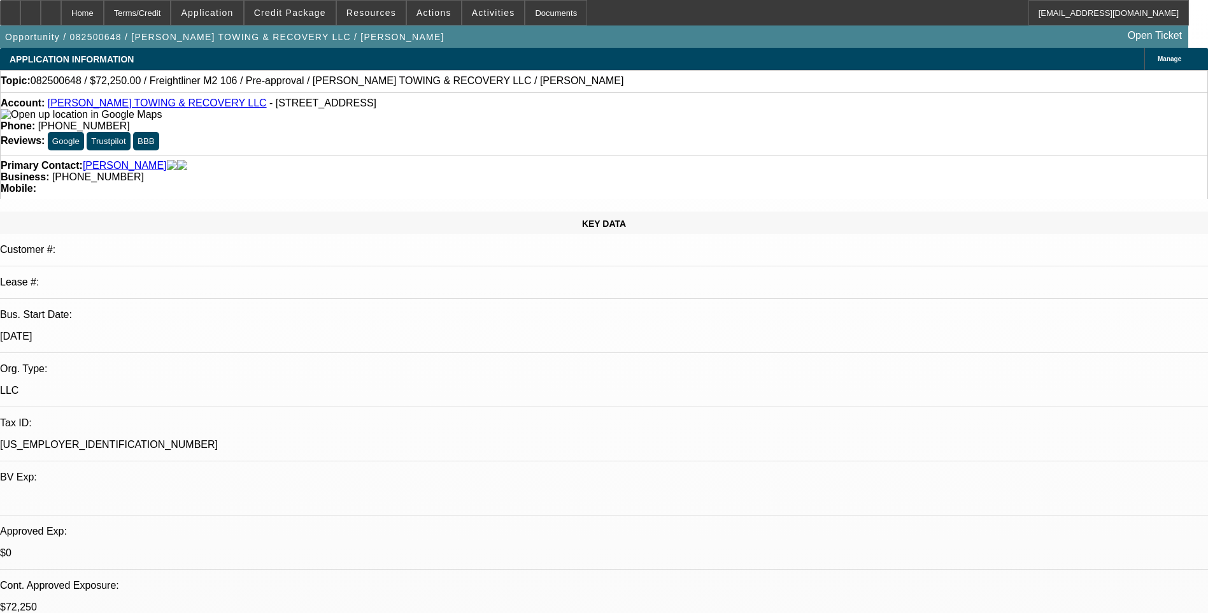
select select "0.15"
select select "2"
select select "0"
select select "0.15"
select select "2"
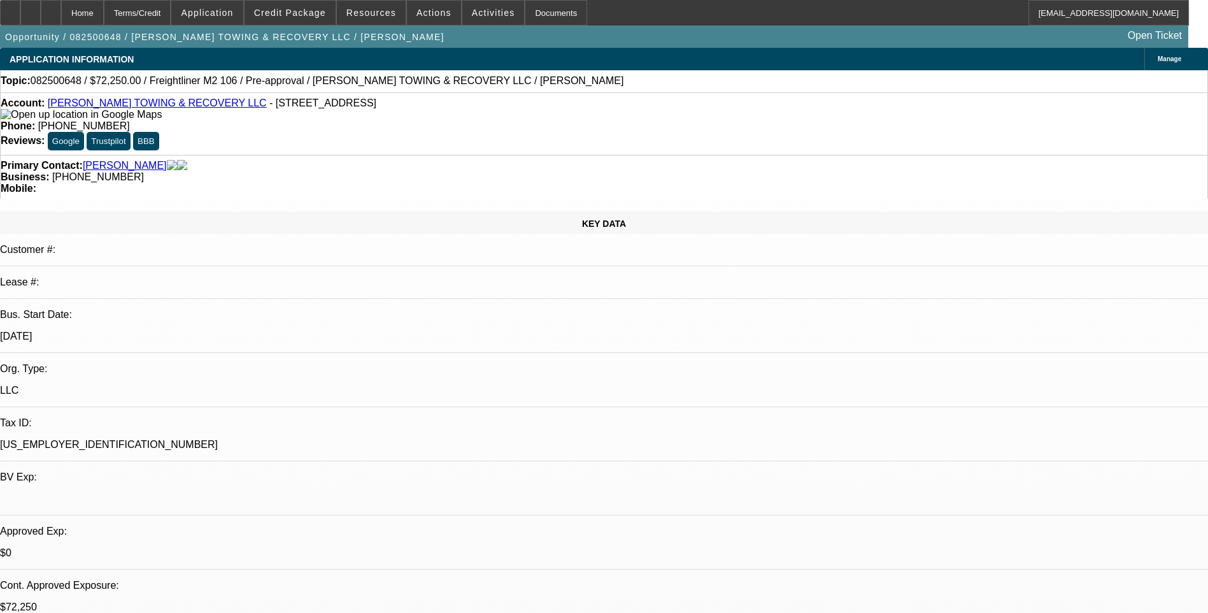
select select "0"
select select "0.15"
select select "2"
select select "0"
select select "0.15"
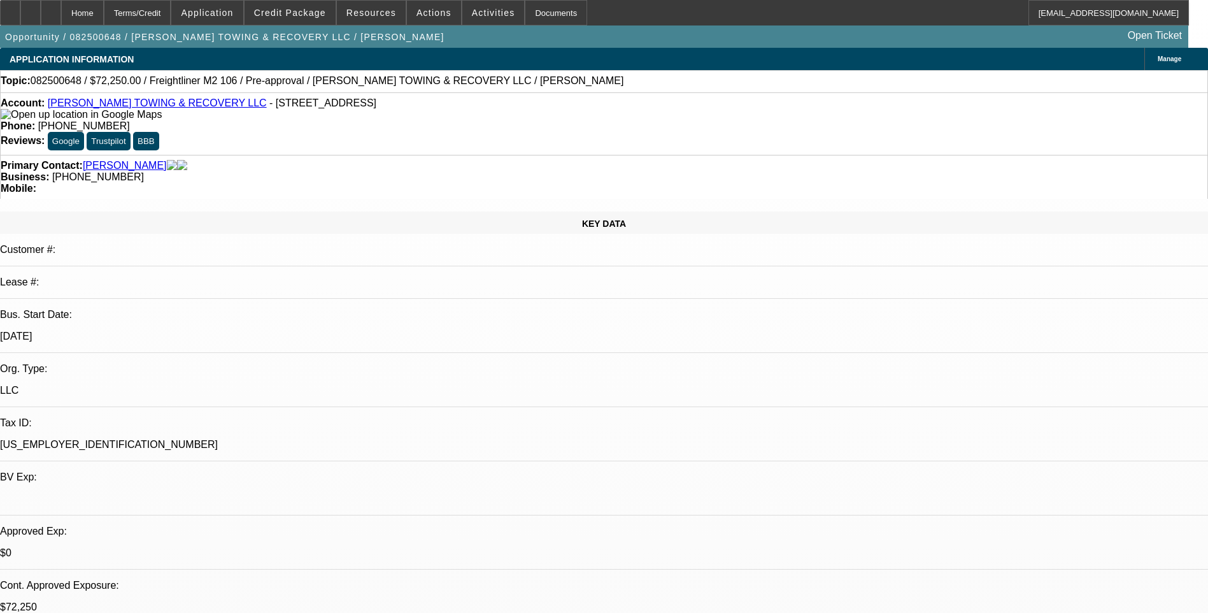
select select "2"
select select "0.1"
select select "1"
select select "2"
select select "6"
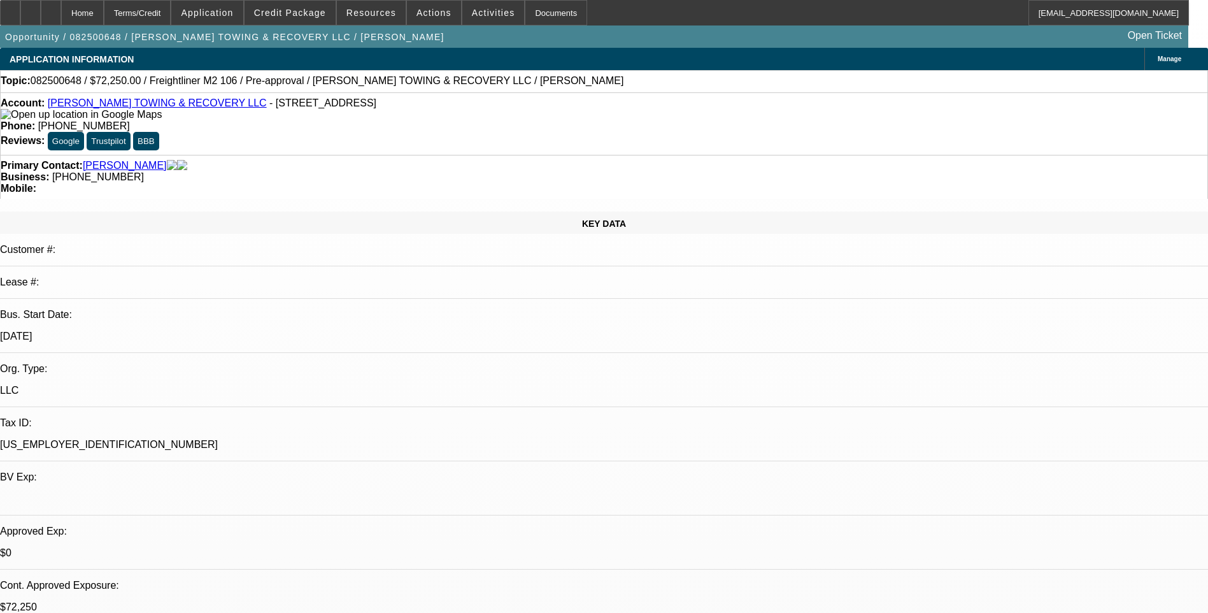
select select "1"
select select "2"
select select "6"
select select "1"
select select "2"
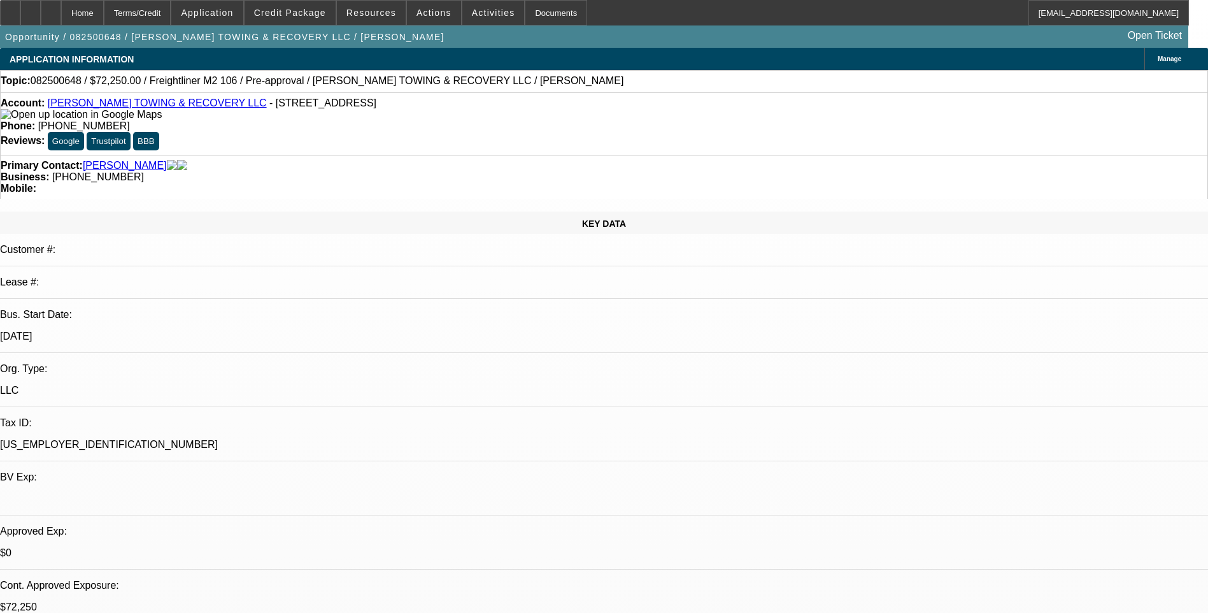
select select "6"
select select "1"
select select "2"
select select "4"
click at [166, 14] on div "Terms/Credit" at bounding box center [138, 12] width 68 height 25
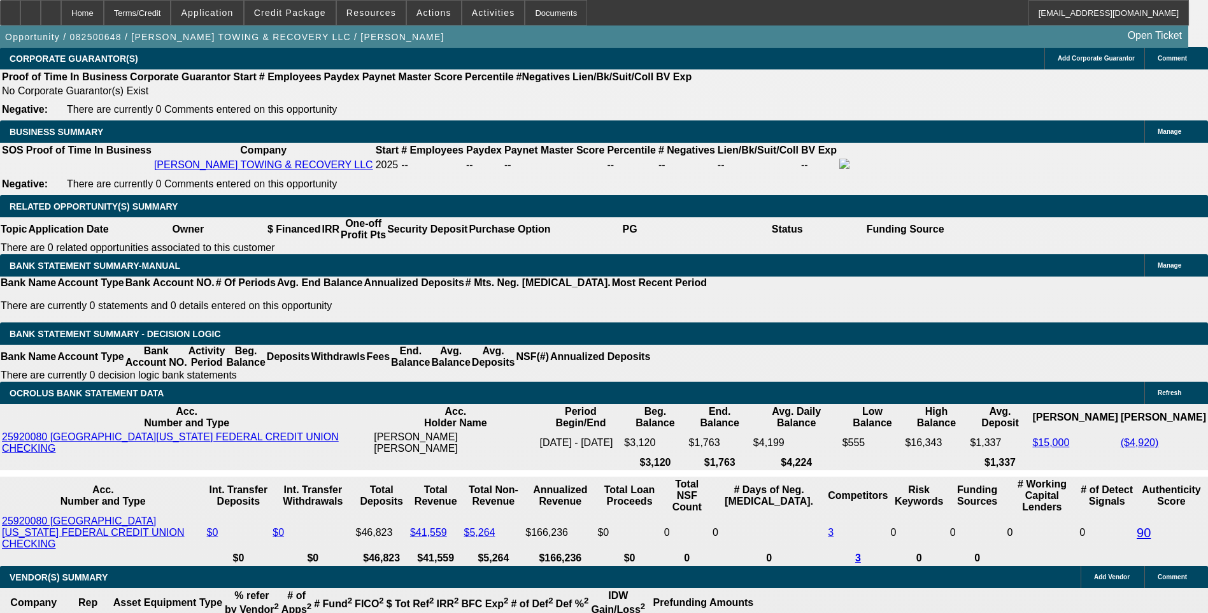
scroll to position [1966, 0]
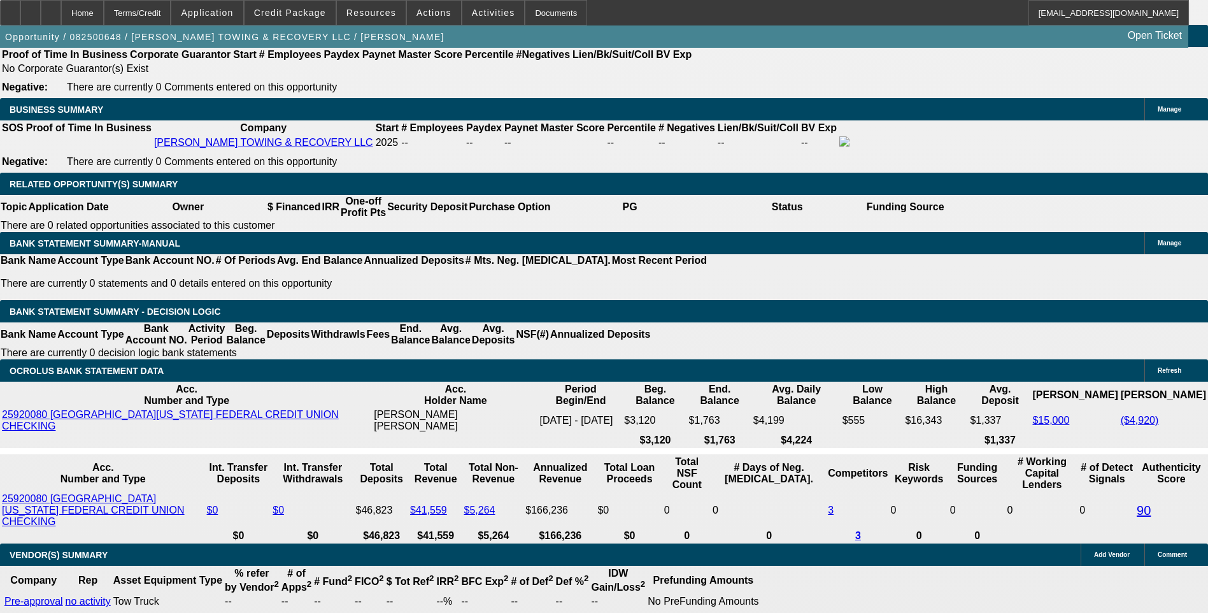
type input "8500"
type input "UNKNOWN"
type input "$0.00"
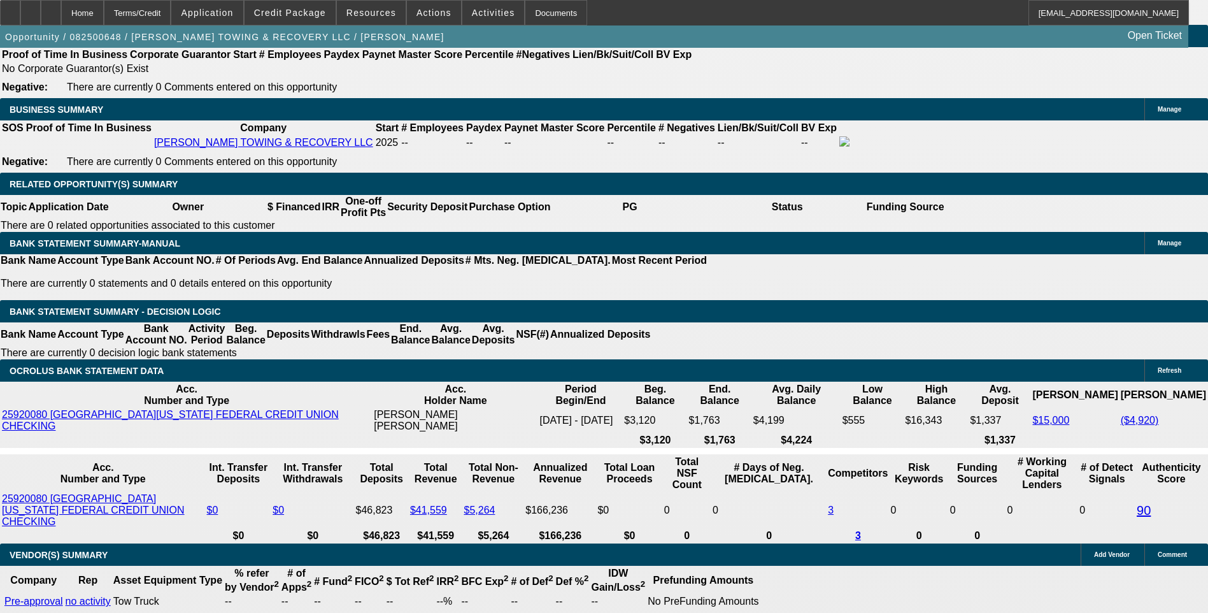
type input "2"
type input "$3,134.94"
type input "$1,567.47"
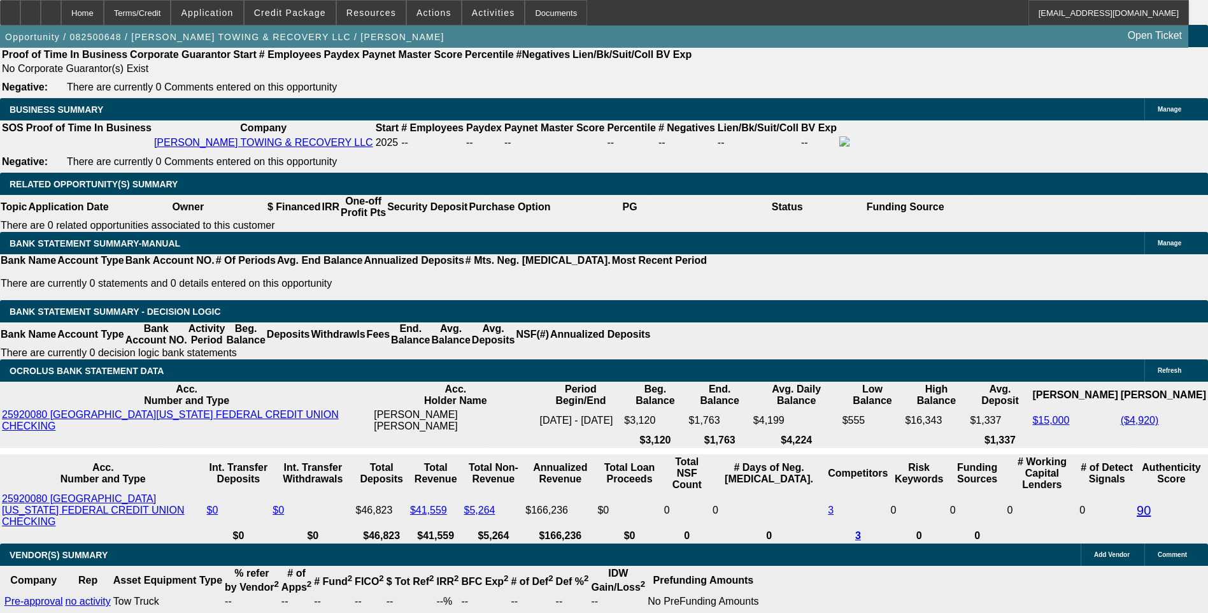
type input "24"
type input "$4,710.96"
type input "$2,355.48"
type input "24"
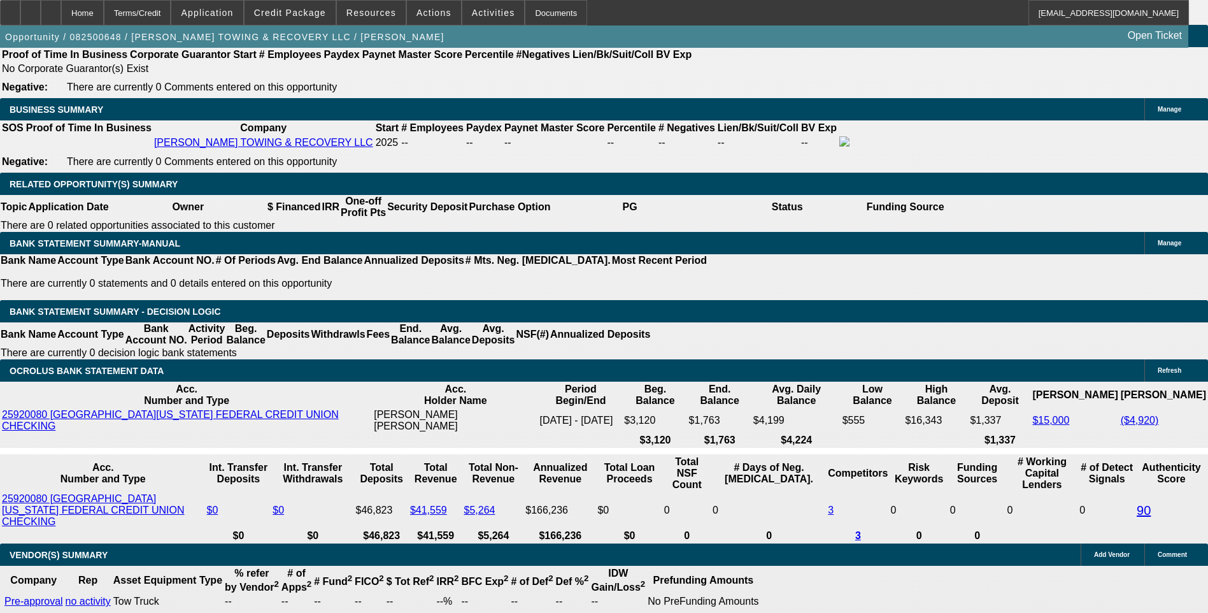
type input "2355."
type input "$4,710.00"
type input "$2,355.00"
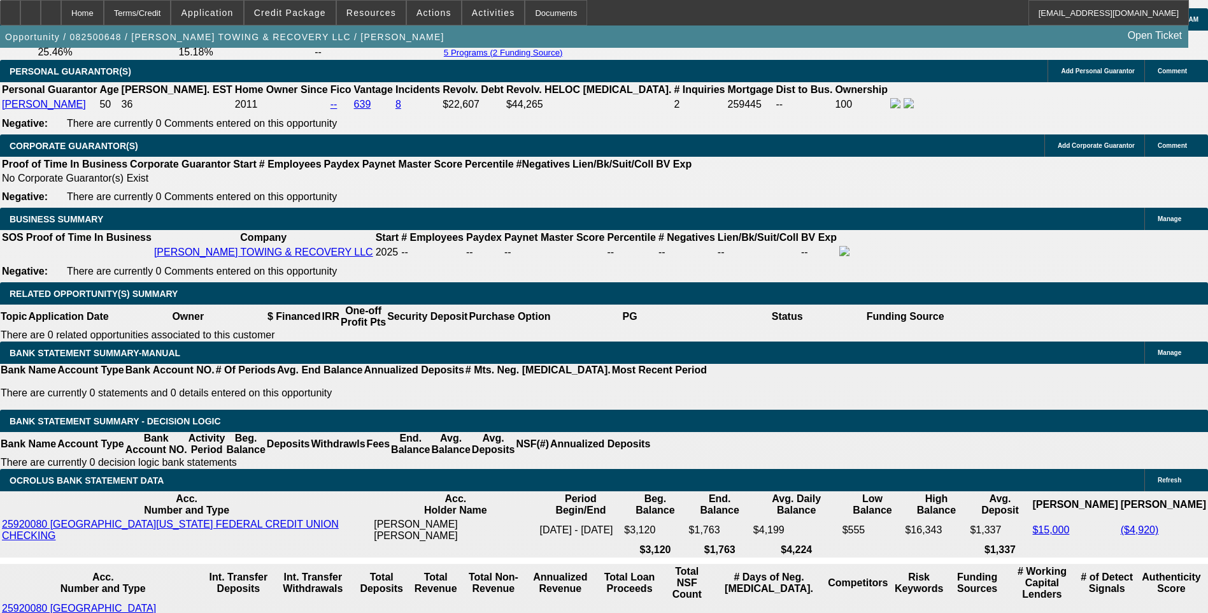
scroll to position [1839, 0]
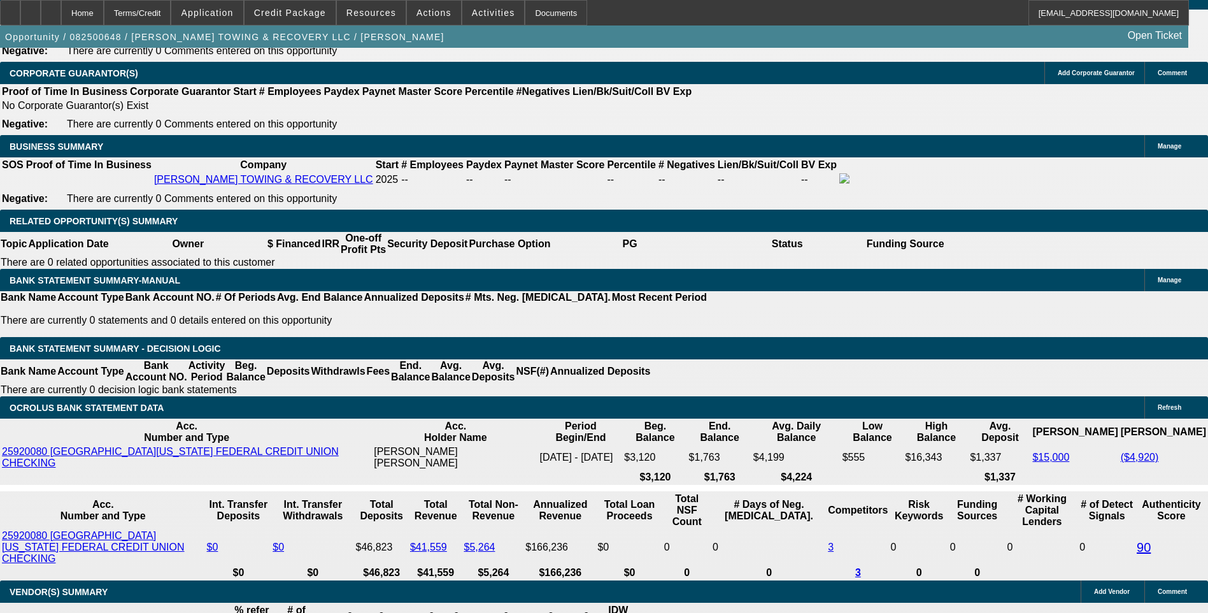
scroll to position [1966, 0]
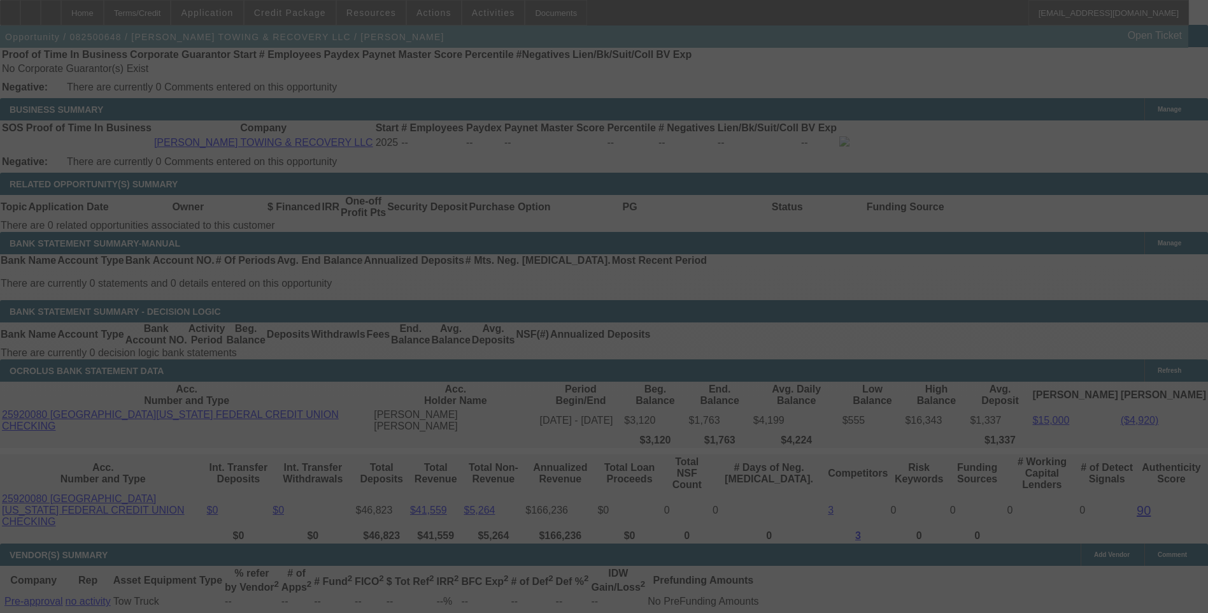
select select "0.15"
select select "2"
select select "0"
select select "6"
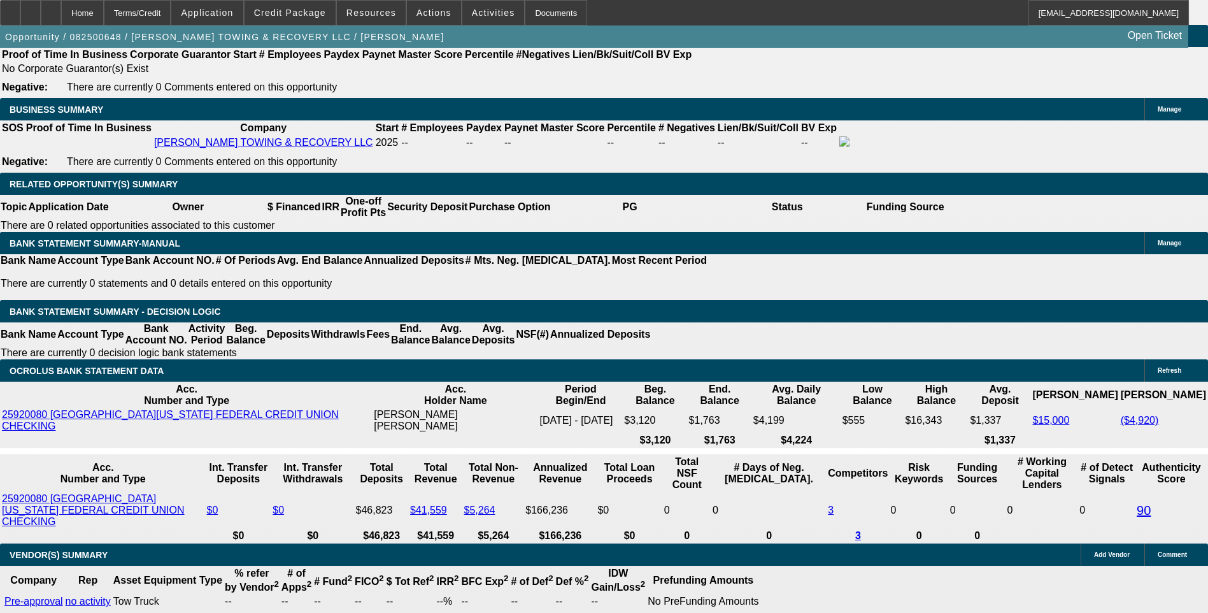
type input "2"
type input "UNKNOWN"
type input "$3,134.94"
type input "$1,567.47"
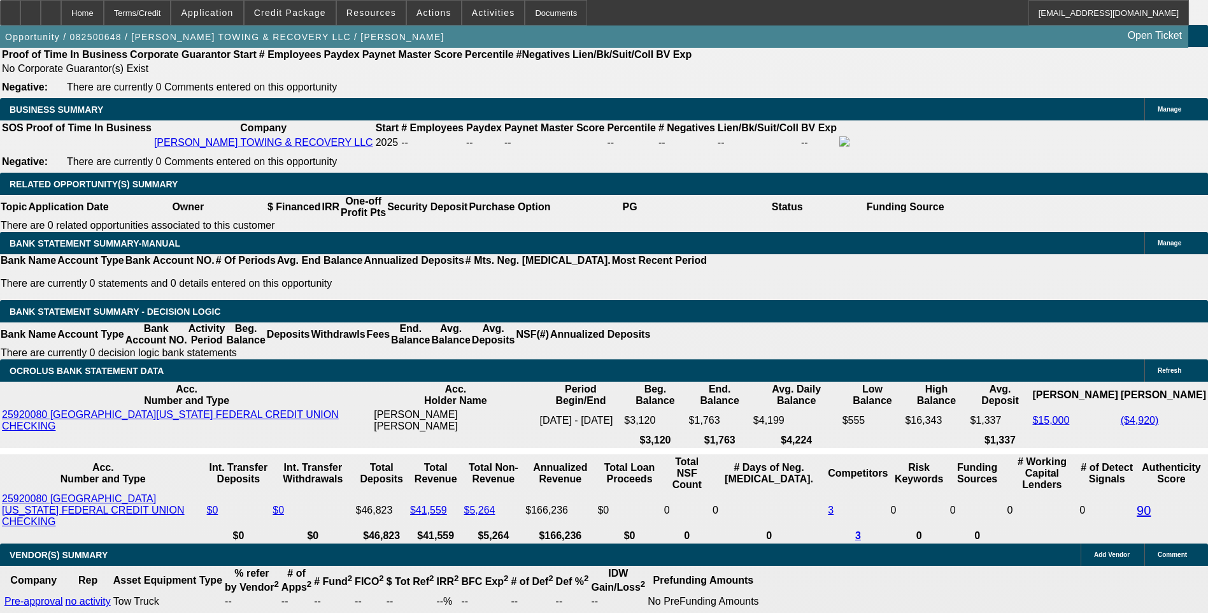
type input "22"
type input "$4,552.62"
type input "$2,276.31"
type input "22.5"
type input "$4,591.94"
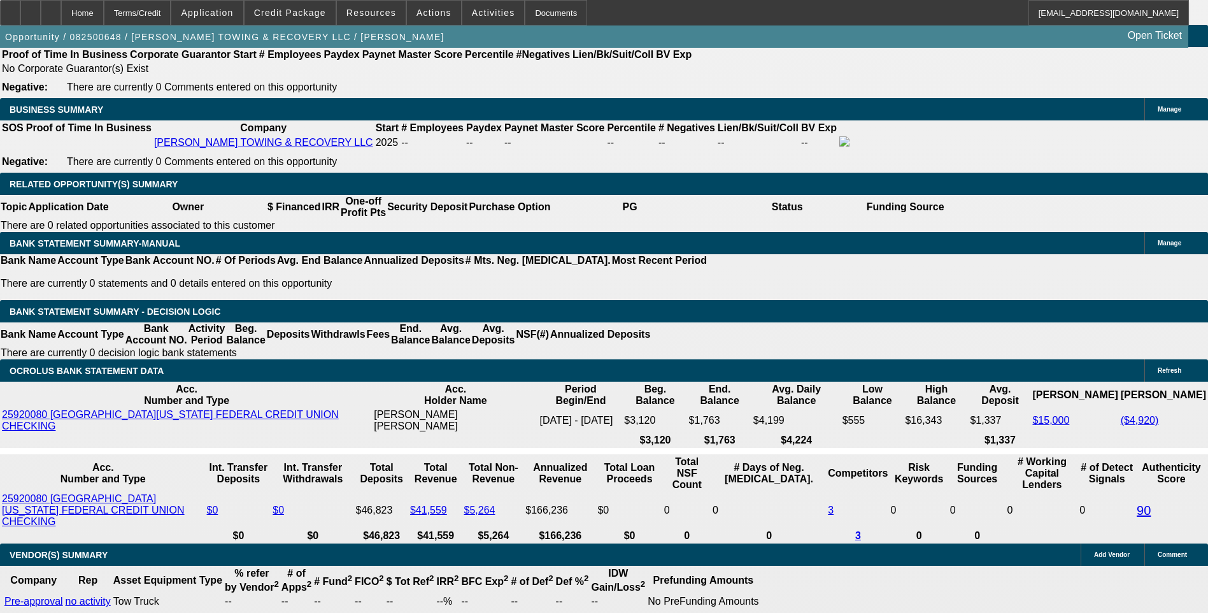
type input "$2,295.97"
type input "22.5"
type input "2295."
type input "$4,590.00"
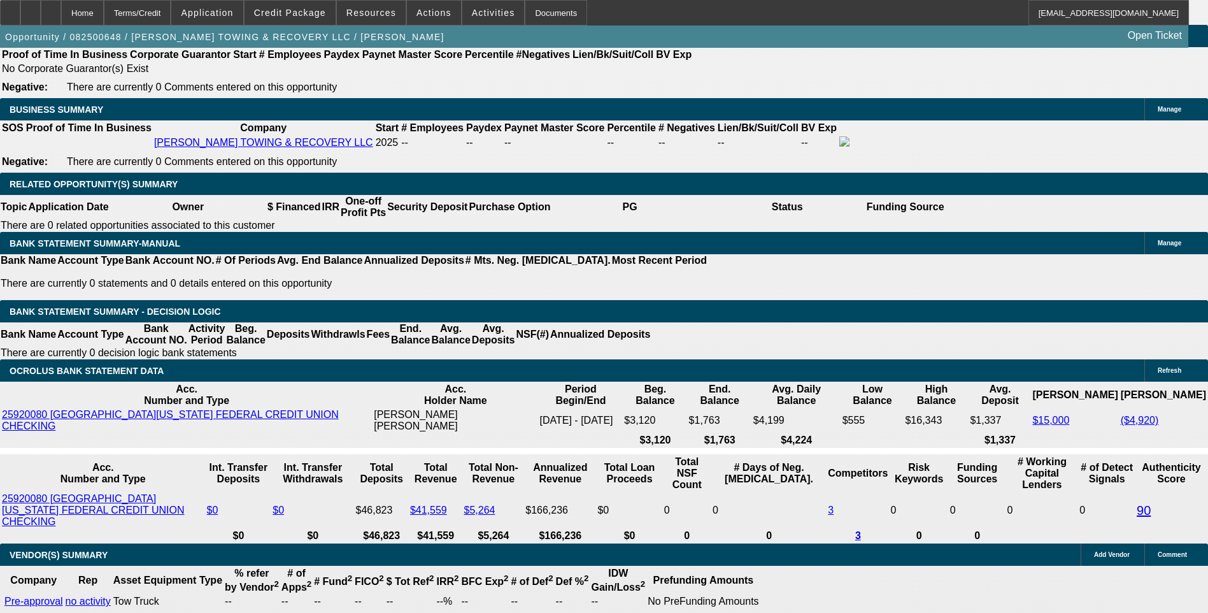
type input "$2,295.00"
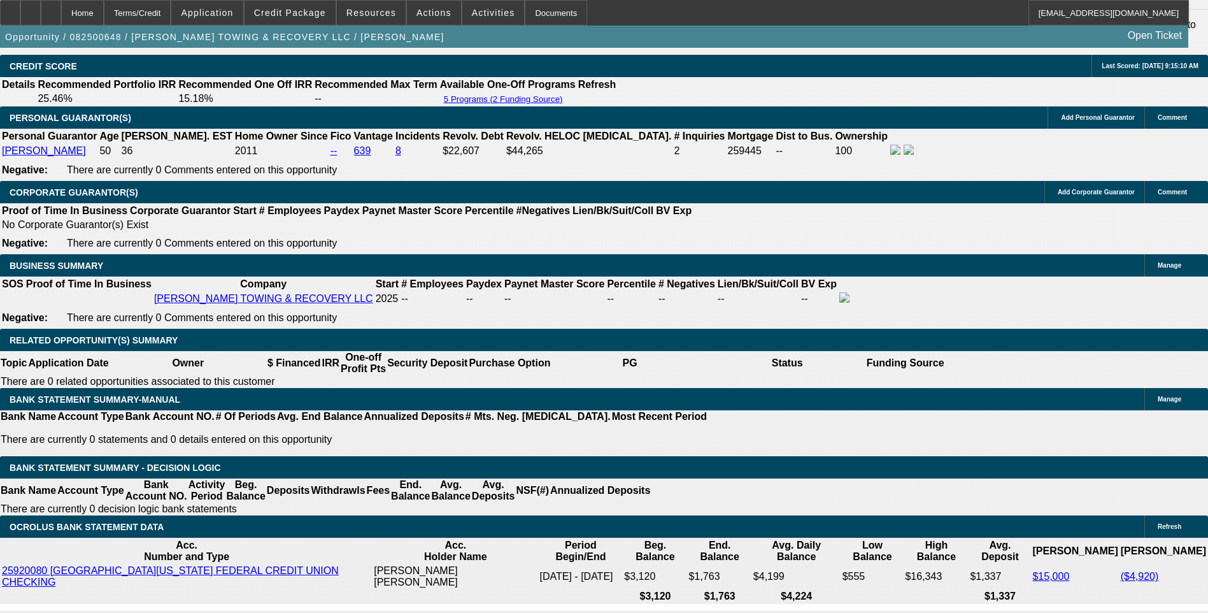
scroll to position [1775, 0]
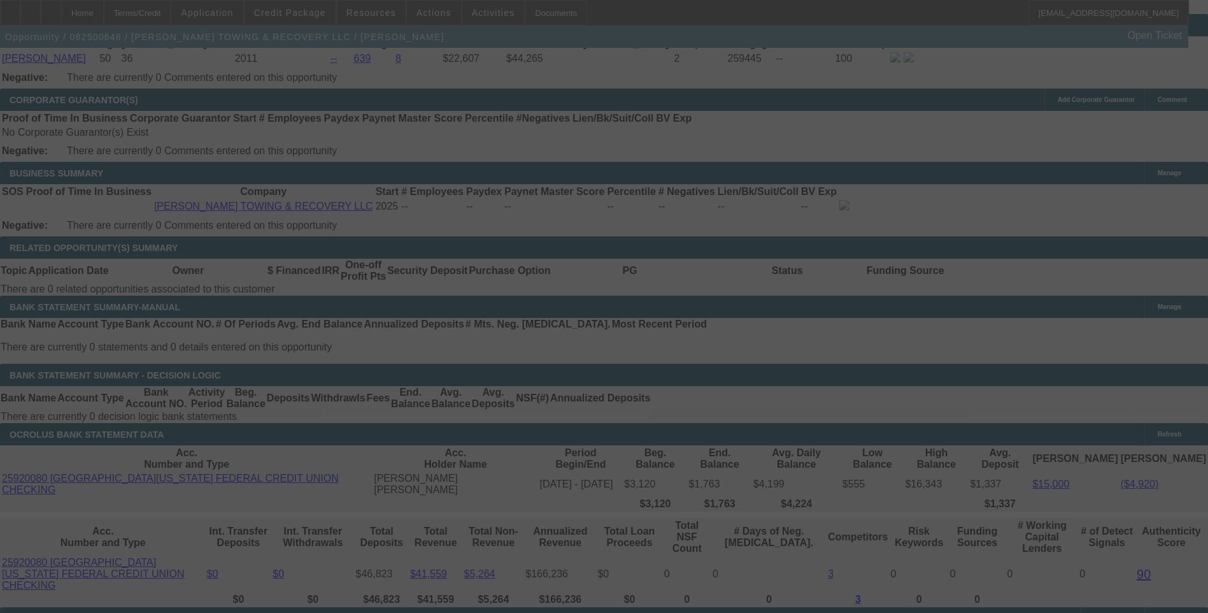
scroll to position [1966, 0]
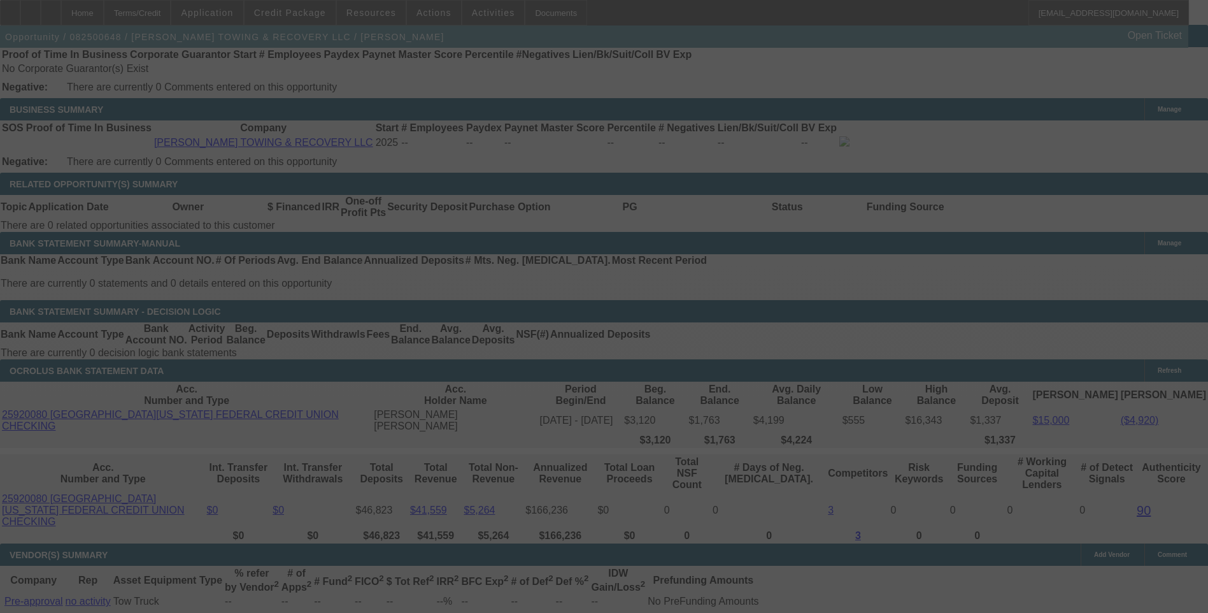
select select "0.15"
select select "2"
select select "0"
select select "6"
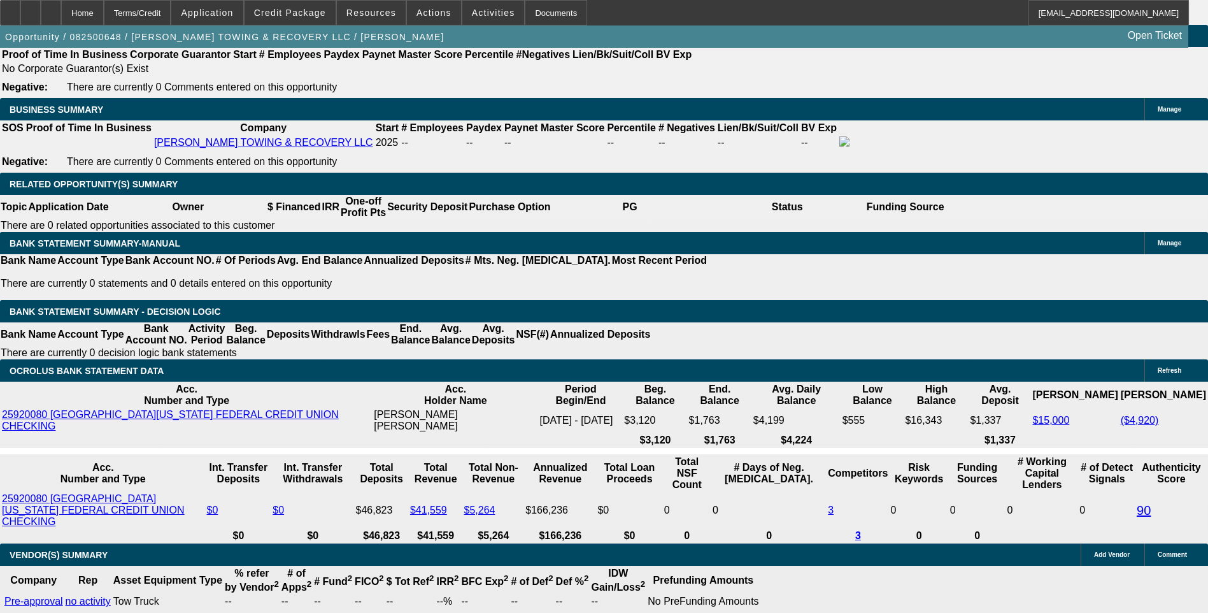
type input "2"
type input "$4.00"
type input "UNKNOWN"
type input "2300"
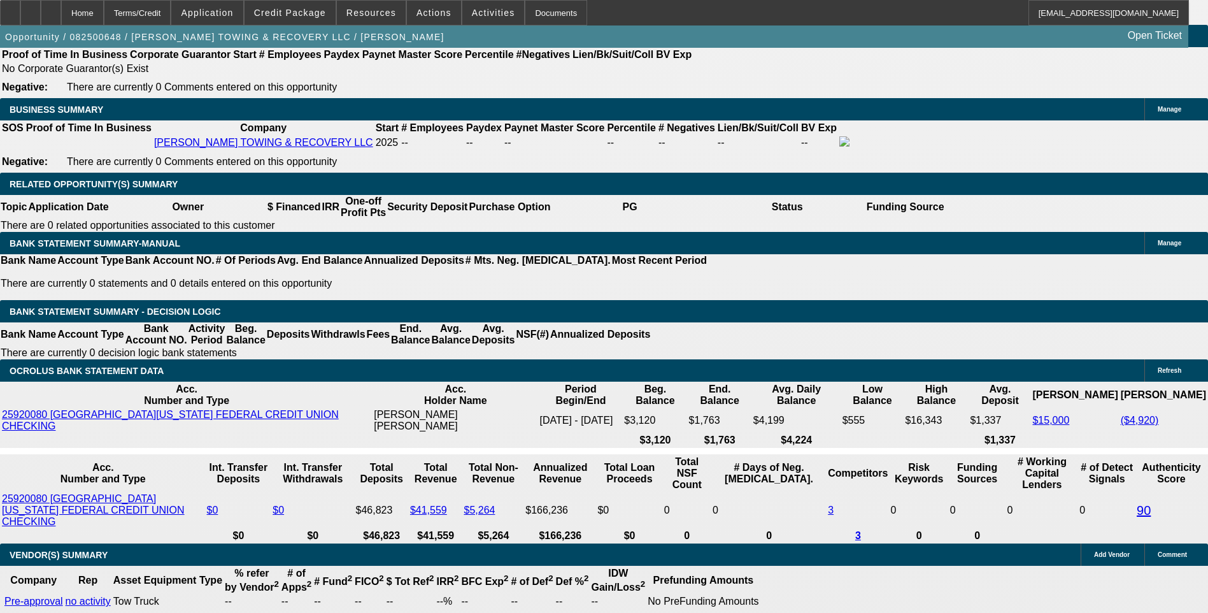
type input "$4,600.00"
type input "22.6"
type input "$2,300.00"
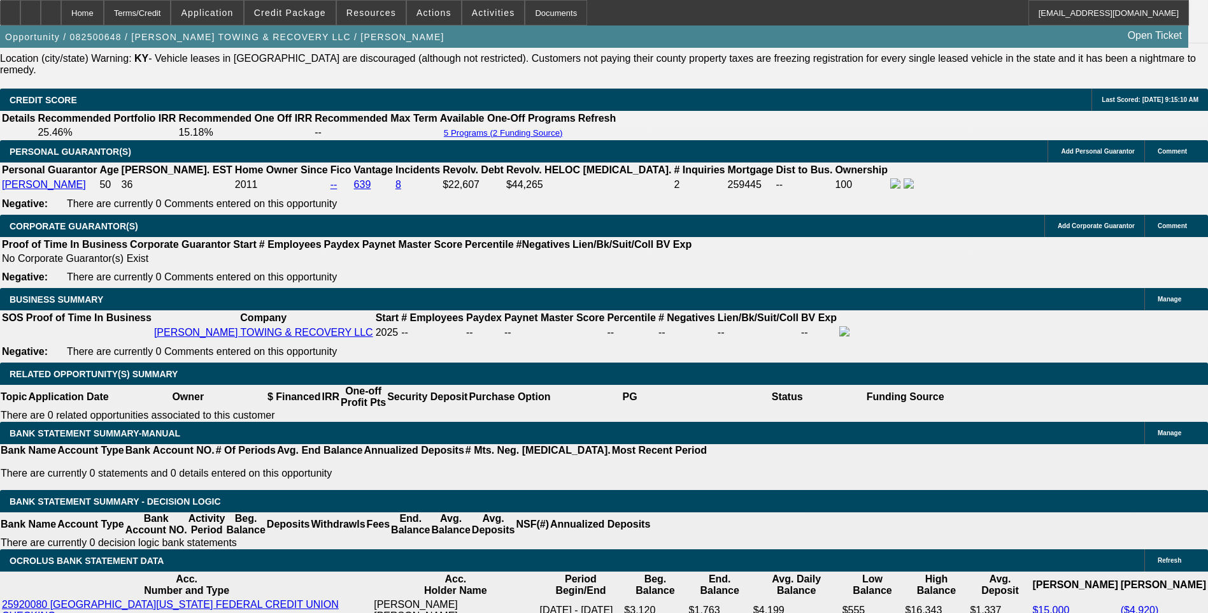
scroll to position [1775, 0]
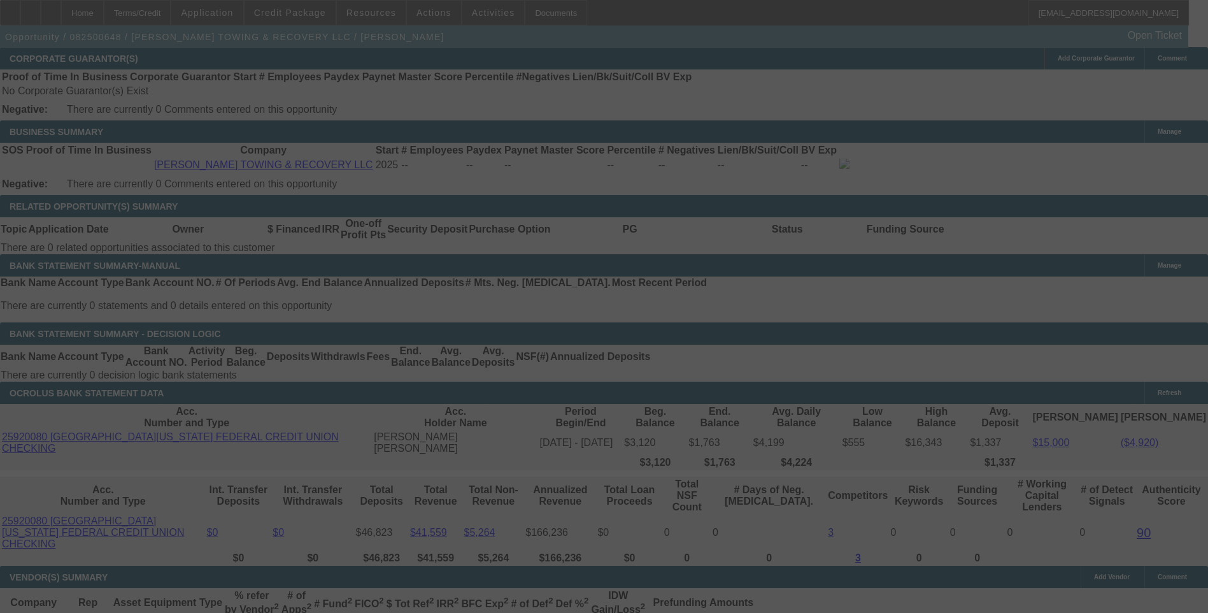
scroll to position [1966, 0]
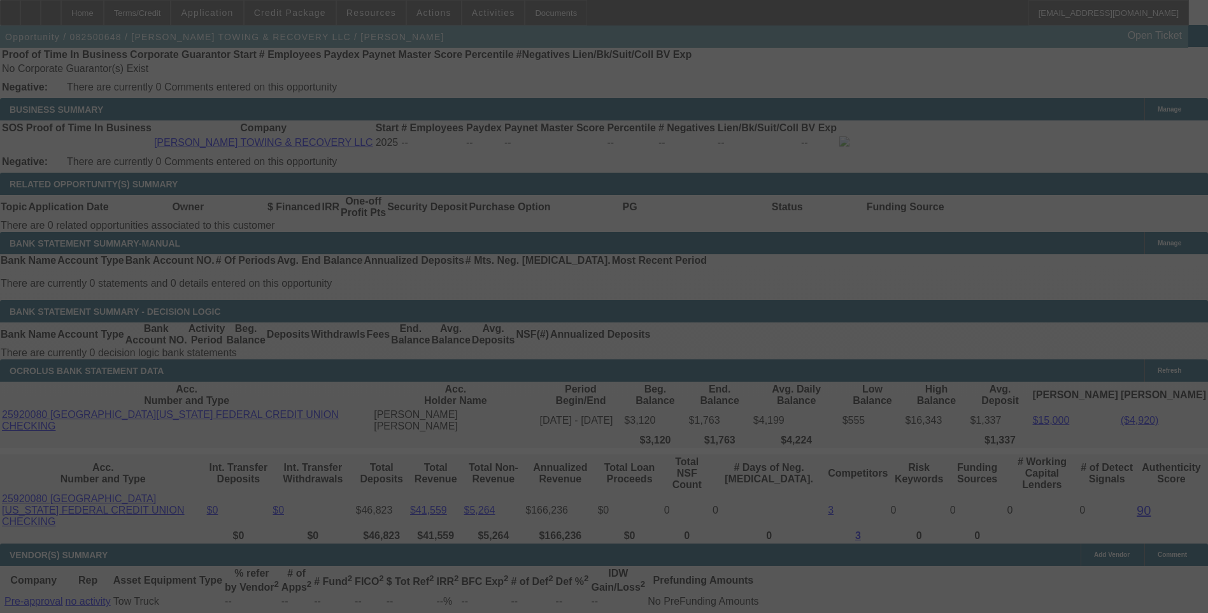
select select "0.15"
select select "2"
select select "0"
select select "6"
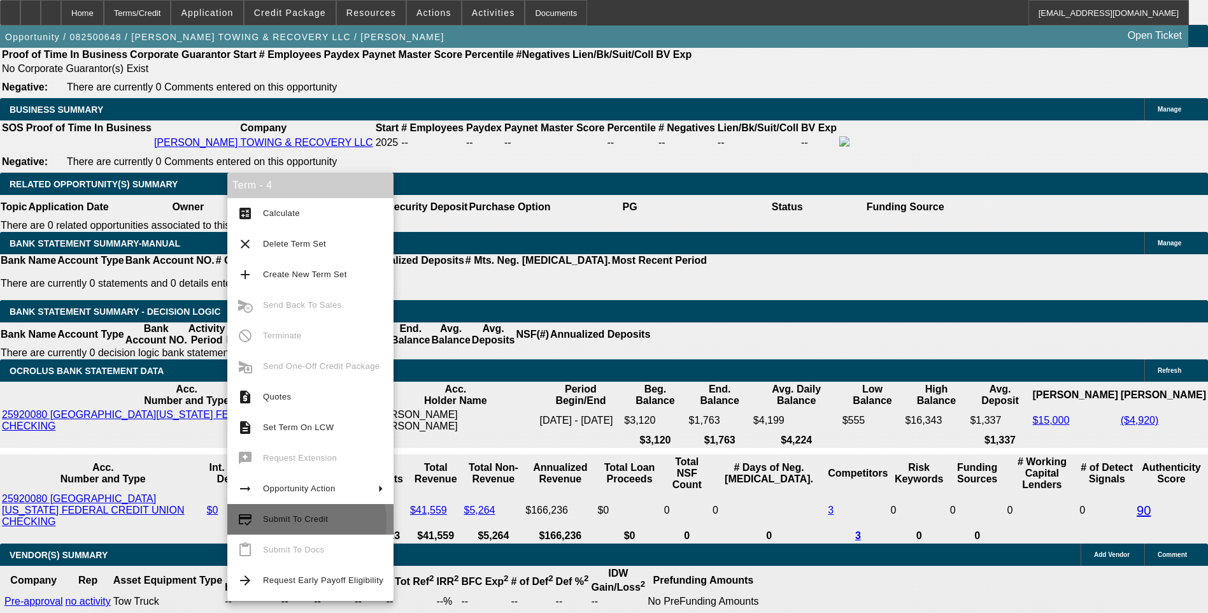
click at [280, 522] on span "Submit To Credit" at bounding box center [295, 519] width 65 height 10
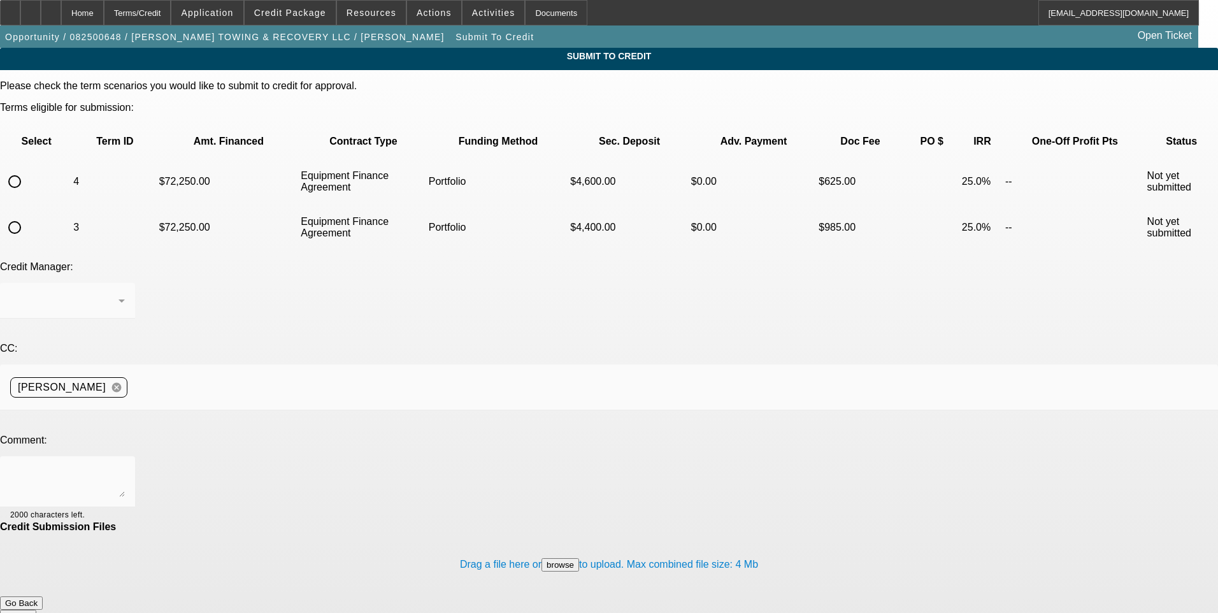
click at [27, 169] on input "radio" at bounding box center [14, 181] width 25 height 25
radio input "true"
click at [125, 466] on textarea at bounding box center [67, 481] width 115 height 31
type textarea "Y"
type textarea "You alright with this term set? Same IRR, higher run rate, no balloon? Thanks"
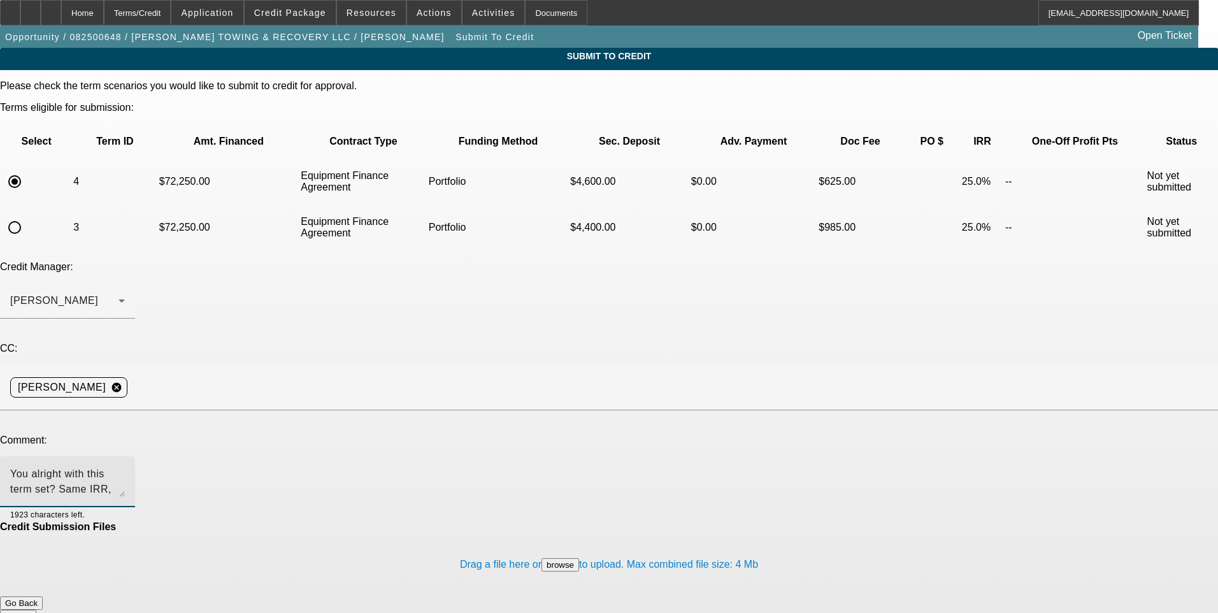
click at [36, 610] on button "Submit" at bounding box center [18, 616] width 36 height 13
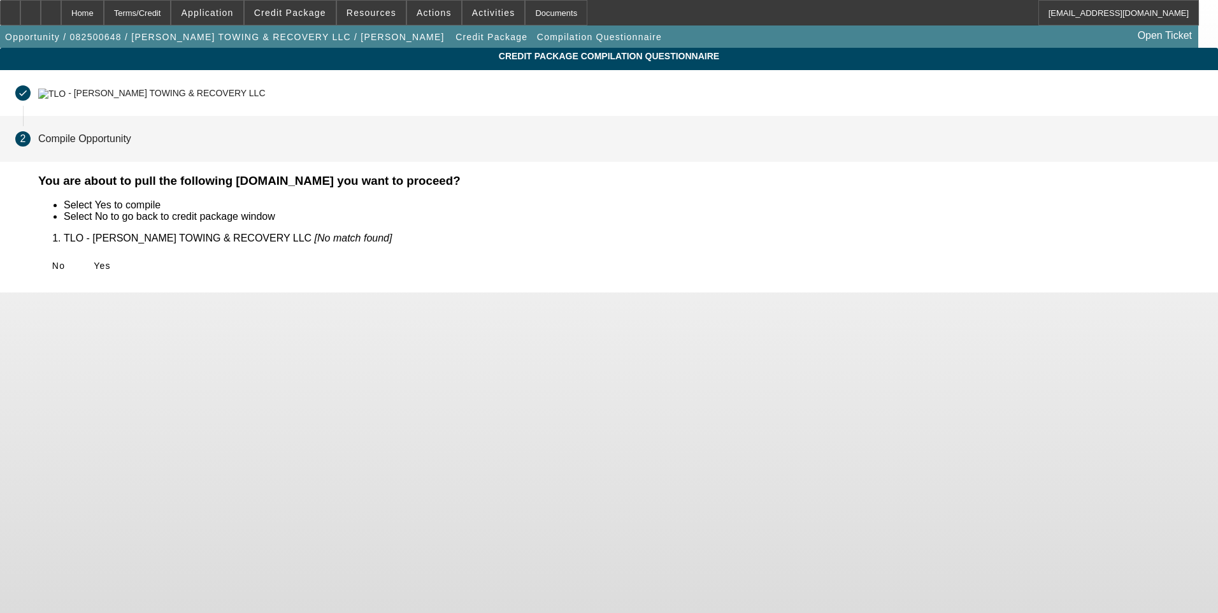
click at [111, 269] on span "Yes" at bounding box center [102, 266] width 17 height 10
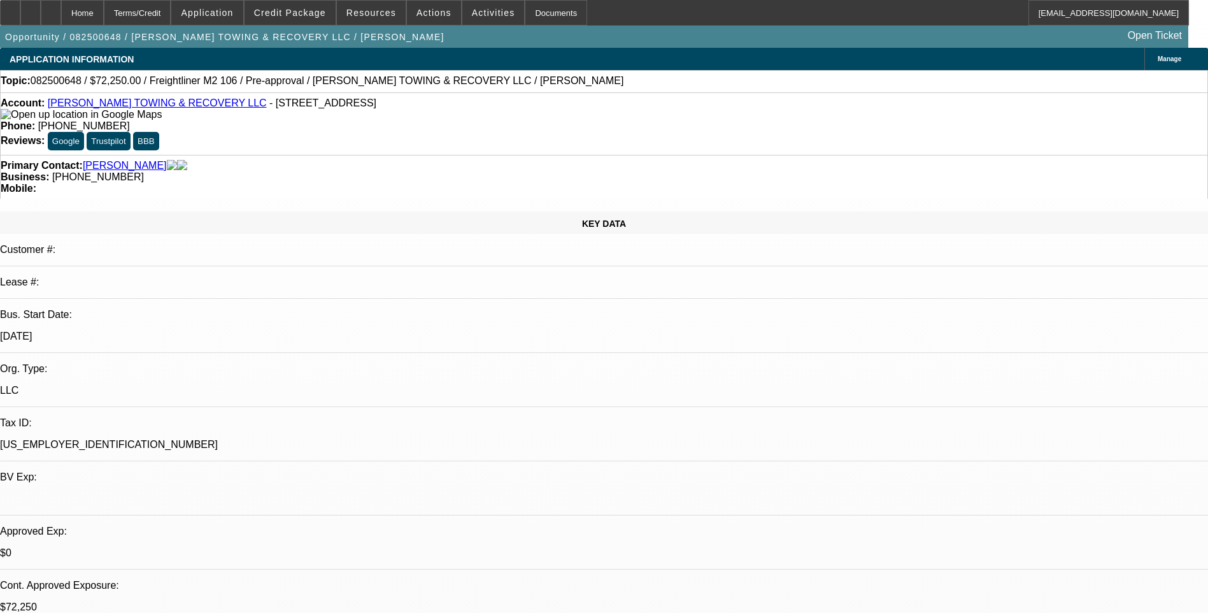
select select "0.15"
select select "2"
select select "0"
select select "6"
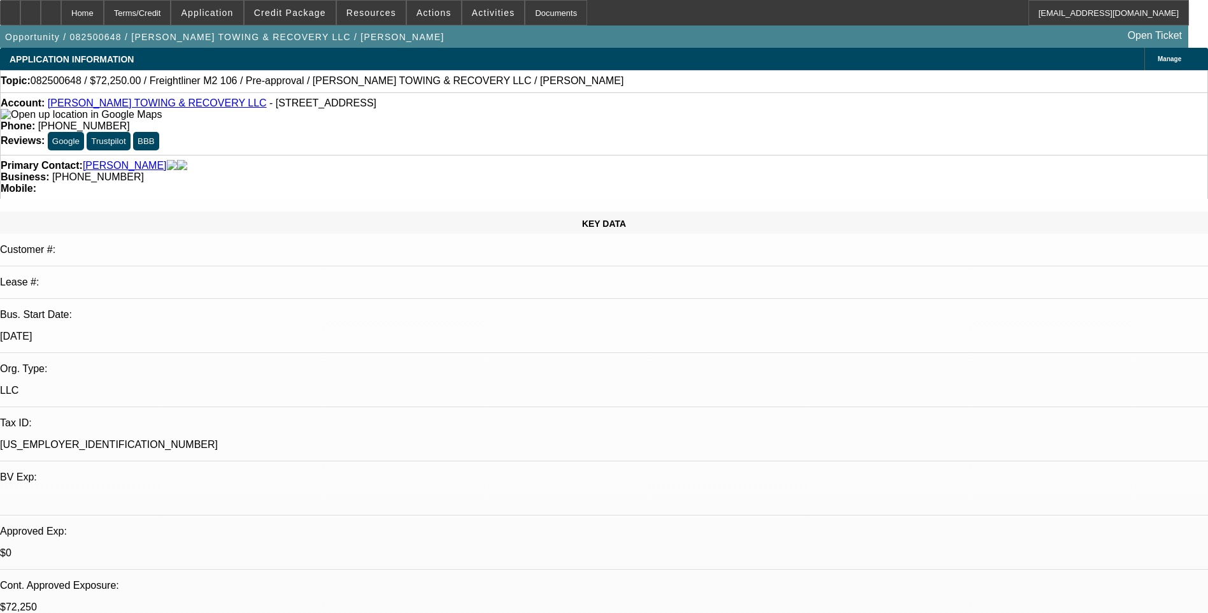
select select "0.15"
select select "2"
select select "0"
select select "6"
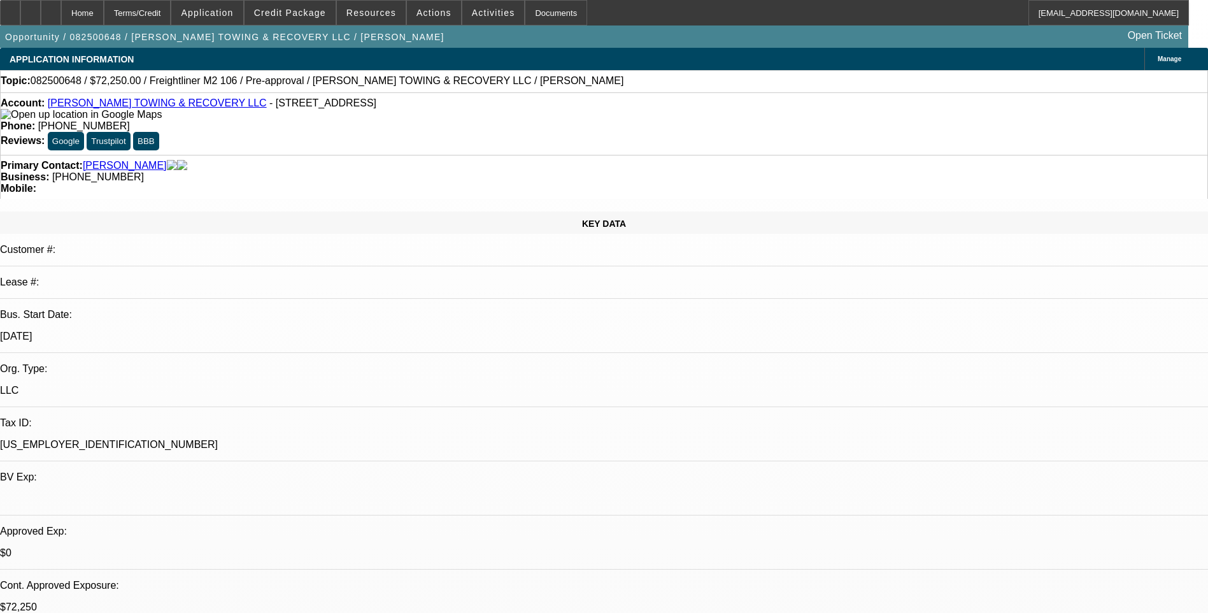
select select "0.15"
select select "2"
select select "0"
select select "6"
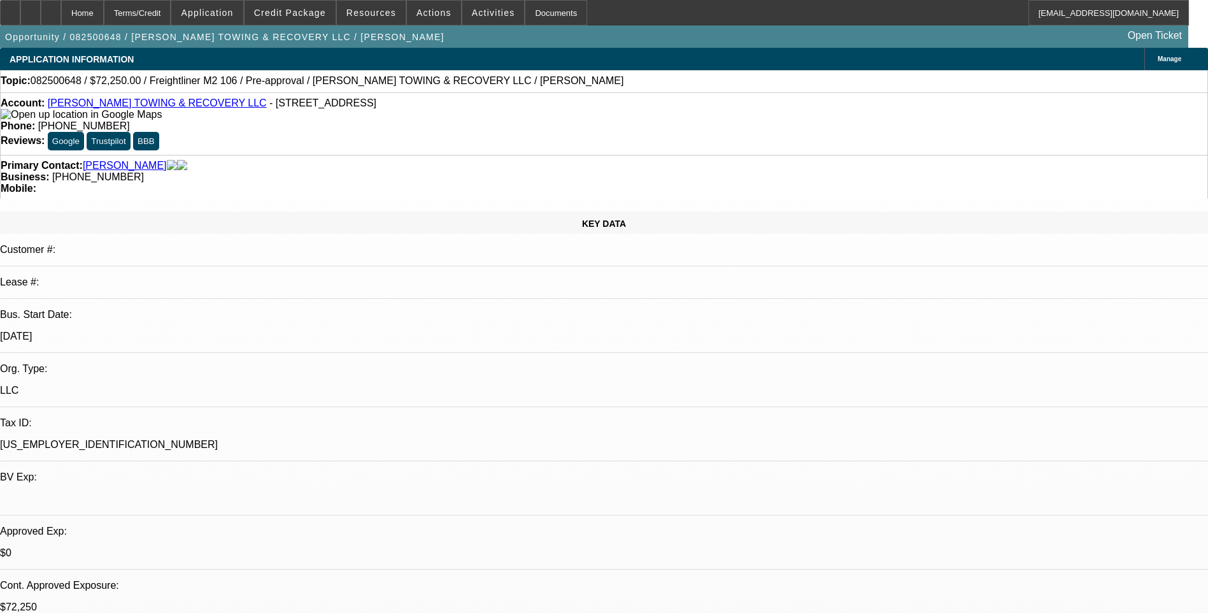
select select "0.15"
select select "2"
select select "0.1"
select select "4"
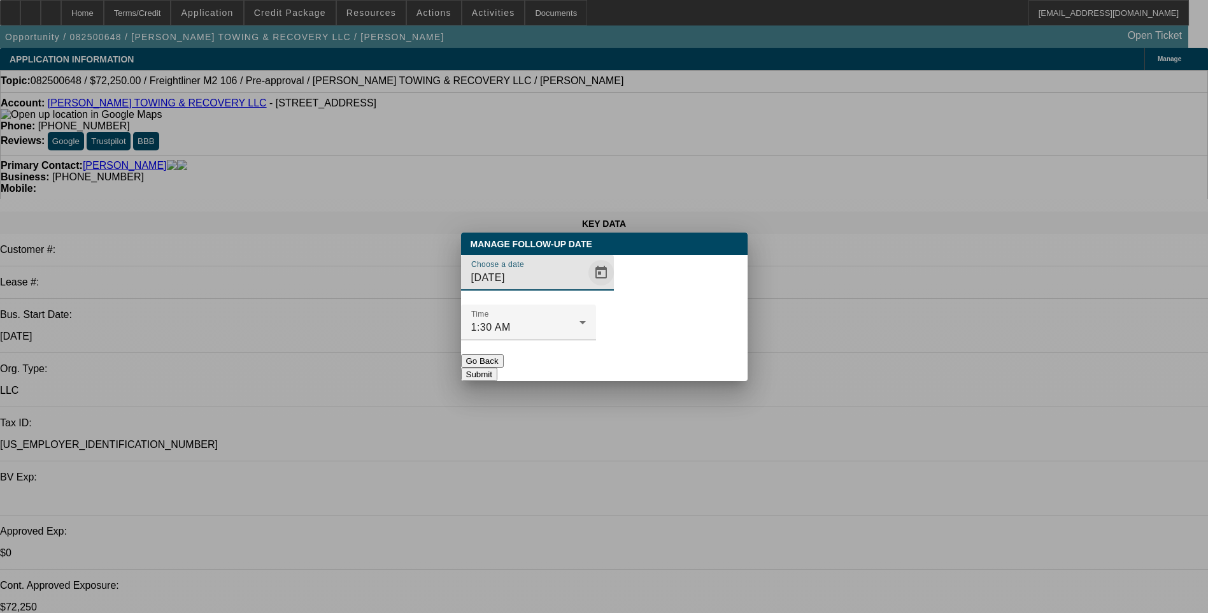
click at [586, 288] on span "Open calendar" at bounding box center [601, 272] width 31 height 31
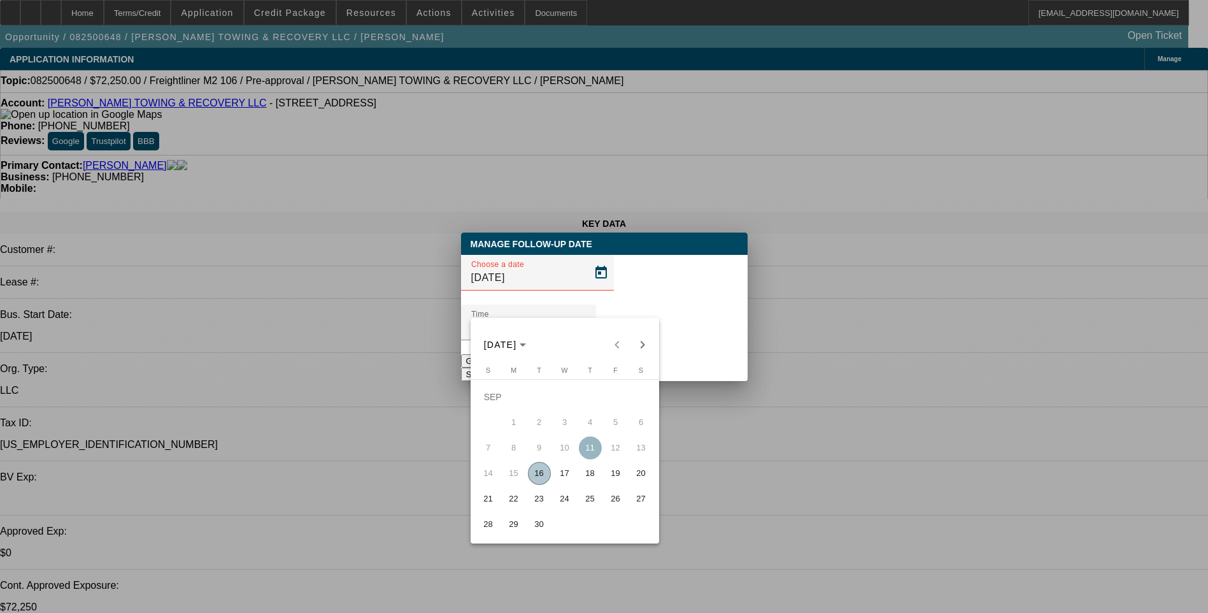
click at [541, 476] on span "16" at bounding box center [539, 473] width 23 height 23
type input "9/16/2025"
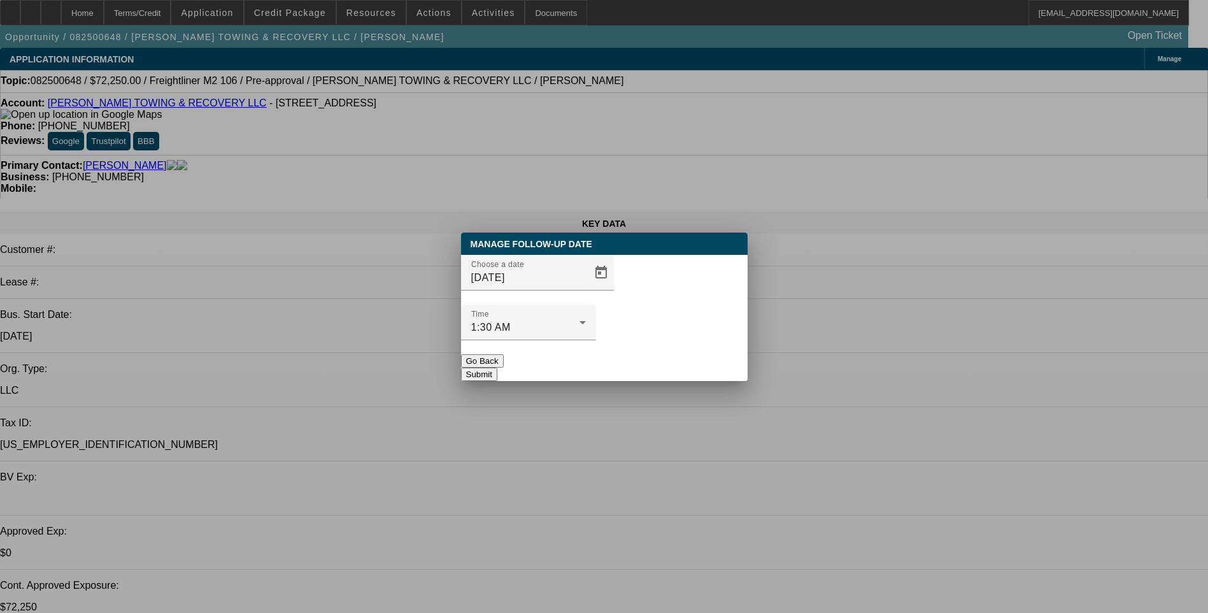
click at [497, 368] on button "Submit" at bounding box center [479, 374] width 36 height 13
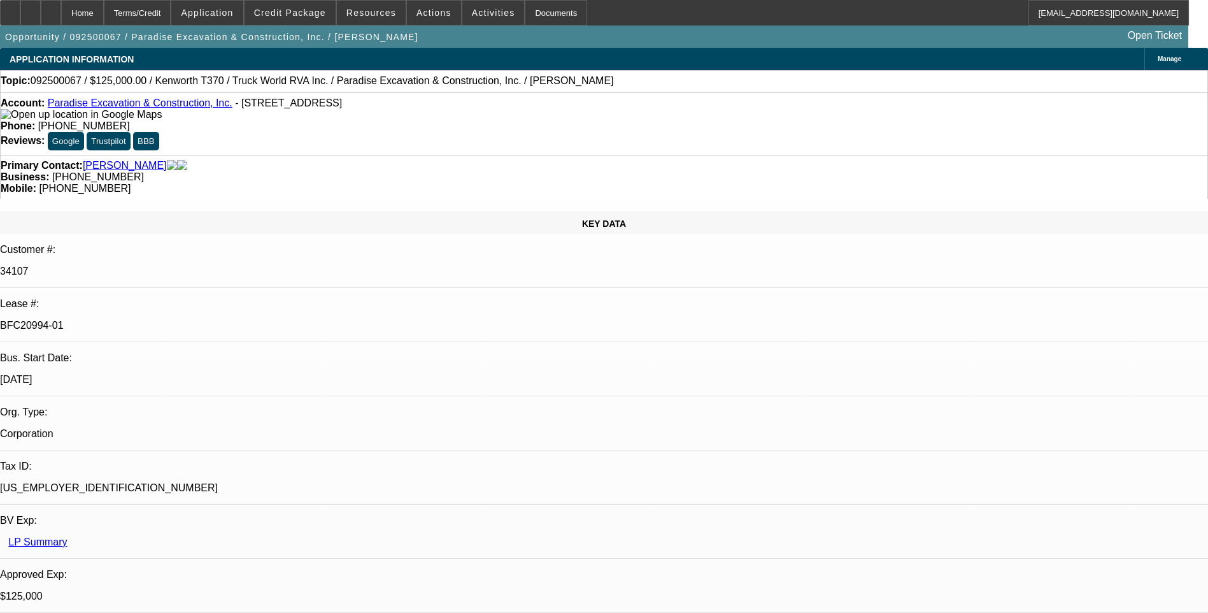
select select "0"
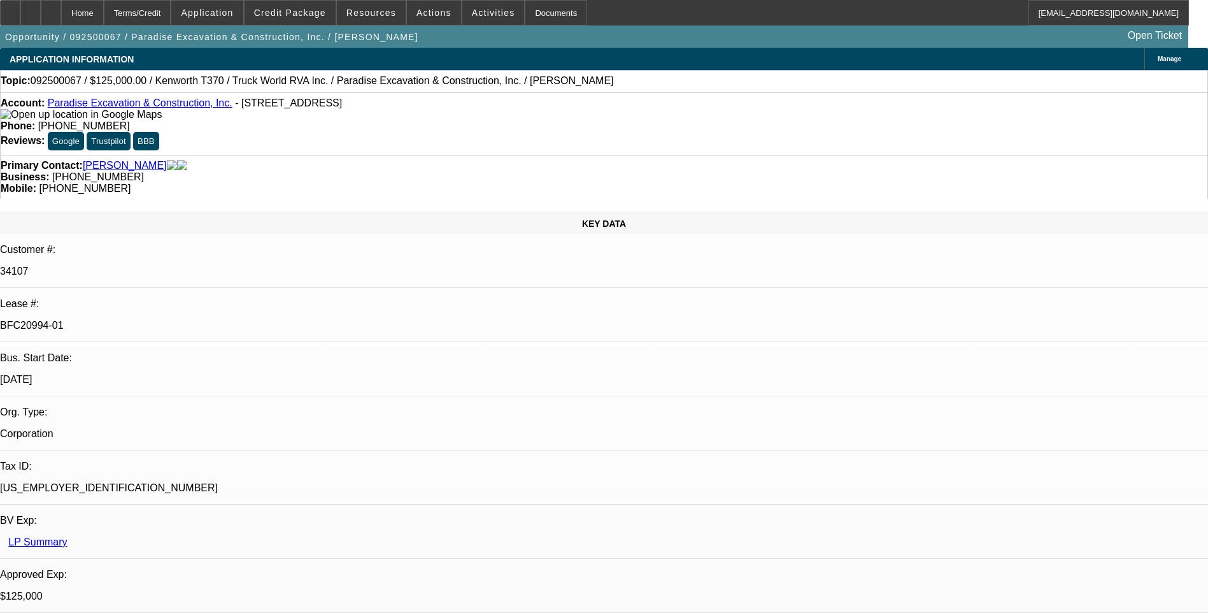
select select "0"
select select "1"
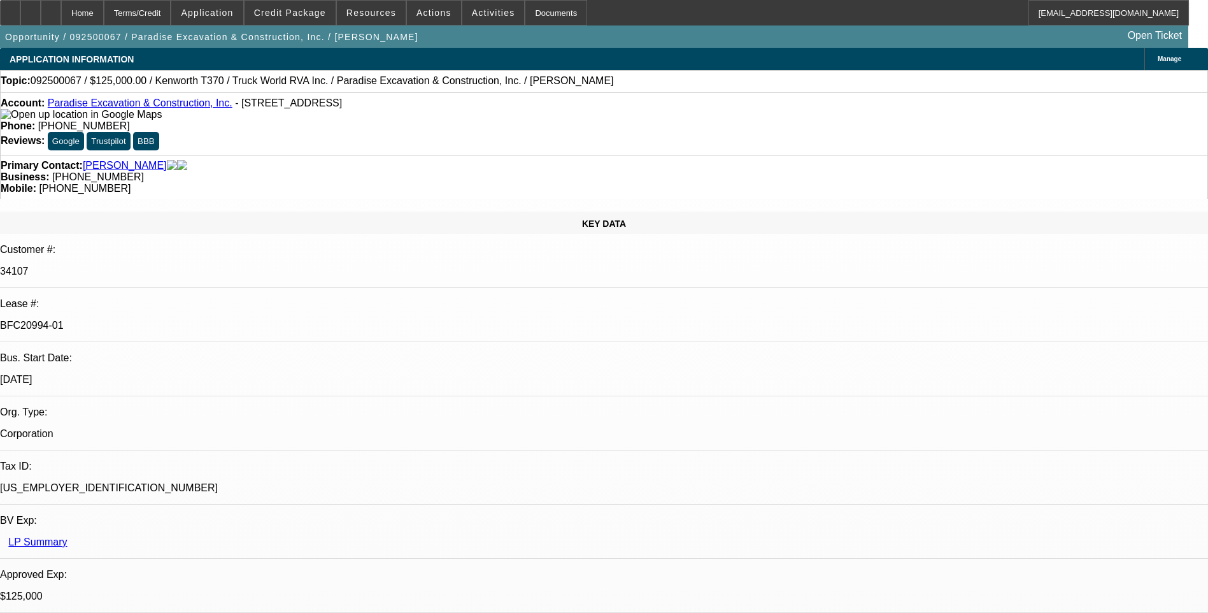
select select "1"
select select "6"
select select "1"
select select "6"
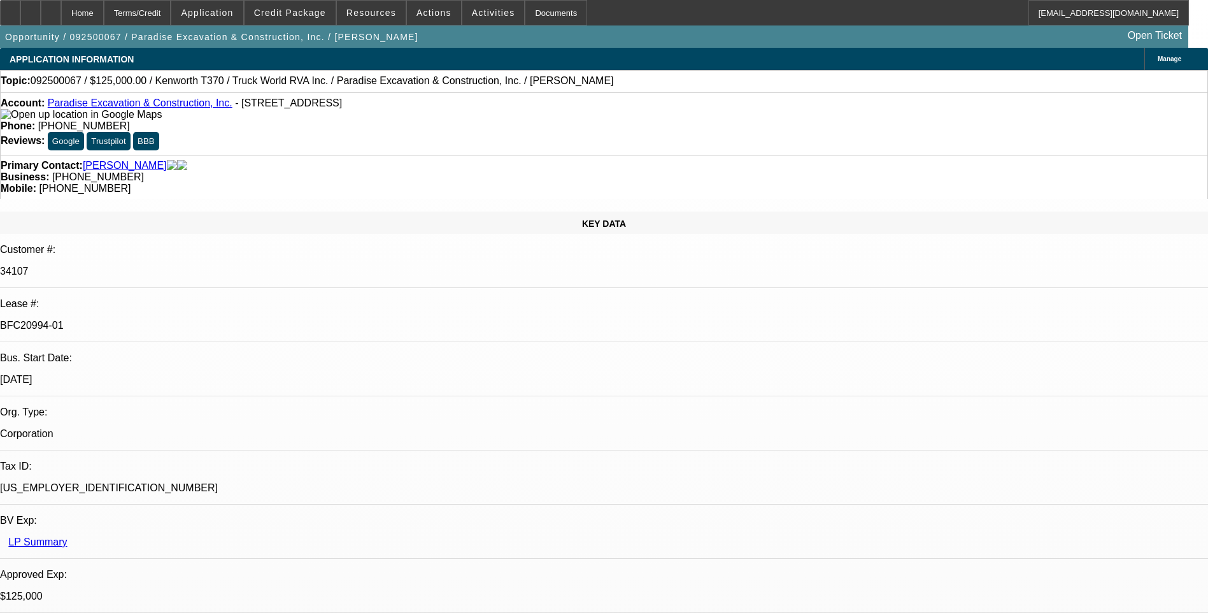
select select "1"
select select "6"
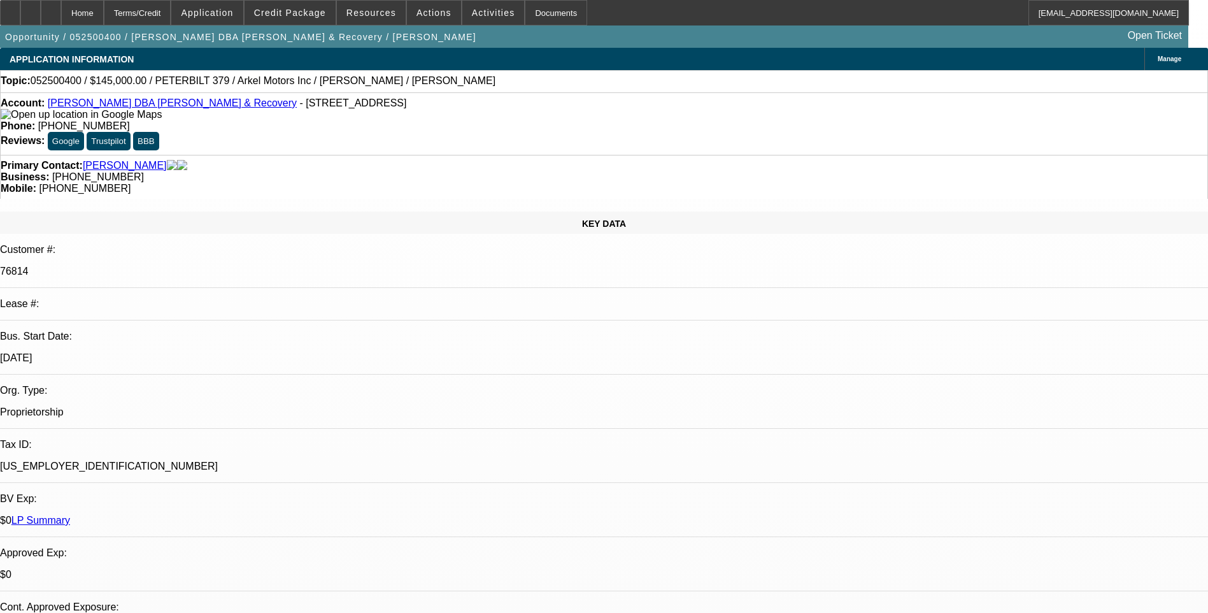
select select "0.1"
select select "0"
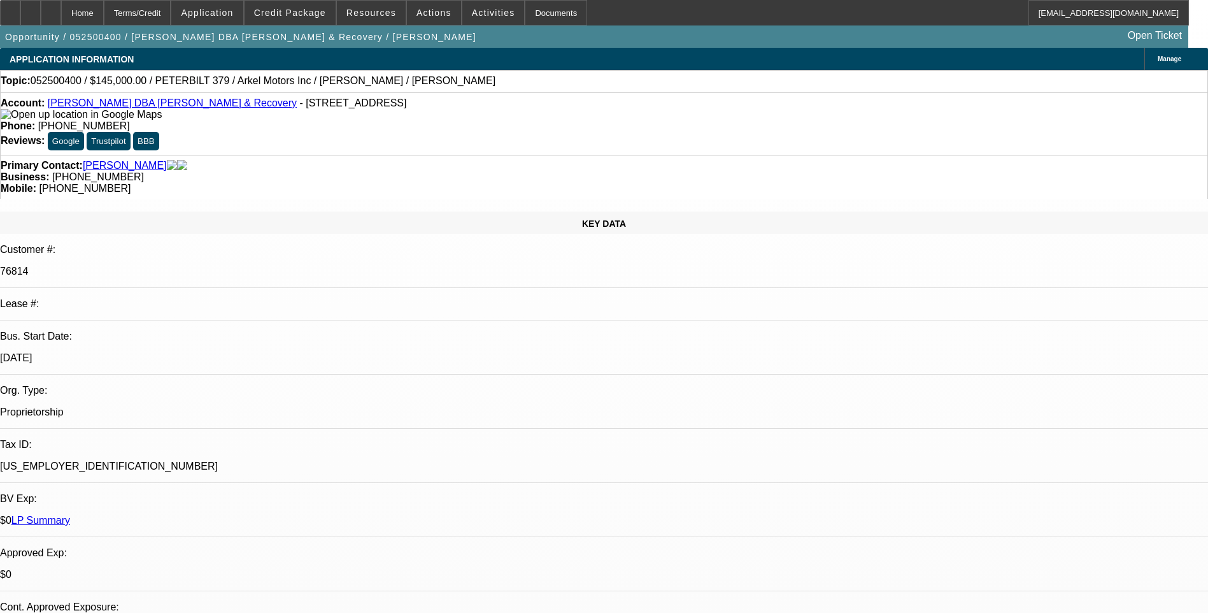
select select "0"
select select "0.1"
select select "0"
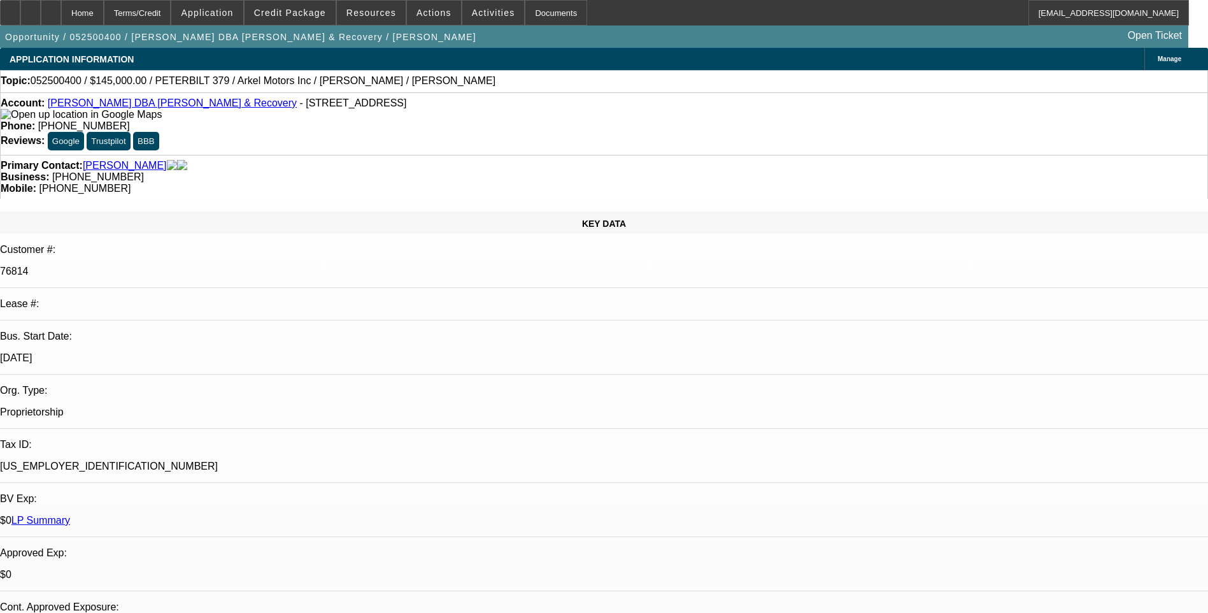
select select "1"
select select "2"
select select "6"
select select "1"
select select "2"
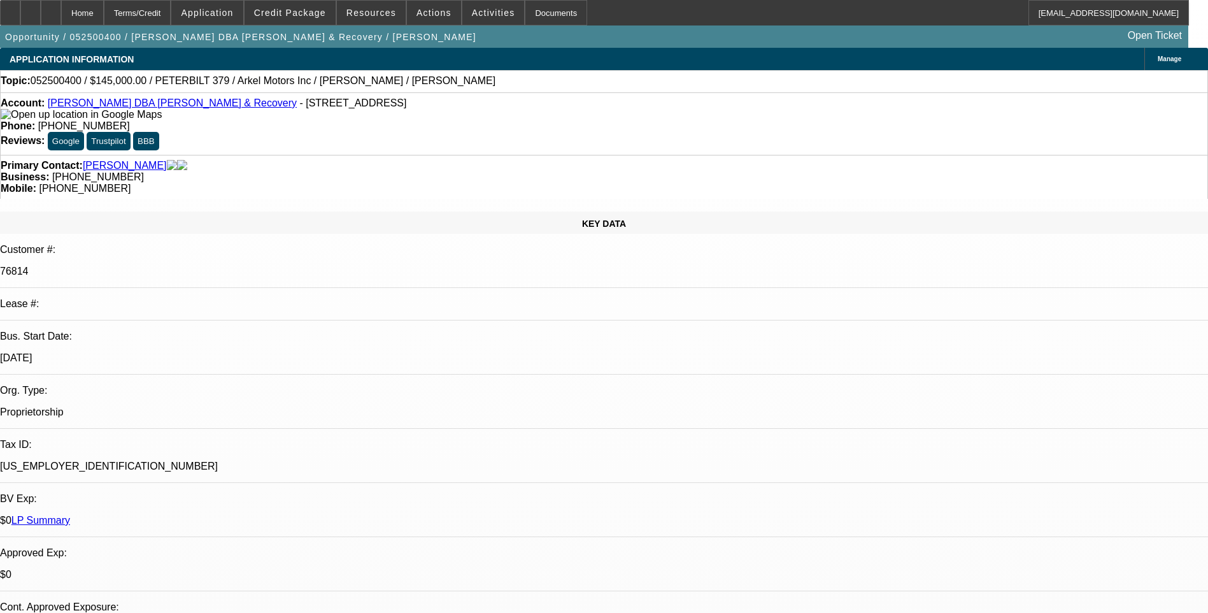
select select "6"
select select "1"
select select "2"
select select "6"
select select "1"
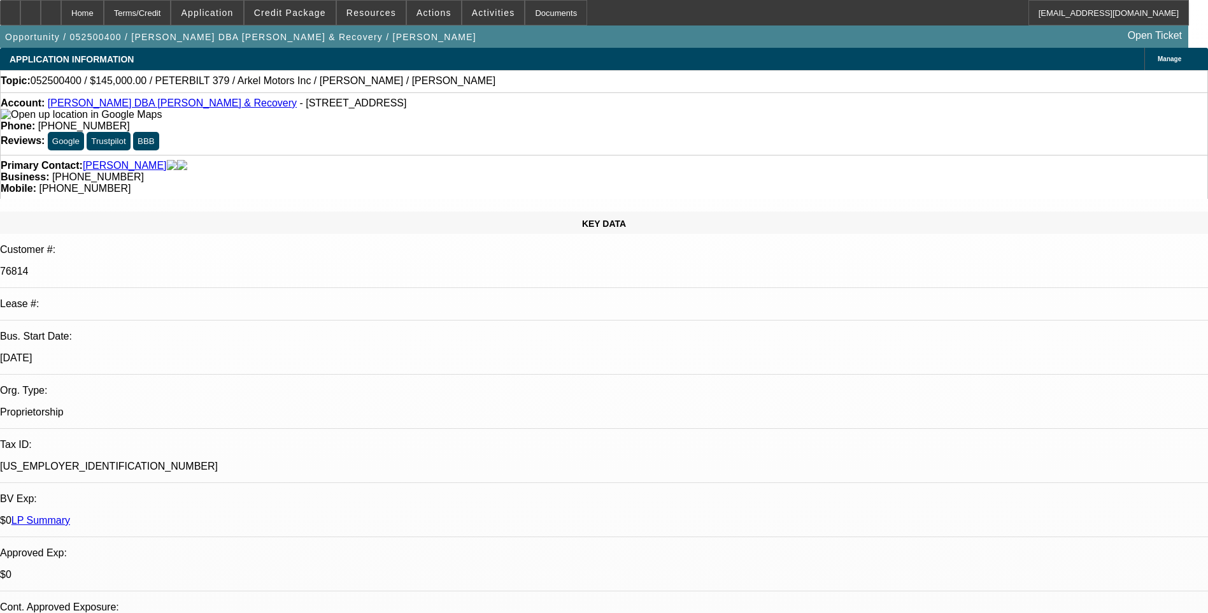
select select "3"
select select "6"
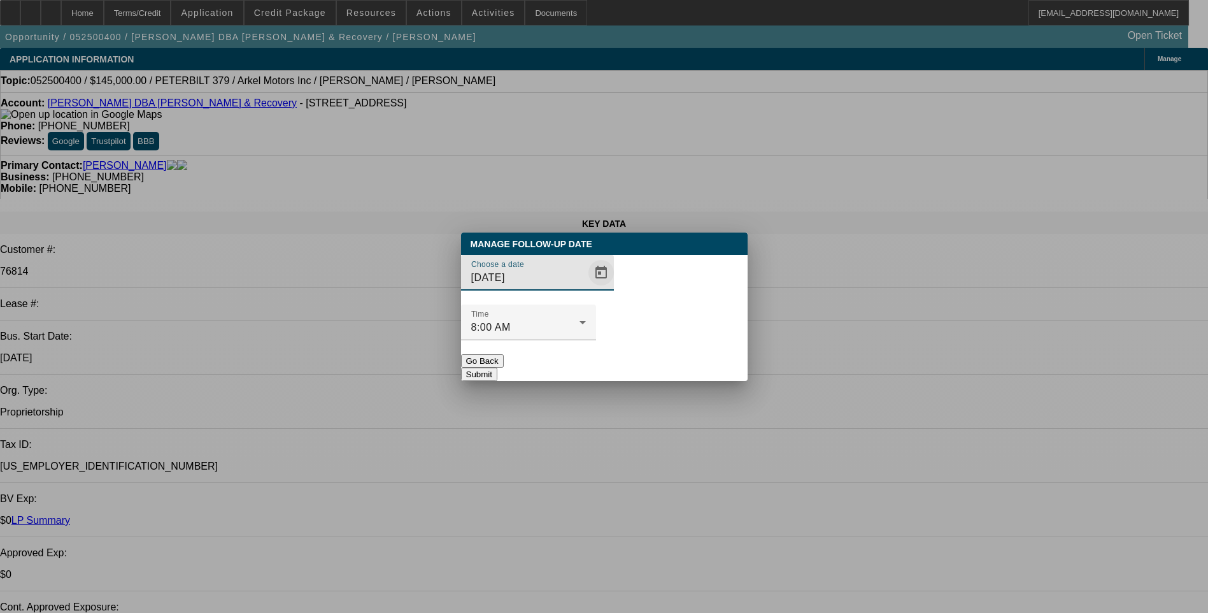
click at [586, 288] on span "Open calendar" at bounding box center [601, 272] width 31 height 31
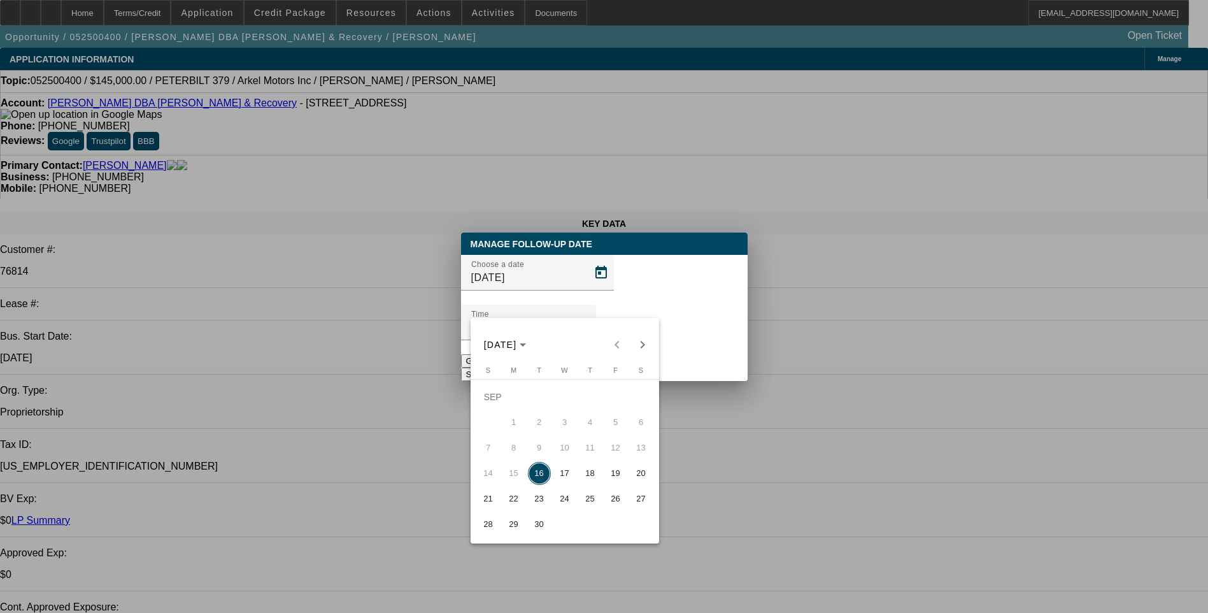
click at [592, 478] on span "18" at bounding box center [590, 473] width 23 height 23
type input "9/18/2025"
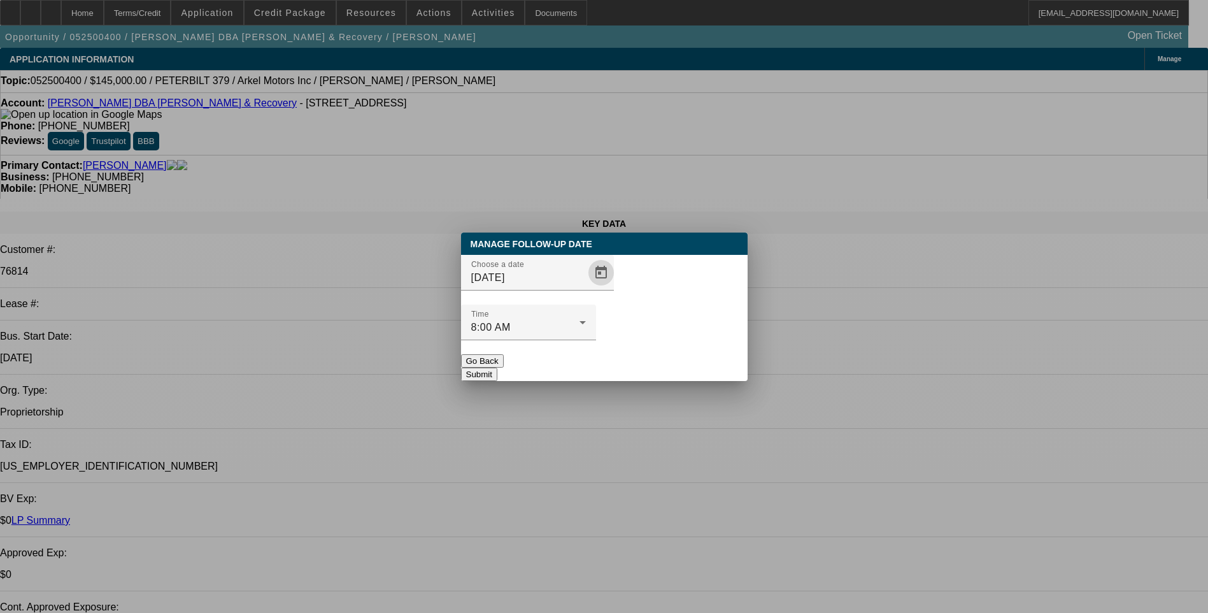
click at [497, 368] on button "Submit" at bounding box center [479, 374] width 36 height 13
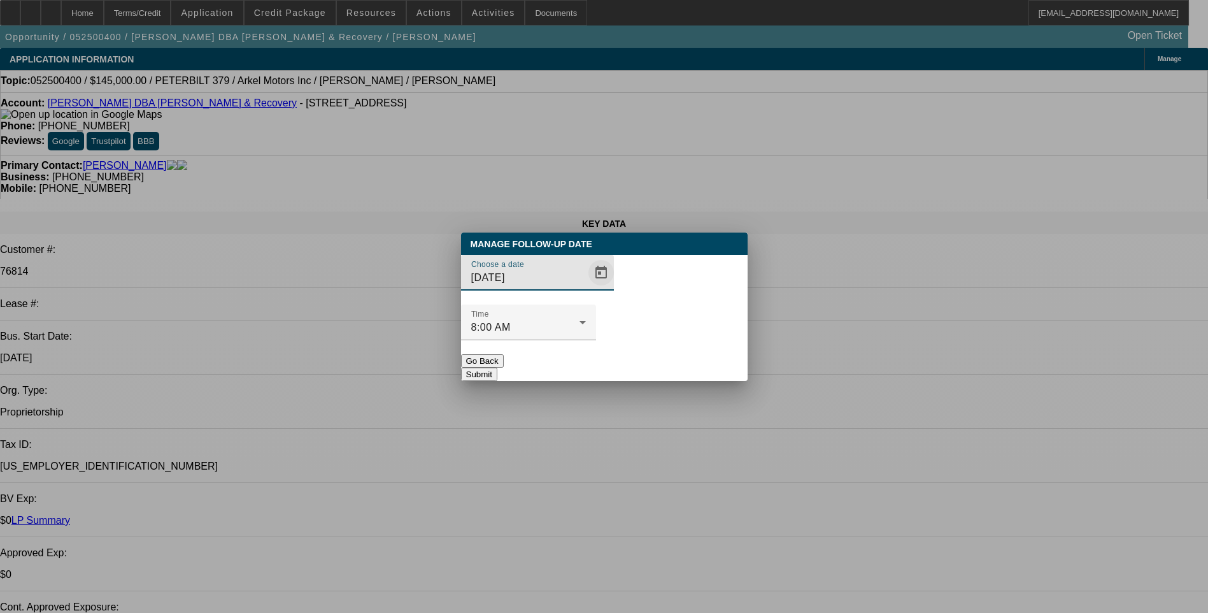
click at [586, 288] on span "Open calendar" at bounding box center [601, 272] width 31 height 31
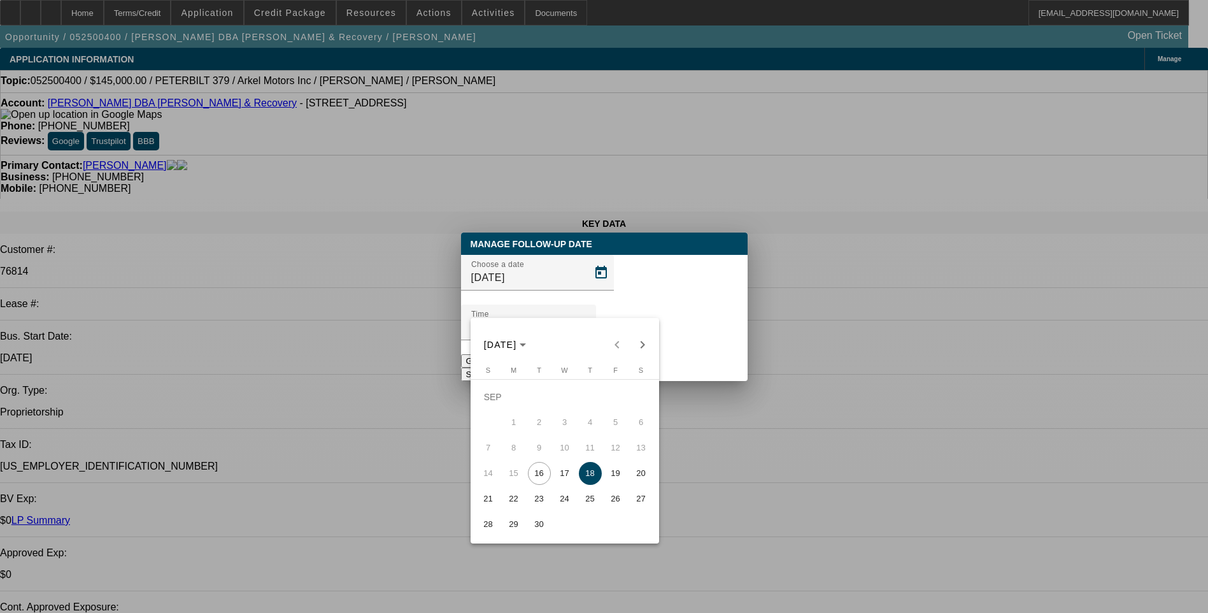
click at [624, 473] on span "19" at bounding box center [616, 473] width 23 height 23
type input "9/19/2025"
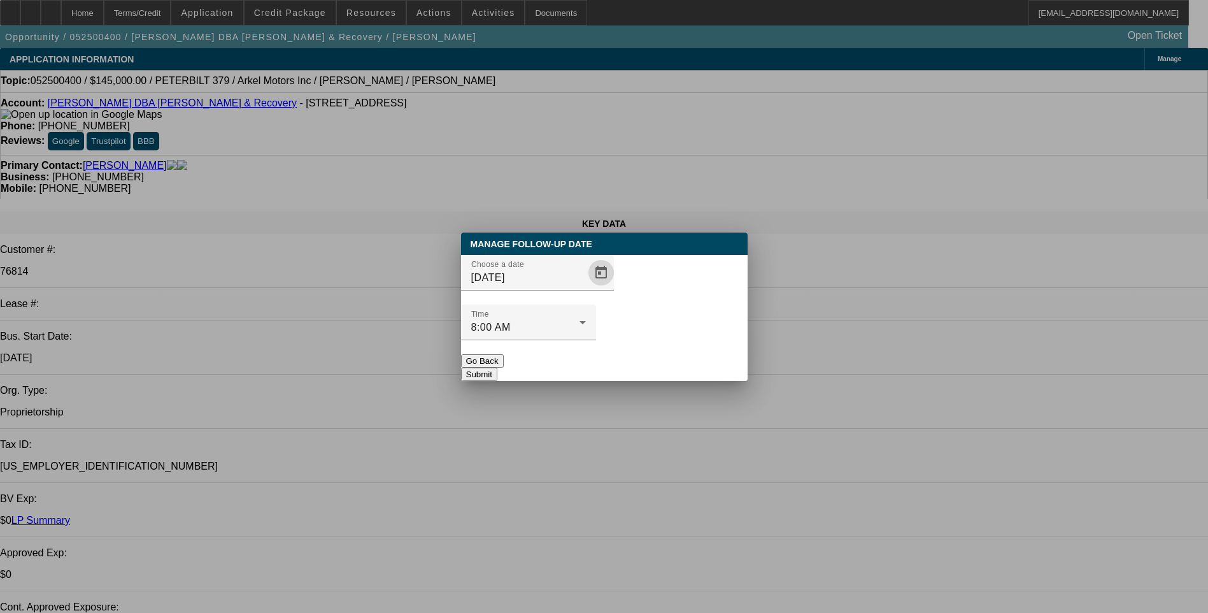
click at [497, 368] on button "Submit" at bounding box center [479, 374] width 36 height 13
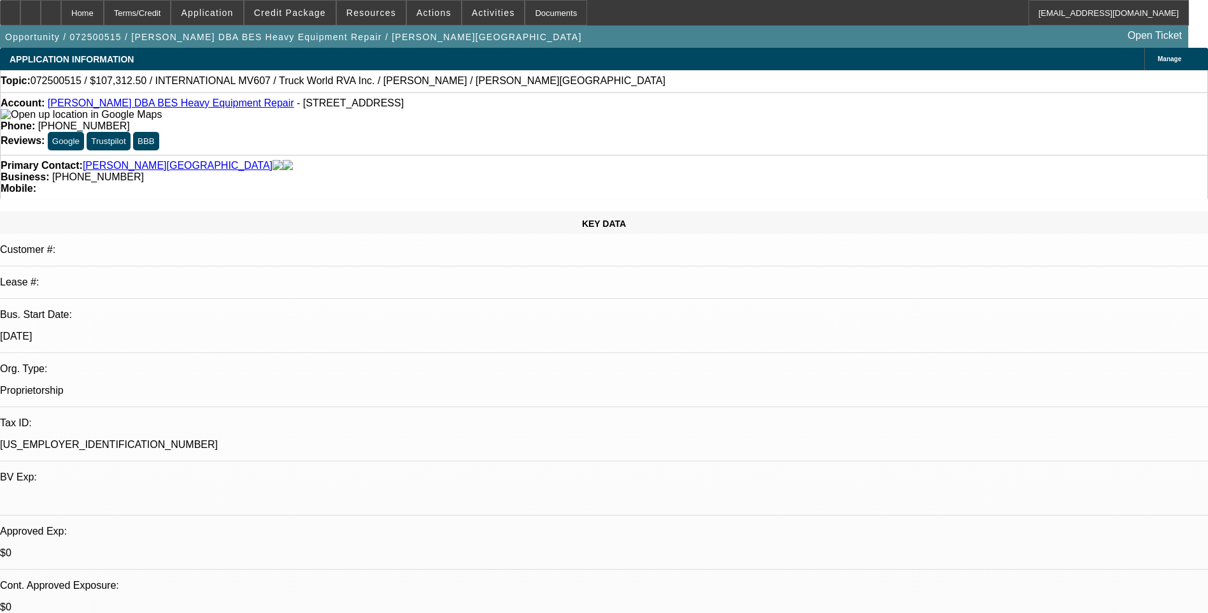
select select "0"
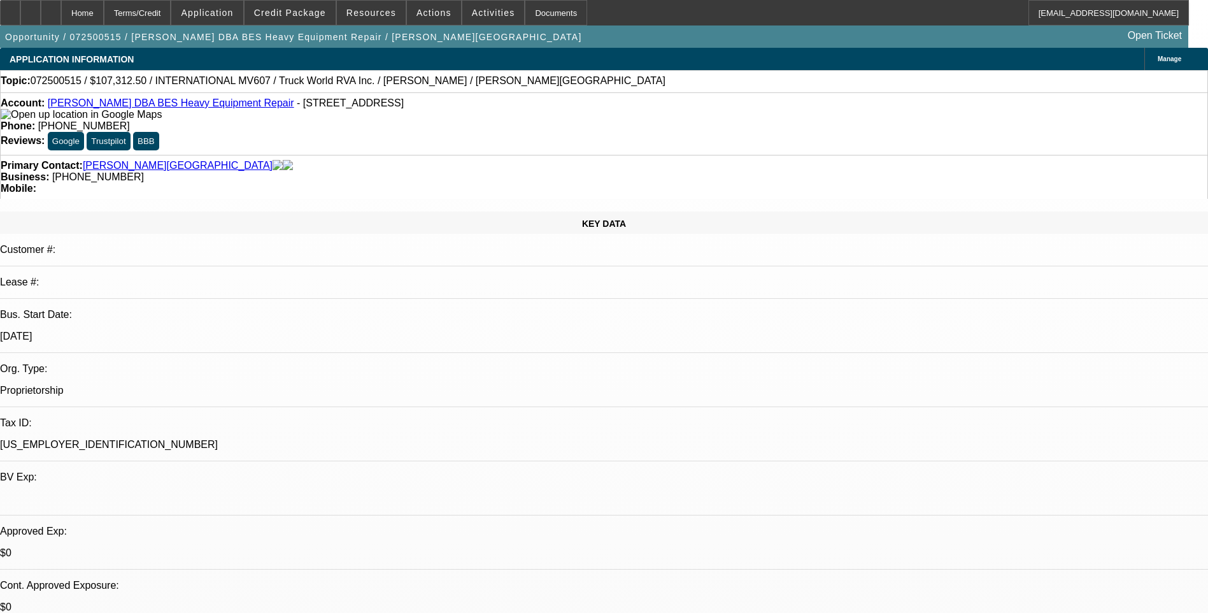
select select "0"
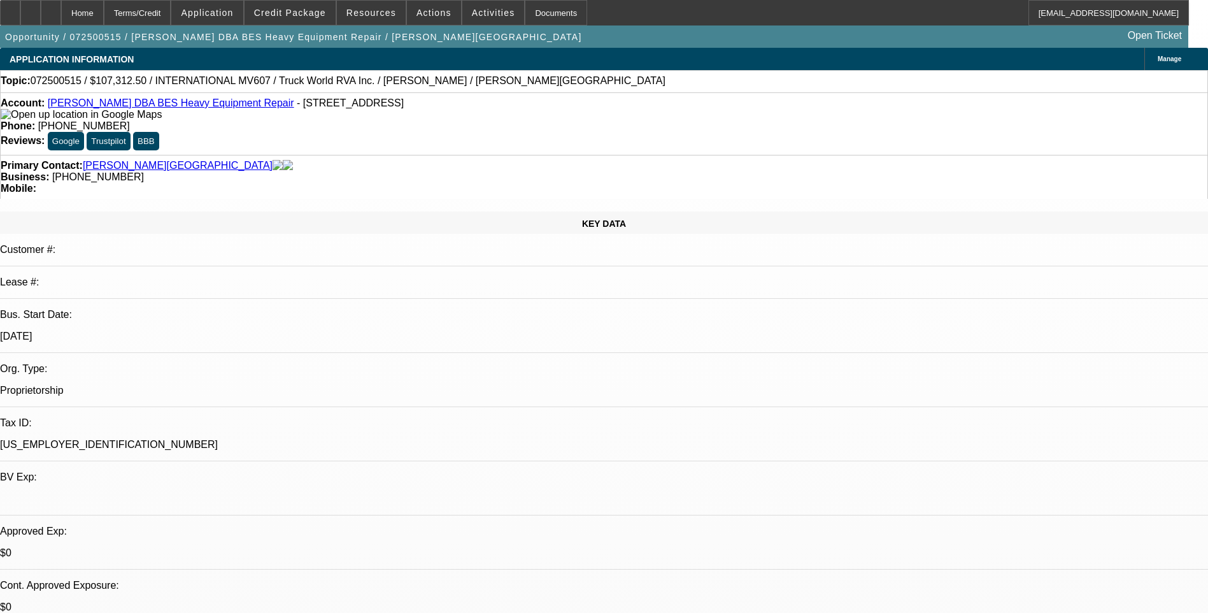
select select "0"
select select "1"
select select "6"
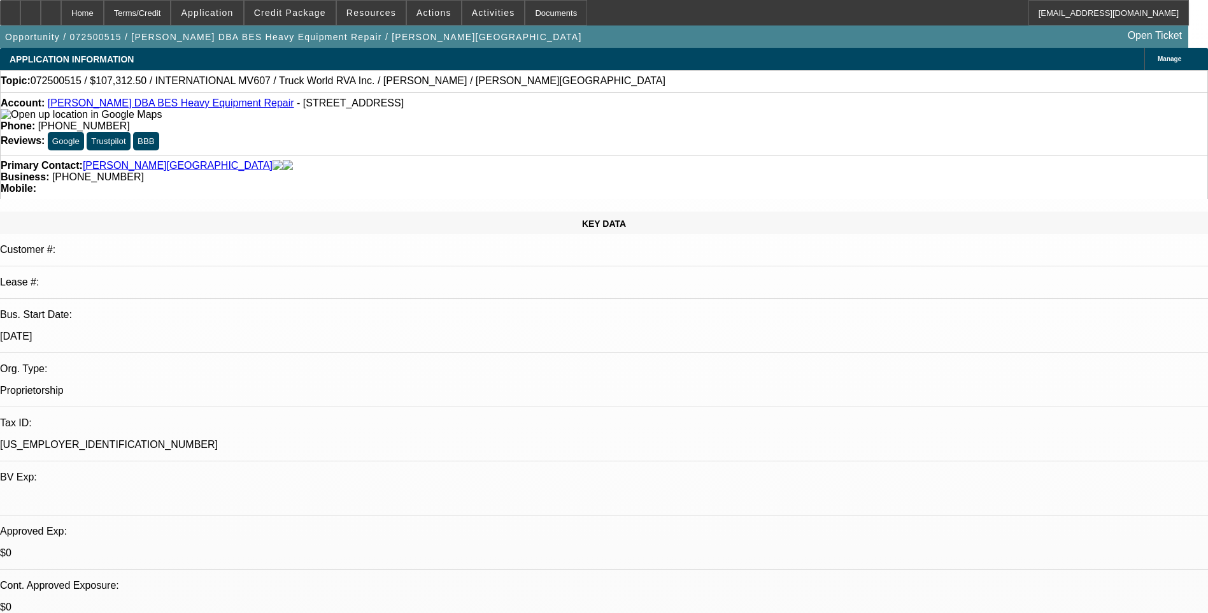
select select "1"
select select "6"
select select "1"
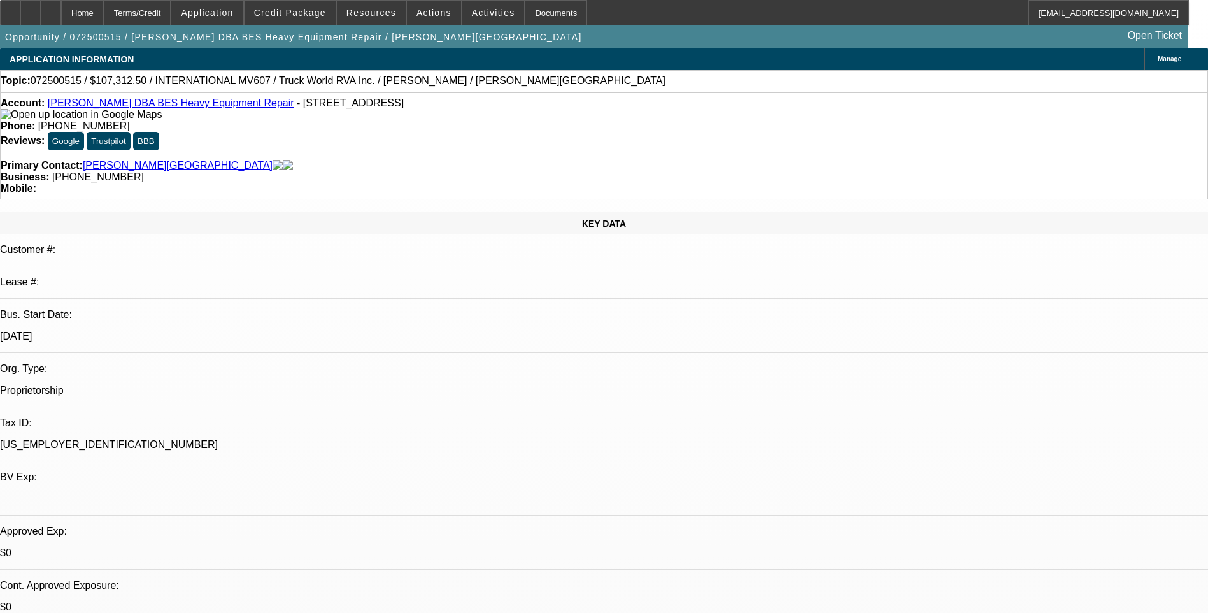
select select "6"
select select "1"
select select "6"
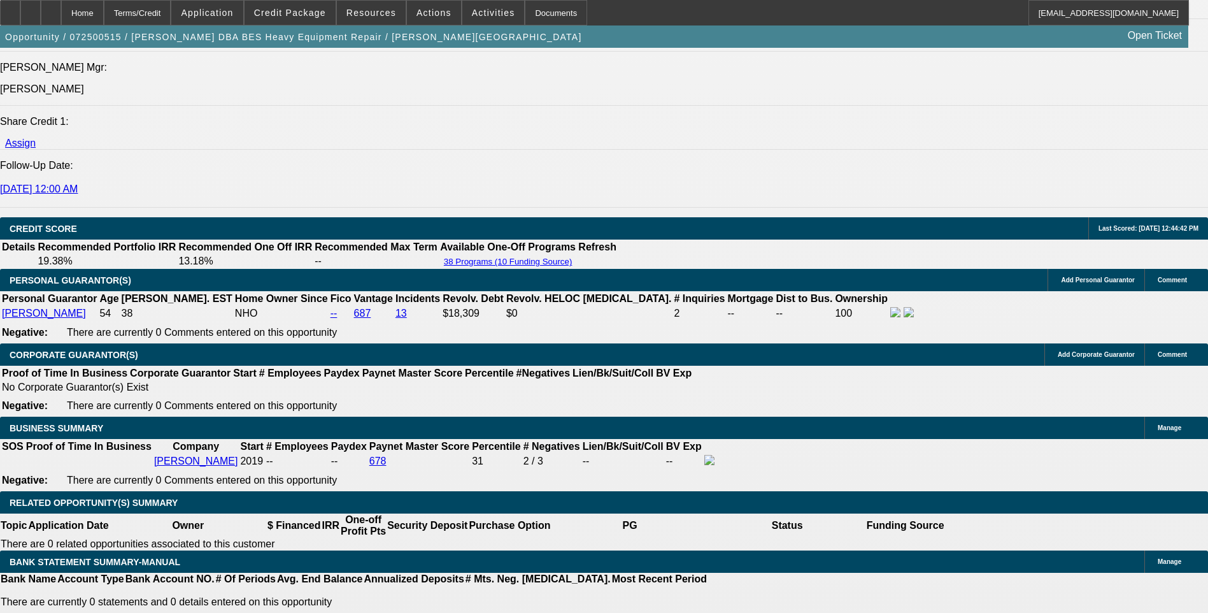
scroll to position [1720, 0]
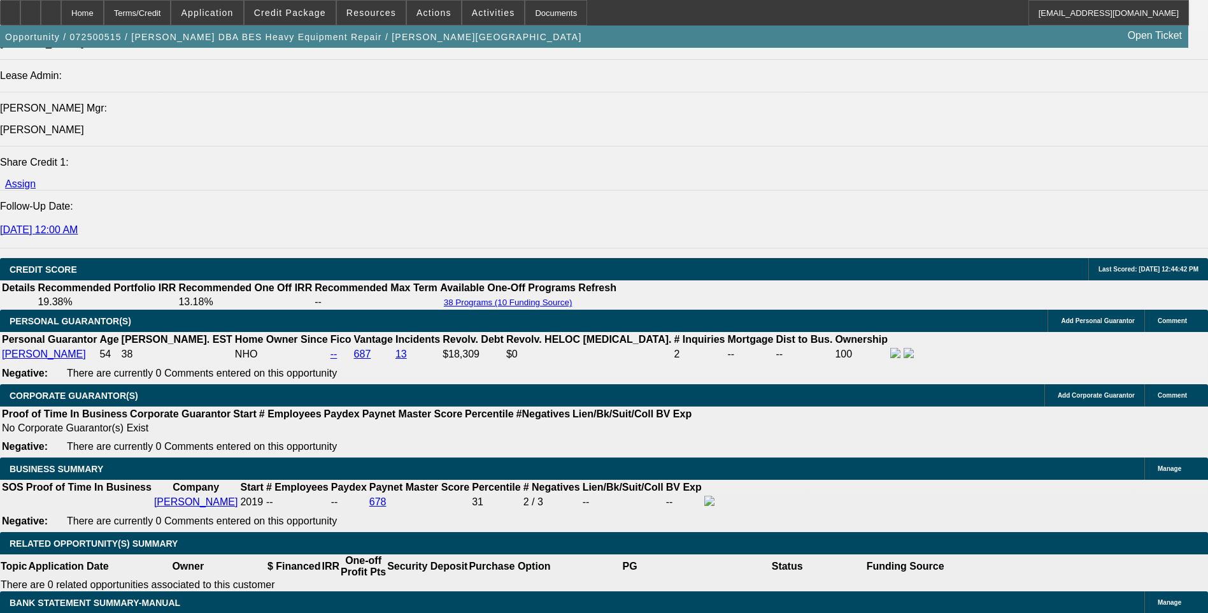
scroll to position [1656, 0]
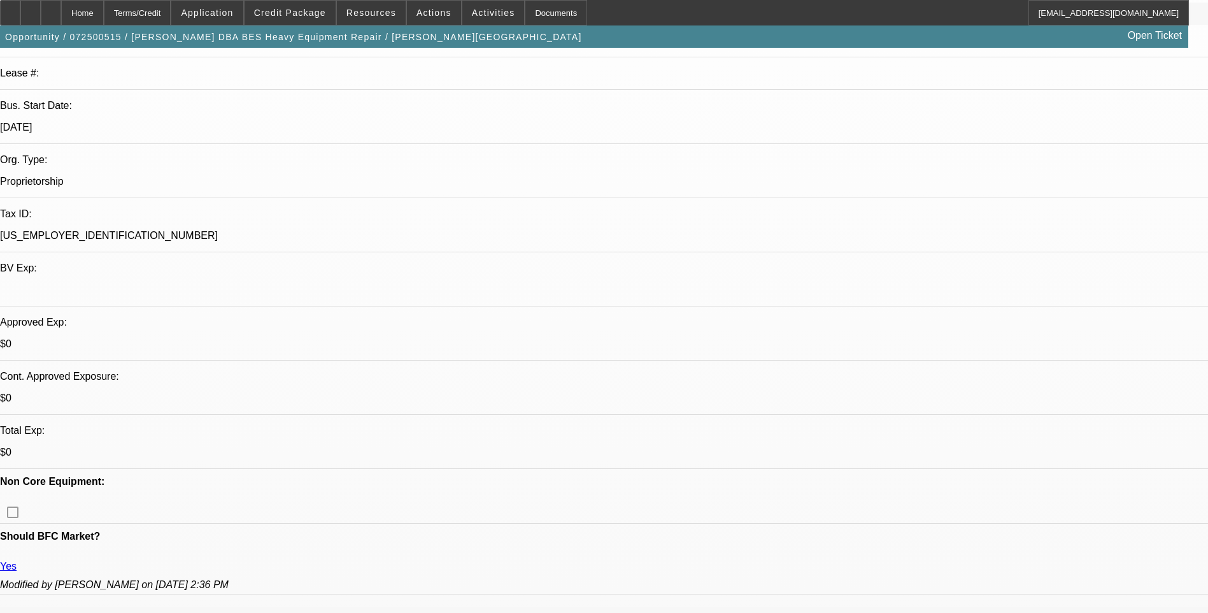
scroll to position [0, 0]
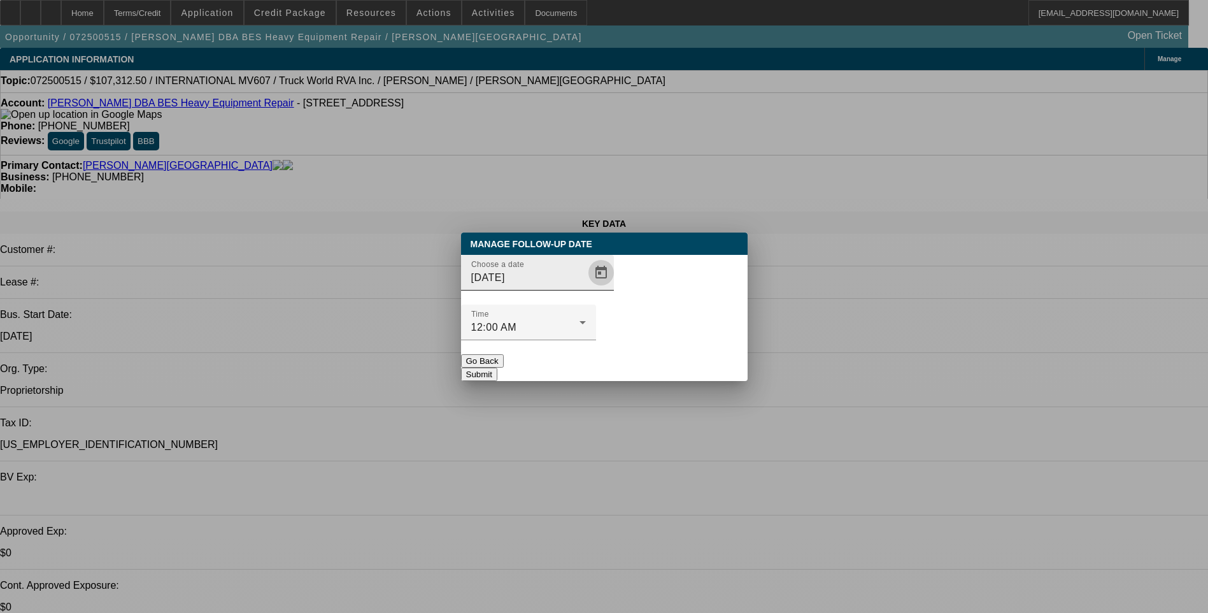
click at [586, 288] on span "Open calendar" at bounding box center [601, 272] width 31 height 31
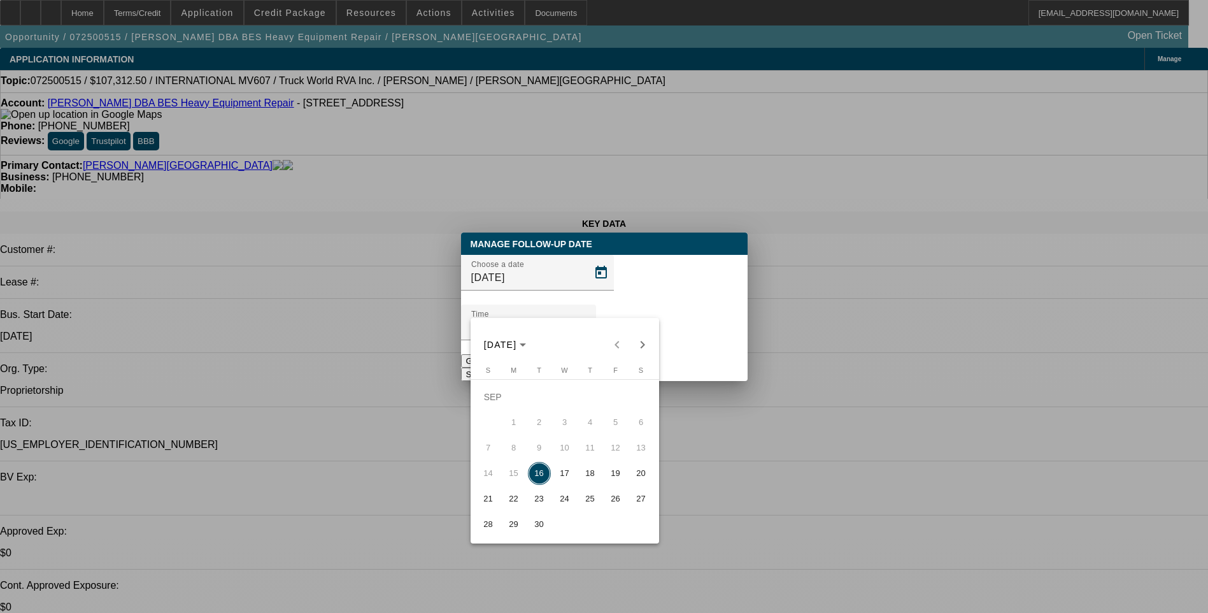
click at [594, 480] on span "18" at bounding box center [590, 473] width 23 height 23
type input "9/18/2025"
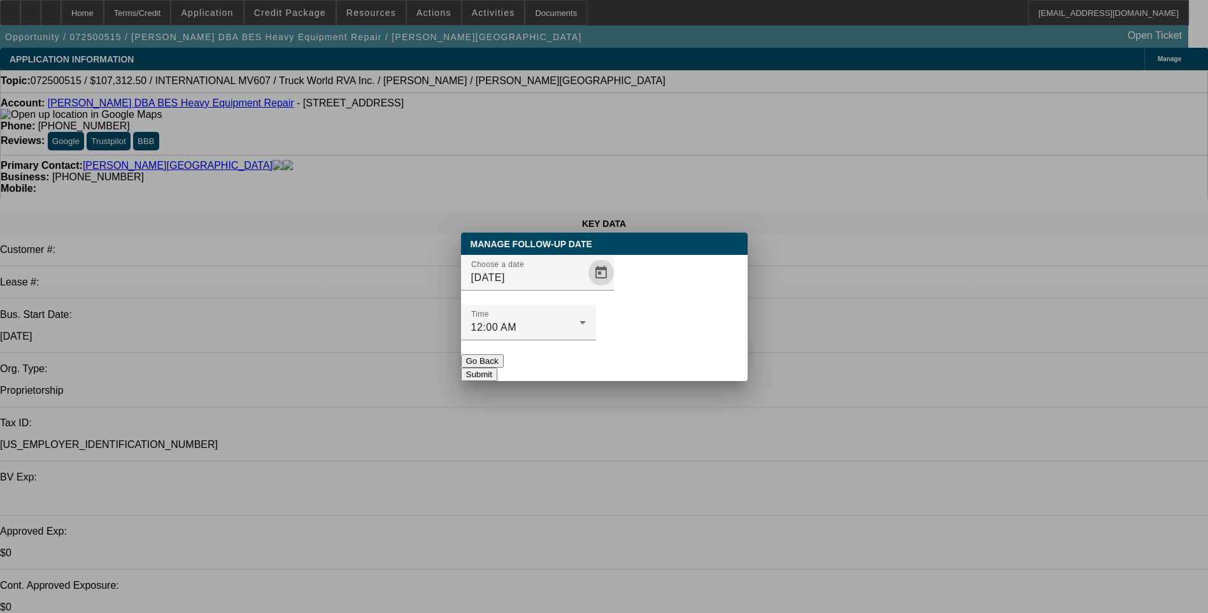
click at [497, 368] on button "Submit" at bounding box center [479, 374] width 36 height 13
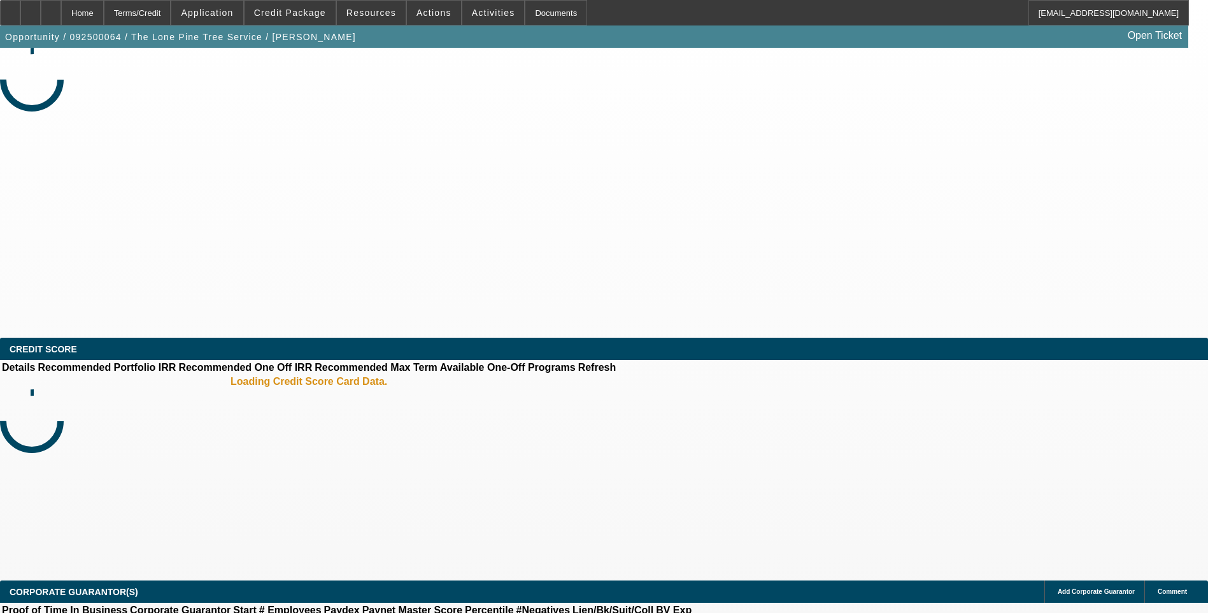
select select "0.15"
select select "2"
select select "0.1"
select select "0.15"
select select "2"
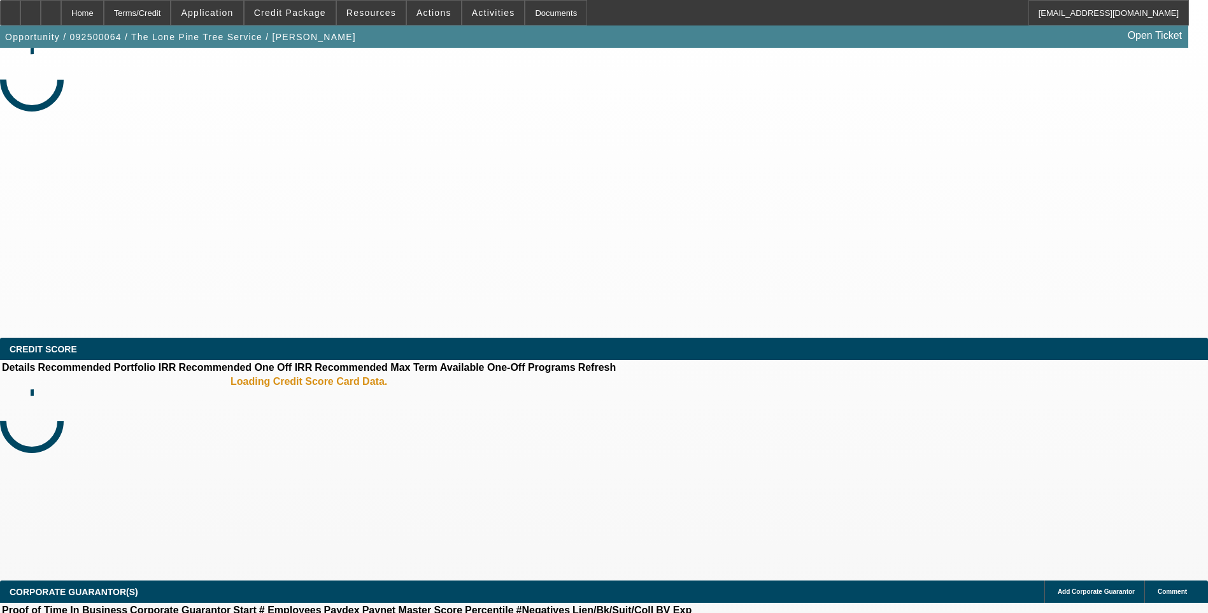
select select "0.1"
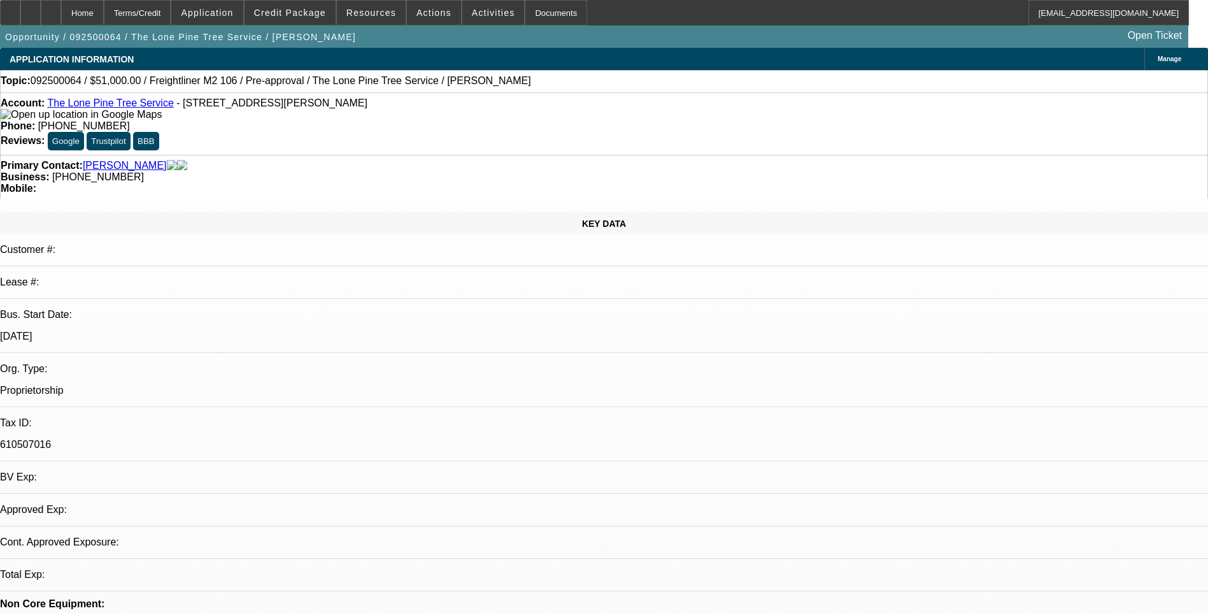
select select "1"
select select "2"
select select "4"
select select "1"
select select "2"
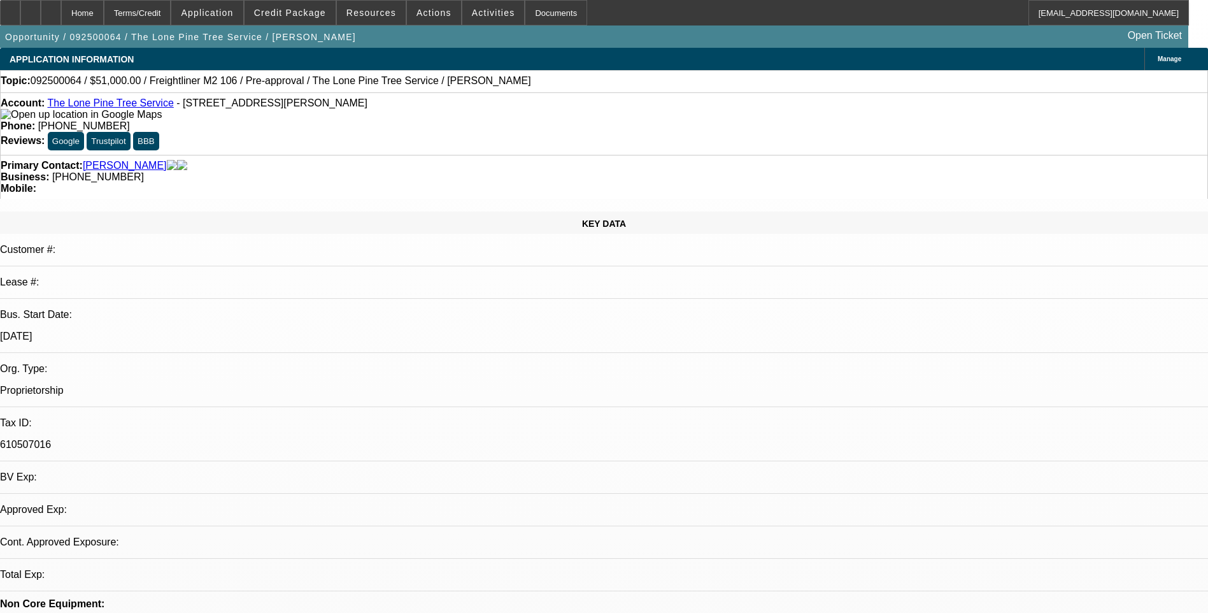
select select "4"
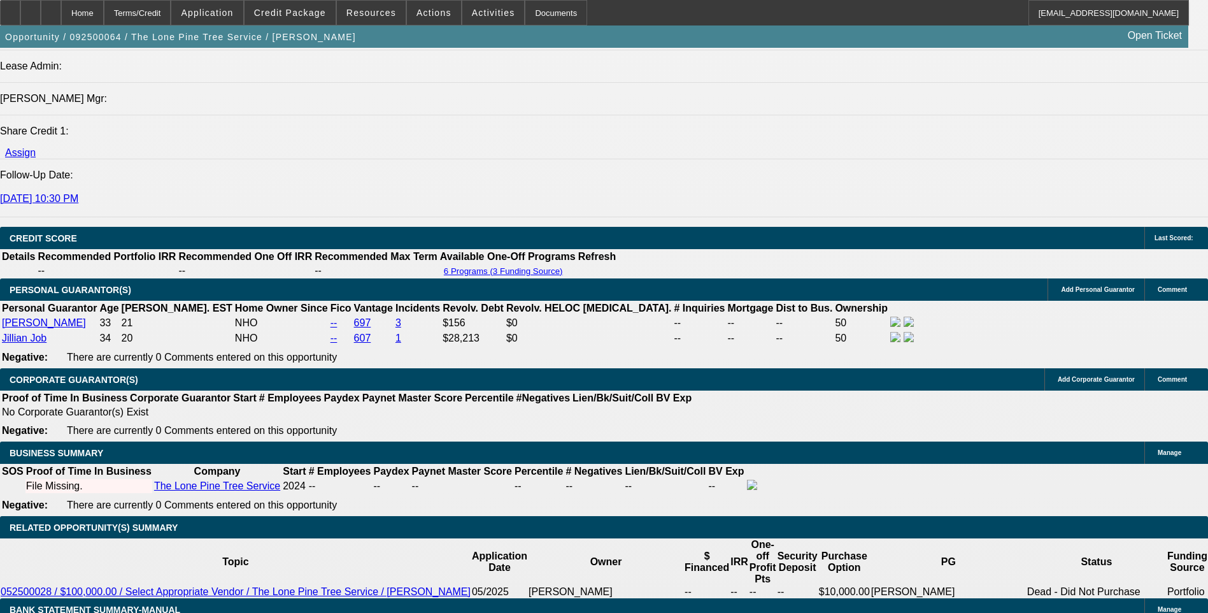
scroll to position [1656, 0]
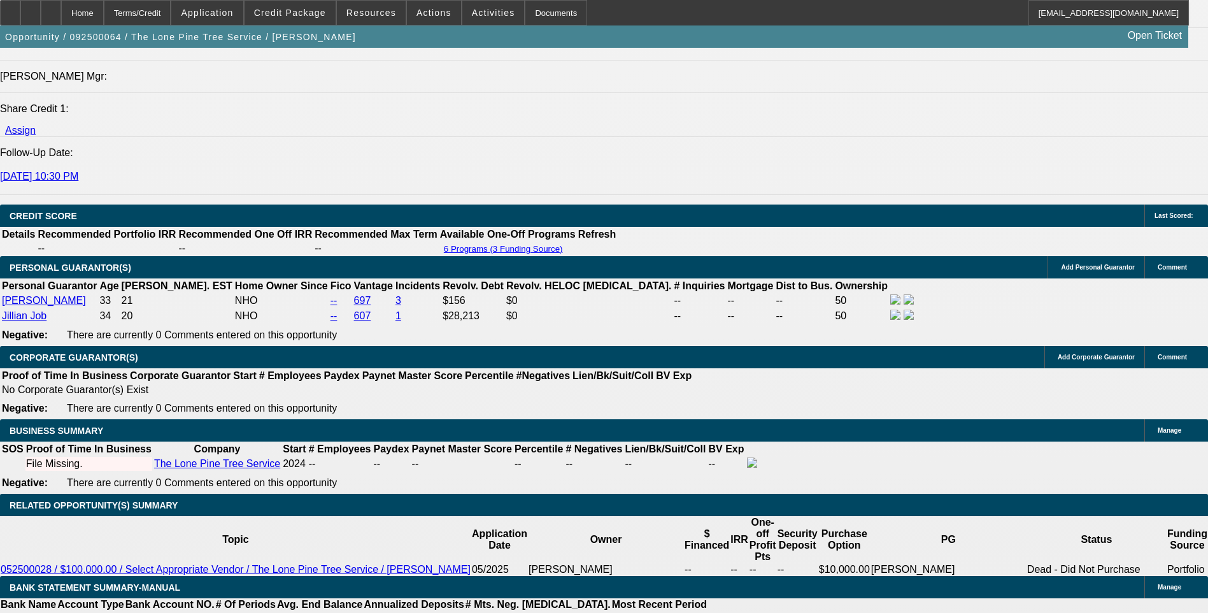
drag, startPoint x: 934, startPoint y: 345, endPoint x: 1154, endPoint y: 369, distance: 221.1
drag, startPoint x: 1154, startPoint y: 369, endPoint x: 1079, endPoint y: 352, distance: 77.1
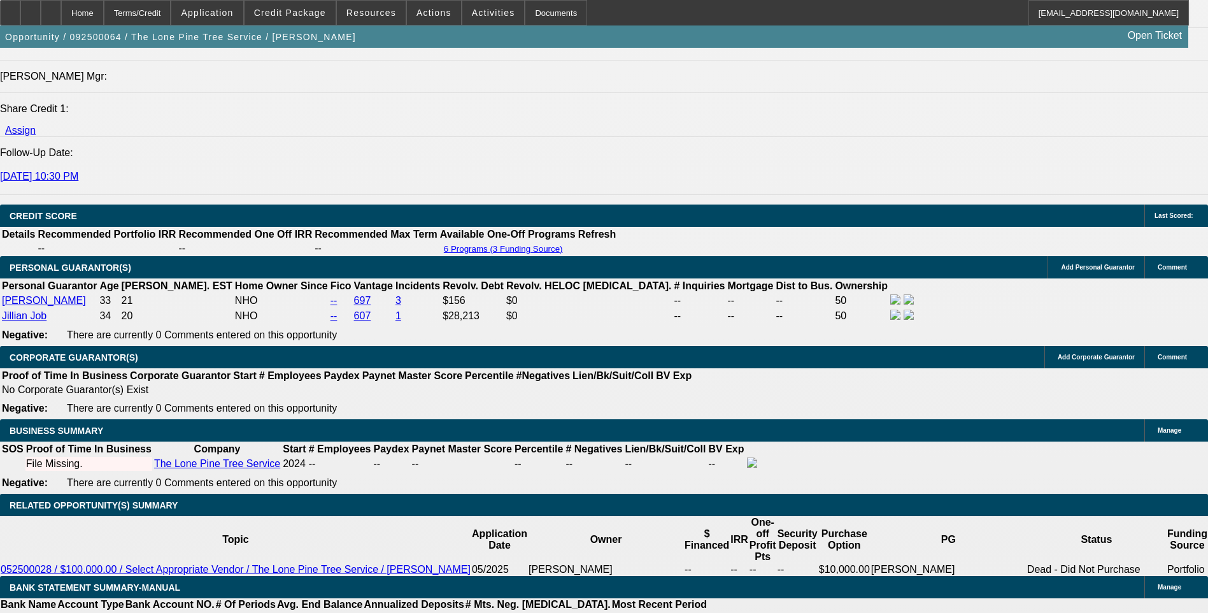
copy div "[URL][DOMAIN_NAME]"
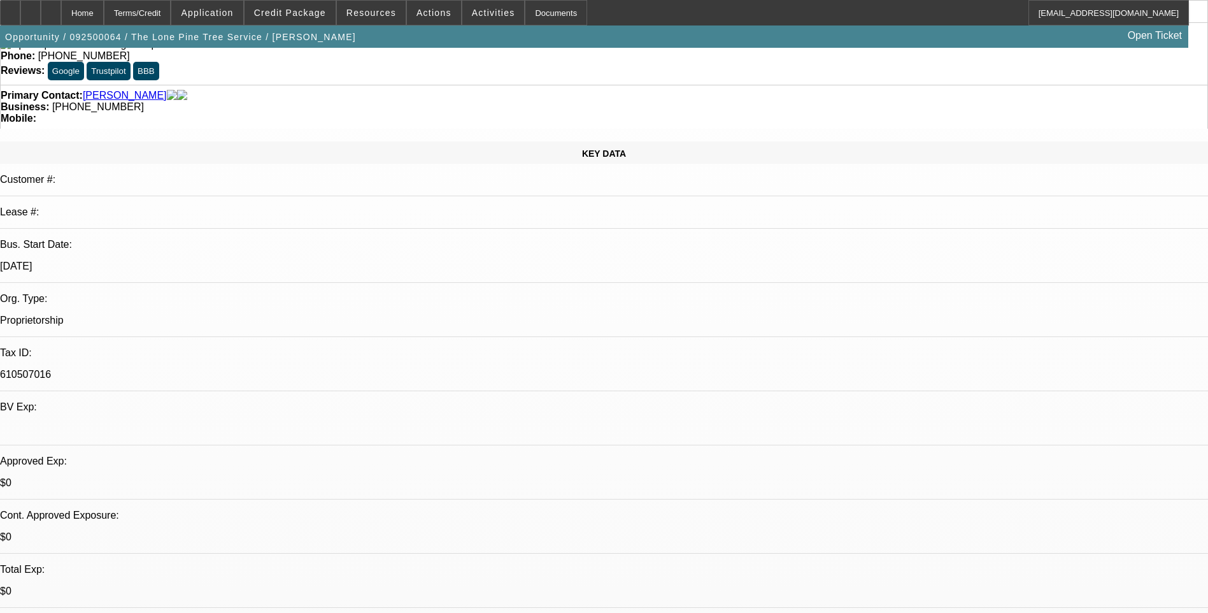
scroll to position [0, 0]
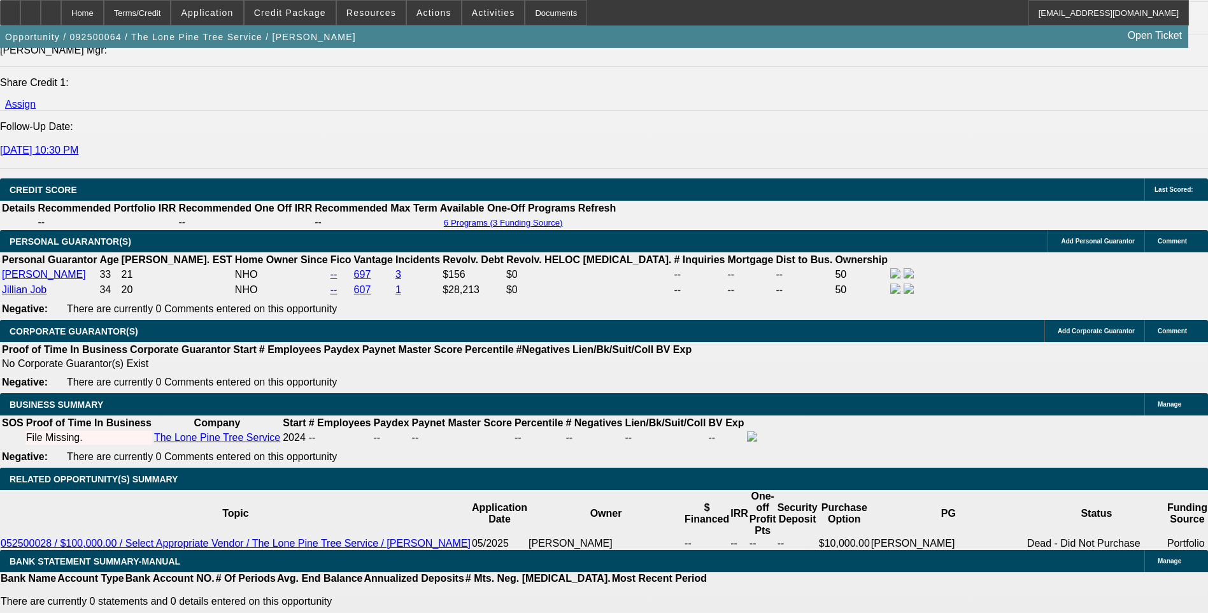
scroll to position [1656, 0]
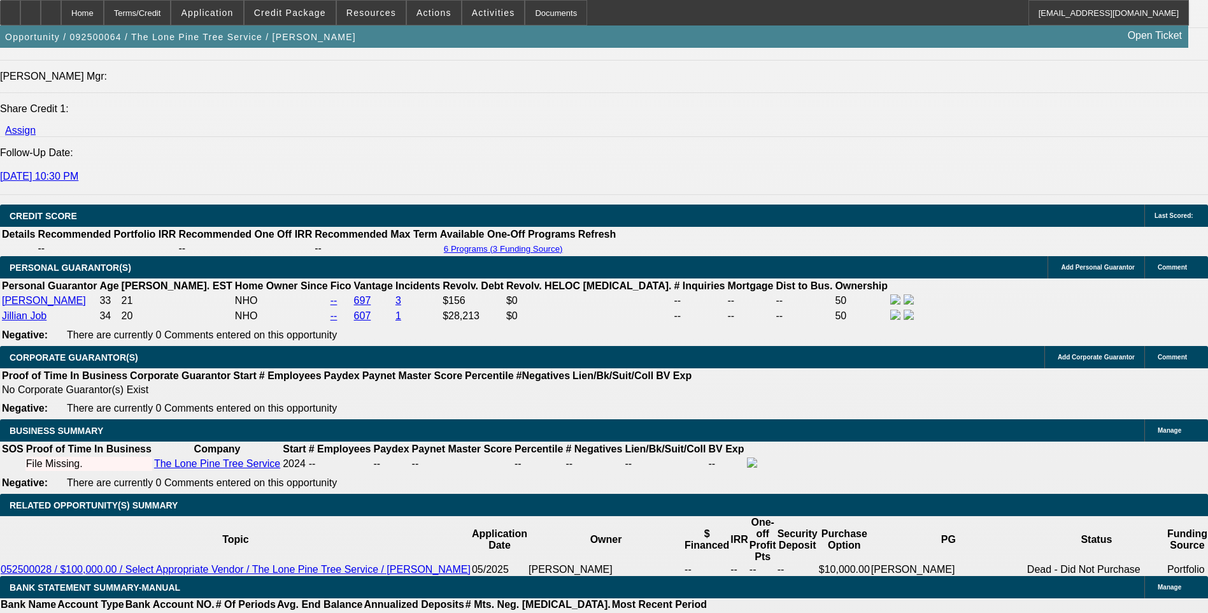
click at [306, 14] on span "Credit Package" at bounding box center [290, 13] width 72 height 10
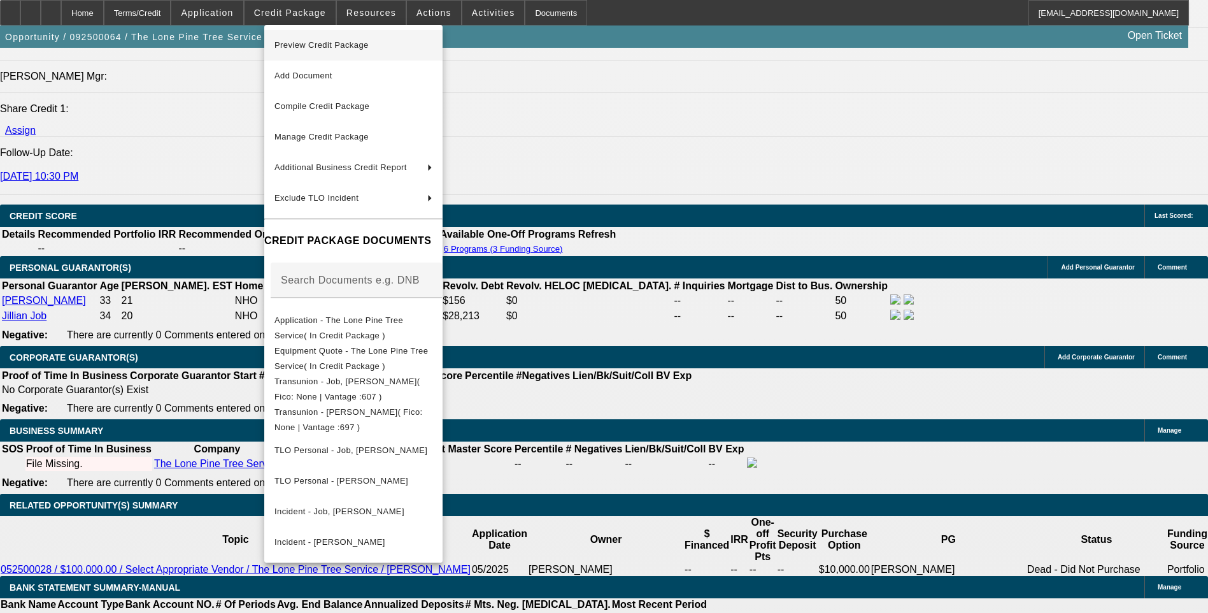
click at [399, 50] on span "Preview Credit Package" at bounding box center [354, 45] width 158 height 15
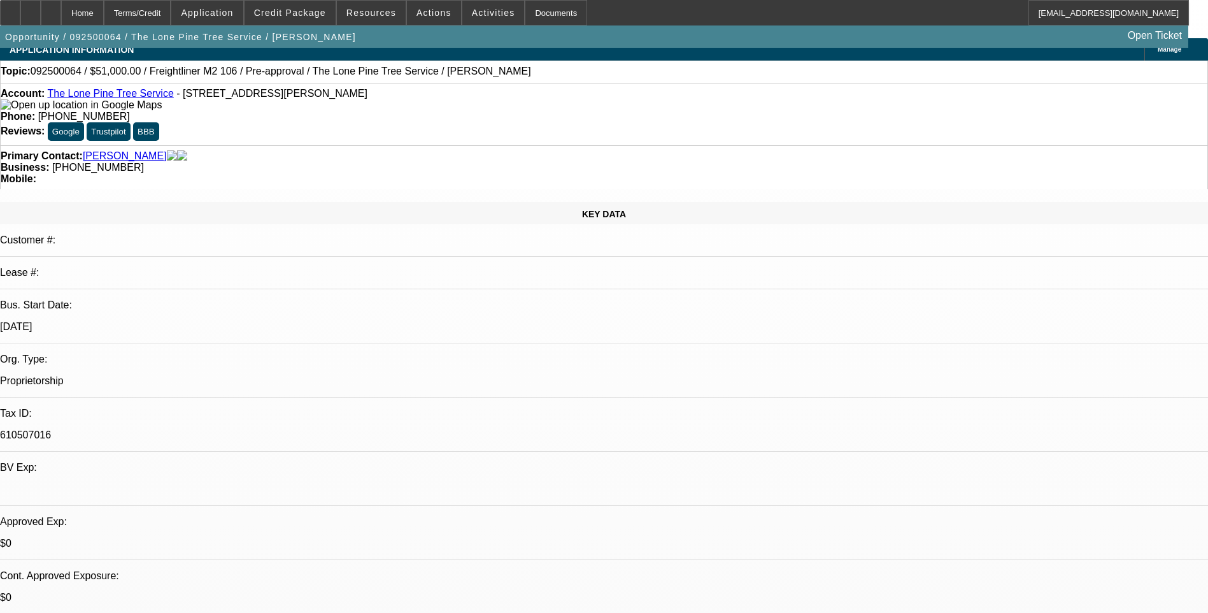
scroll to position [0, 0]
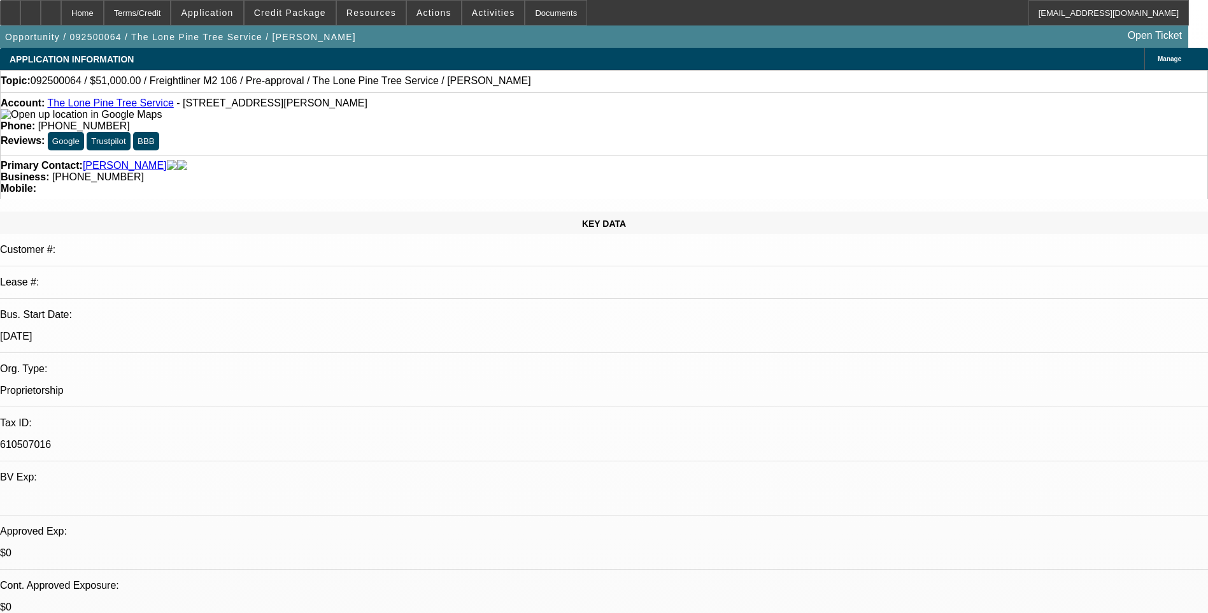
click at [61, 14] on div at bounding box center [51, 12] width 20 height 25
select select "0.15"
select select "2"
select select "0.1"
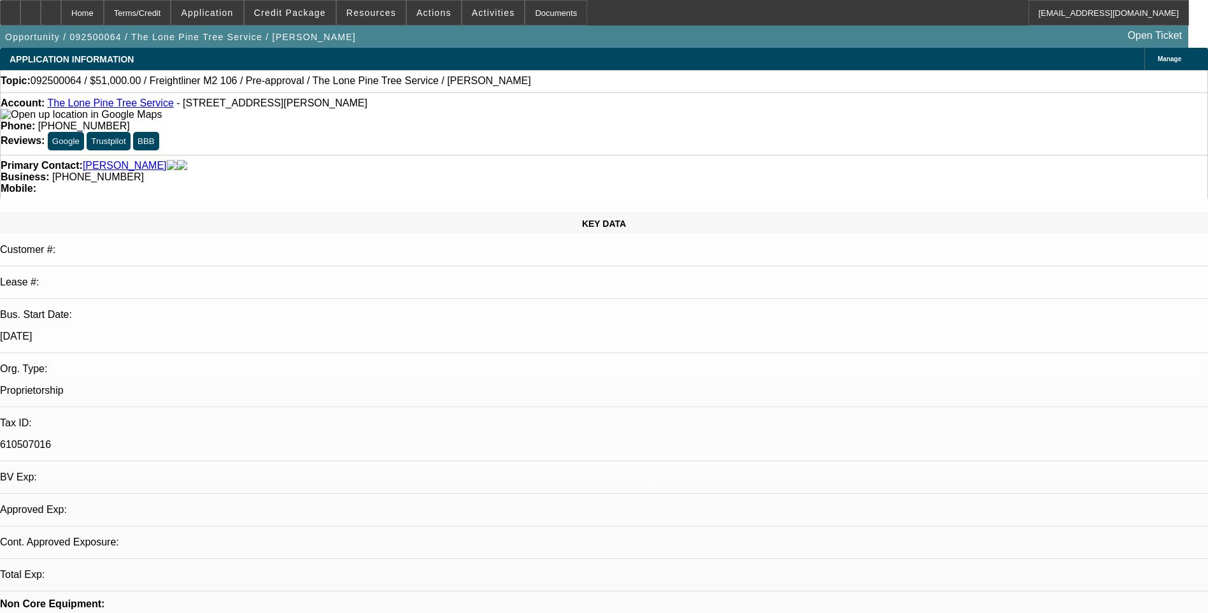
select select "0.15"
select select "2"
select select "0.1"
select select "1"
select select "2"
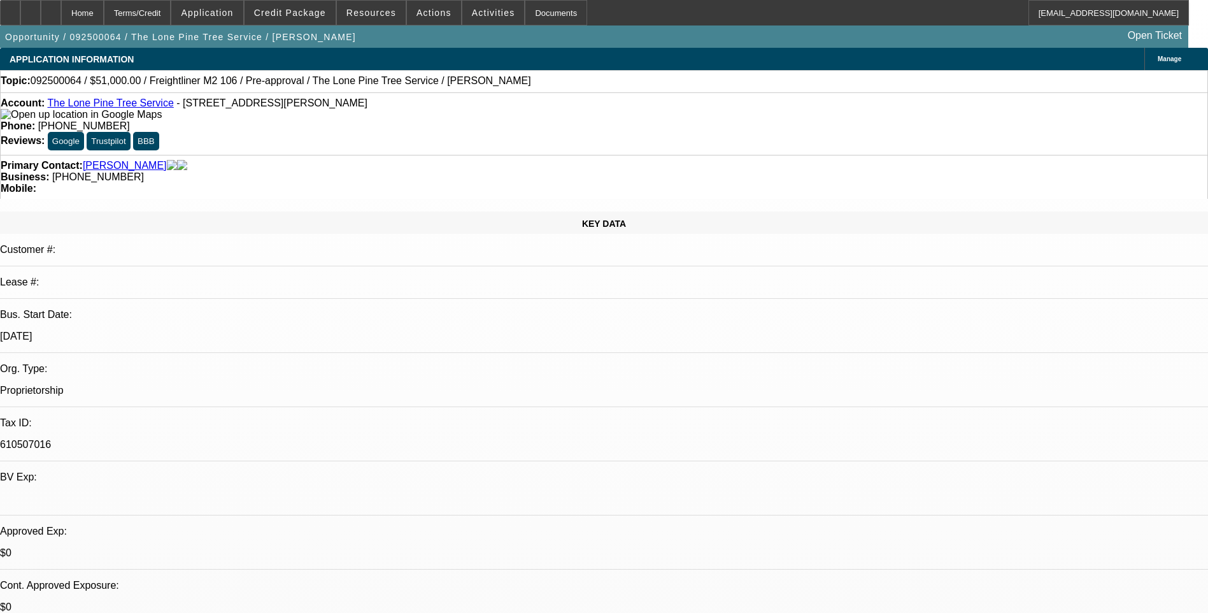
select select "4"
select select "1"
select select "2"
select select "4"
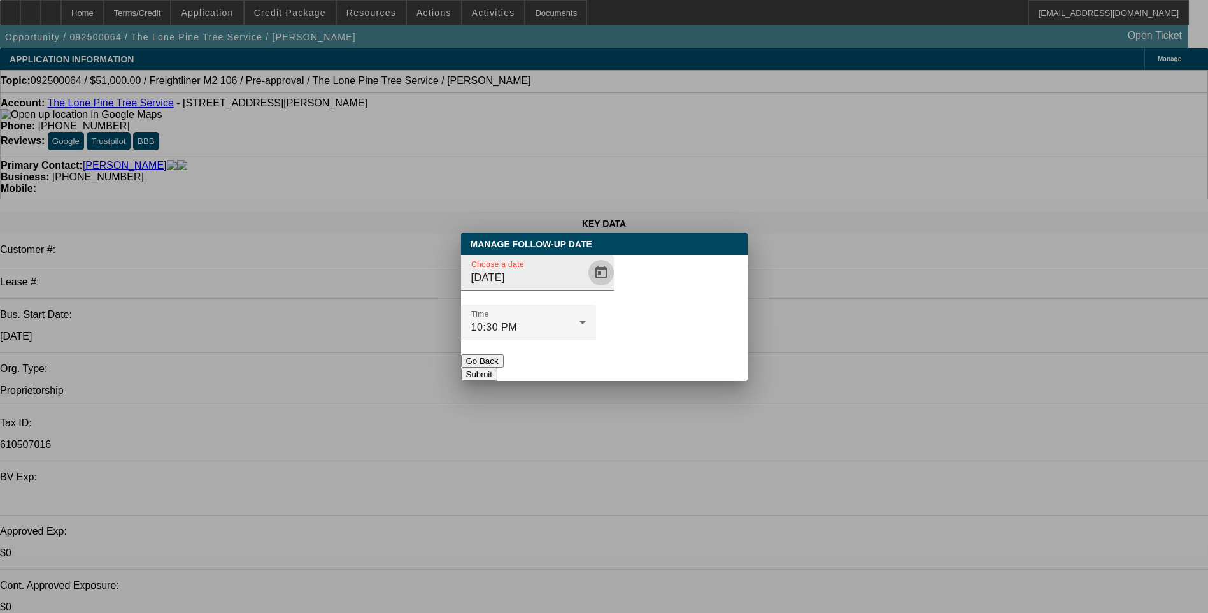
click at [586, 288] on span "Open calendar" at bounding box center [601, 272] width 31 height 31
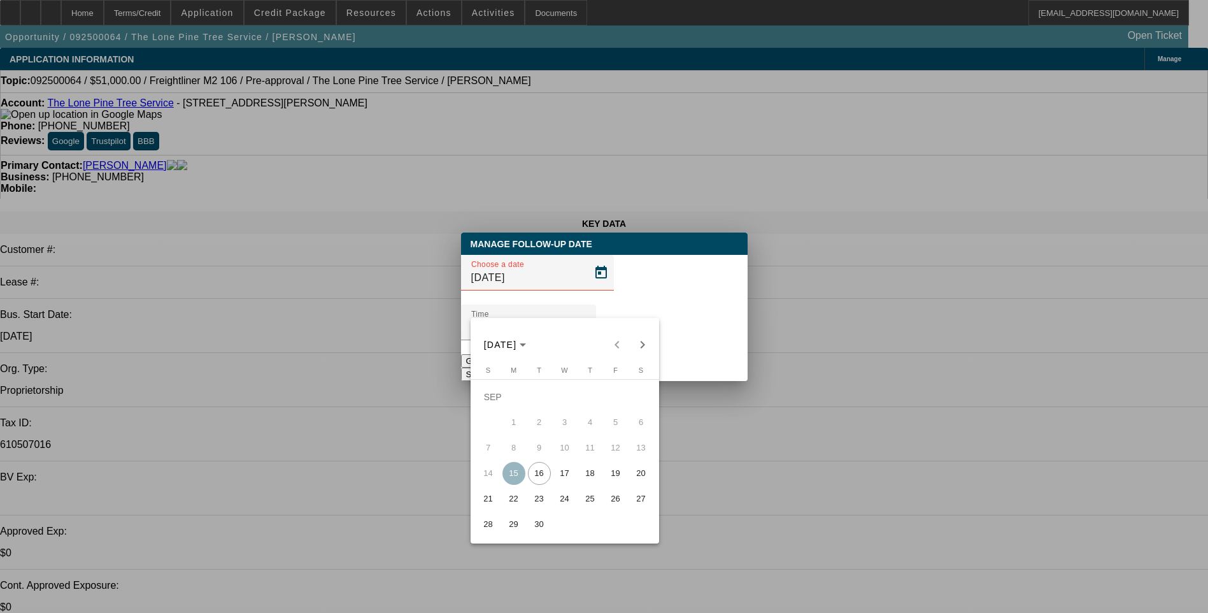
click at [598, 482] on span "18" at bounding box center [590, 473] width 23 height 23
type input "9/18/2025"
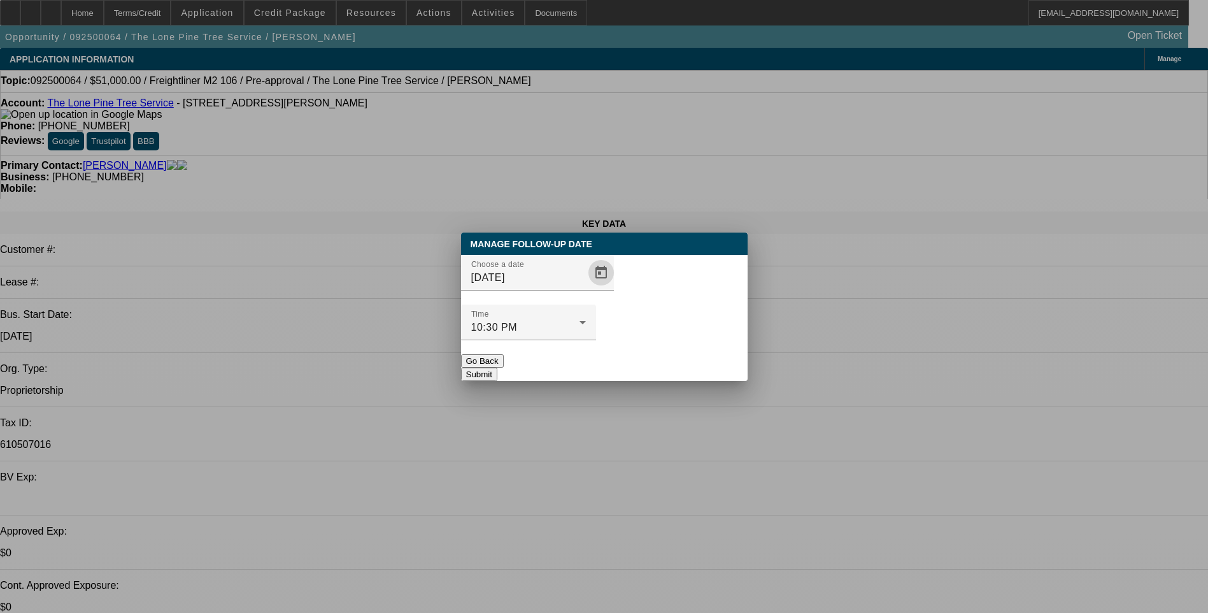
click at [497, 368] on button "Submit" at bounding box center [479, 374] width 36 height 13
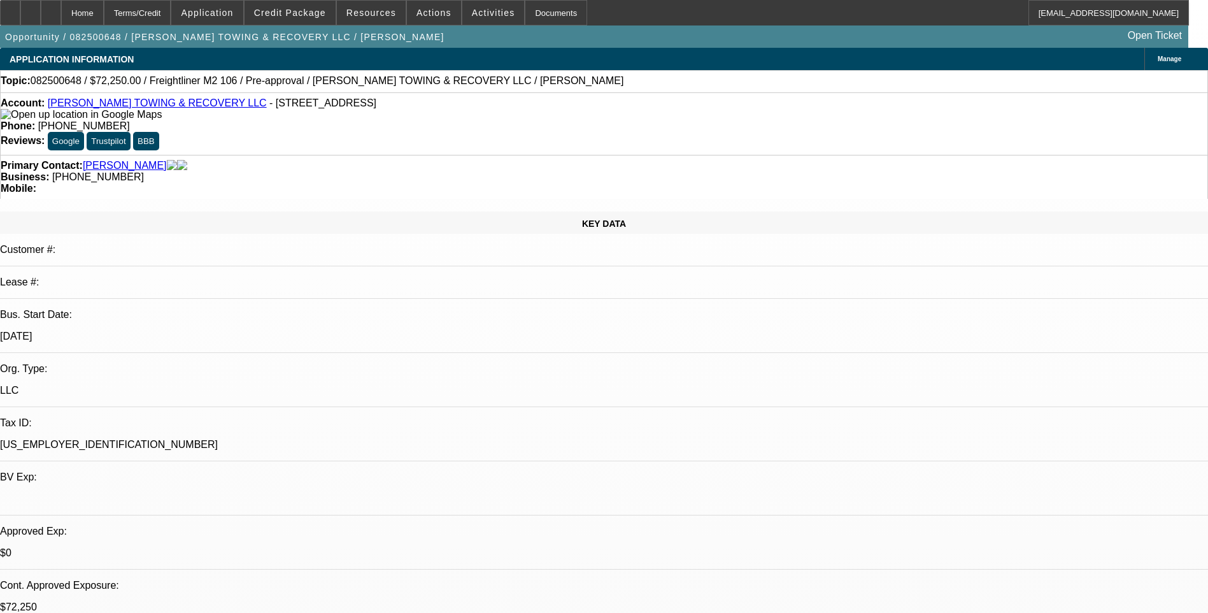
select select "0.15"
select select "2"
select select "0"
select select "0.15"
select select "2"
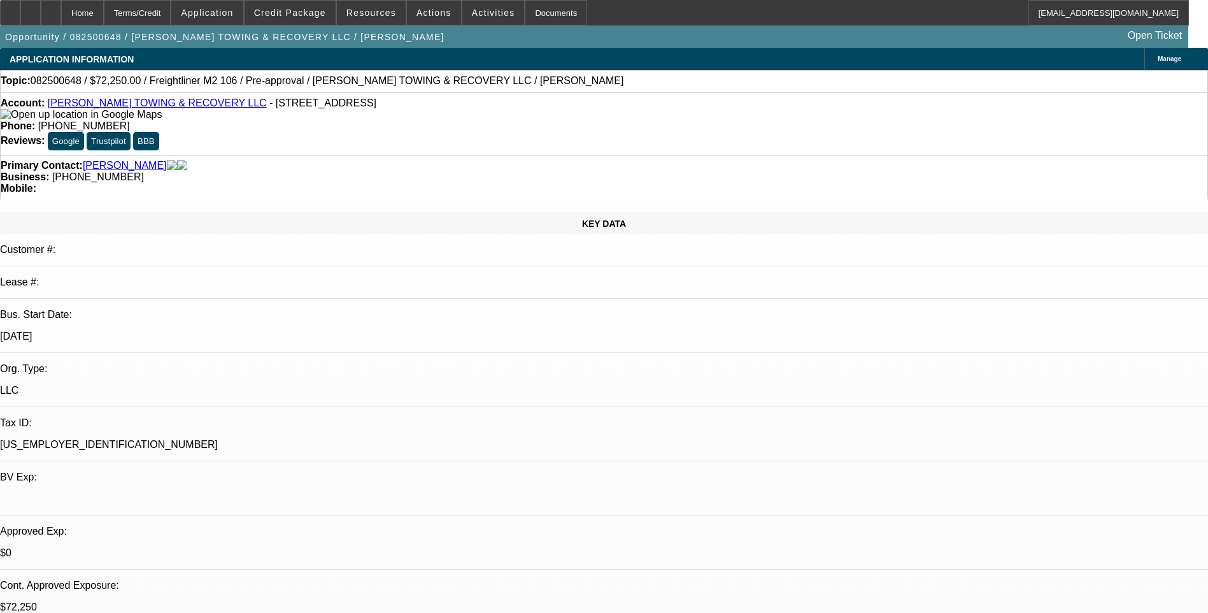
select select "0"
select select "0.15"
select select "2"
select select "0"
select select "0.15"
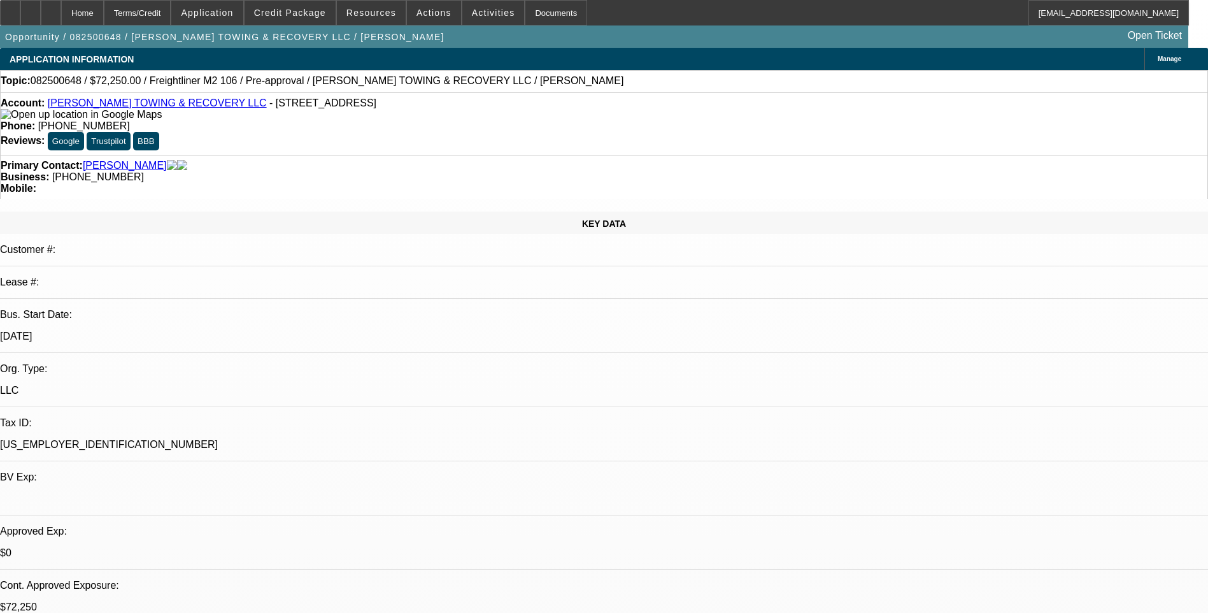
select select "2"
select select "0"
select select "1"
select select "2"
select select "6"
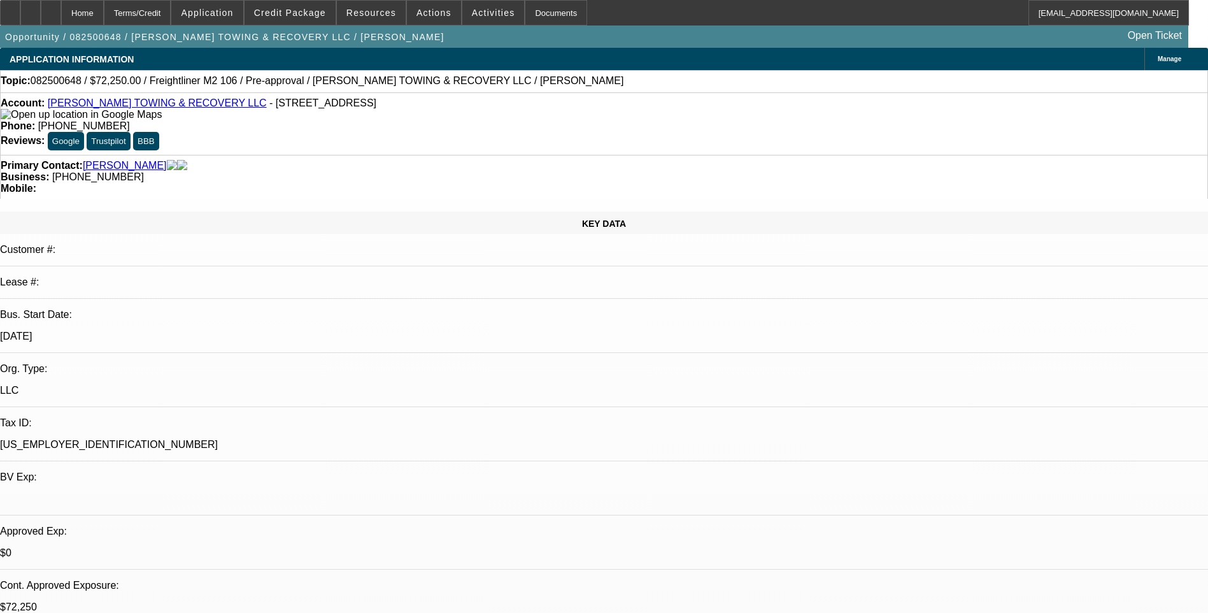
select select "1"
select select "2"
select select "6"
select select "1"
select select "2"
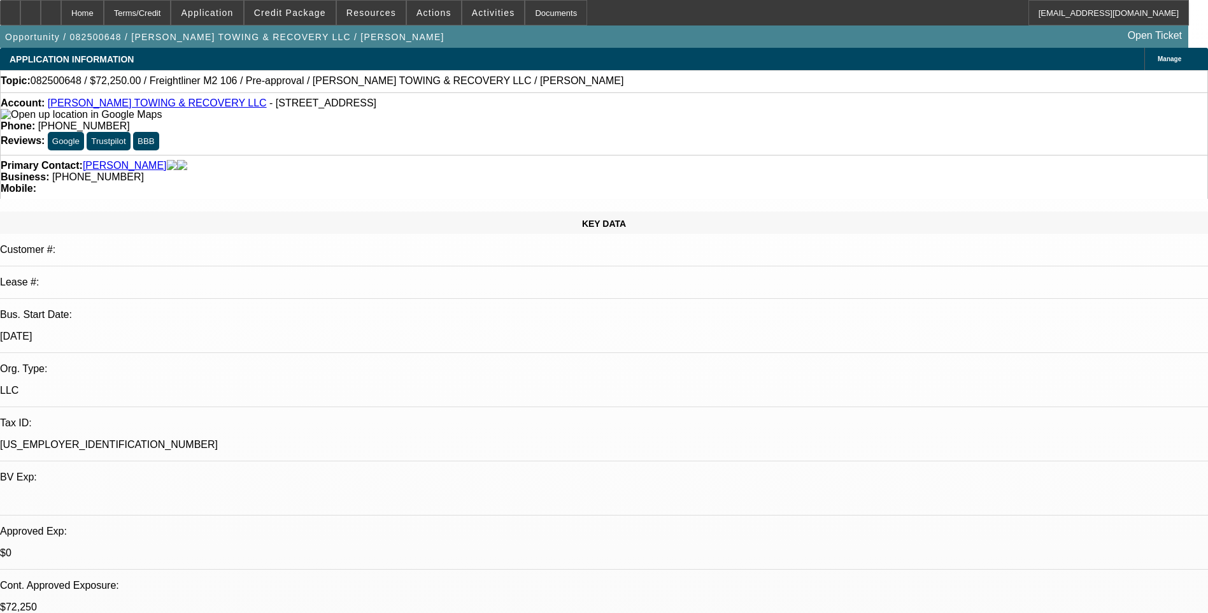
select select "6"
select select "1"
select select "2"
select select "6"
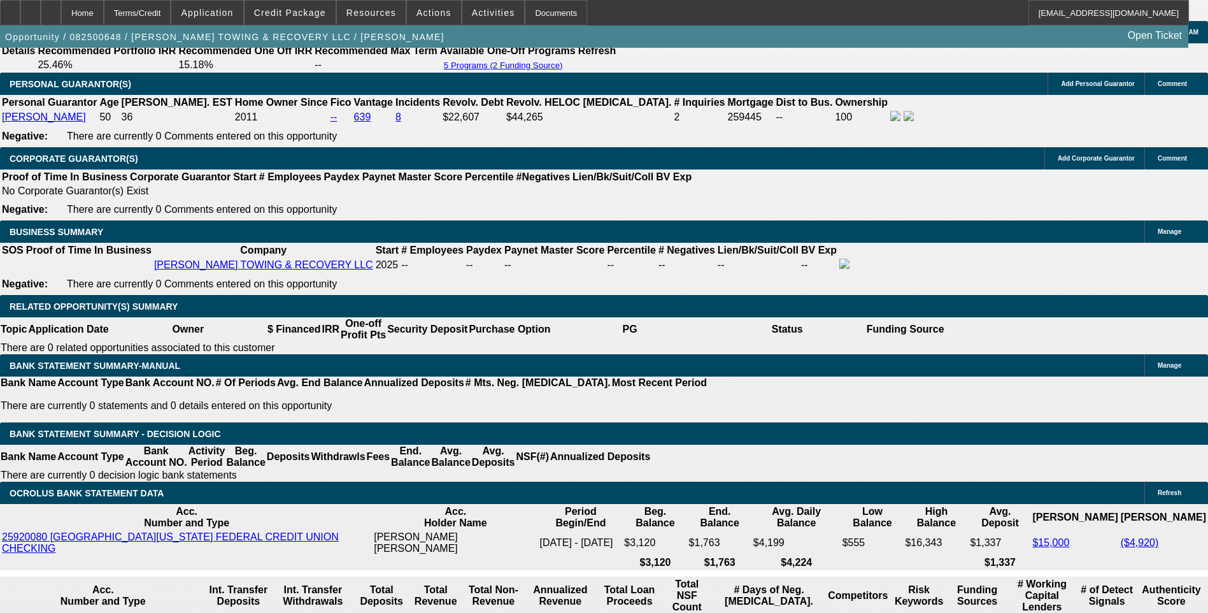
scroll to position [1866, 0]
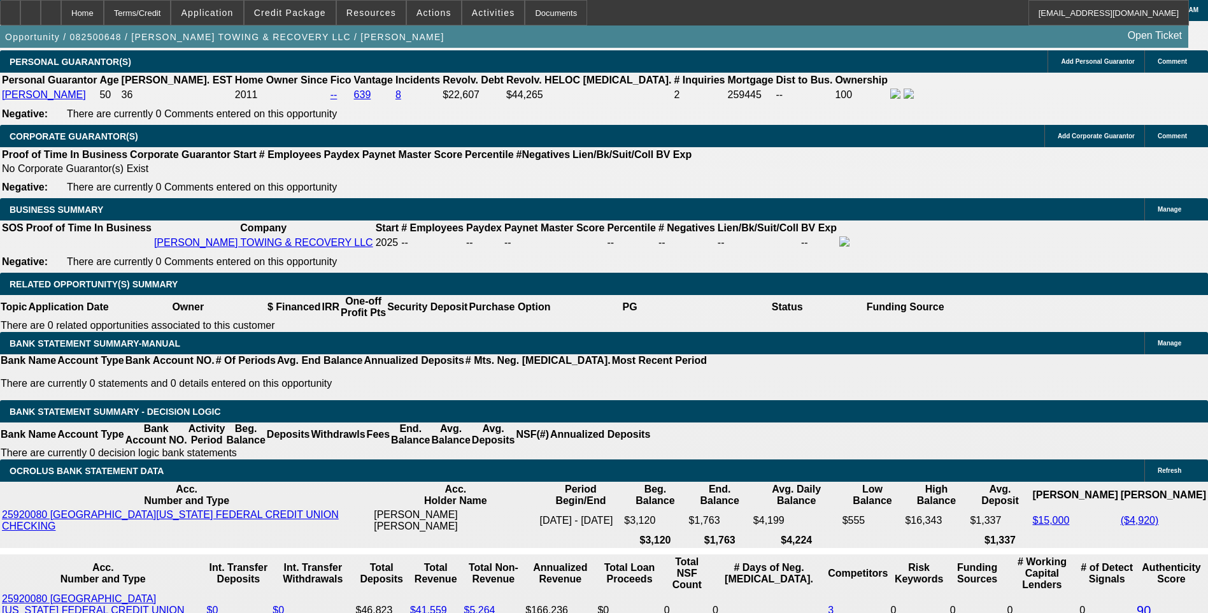
click at [313, 12] on span "Credit Package" at bounding box center [290, 13] width 72 height 10
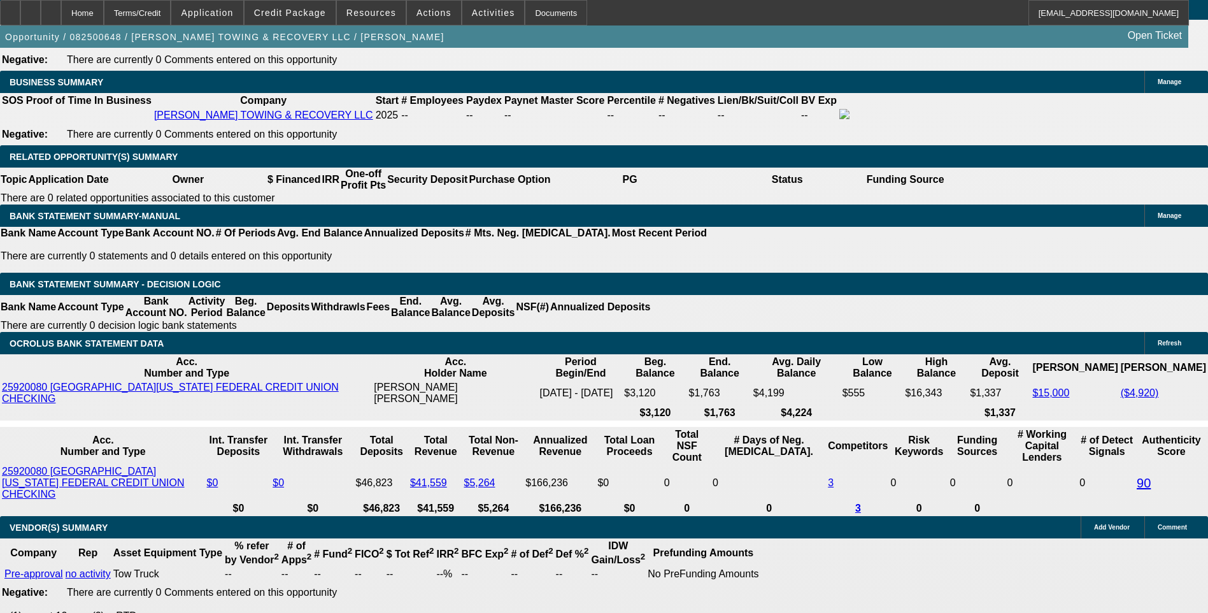
scroll to position [330, 0]
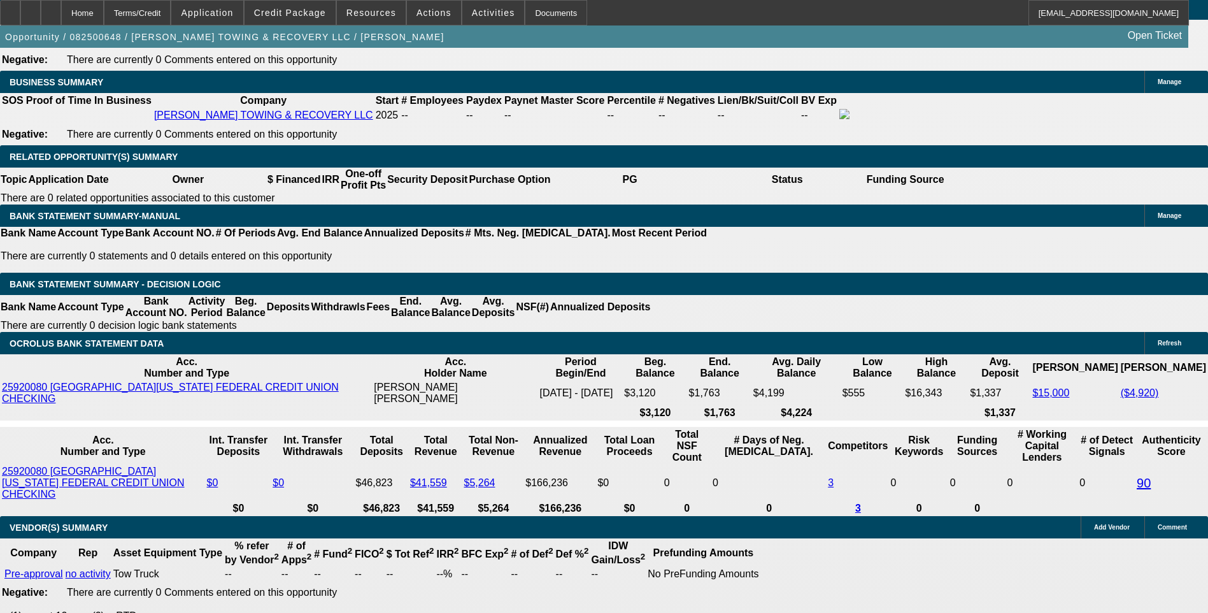
click at [801, 114] on div "APPLICATION INFORMATION Manage Topic: 082500648 / $72,250.00 / Freightliner M2 …" at bounding box center [604, 208] width 1208 height 4309
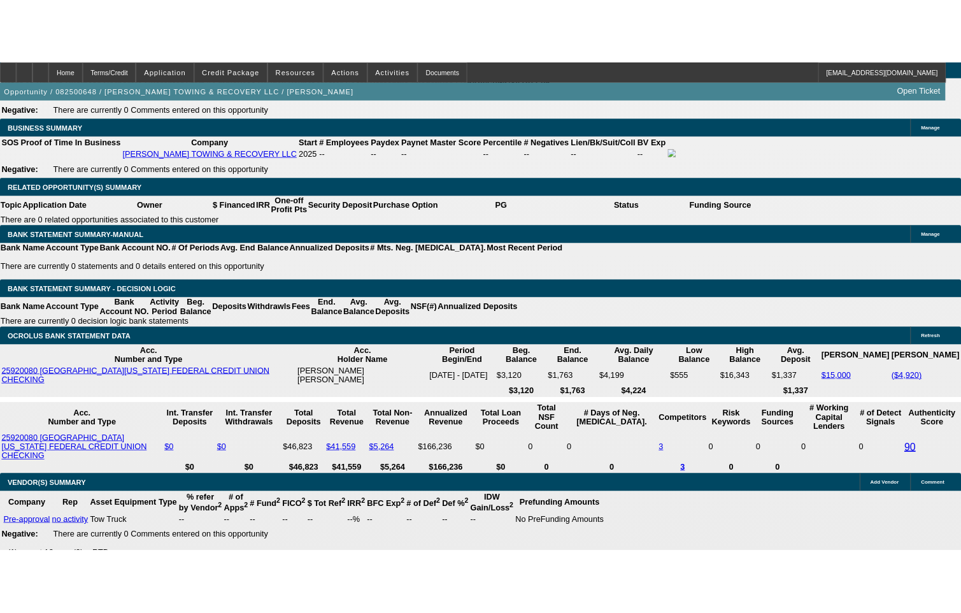
scroll to position [2205, 0]
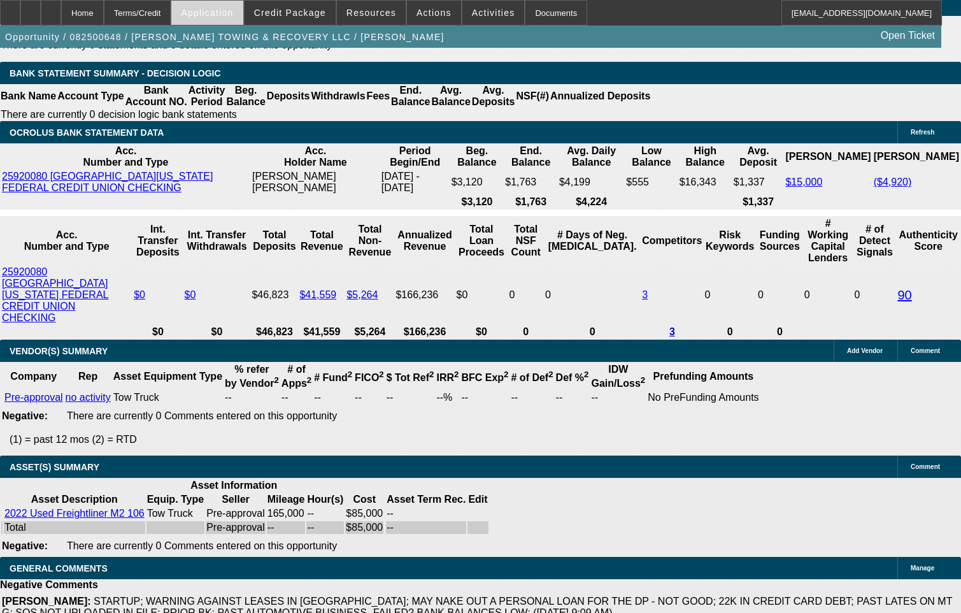
click at [243, 19] on span at bounding box center [206, 12] width 71 height 31
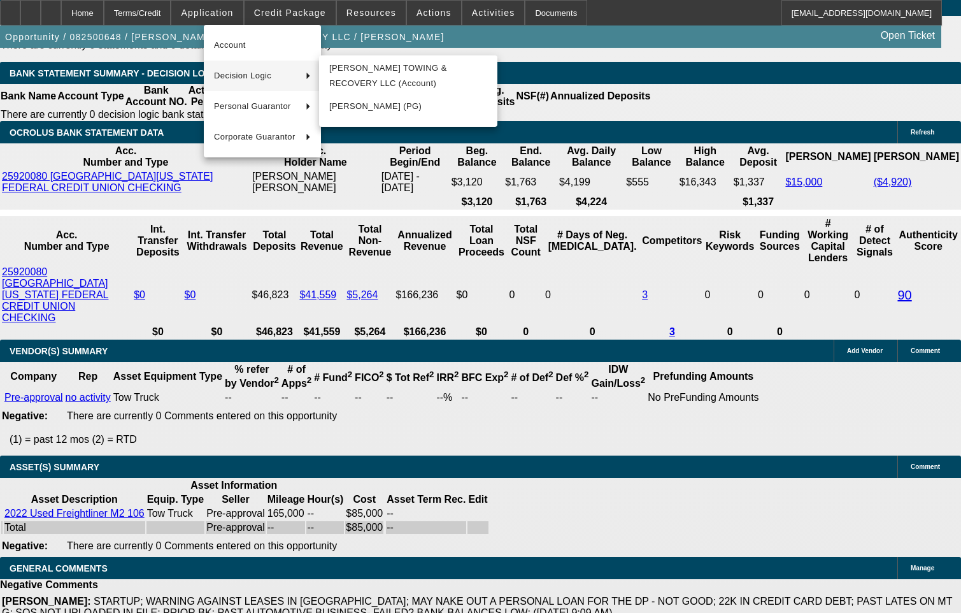
click at [532, 148] on div at bounding box center [480, 306] width 961 height 613
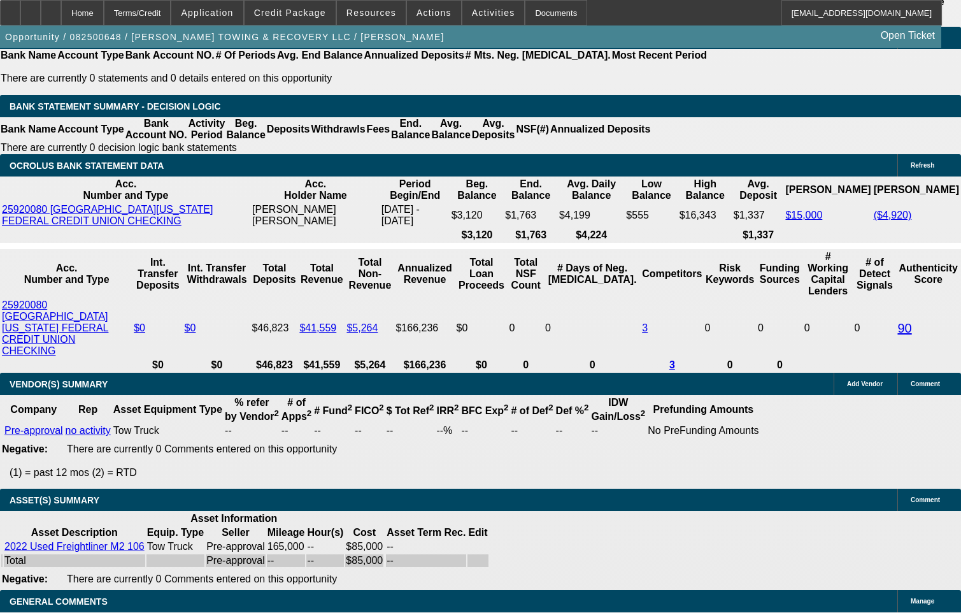
scroll to position [2141, 0]
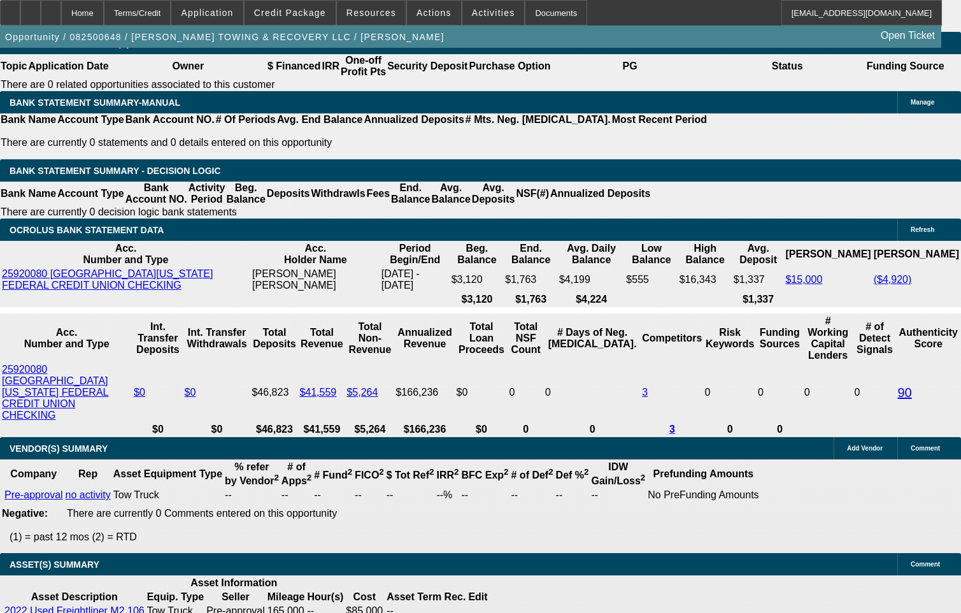
scroll to position [2077, 0]
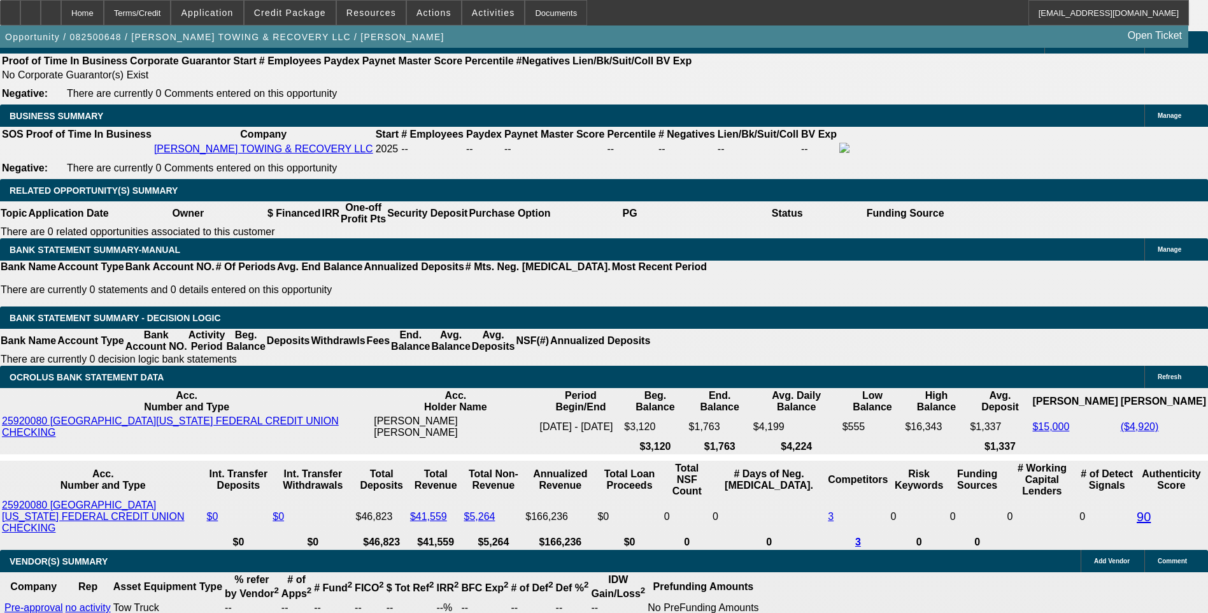
scroll to position [1930, 0]
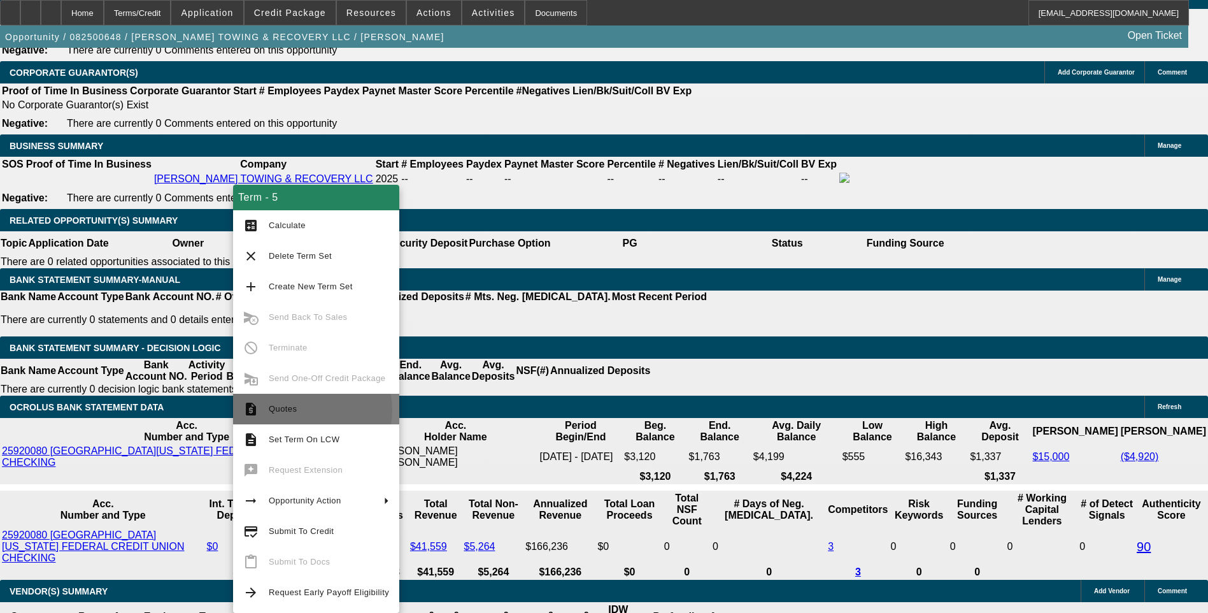
click at [301, 410] on span "Quotes" at bounding box center [329, 408] width 120 height 15
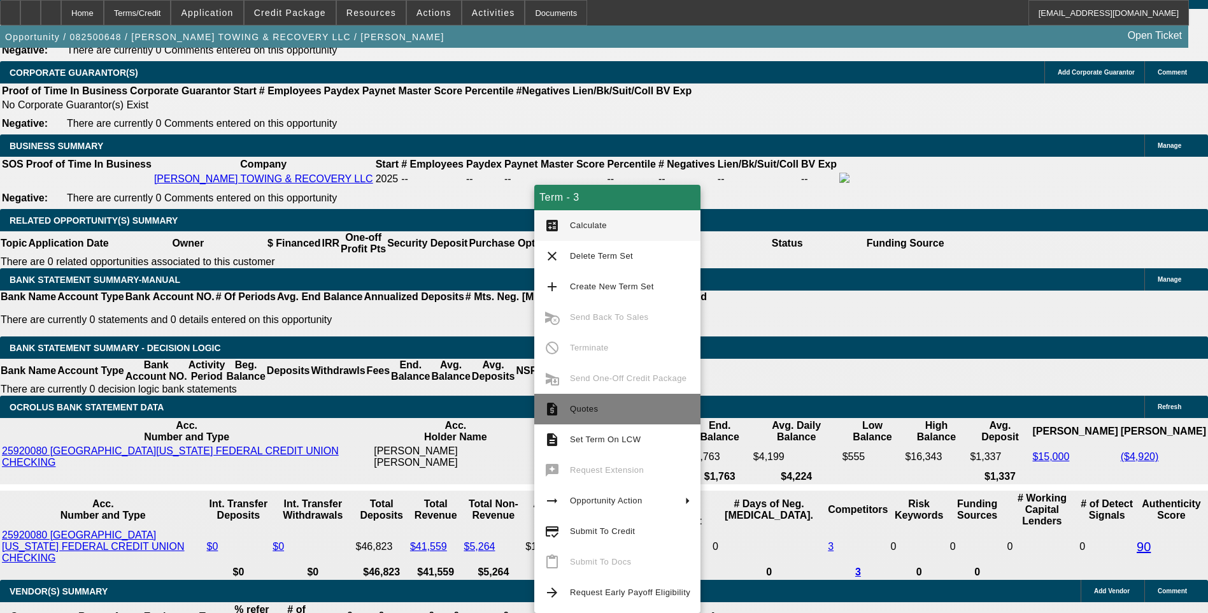
click at [589, 408] on span "Quotes" at bounding box center [584, 409] width 28 height 10
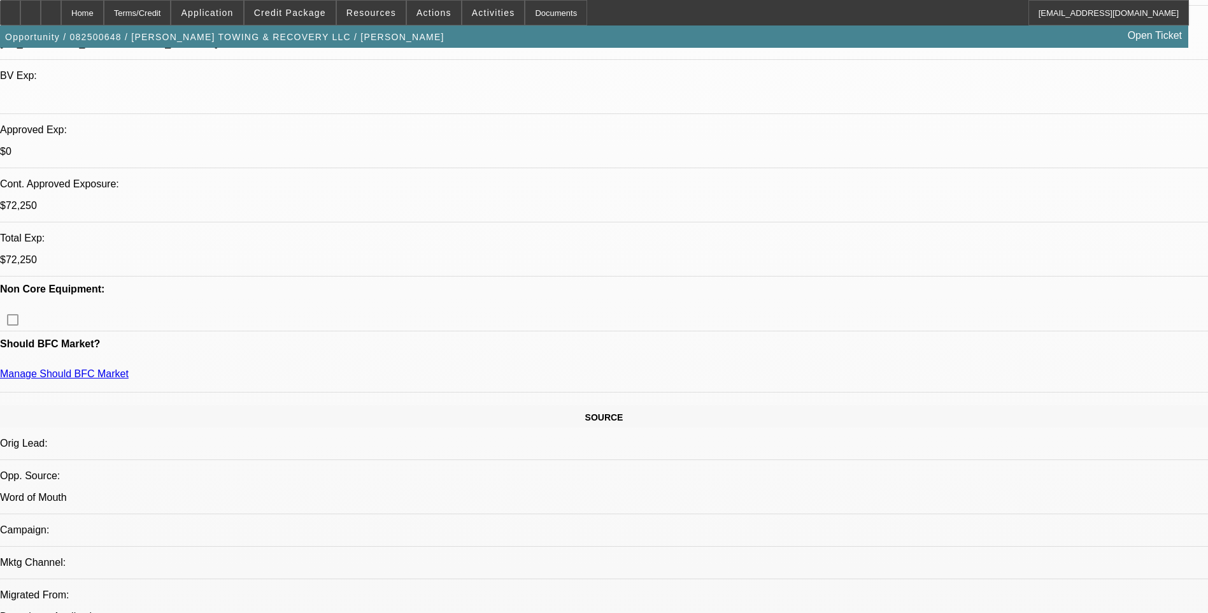
scroll to position [0, 0]
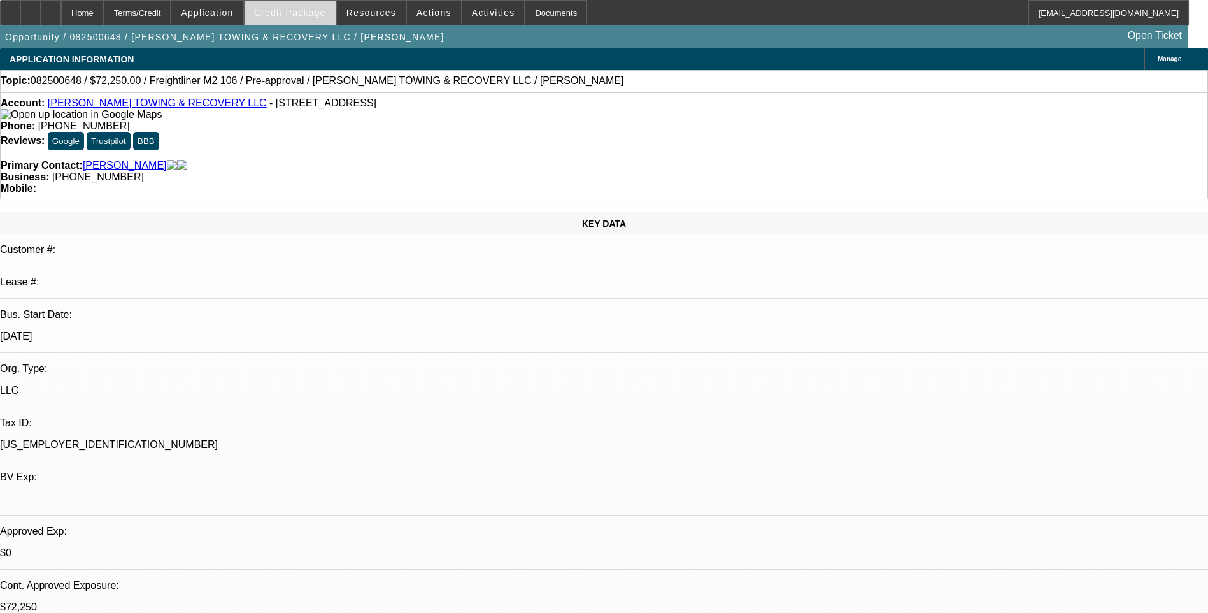
click at [315, 22] on span at bounding box center [290, 12] width 91 height 31
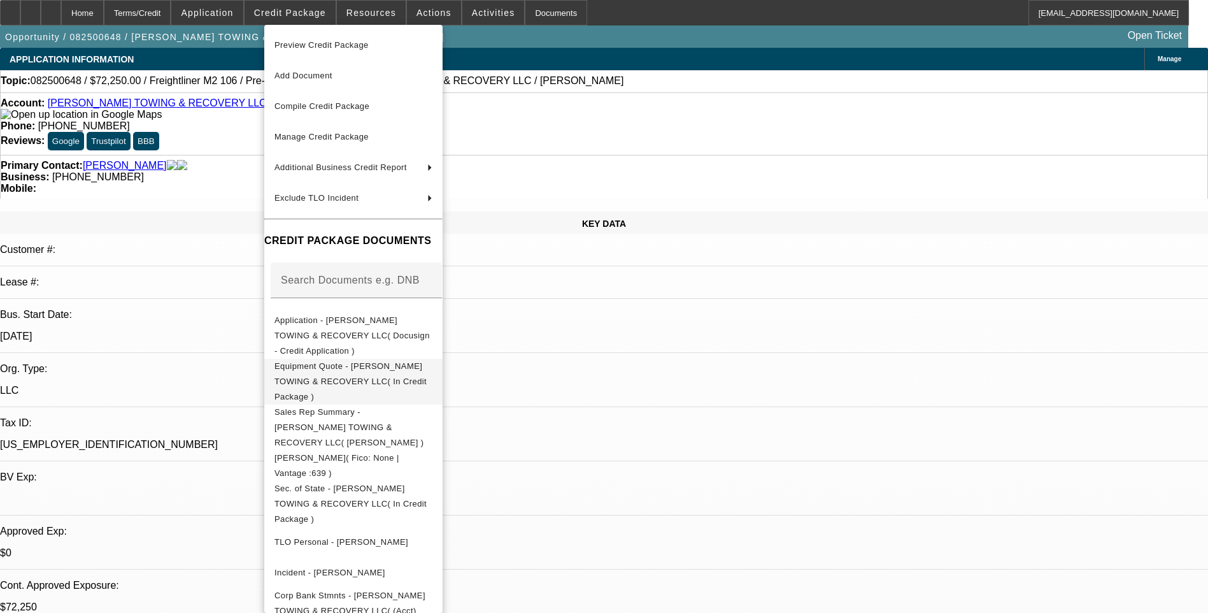
click at [397, 361] on span "Equipment Quote - RODGERS TOWING & RECOVERY LLC( In Credit Package )" at bounding box center [351, 381] width 152 height 40
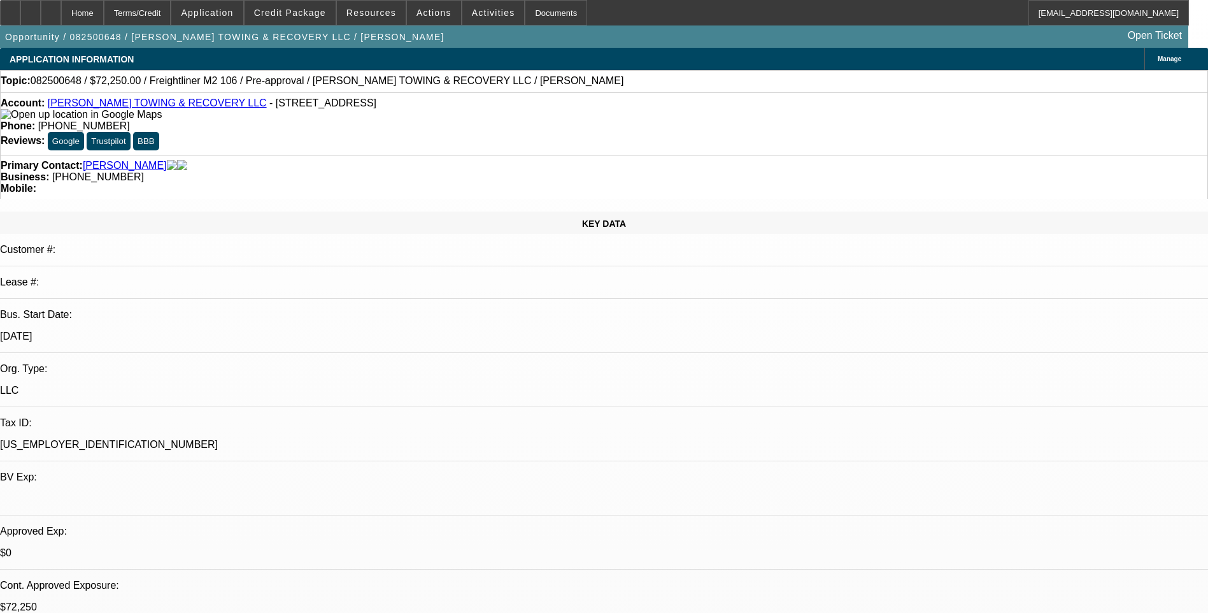
click at [61, 8] on div at bounding box center [51, 12] width 20 height 25
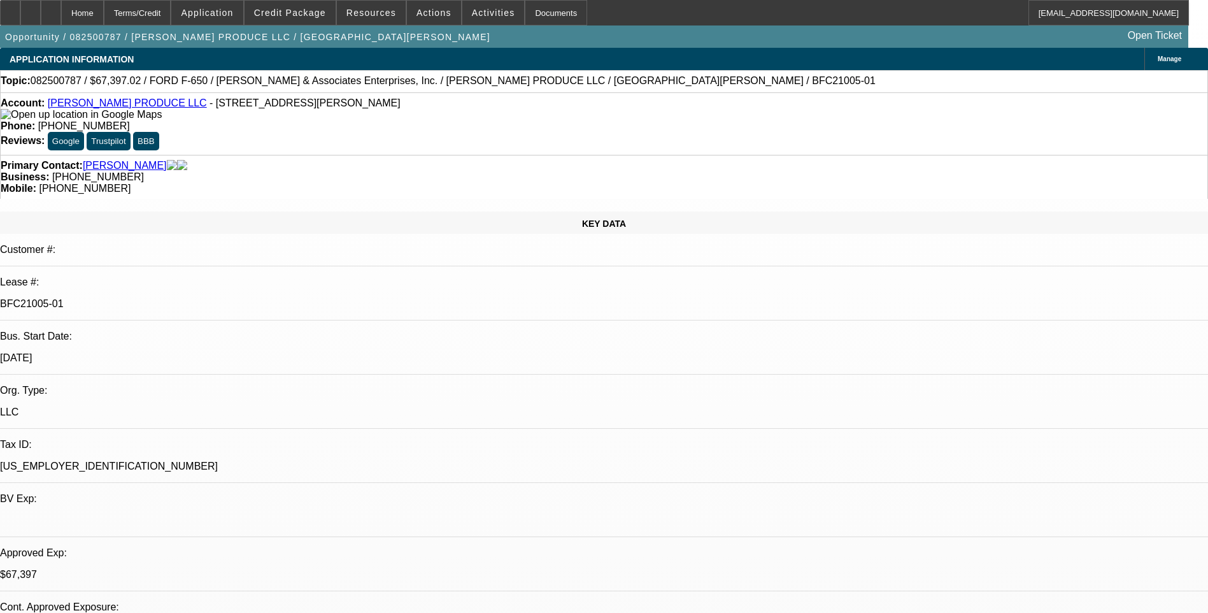
select select "0"
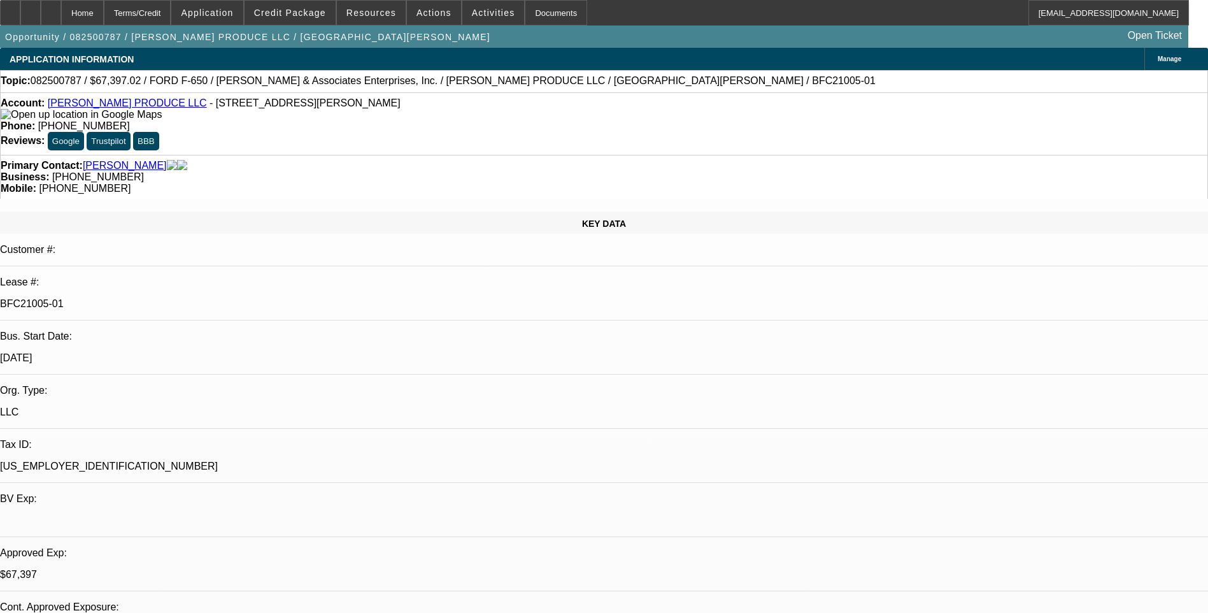
select select "0"
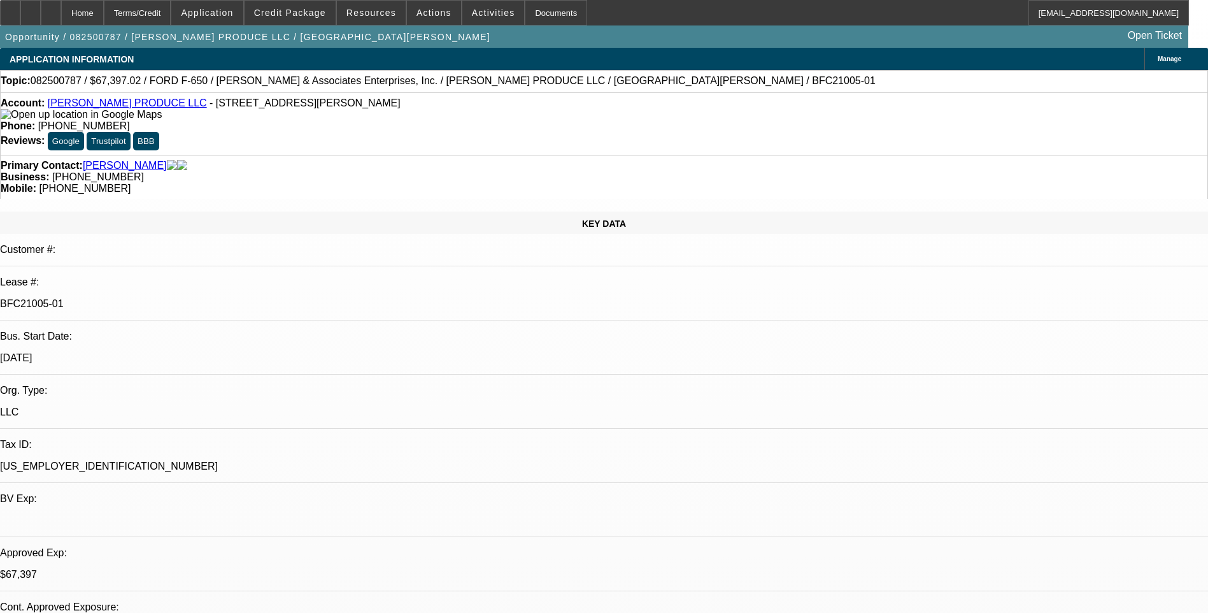
select select "0"
select select "1"
select select "6"
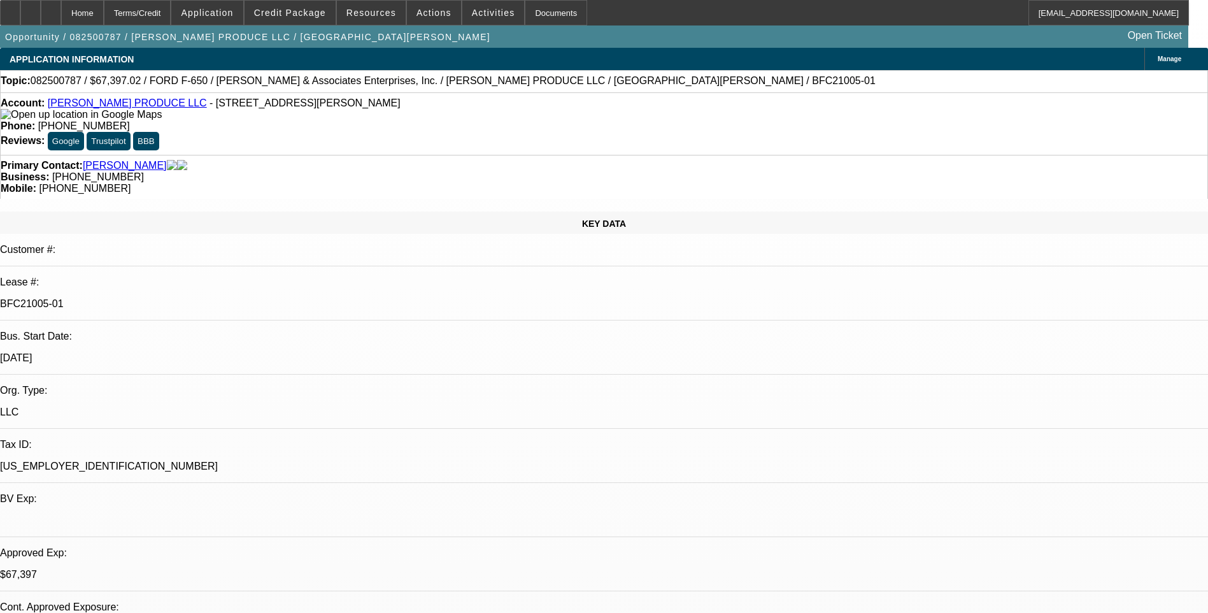
select select "1"
select select "6"
select select "1"
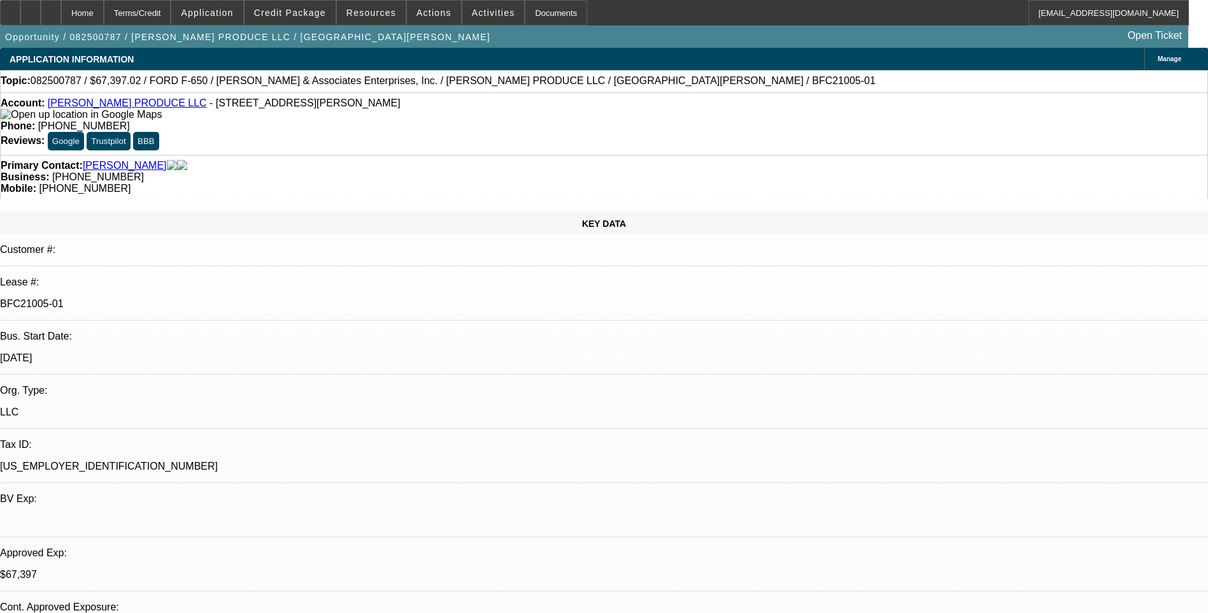
select select "6"
select select "1"
select select "6"
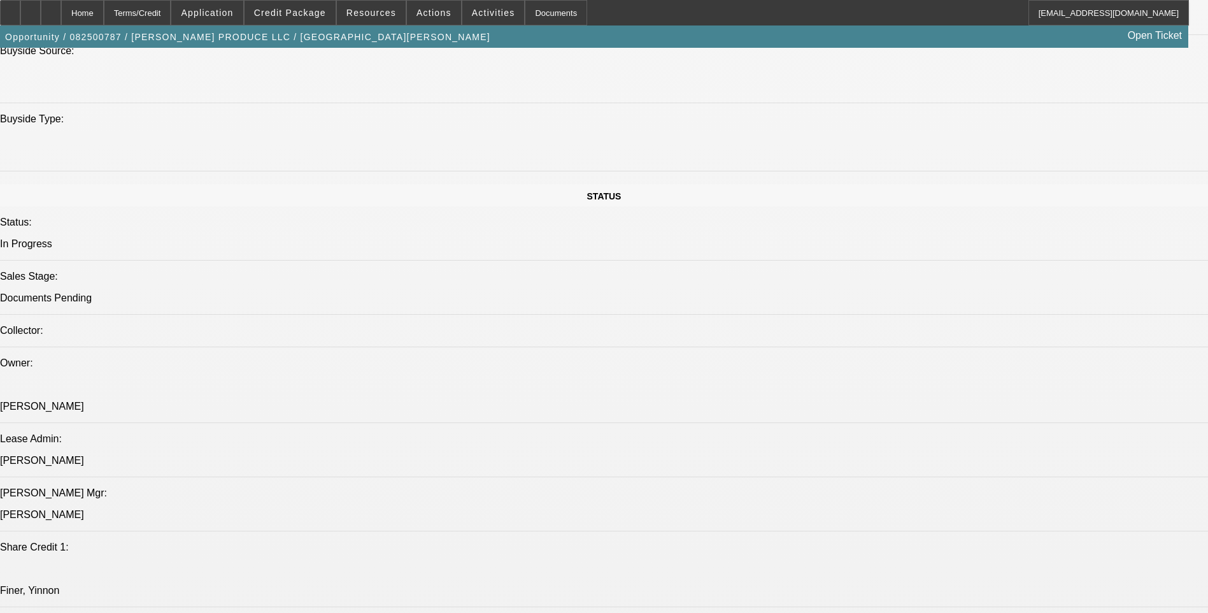
scroll to position [1465, 0]
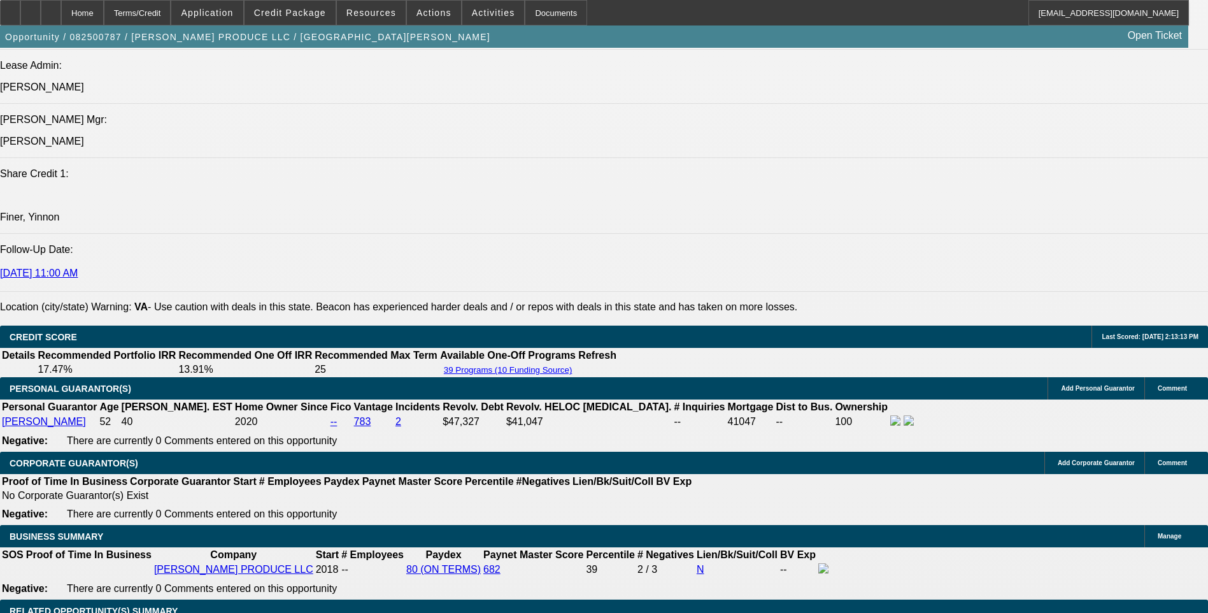
scroll to position [127, 11]
drag, startPoint x: 1112, startPoint y: 448, endPoint x: 951, endPoint y: 443, distance: 160.6
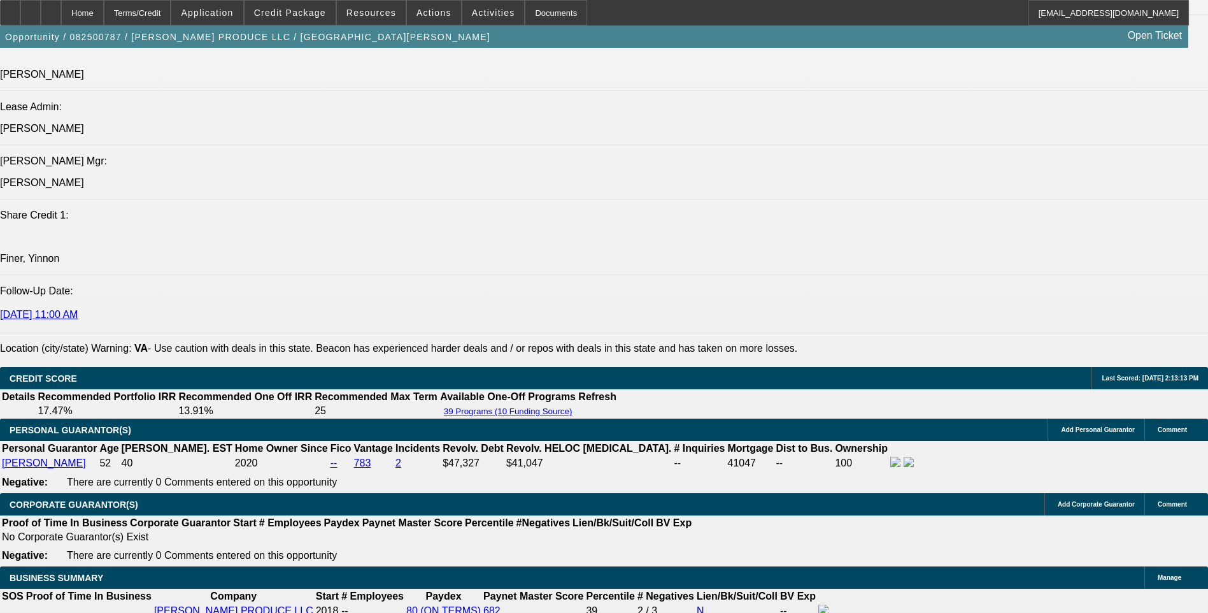
scroll to position [1592, 0]
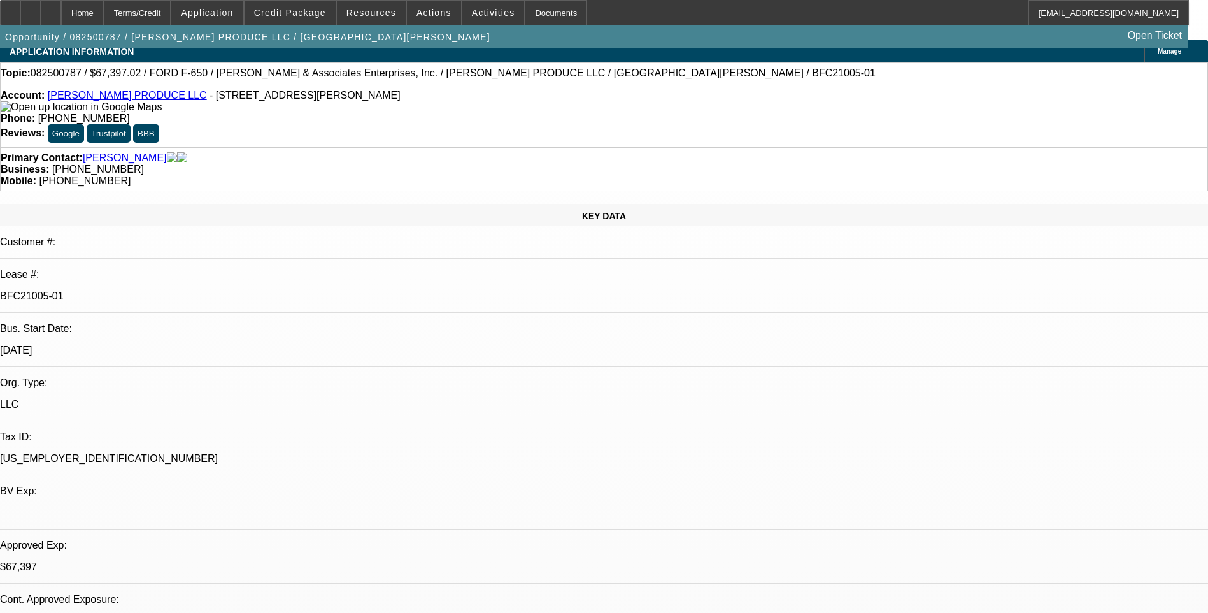
scroll to position [0, 0]
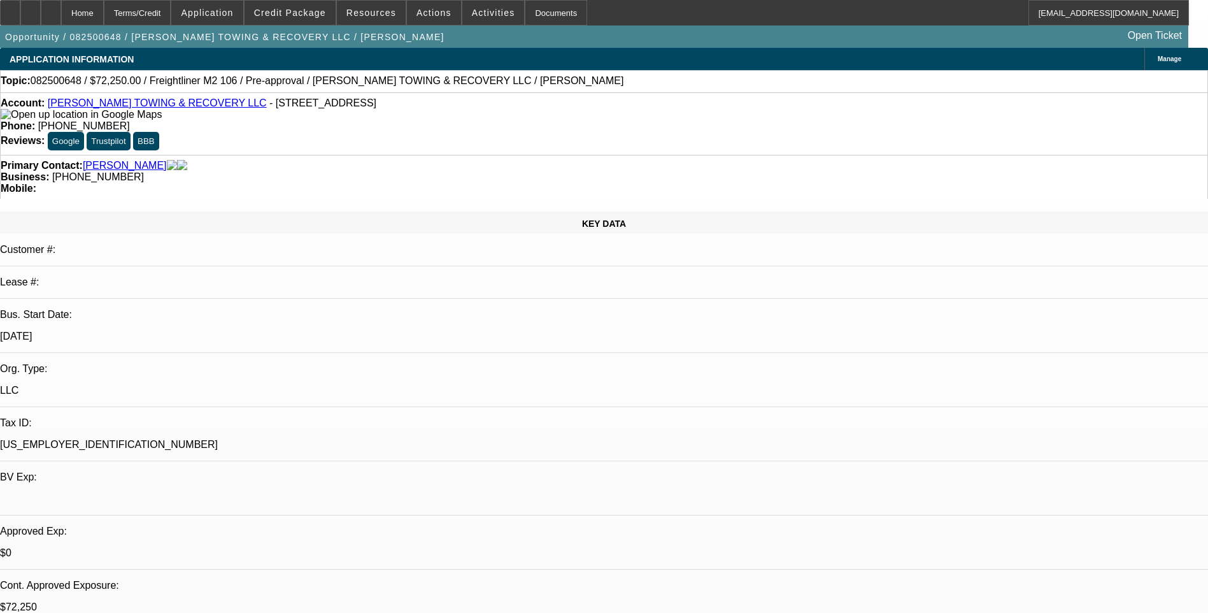
select select "0.15"
select select "2"
select select "0"
select select "0.15"
select select "2"
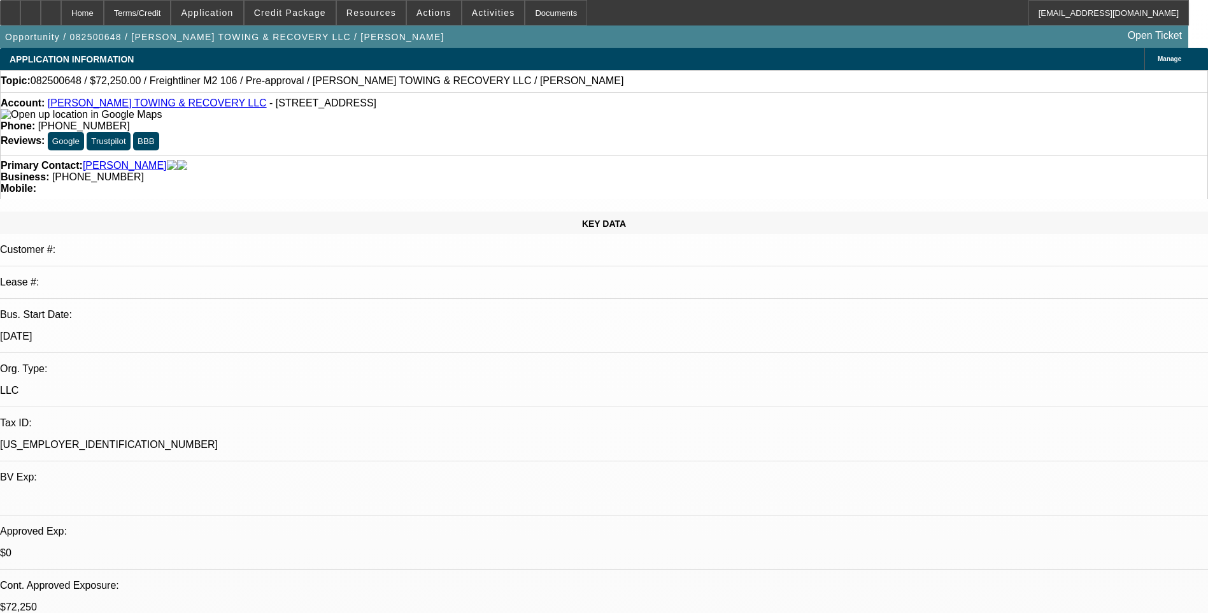
select select "0"
select select "0.15"
select select "2"
select select "0"
select select "0.15"
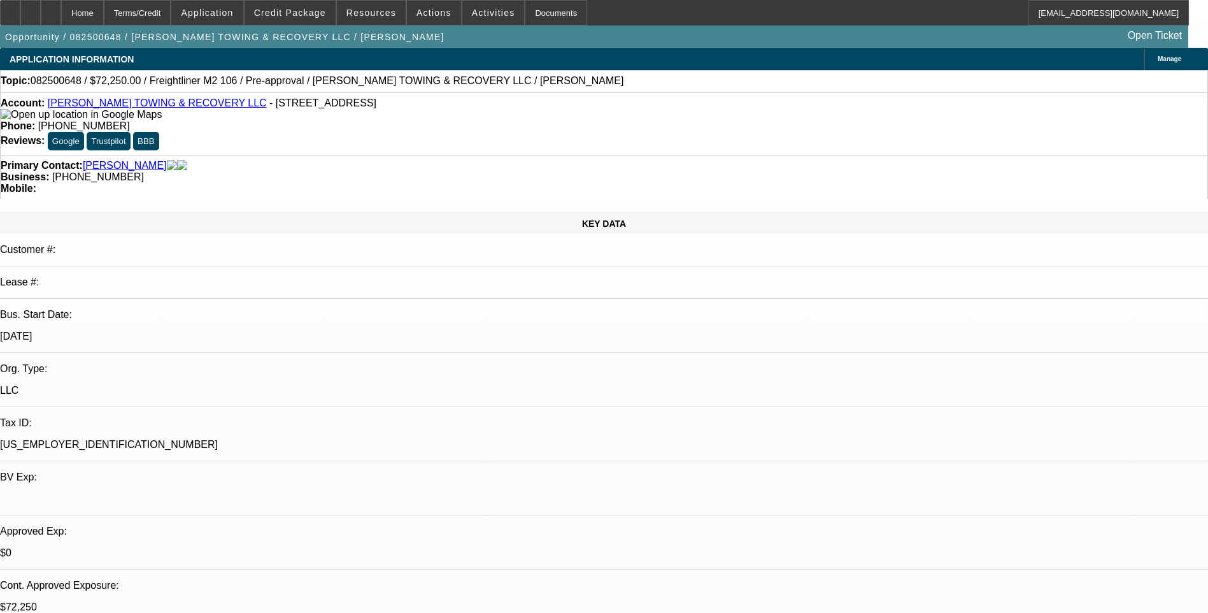
select select "2"
select select "0"
select select "1"
select select "2"
select select "6"
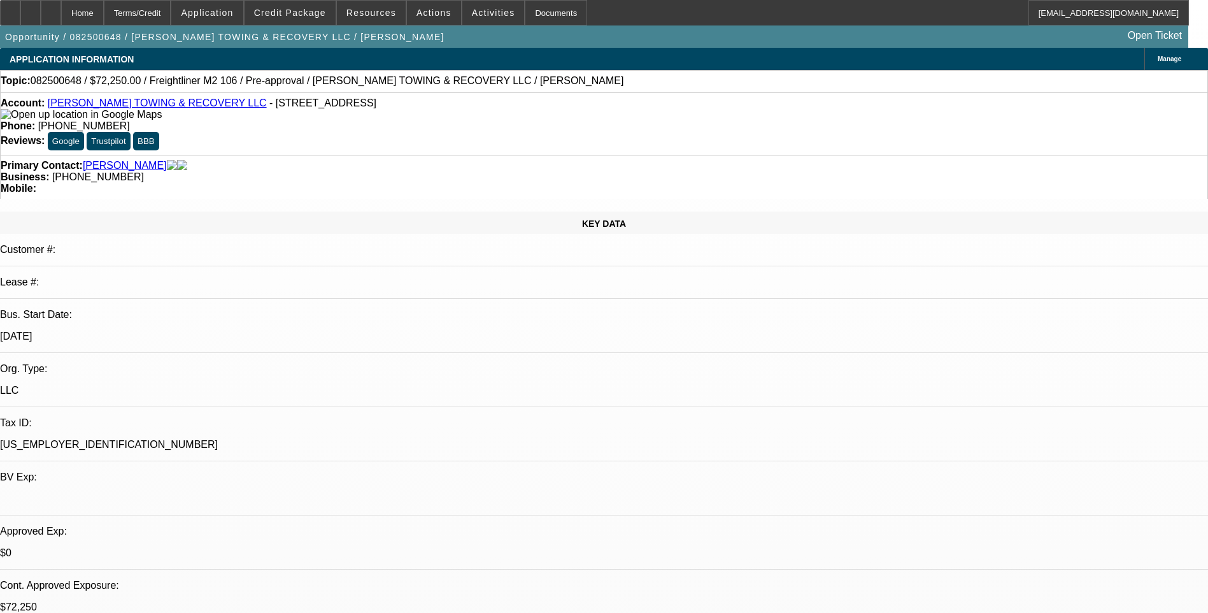
select select "1"
select select "2"
select select "6"
select select "1"
select select "2"
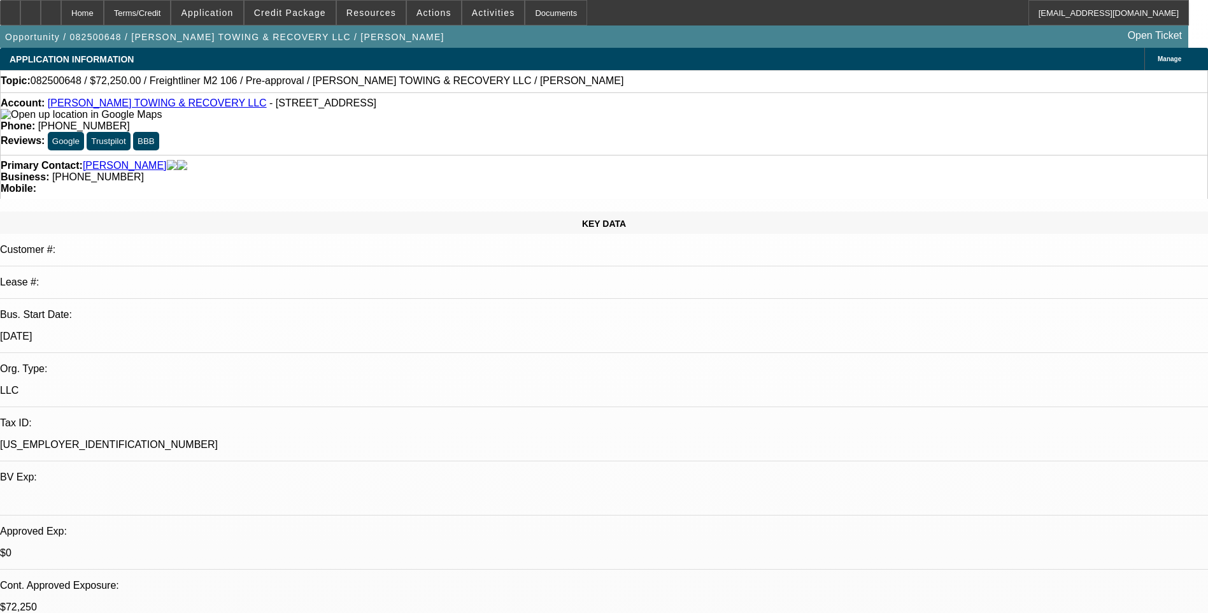
select select "6"
select select "1"
select select "2"
select select "6"
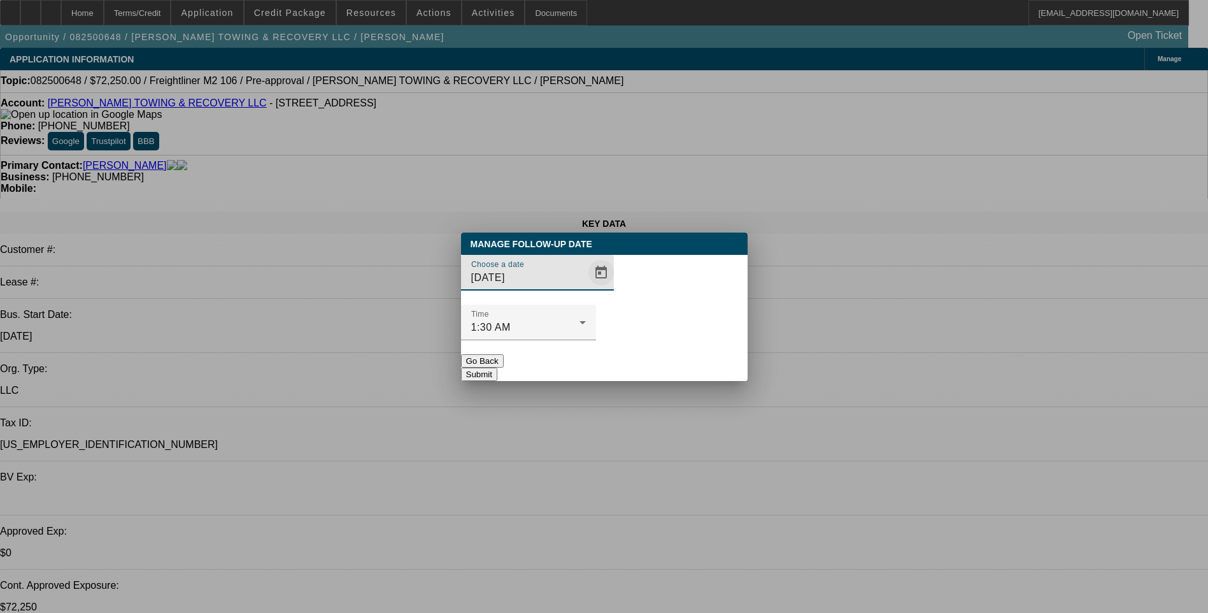
click at [586, 288] on span "Open calendar" at bounding box center [601, 272] width 31 height 31
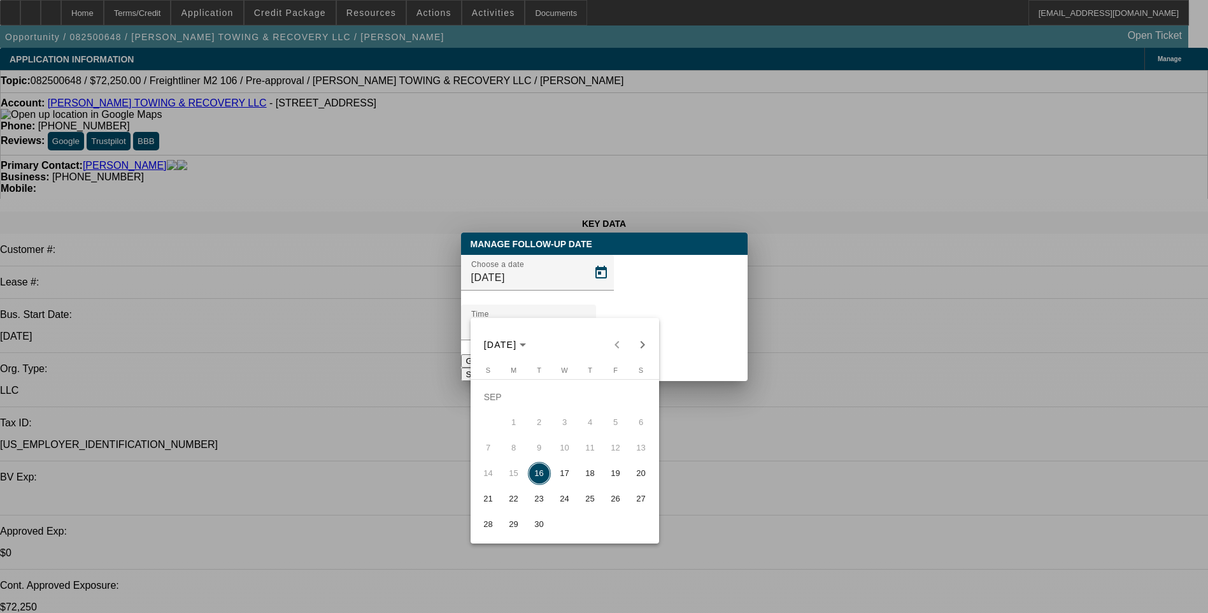
click at [572, 478] on span "17" at bounding box center [565, 473] width 23 height 23
type input "[DATE]"
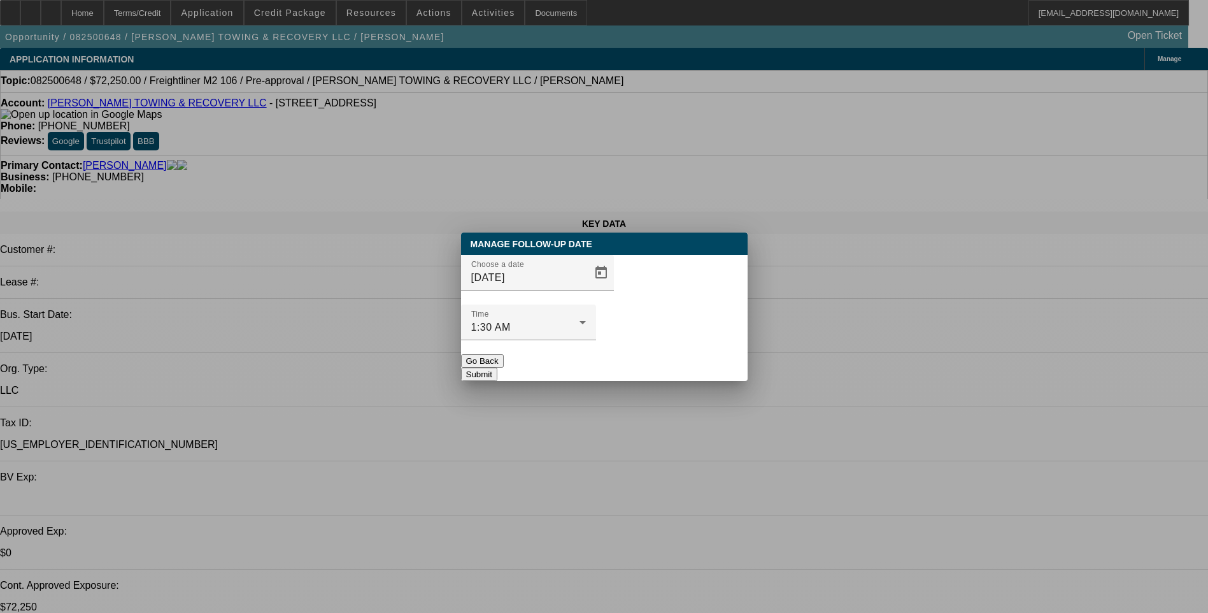
click at [497, 368] on button "Submit" at bounding box center [479, 374] width 36 height 13
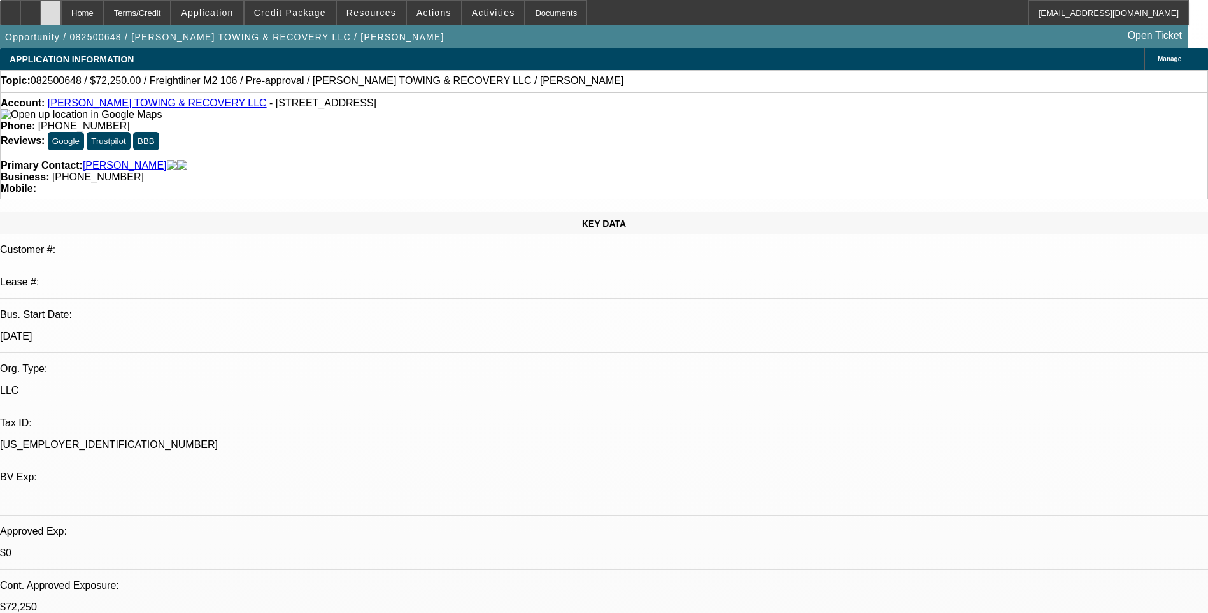
click at [51, 8] on icon at bounding box center [51, 8] width 0 height 0
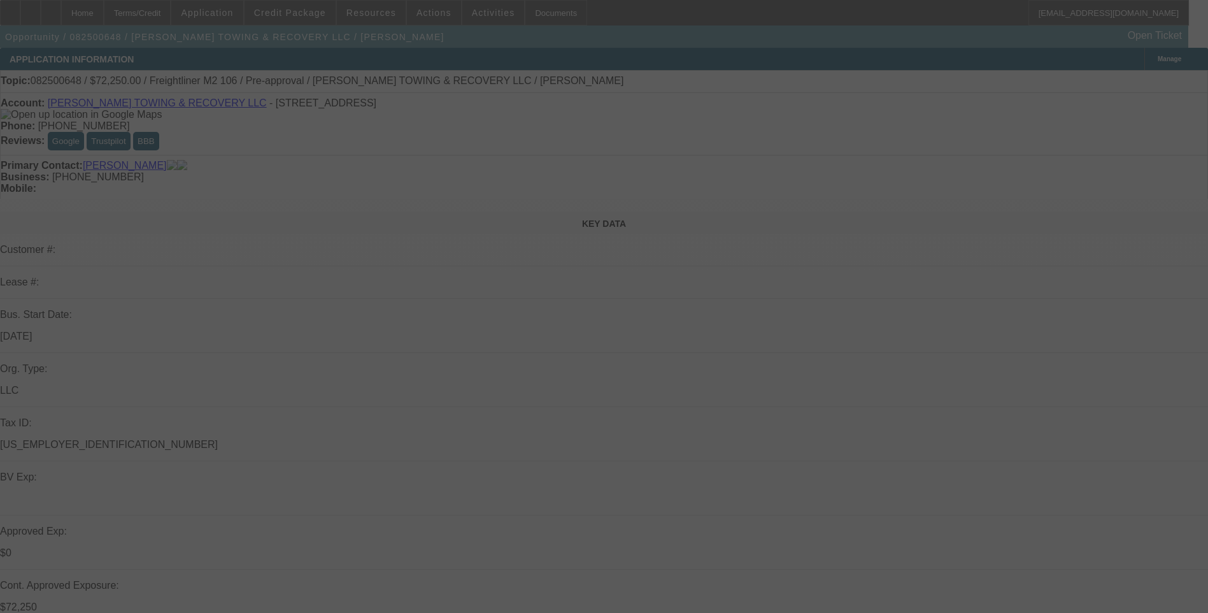
drag, startPoint x: 739, startPoint y: 256, endPoint x: 803, endPoint y: 173, distance: 105.0
click at [803, 173] on div at bounding box center [604, 306] width 1208 height 613
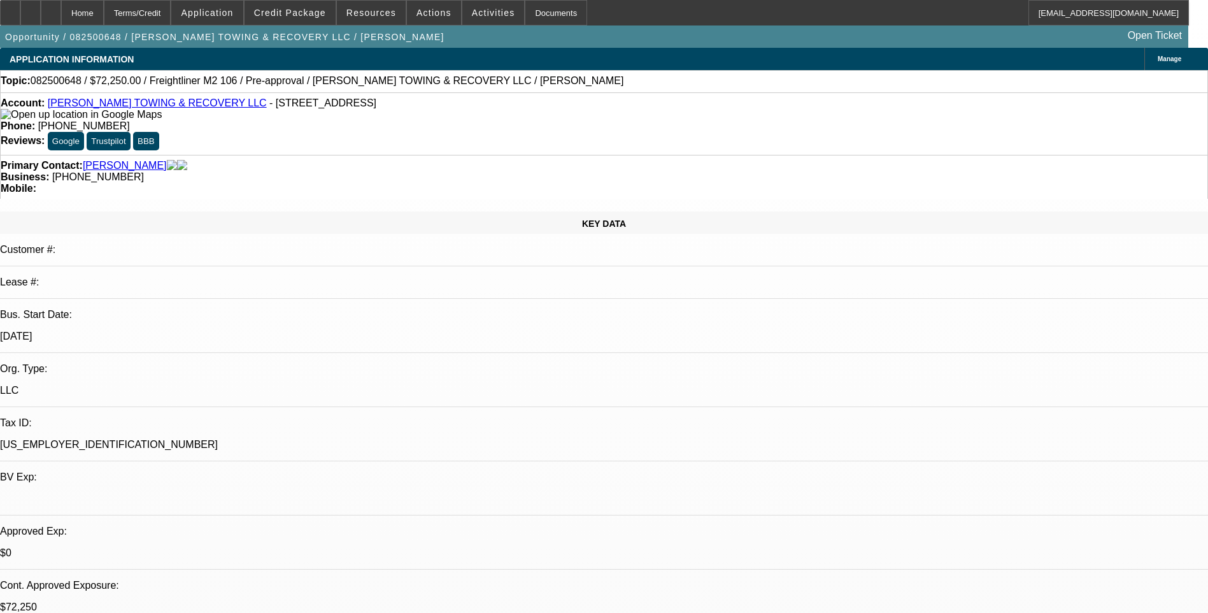
select select "0.15"
select select "2"
select select "0"
select select "0.15"
select select "2"
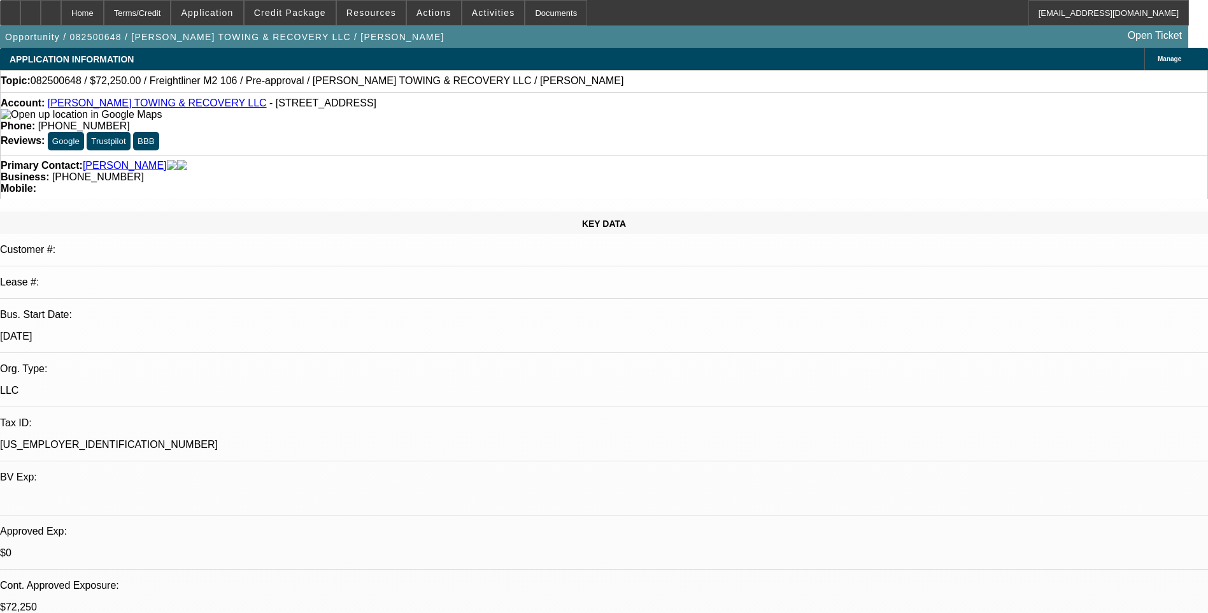
select select "0"
select select "0.15"
select select "2"
select select "0"
select select "0.15"
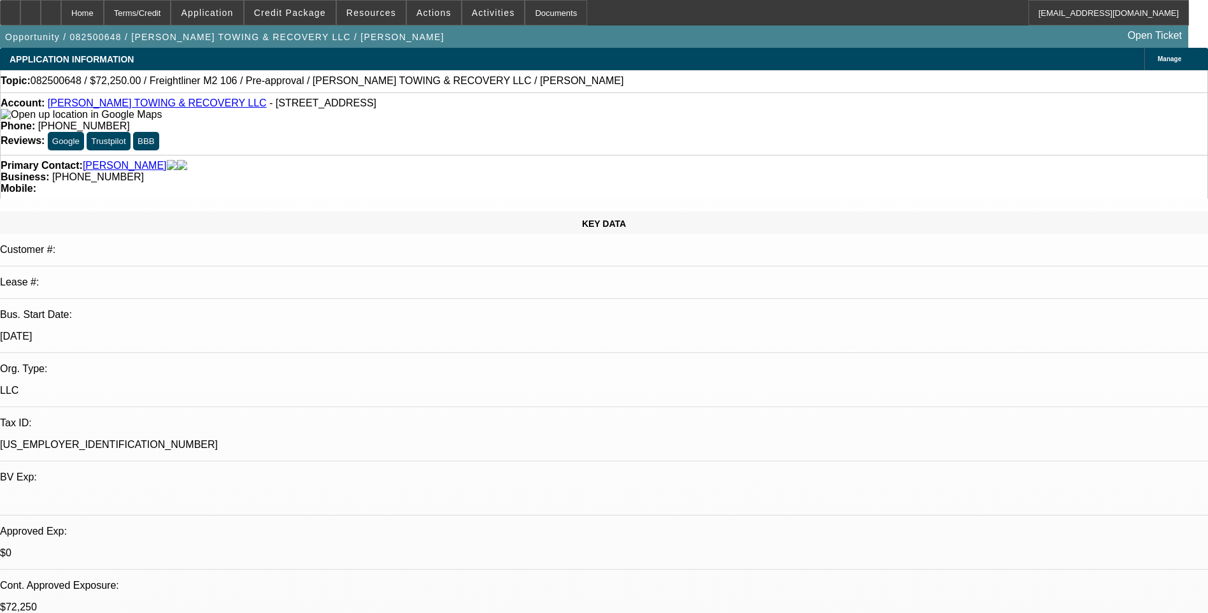
select select "2"
select select "0"
select select "1"
select select "2"
select select "6"
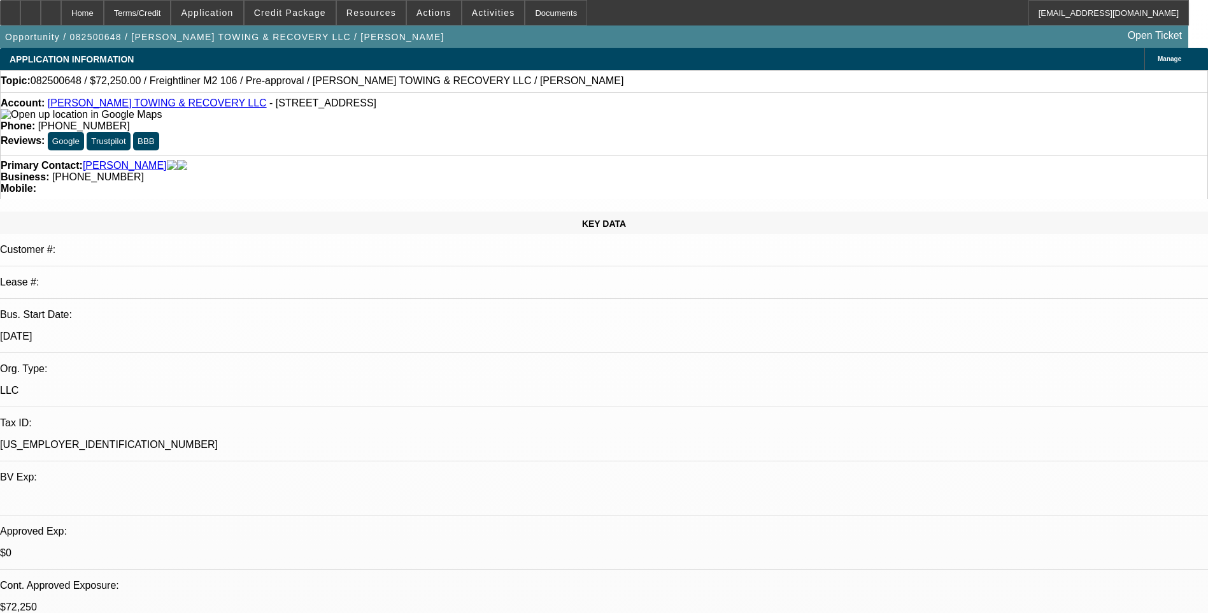
select select "1"
select select "2"
select select "6"
select select "1"
select select "2"
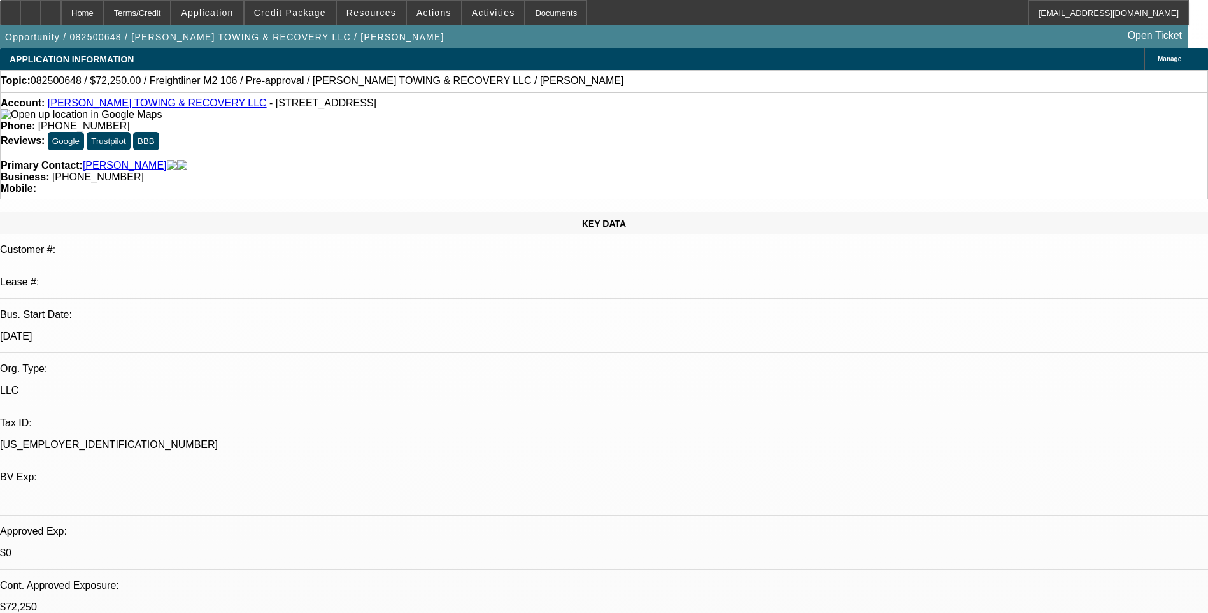
select select "6"
select select "1"
select select "2"
select select "6"
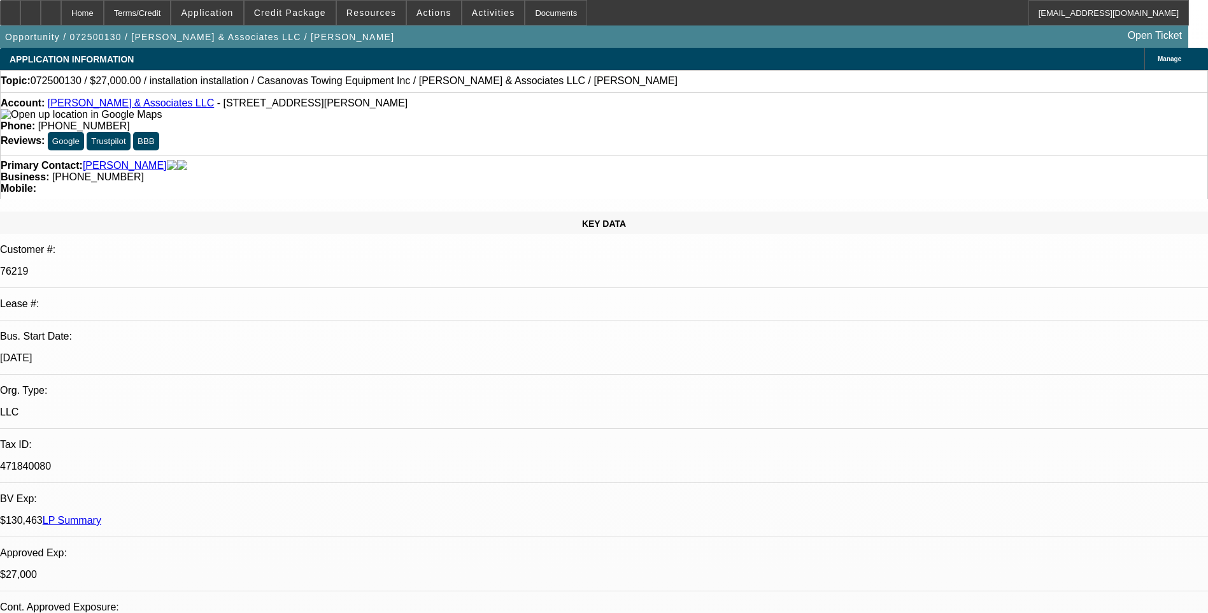
select select "0"
select select "2"
select select "0.1"
select select "0"
select select "2"
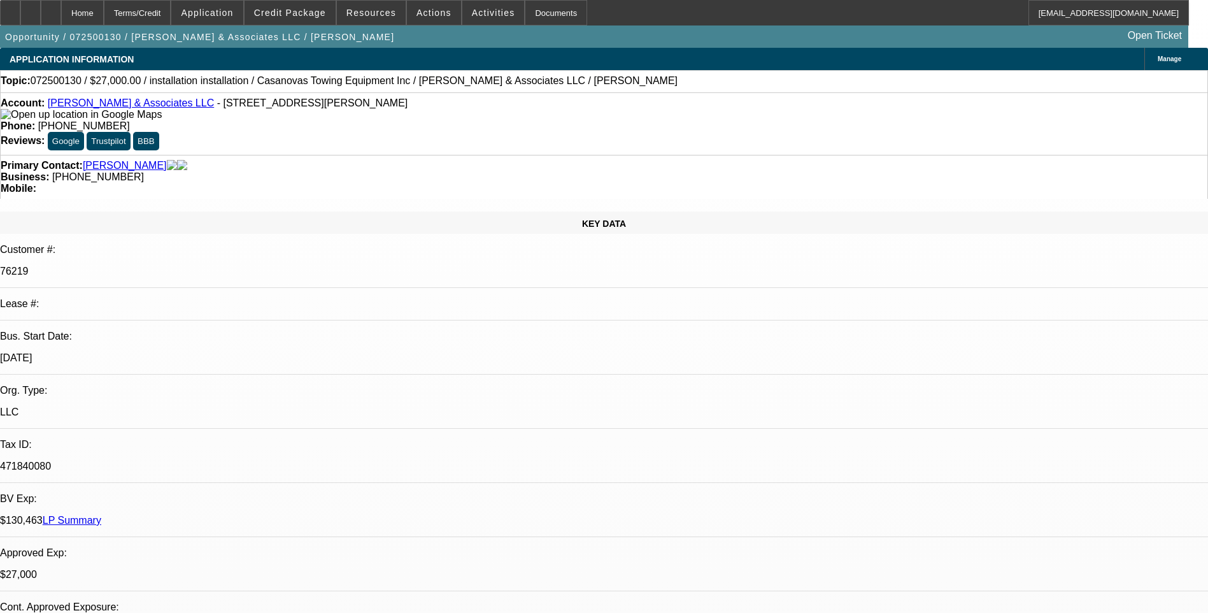
select select "0.1"
select select "0"
select select "2"
select select "0.1"
select select "0"
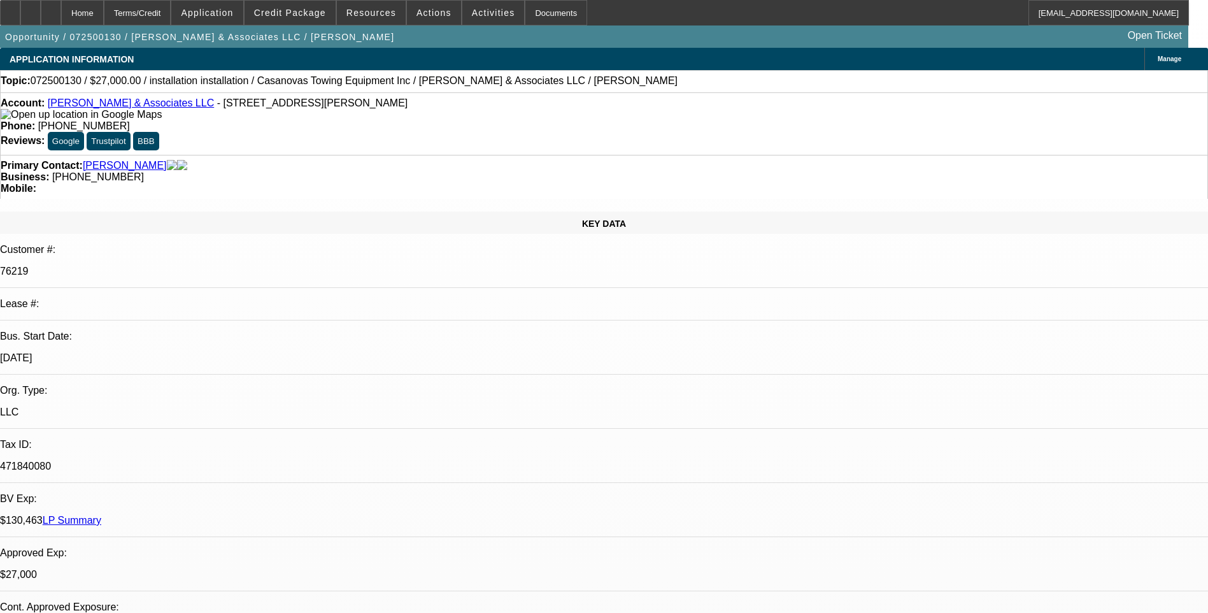
select select "2"
select select "0.1"
select select "1"
select select "2"
select select "4"
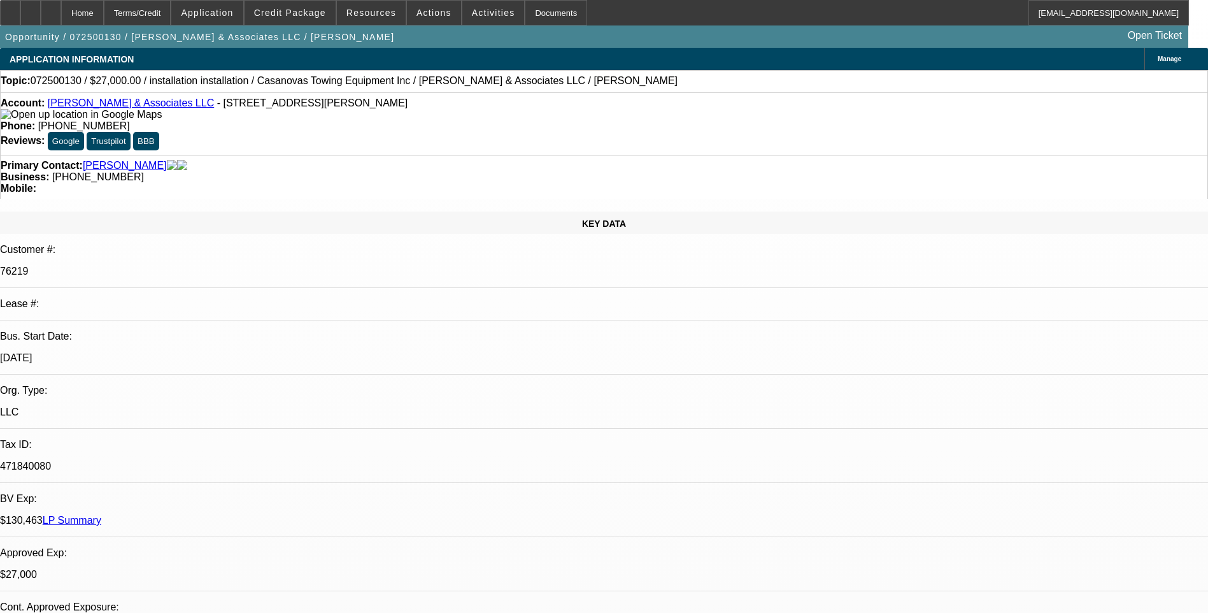
select select "1"
select select "2"
select select "4"
select select "1"
select select "2"
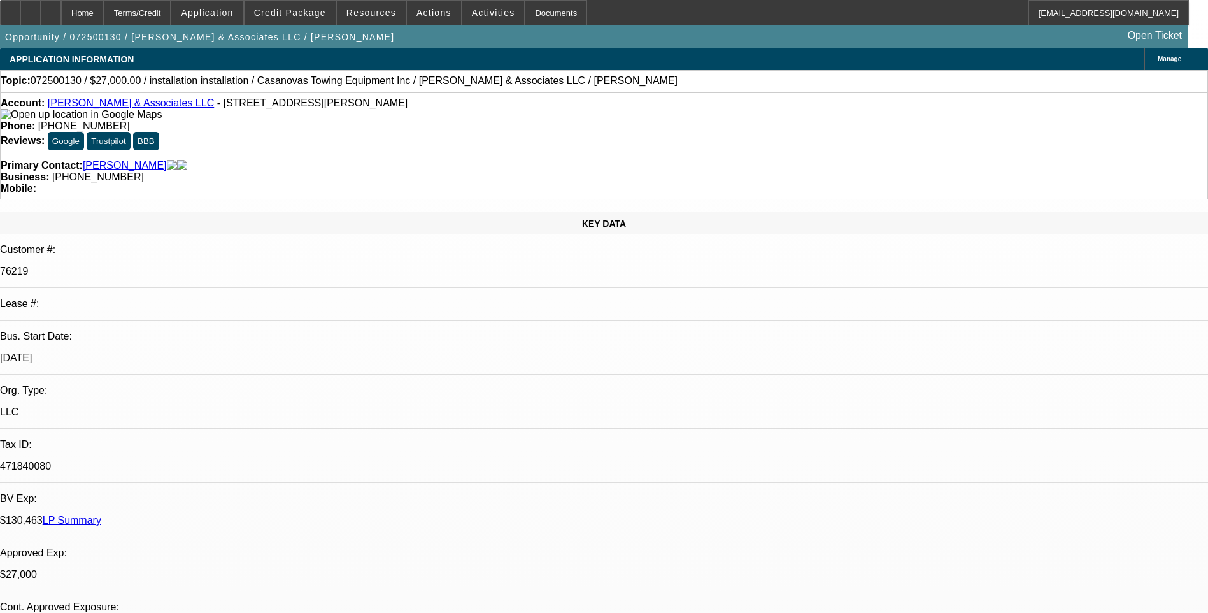
select select "4"
select select "1"
select select "2"
select select "4"
click at [303, 20] on span at bounding box center [290, 12] width 91 height 31
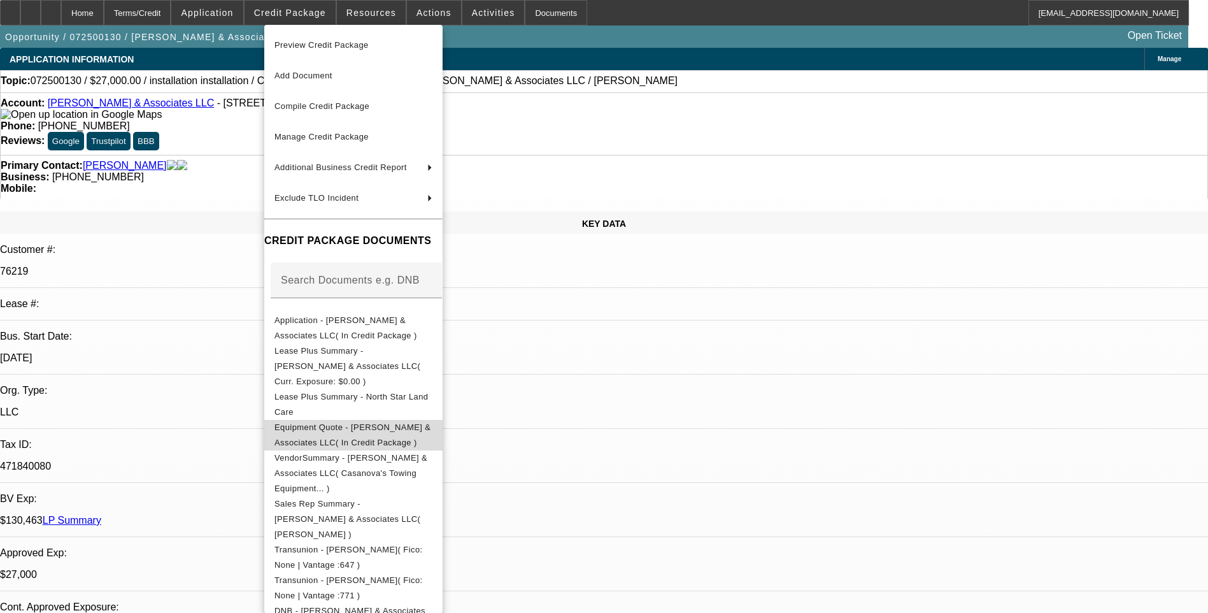
click at [388, 422] on span "Equipment Quote - Sotelo & Associates LLC( In Credit Package )" at bounding box center [353, 434] width 156 height 25
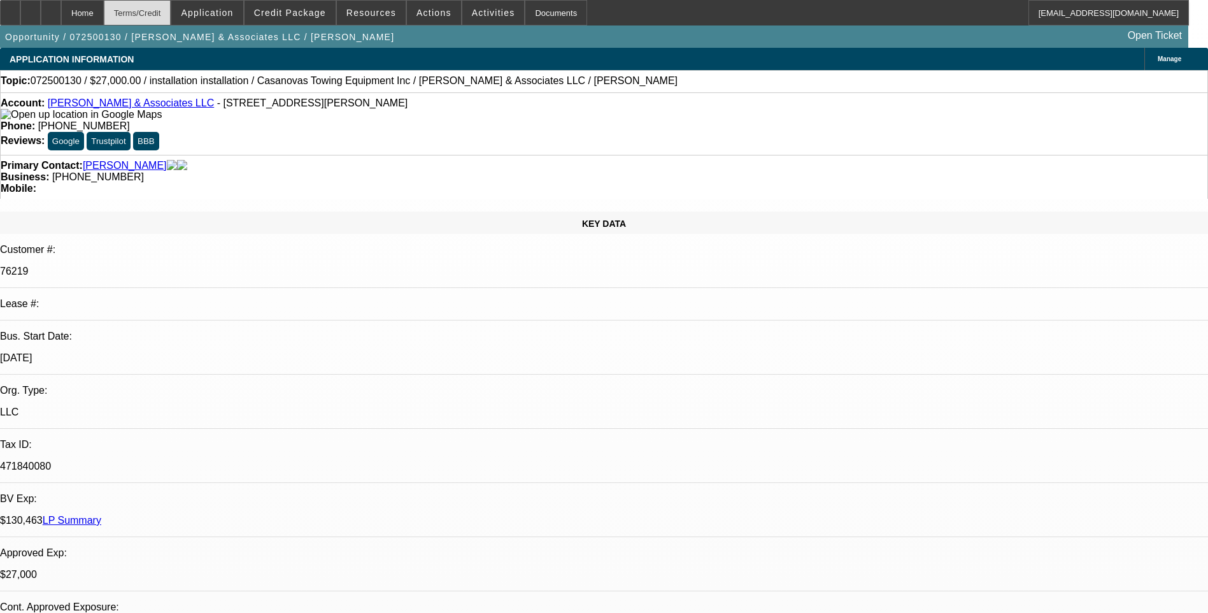
click at [166, 15] on div "Terms/Credit" at bounding box center [138, 12] width 68 height 25
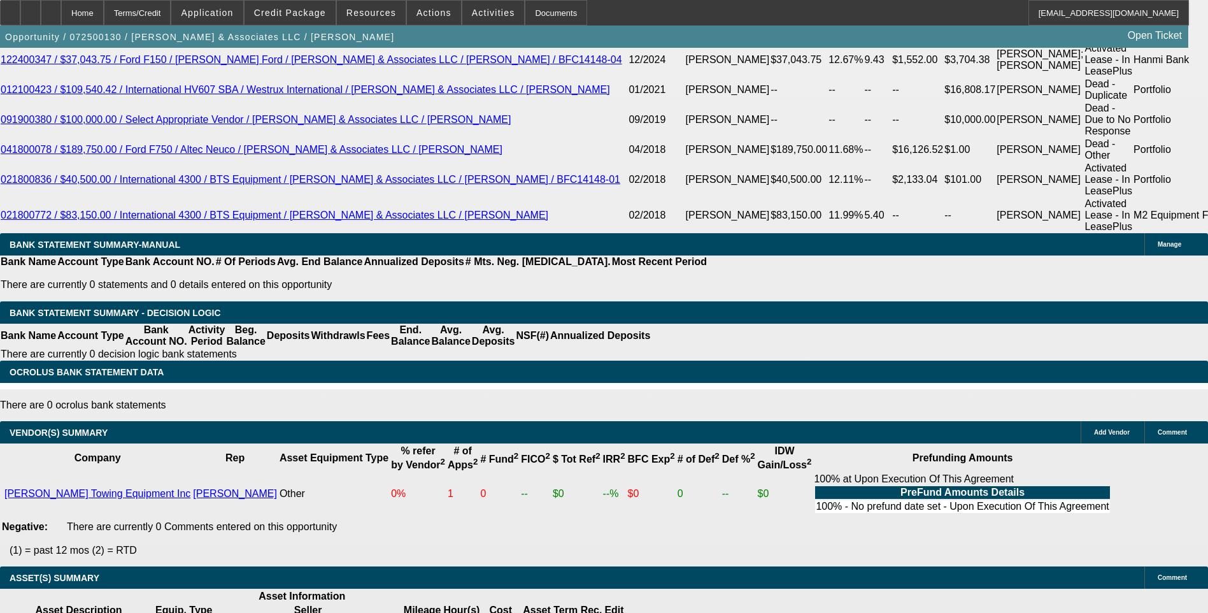
scroll to position [2307, 0]
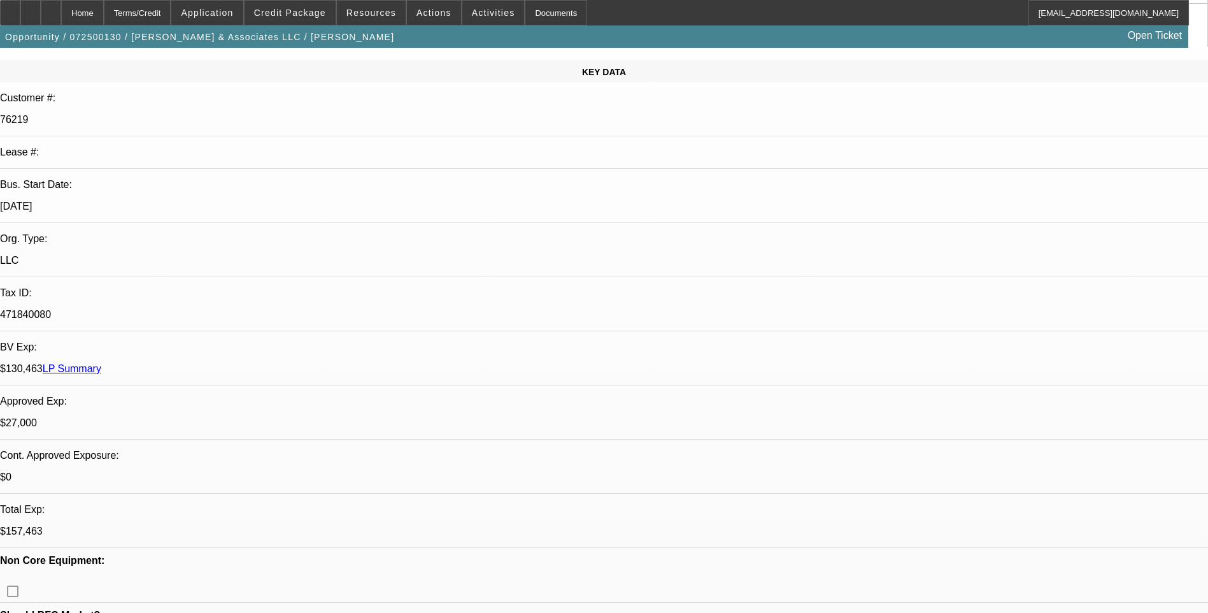
scroll to position [0, 0]
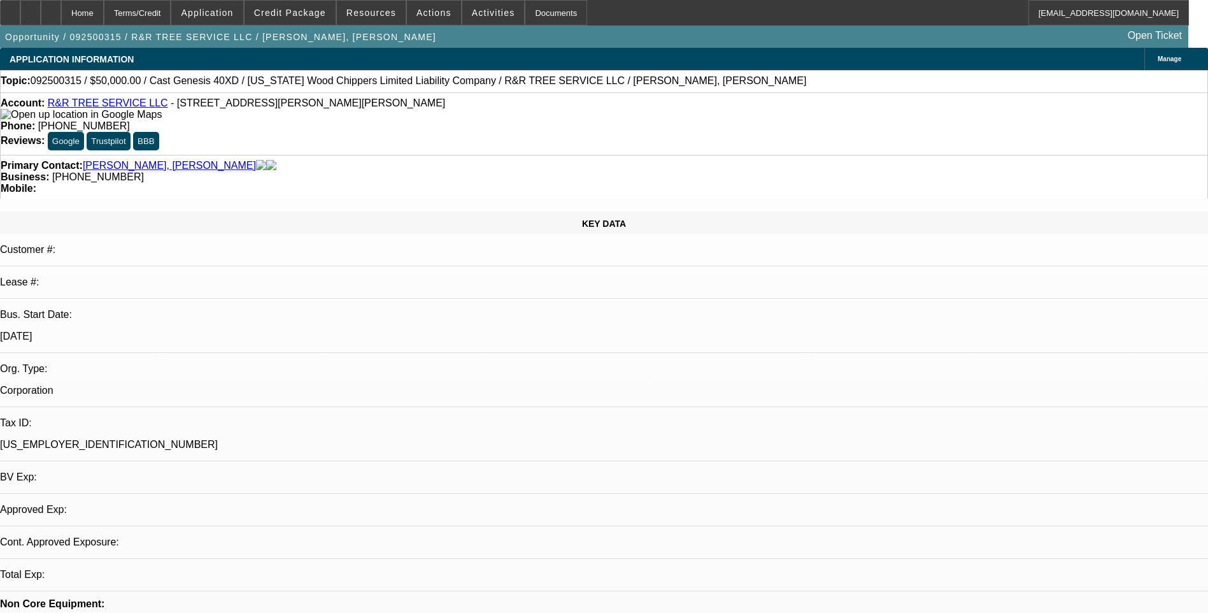
select select "0"
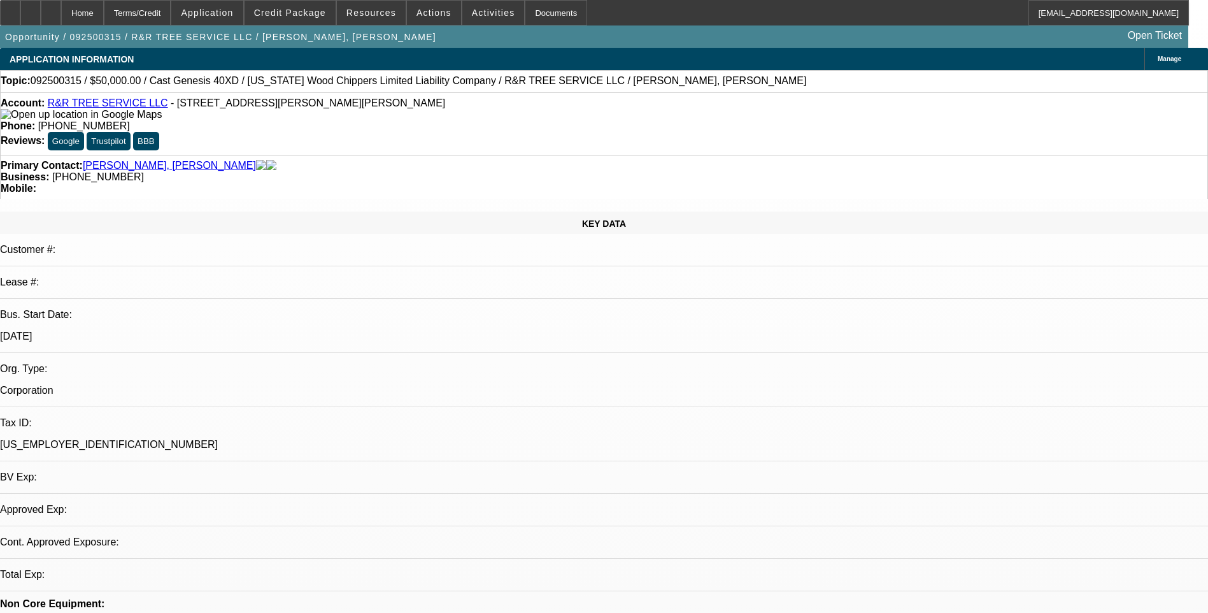
select select "0"
select select "1"
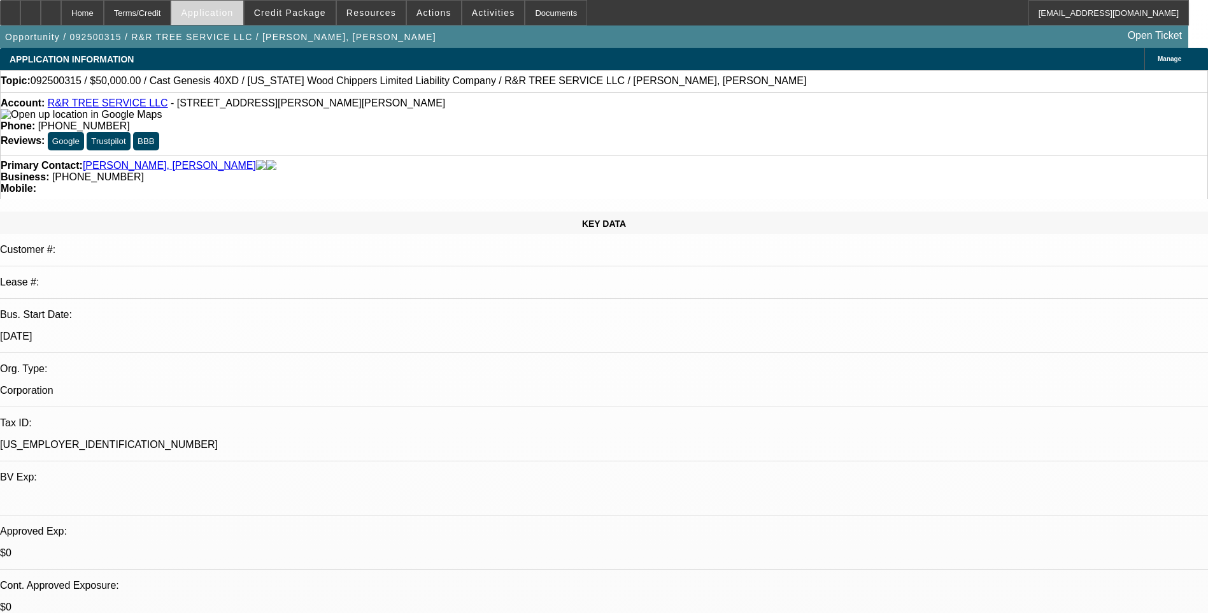
select select "1"
select select "6"
select select "1"
select select "6"
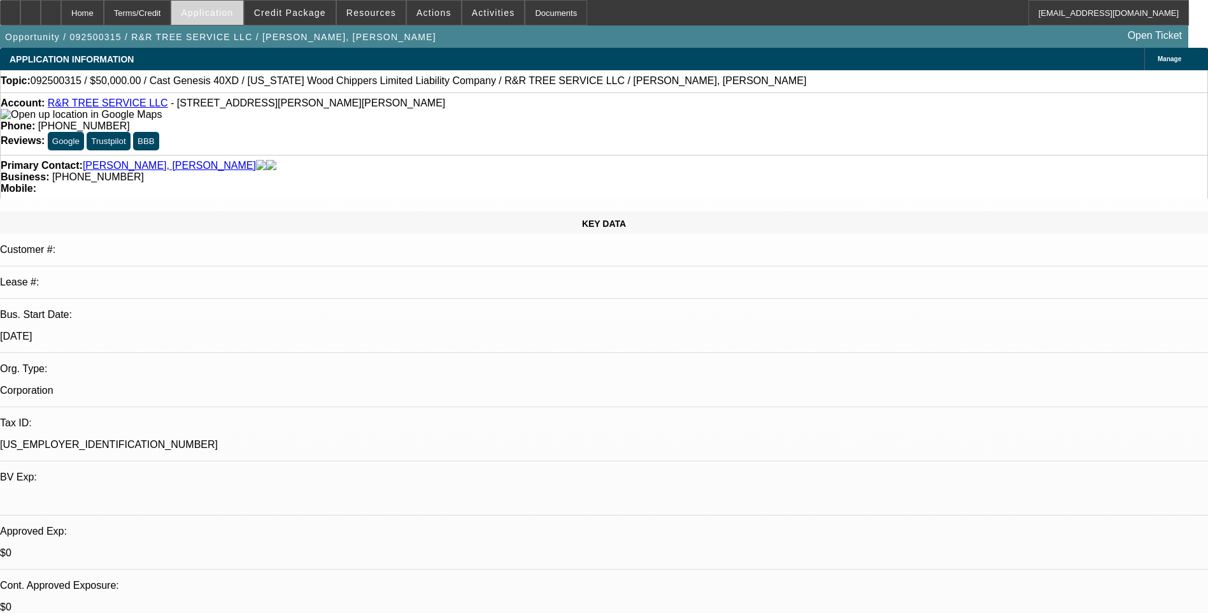
select select "1"
select select "6"
click at [171, 20] on div "Terms/Credit" at bounding box center [138, 12] width 68 height 25
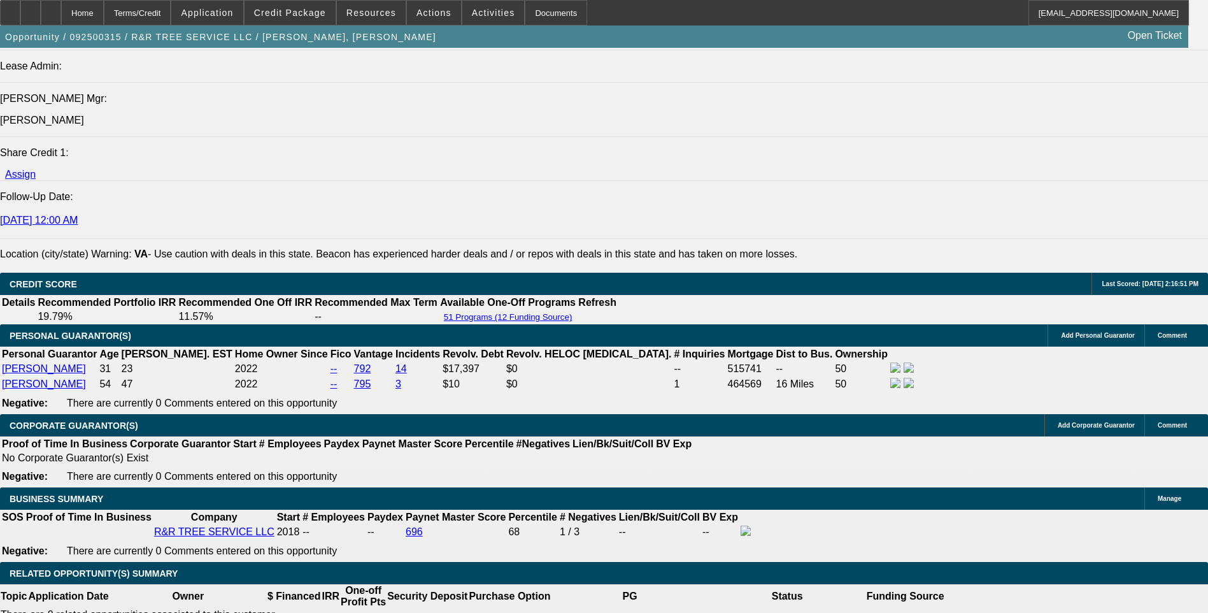
scroll to position [1756, 0]
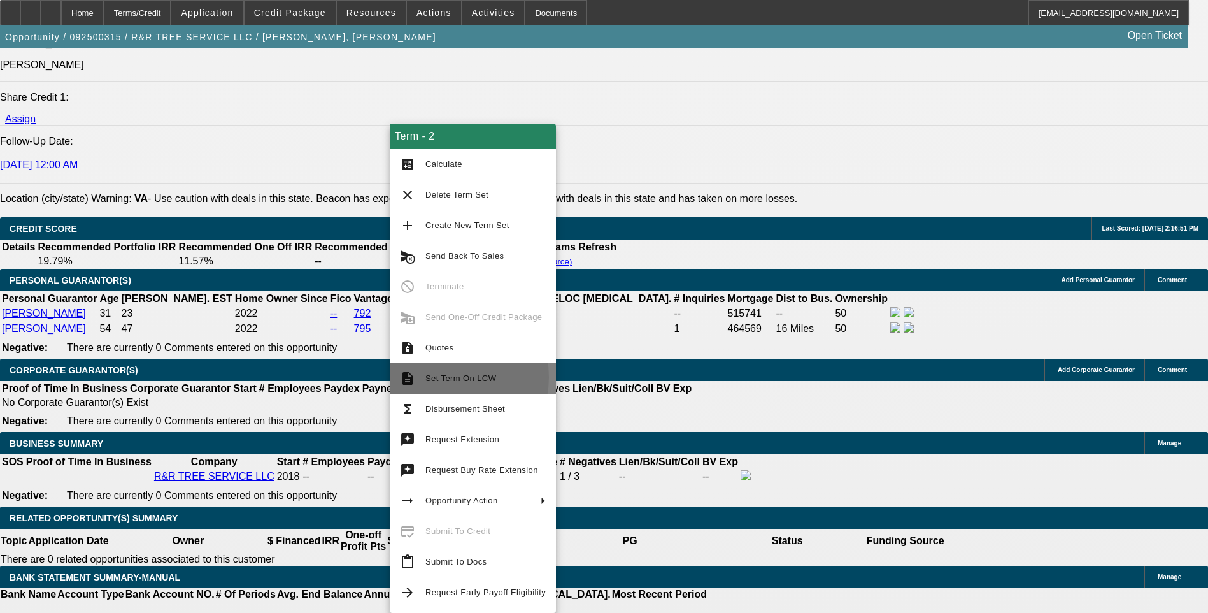
click at [444, 377] on span "Set Term On LCW" at bounding box center [461, 378] width 71 height 10
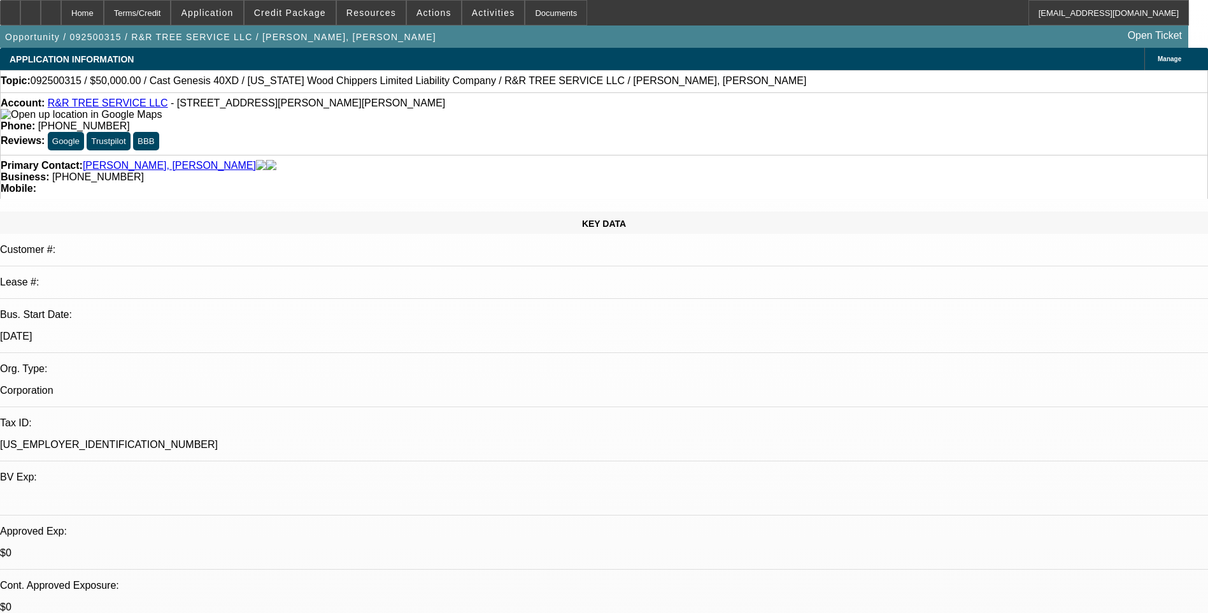
select select "0"
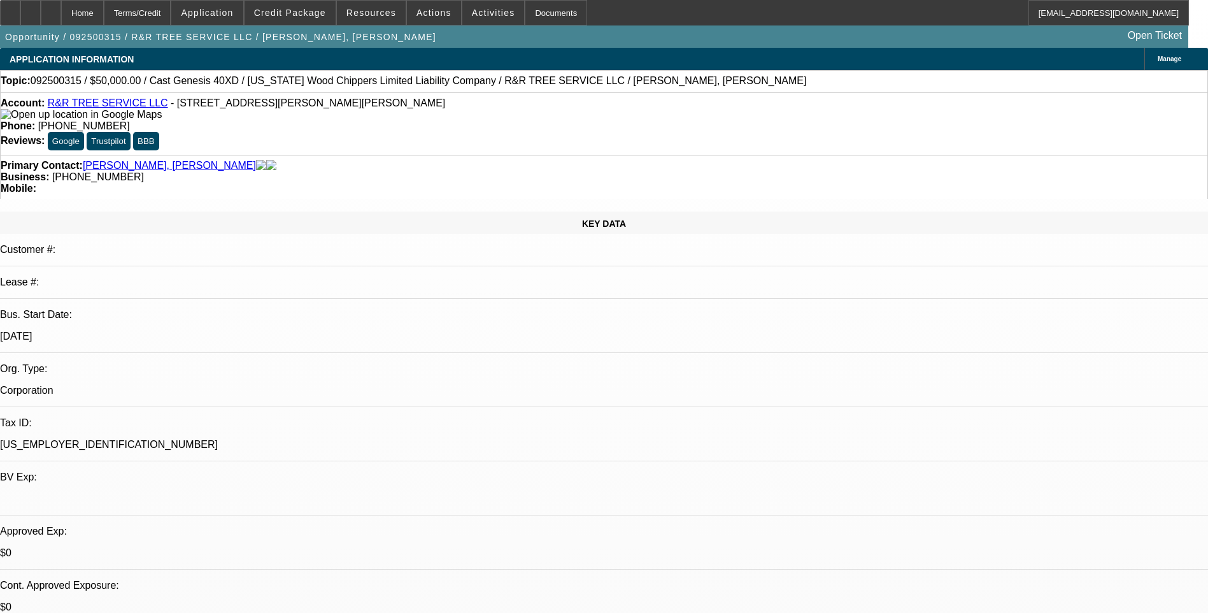
select select "0"
select select "1"
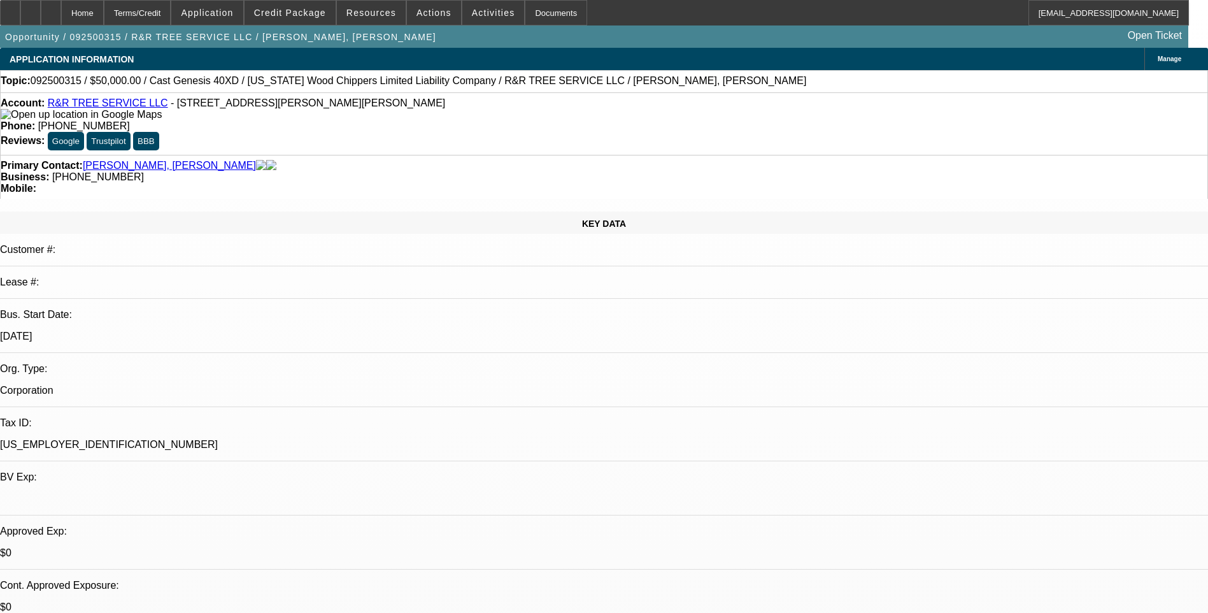
select select "1"
select select "6"
select select "1"
select select "0"
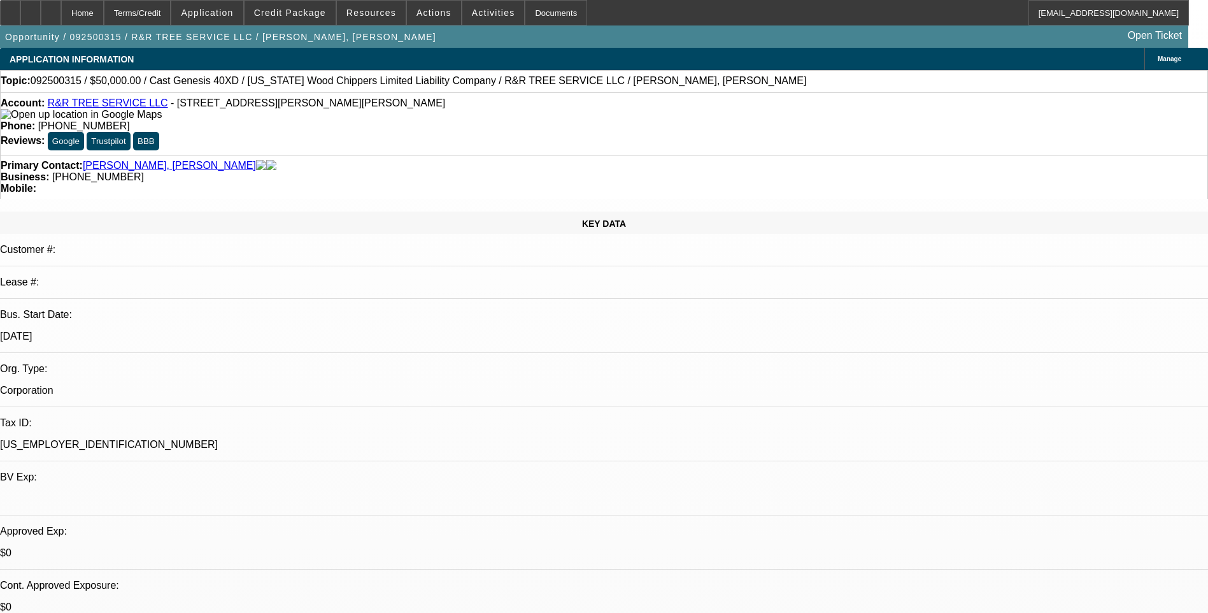
select select "0"
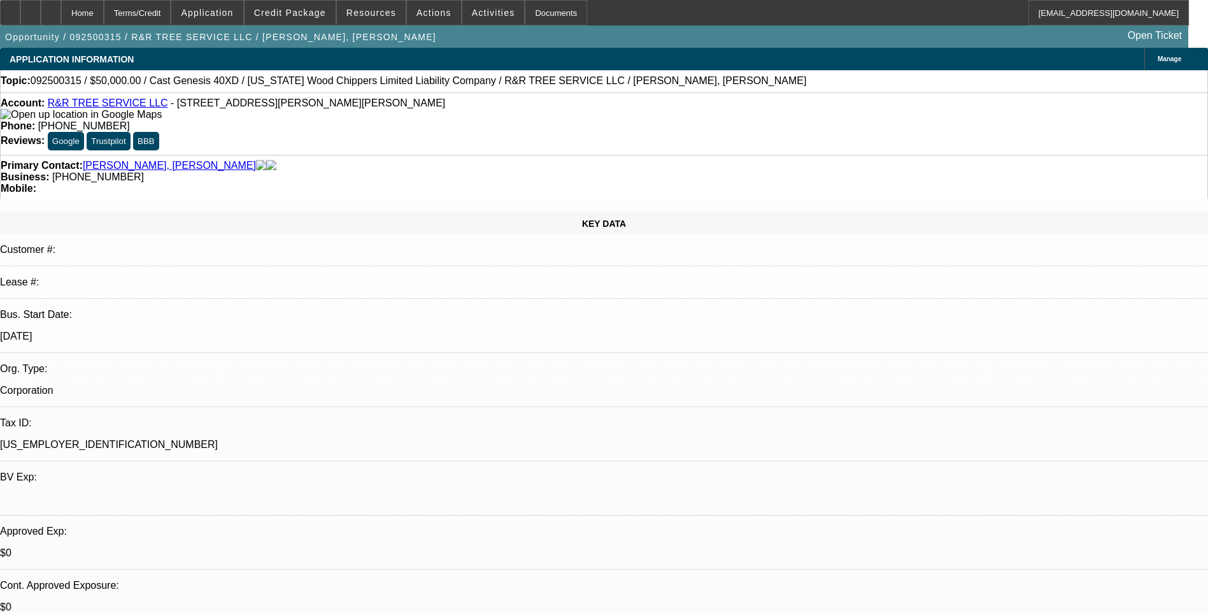
select select "0"
select select "1"
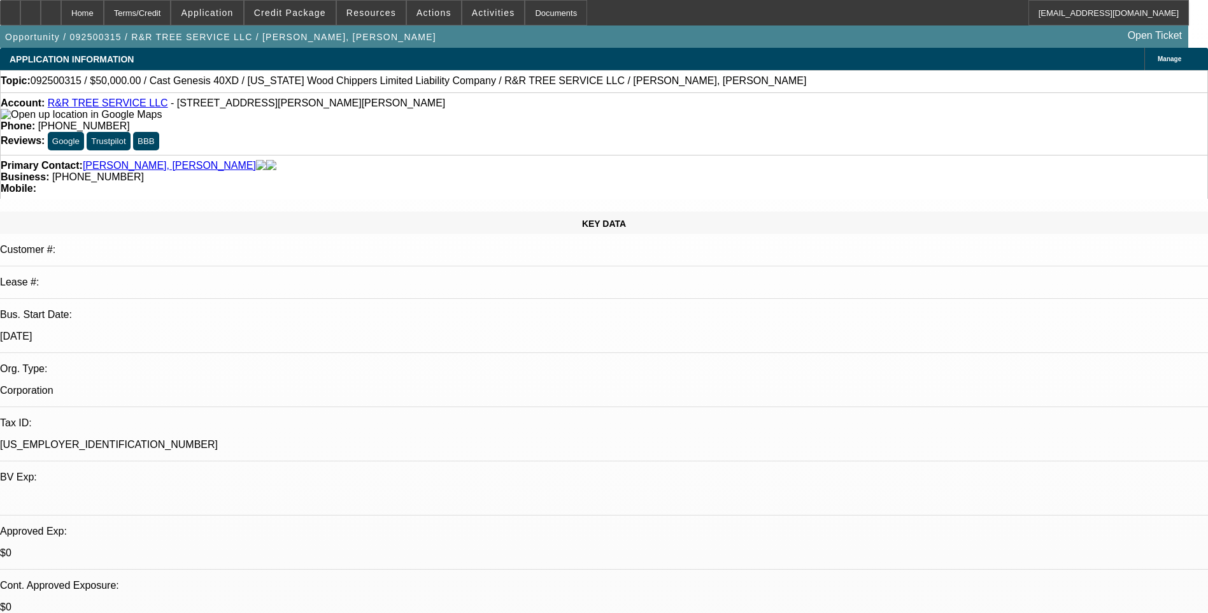
select select "6"
select select "1"
select select "6"
select select "1"
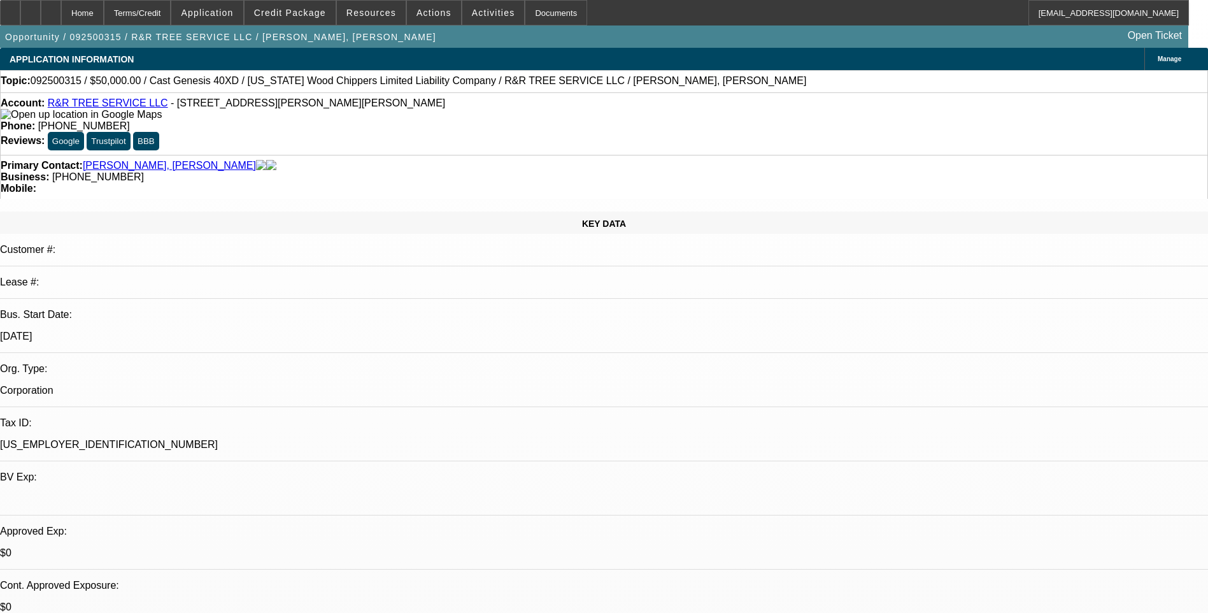
select select "1"
select select "6"
click at [171, 18] on div "Terms/Credit" at bounding box center [138, 12] width 68 height 25
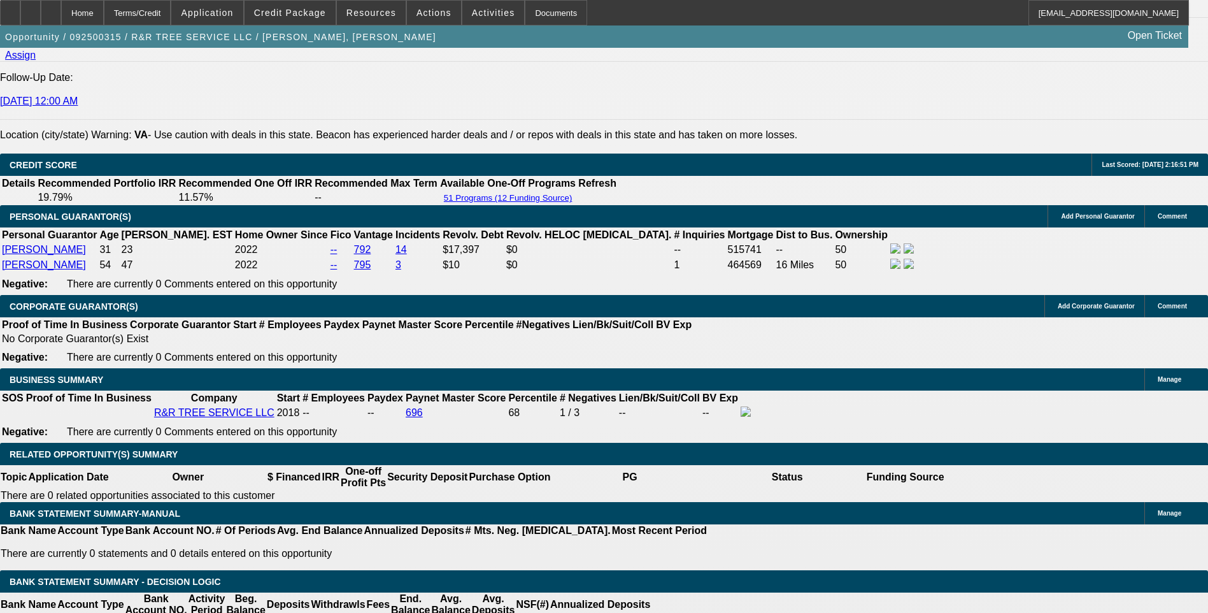
scroll to position [1756, 0]
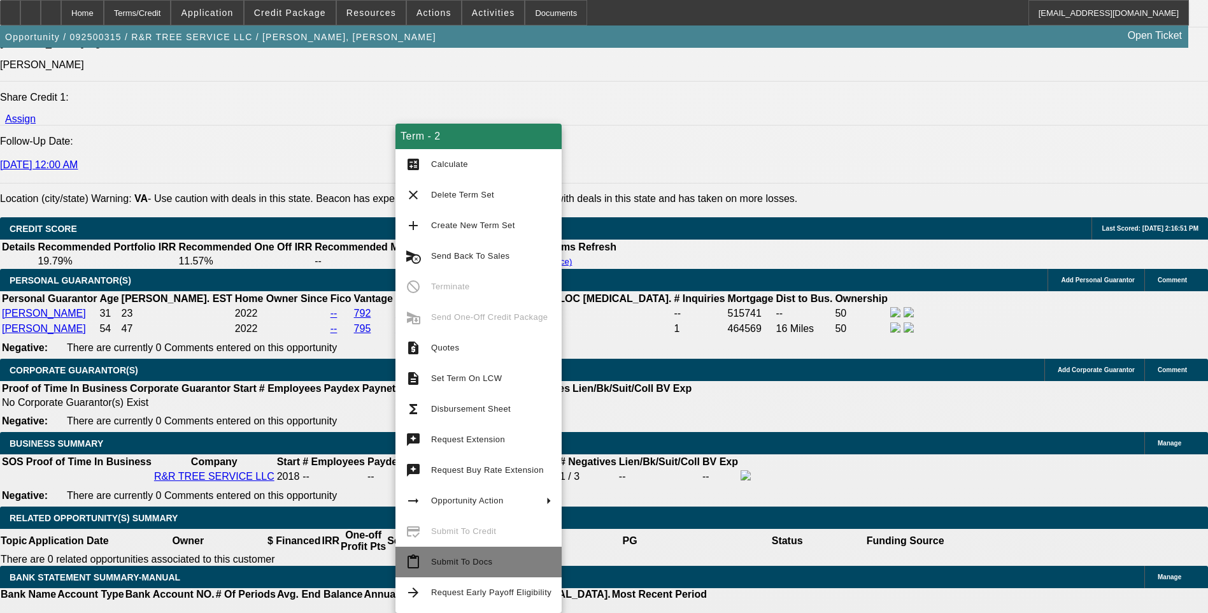
click at [485, 564] on span "Submit To Docs" at bounding box center [461, 562] width 61 height 10
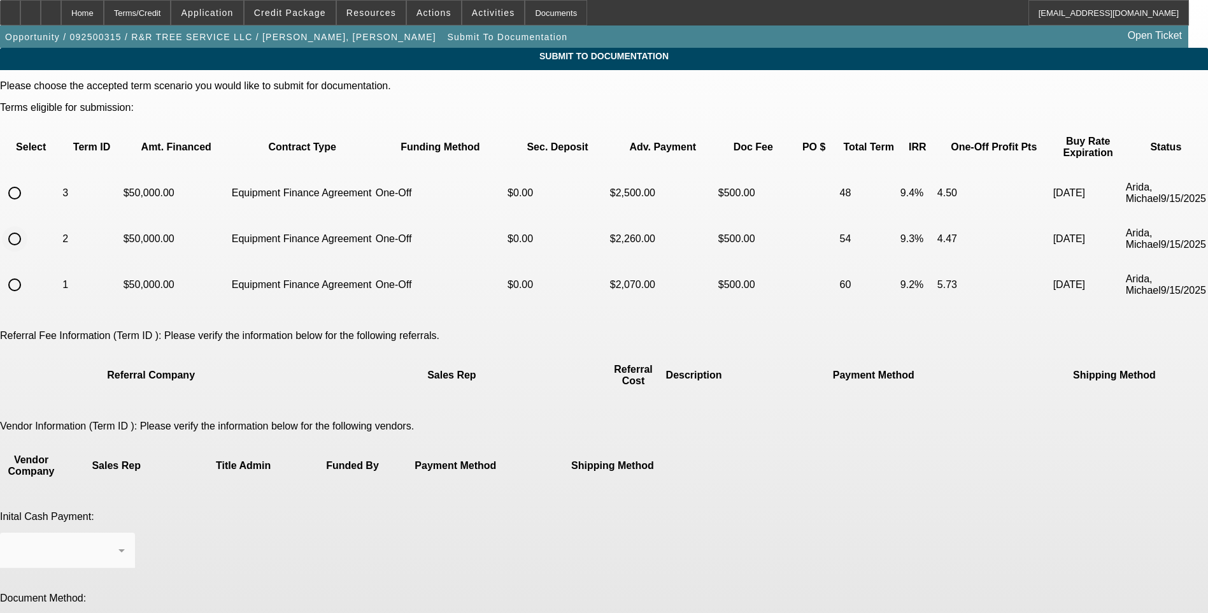
click at [27, 226] on input "radio" at bounding box center [14, 238] width 25 height 25
radio input "true"
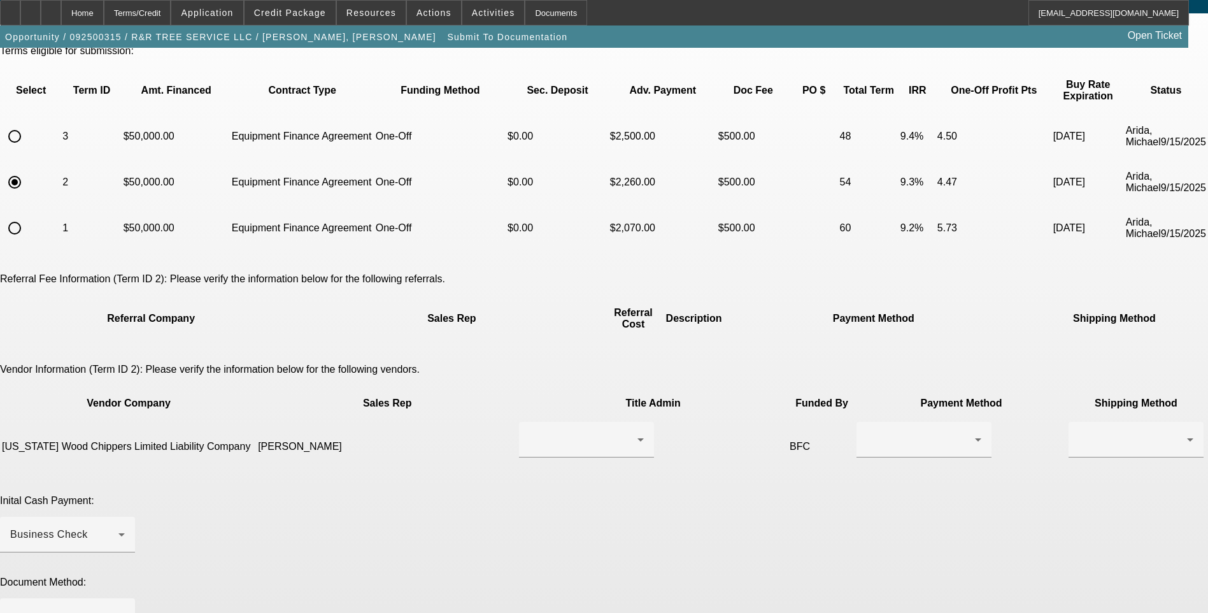
scroll to position [191, 0]
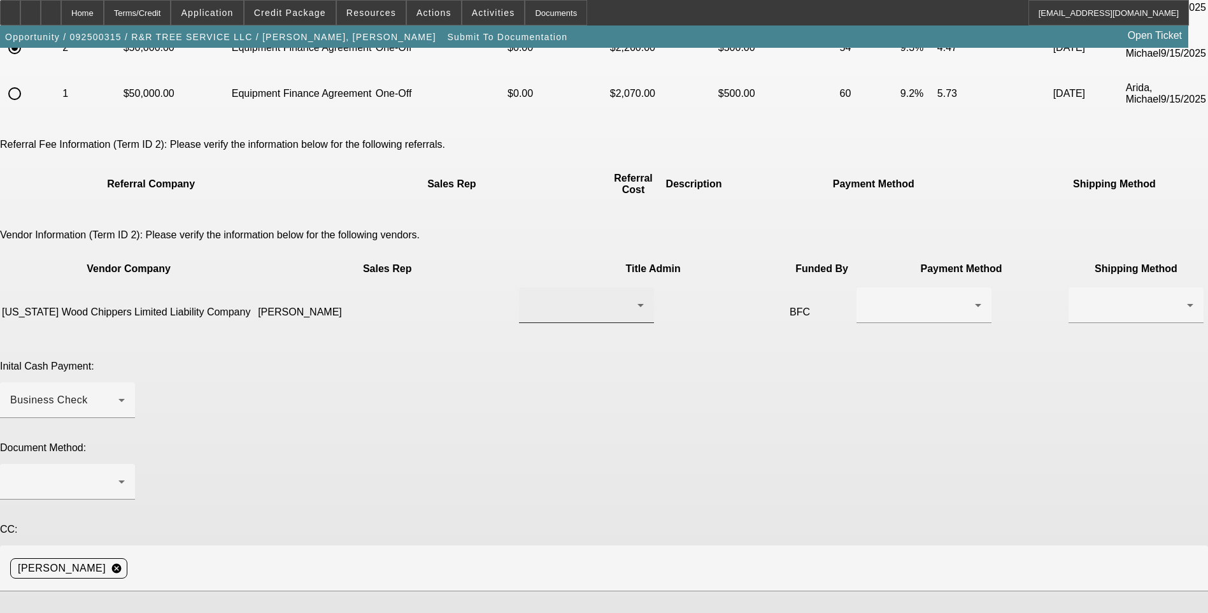
click at [571, 287] on div at bounding box center [586, 305] width 115 height 36
click at [569, 274] on mat-option "[PERSON_NAME]" at bounding box center [546, 272] width 152 height 31
click at [867, 297] on div at bounding box center [921, 304] width 108 height 15
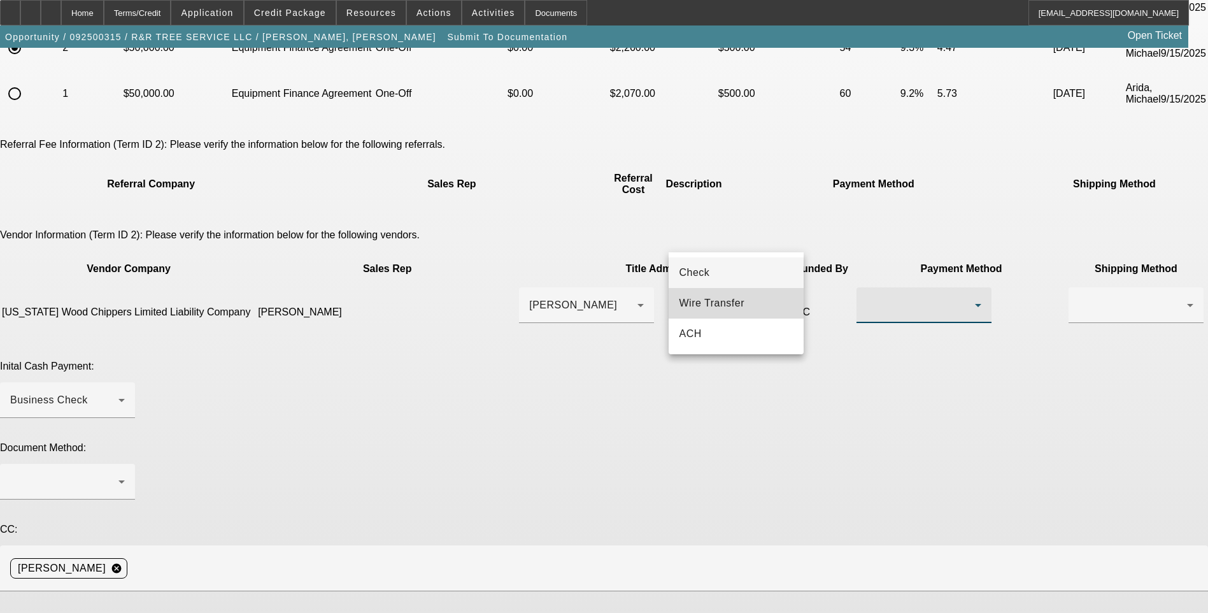
click at [726, 306] on span "Wire Transfer" at bounding box center [712, 303] width 66 height 15
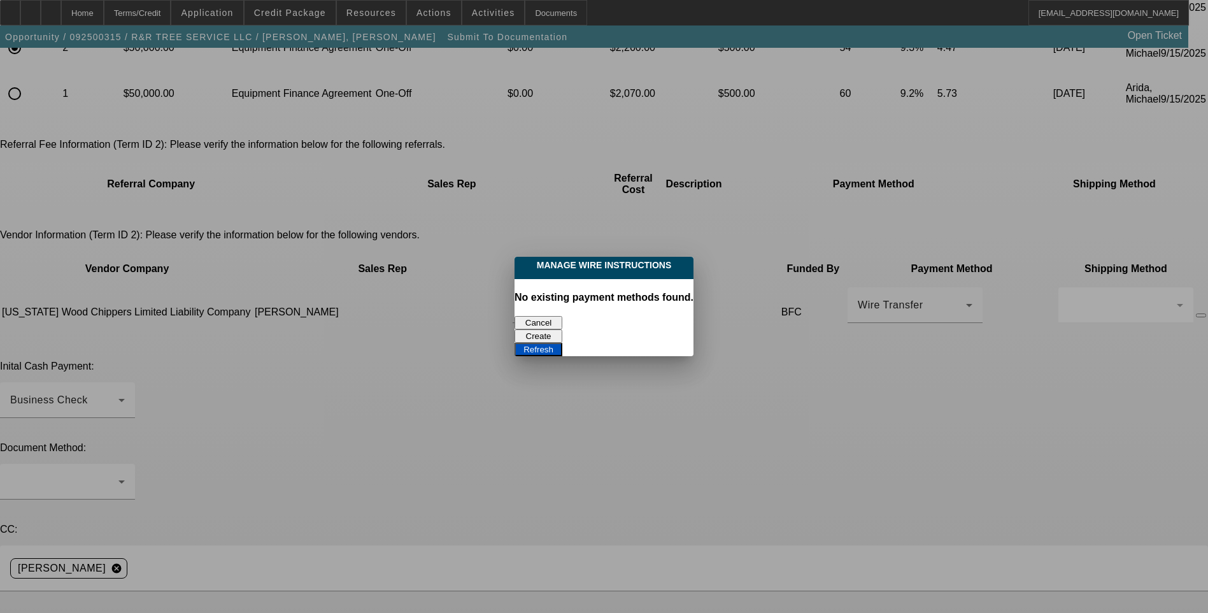
click at [562, 329] on button "Create" at bounding box center [539, 335] width 48 height 13
click at [562, 343] on button "Refresh" at bounding box center [539, 349] width 48 height 13
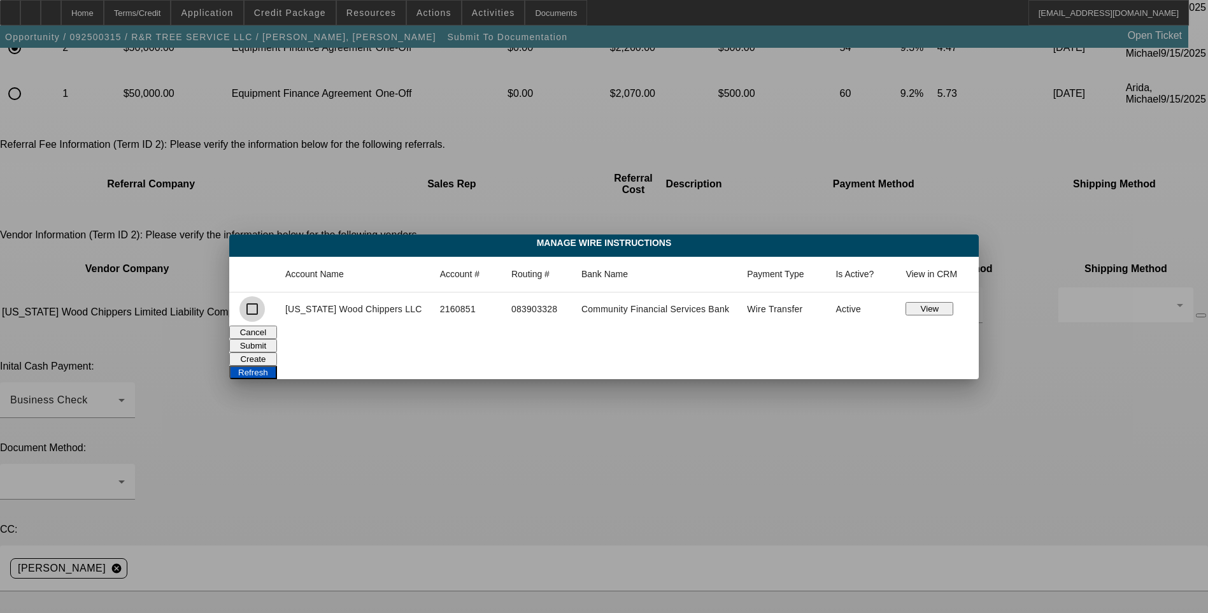
click at [258, 306] on input "checkbox" at bounding box center [252, 308] width 25 height 25
checkbox input "true"
click at [277, 342] on button "Submit" at bounding box center [253, 345] width 48 height 13
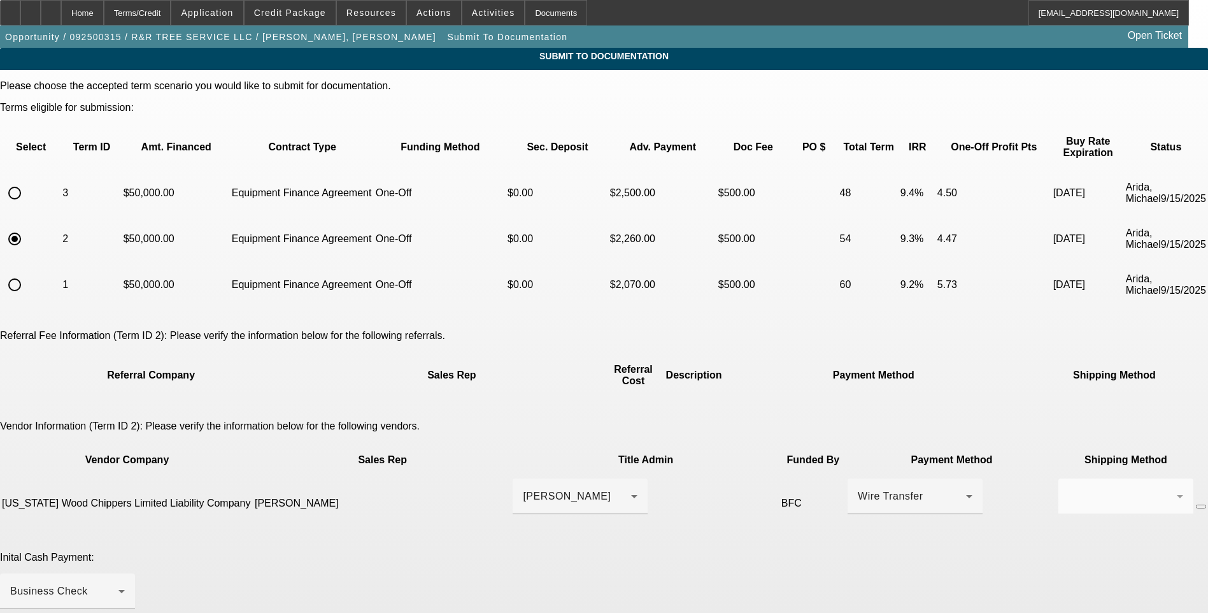
scroll to position [191, 0]
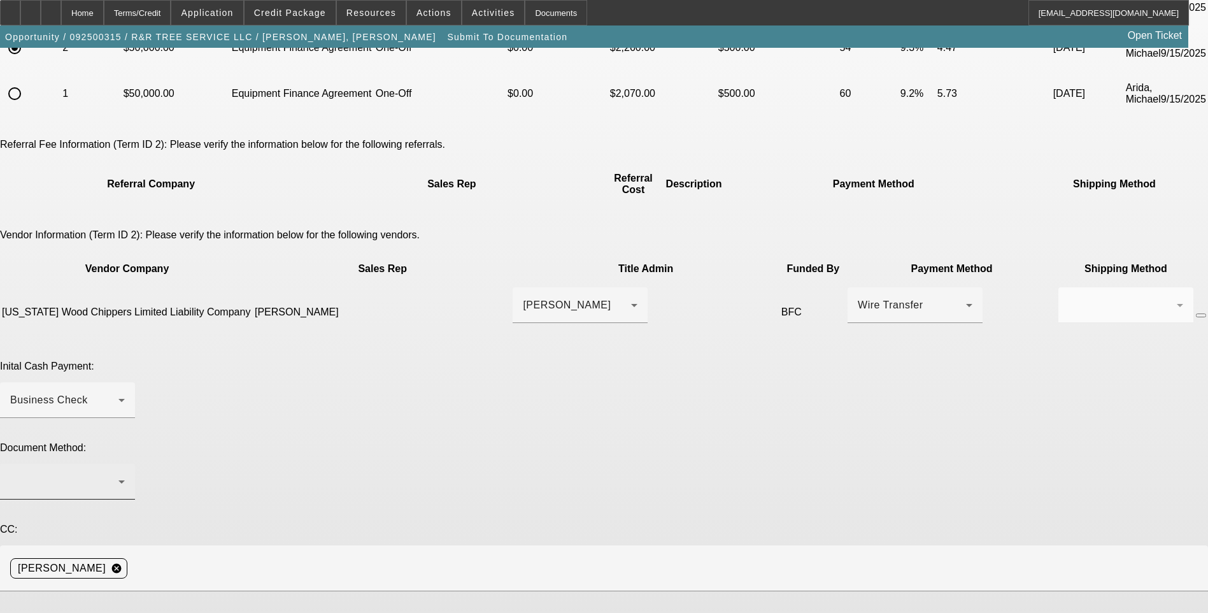
click at [118, 474] on div at bounding box center [64, 481] width 108 height 15
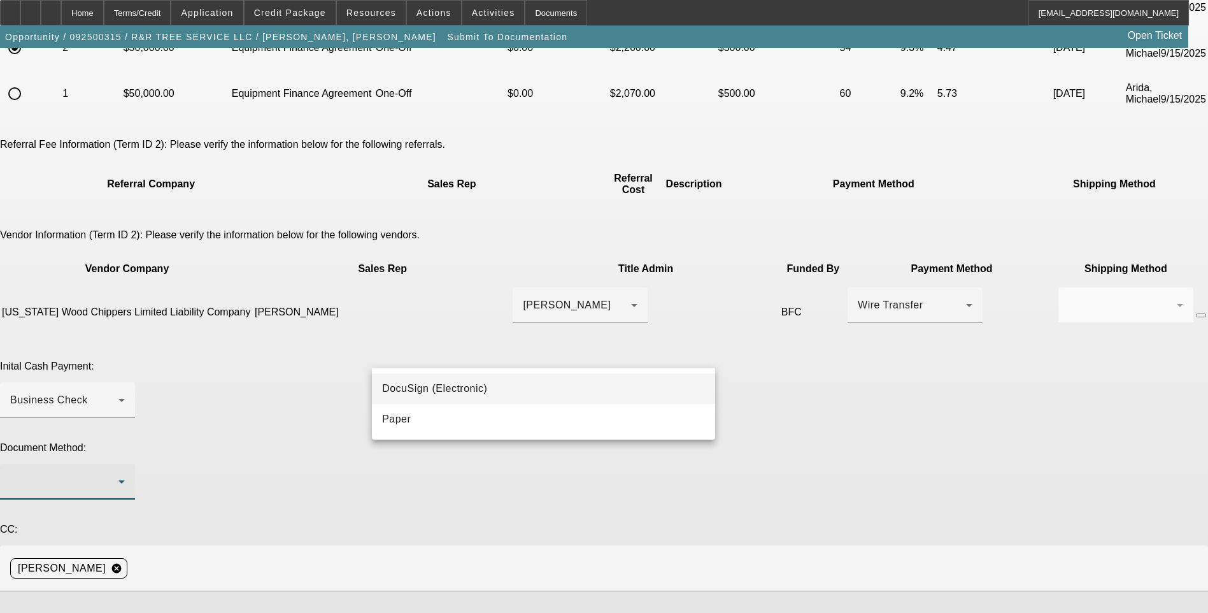
click at [443, 391] on span "DocuSign (Electronic)" at bounding box center [434, 388] width 105 height 15
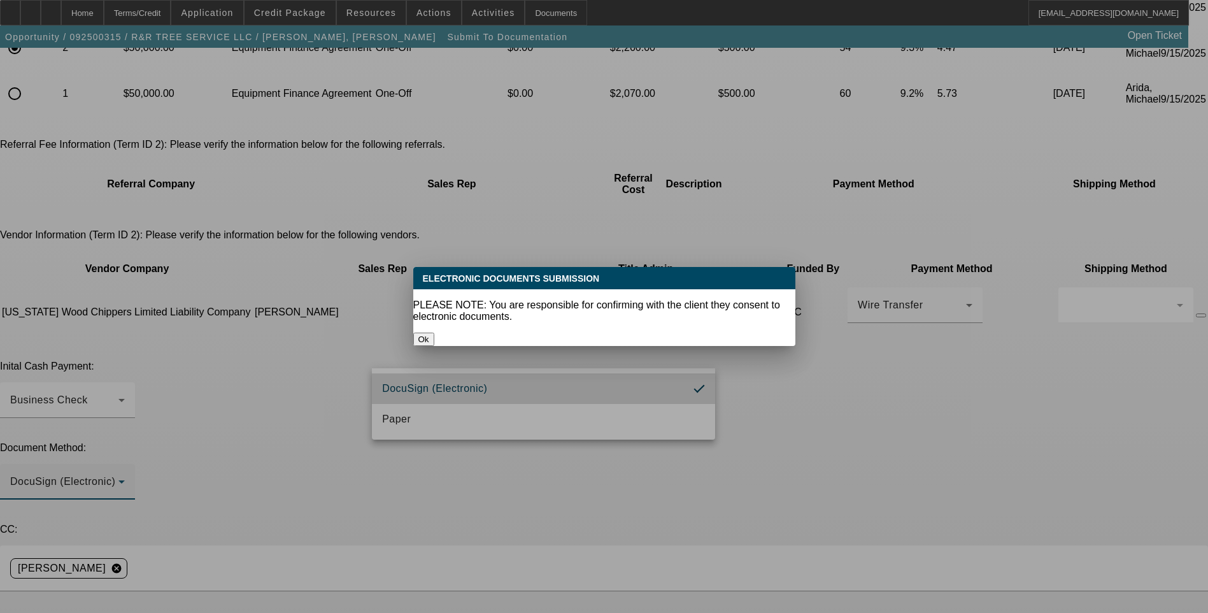
scroll to position [0, 0]
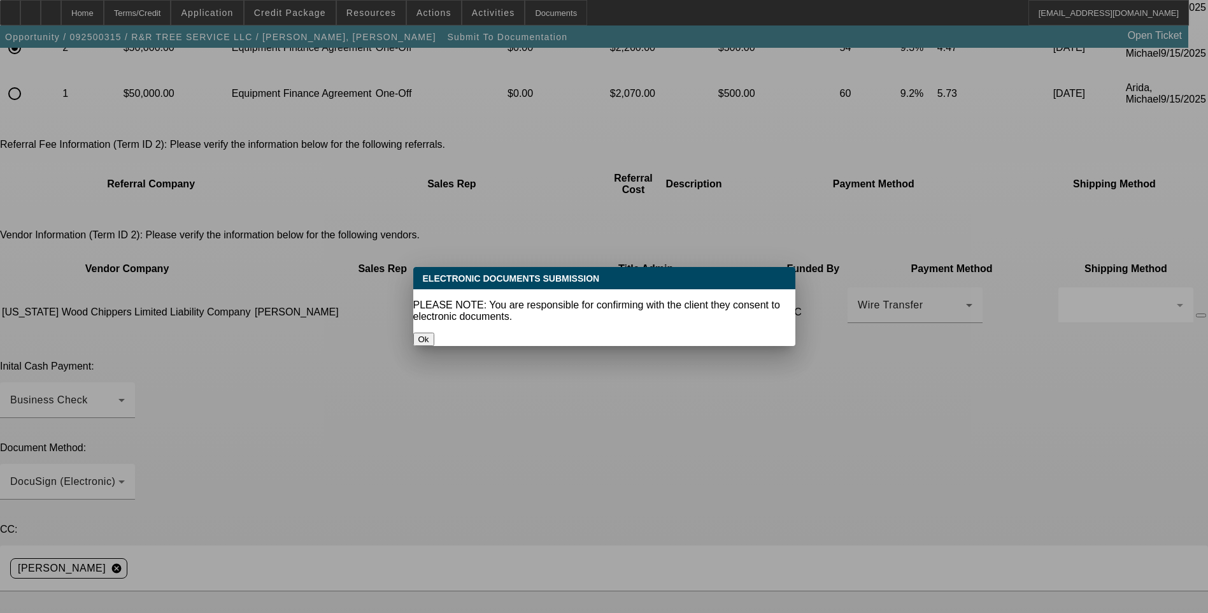
click at [434, 333] on button "Ok" at bounding box center [423, 339] width 21 height 13
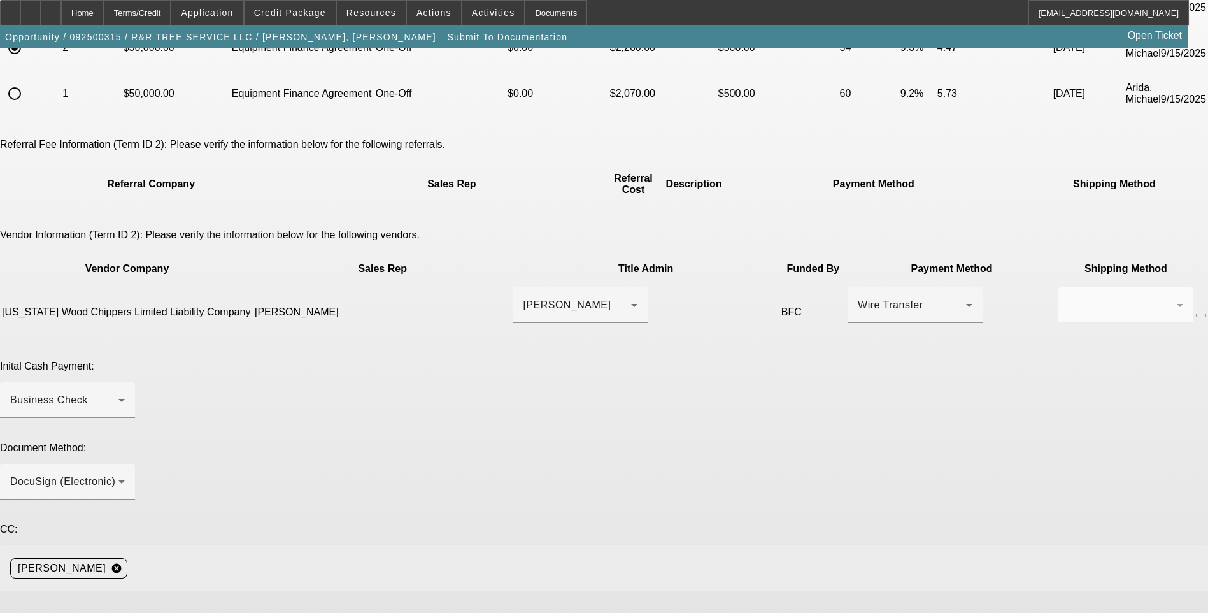
scroll to position [191, 0]
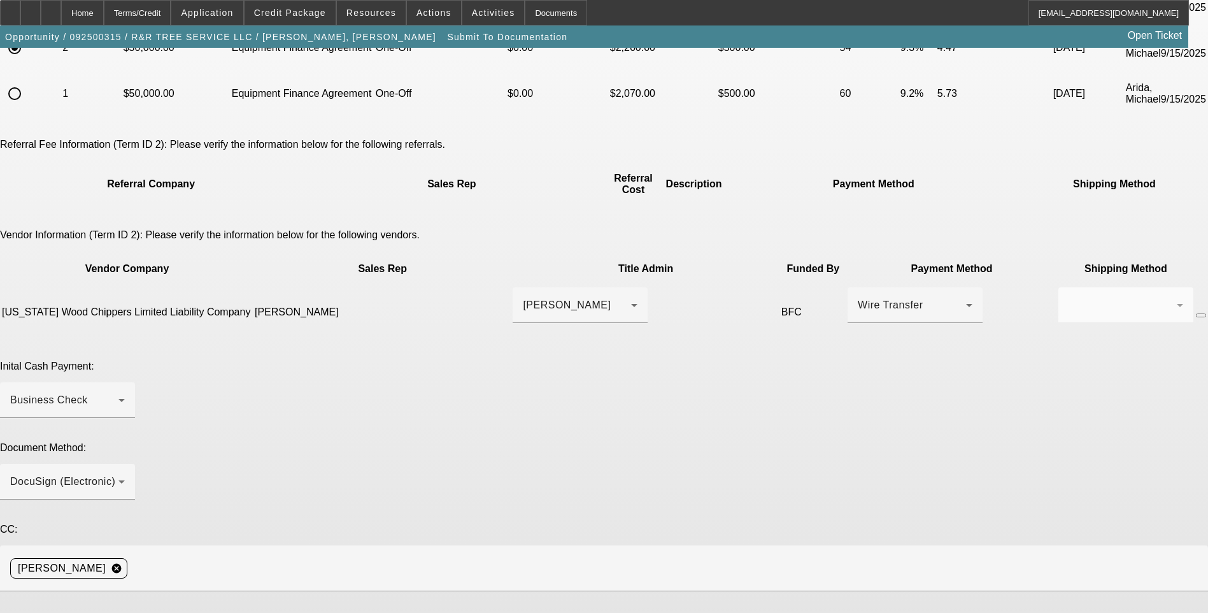
paste textarea "lukelamb1975@yahoo.com"
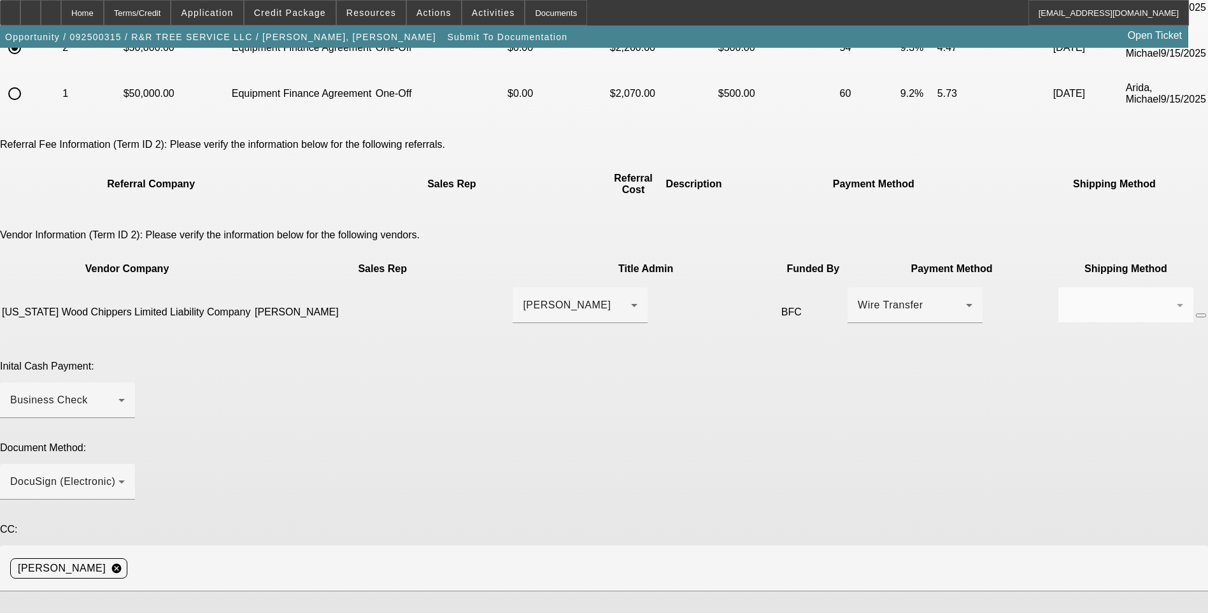
type textarea "Early payoff approved. Prefunding approved. Customer contact info on applicatio…"
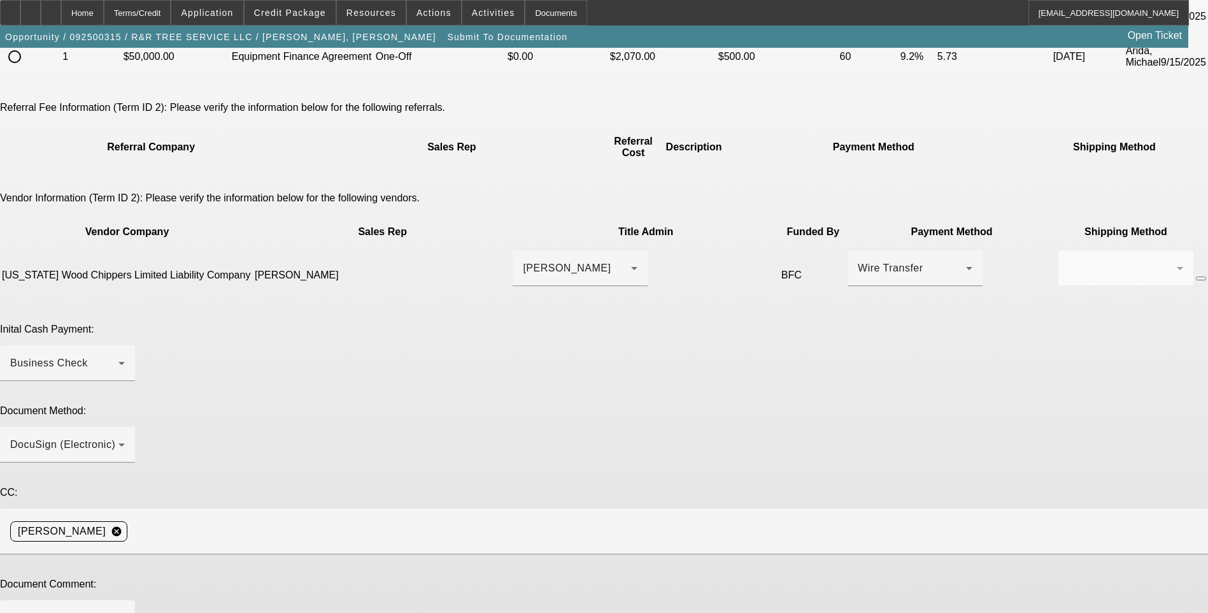
type textarea "Shortened terms"
click at [1031, 427] on app-submit-to-documentation "Submit To Documentation Please choose the accepted term scenario you would like…" at bounding box center [604, 332] width 1208 height 1024
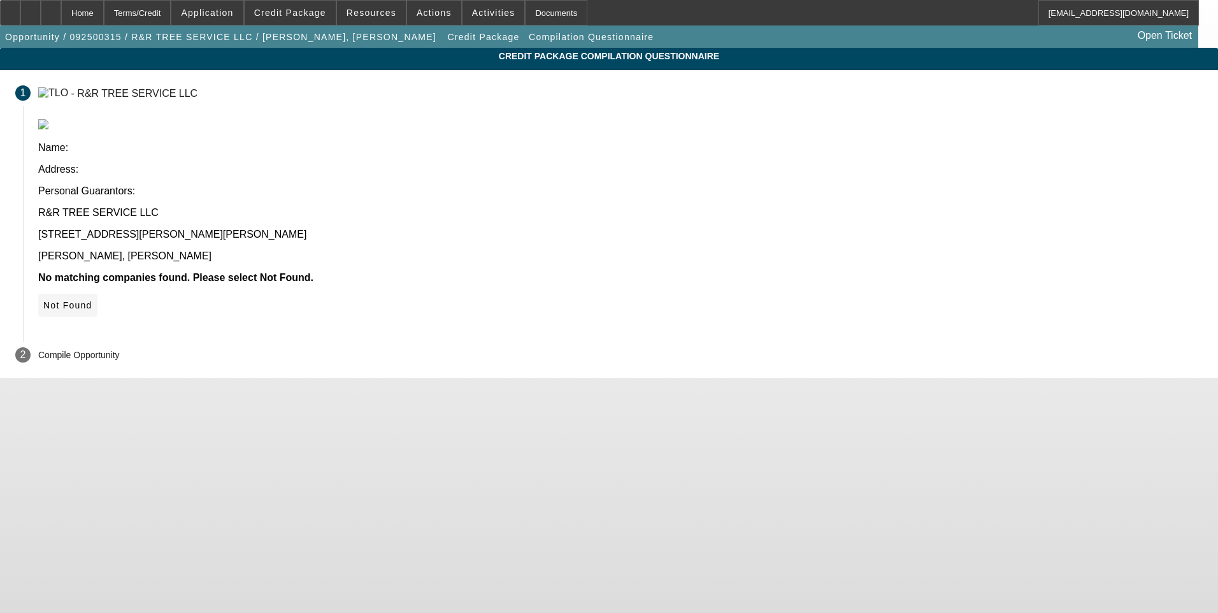
click at [43, 300] on icon at bounding box center [43, 305] width 0 height 10
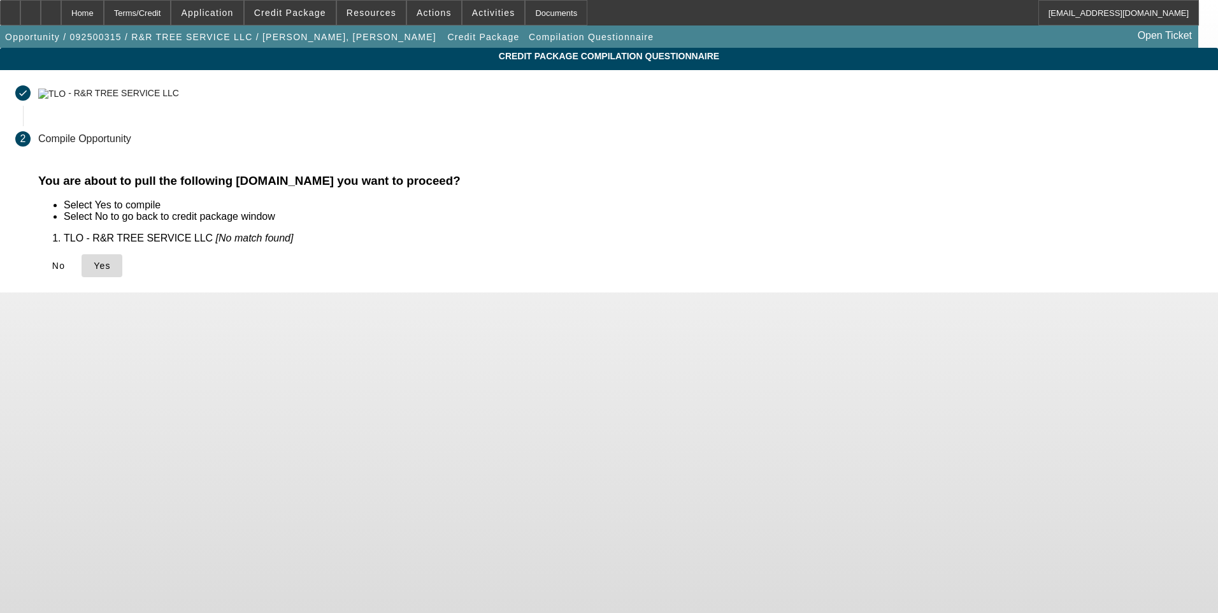
click at [94, 267] on icon at bounding box center [94, 266] width 0 height 10
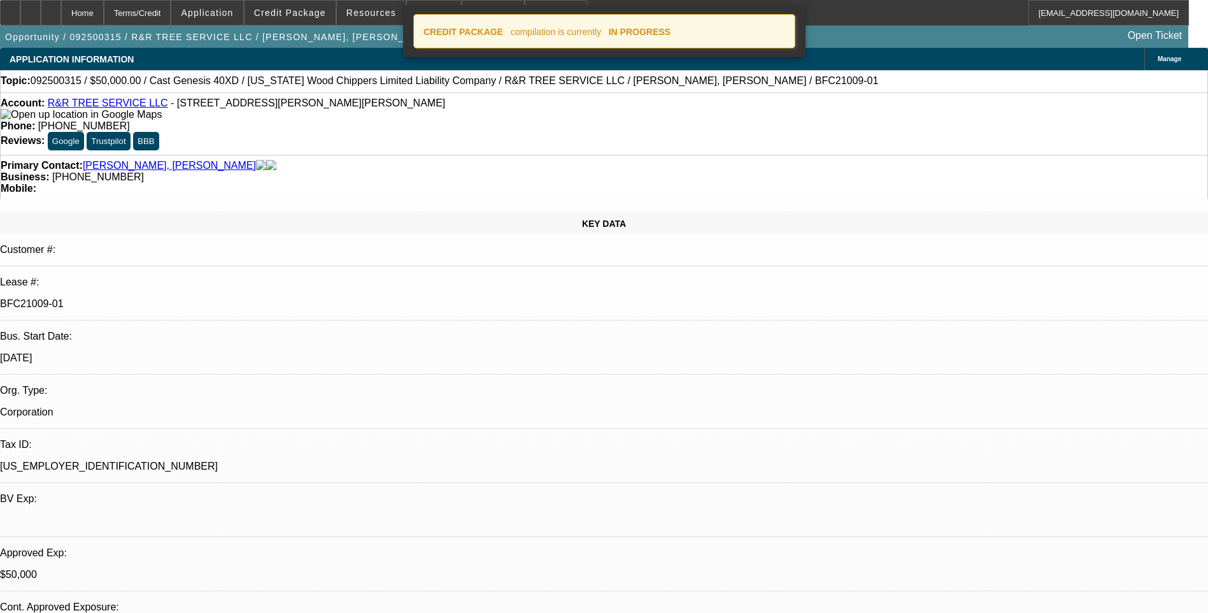
select select "0"
select select "6"
select select "0"
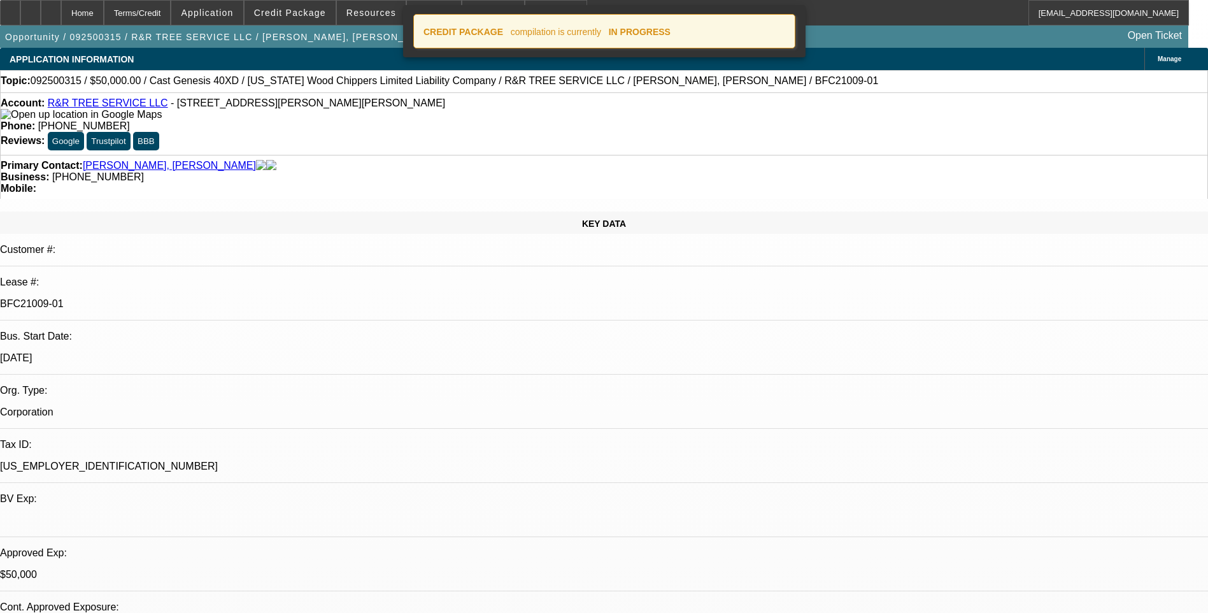
select select "0"
select select "6"
select select "0"
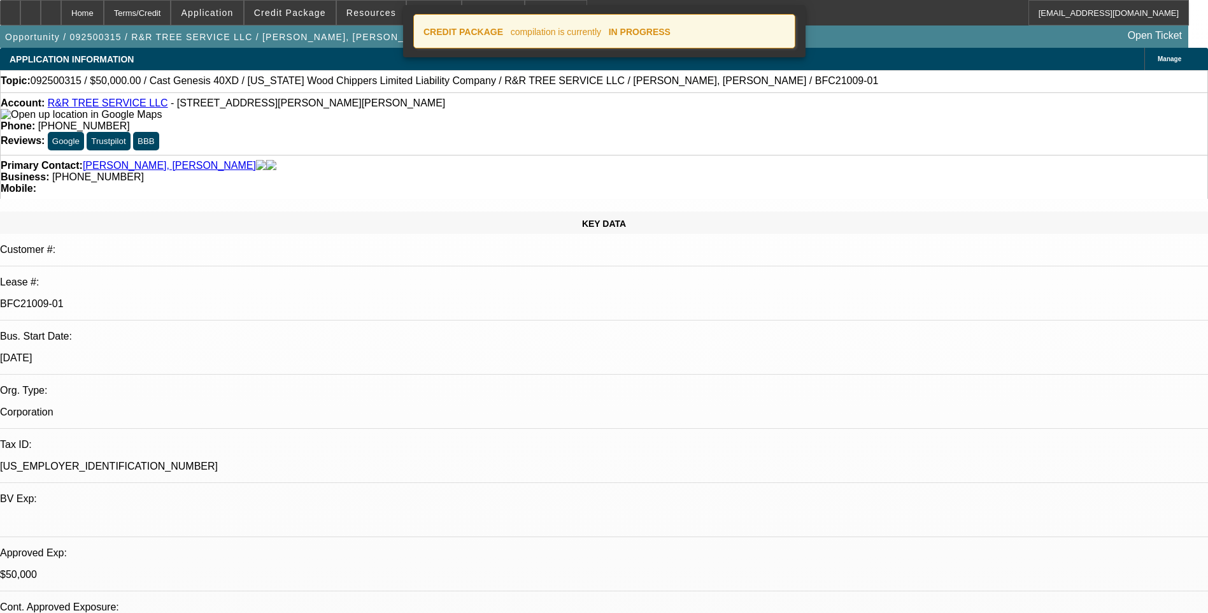
select select "0"
select select "6"
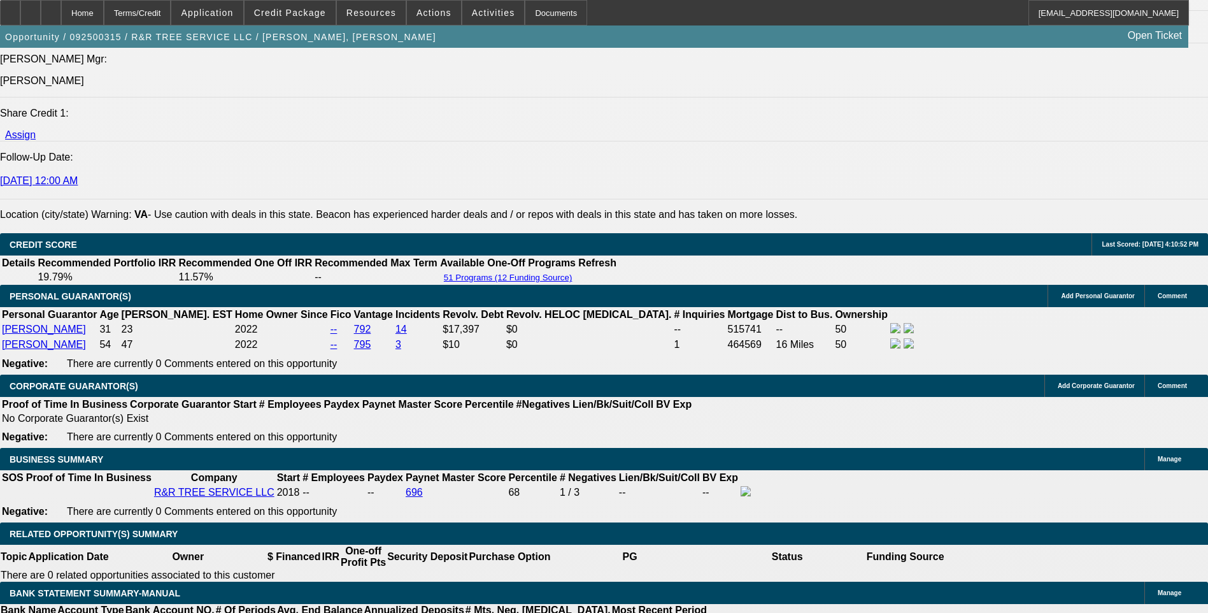
scroll to position [1784, 0]
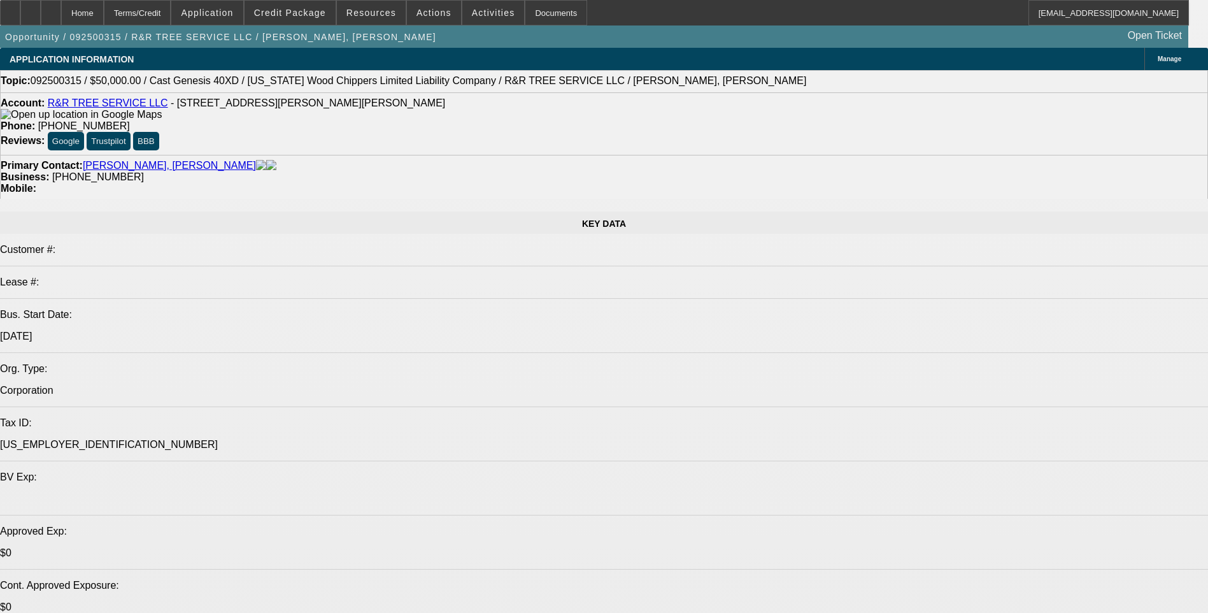
select select "0"
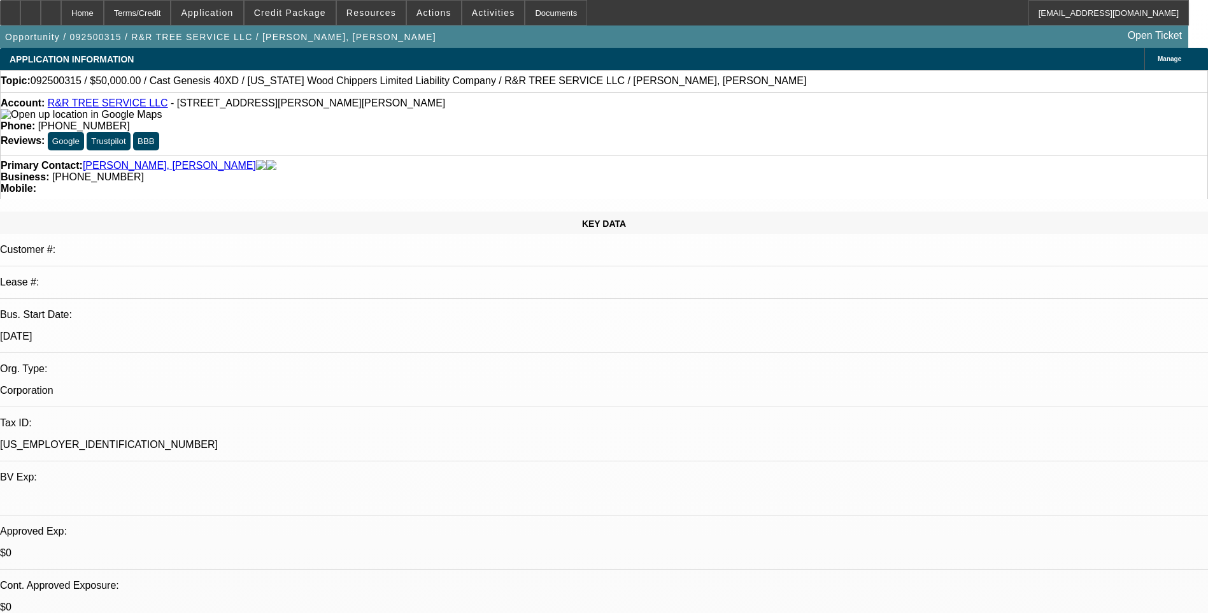
select select "0"
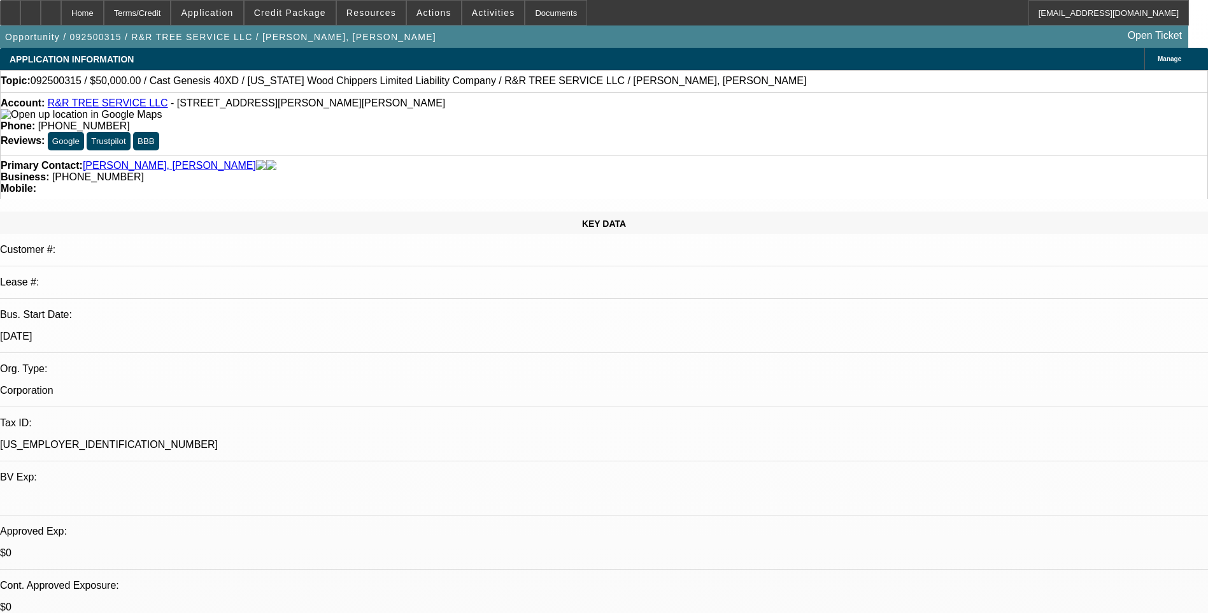
select select "0"
select select "1"
select select "6"
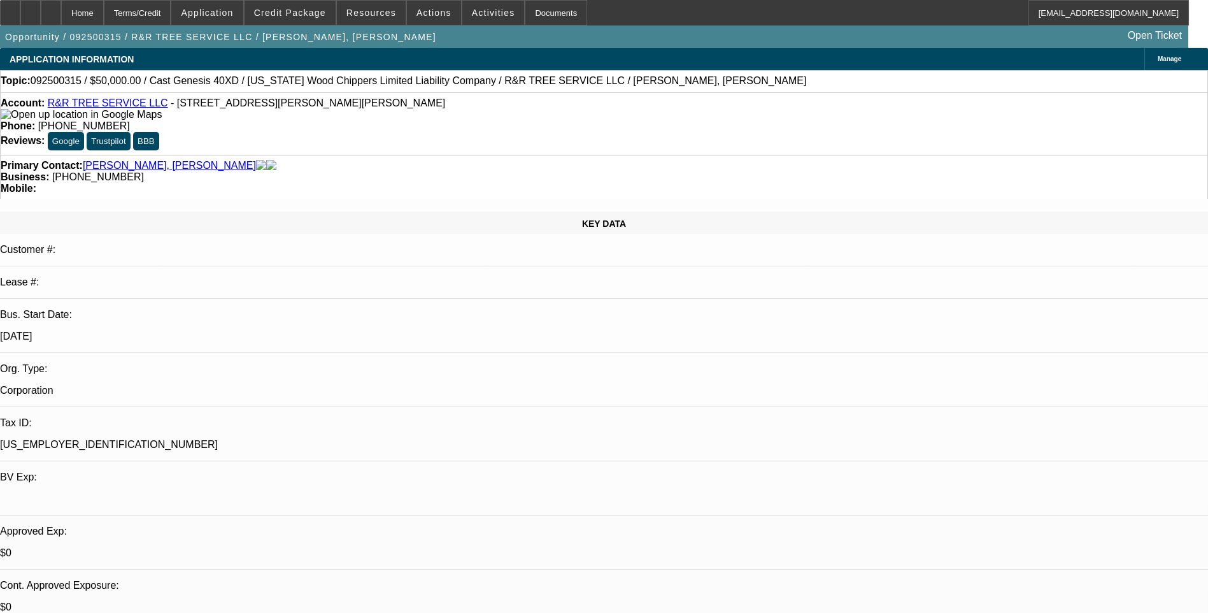
select select "1"
select select "6"
select select "1"
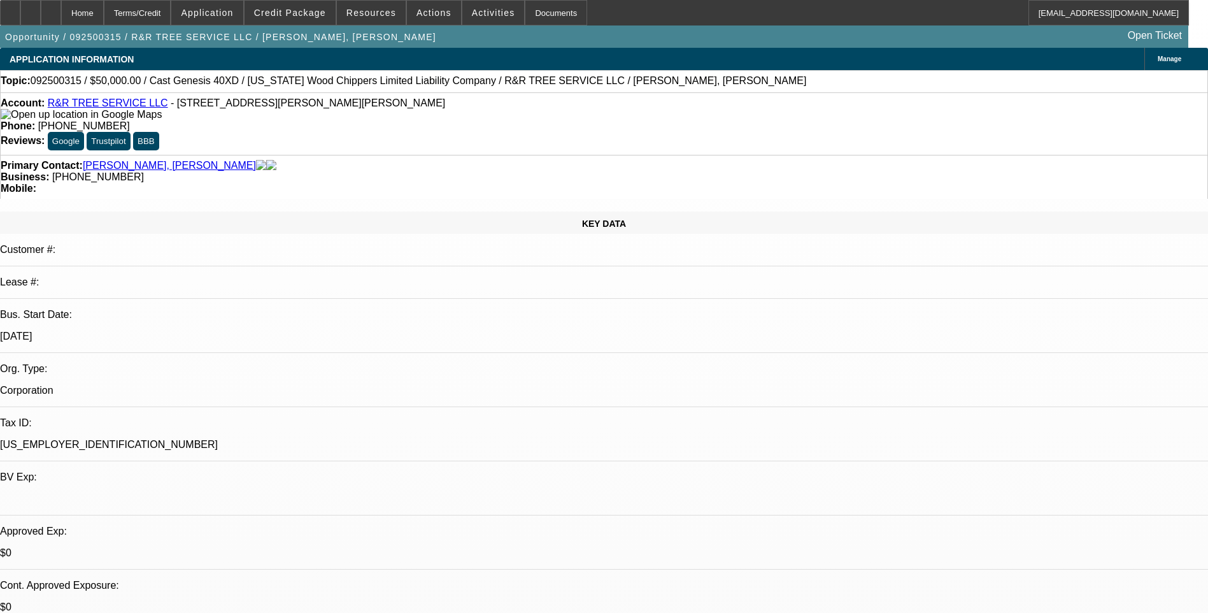
select select "6"
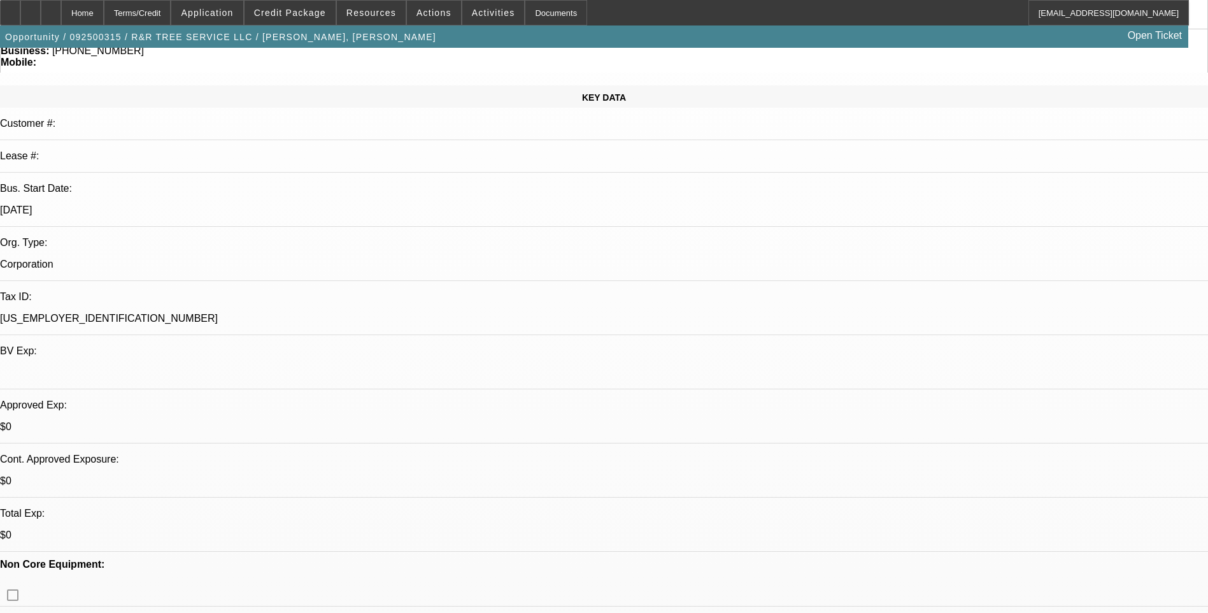
scroll to position [127, 0]
click at [336, 20] on span at bounding box center [290, 12] width 91 height 31
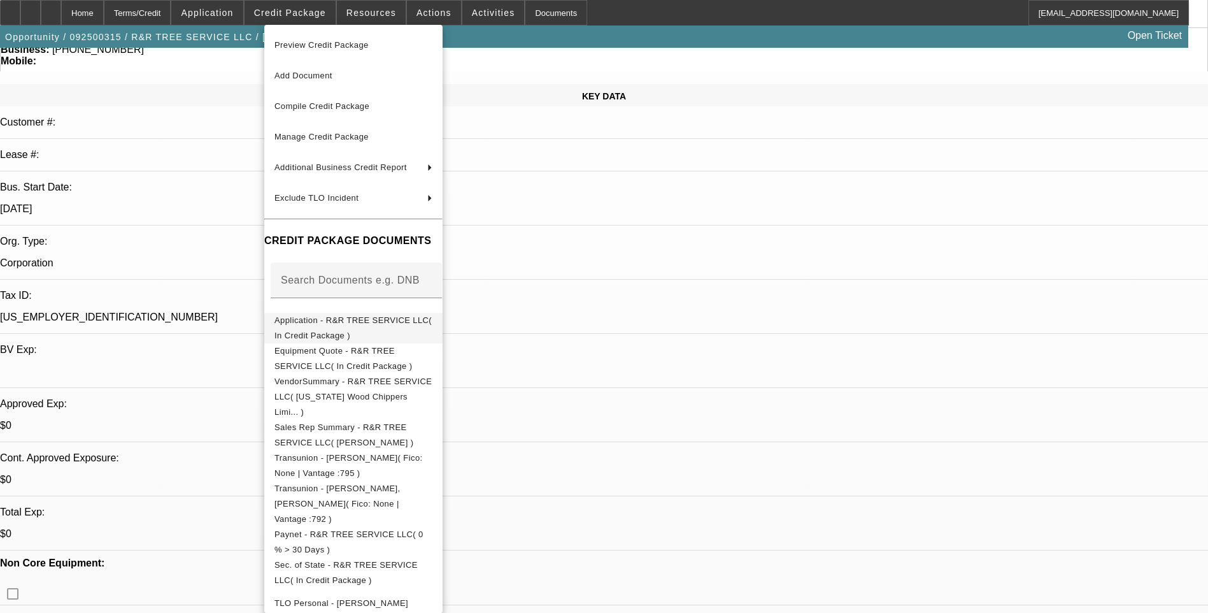
click at [395, 321] on span "Application - R&R TREE SERVICE LLC( In Credit Package )" at bounding box center [353, 327] width 157 height 25
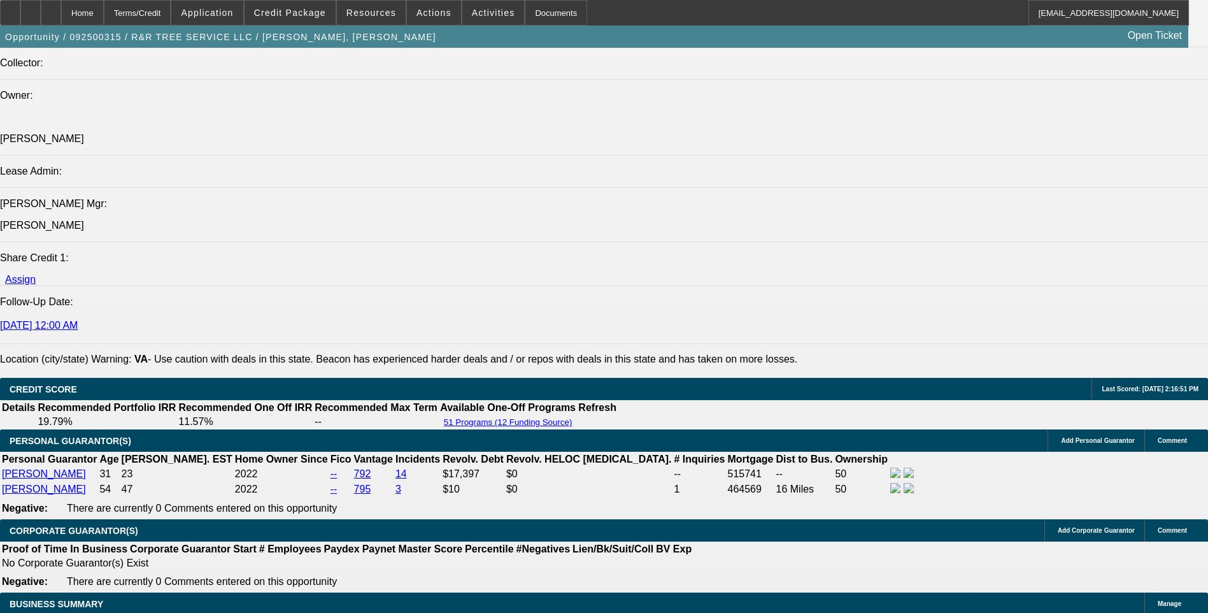
scroll to position [1592, 0]
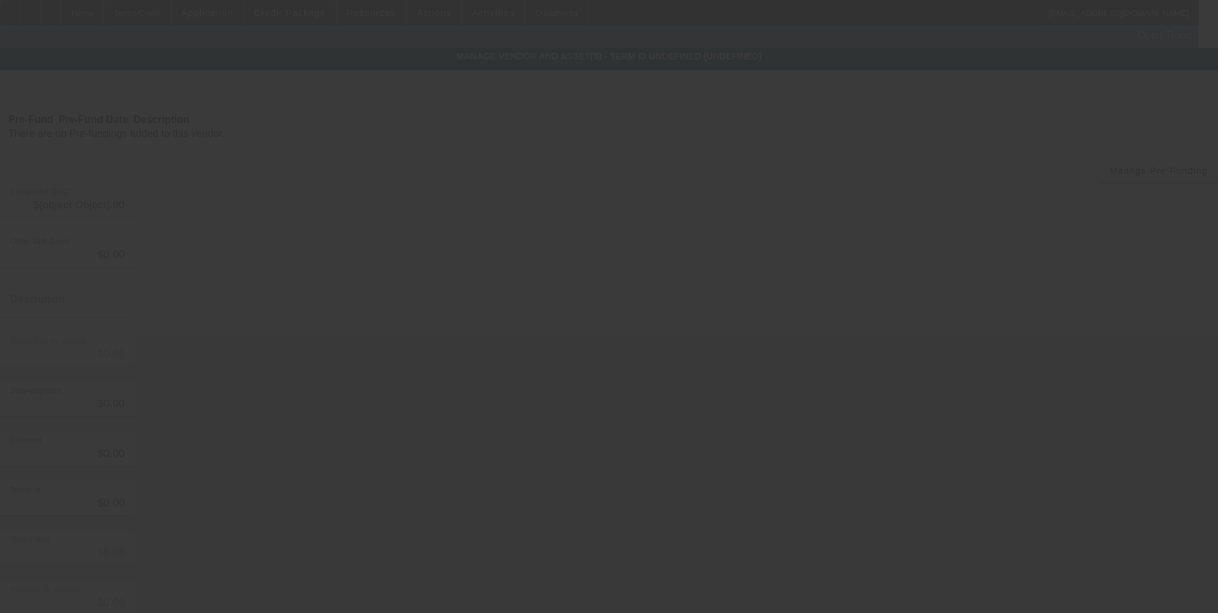
type input "$50,000.00"
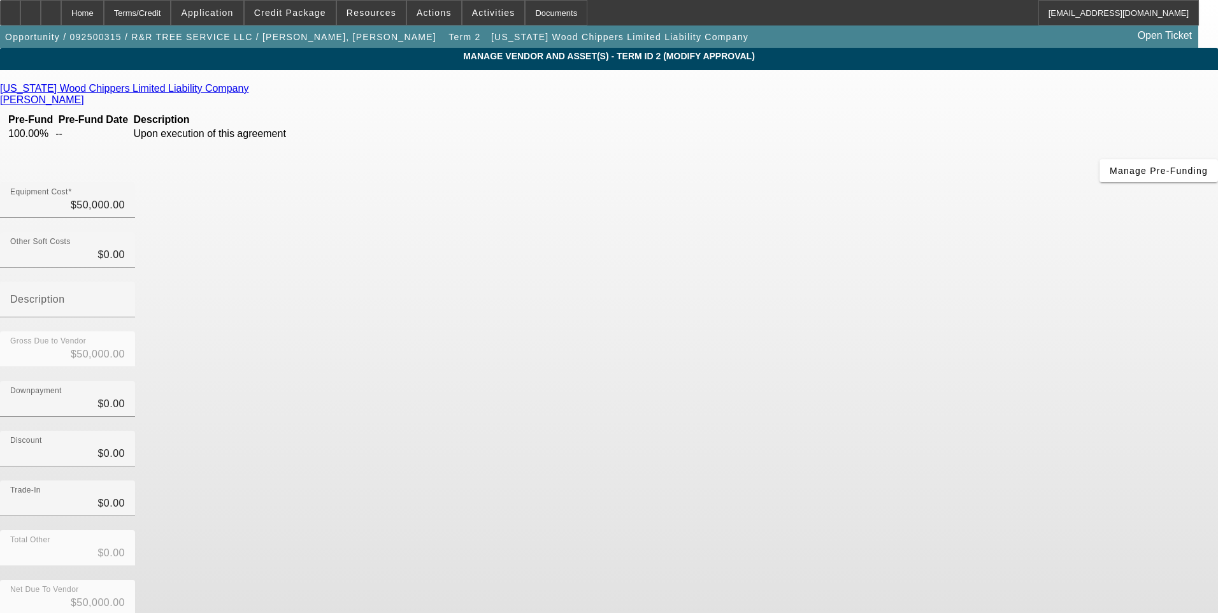
click at [84, 94] on link "[PERSON_NAME]" at bounding box center [42, 99] width 84 height 11
click at [104, 13] on div "Home" at bounding box center [82, 12] width 43 height 25
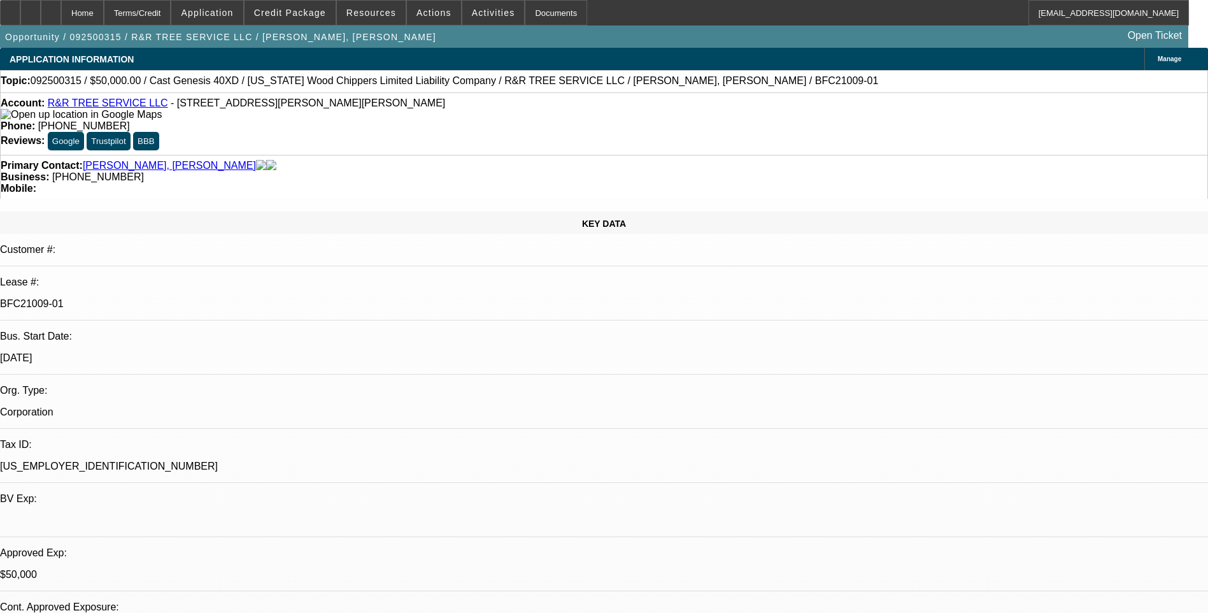
select select "0"
select select "6"
select select "0"
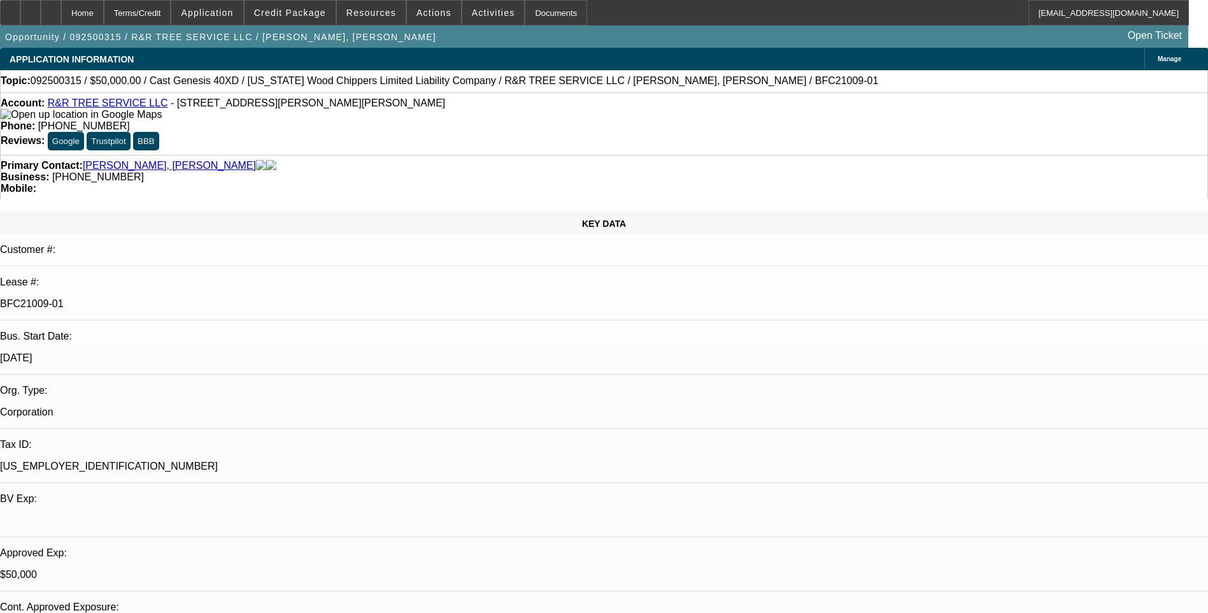
select select "0"
select select "6"
select select "0"
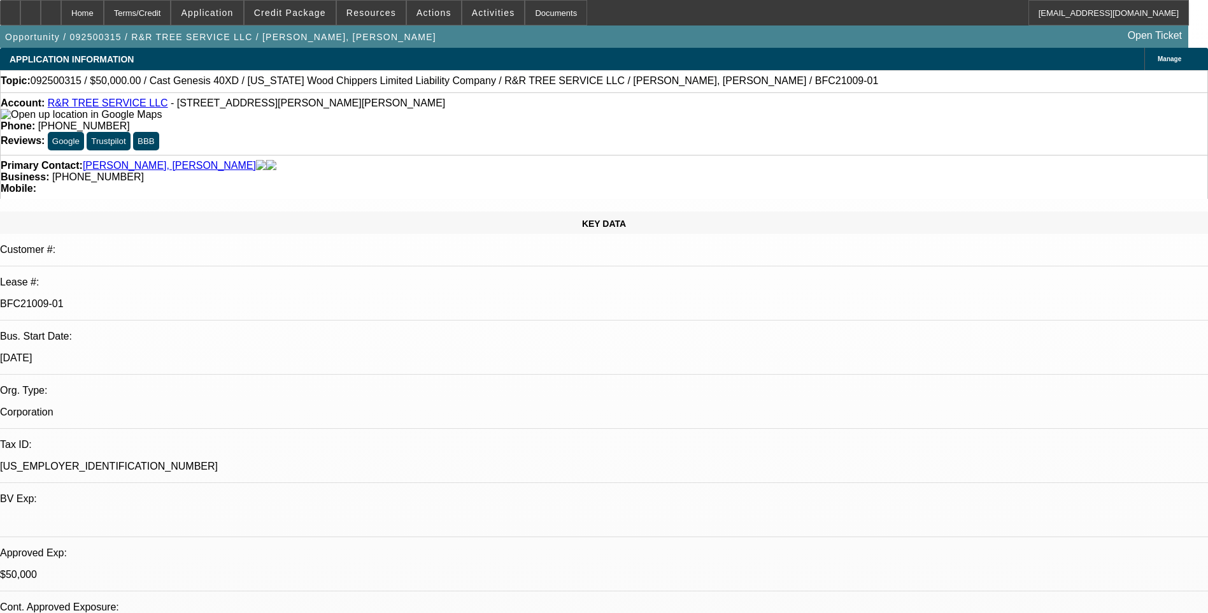
select select "0"
select select "6"
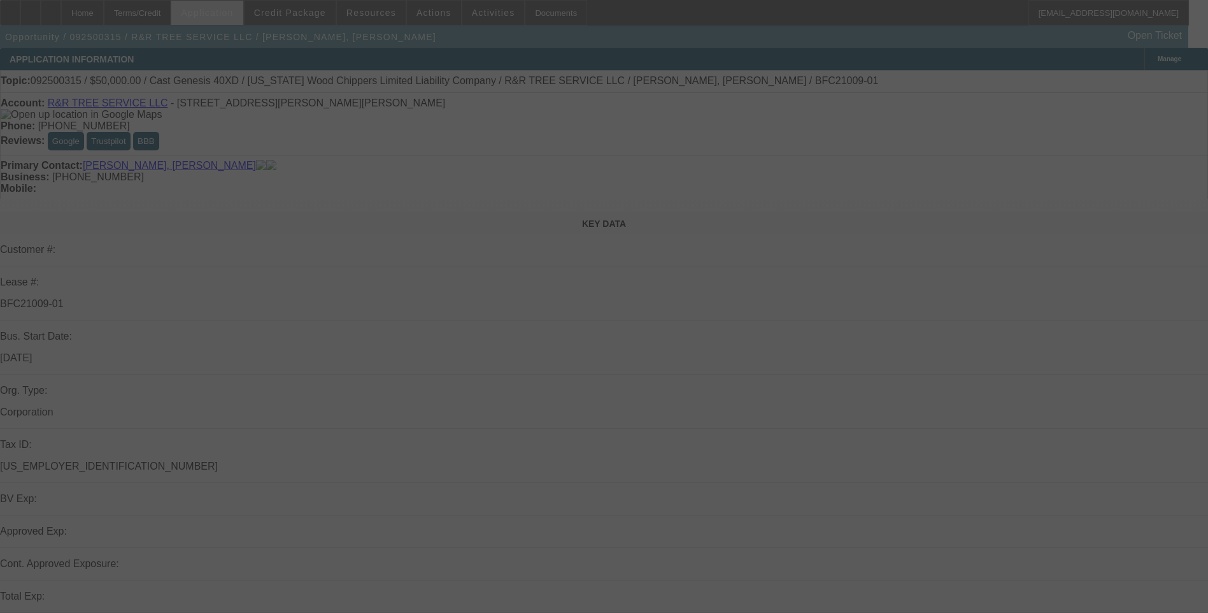
select select "0"
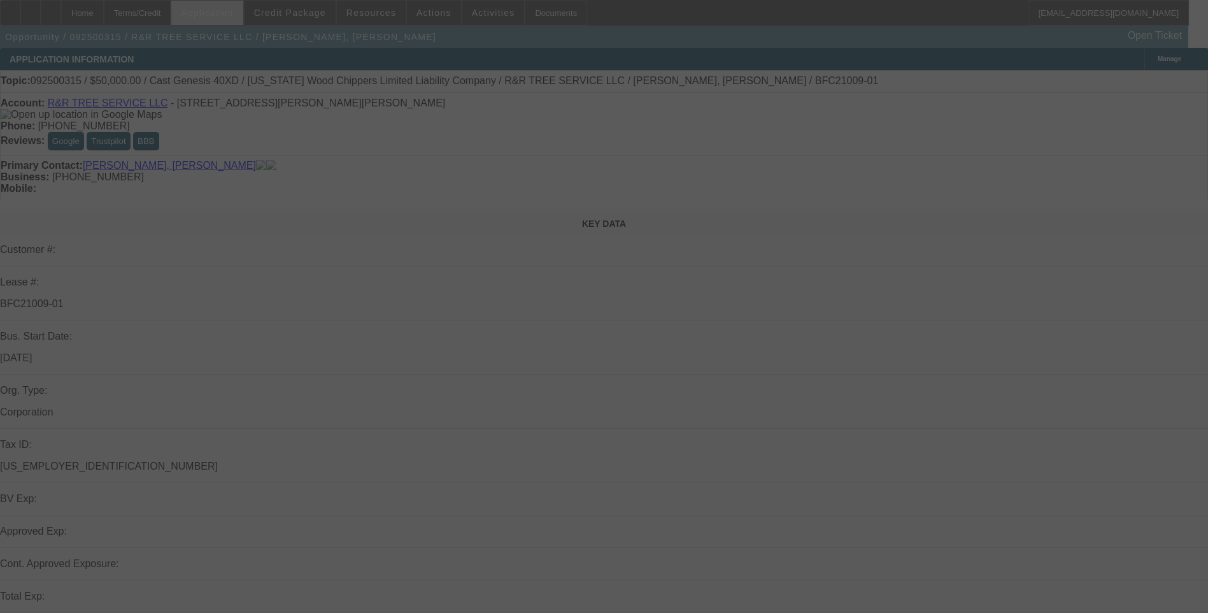
select select "0"
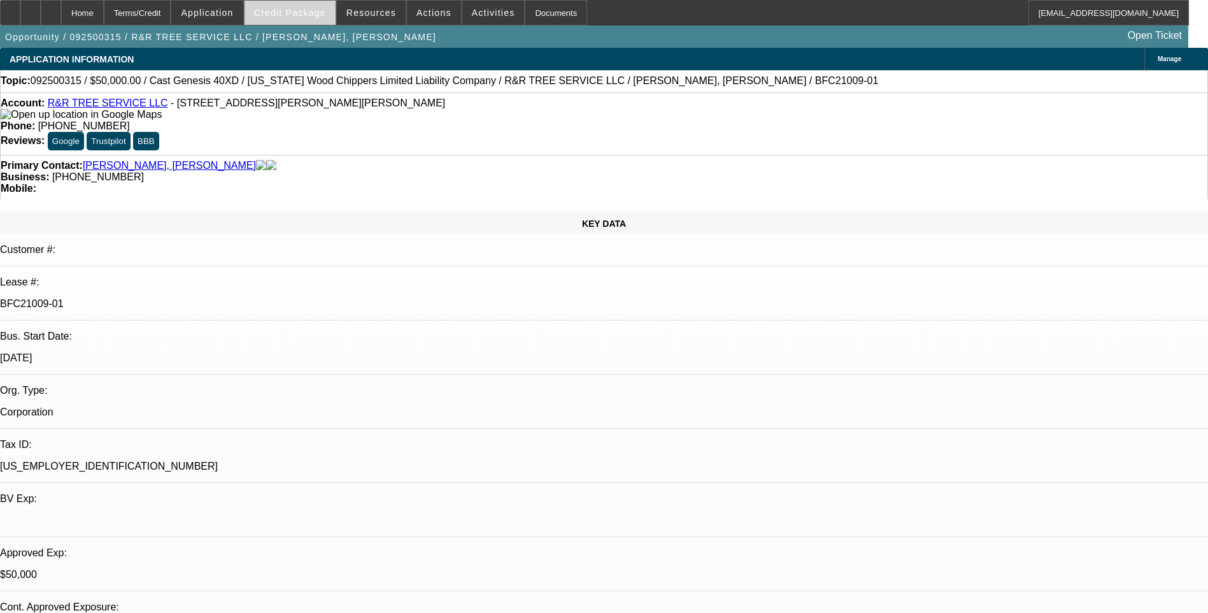
select select "1"
select select "6"
select select "1"
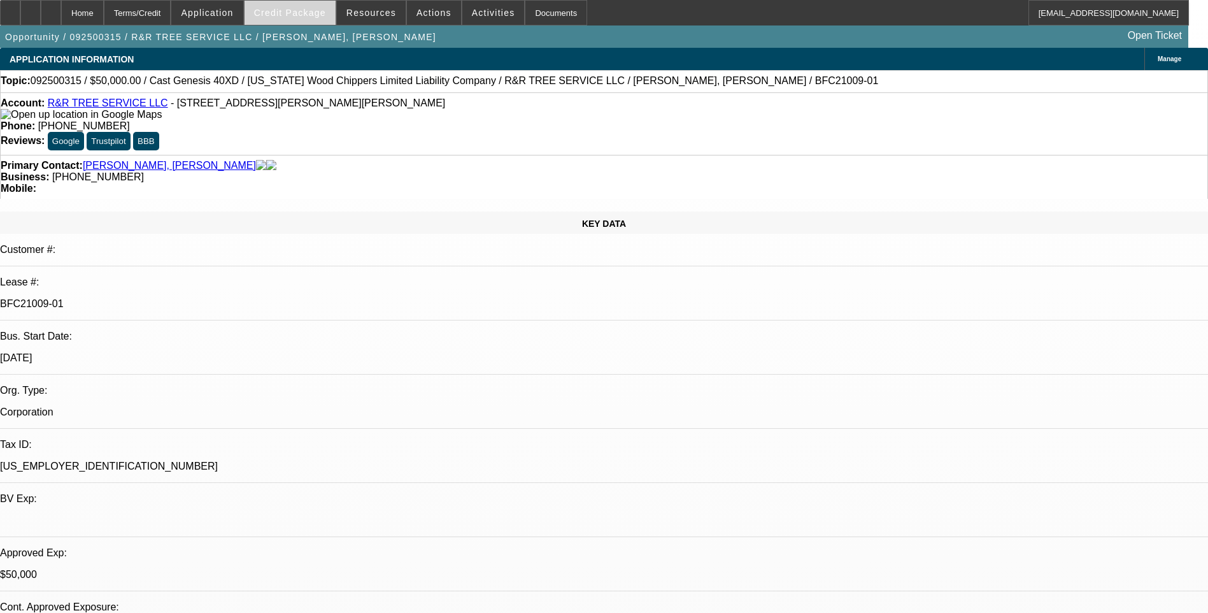
select select "6"
select select "1"
select select "6"
click at [295, 15] on span "Credit Package" at bounding box center [290, 13] width 72 height 10
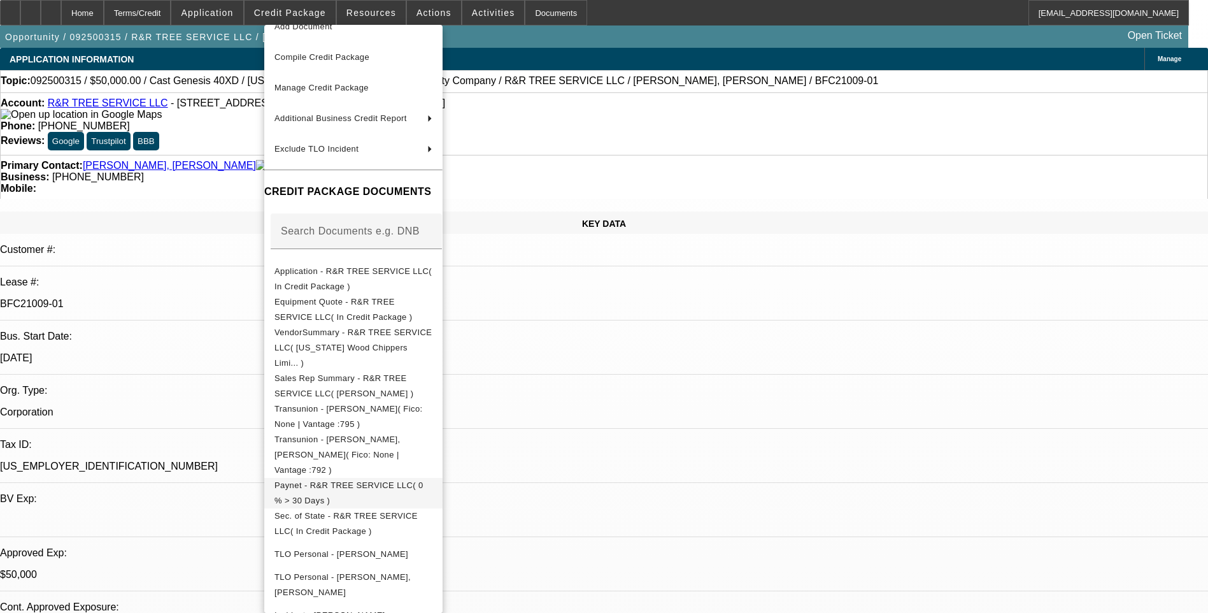
scroll to position [98, 0]
